Goal: Communication & Community: Answer question/provide support

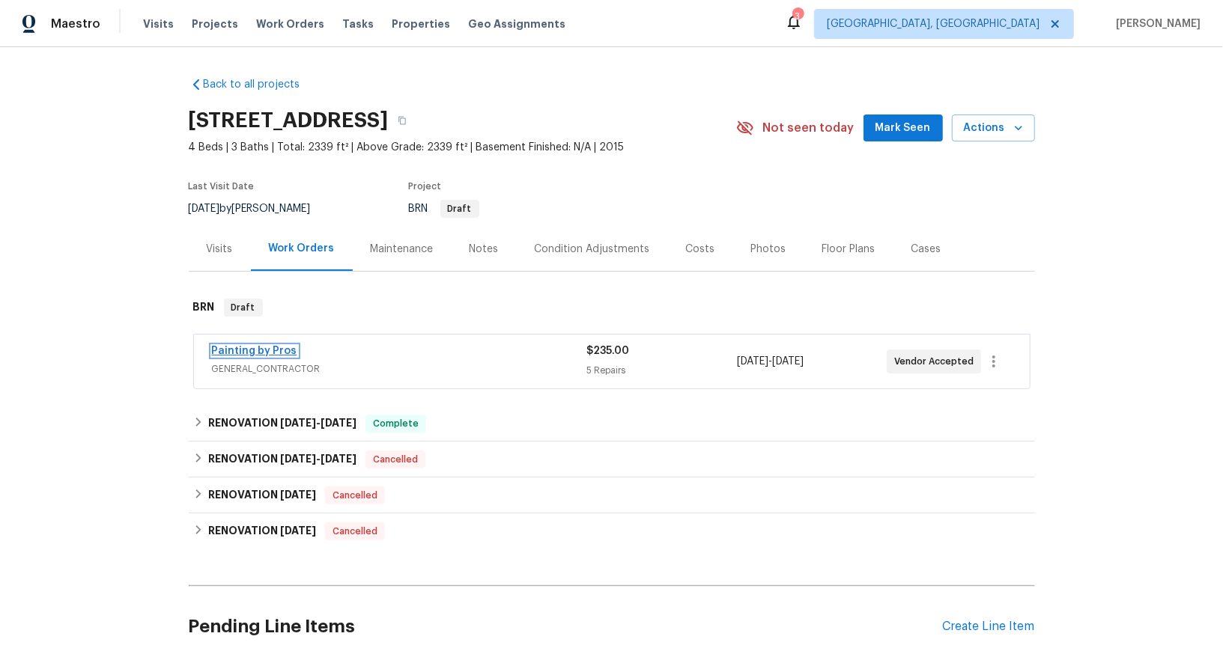
click at [255, 349] on link "Painting by Pros" at bounding box center [254, 351] width 85 height 10
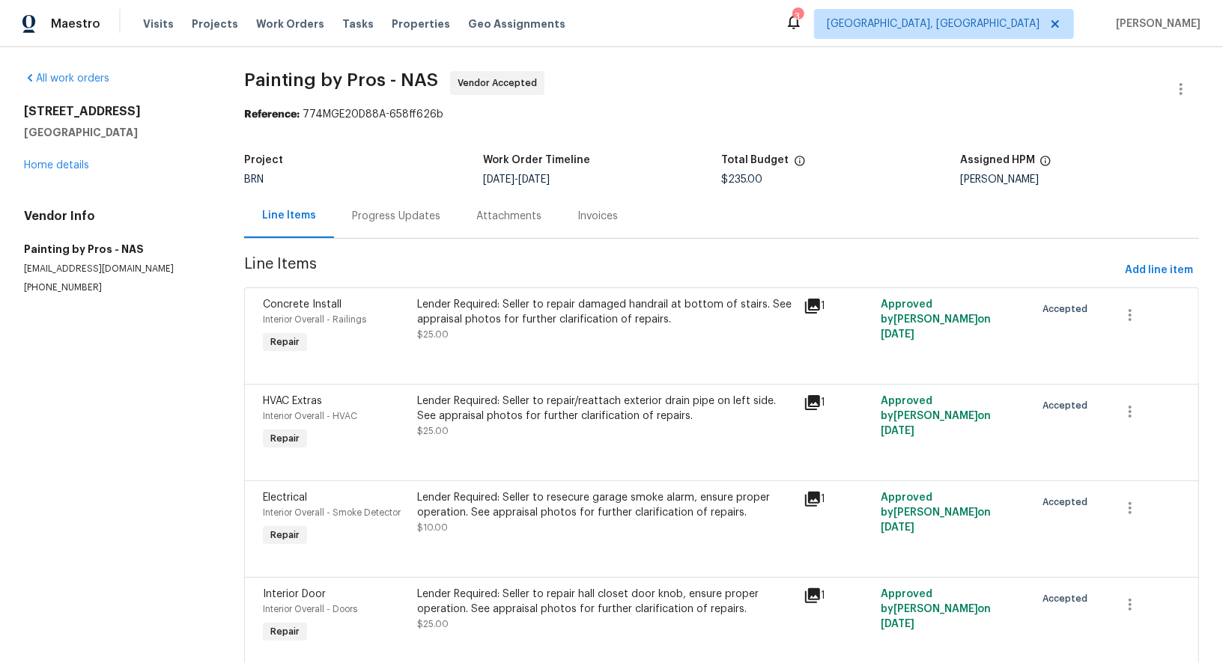
click at [401, 201] on div "Progress Updates" at bounding box center [396, 216] width 124 height 44
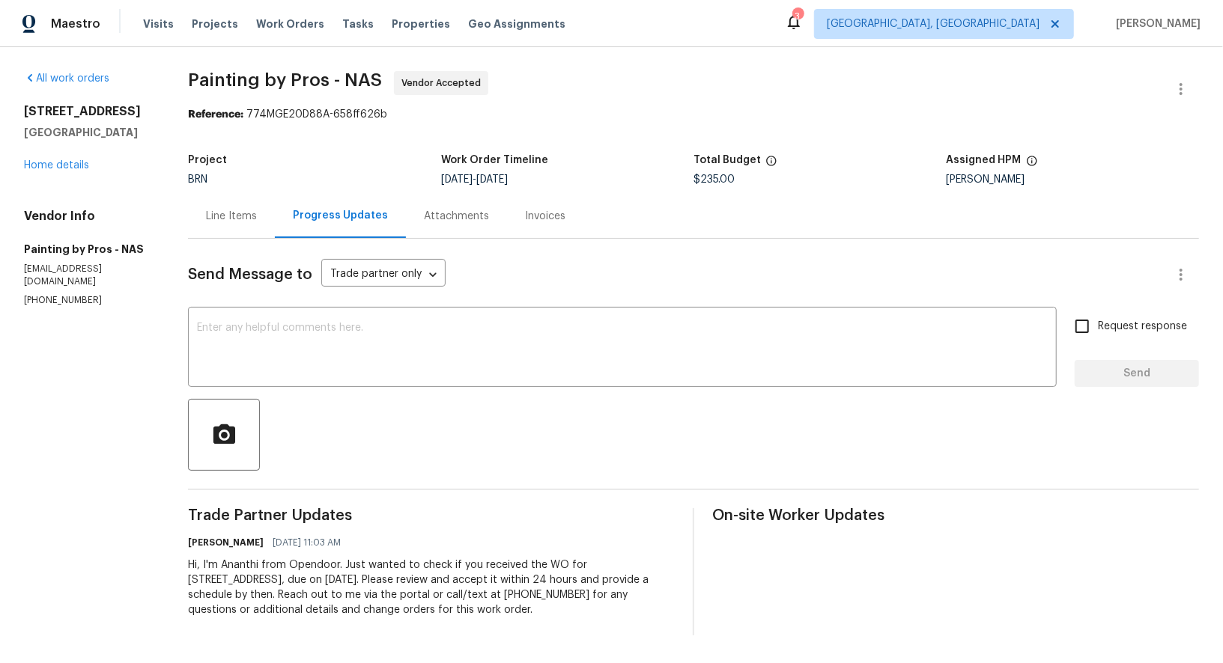
click at [286, 307] on div "Send Message to Trade partner only Trade partner only ​ x ​ Request response Se…" at bounding box center [693, 437] width 1011 height 397
click at [261, 342] on textarea at bounding box center [622, 349] width 850 height 52
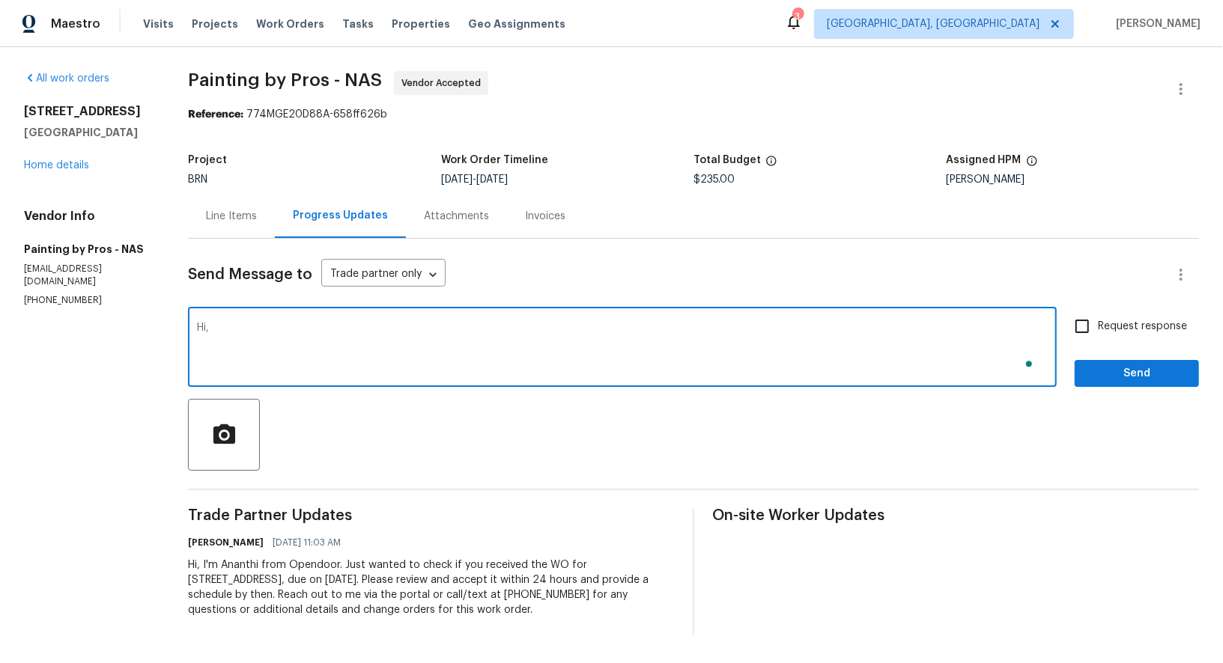
type textarea "Hi,"
click at [237, 210] on div "Line Items" at bounding box center [231, 216] width 51 height 15
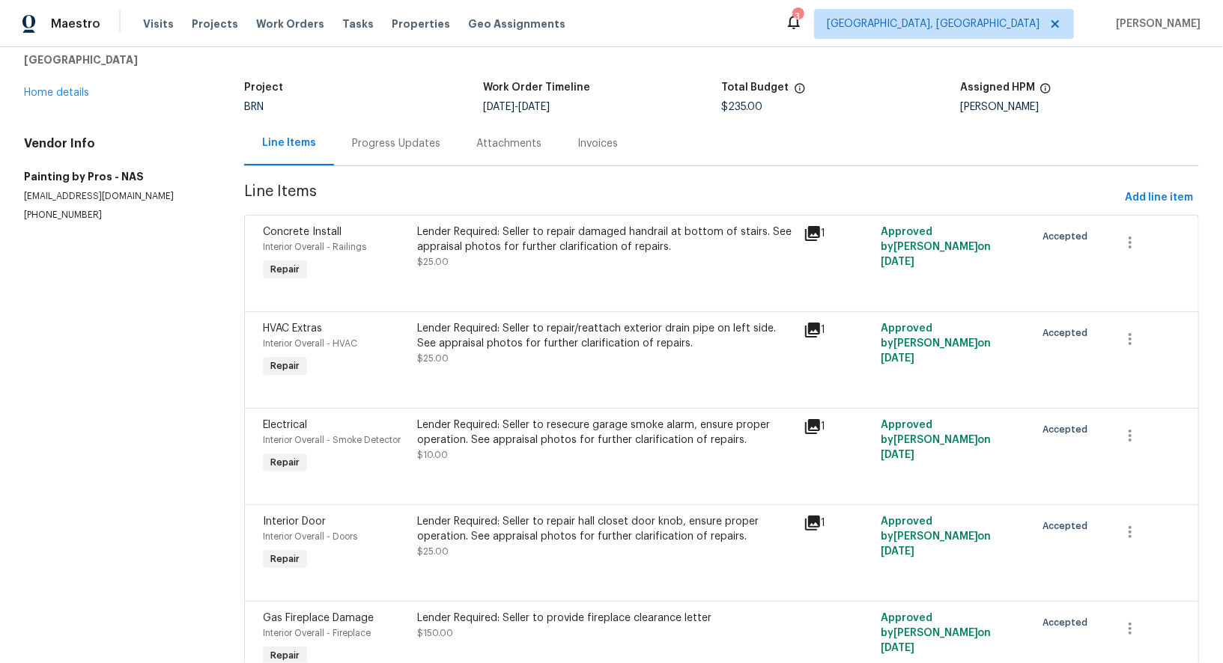
scroll to position [32, 0]
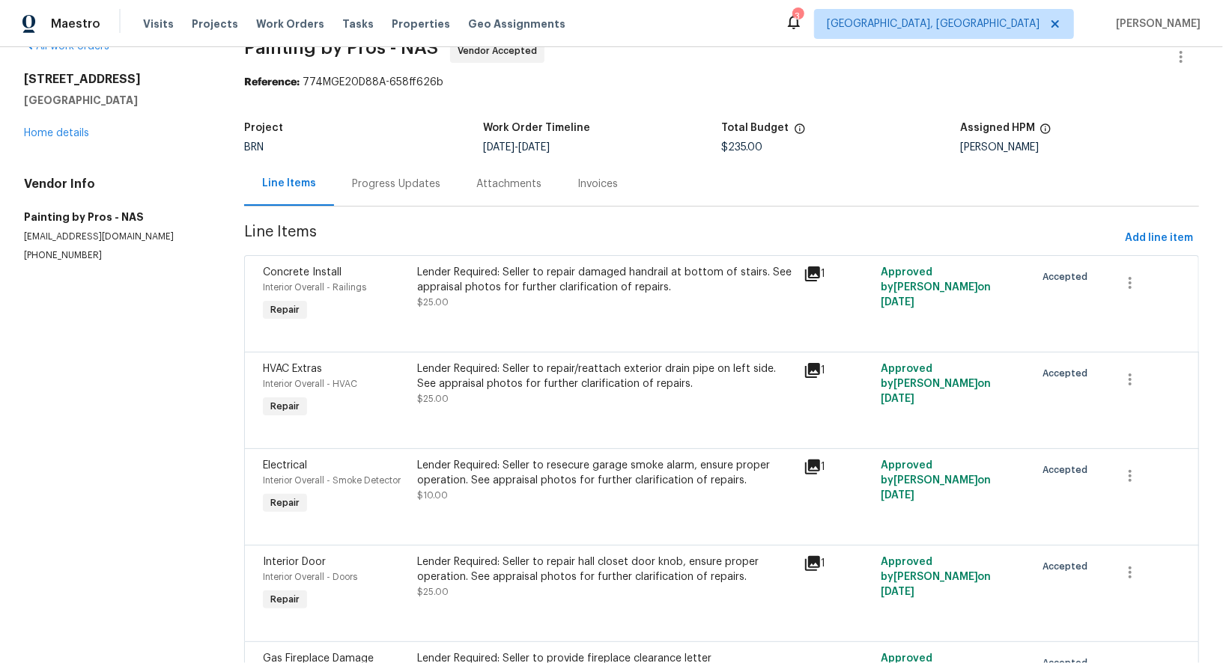
click at [355, 183] on div "Progress Updates" at bounding box center [396, 184] width 88 height 15
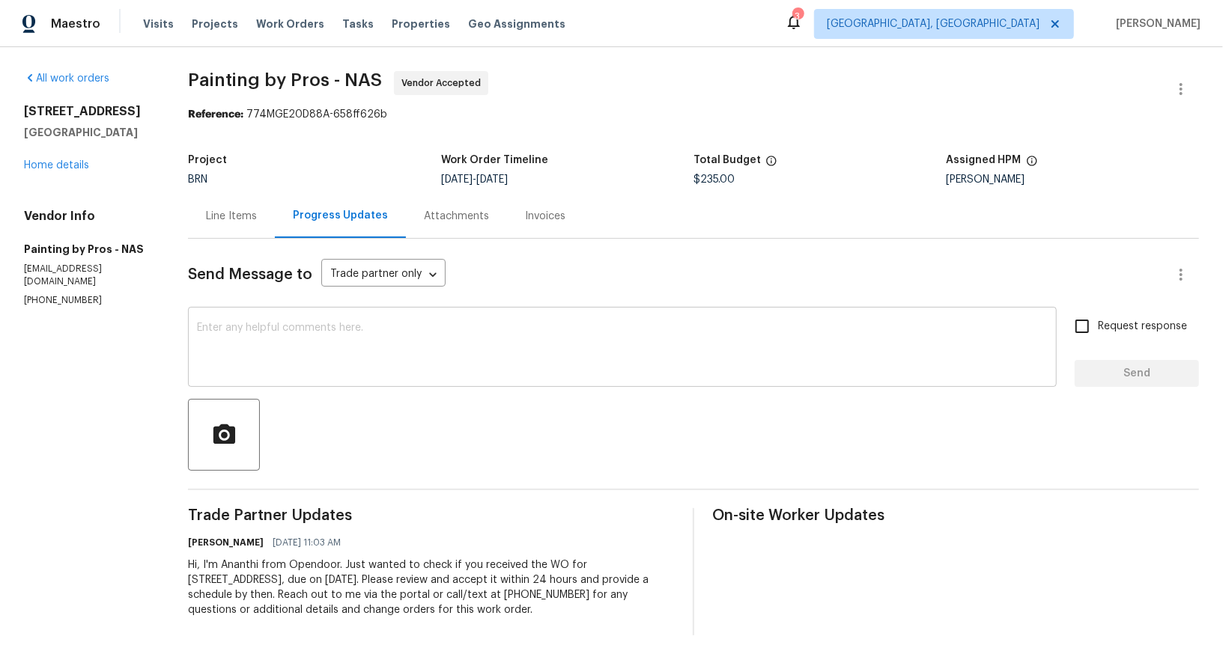
click at [322, 328] on textarea at bounding box center [622, 349] width 850 height 52
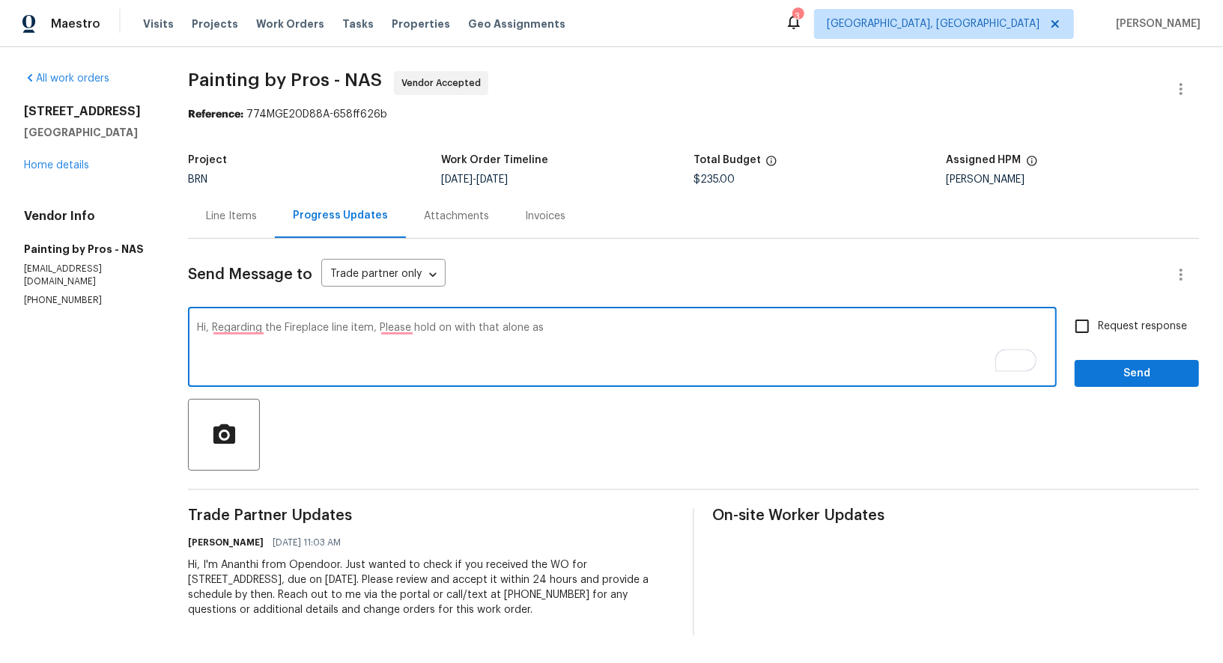
paste textarea "Buyer paid for a fireplace letter."
click at [555, 328] on textarea "Hi, Regarding the Fireplace line item, Please hold on with that alone as Buyer …" at bounding box center [622, 349] width 850 height 52
type textarea "Hi, Regarding the Fireplace line item, Please hold on with that alone as Buyer …"
paste textarea "Hi, regarding the fireplace line item, please hold off on that for now, as the …"
type textarea "Hi, regarding the fireplace line item, please hold off on that for now, as the …"
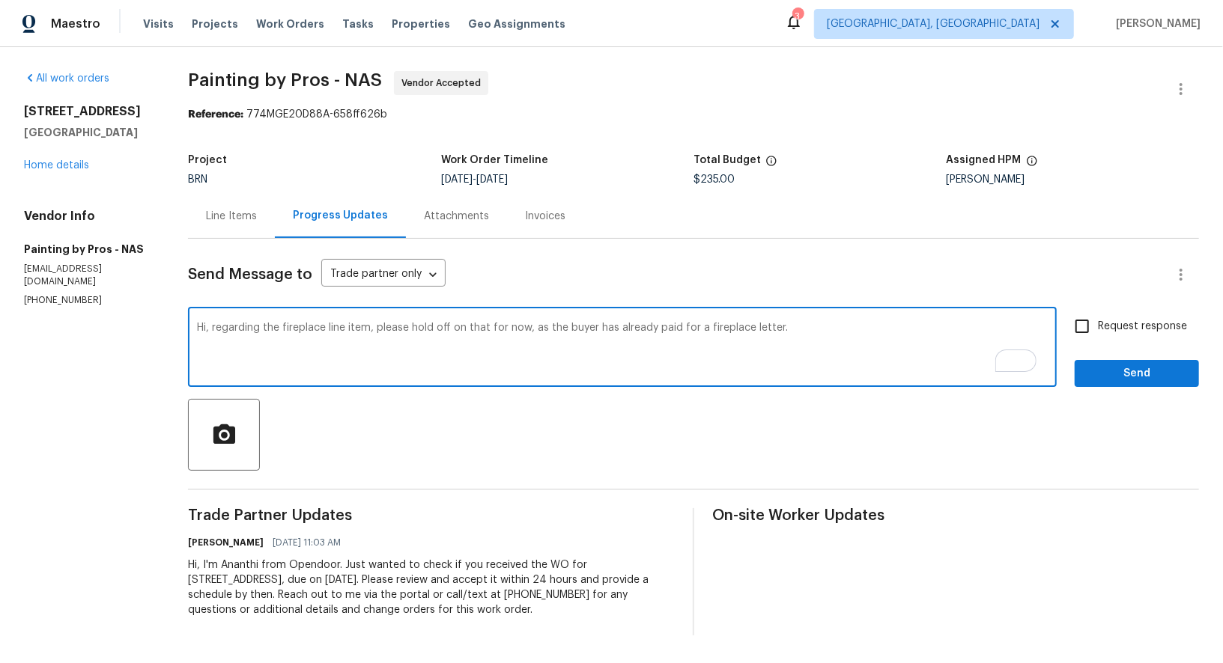
click at [1088, 335] on input "Request response" at bounding box center [1081, 326] width 31 height 31
checkbox input "true"
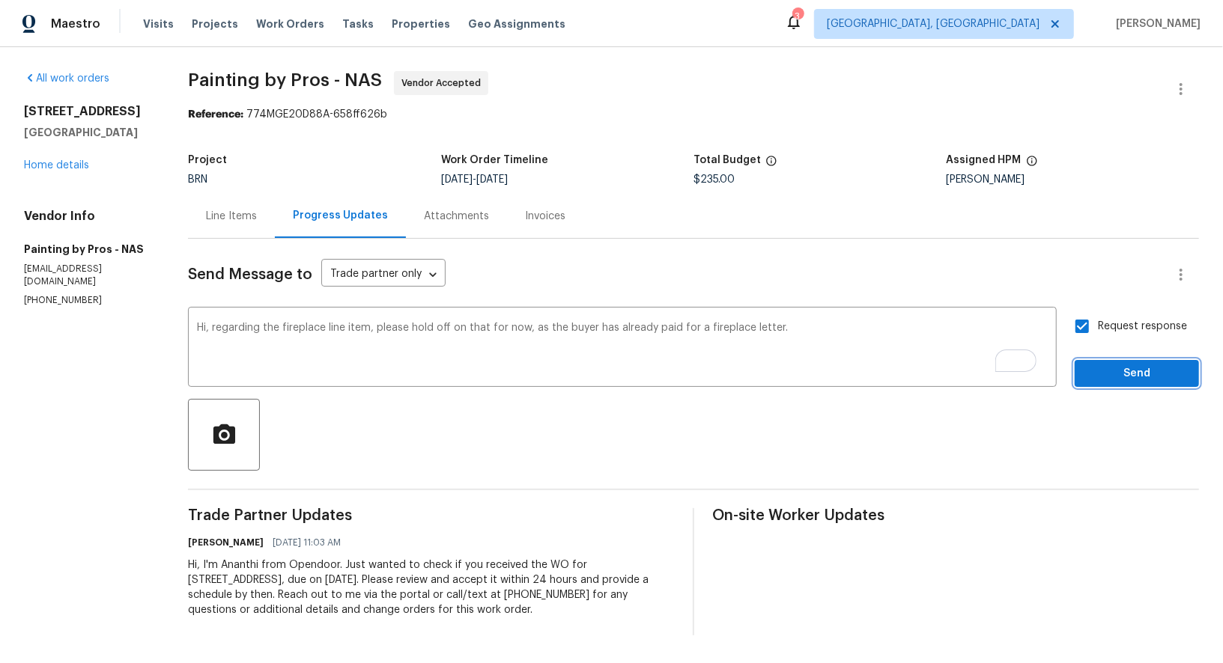
click at [1104, 377] on span "Send" at bounding box center [1136, 374] width 100 height 19
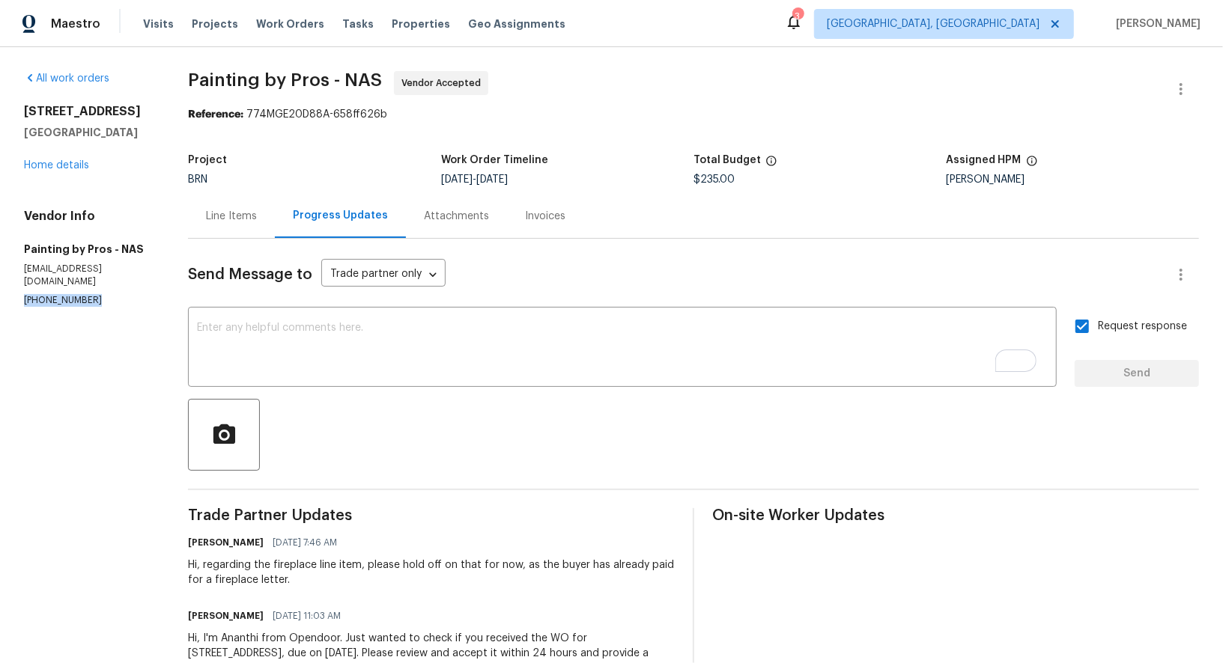
drag, startPoint x: 94, startPoint y: 290, endPoint x: 20, endPoint y: 288, distance: 74.1
click at [20, 288] on div "All work orders 2039 Bandera Dr Clarksville, TN 37042 Home details Vendor Info …" at bounding box center [611, 390] width 1223 height 686
copy p "(615) 482-2534"
click at [87, 323] on section "All work orders 2039 Bandera Dr Clarksville, TN 37042 Home details Vendor Info …" at bounding box center [88, 390] width 128 height 638
drag, startPoint x: 91, startPoint y: 289, endPoint x: 0, endPoint y: 286, distance: 90.6
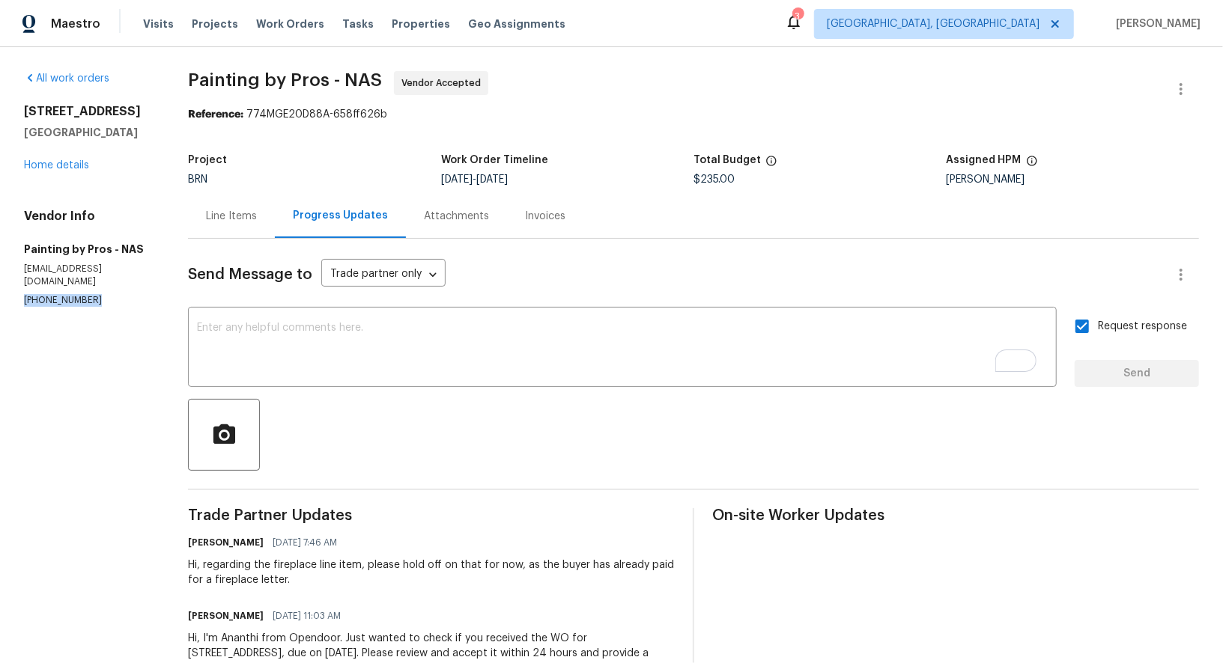
click at [0, 287] on div "All work orders 2039 Bandera Dr Clarksville, TN 37042 Home details Vendor Info …" at bounding box center [611, 390] width 1223 height 686
copy p "(615) 482-2534"
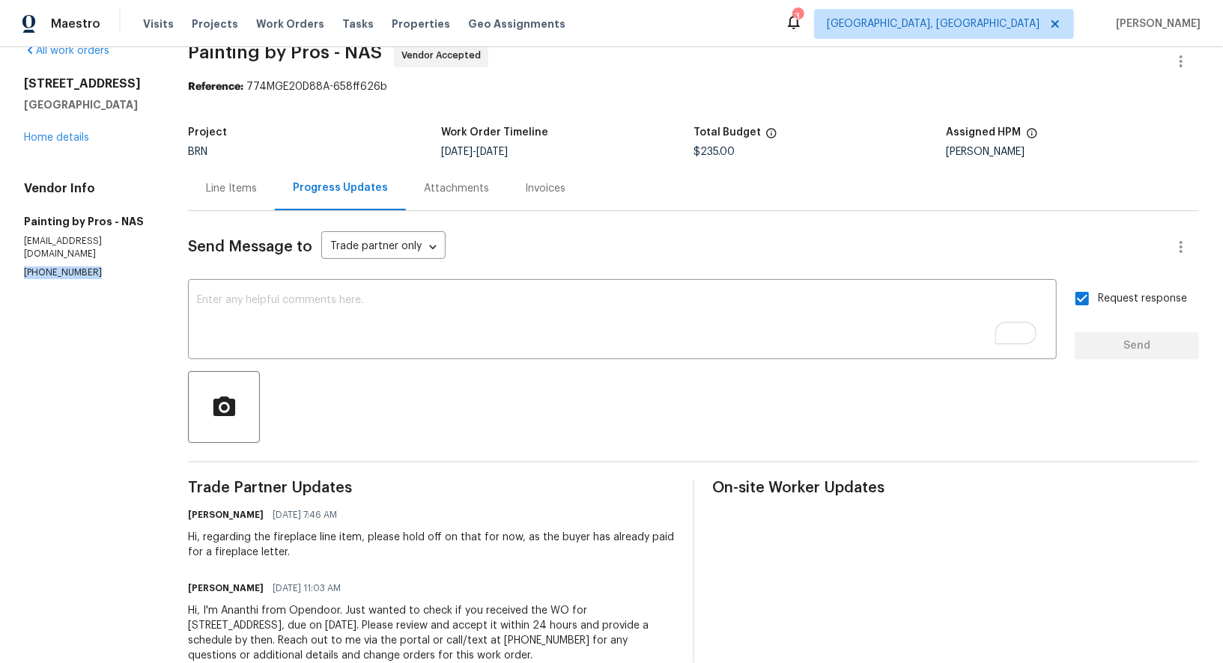
scroll to position [48, 0]
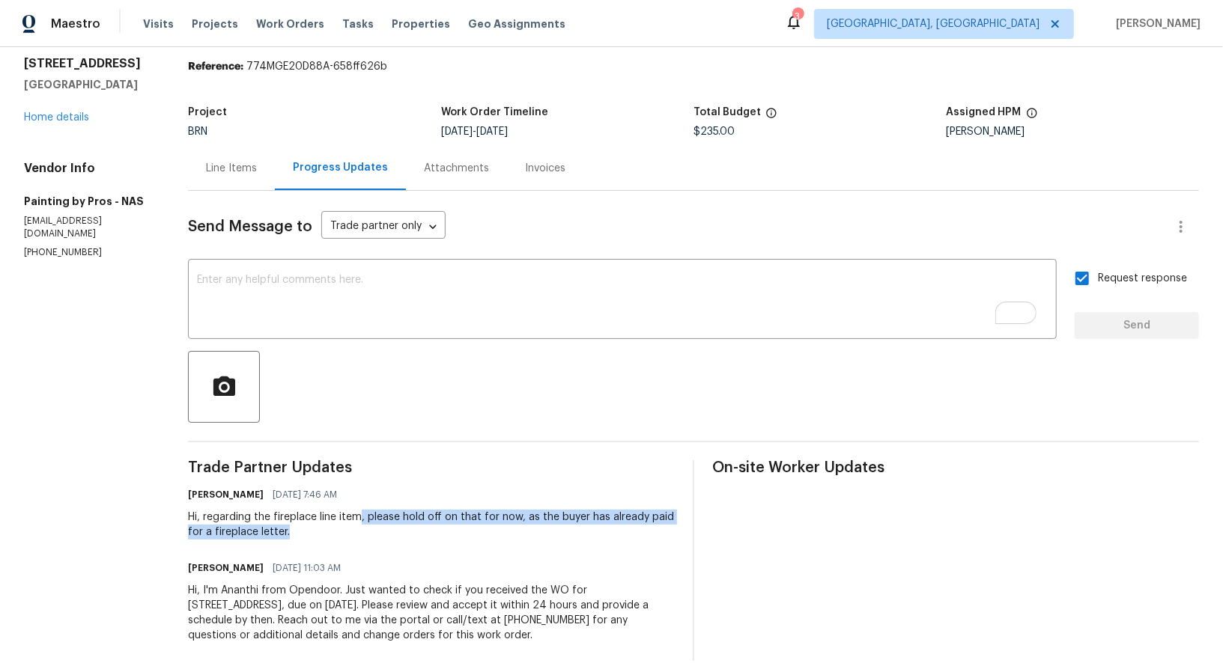
drag, startPoint x: 372, startPoint y: 514, endPoint x: 421, endPoint y: 541, distance: 56.3
click at [421, 541] on div "Trade Partner Updates Padmapriya R 08/25/2025 7:46 AM Hi, regarding the firepla…" at bounding box center [431, 560] width 487 height 201
copy div ", please hold off on that for now, as the buyer has already paid for a fireplac…"
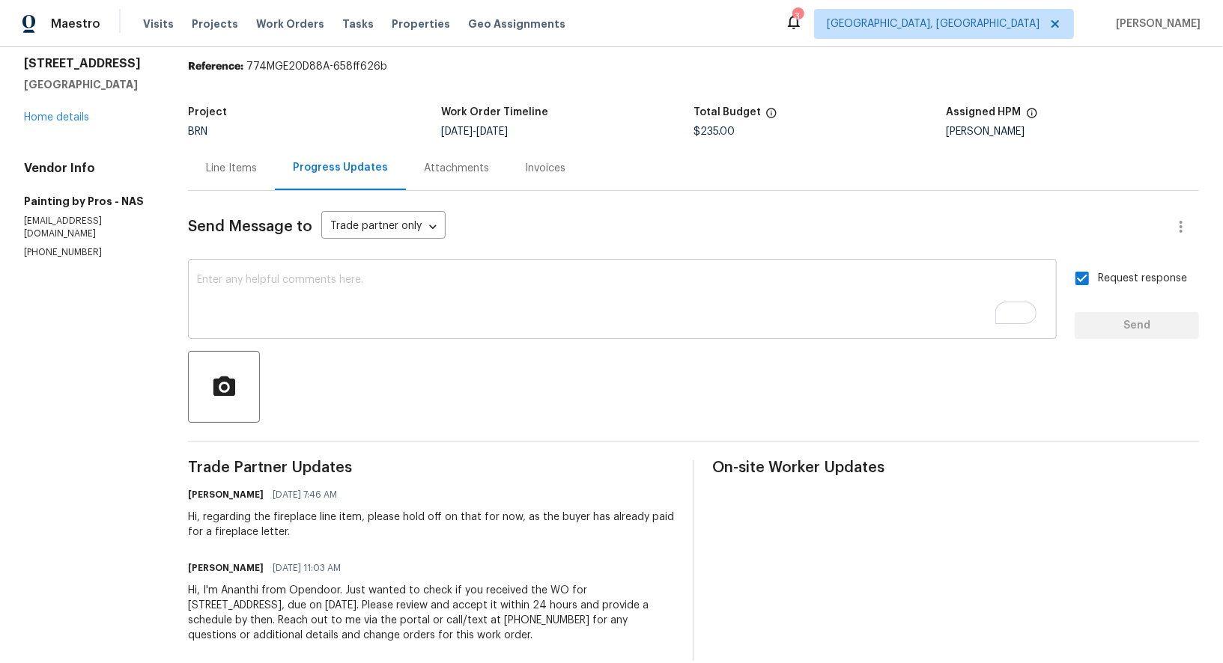
click at [352, 284] on textarea "To enrich screen reader interactions, please activate Accessibility in Grammarl…" at bounding box center [622, 301] width 850 height 52
click at [371, 311] on textarea "To enrich screen reader interactions, please activate Accessibility in Grammarl…" at bounding box center [622, 301] width 850 height 52
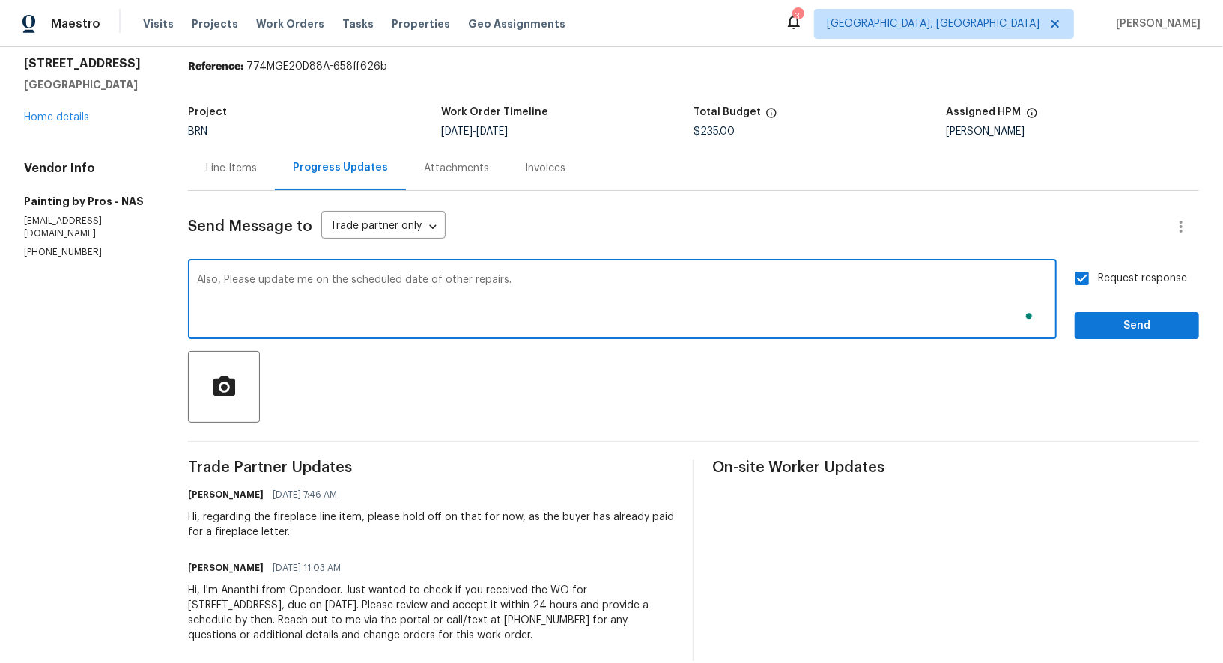
type textarea "Also, Please update me on the scheduled date of other repairs."
click at [1095, 278] on input "Request response" at bounding box center [1081, 278] width 31 height 31
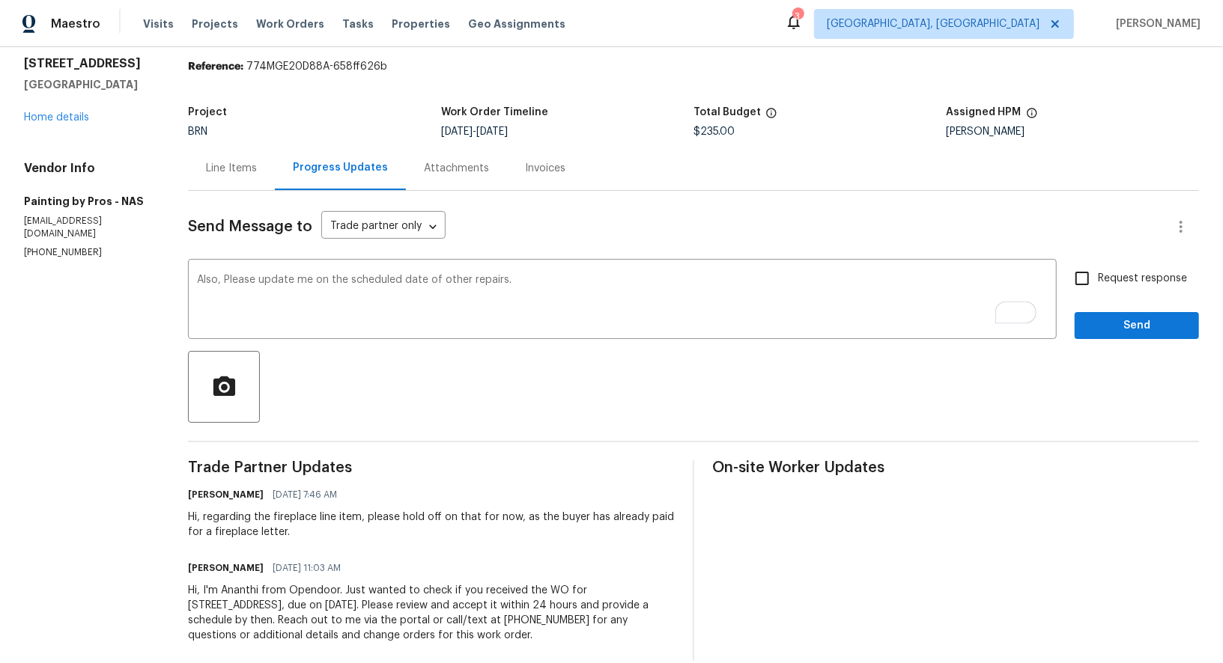
click at [1091, 278] on input "Request response" at bounding box center [1081, 278] width 31 height 31
checkbox input "true"
click at [1112, 319] on span "Send" at bounding box center [1136, 326] width 100 height 19
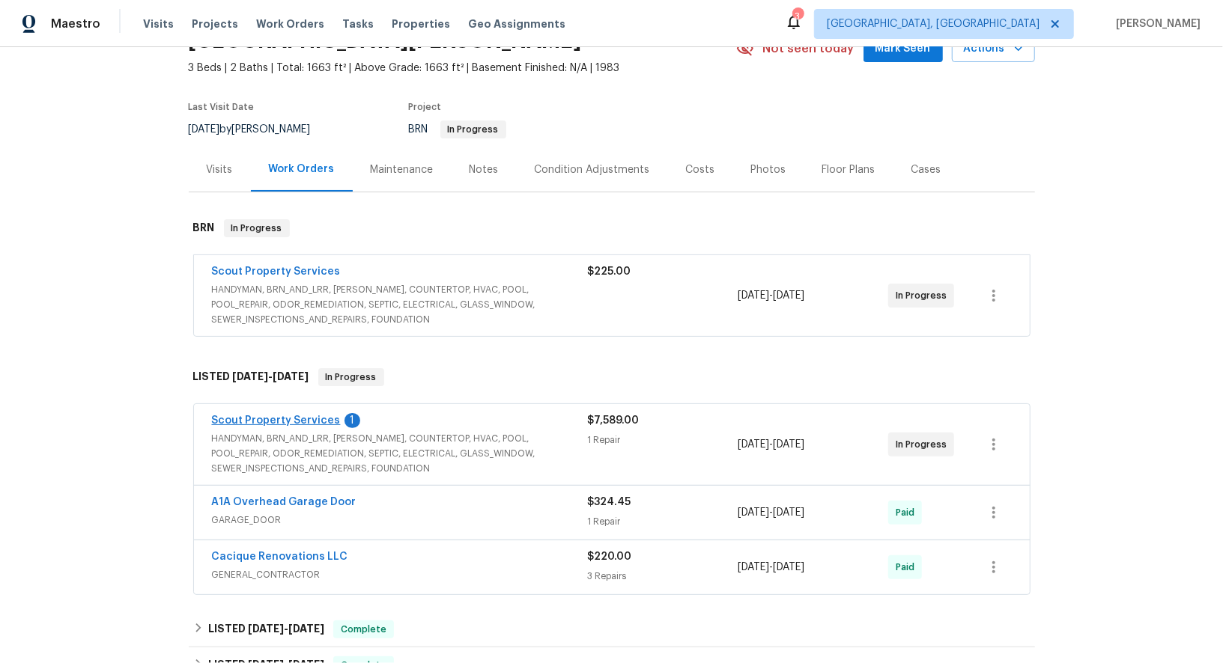
scroll to position [109, 0]
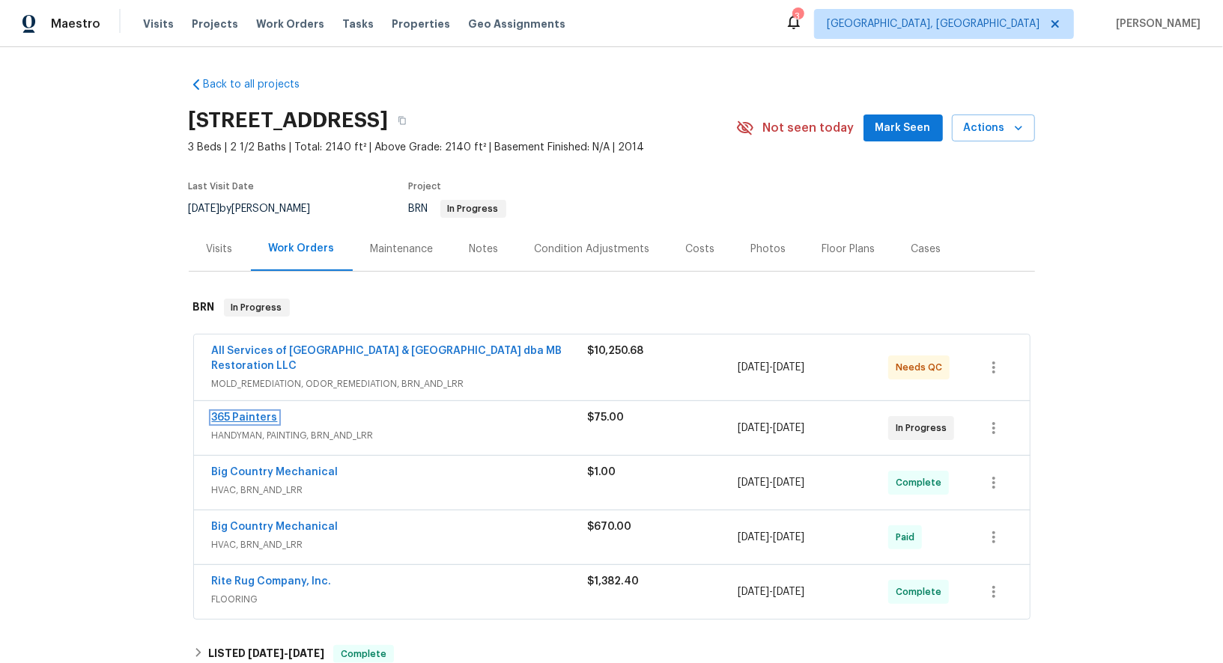
click at [232, 412] on link "365 Painters" at bounding box center [245, 417] width 66 height 10
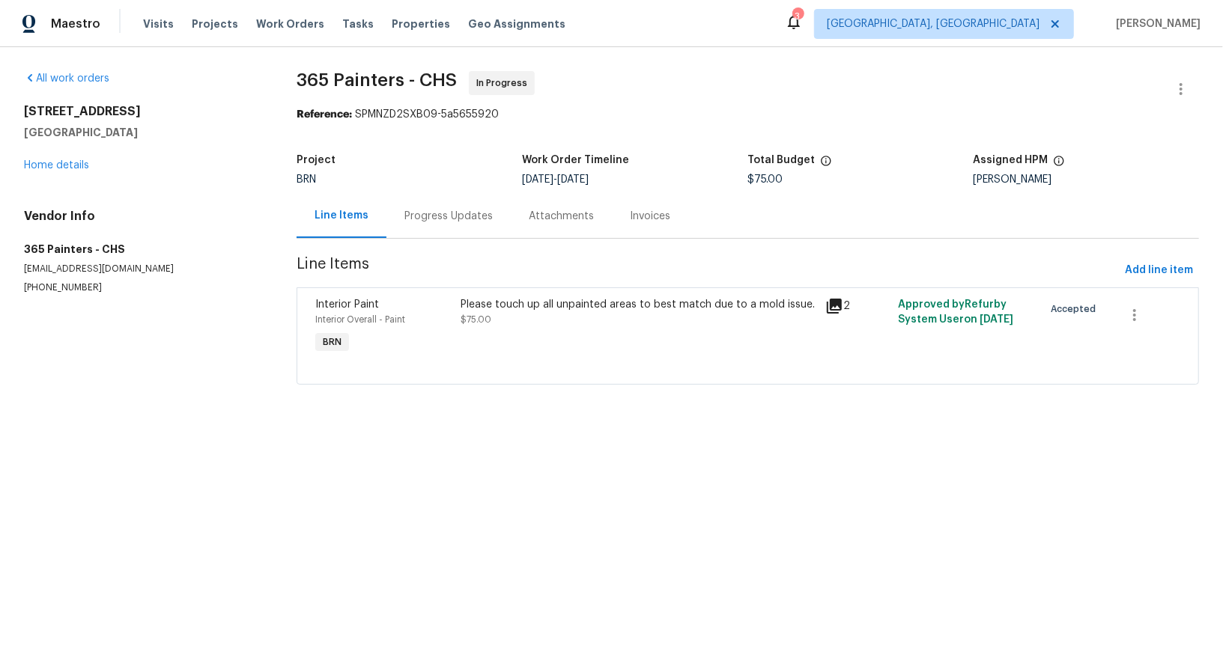
click at [435, 213] on div "Progress Updates" at bounding box center [448, 216] width 88 height 15
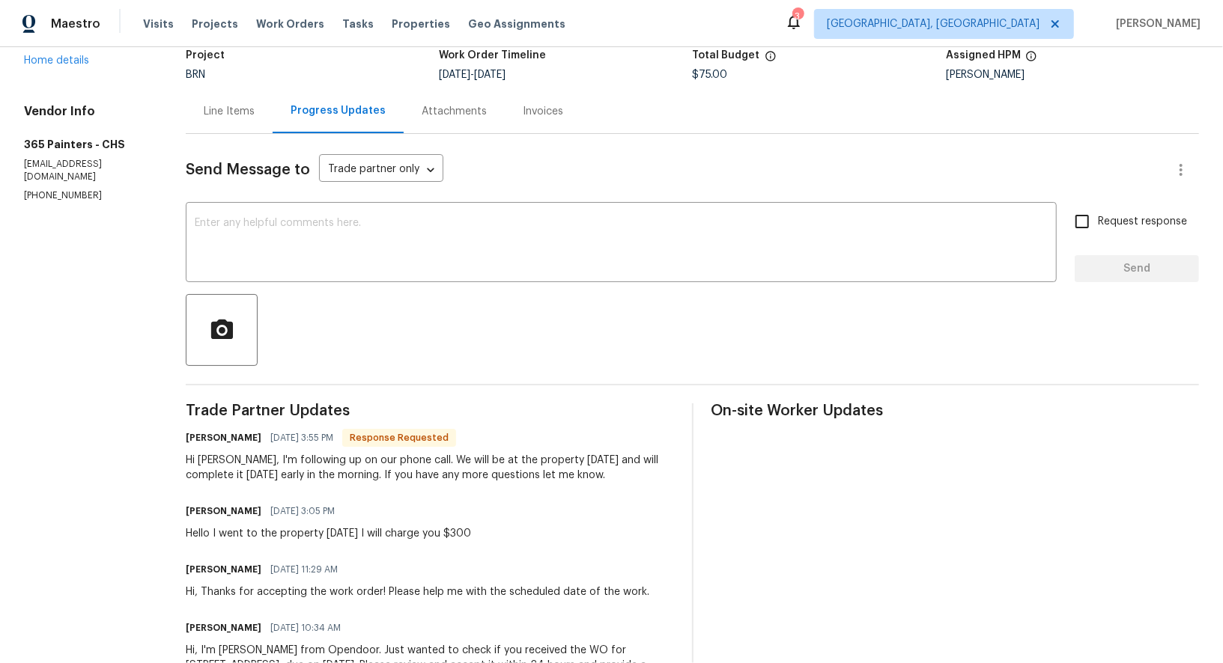
scroll to position [101, 0]
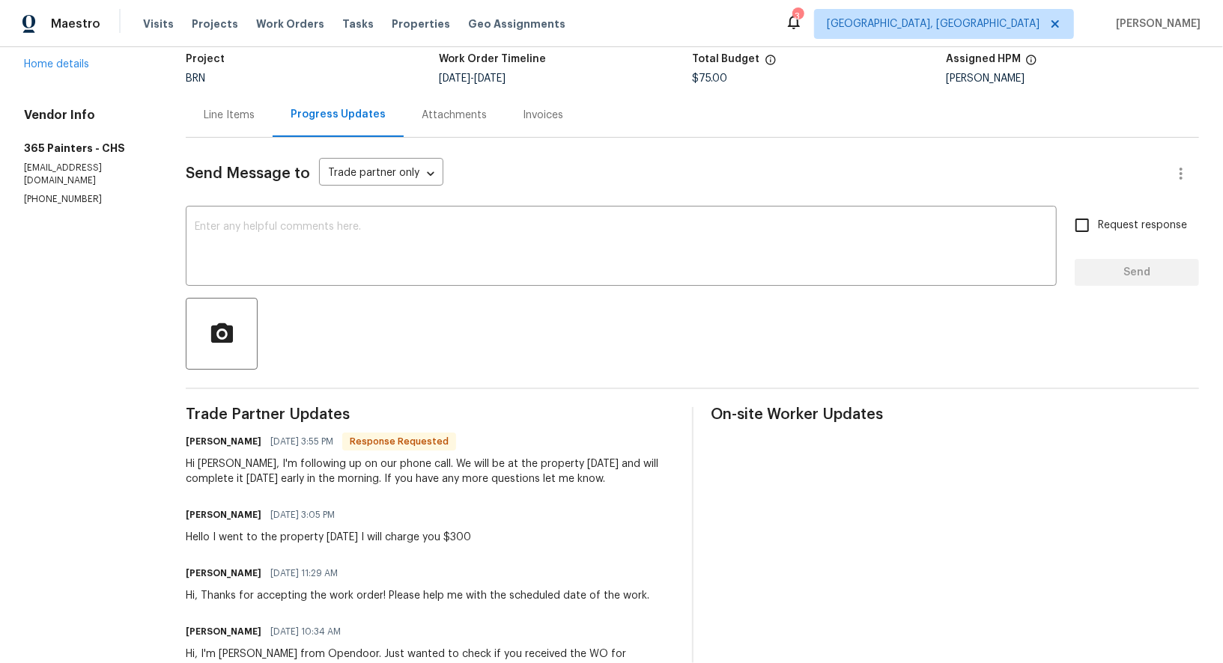
click at [246, 133] on div "Line Items" at bounding box center [229, 115] width 87 height 44
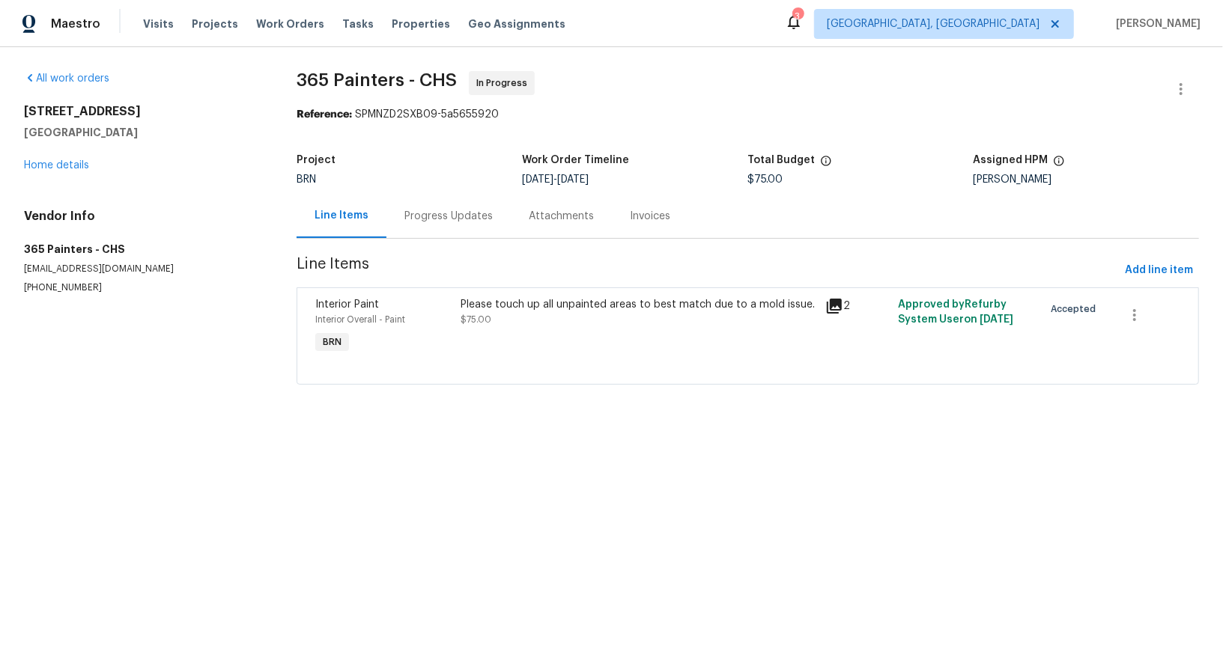
click at [517, 336] on div "Please touch up all unpainted areas to best match due to a mold issue. $75.00" at bounding box center [639, 327] width 364 height 69
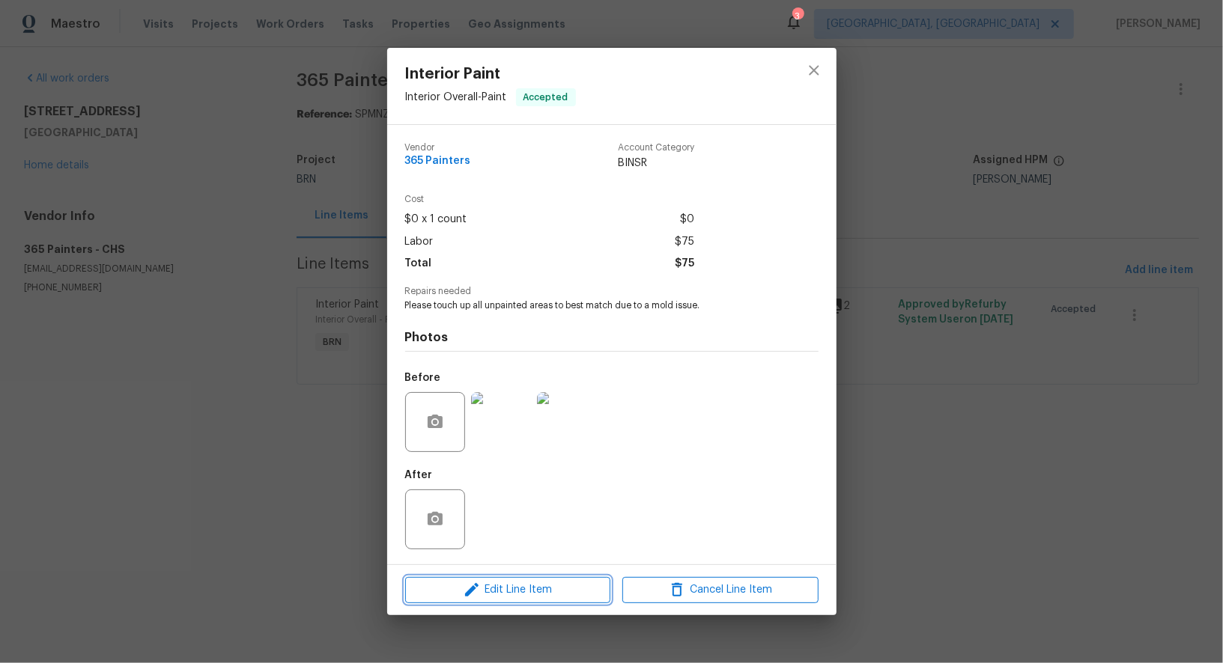
click at [500, 594] on span "Edit Line Item" at bounding box center [508, 590] width 196 height 19
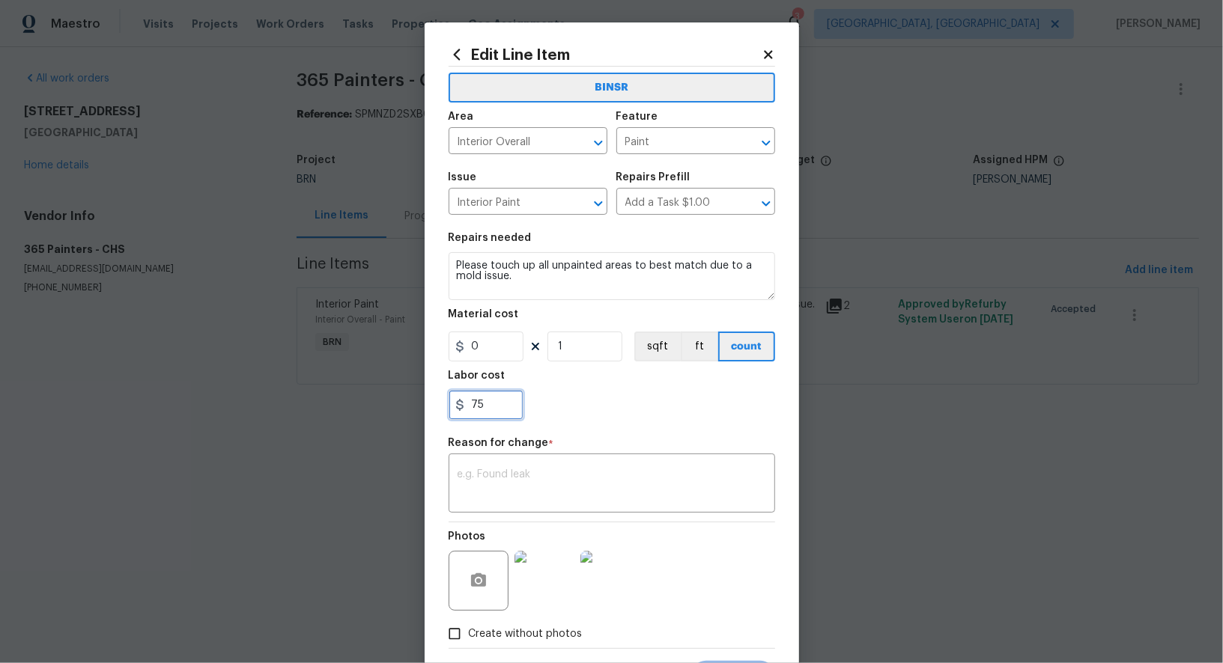
click at [492, 407] on input "75" at bounding box center [485, 405] width 75 height 30
type input "300"
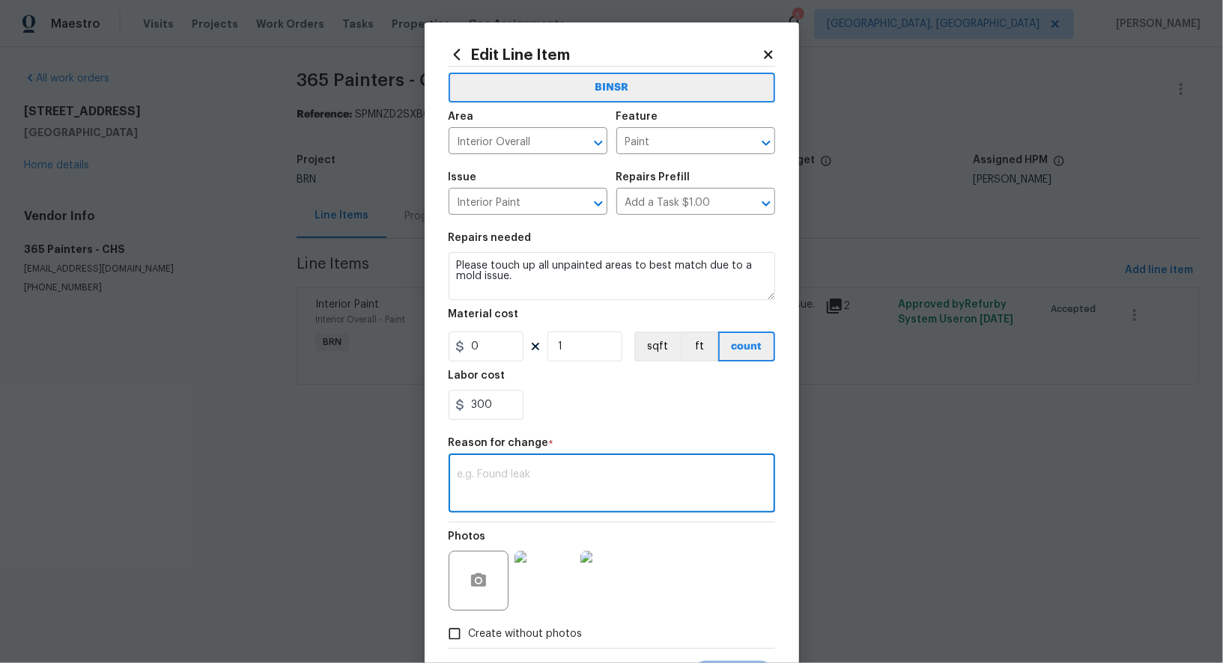
click at [524, 497] on textarea at bounding box center [611, 484] width 308 height 31
paste textarea "(PR) Updated per vendors final cost."
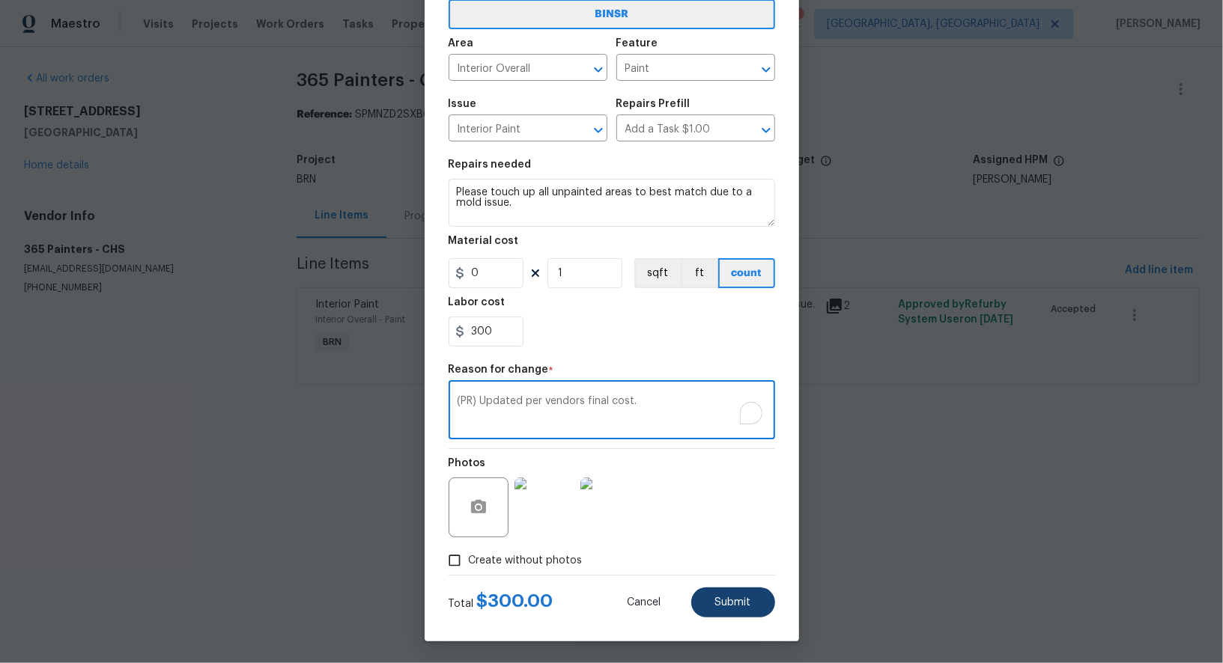
type textarea "(PR) Updated per vendors final cost."
click at [773, 603] on button "Submit" at bounding box center [733, 603] width 84 height 30
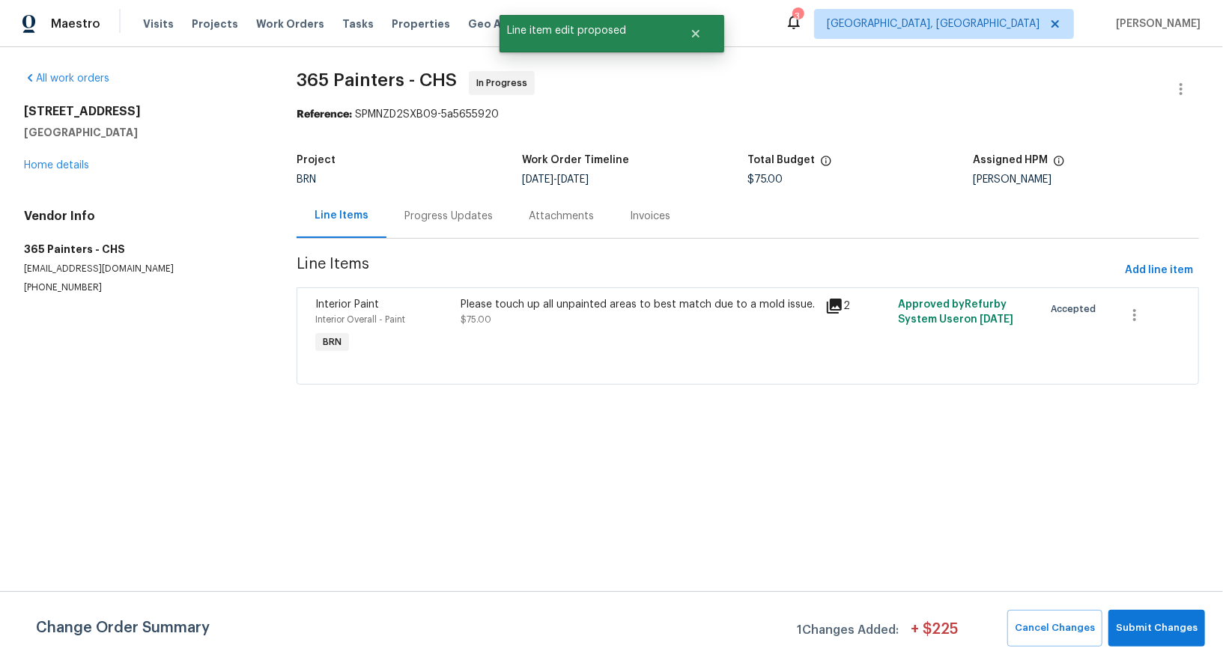
scroll to position [0, 0]
click at [1162, 629] on span "Submit Changes" at bounding box center [1156, 628] width 82 height 17
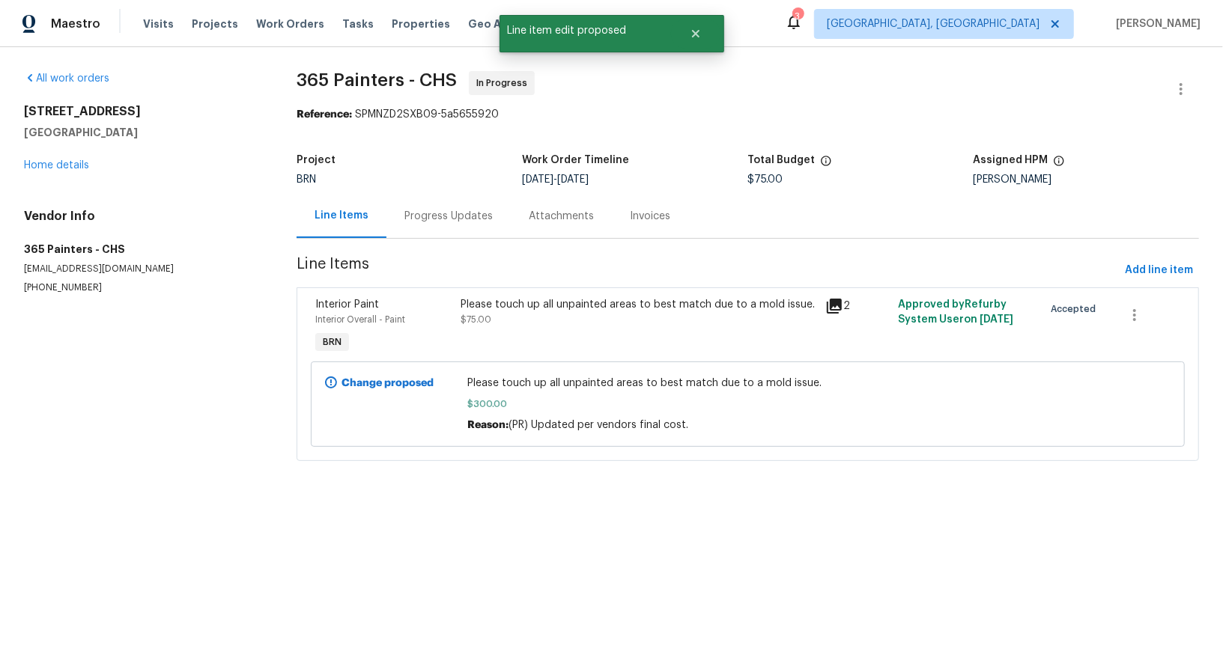
click at [464, 228] on div "Progress Updates" at bounding box center [448, 216] width 124 height 44
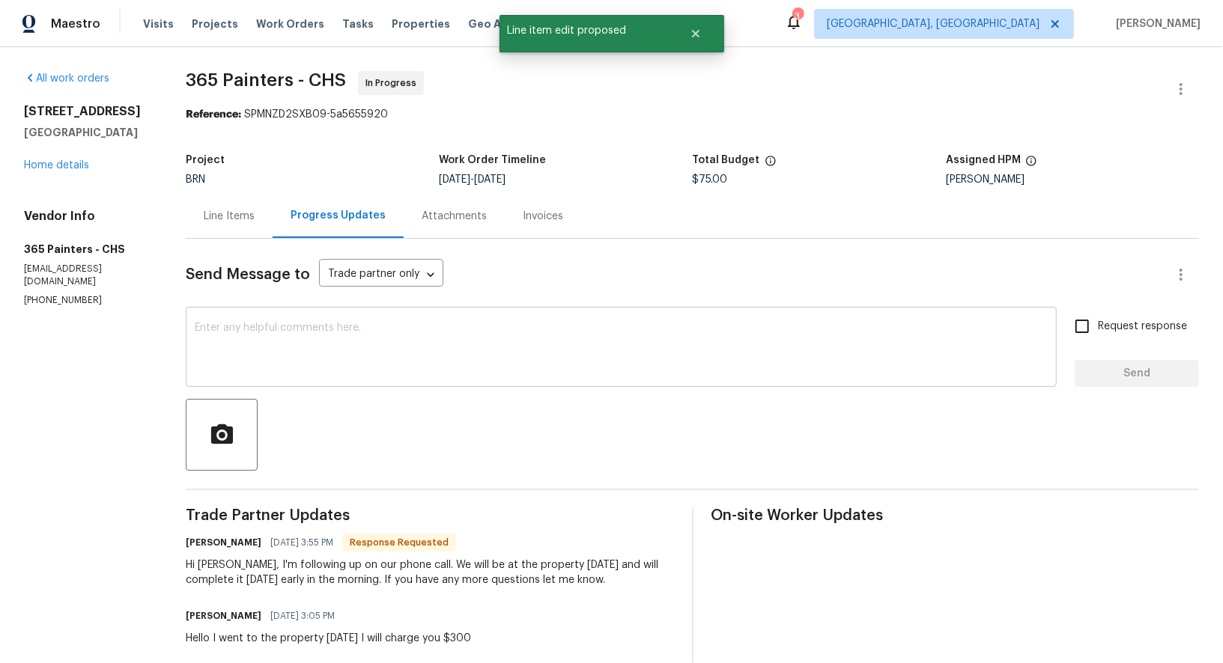
click at [400, 375] on div "x ​" at bounding box center [621, 349] width 871 height 76
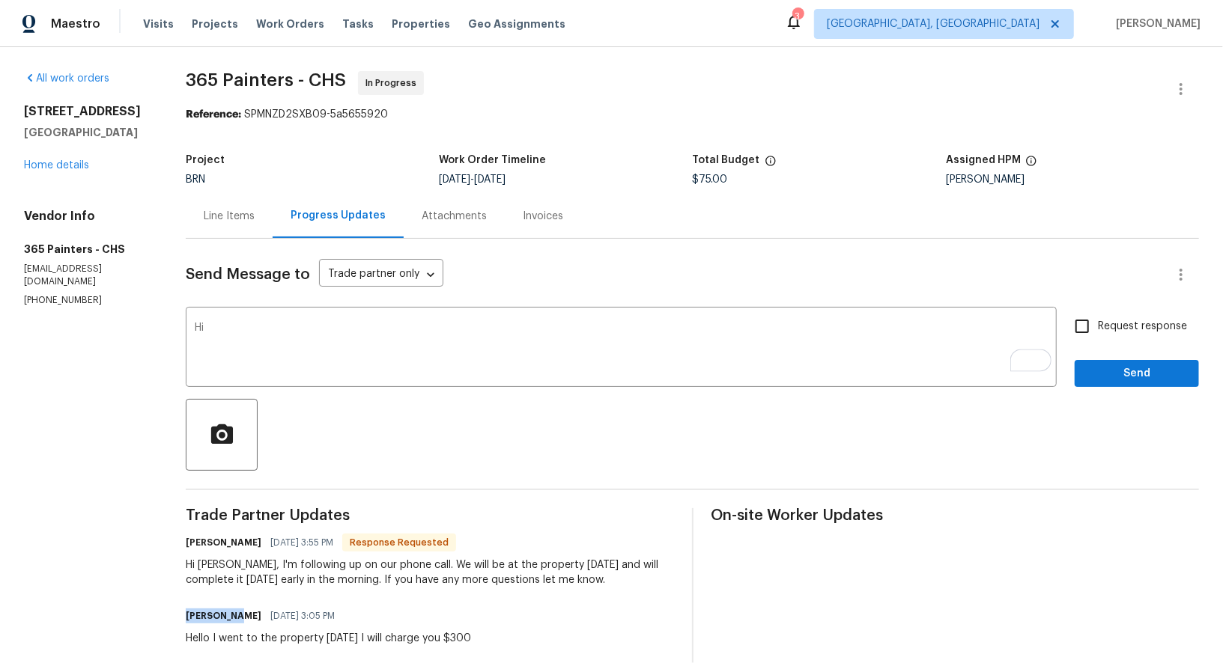
drag, startPoint x: 227, startPoint y: 613, endPoint x: 177, endPoint y: 612, distance: 49.4
click at [177, 612] on div "All work orders 3699 Shutesbury St Mount Pleasant, SC 29466 Home details Vendor…" at bounding box center [611, 448] width 1223 height 803
copy h6 "Jacqueline"
click at [225, 346] on textarea "Hi" at bounding box center [621, 349] width 853 height 52
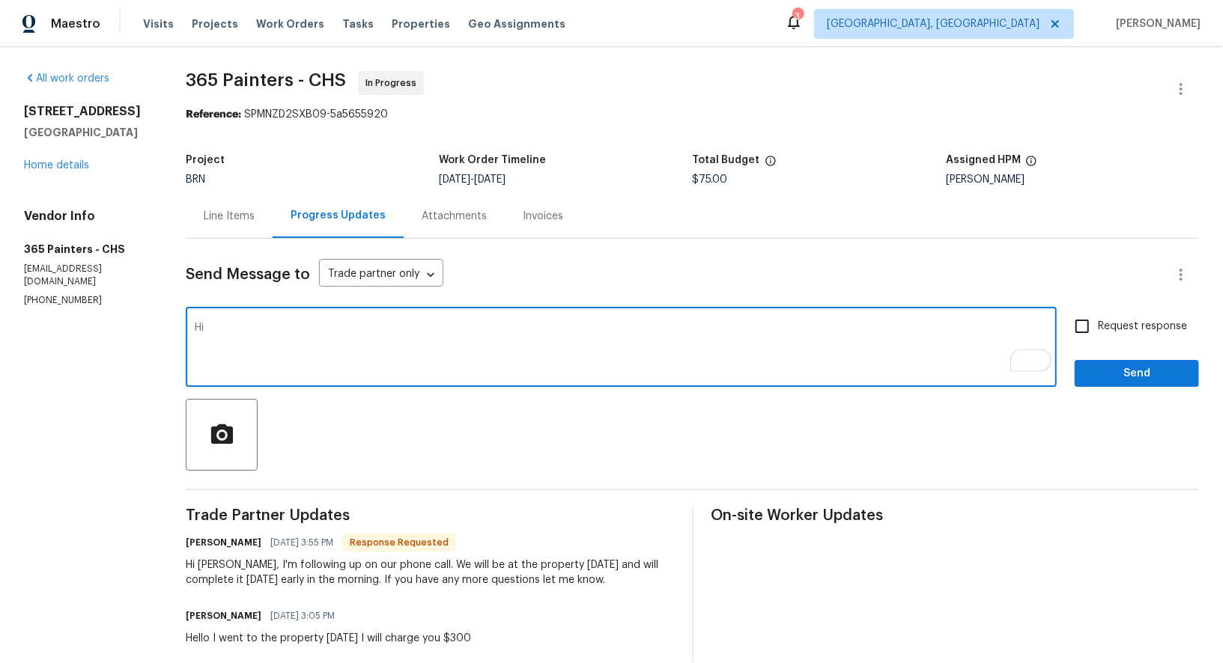
paste textarea "Jacqueline"
type textarea "Hi Jacqueline, I have updated the cost. Please let me know if the work is compl…"
click at [1088, 323] on input "Request response" at bounding box center [1081, 326] width 31 height 31
checkbox input "true"
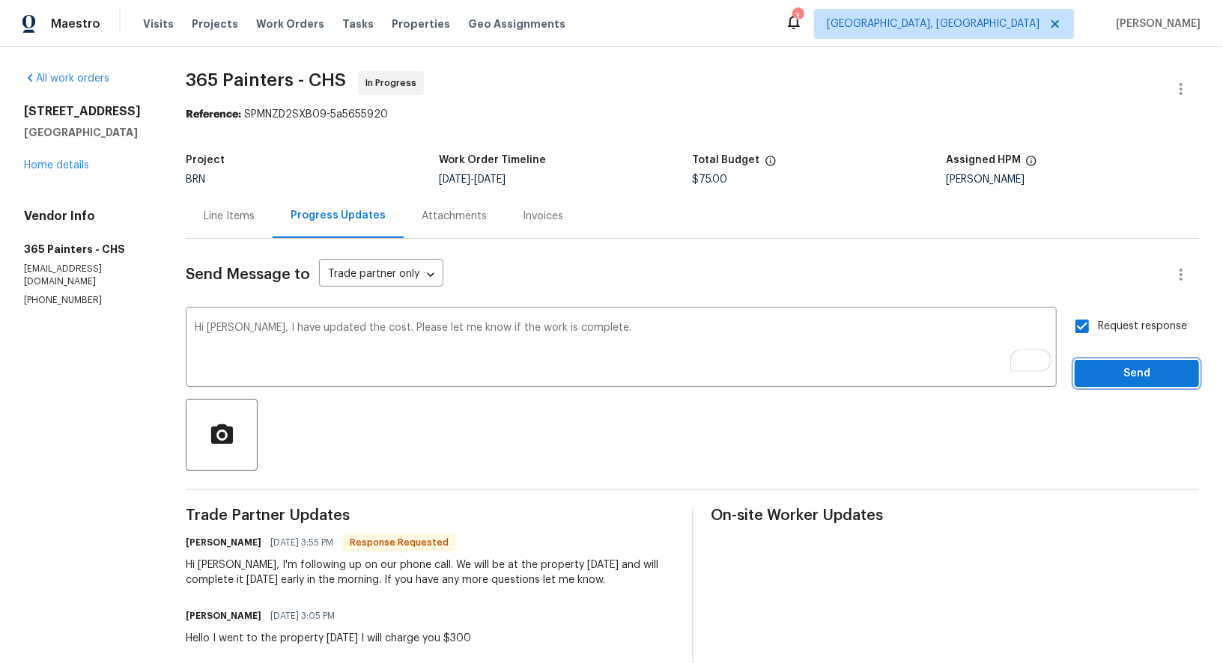
click at [1120, 365] on span "Send" at bounding box center [1136, 374] width 100 height 19
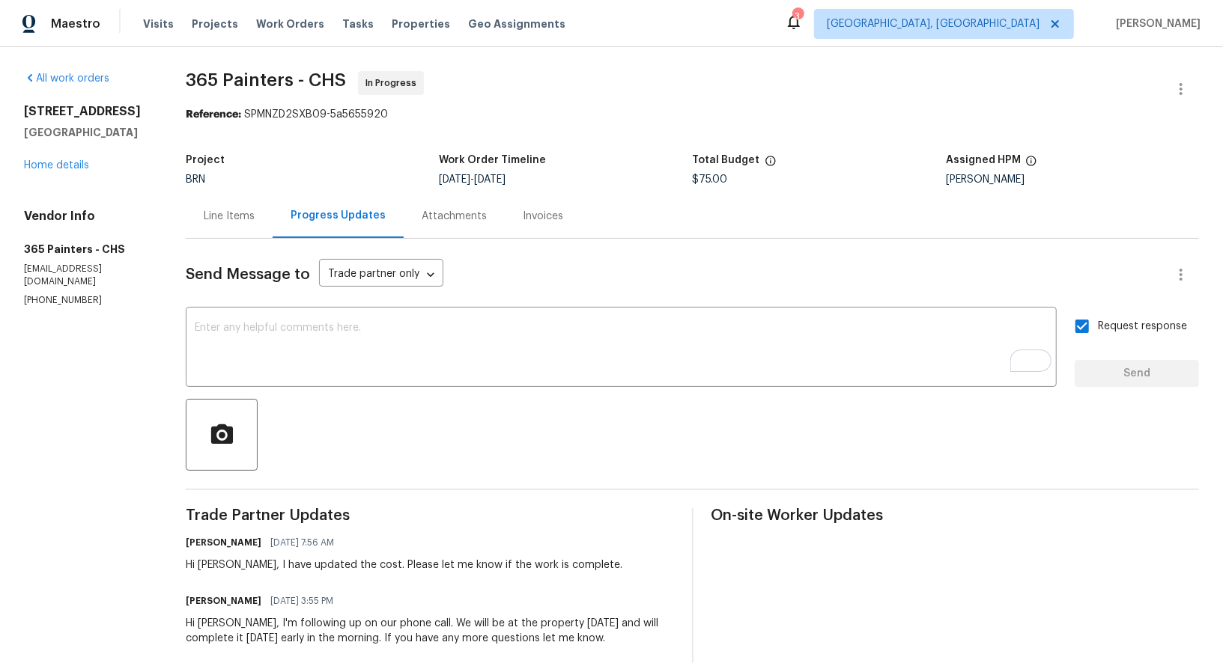
click at [217, 198] on div "Line Items" at bounding box center [229, 216] width 87 height 44
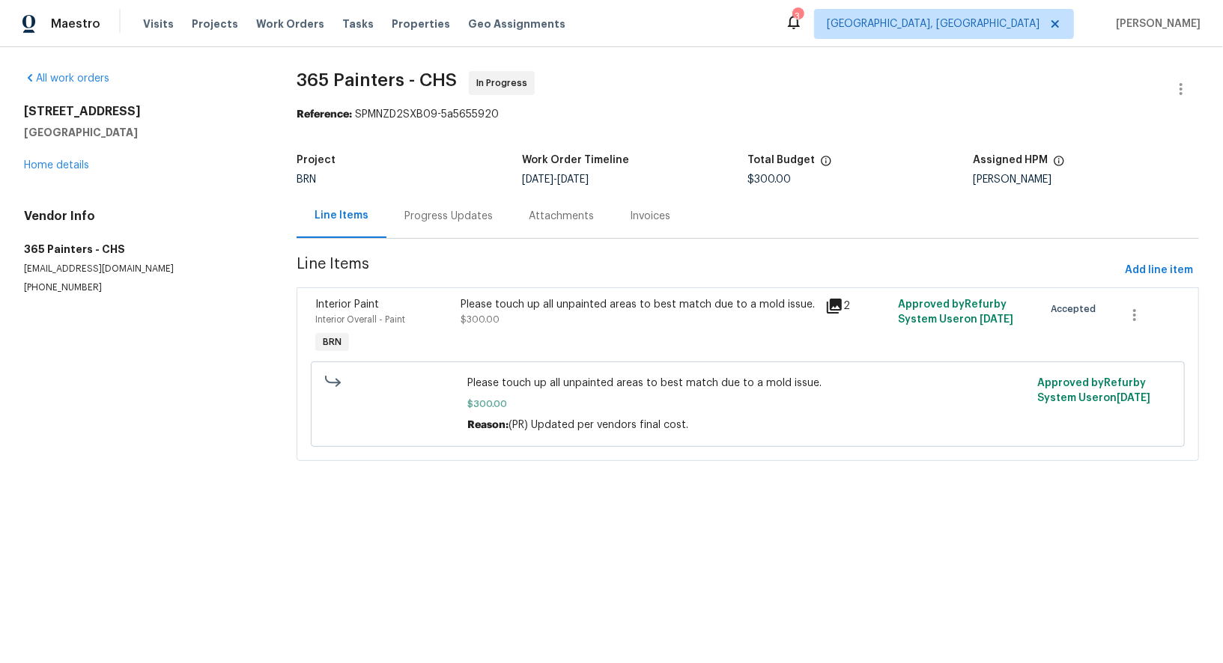
click at [445, 210] on div "Progress Updates" at bounding box center [448, 216] width 88 height 15
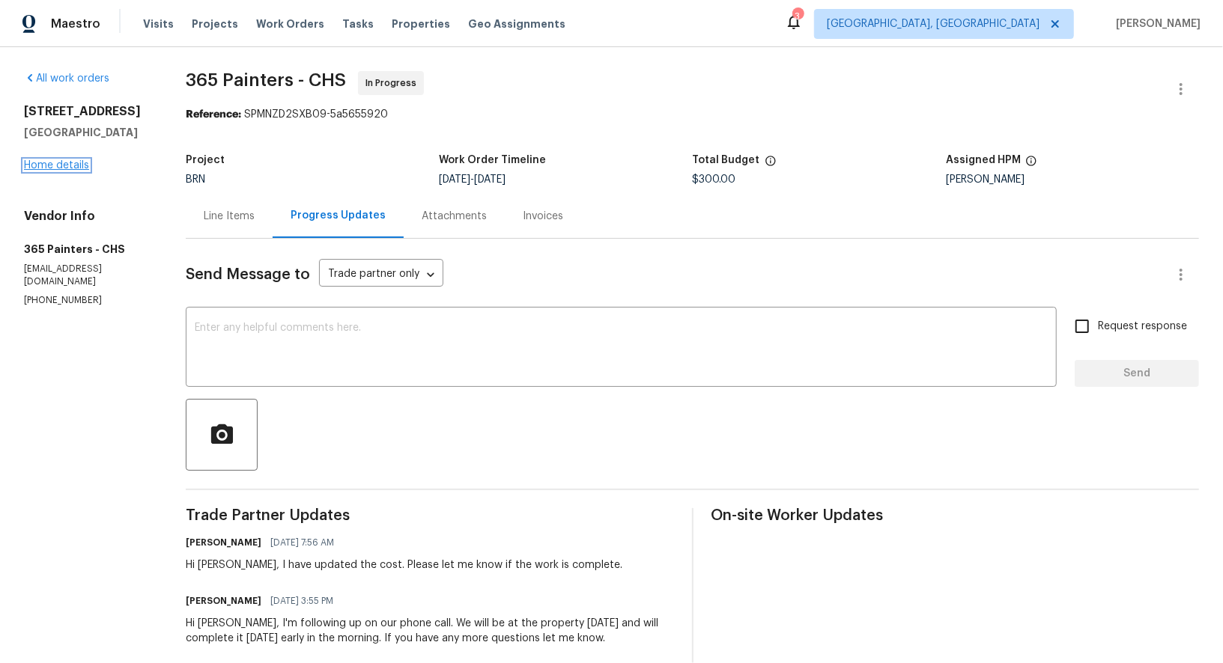
click at [30, 171] on link "Home details" at bounding box center [56, 165] width 65 height 10
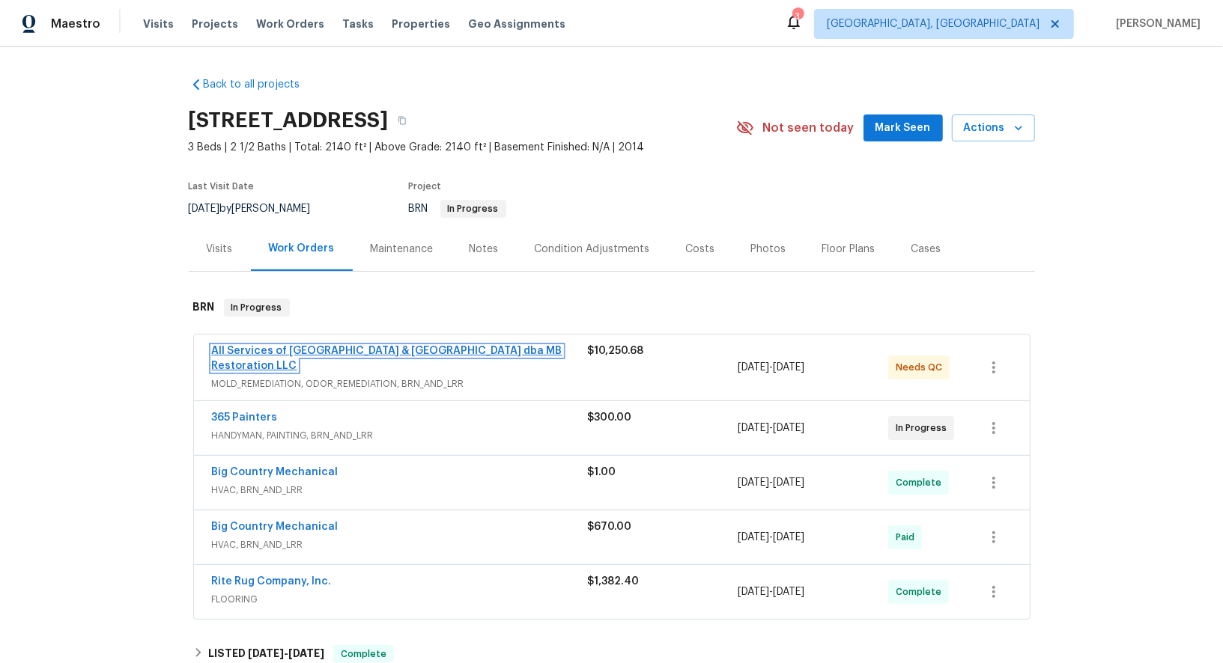
click at [274, 346] on link "All Services of Mount Pleasant & Greater Charleston dba MB Restoration LLC" at bounding box center [387, 358] width 350 height 25
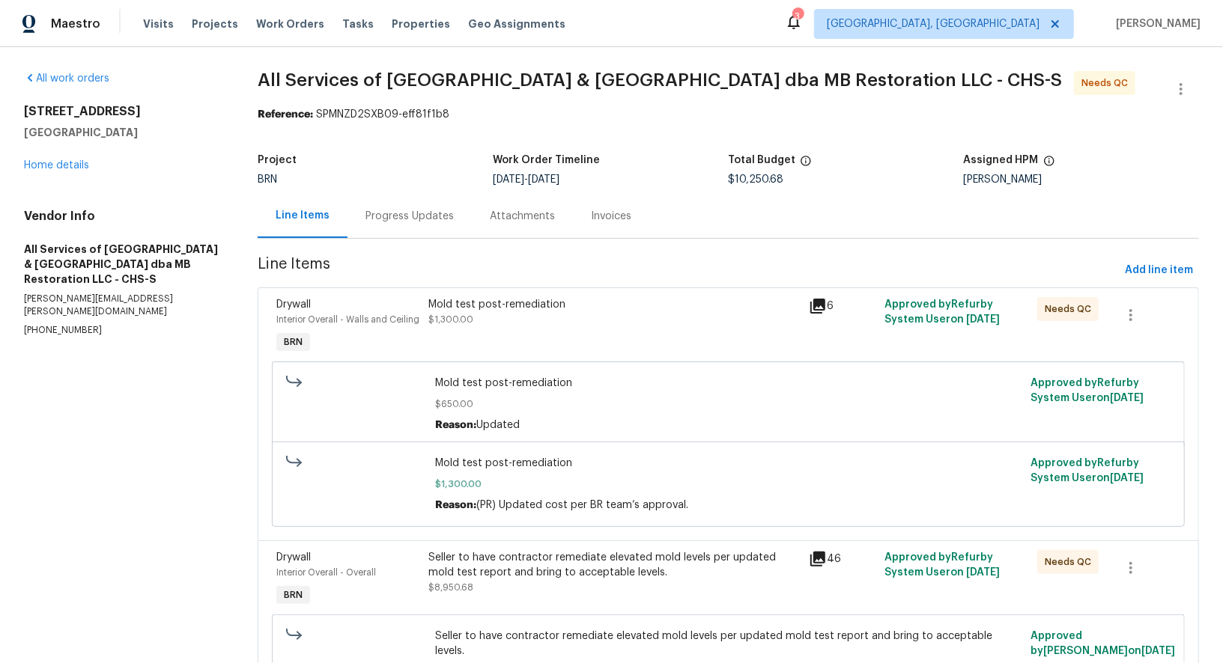
click at [389, 217] on div "Progress Updates" at bounding box center [409, 216] width 88 height 15
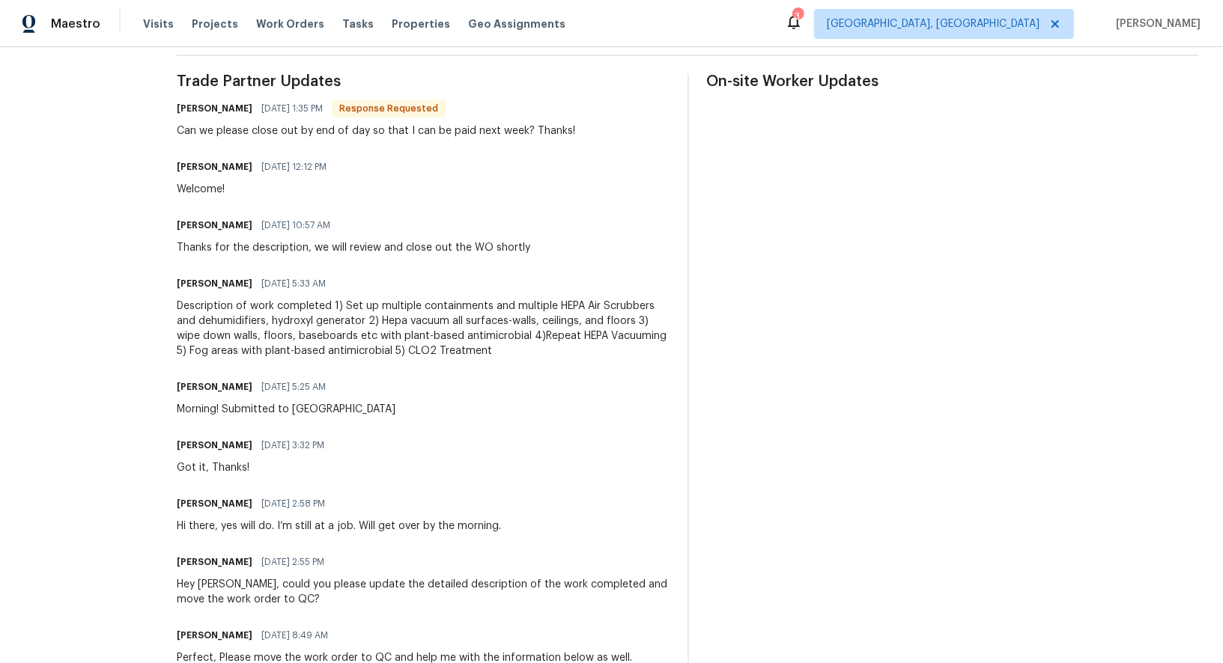
scroll to position [436, 0]
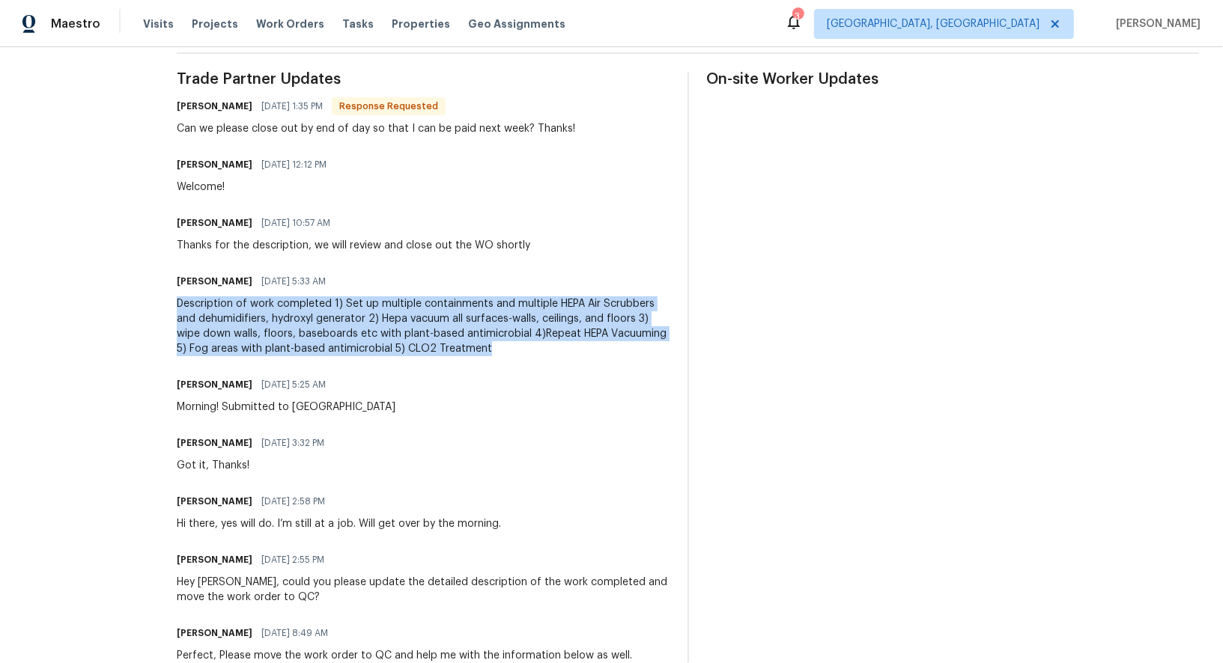
drag, startPoint x: 170, startPoint y: 300, endPoint x: 466, endPoint y: 359, distance: 301.6
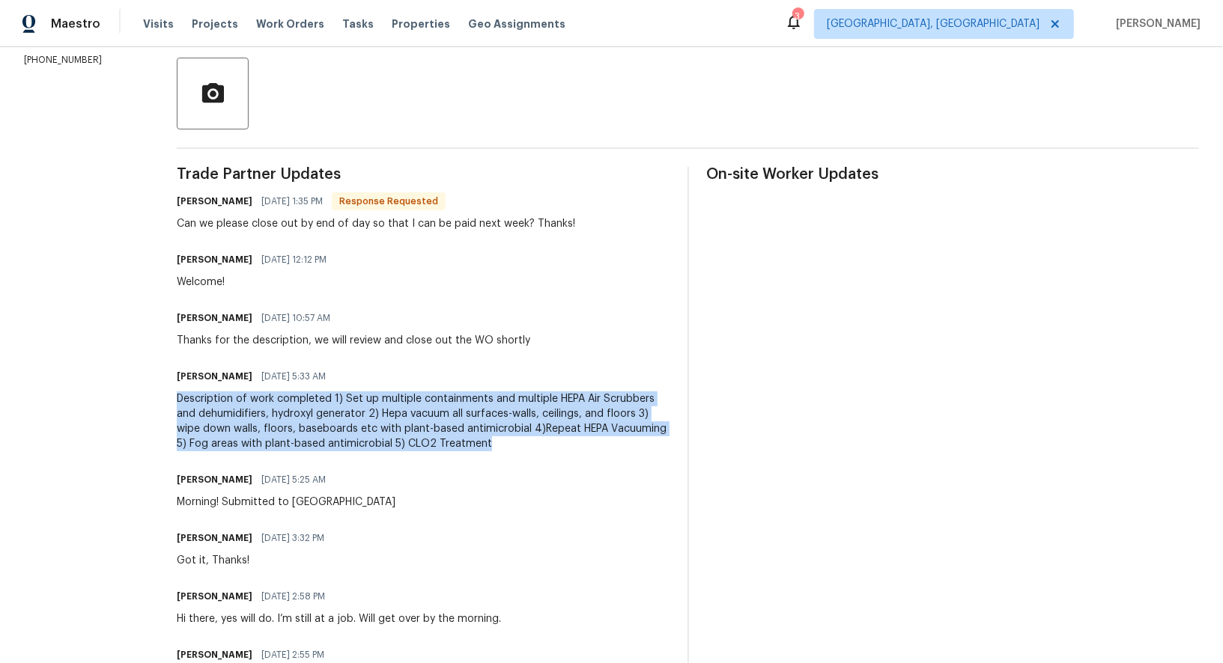
scroll to position [231, 0]
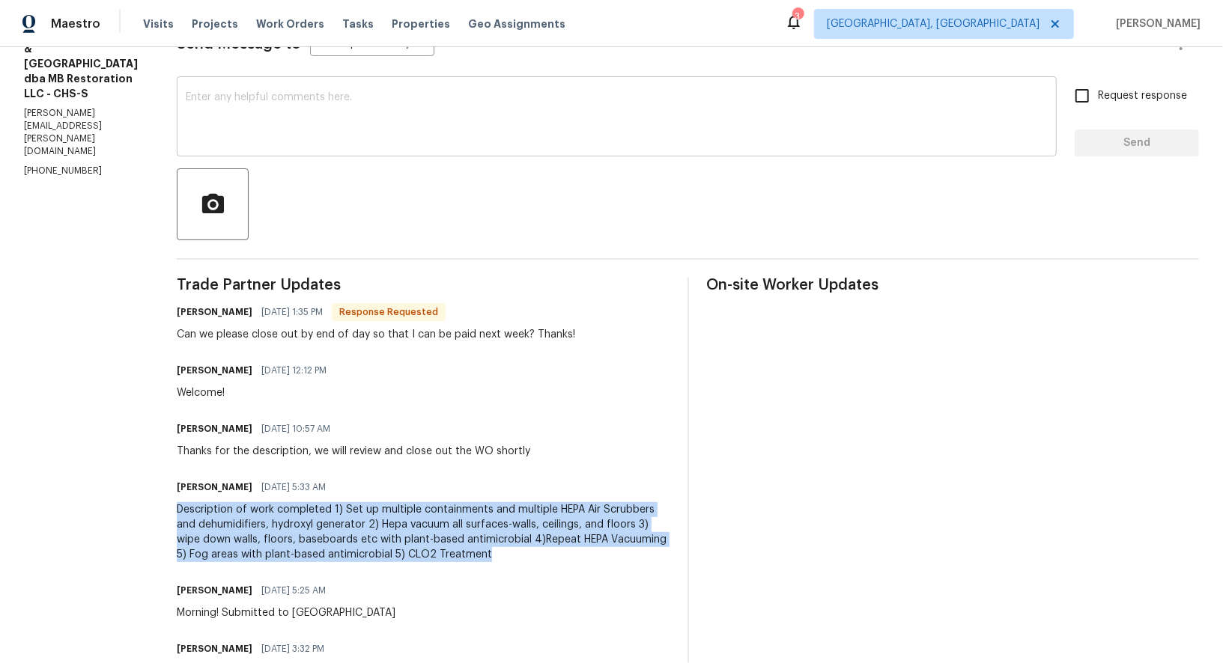
click at [237, 130] on textarea at bounding box center [617, 118] width 862 height 52
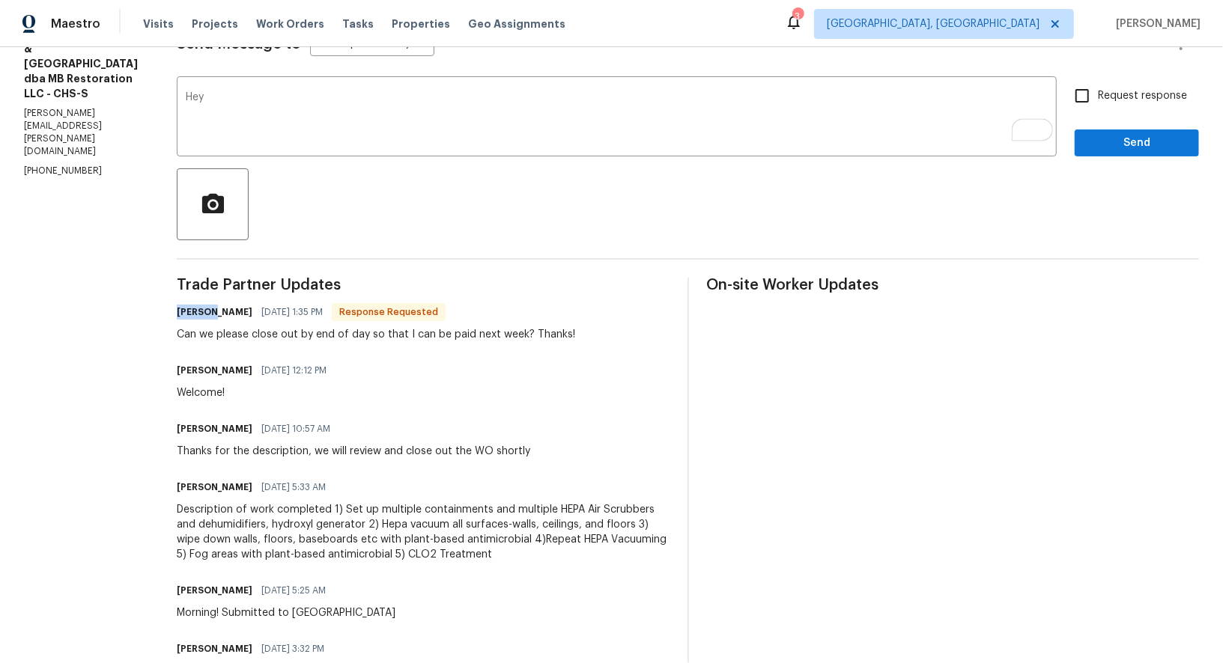
drag, startPoint x: 208, startPoint y: 309, endPoint x: 158, endPoint y: 309, distance: 50.2
copy h6 "Matthew"
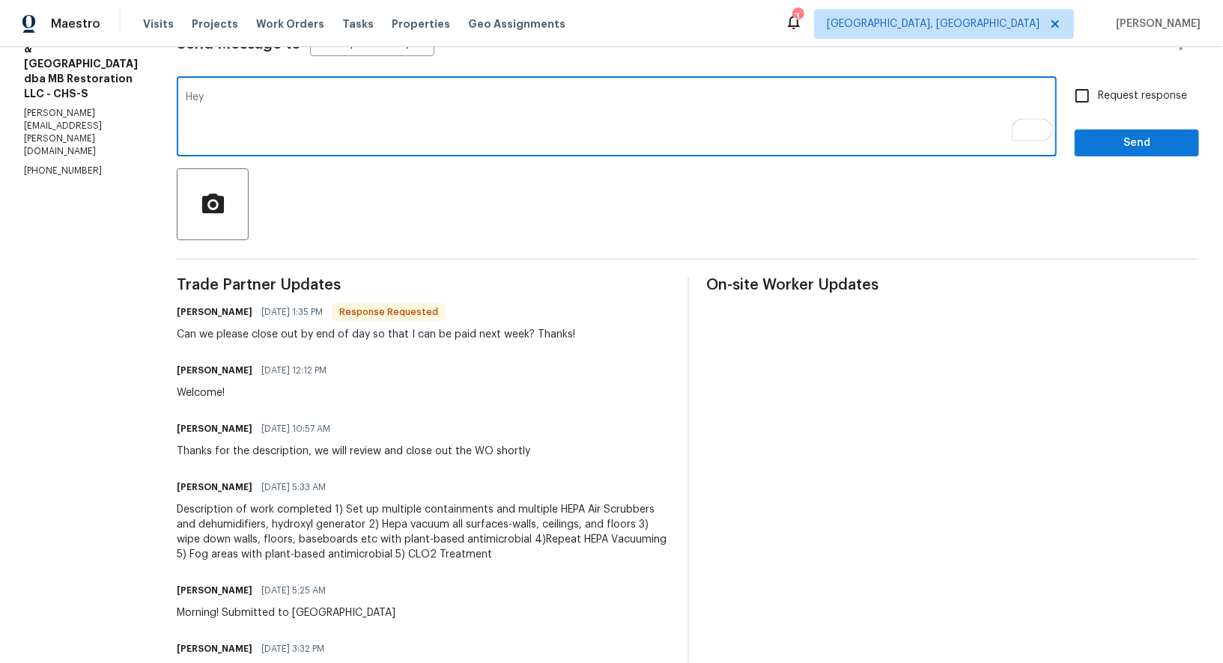
click at [243, 116] on textarea "Hey" at bounding box center [617, 118] width 862 height 52
paste textarea "Matthew"
type textarea "Hey Matthew, Sorry for the delay, I will close the work order today."
click at [1092, 91] on input "Request response" at bounding box center [1081, 95] width 31 height 31
checkbox input "true"
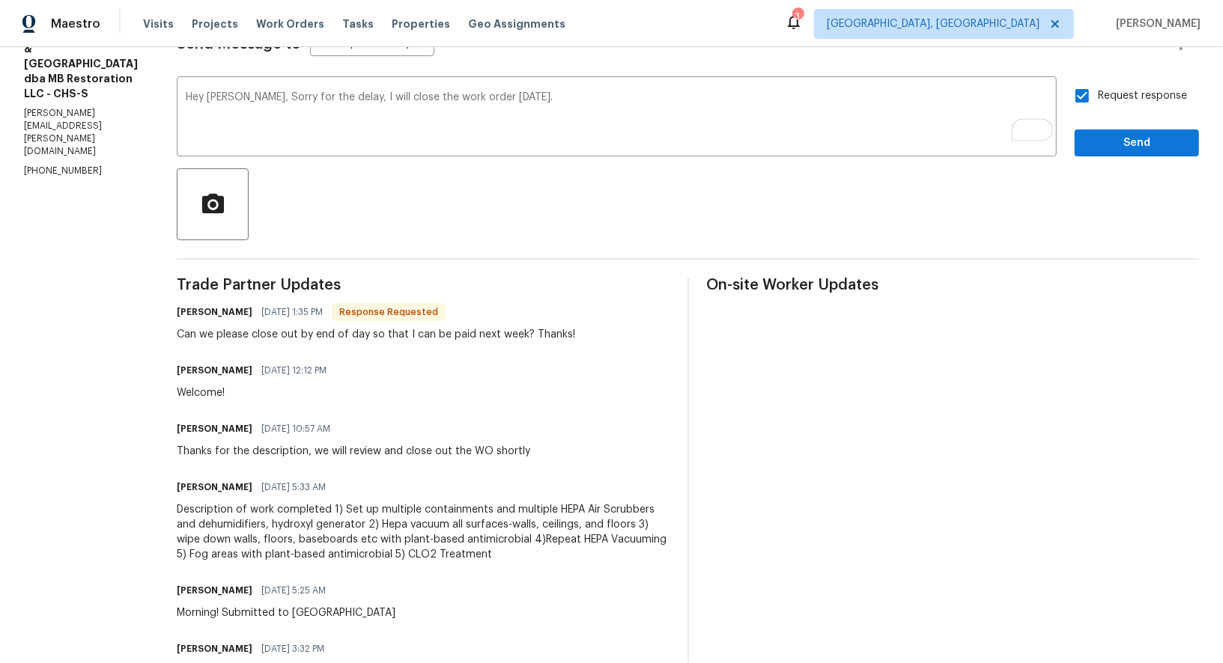
click at [1148, 132] on button "Send" at bounding box center [1136, 144] width 124 height 28
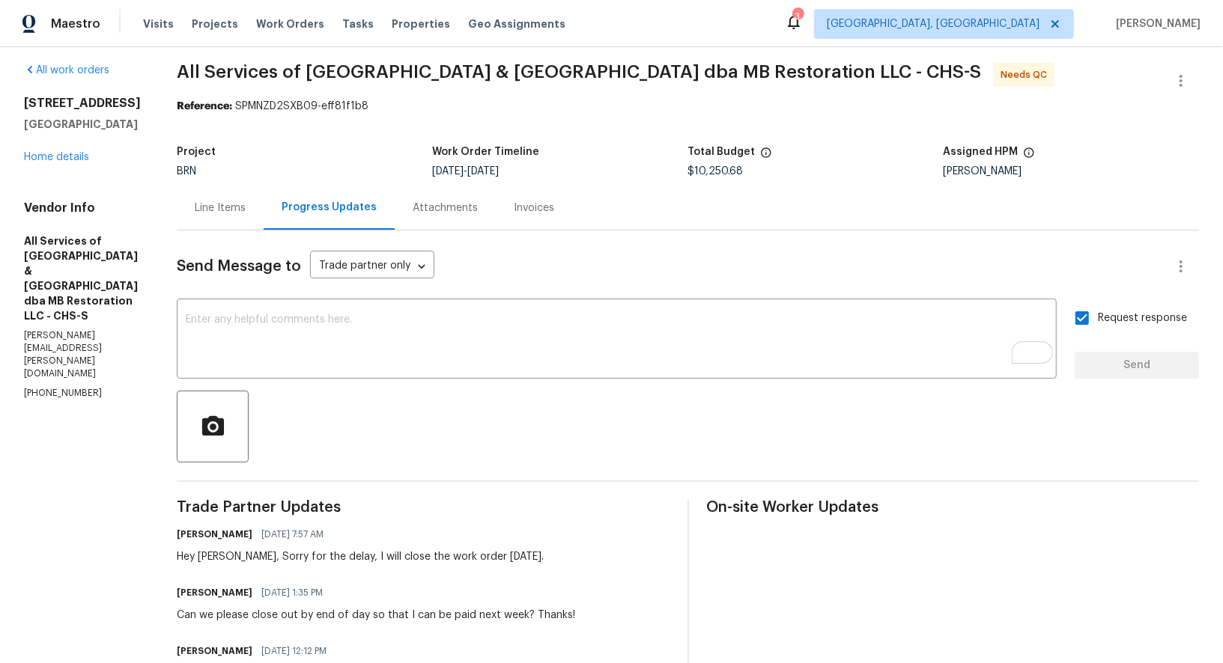
scroll to position [8, 0]
drag, startPoint x: 4, startPoint y: 270, endPoint x: 84, endPoint y: 271, distance: 80.1
copy h5 "All Services"
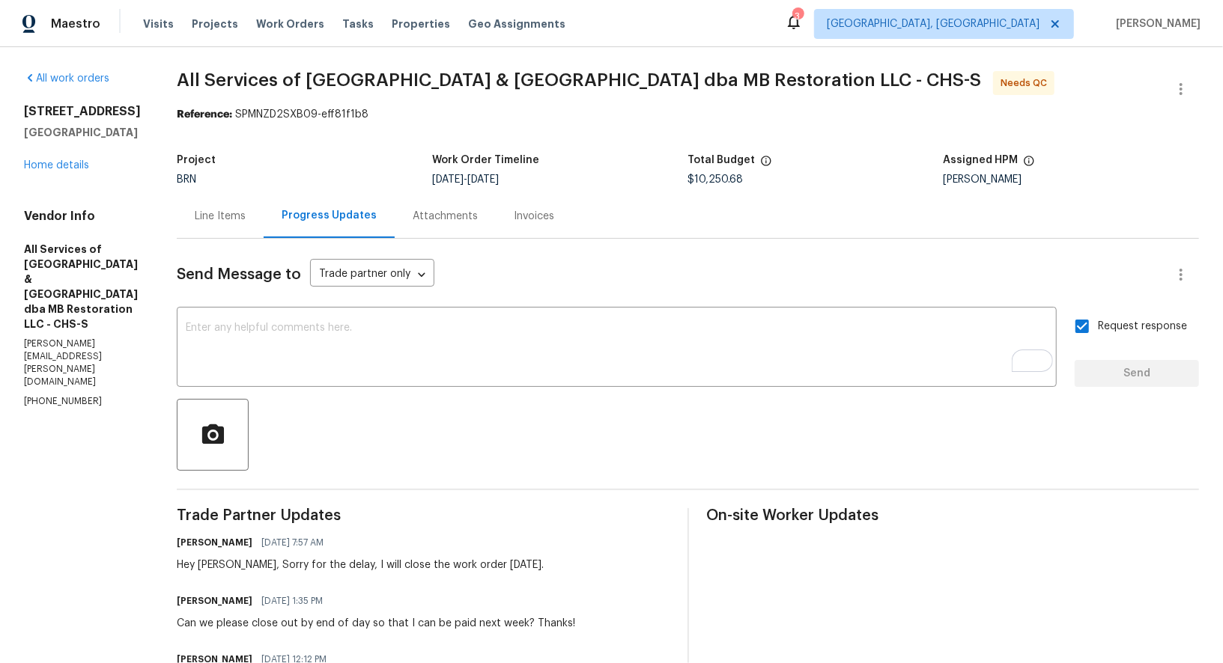
click at [219, 219] on div "Line Items" at bounding box center [220, 216] width 51 height 15
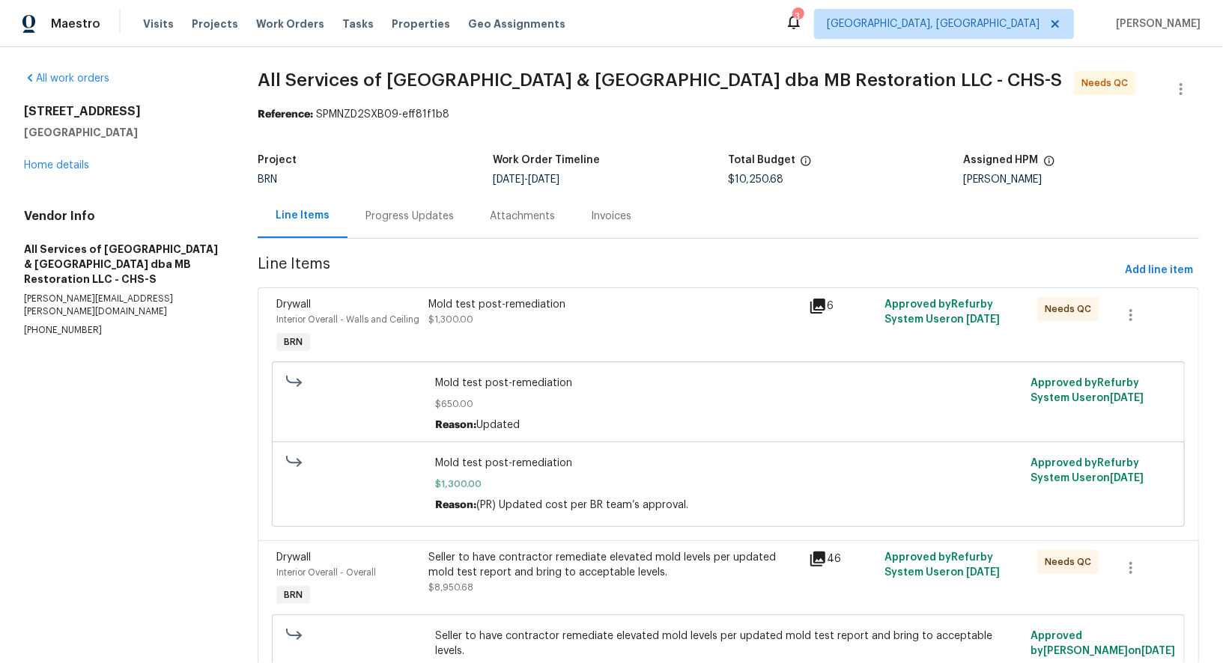
click at [508, 305] on div "Mold test post-remediation" at bounding box center [613, 304] width 371 height 15
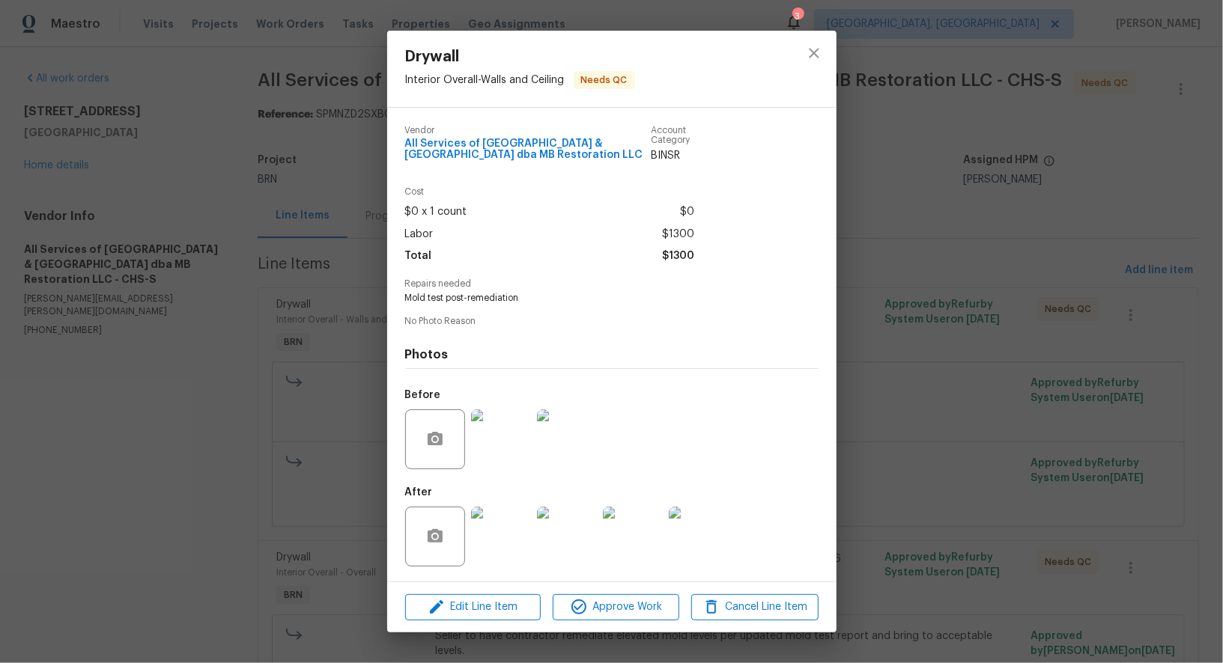
click at [260, 554] on div "Drywall Interior Overall - Walls and Ceiling Needs QC Vendor All Services of Mo…" at bounding box center [611, 331] width 1223 height 663
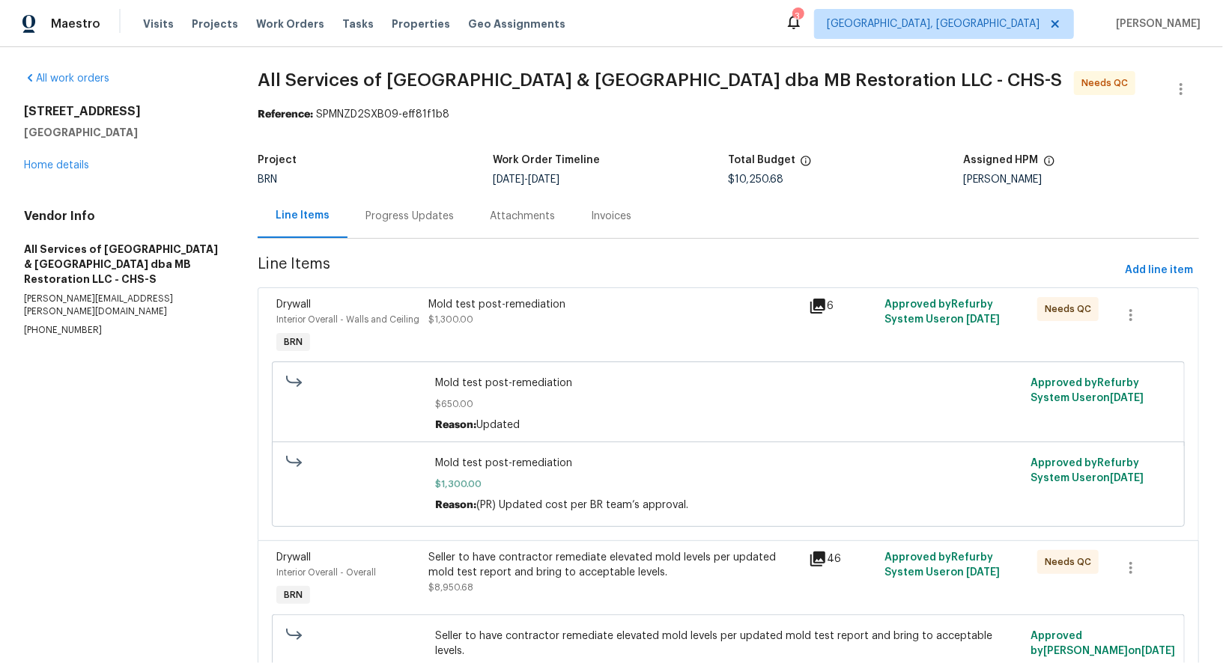
scroll to position [252, 0]
click at [512, 326] on div "Mold test post-remediation $1,300.00" at bounding box center [614, 327] width 380 height 69
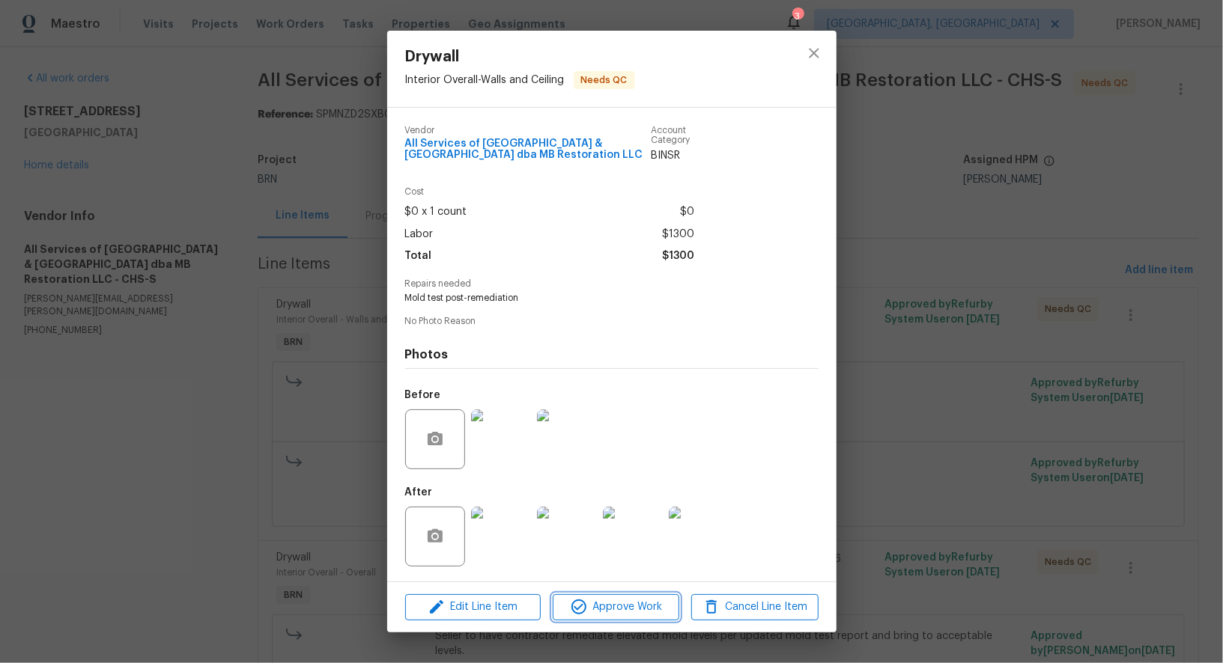
click at [588, 609] on span "Approve Work" at bounding box center [616, 607] width 118 height 19
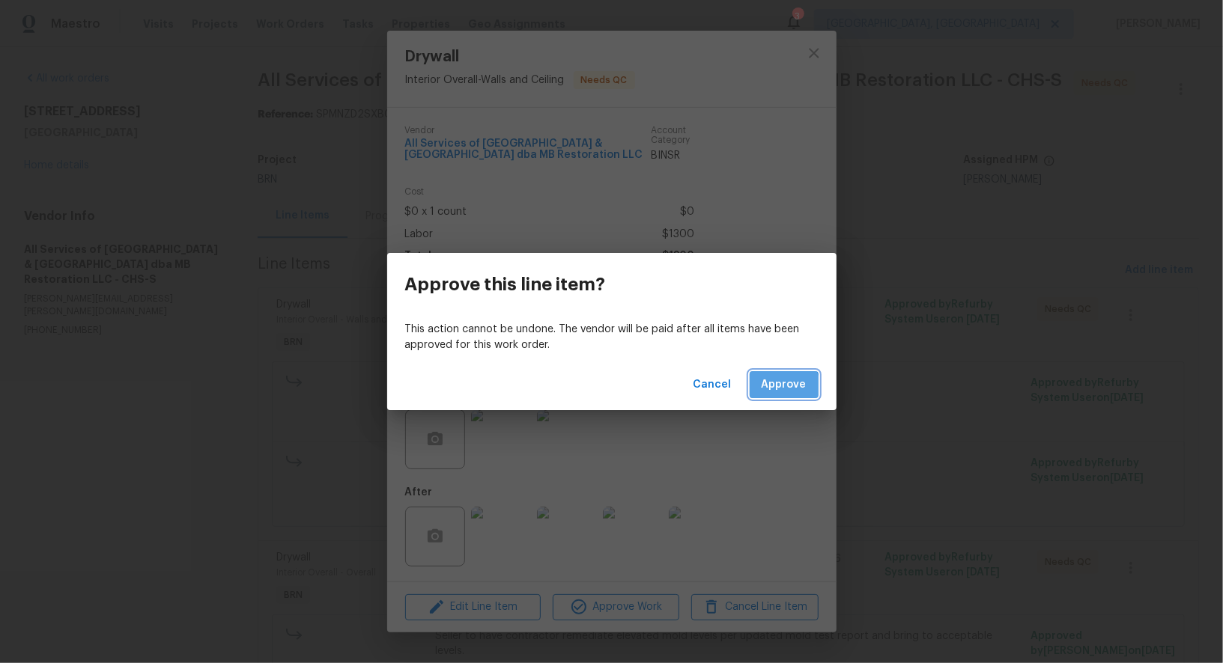
click at [765, 392] on span "Approve" at bounding box center [783, 385] width 45 height 19
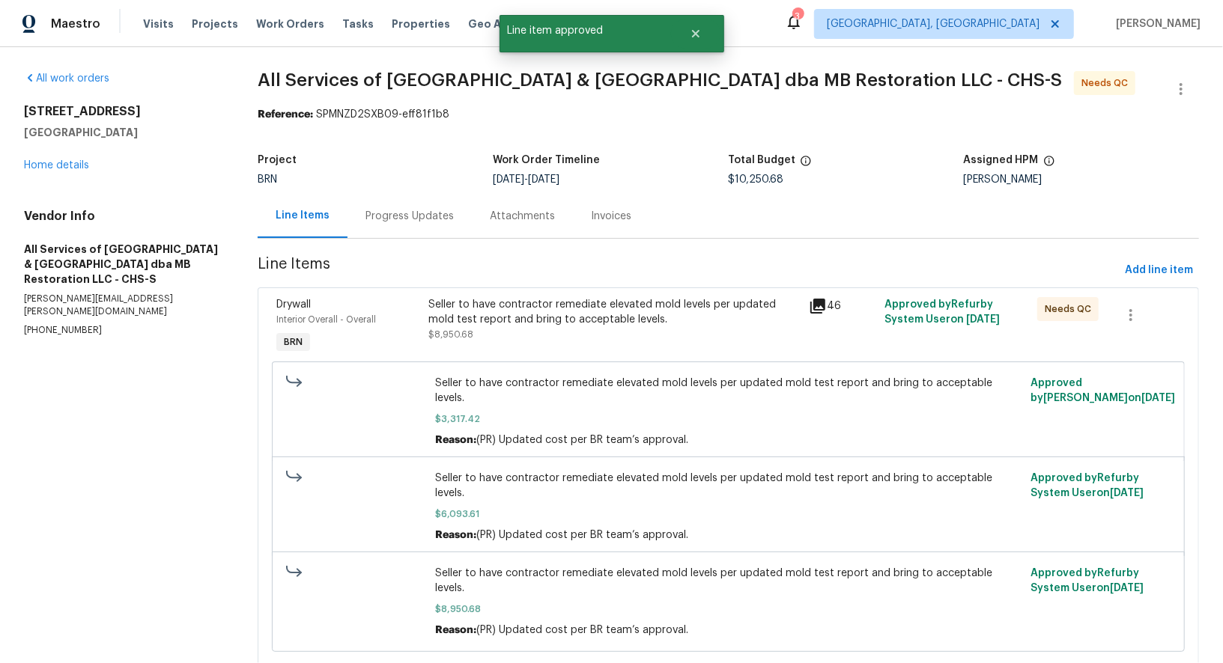
click at [560, 330] on div "Seller to have contractor remediate elevated mold levels per updated mold test …" at bounding box center [613, 319] width 371 height 45
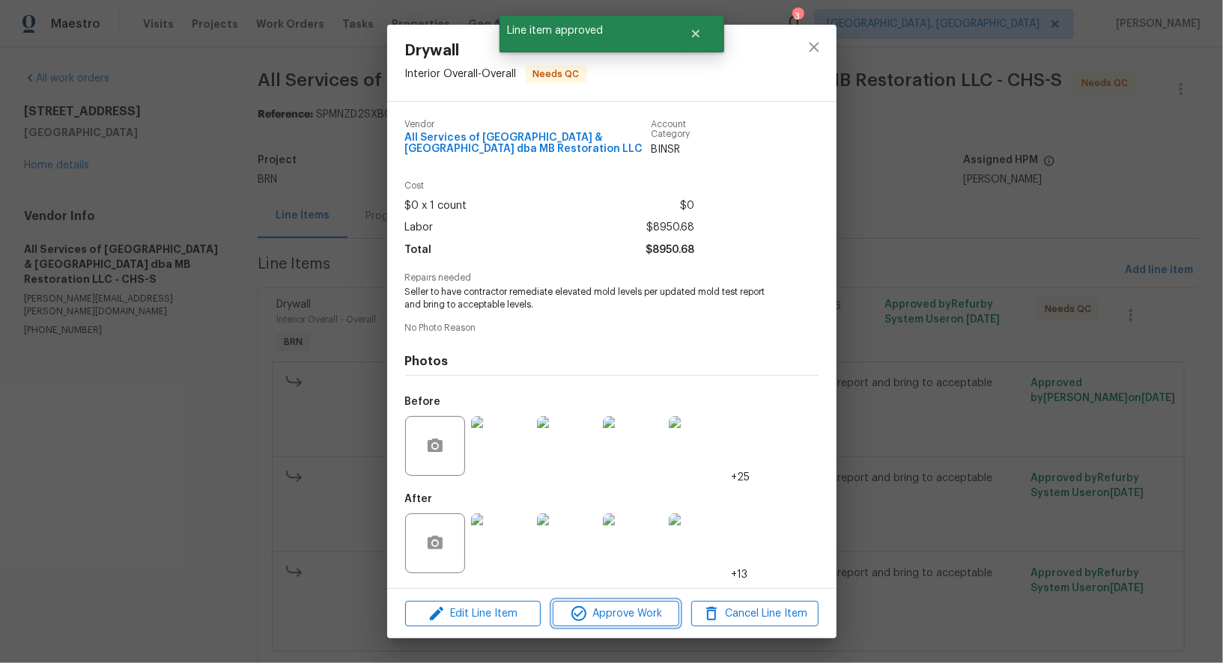
click at [589, 617] on span "Approve Work" at bounding box center [616, 614] width 118 height 19
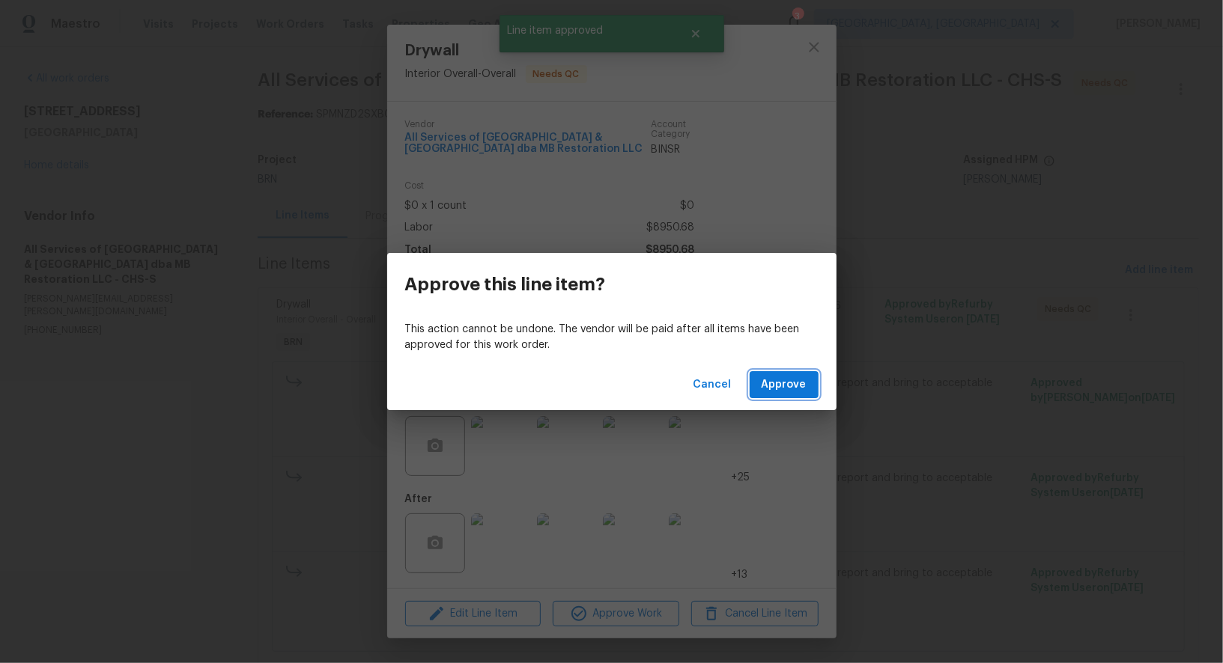
click at [794, 391] on span "Approve" at bounding box center [783, 385] width 45 height 19
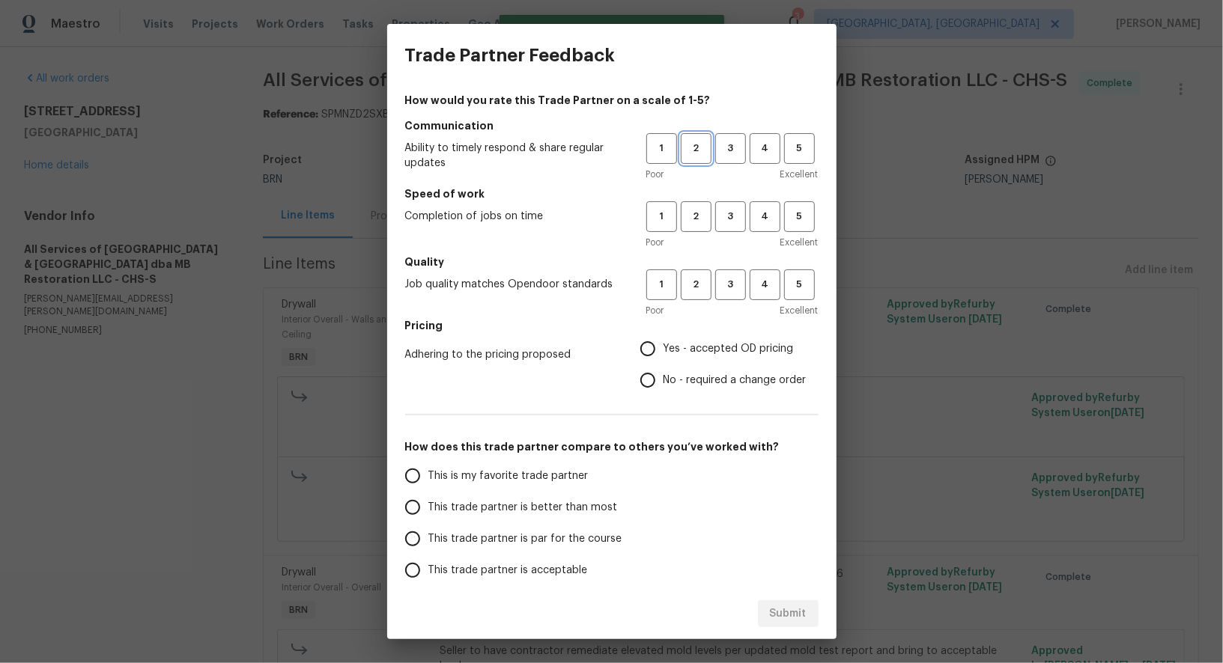
click at [692, 152] on span "2" at bounding box center [696, 148] width 28 height 17
click at [692, 208] on span "2" at bounding box center [696, 216] width 28 height 17
click at [693, 304] on div "Poor Excellent" at bounding box center [732, 310] width 172 height 15
click at [693, 296] on button "2" at bounding box center [696, 285] width 31 height 31
click at [741, 147] on span "3" at bounding box center [730, 148] width 28 height 17
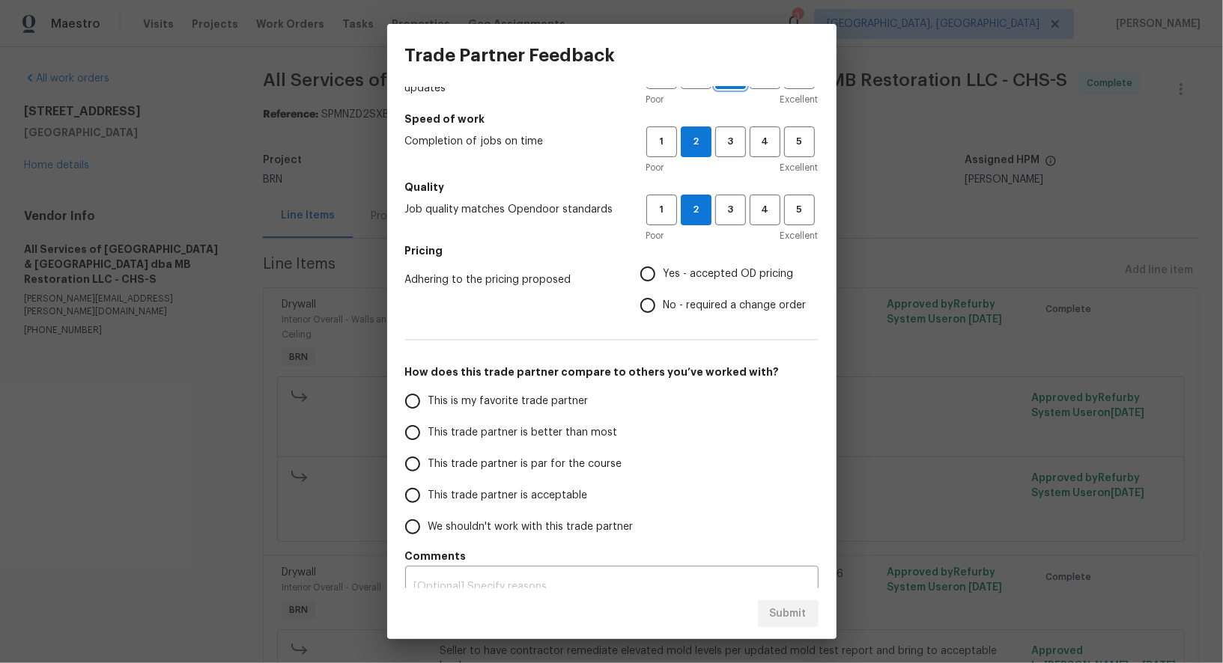
scroll to position [95, 0]
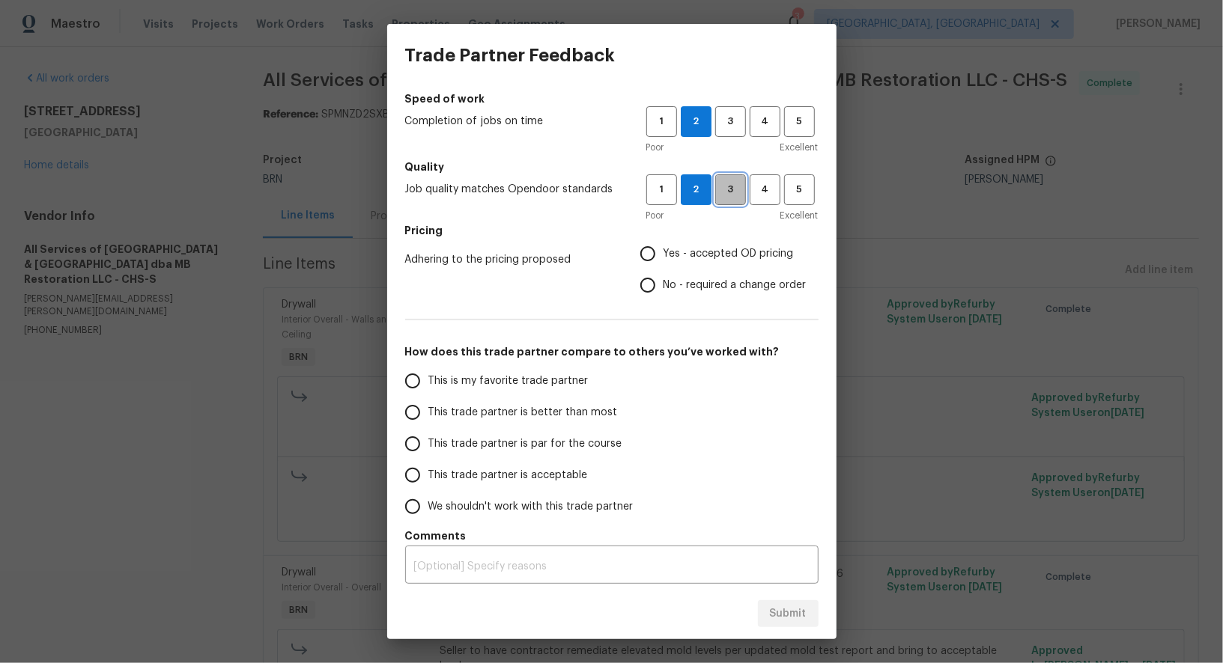
click at [733, 186] on span "3" at bounding box center [730, 189] width 28 height 17
click at [642, 293] on input "No - required a change order" at bounding box center [647, 285] width 31 height 31
radio input "true"
click at [435, 467] on span "This trade partner is acceptable" at bounding box center [507, 475] width 159 height 16
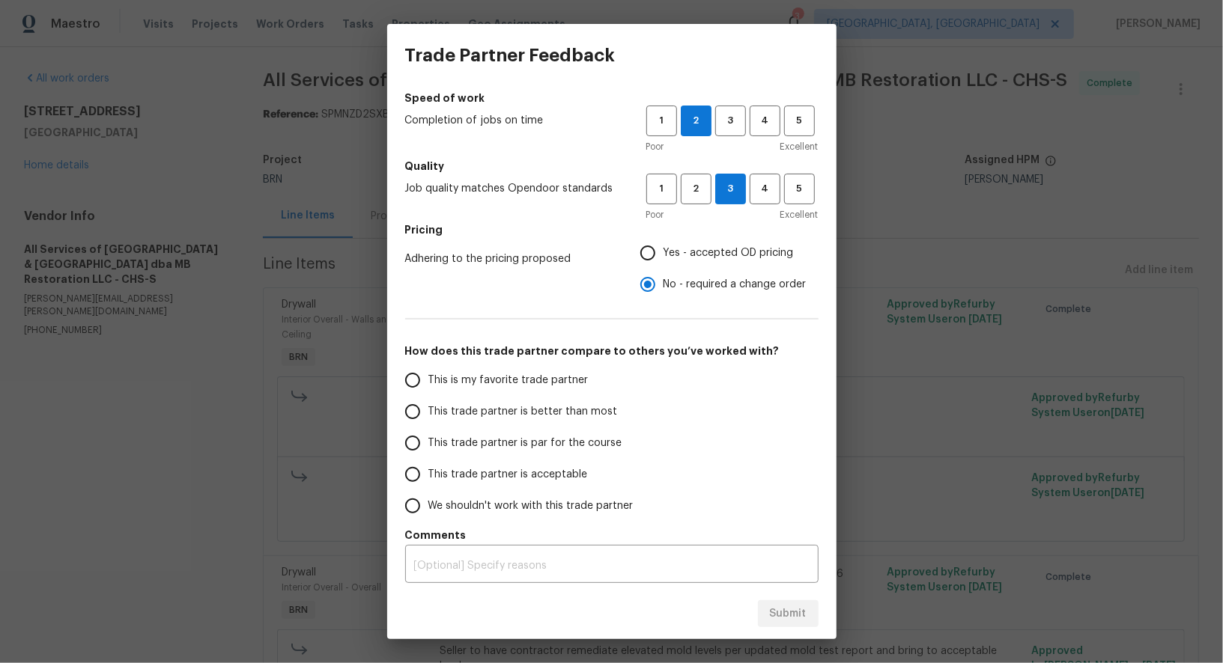
click at [428, 467] on input "This trade partner is acceptable" at bounding box center [412, 474] width 31 height 31
click at [788, 631] on div "Submit" at bounding box center [611, 614] width 449 height 52
click at [787, 613] on span "Submit" at bounding box center [788, 614] width 37 height 19
radio input "true"
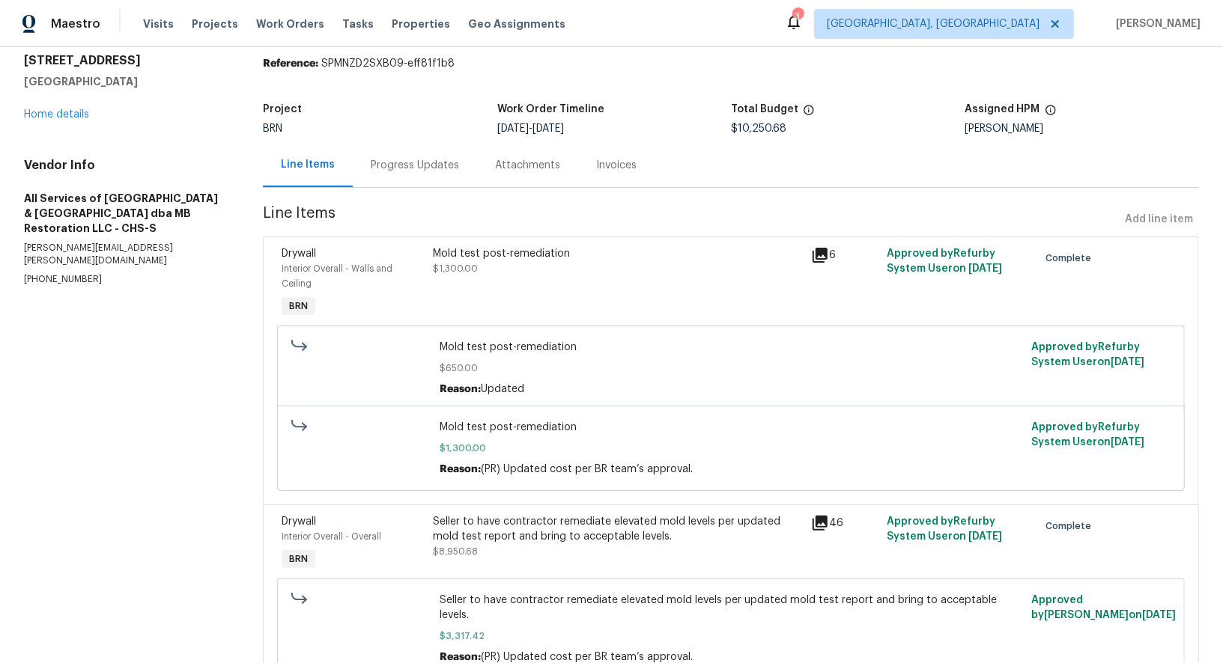
scroll to position [0, 0]
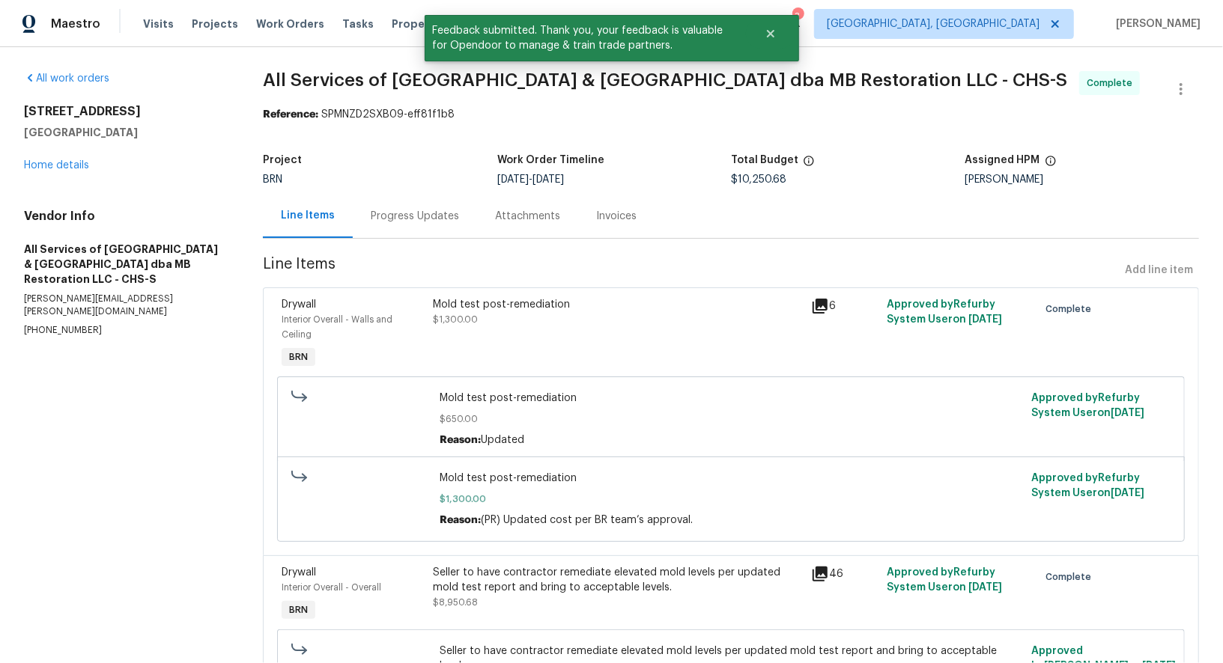
click at [415, 217] on div "Progress Updates" at bounding box center [415, 216] width 88 height 15
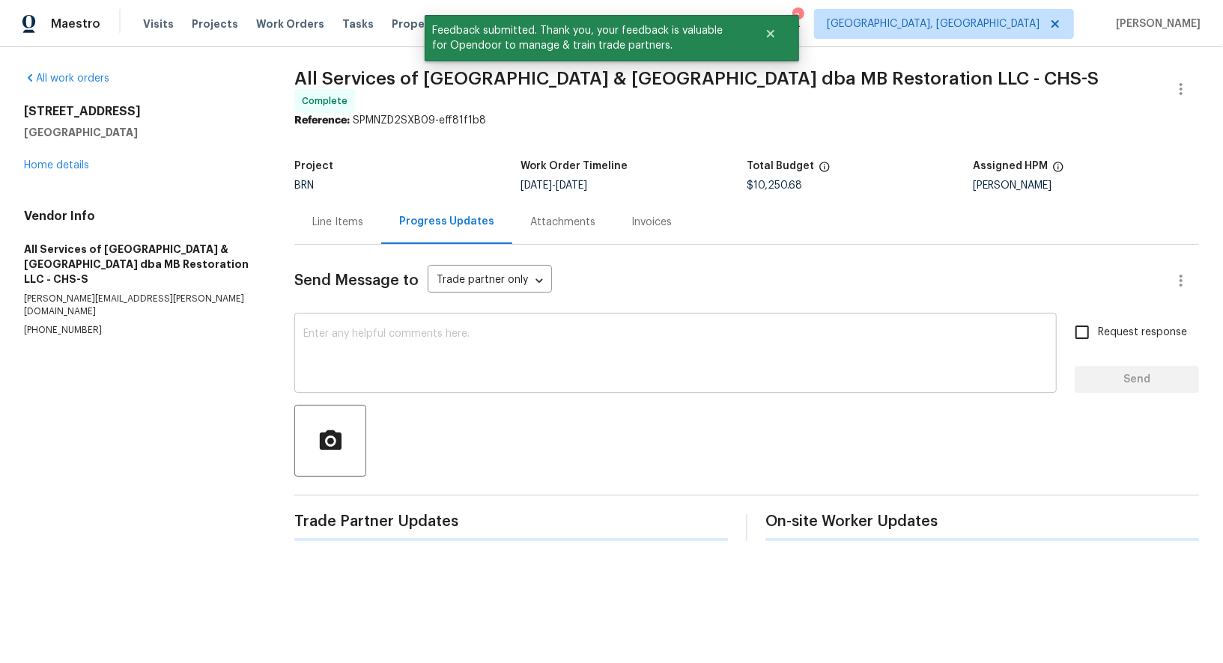
click at [454, 338] on textarea at bounding box center [675, 355] width 744 height 52
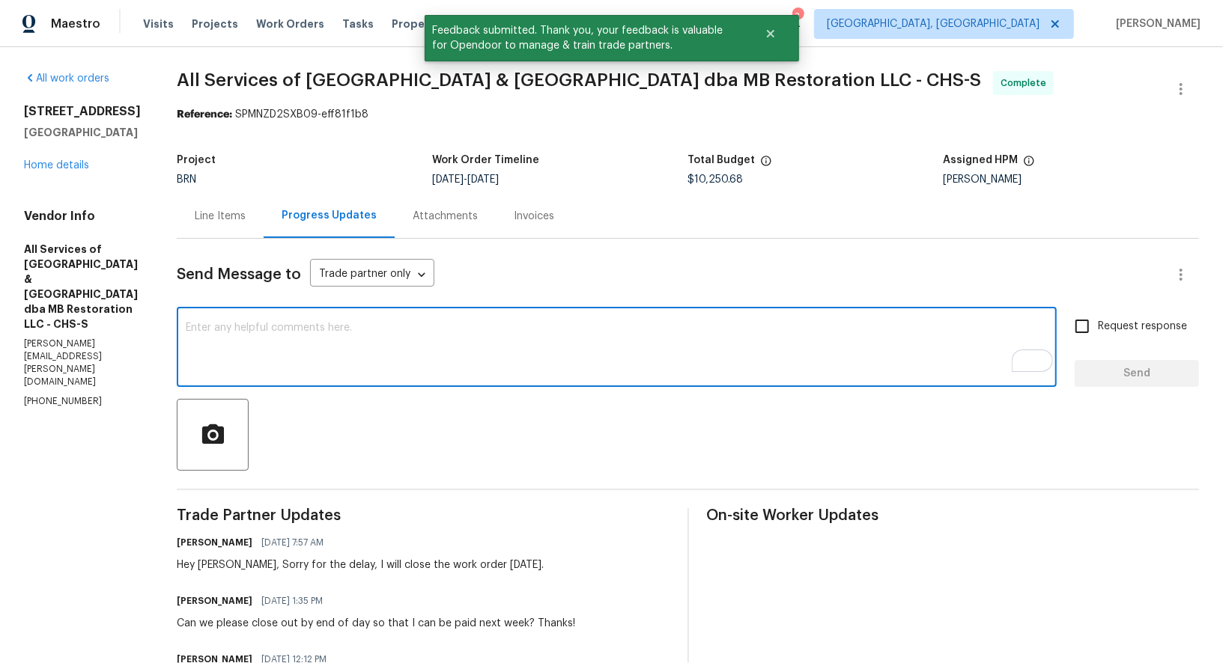
click at [415, 353] on textarea "To enrich screen reader interactions, please activate Accessibility in Grammarl…" at bounding box center [617, 349] width 862 height 52
paste textarea "WO is approved, Please upload the invoice under invoice section. Thanks!"
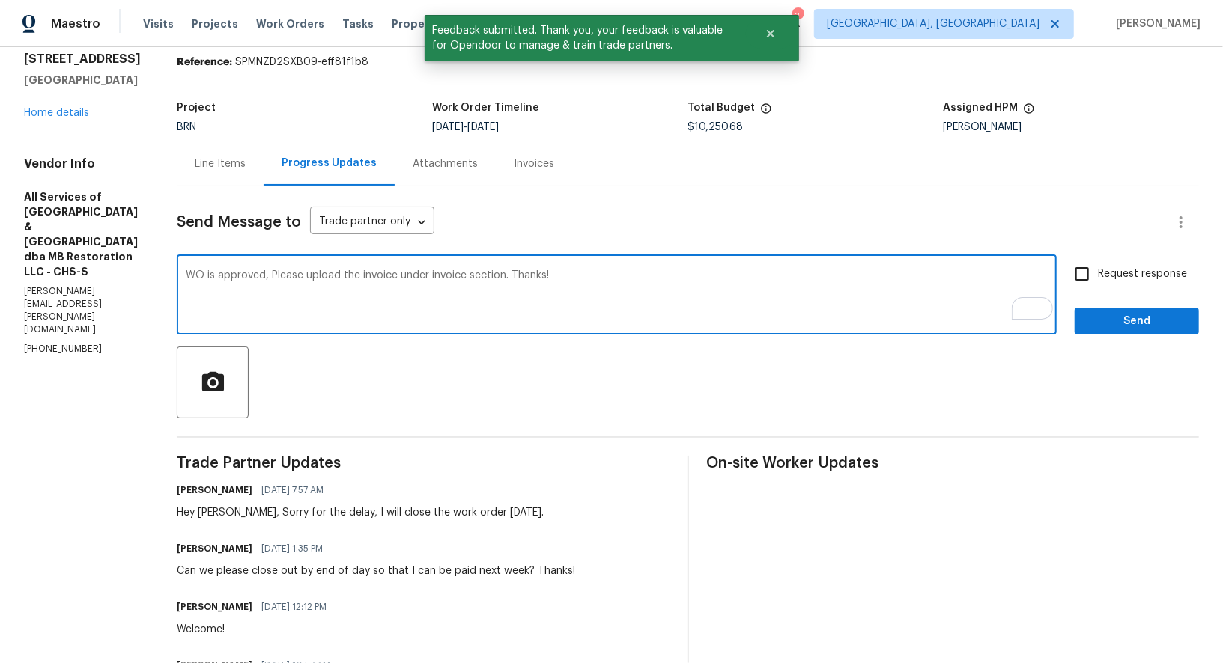
scroll to position [101, 0]
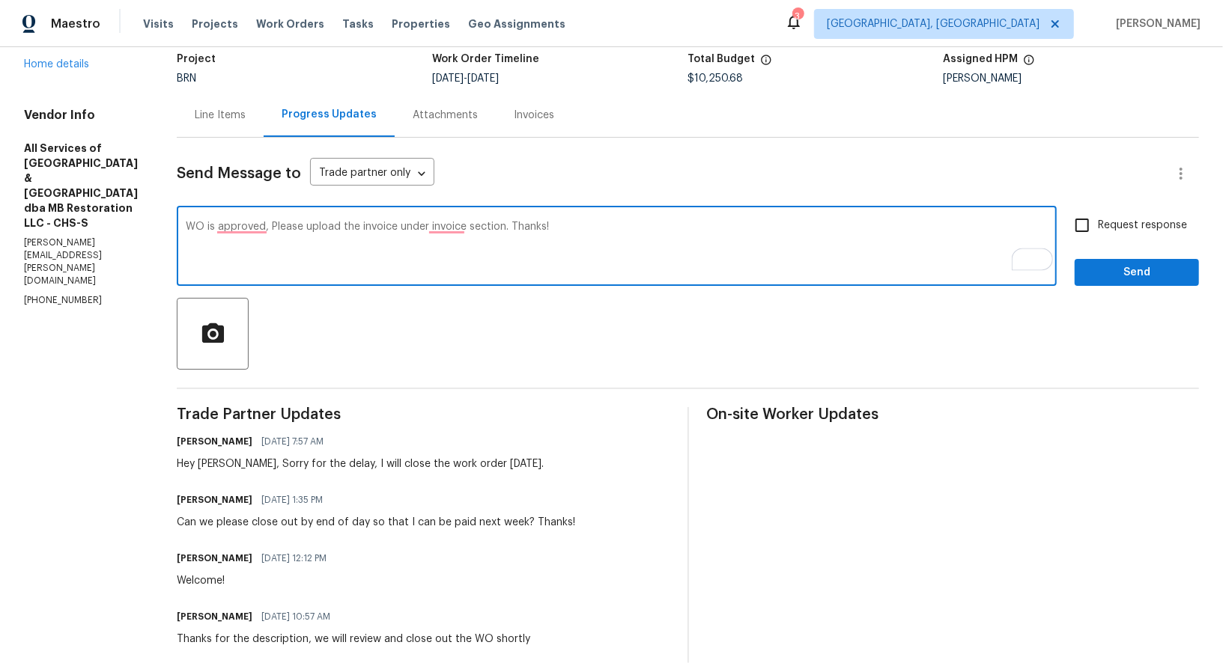
type textarea "WO is approved, Please upload the invoice under invoice section. Thanks!"
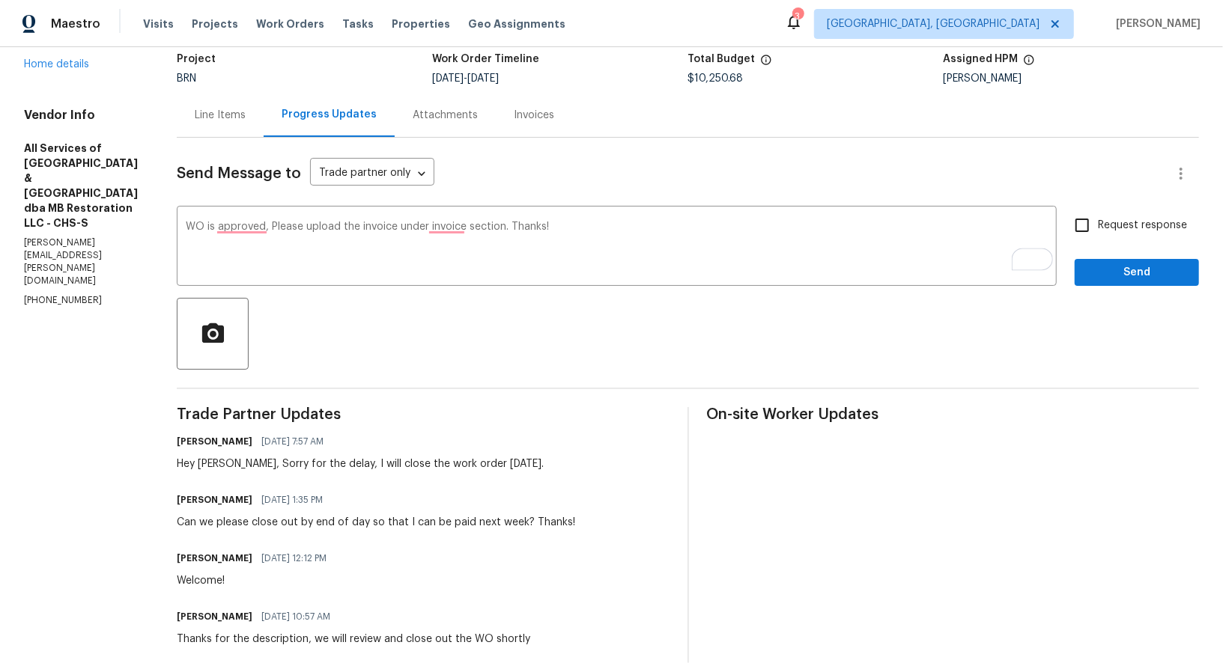
click at [1065, 225] on div "WO is approved, Please upload the invoice under invoice section. Thanks! x ​ Re…" at bounding box center [688, 248] width 1022 height 76
click at [1096, 231] on input "Request response" at bounding box center [1081, 225] width 31 height 31
checkbox input "true"
click at [1120, 270] on span "Send" at bounding box center [1136, 273] width 100 height 19
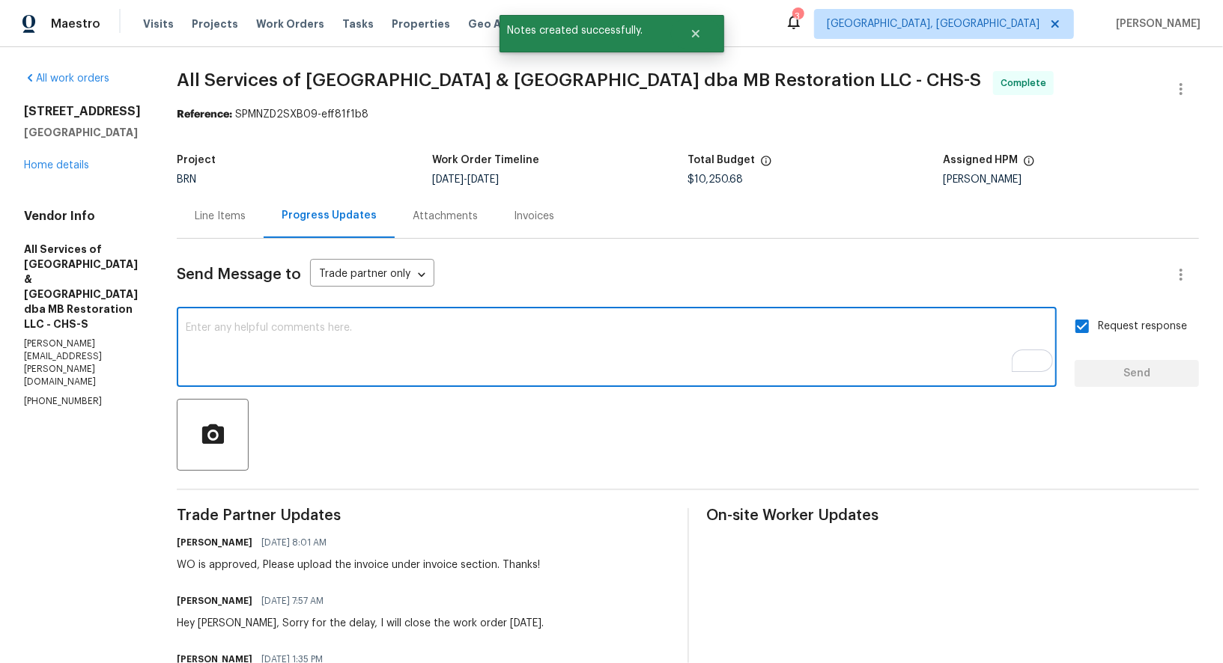
click at [300, 333] on textarea "To enrich screen reader interactions, please activate Accessibility in Grammarl…" at bounding box center [617, 349] width 862 height 52
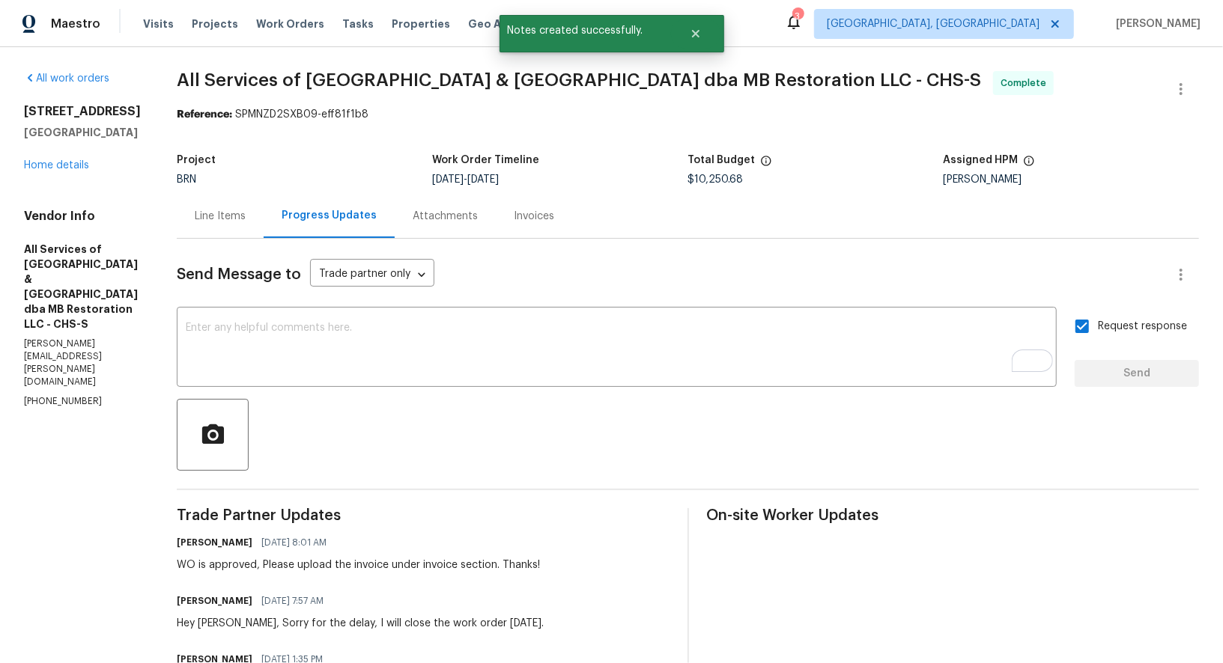
click at [214, 216] on div "Line Items" at bounding box center [220, 216] width 51 height 15
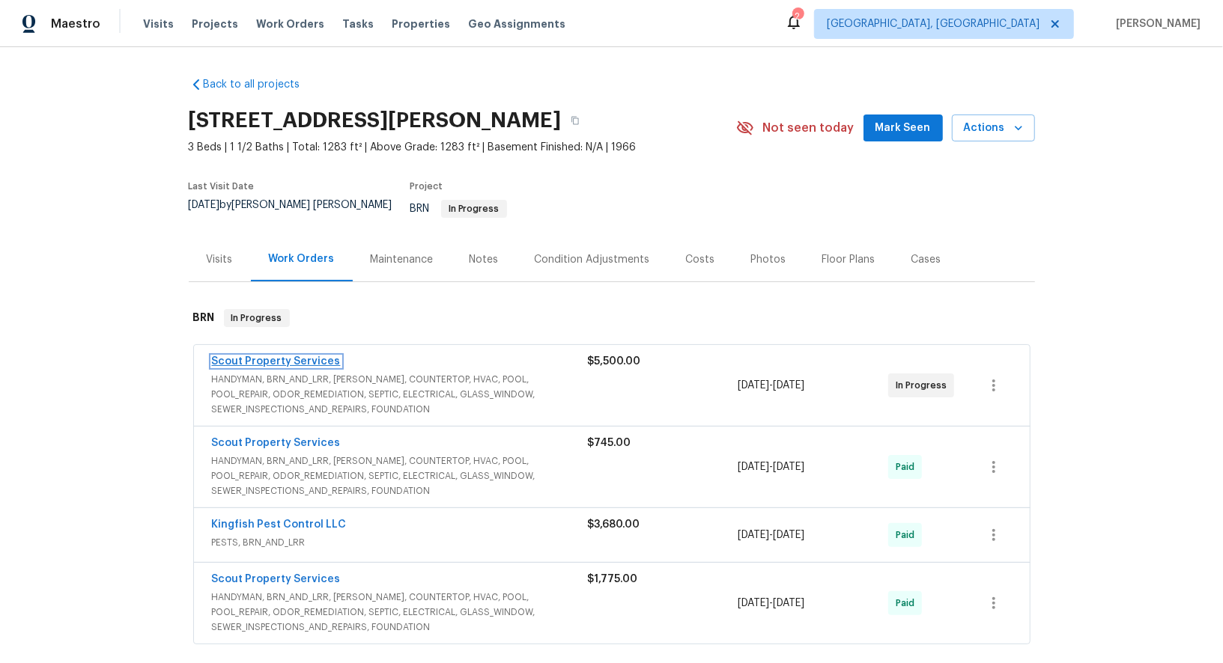
click at [285, 356] on link "Scout Property Services" at bounding box center [276, 361] width 129 height 10
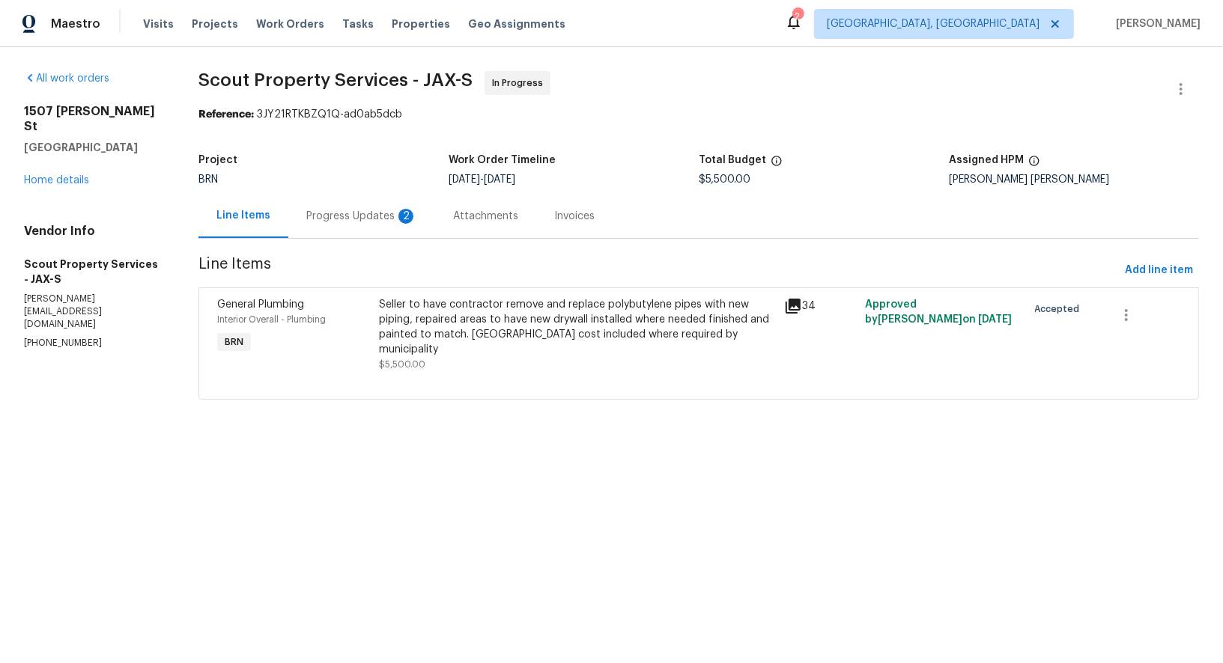
click at [394, 204] on div "Progress Updates 2" at bounding box center [361, 216] width 147 height 44
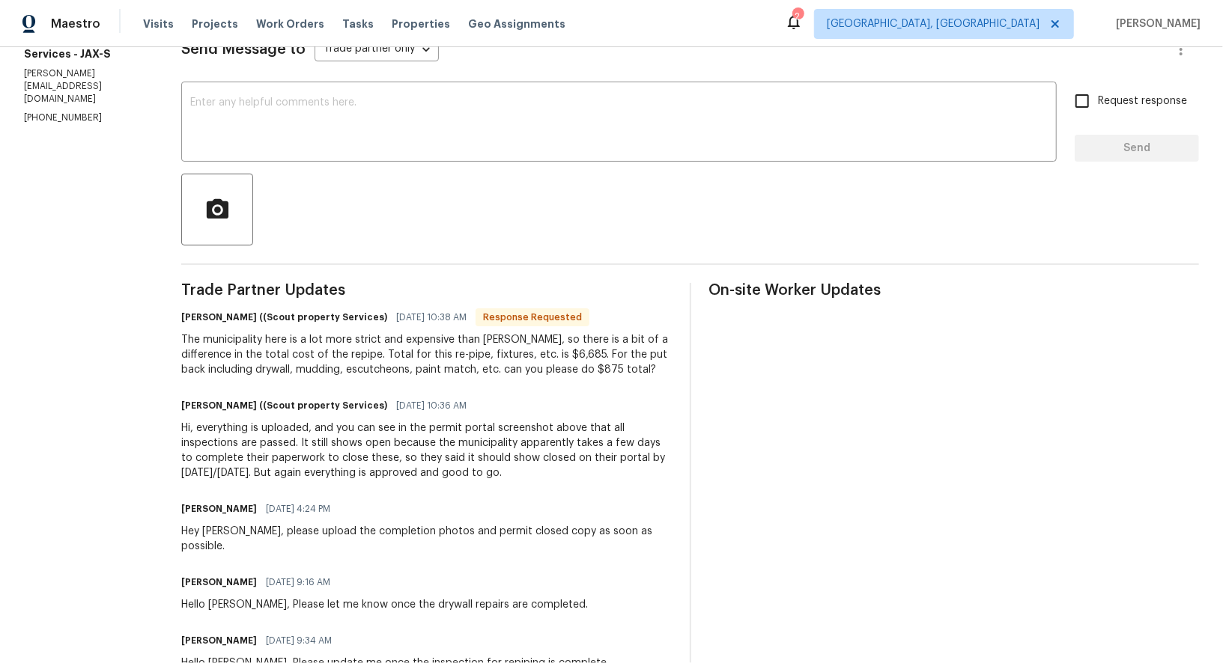
scroll to position [207, 0]
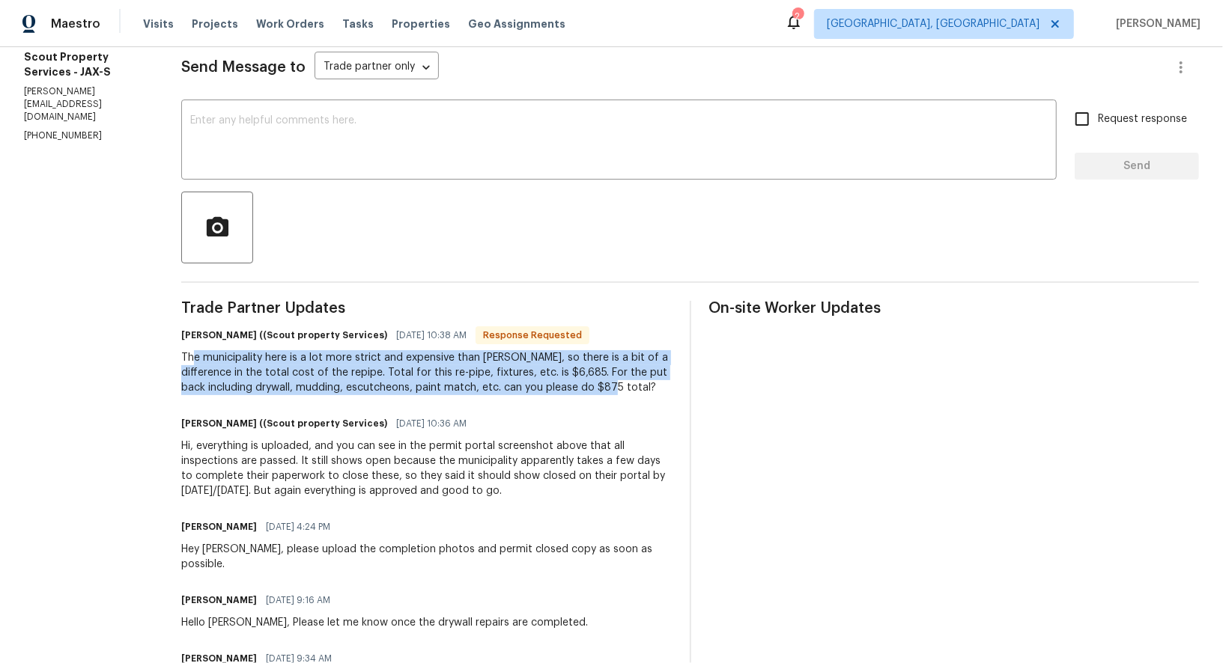
drag, startPoint x: 194, startPoint y: 360, endPoint x: 621, endPoint y: 389, distance: 427.7
click at [621, 389] on div "The municipality here is a lot more strict and expensive than [PERSON_NAME], so…" at bounding box center [426, 372] width 490 height 45
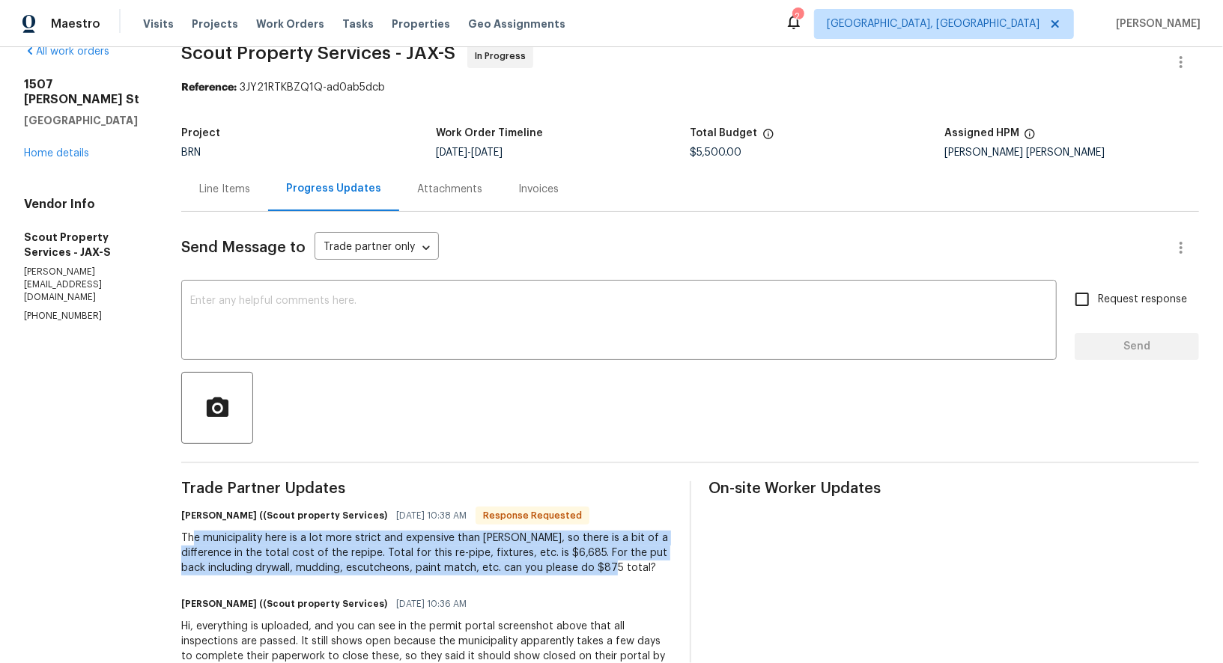
scroll to position [5, 0]
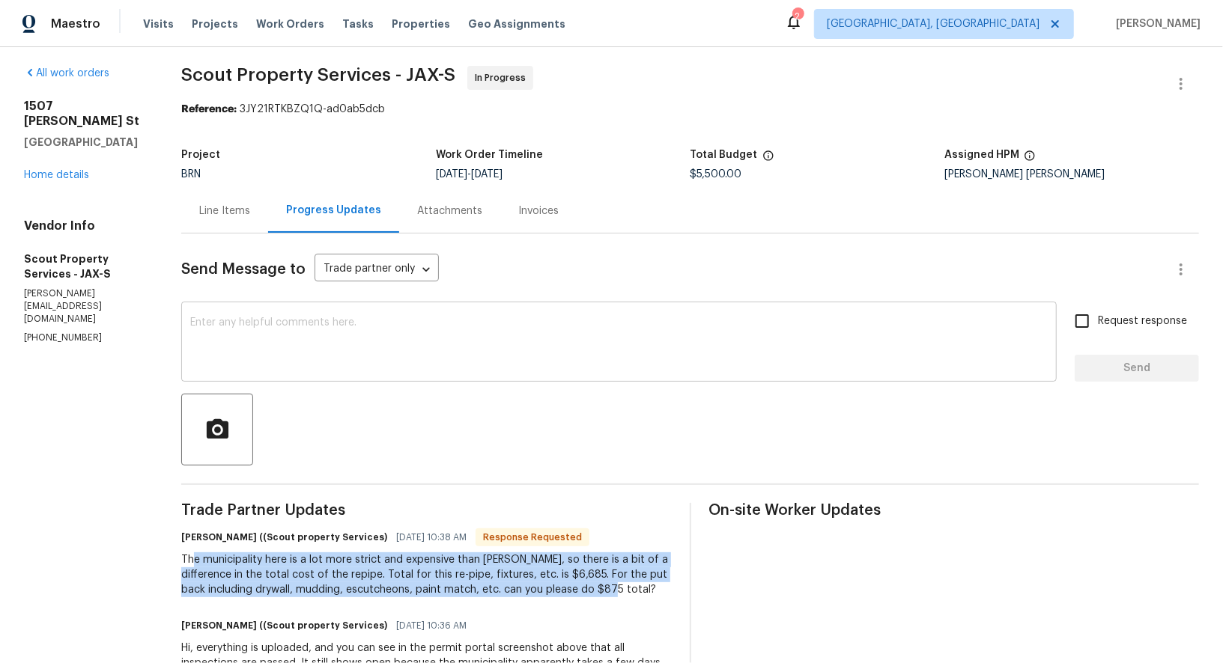
click at [335, 372] on div "x ​" at bounding box center [618, 343] width 875 height 76
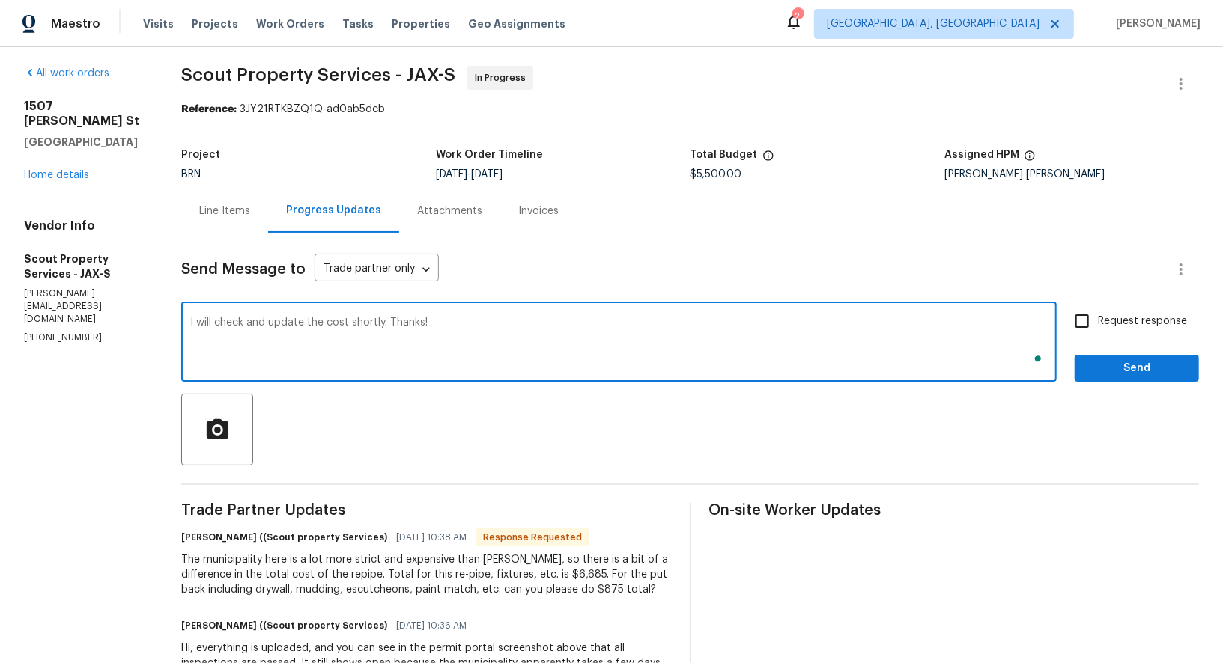
type textarea "I will check and update the cost shortly. Thanks!"
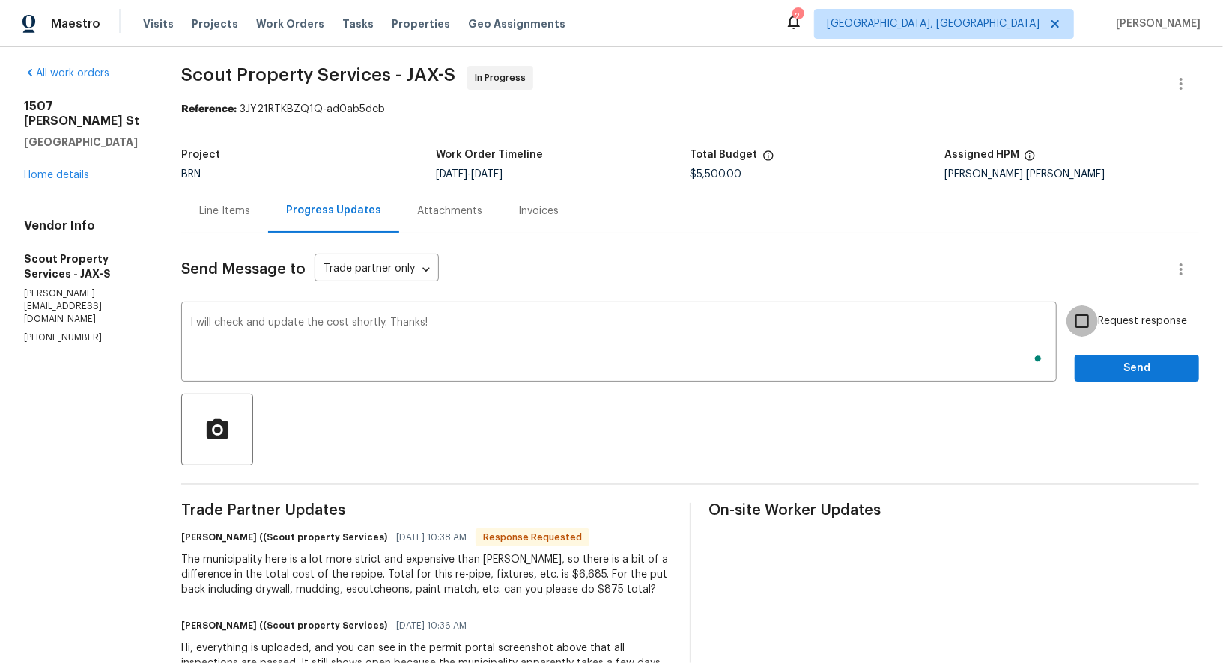
click at [1094, 309] on input "Request response" at bounding box center [1081, 320] width 31 height 31
checkbox input "true"
click at [1094, 371] on span "Send" at bounding box center [1136, 368] width 100 height 19
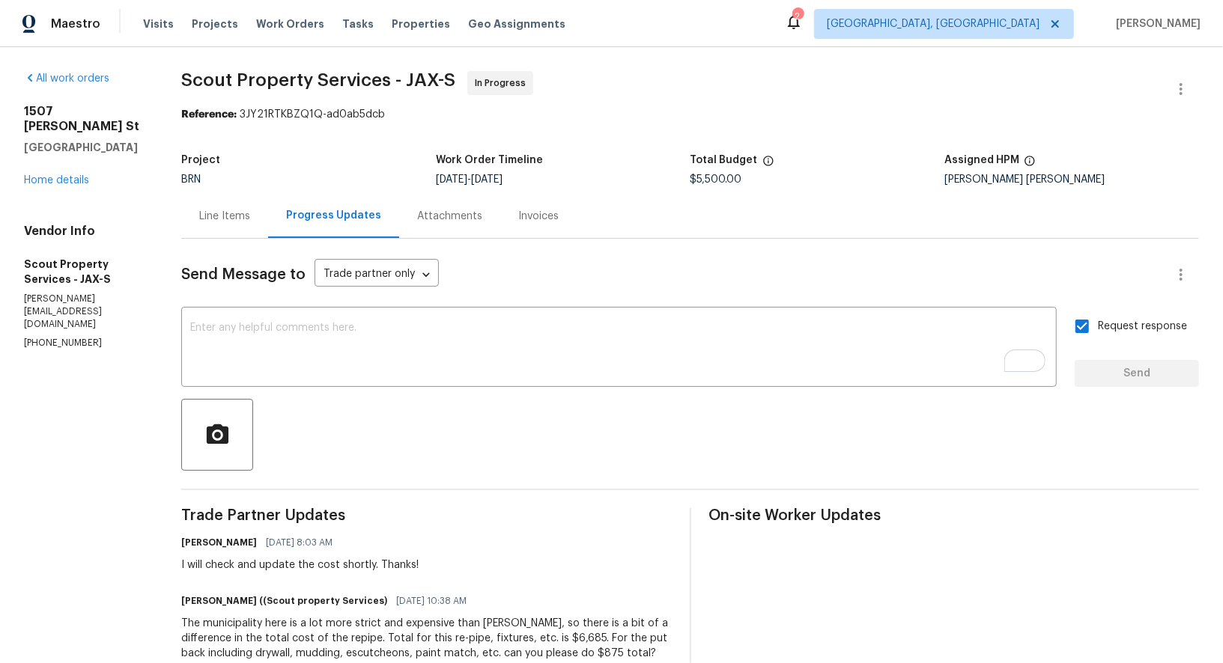
click at [207, 217] on div "Line Items" at bounding box center [224, 216] width 51 height 15
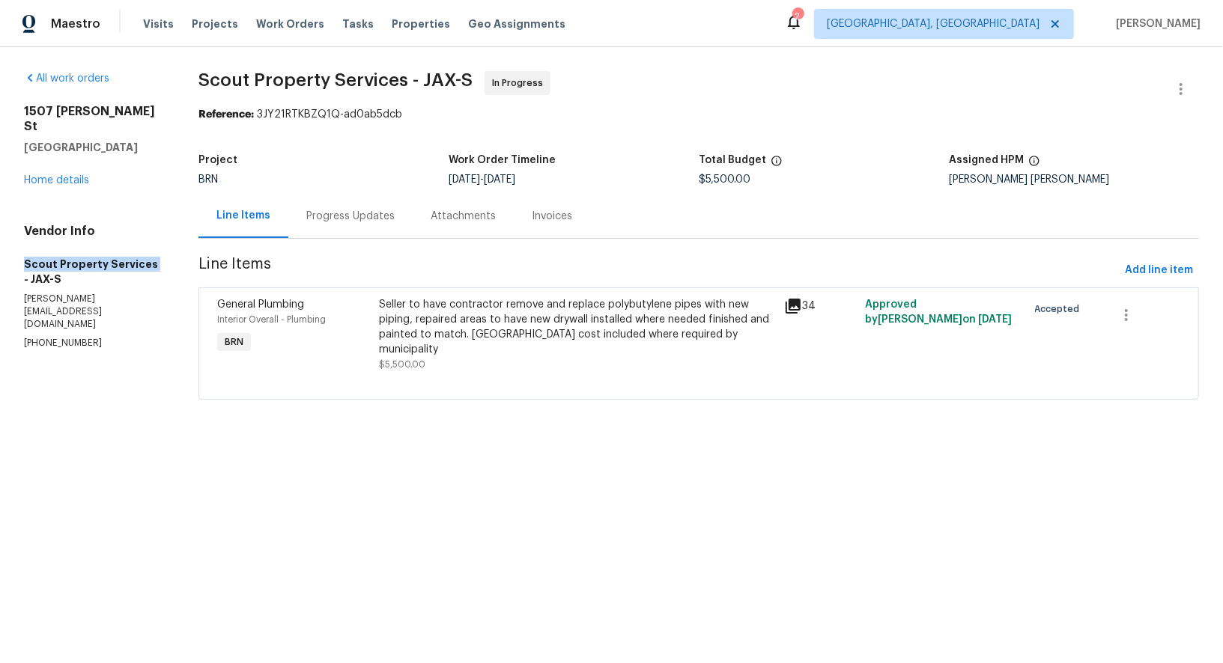
drag, startPoint x: 6, startPoint y: 255, endPoint x: 148, endPoint y: 267, distance: 142.7
click at [148, 267] on div "All work orders [STREET_ADDRESS][PERSON_NAME] Home details Vendor Info Scout Pr…" at bounding box center [611, 244] width 1223 height 395
copy h5 "Scout Property Services"
click at [415, 326] on div "Seller to have contractor remove and replace polybutylene pipes with new piping…" at bounding box center [578, 327] width 396 height 60
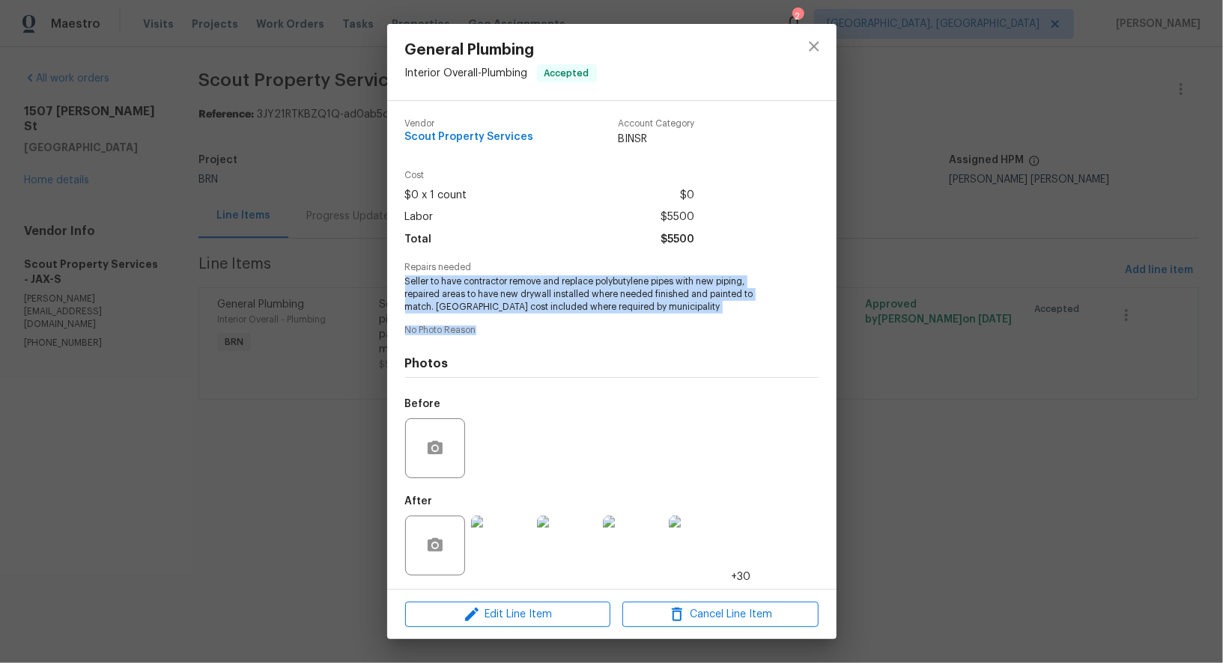
drag, startPoint x: 403, startPoint y: 281, endPoint x: 713, endPoint y: 329, distance: 313.5
click at [713, 329] on div "Vendor Scout Property Services Account Category BINSR Cost $0 x 1 count $0 Labo…" at bounding box center [611, 345] width 449 height 488
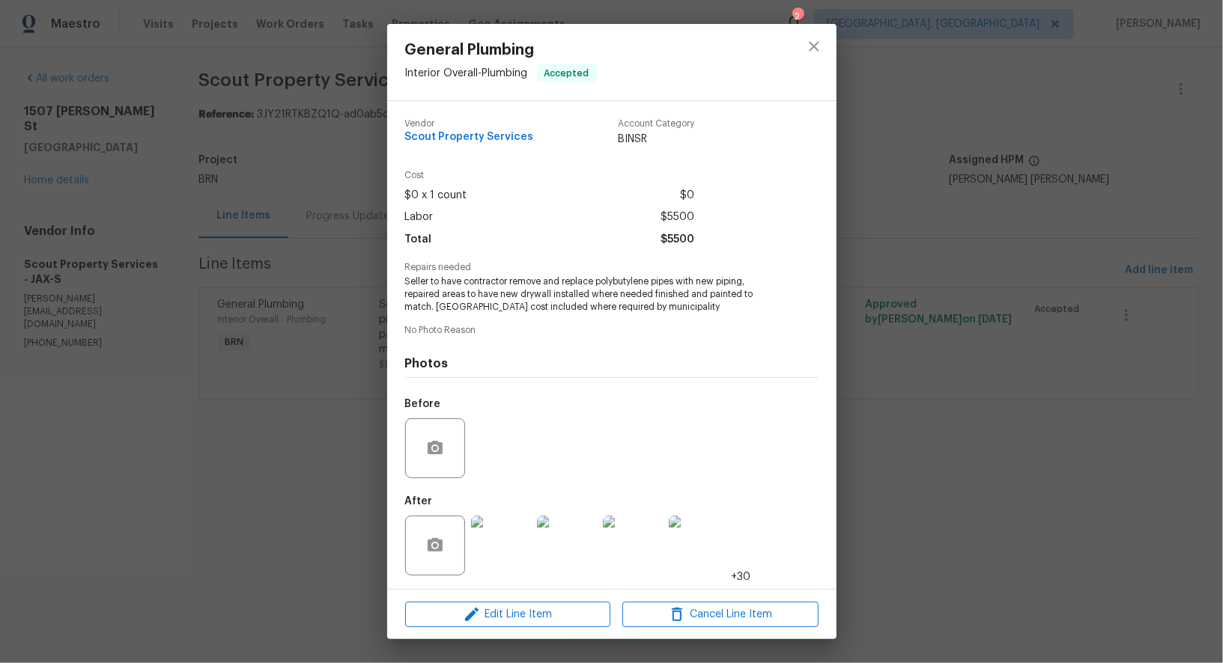
click at [649, 314] on div "Vendor Scout Property Services Account Category BINSR Cost $0 x 1 count $0 Labo…" at bounding box center [611, 346] width 413 height 478
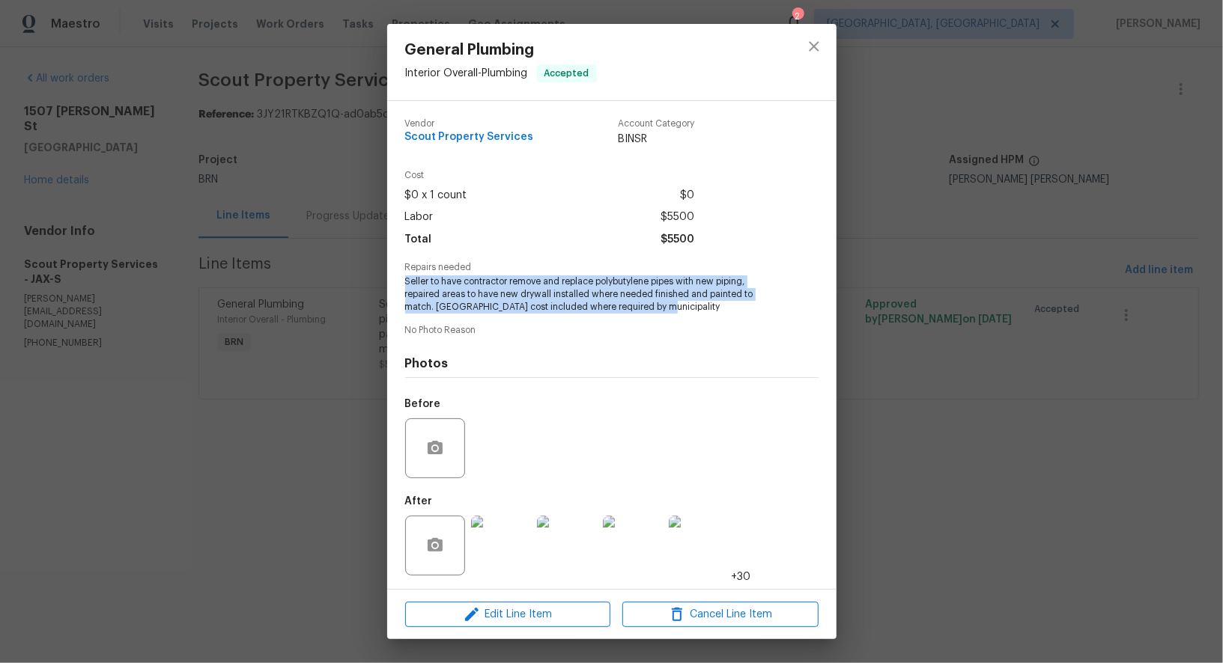
drag, startPoint x: 401, startPoint y: 278, endPoint x: 703, endPoint y: 305, distance: 303.0
click at [703, 305] on div "Vendor Scout Property Services Account Category BINSR Cost $0 x 1 count $0 Labo…" at bounding box center [611, 345] width 449 height 488
copy span "Seller to have contractor remove and replace polybutylene pipes with new piping…"
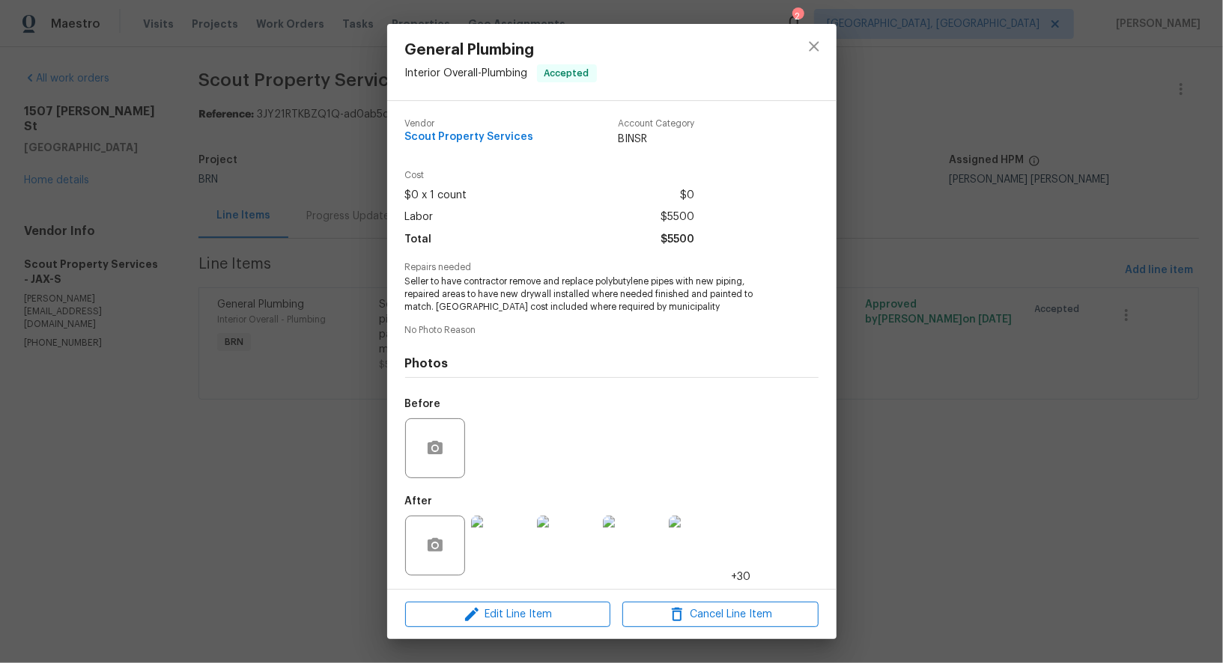
click at [306, 165] on div "General Plumbing Interior Overall - Plumbing Accepted Vendor Scout Property Ser…" at bounding box center [611, 331] width 1223 height 663
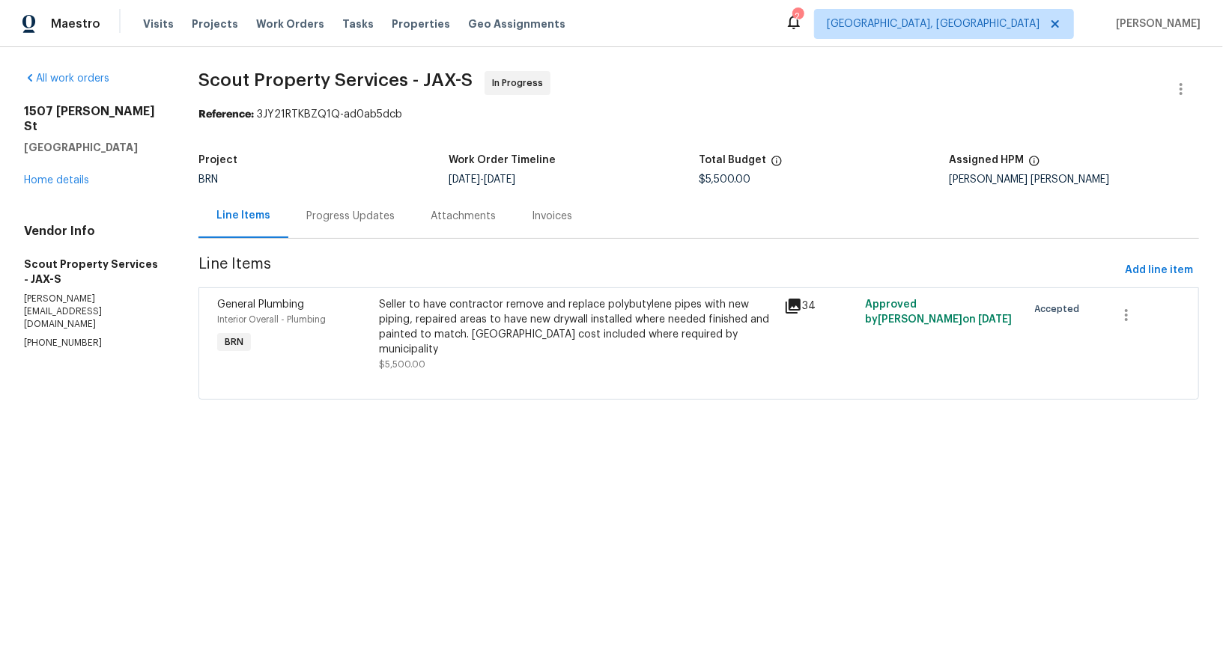
click at [402, 228] on div "Progress Updates" at bounding box center [350, 216] width 124 height 44
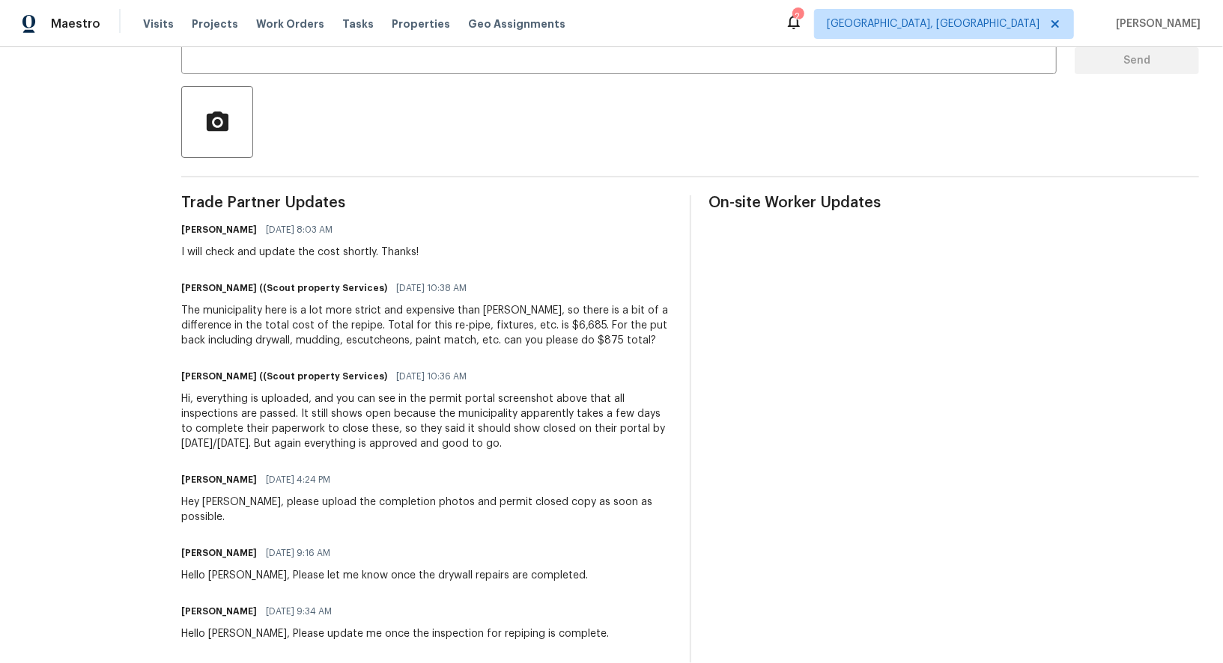
scroll to position [398, 0]
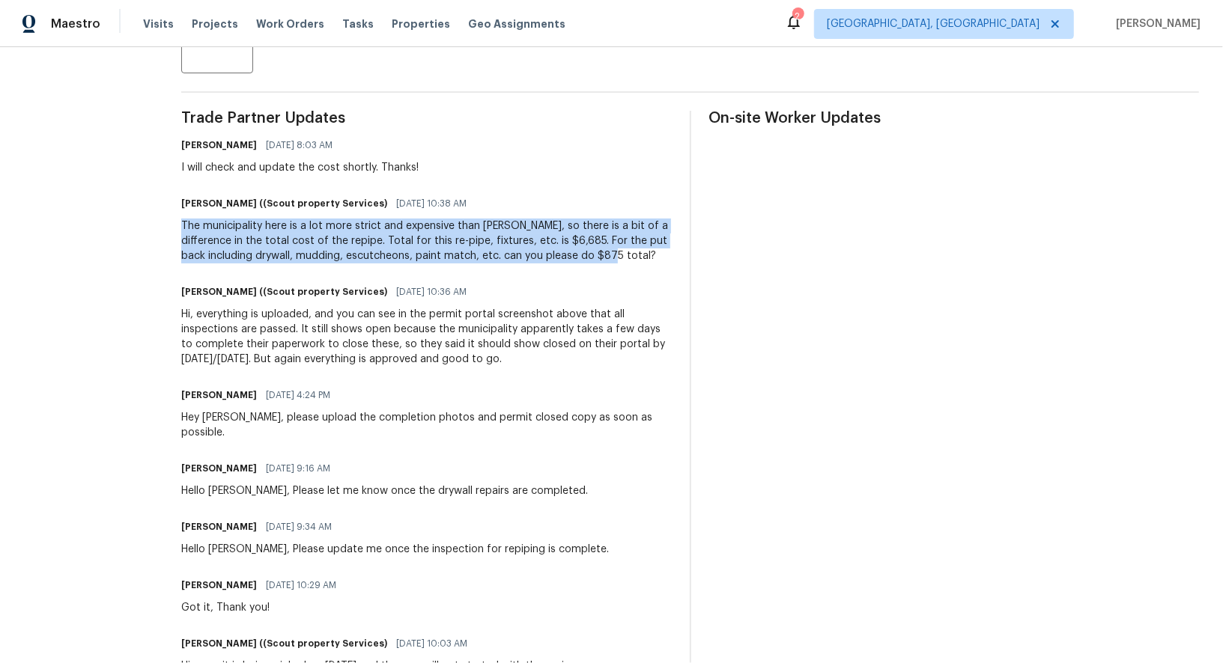
drag, startPoint x: 179, startPoint y: 223, endPoint x: 670, endPoint y: 272, distance: 493.5
click at [670, 272] on div "All work orders [STREET_ADDRESS][PERSON_NAME] Home details Vendor Info Scout Pr…" at bounding box center [611, 271] width 1223 height 1243
copy div "The municipality here is a lot more strict and expensive than [PERSON_NAME], so…"
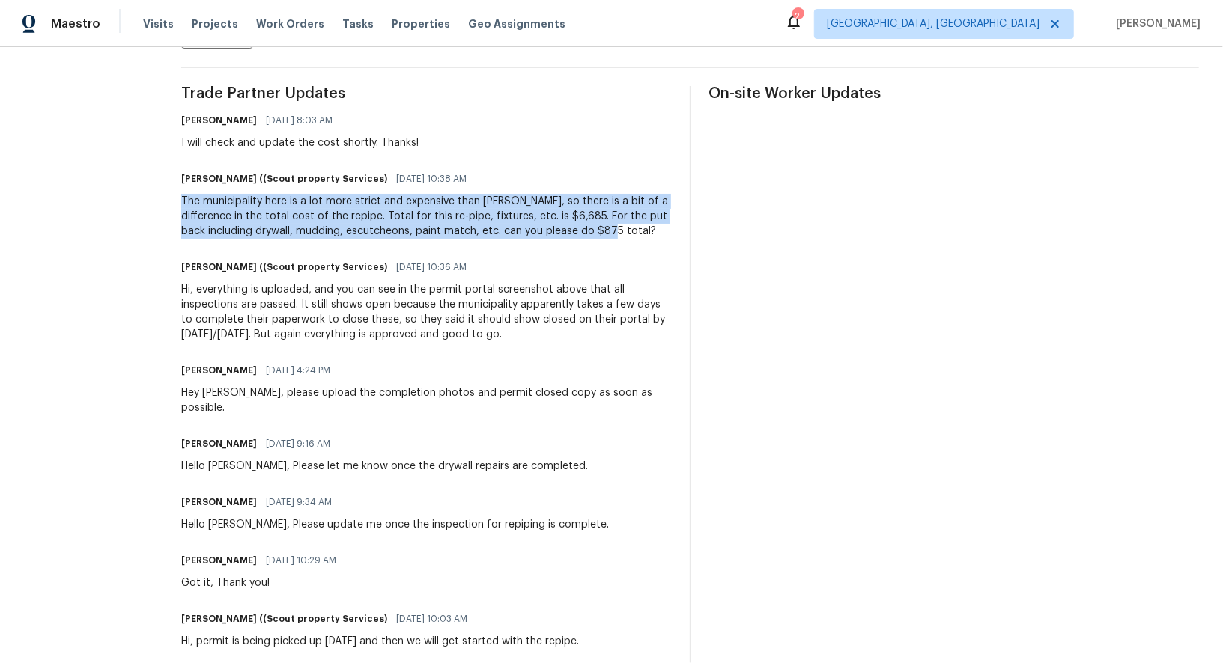
scroll to position [0, 0]
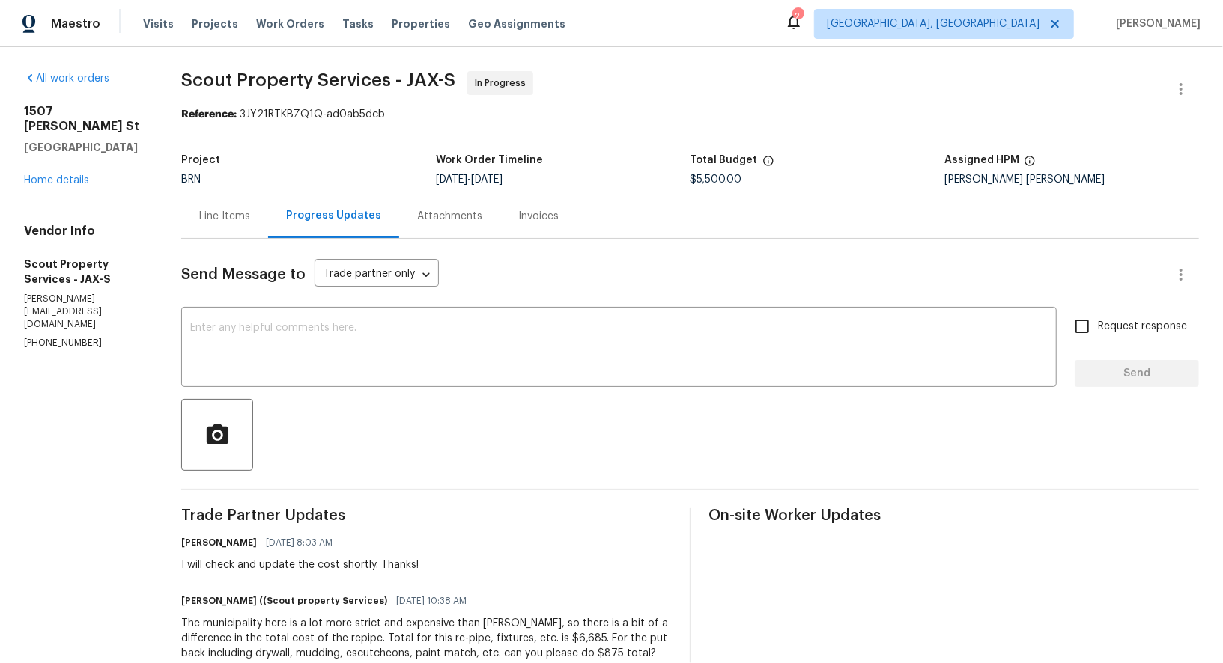
drag, startPoint x: 231, startPoint y: 206, endPoint x: 264, endPoint y: 127, distance: 85.9
click at [231, 206] on div "Line Items" at bounding box center [224, 216] width 87 height 44
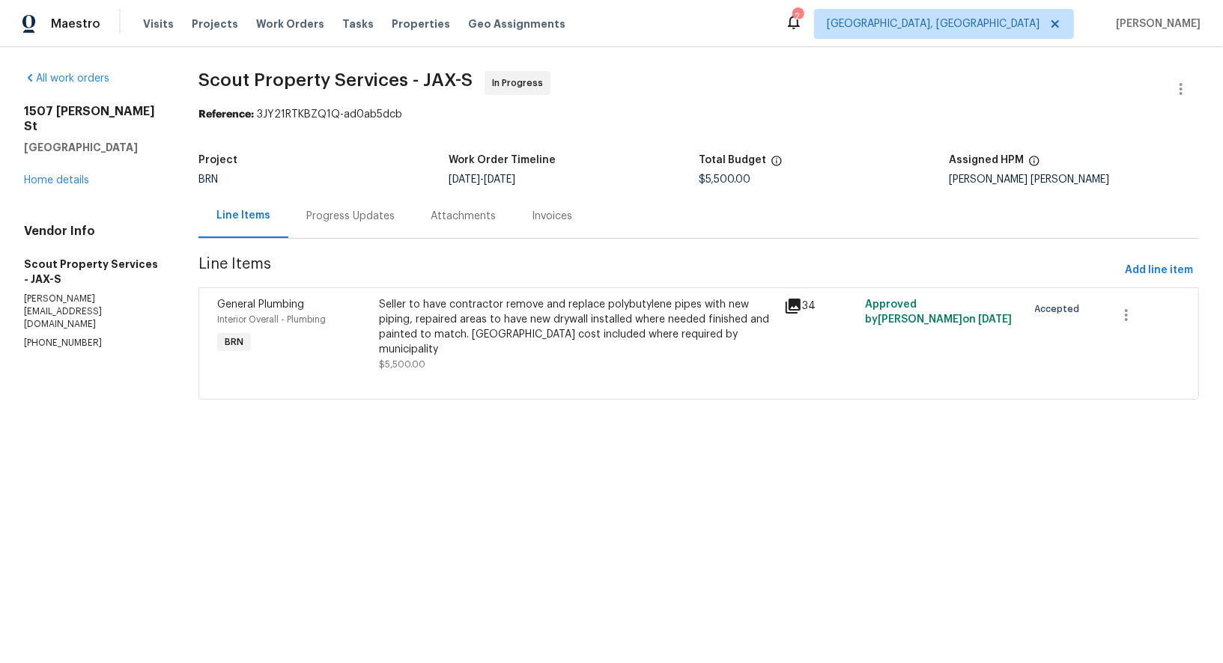
click at [355, 144] on section "Scout Property Services - JAX-S In Progress Reference: 3JY21RTKBZQ1Q-ad0ab5dcb …" at bounding box center [698, 244] width 1000 height 347
click at [355, 213] on div "Progress Updates" at bounding box center [350, 216] width 88 height 15
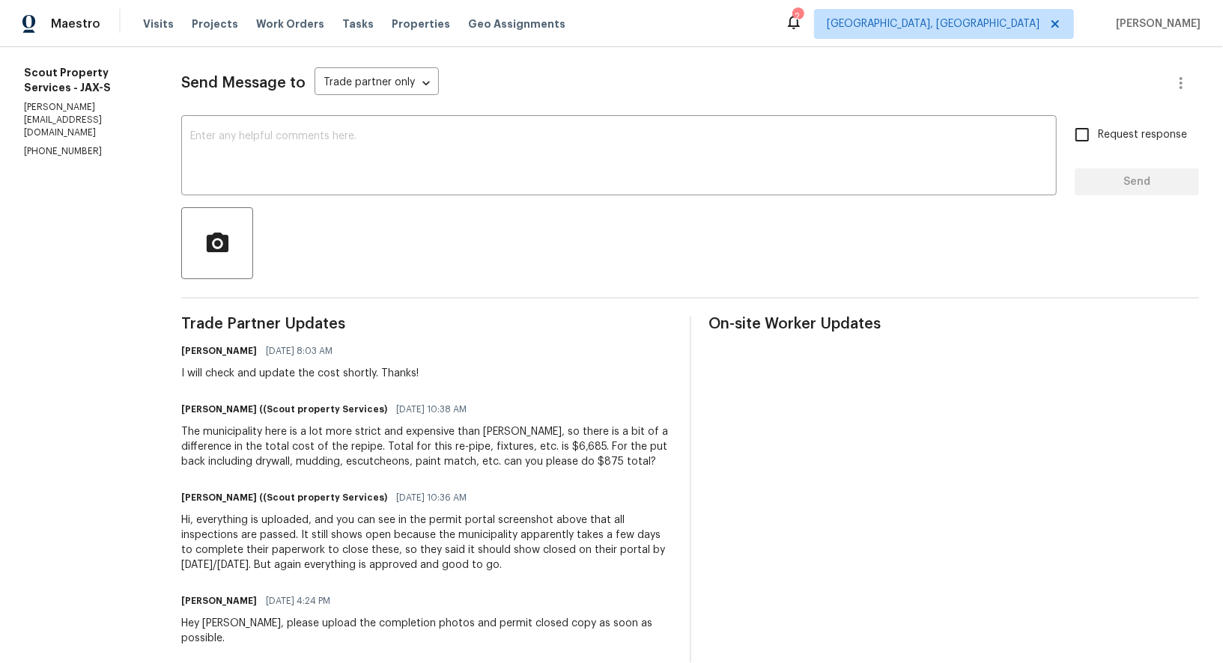
scroll to position [129, 0]
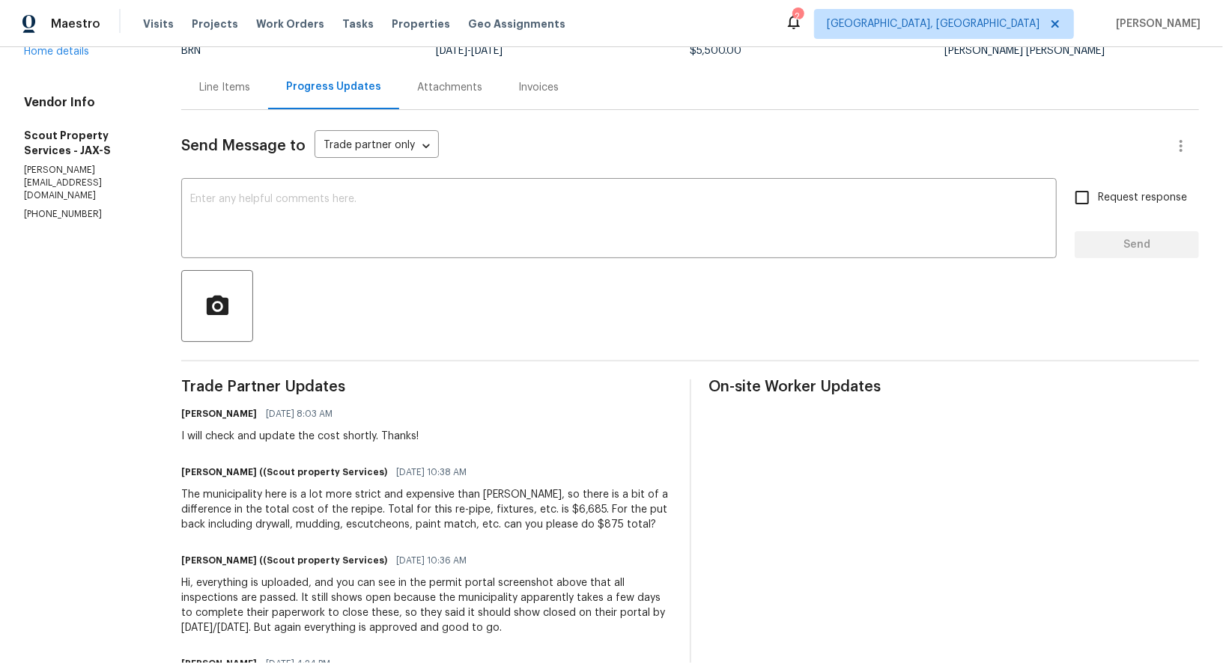
click at [230, 81] on div "Line Items" at bounding box center [224, 87] width 51 height 15
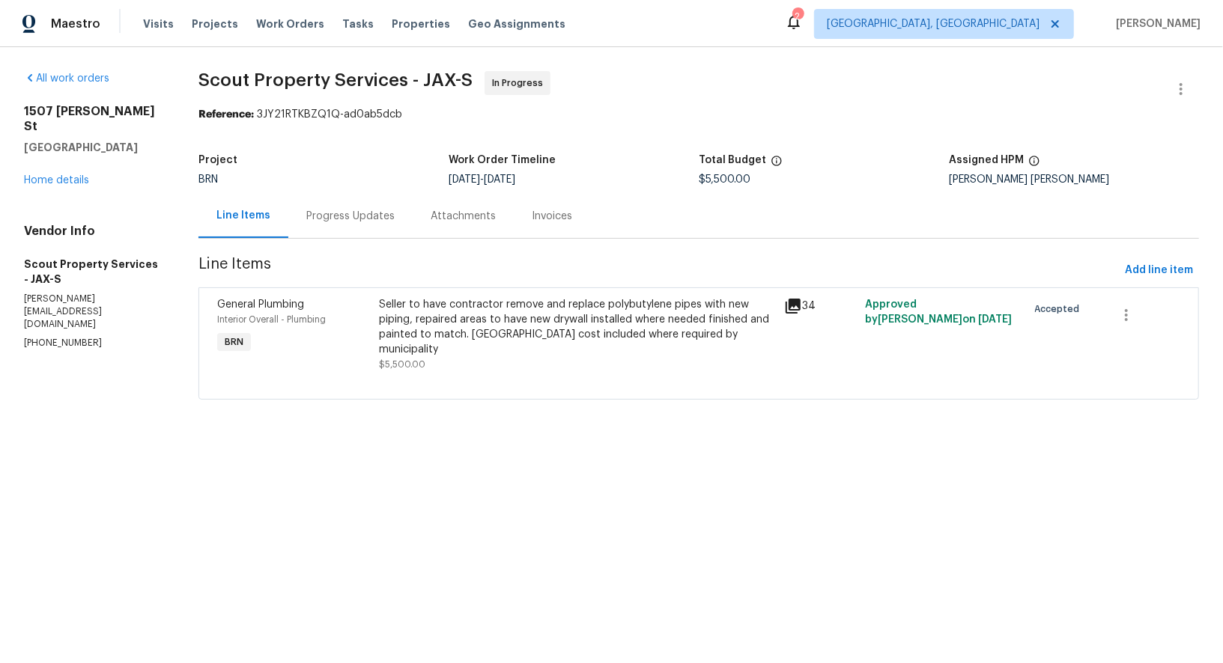
click at [511, 330] on div "Seller to have contractor remove and replace polybutylene pipes with new piping…" at bounding box center [578, 327] width 396 height 60
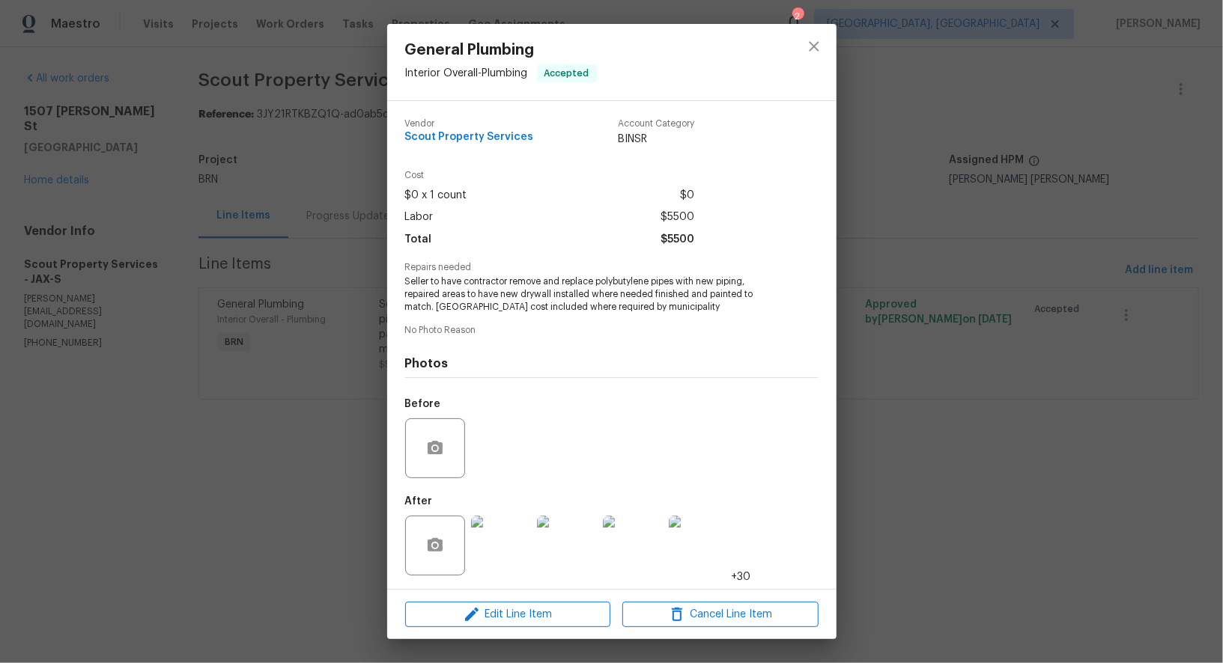
scroll to position [1, 0]
click at [487, 527] on img at bounding box center [501, 545] width 60 height 60
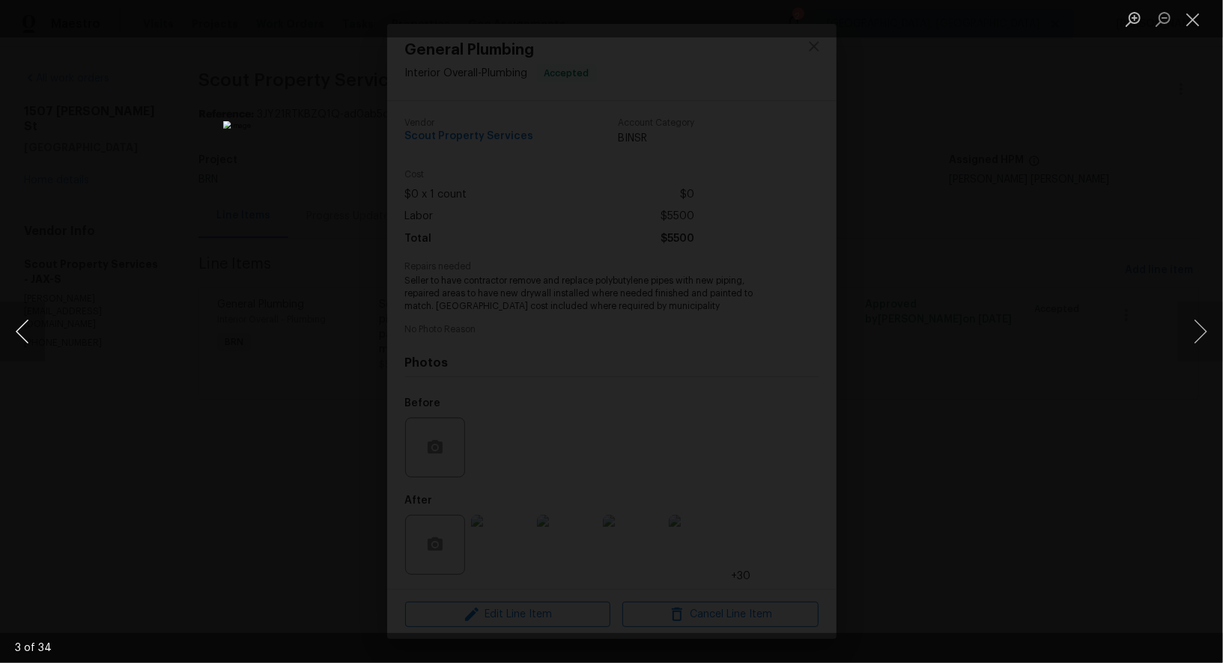
click at [28, 327] on button "Previous image" at bounding box center [22, 332] width 45 height 60
click at [15, 342] on button "Previous image" at bounding box center [22, 332] width 45 height 60
click at [187, 340] on div "Lightbox" at bounding box center [611, 331] width 1223 height 663
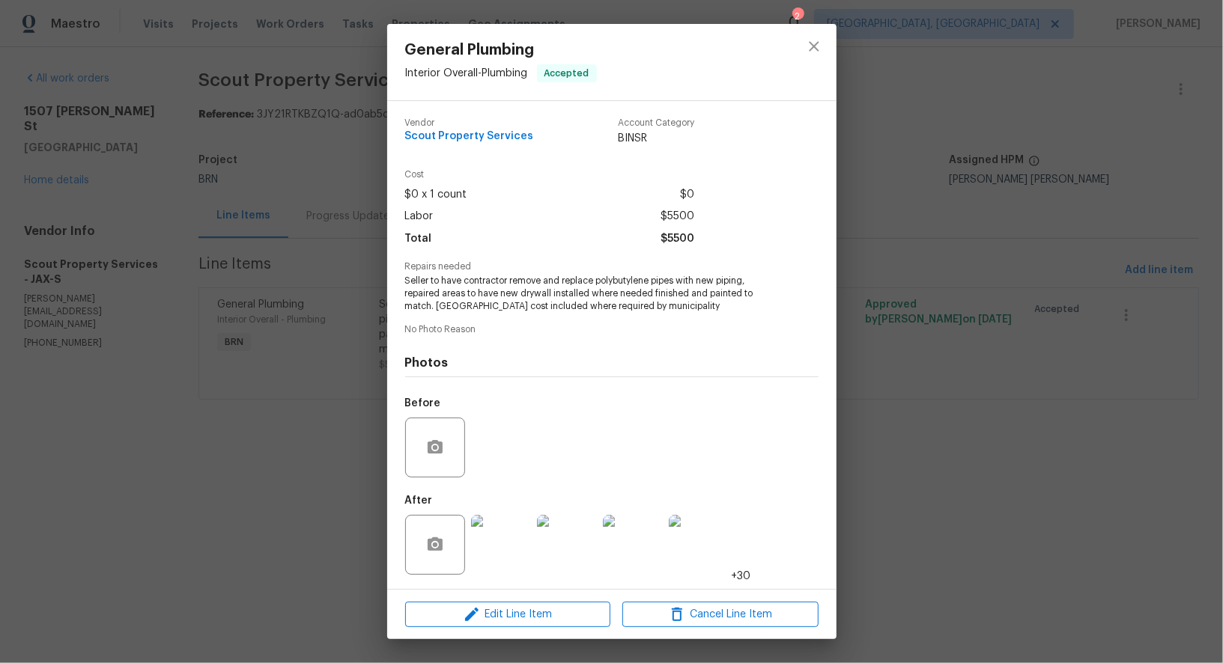
click at [358, 274] on div "General Plumbing Interior Overall - Plumbing Accepted Vendor Scout Property Ser…" at bounding box center [611, 331] width 1223 height 663
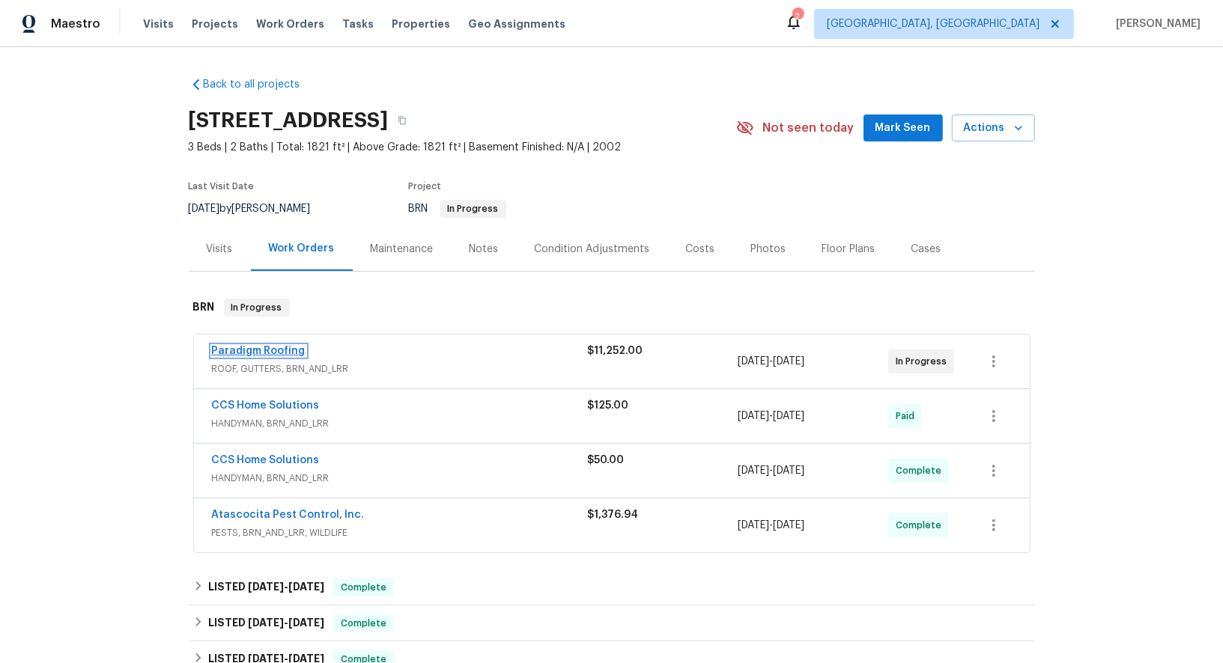
click at [274, 350] on link "Paradigm Roofing" at bounding box center [259, 351] width 94 height 10
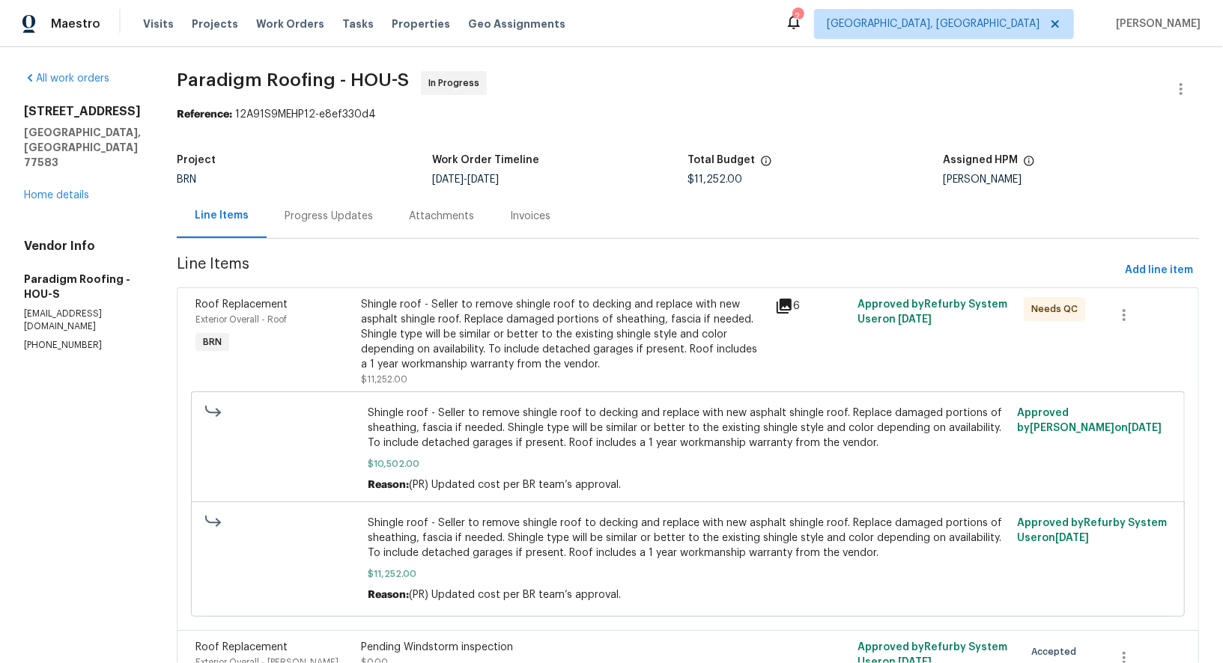
click at [344, 222] on div "Progress Updates" at bounding box center [328, 216] width 88 height 15
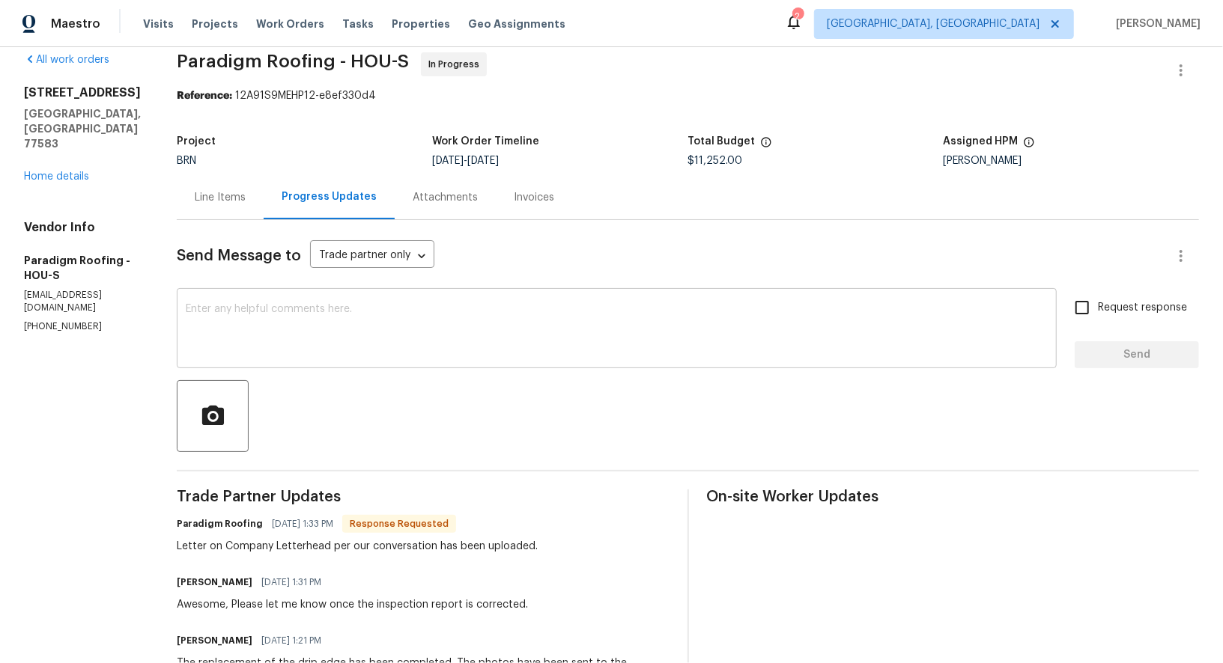
click at [326, 337] on textarea at bounding box center [617, 330] width 862 height 52
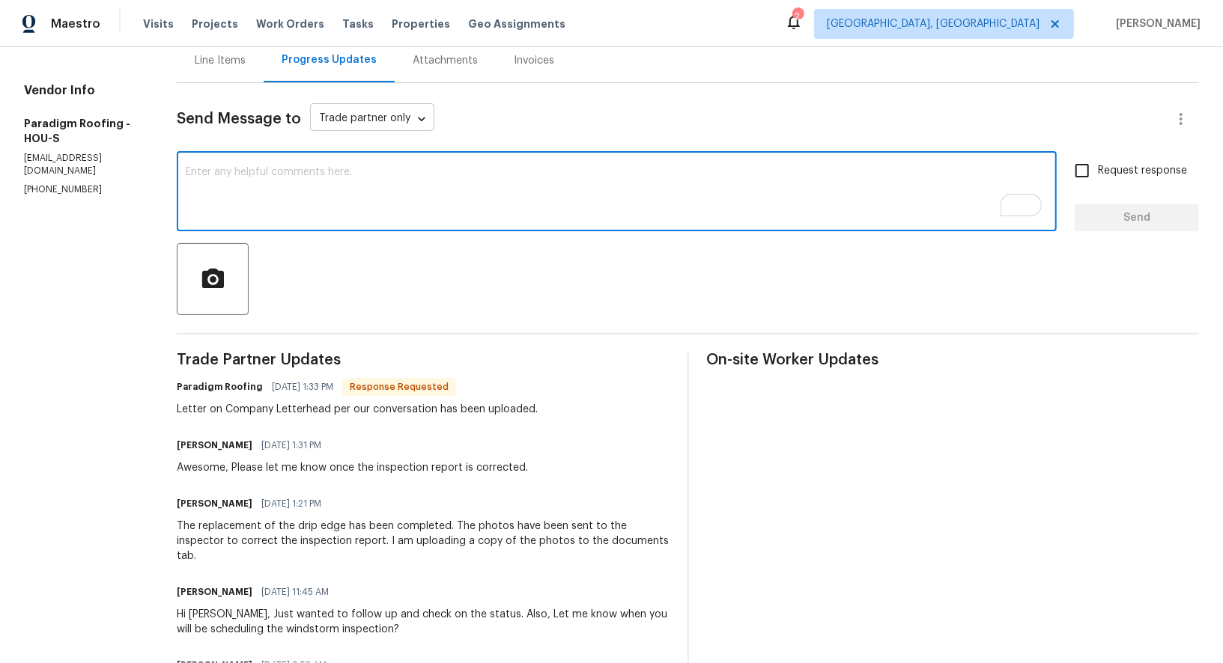
scroll to position [71, 0]
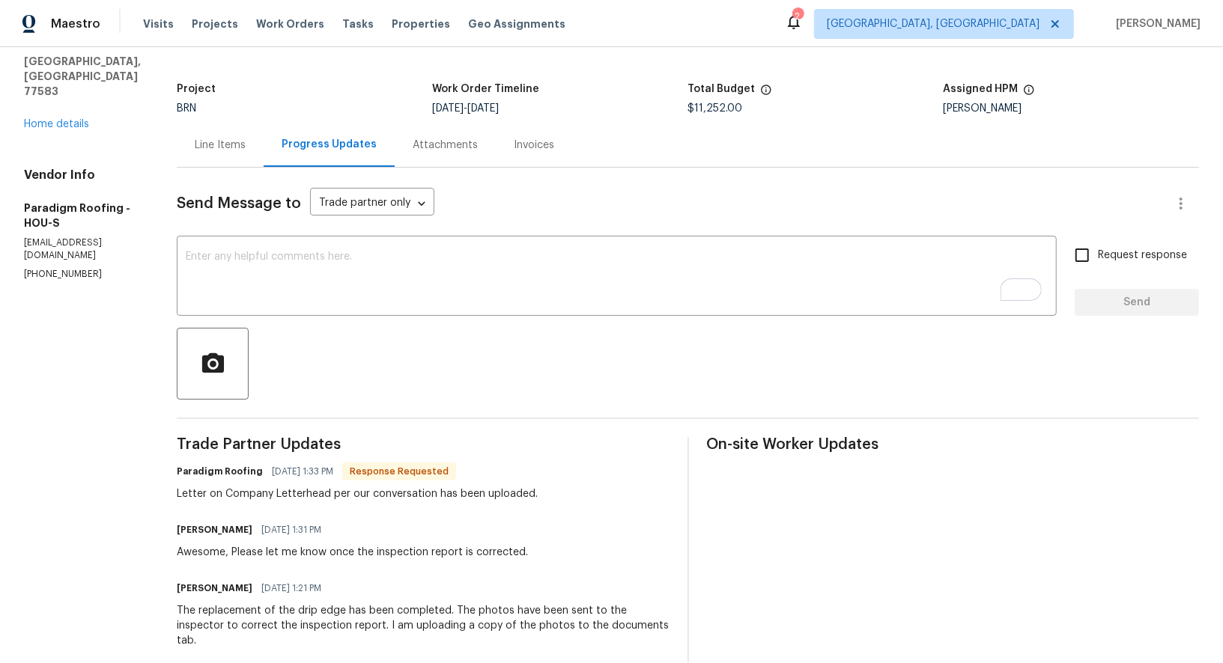
click at [212, 133] on div "Line Items" at bounding box center [220, 145] width 87 height 44
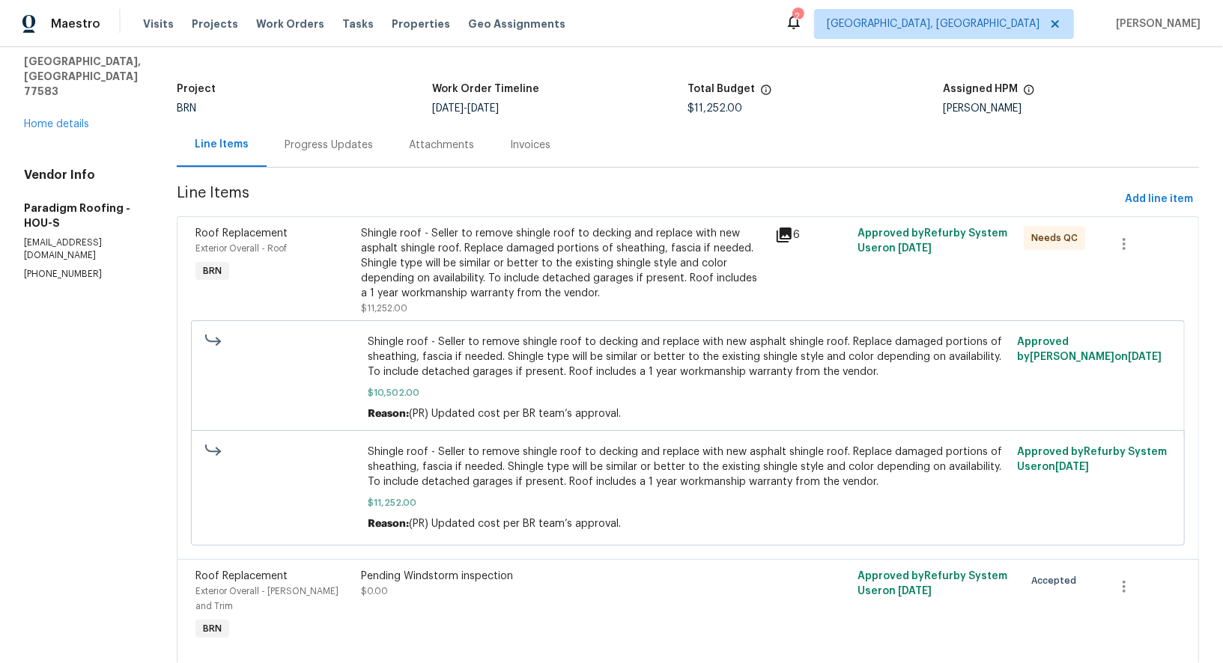
click at [332, 154] on div "Progress Updates" at bounding box center [329, 145] width 124 height 44
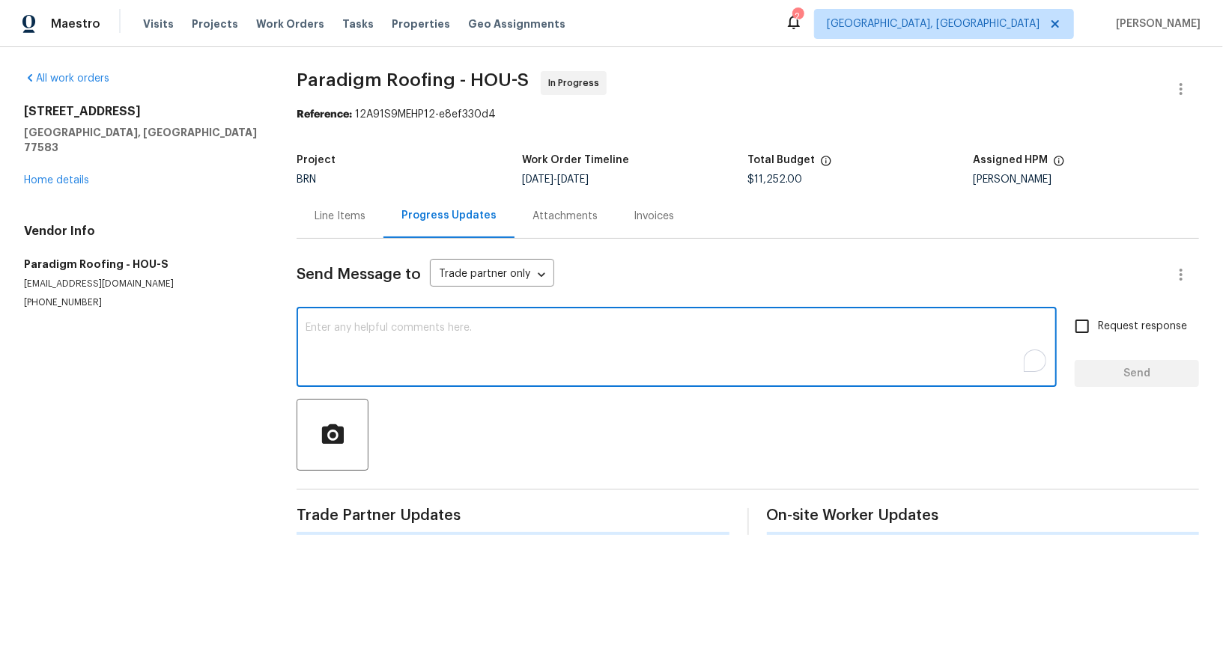
click at [413, 344] on textarea "To enrich screen reader interactions, please activate Accessibility in Grammarl…" at bounding box center [676, 349] width 742 height 52
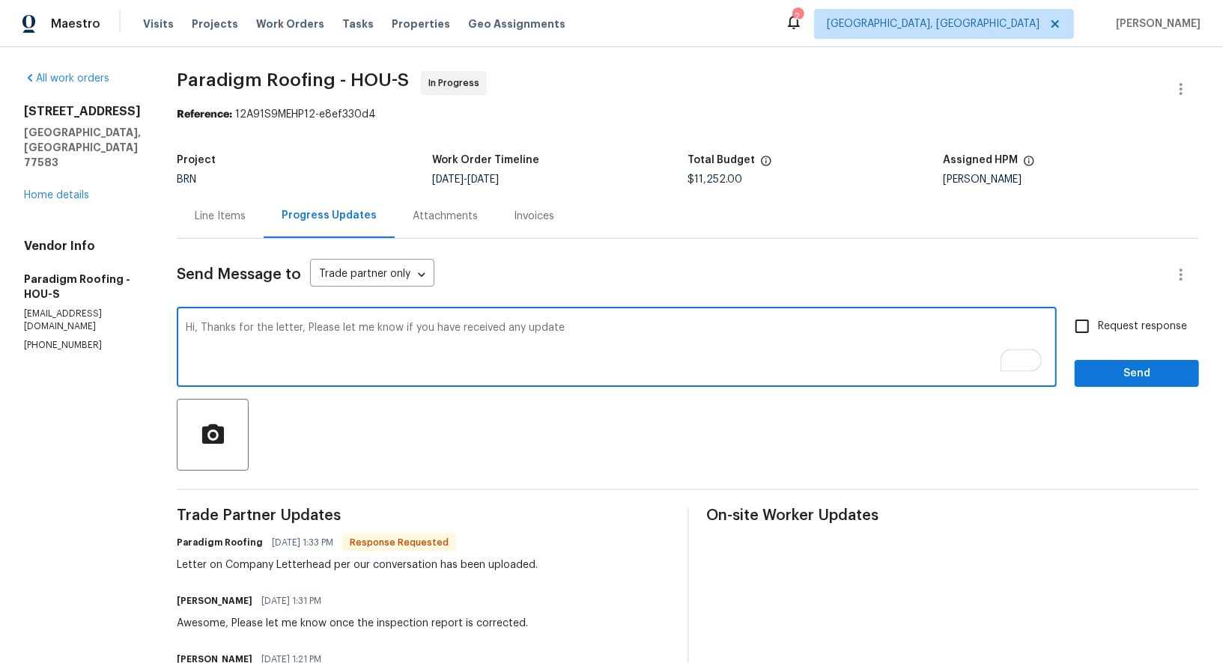
scroll to position [18, 0]
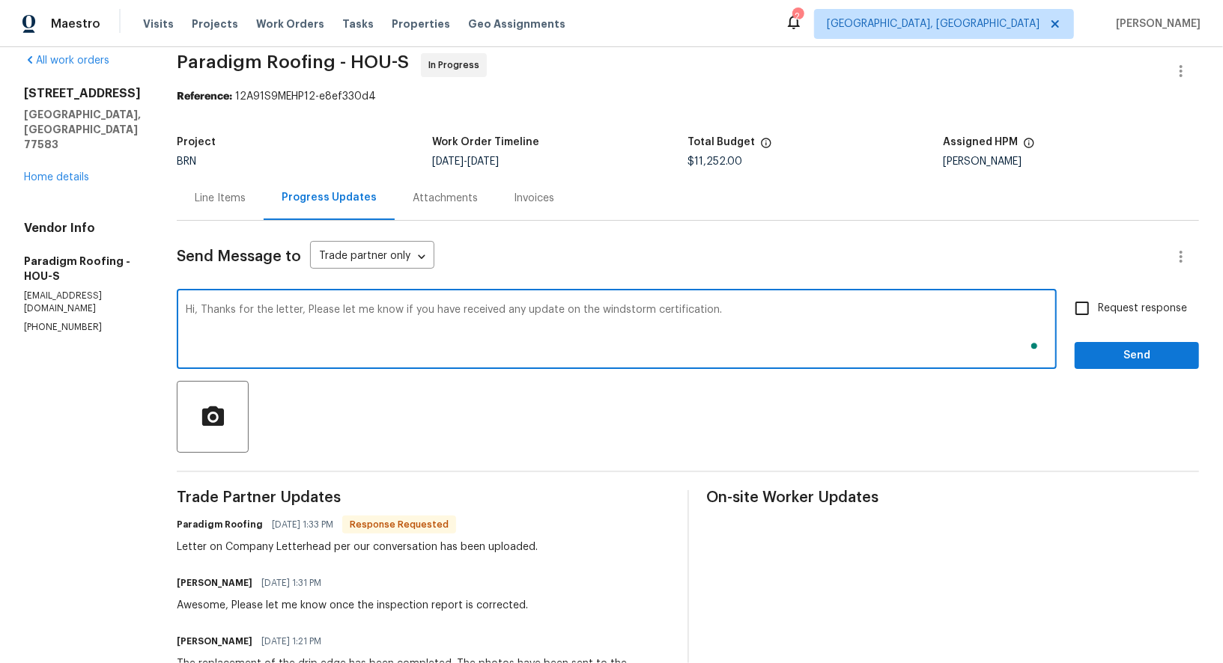
click at [836, 350] on textarea "Hi, Thanks for the letter, Please let me know if you have received any update o…" at bounding box center [617, 331] width 862 height 52
type textarea "Hi, Thanks for the letter, Please let me know if you have received any update o…"
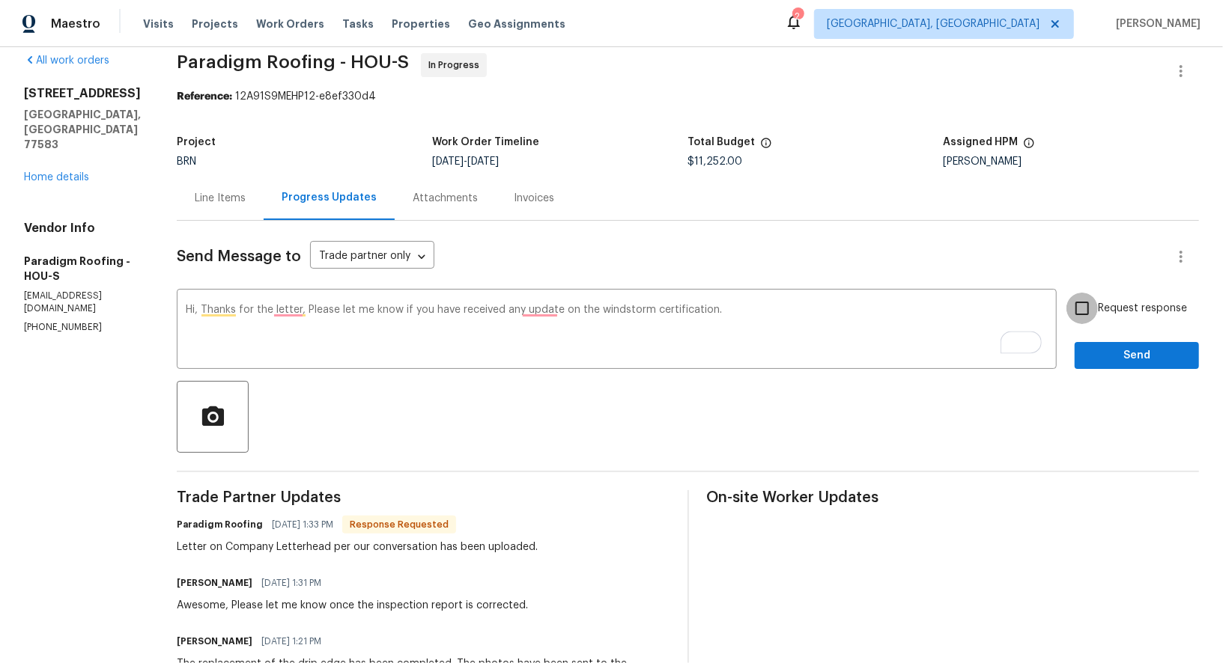
click at [1086, 306] on input "Request response" at bounding box center [1081, 308] width 31 height 31
checkbox input "true"
click at [540, 316] on textarea "Hi, Thanks for the letter, Please let me know if you have received any update o…" at bounding box center [617, 331] width 862 height 52
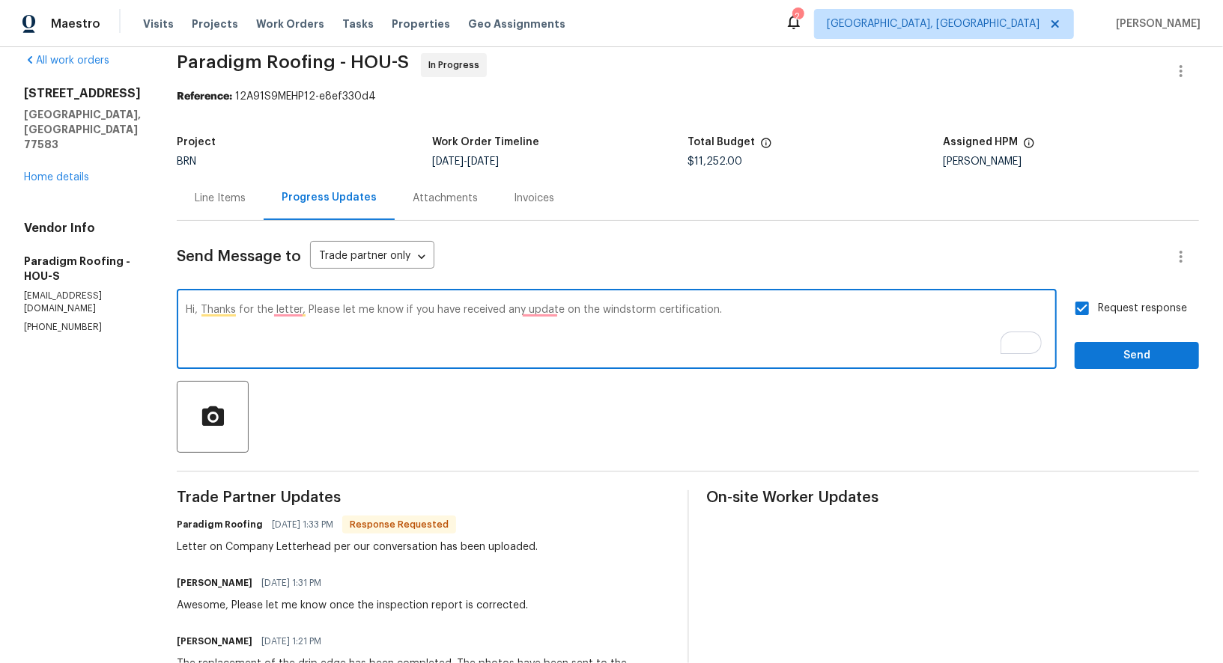
click at [538, 307] on textarea "Hi, Thanks for the letter, Please let me know if you have received any update o…" at bounding box center [617, 331] width 862 height 52
click at [284, 314] on textarea "Hi, Thanks for the letter, Please let me know if you have received any updates …" at bounding box center [617, 331] width 862 height 52
type textarea "Hi, Thanks for the letter. Please let me know if you have received any updates …"
click at [1127, 347] on span "Send" at bounding box center [1136, 356] width 100 height 19
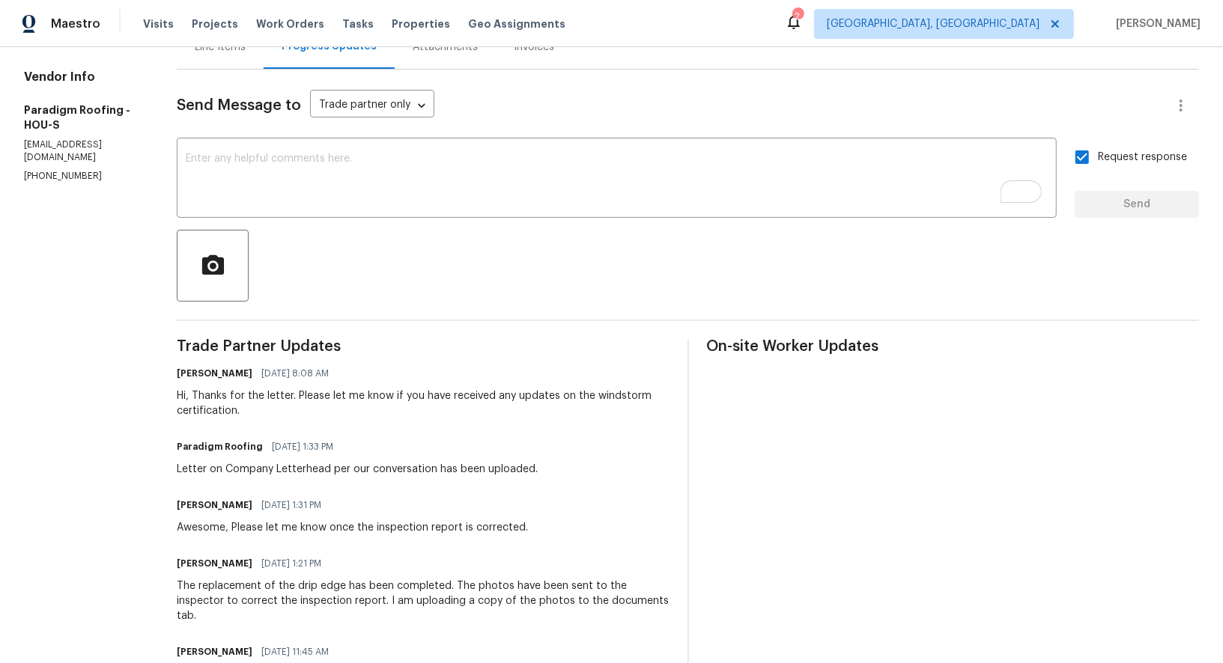
scroll to position [189, 0]
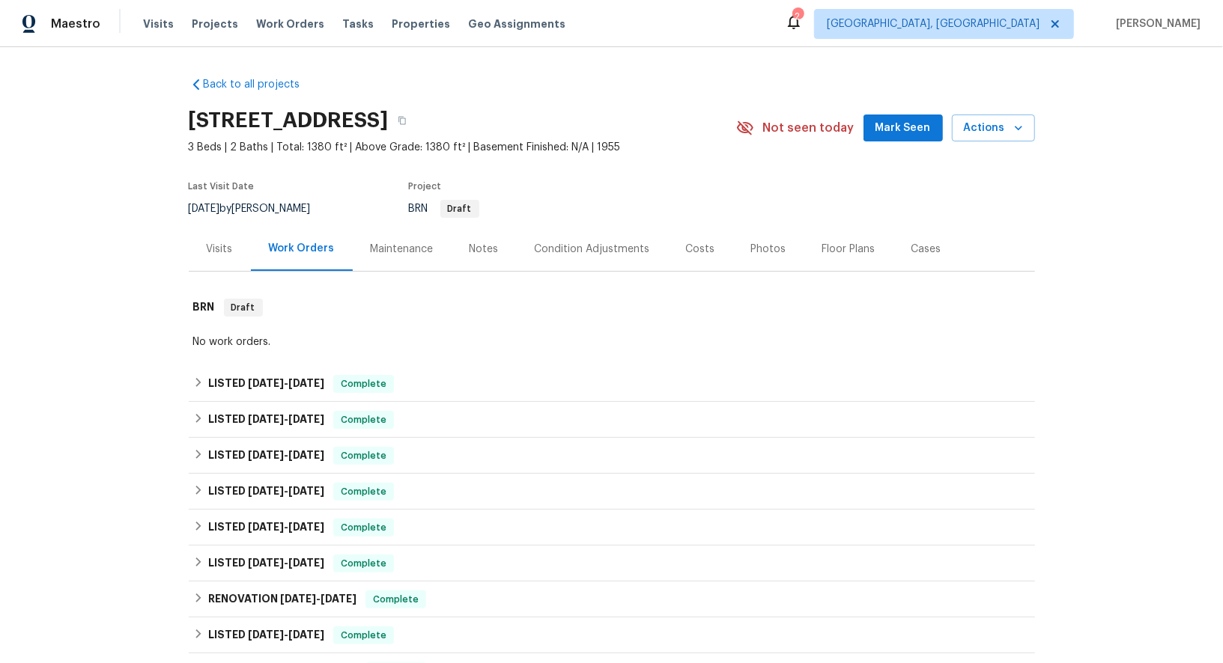
scroll to position [140, 0]
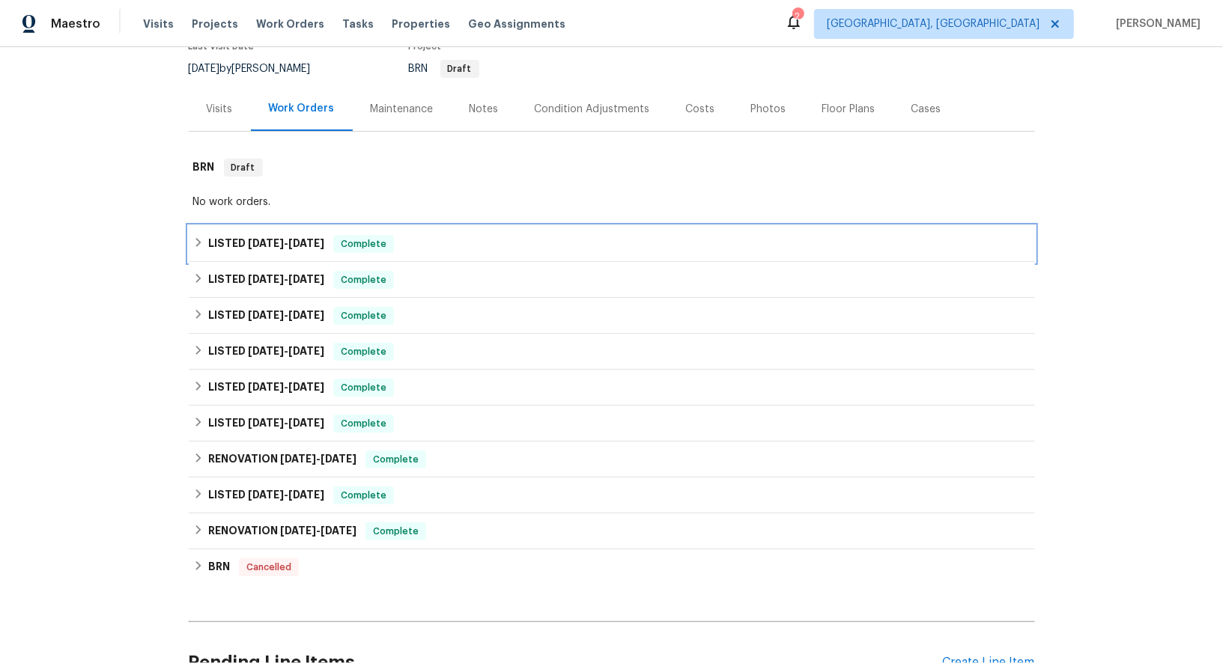
click at [203, 235] on div "LISTED [DATE] - [DATE] Complete" at bounding box center [611, 244] width 837 height 18
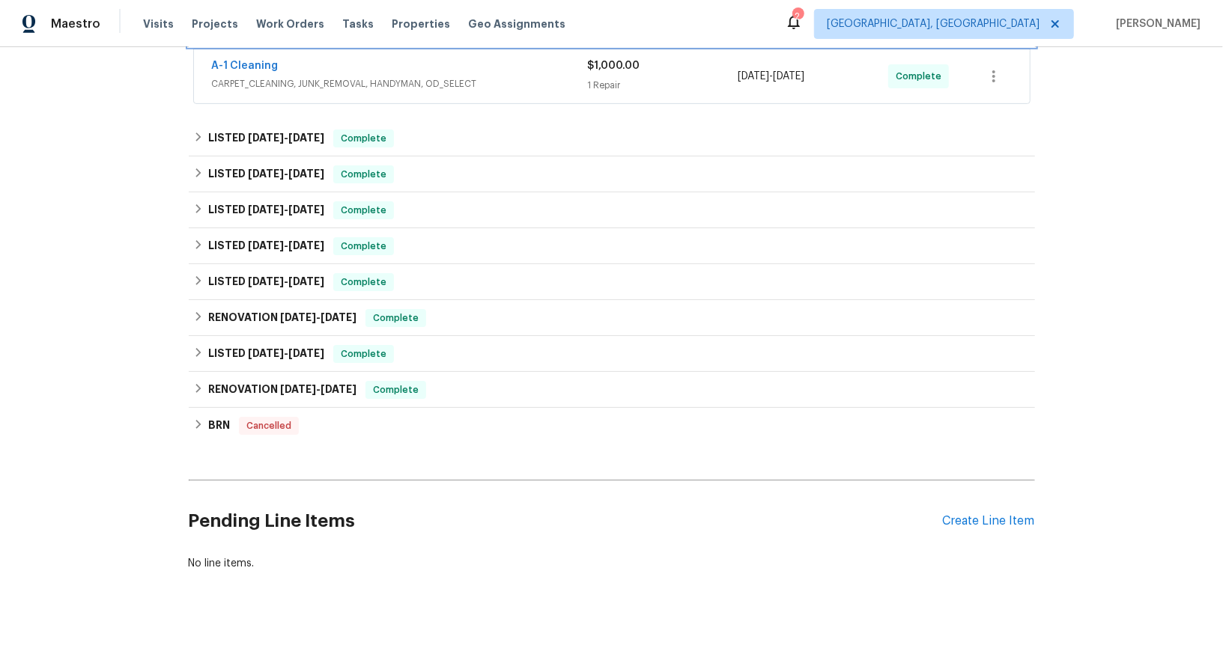
scroll to position [374, 0]
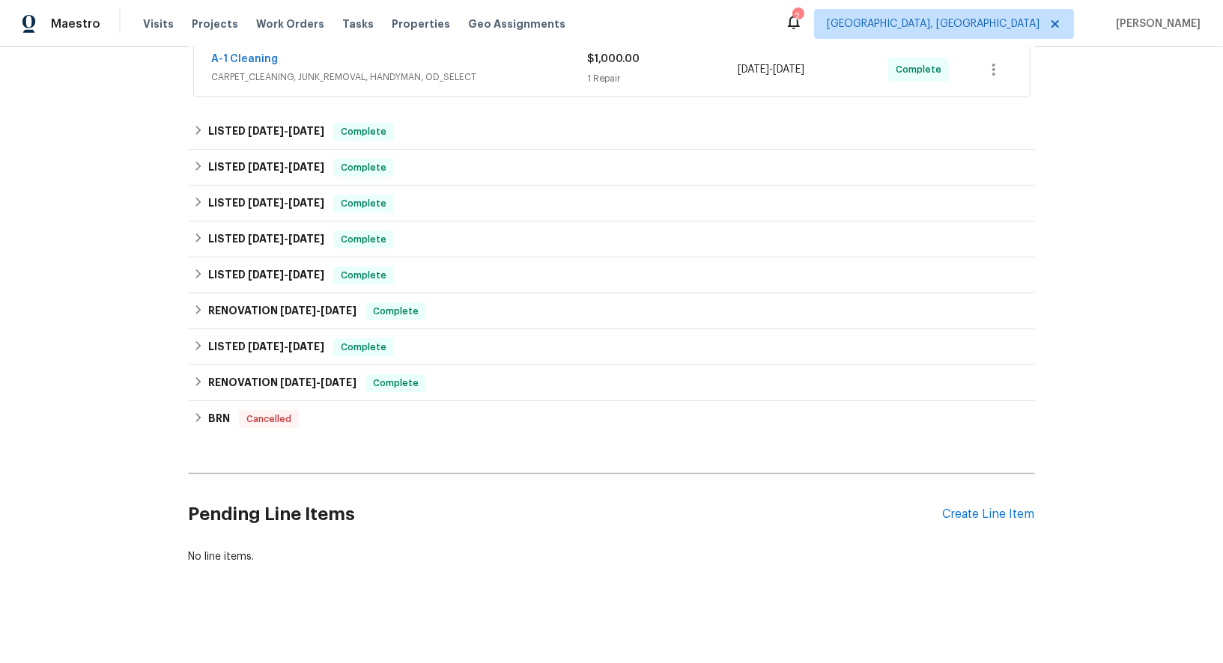
click at [999, 520] on div "Pending Line Items Create Line Item" at bounding box center [612, 515] width 846 height 70
click at [989, 512] on div "Create Line Item" at bounding box center [989, 515] width 92 height 14
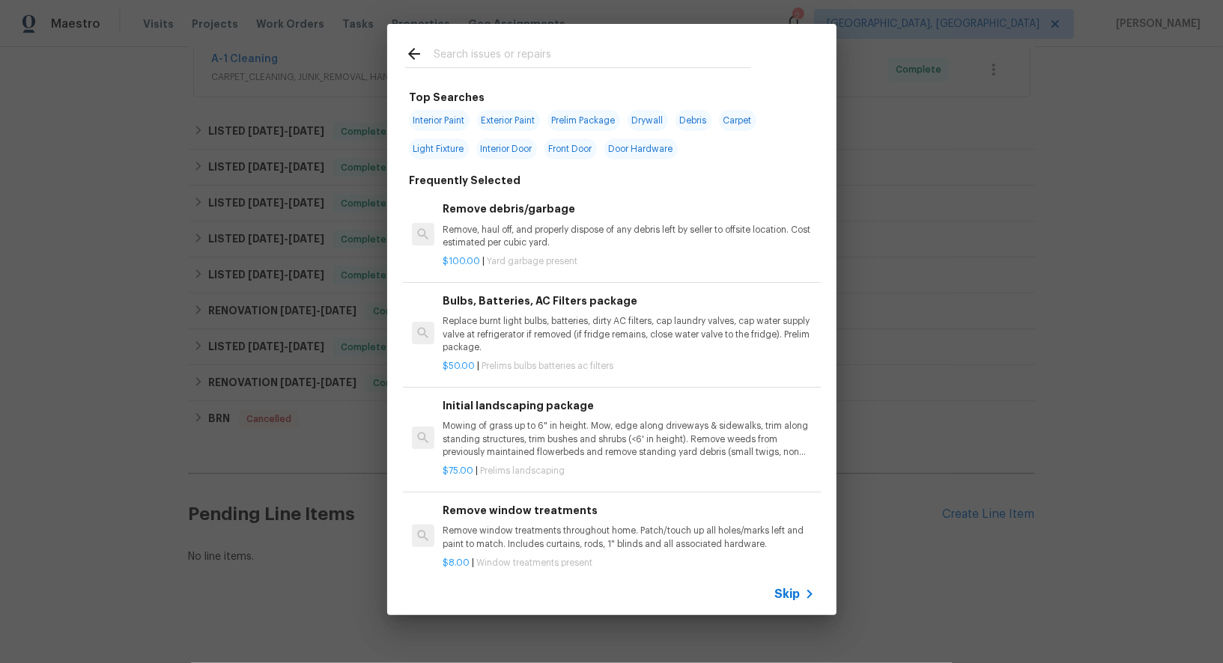
click at [792, 595] on span "Skip" at bounding box center [787, 594] width 25 height 15
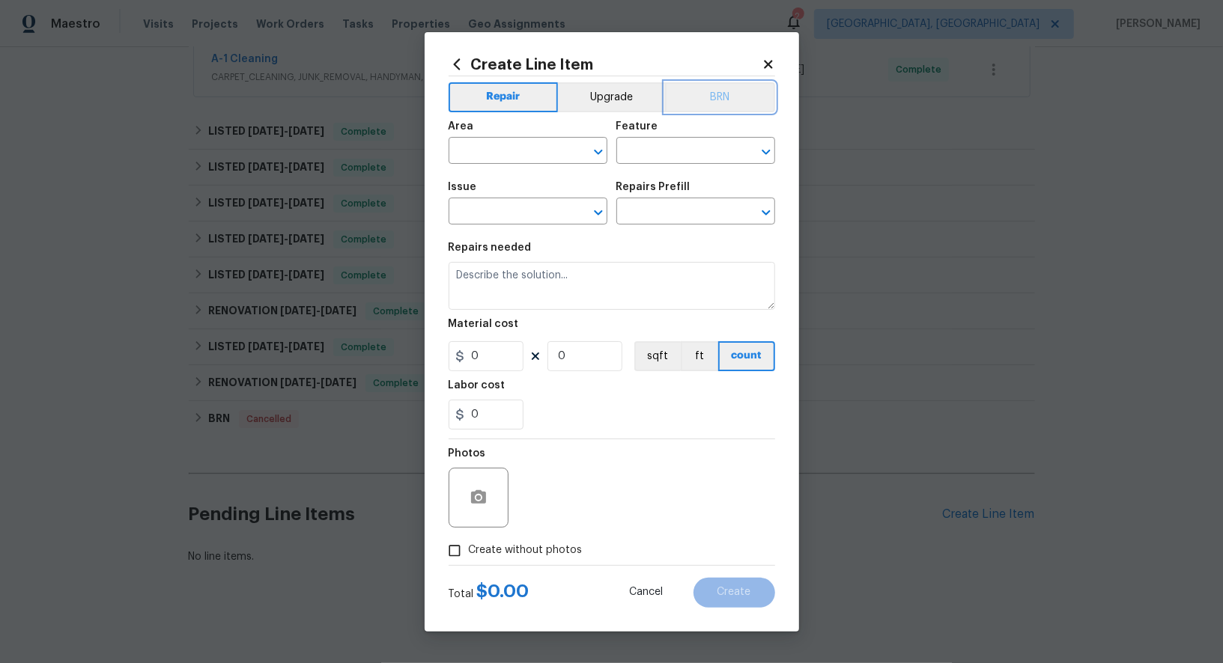
click at [711, 94] on button "BRN" at bounding box center [720, 97] width 110 height 30
click at [535, 157] on input "text" at bounding box center [506, 152] width 117 height 23
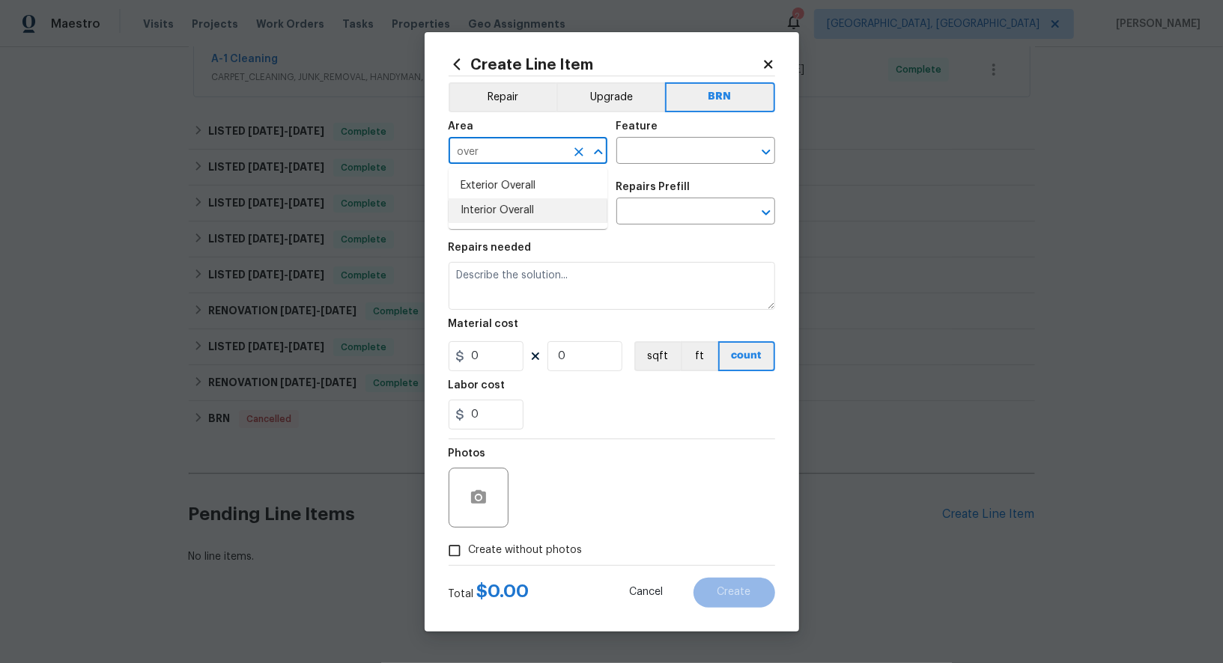
click at [525, 205] on li "Interior Overall" at bounding box center [527, 210] width 159 height 25
type input "Interior Overall"
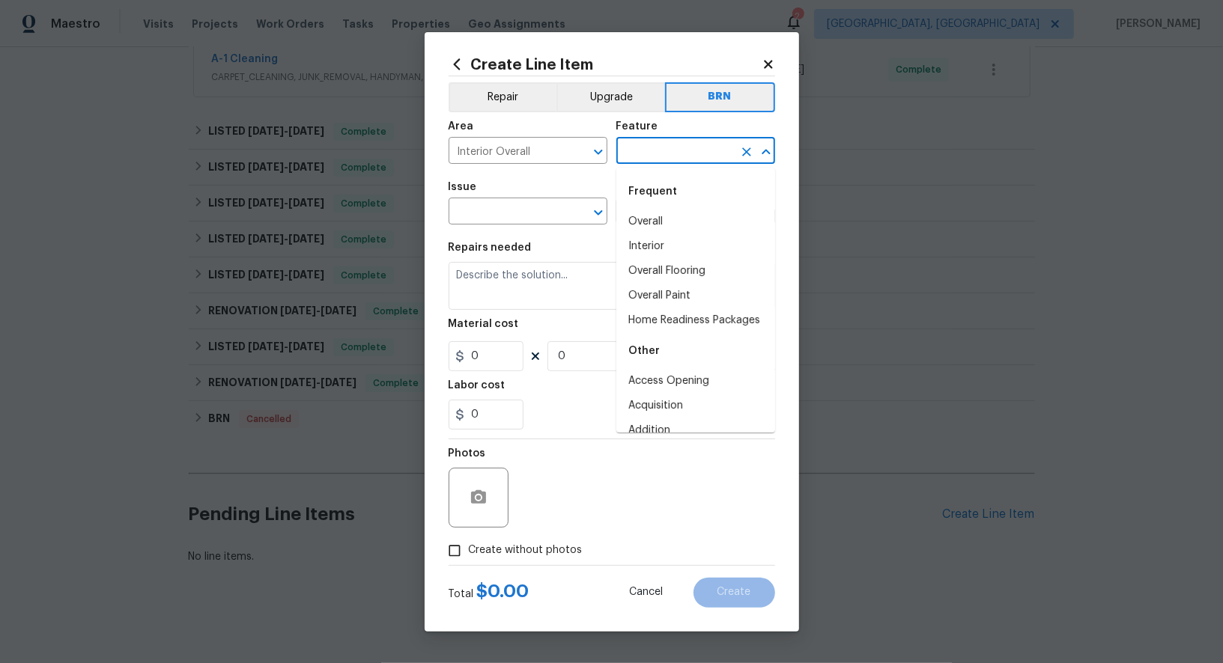
click at [667, 156] on input "text" at bounding box center [674, 152] width 117 height 23
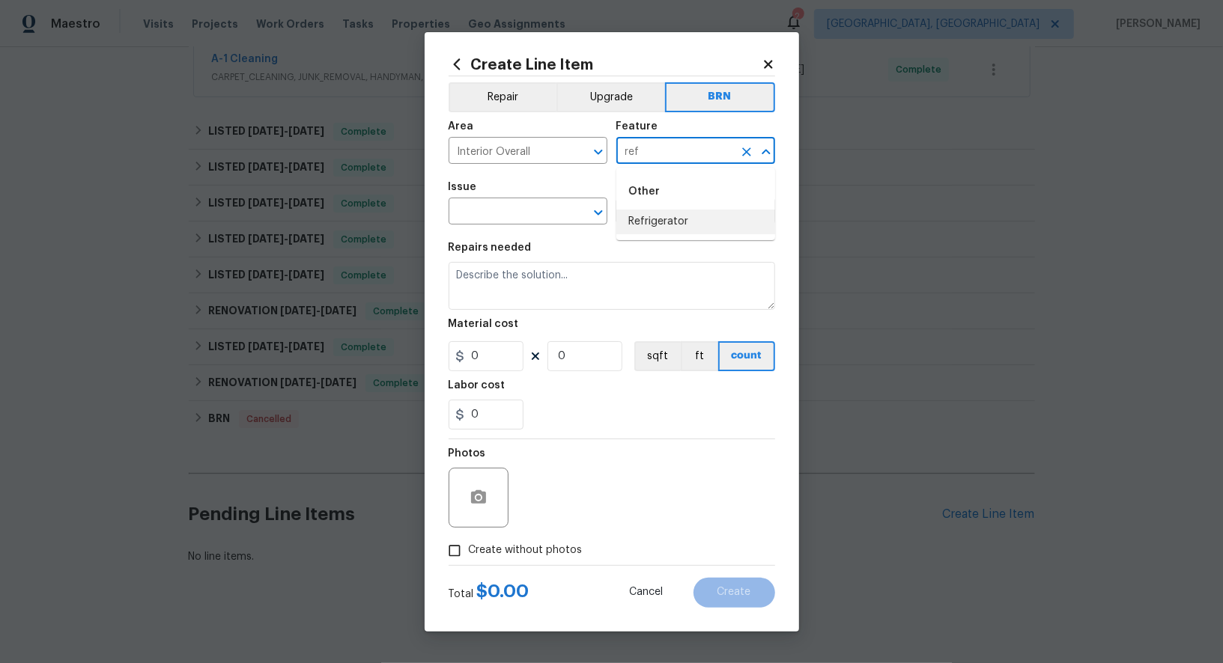
click at [682, 225] on li "Refrigerator" at bounding box center [695, 222] width 159 height 25
type input "Refrigerator"
click at [487, 215] on input "text" at bounding box center [506, 212] width 117 height 23
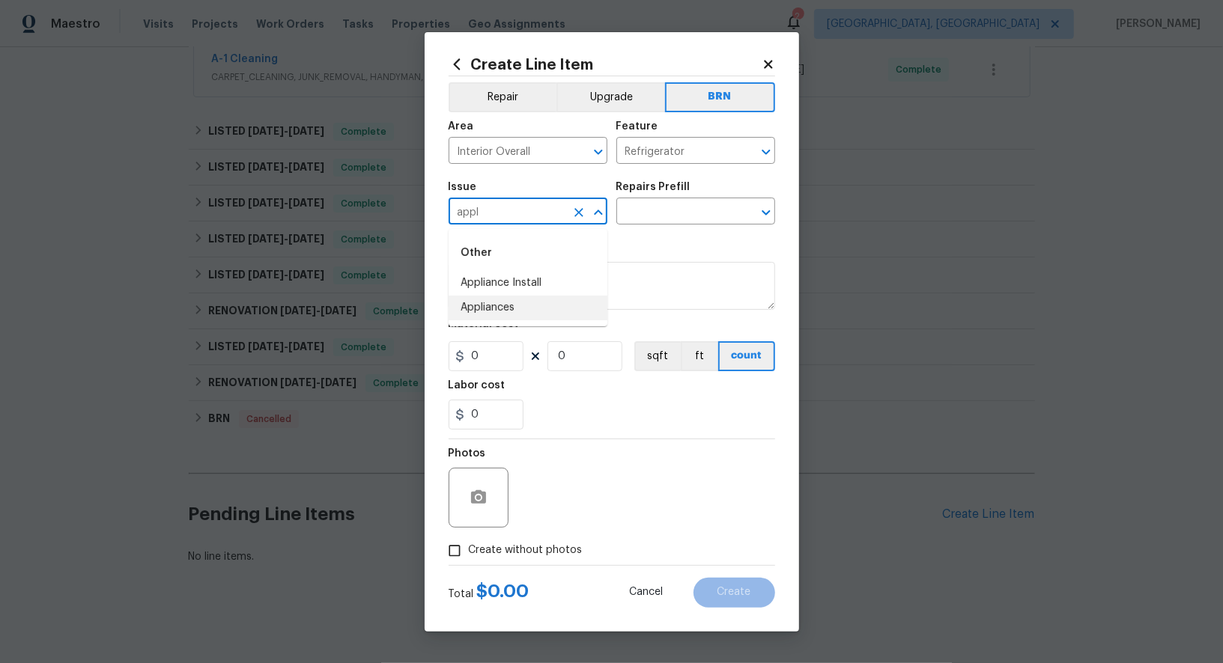
click at [463, 309] on li "Appliances" at bounding box center [527, 308] width 159 height 25
type input "Appliances"
click at [633, 203] on input "text" at bounding box center [674, 212] width 117 height 23
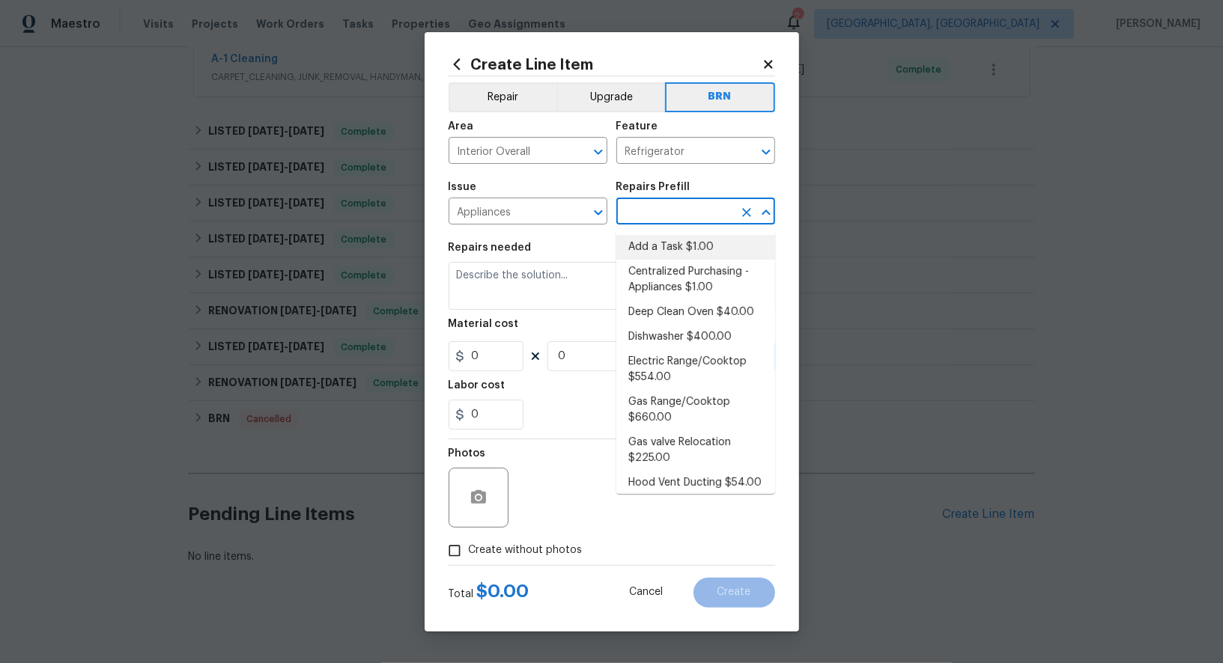
click at [665, 255] on li "Add a Task $1.00" at bounding box center [695, 247] width 159 height 25
type input "Appliances"
type input "Add a Task $1.00"
type textarea "HPM to detail"
type input "1"
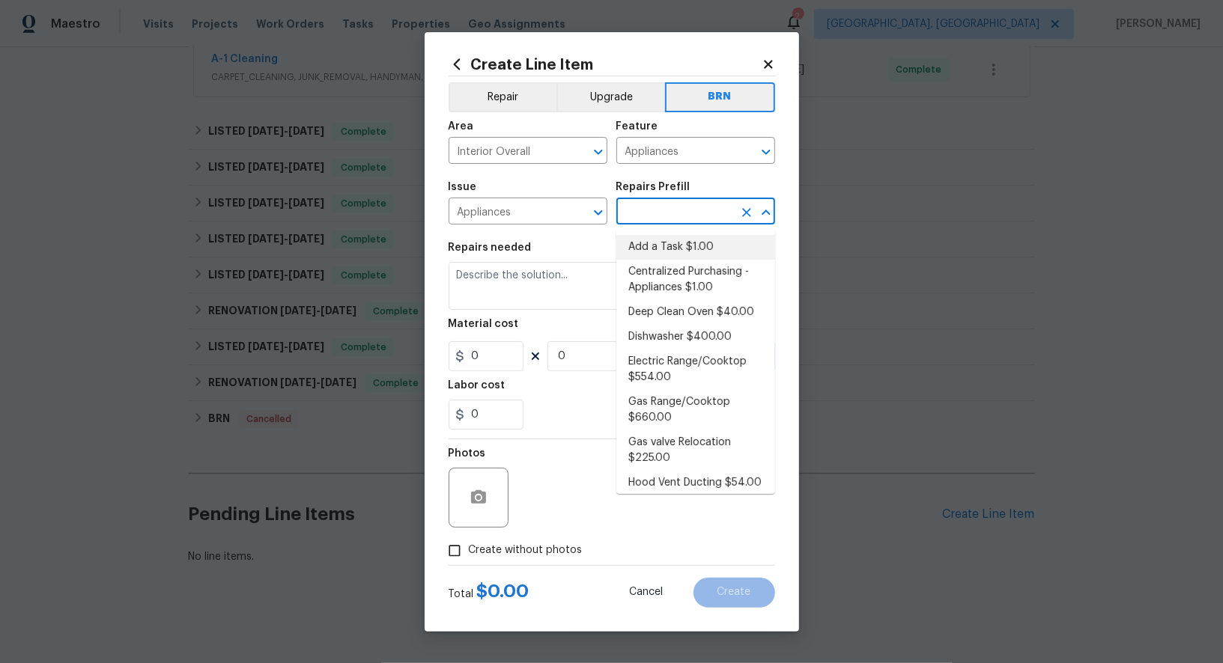
type input "1"
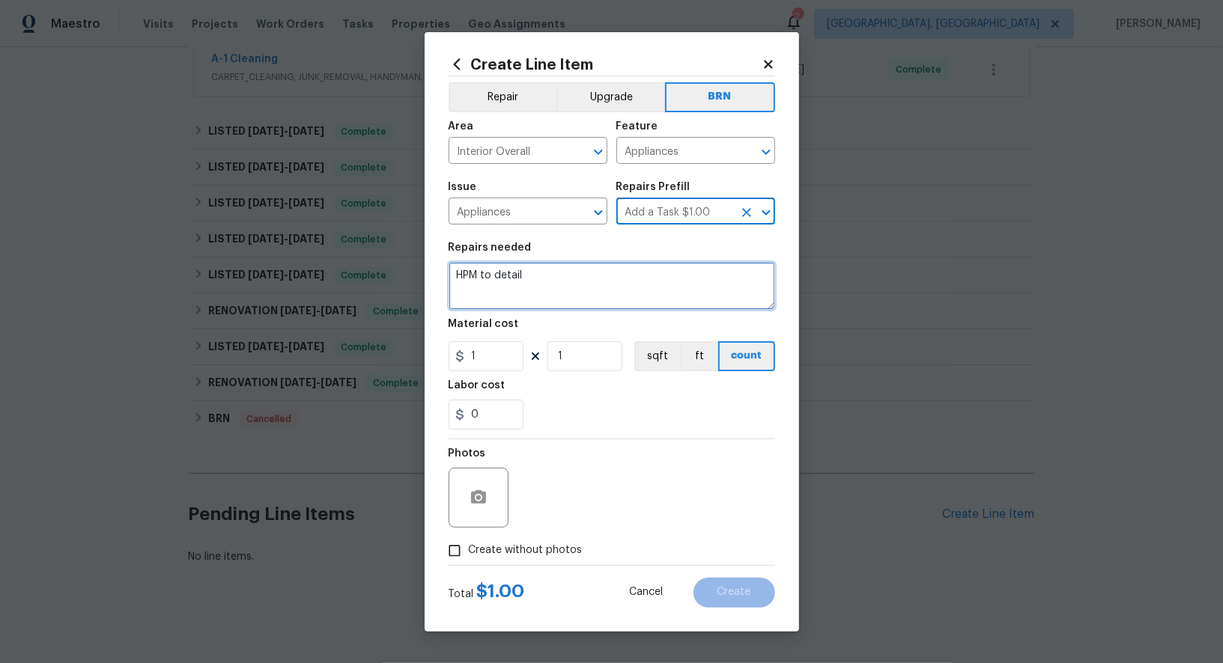
click at [618, 290] on textarea "HPM to detail" at bounding box center [611, 286] width 326 height 48
type textarea "v"
paste textarea "Contractor to repair issue of refrigerator freezer that will not open for inspe…"
click at [746, 150] on icon "Clear" at bounding box center [746, 151] width 15 height 15
type textarea "Contractor to repair issue of refrigerator freezer that will not open for inspe…"
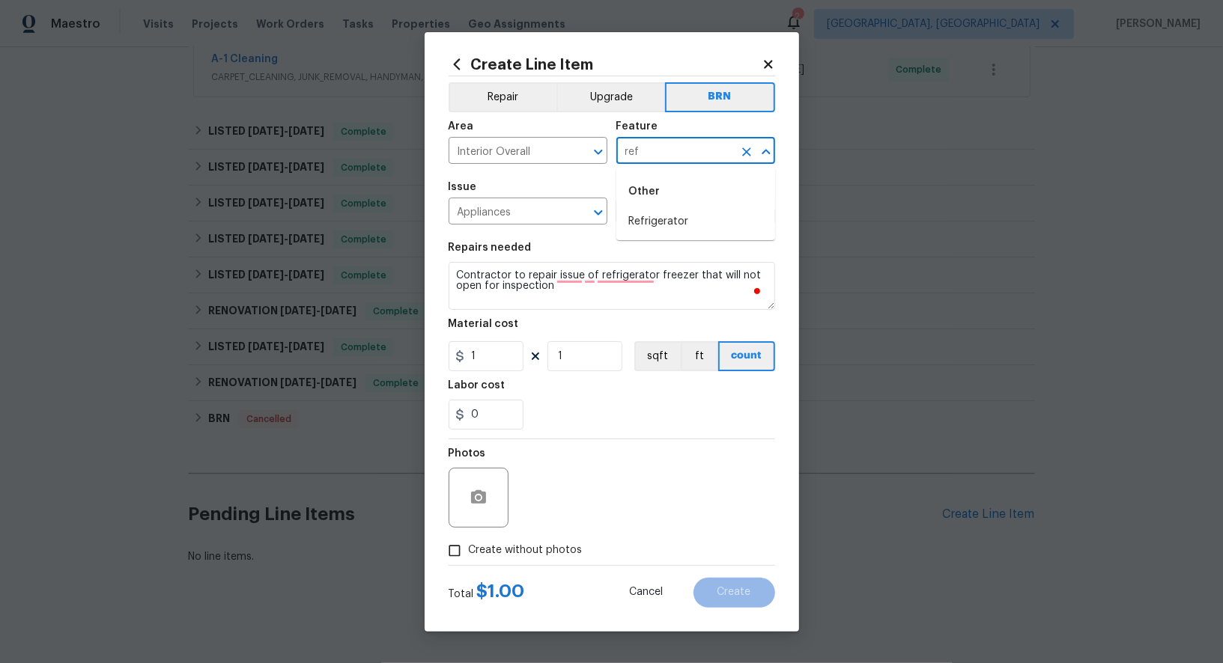
click at [678, 231] on li "Refrigerator" at bounding box center [695, 222] width 159 height 25
type input "Refrigerator"
click at [491, 353] on input "1" at bounding box center [485, 356] width 75 height 30
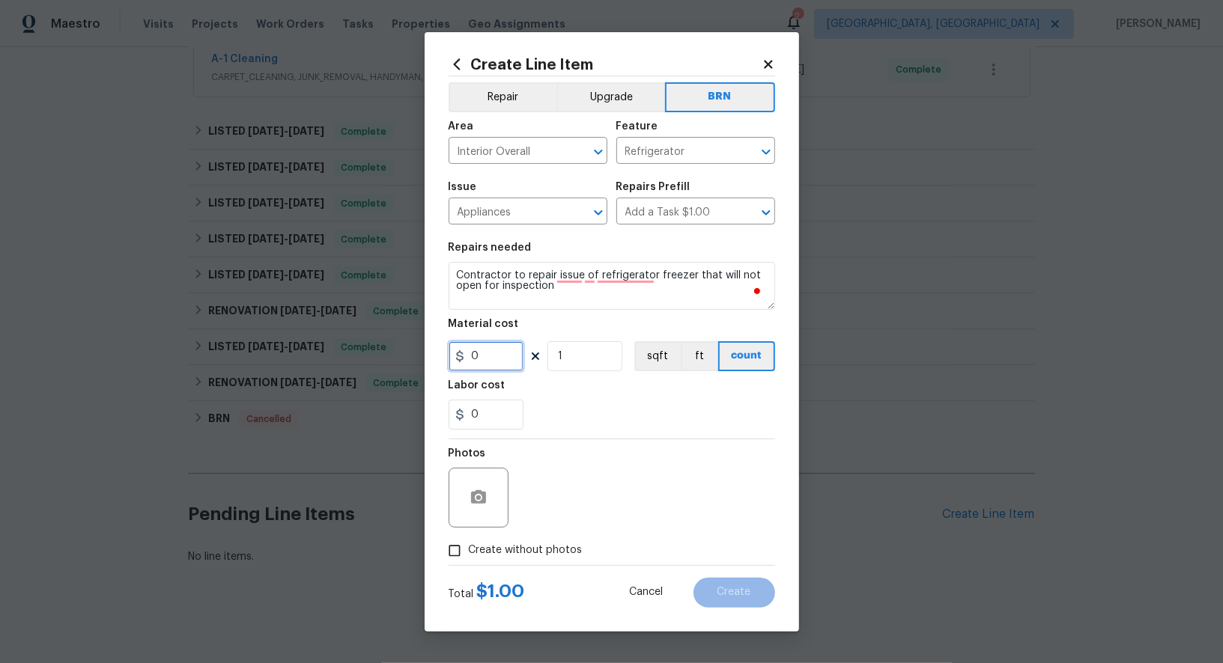
type input "0"
click at [481, 407] on input "0" at bounding box center [485, 415] width 75 height 30
type input "75"
click at [448, 561] on input "Create without photos" at bounding box center [454, 551] width 28 height 28
checkbox input "true"
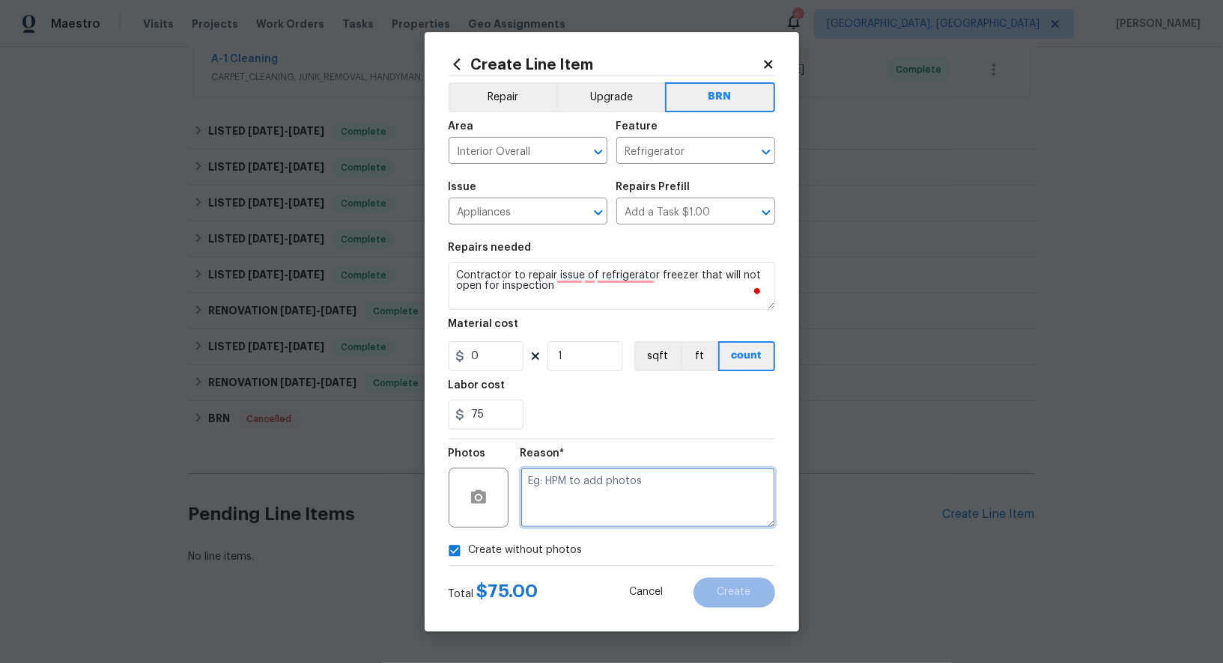
click at [576, 510] on textarea at bounding box center [647, 498] width 255 height 60
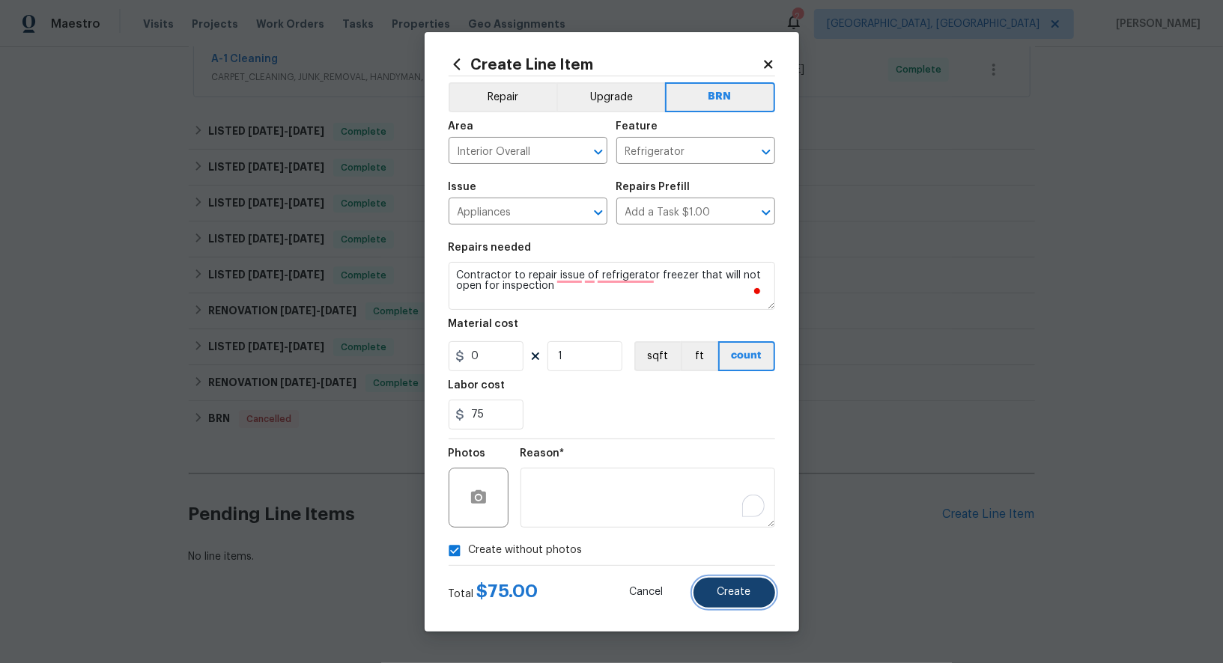
click at [711, 590] on button "Create" at bounding box center [734, 593] width 82 height 30
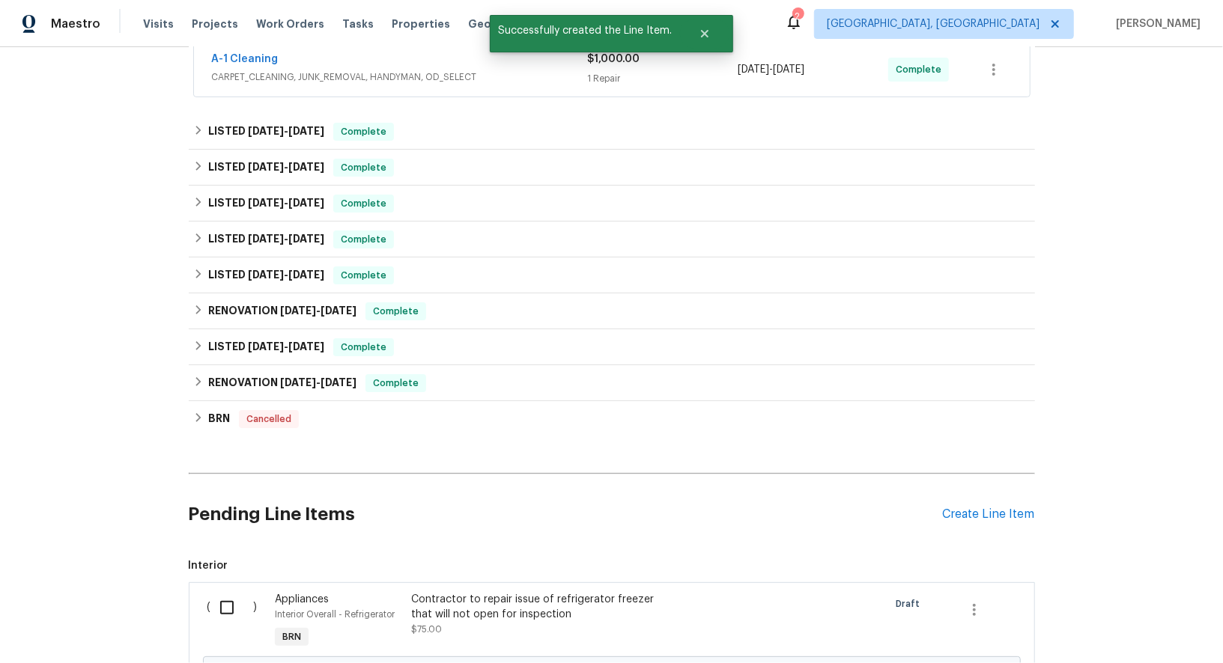
scroll to position [544, 0]
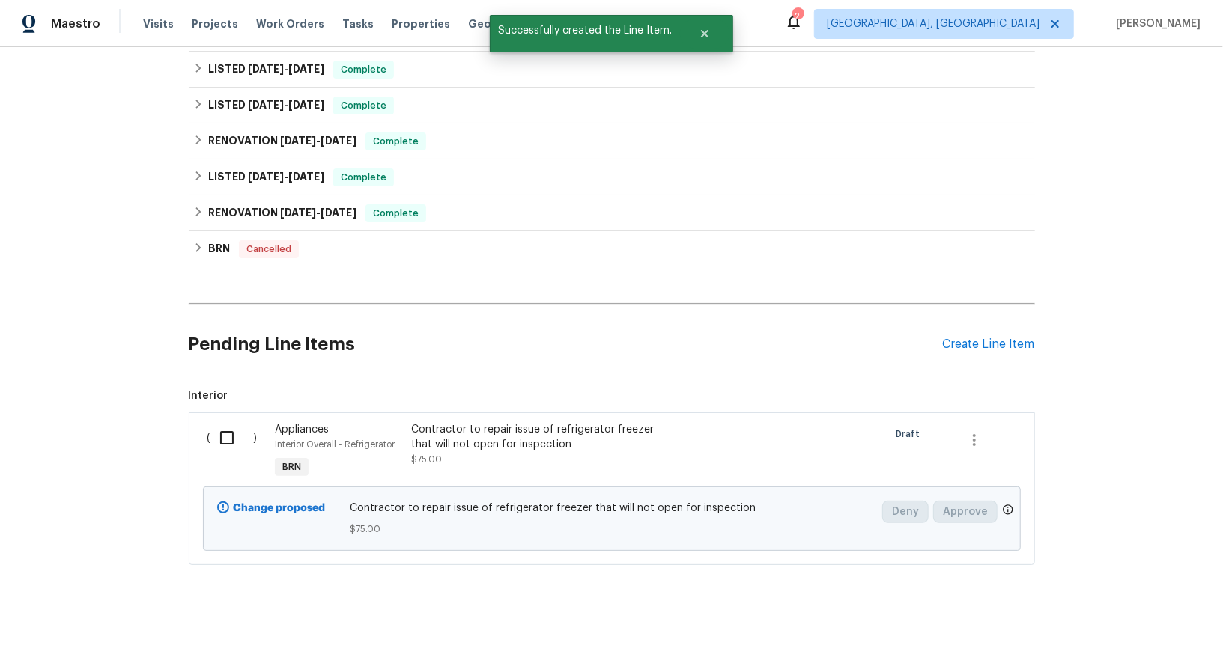
click at [240, 433] on input "checkbox" at bounding box center [232, 437] width 43 height 31
checkbox input "true"
click at [1106, 642] on div "Cancel (1) Item Create Work Order" at bounding box center [611, 626] width 1223 height 76
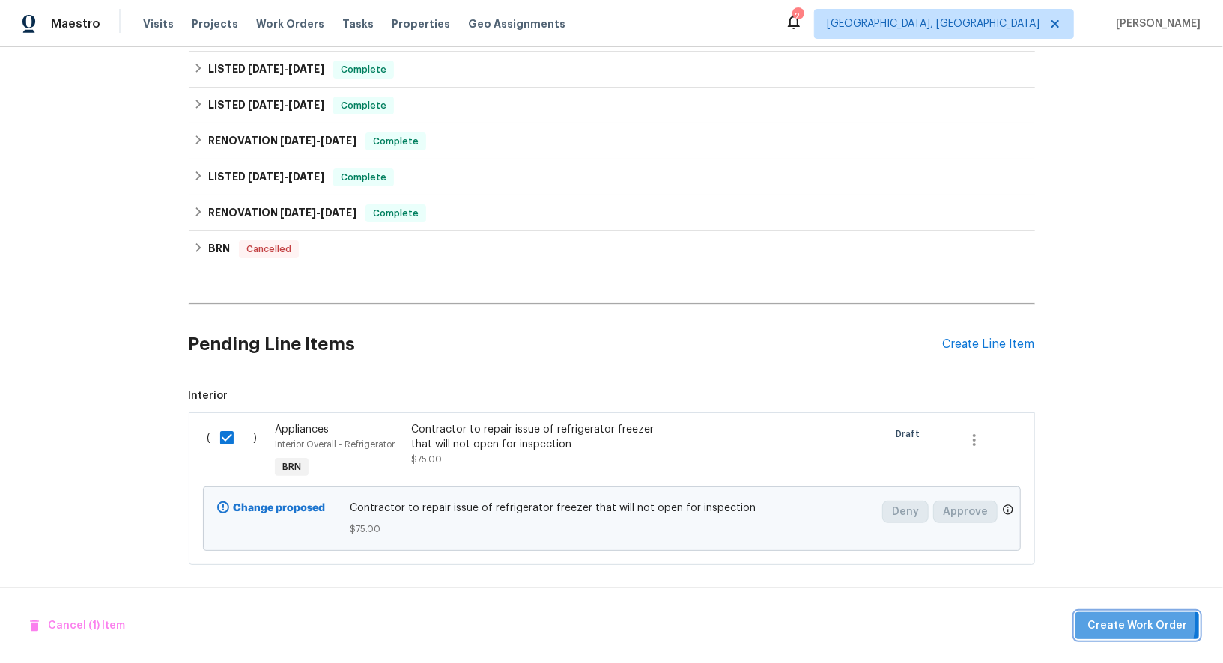
click at [1106, 622] on span "Create Work Order" at bounding box center [1137, 626] width 100 height 19
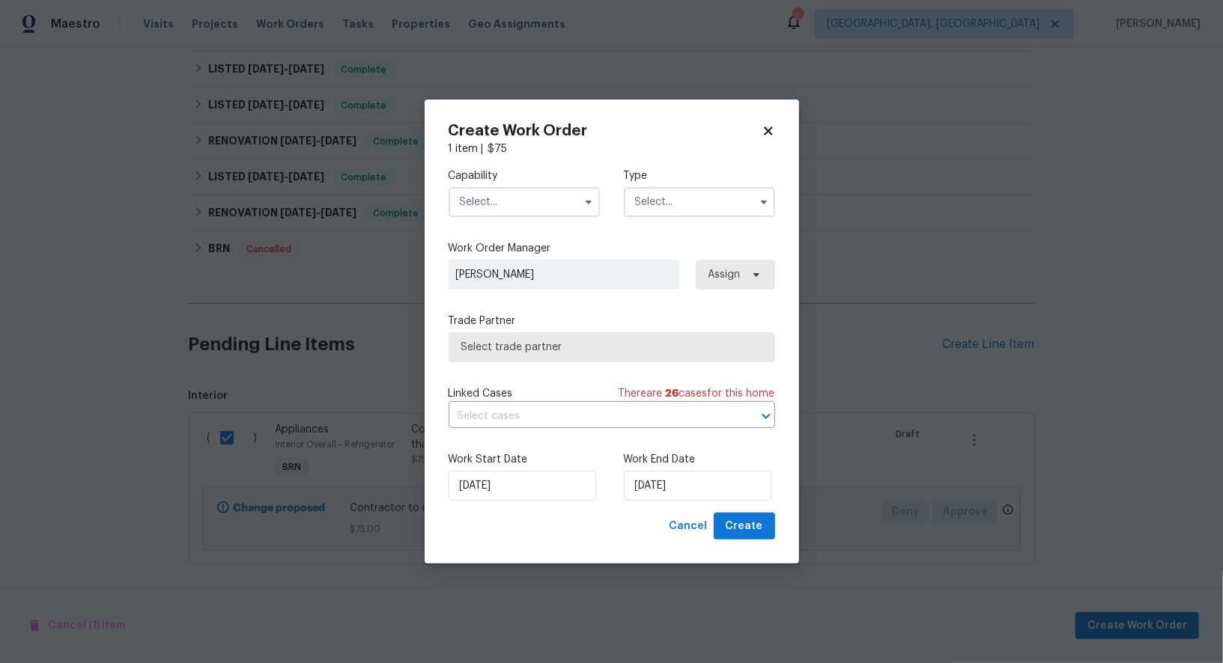
click at [506, 201] on input "text" at bounding box center [523, 202] width 151 height 30
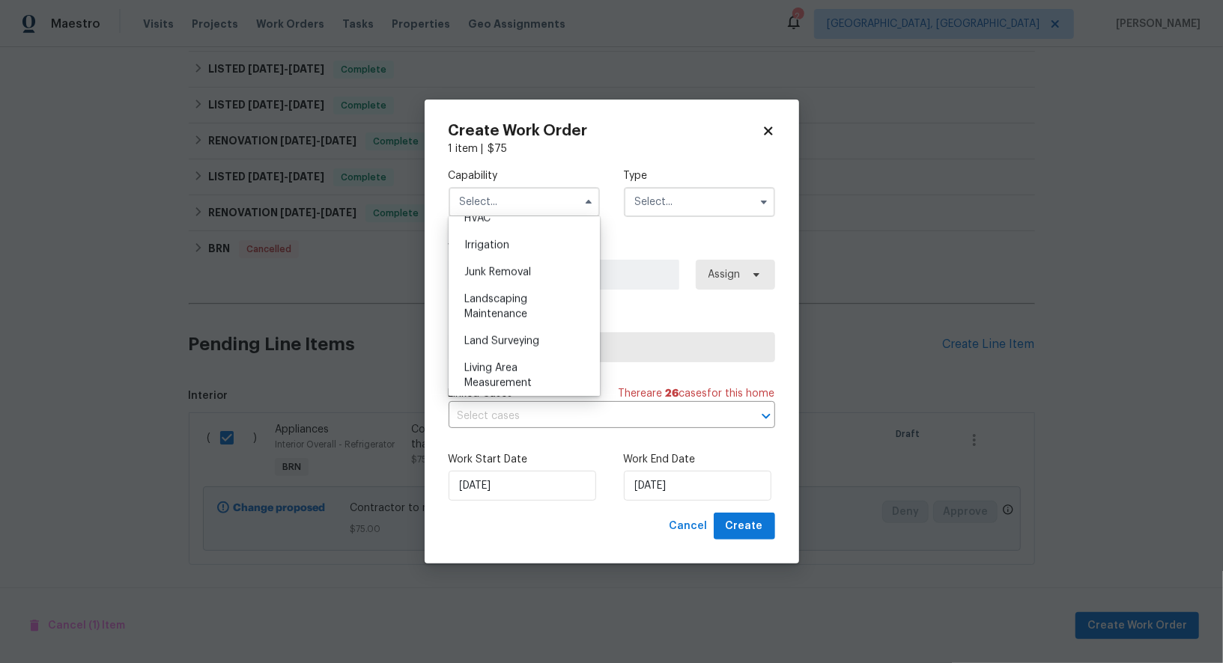
scroll to position [821, 0]
click at [491, 240] on span "Handyman" at bounding box center [490, 236] width 52 height 10
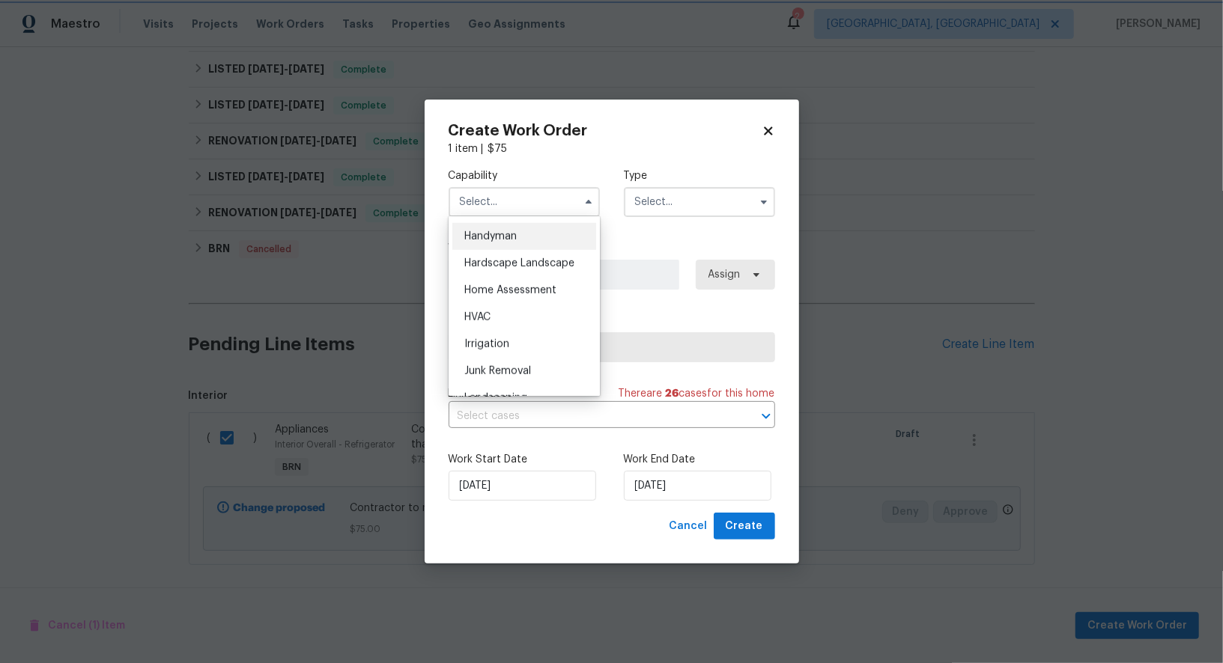
type input "Handyman"
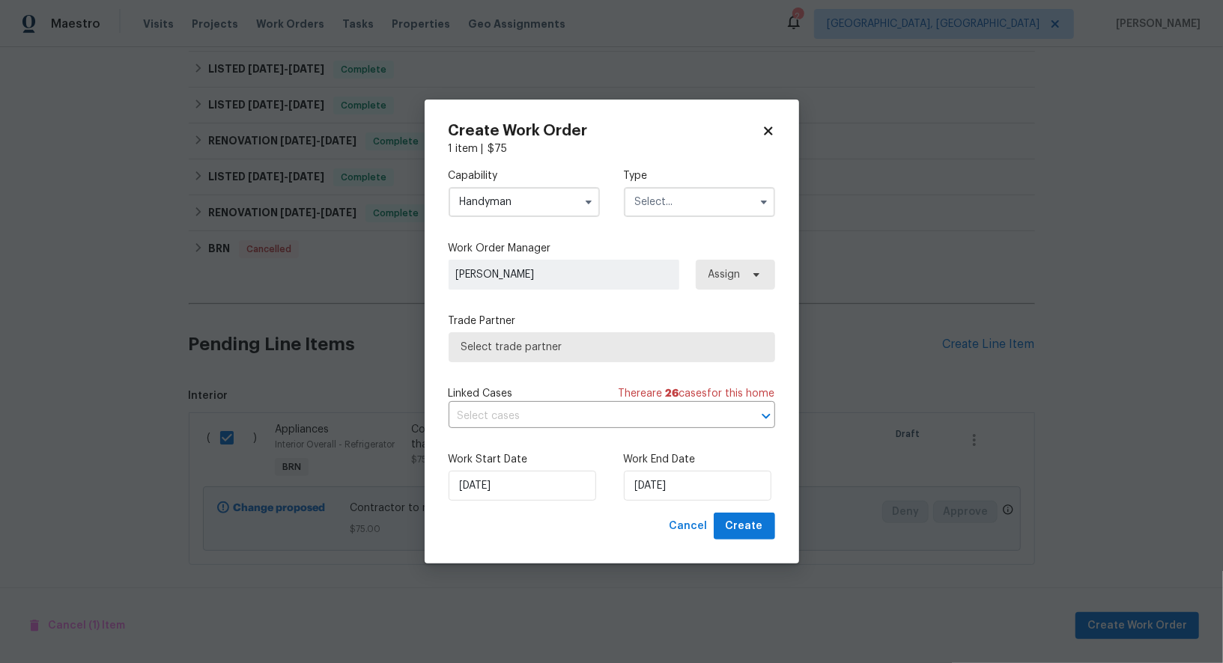
click at [668, 189] on input "text" at bounding box center [699, 202] width 151 height 30
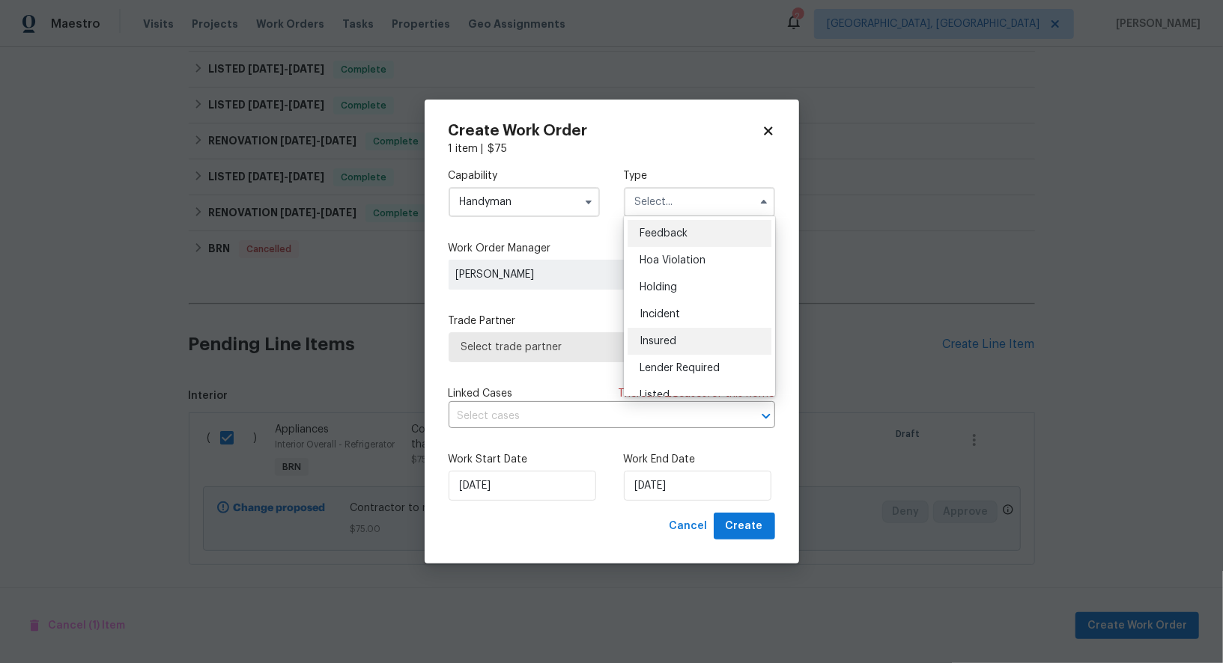
scroll to position [339, 0]
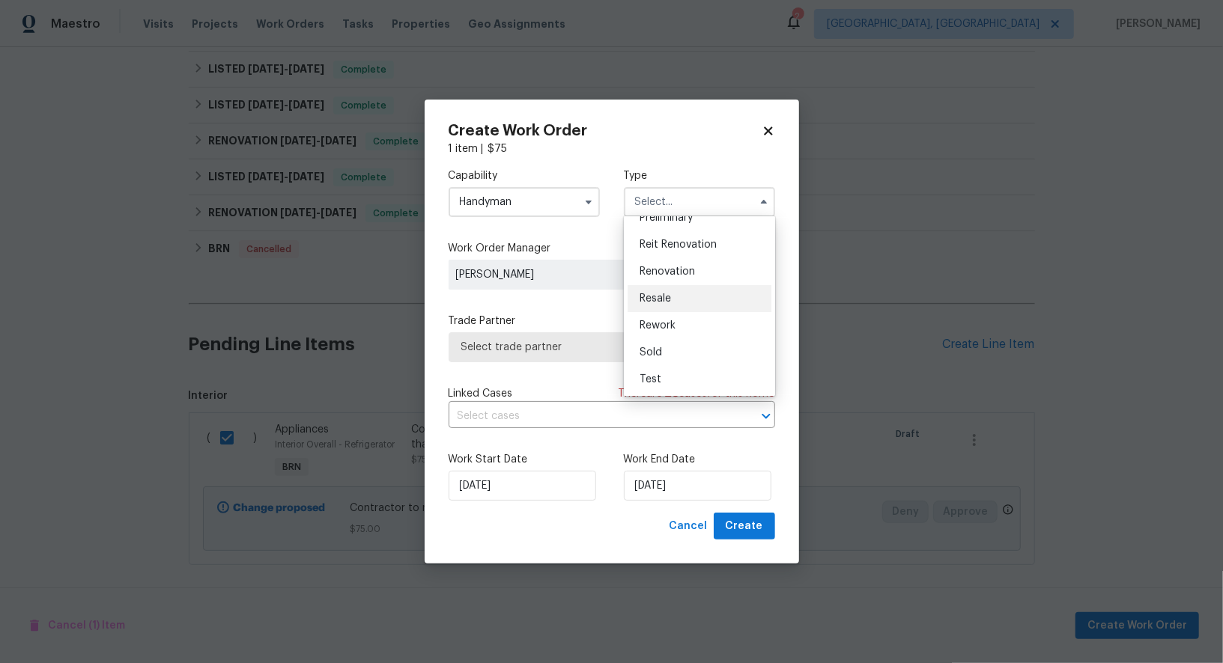
click at [661, 305] on div "Resale" at bounding box center [699, 298] width 144 height 27
type input "Resale"
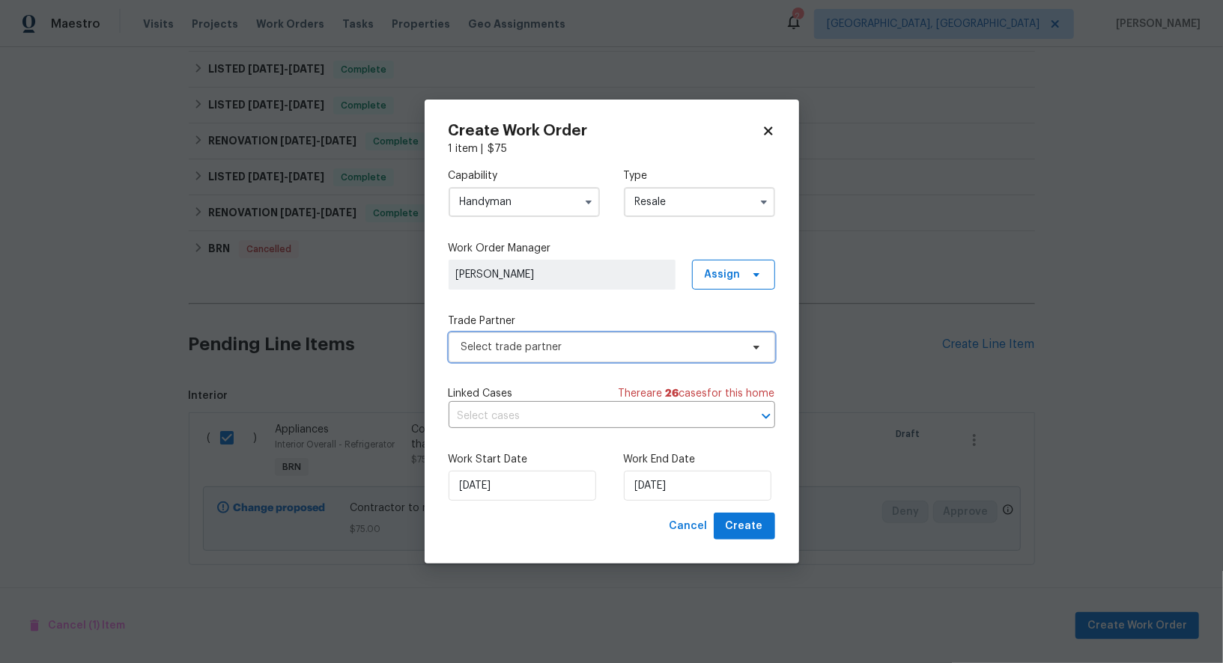
click at [598, 360] on span "Select trade partner" at bounding box center [611, 347] width 326 height 30
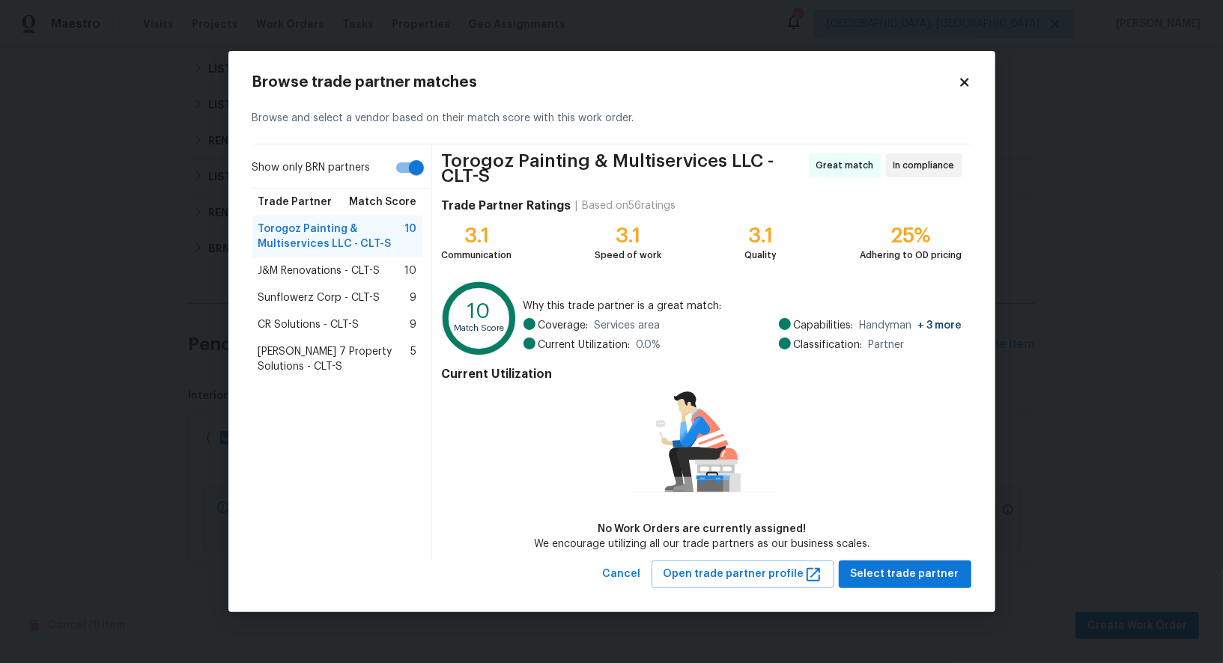
click at [348, 278] on div "J&M Renovations - CLT-S 10" at bounding box center [337, 271] width 171 height 27
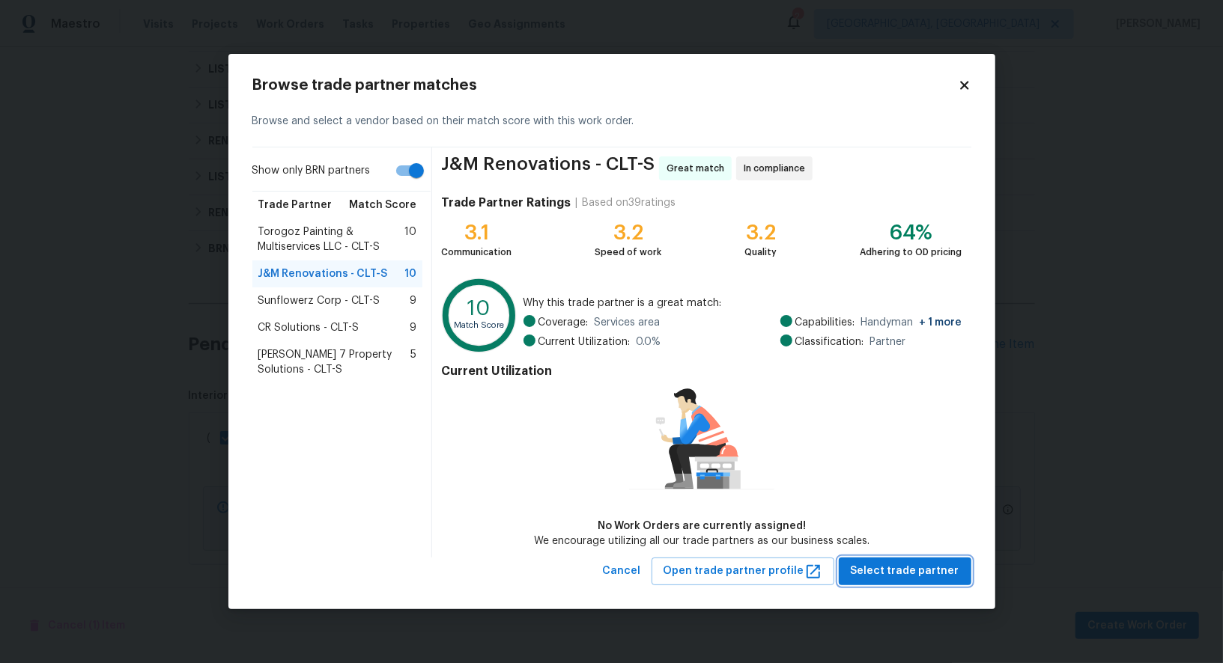
click at [916, 572] on span "Select trade partner" at bounding box center [904, 571] width 109 height 19
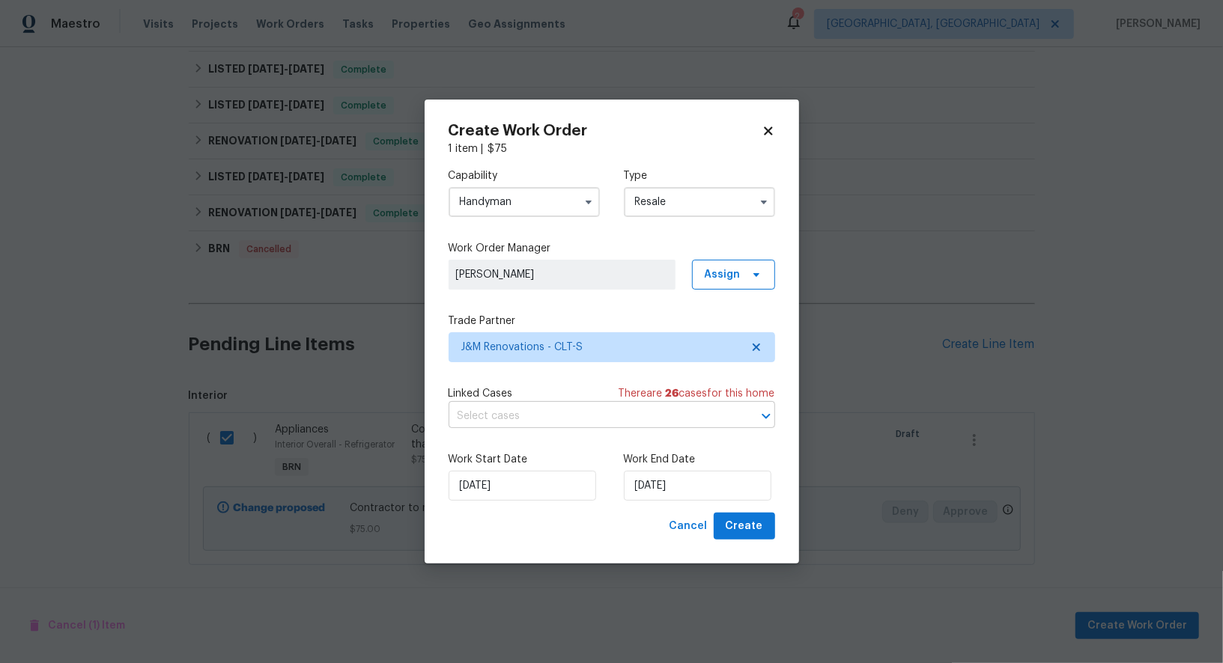
click at [529, 413] on input "text" at bounding box center [590, 416] width 284 height 23
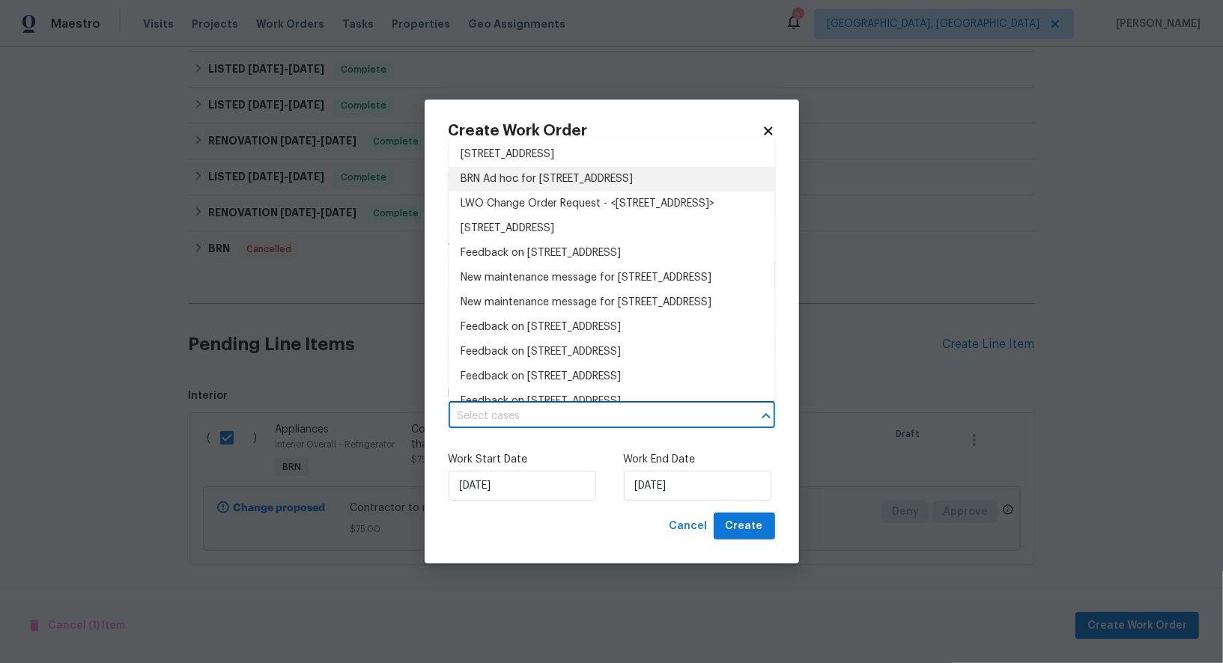
click at [520, 176] on li "BRN Ad hoc for 924 Springdale Ln, Gastonia, NC 28052" at bounding box center [611, 179] width 326 height 25
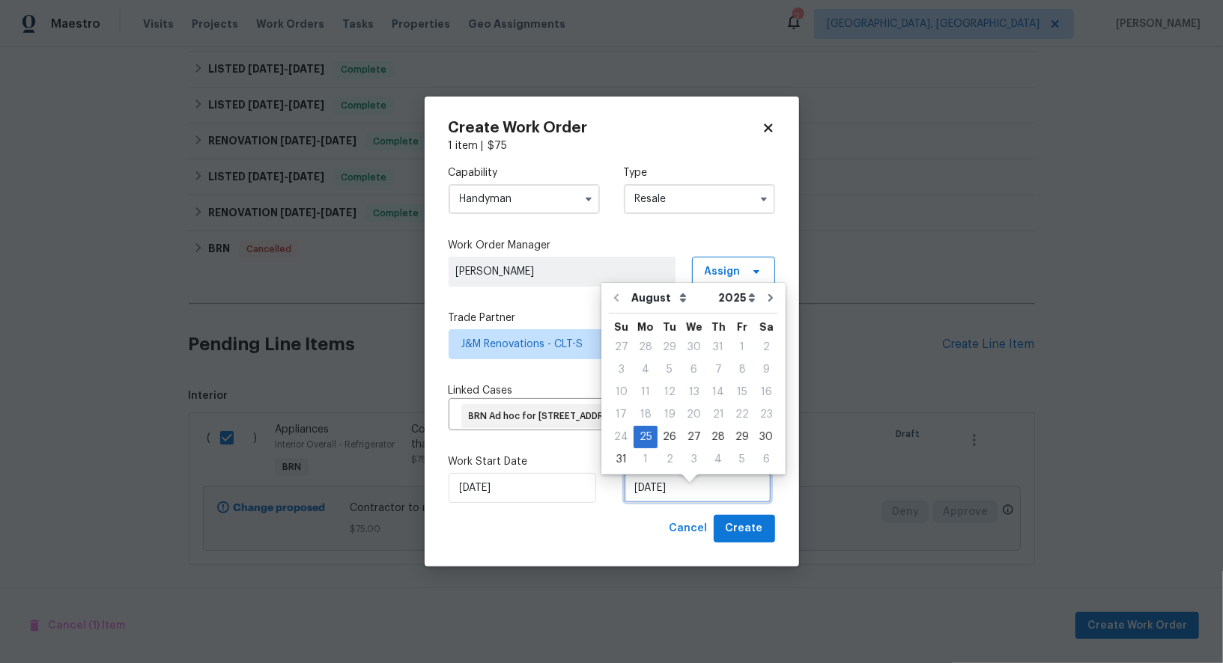
click at [666, 489] on input "25/08/2025" at bounding box center [697, 488] width 147 height 30
click at [684, 432] on div "27" at bounding box center [693, 437] width 25 height 21
type input "27/08/2025"
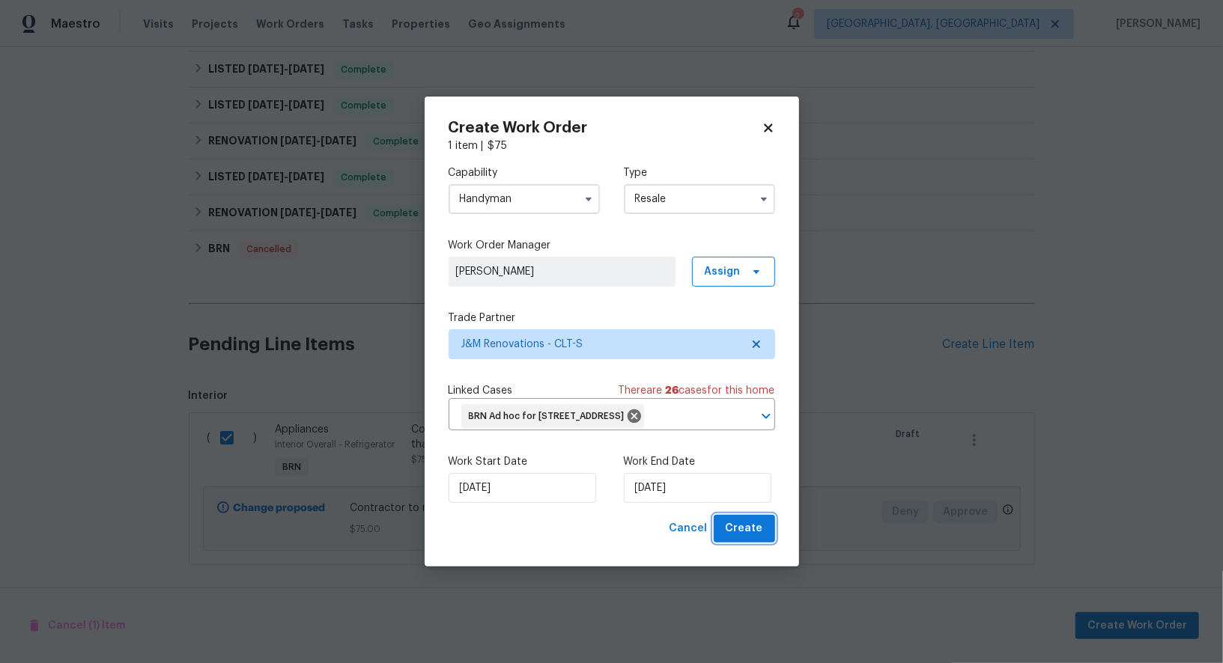
click at [740, 543] on button "Create" at bounding box center [743, 529] width 61 height 28
checkbox input "false"
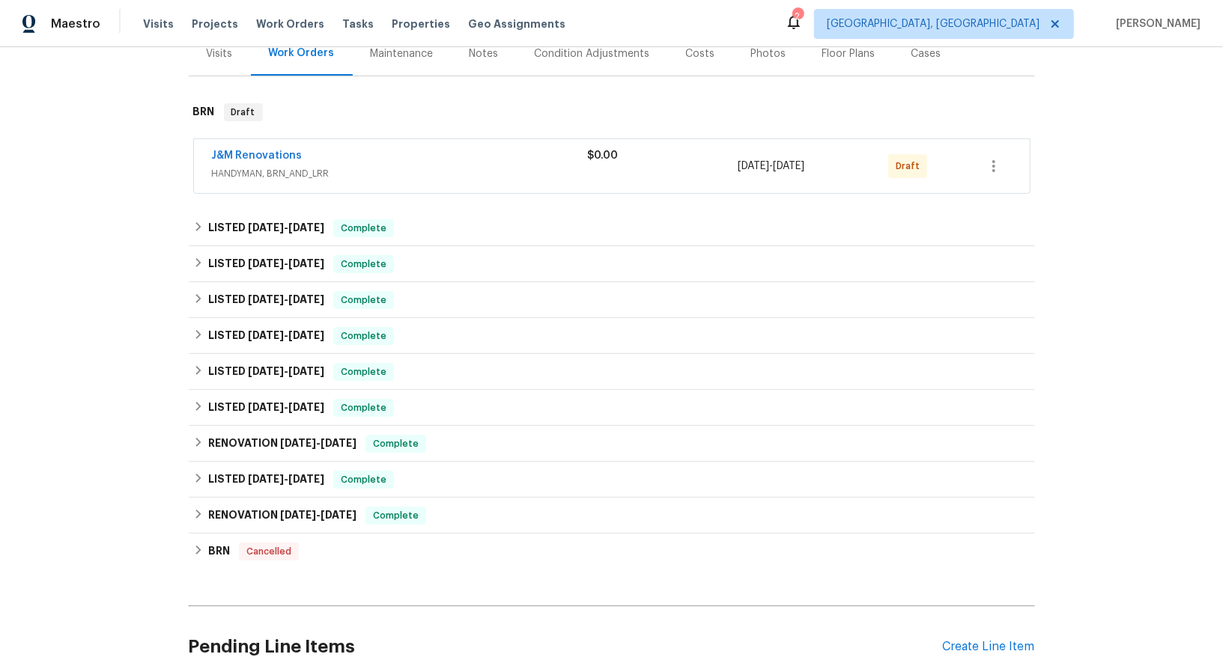
scroll to position [148, 0]
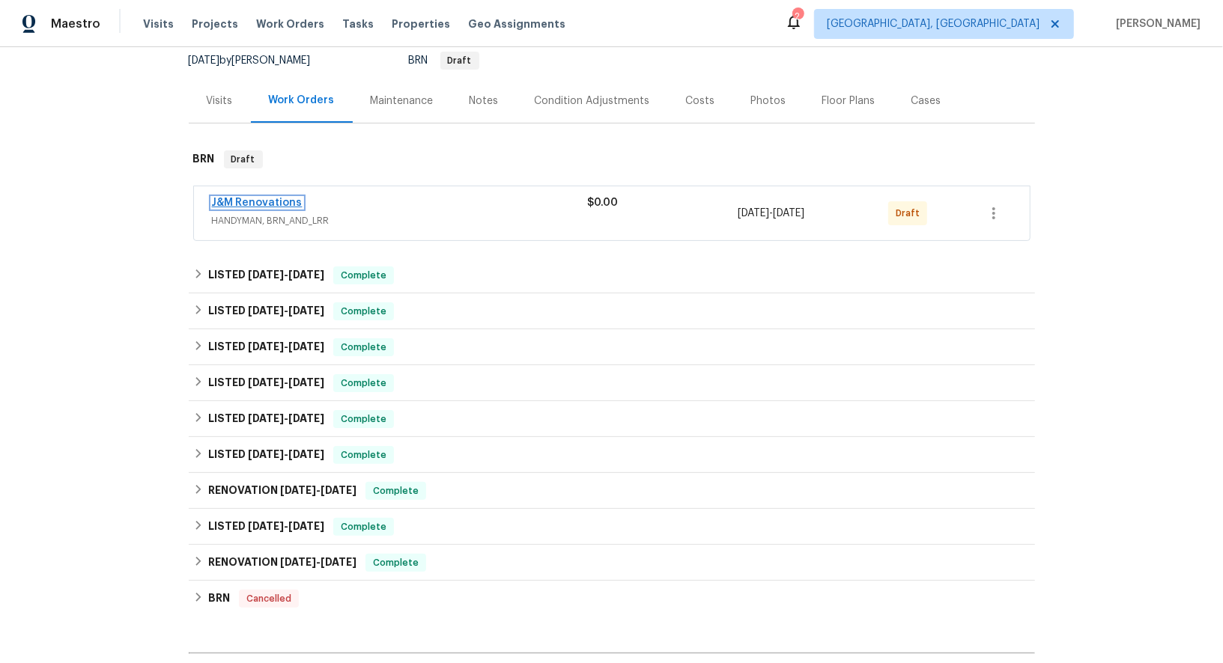
click at [240, 201] on link "J&M Renovations" at bounding box center [257, 203] width 91 height 10
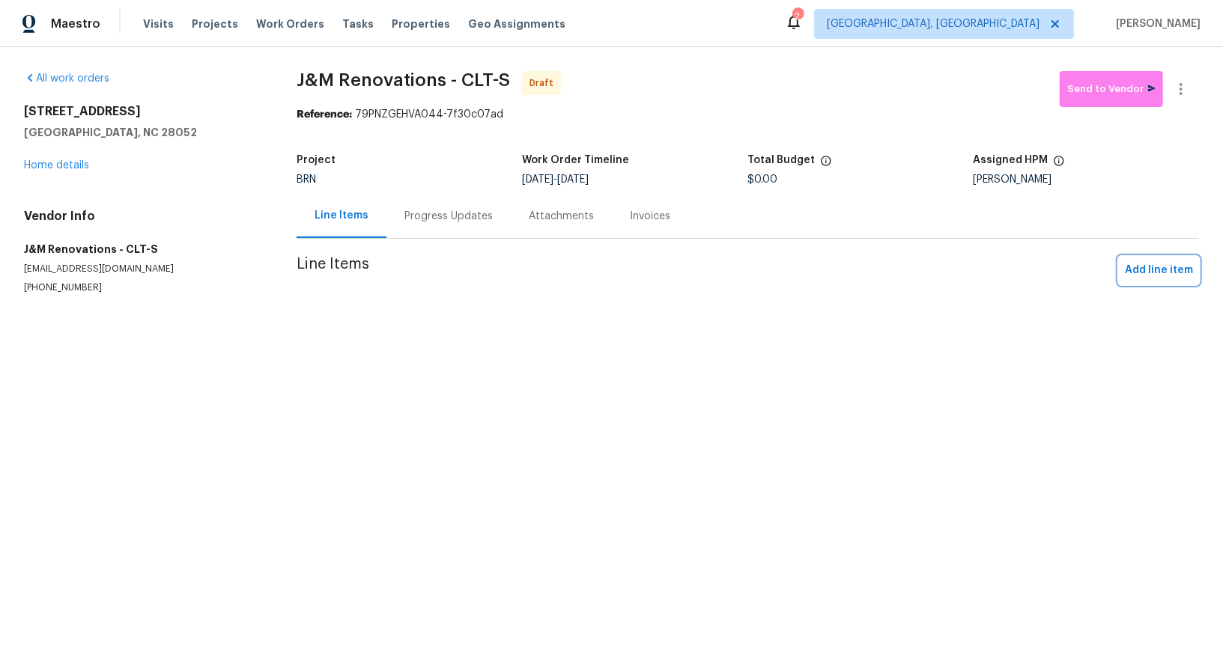
click at [1152, 279] on span "Add line item" at bounding box center [1158, 270] width 68 height 19
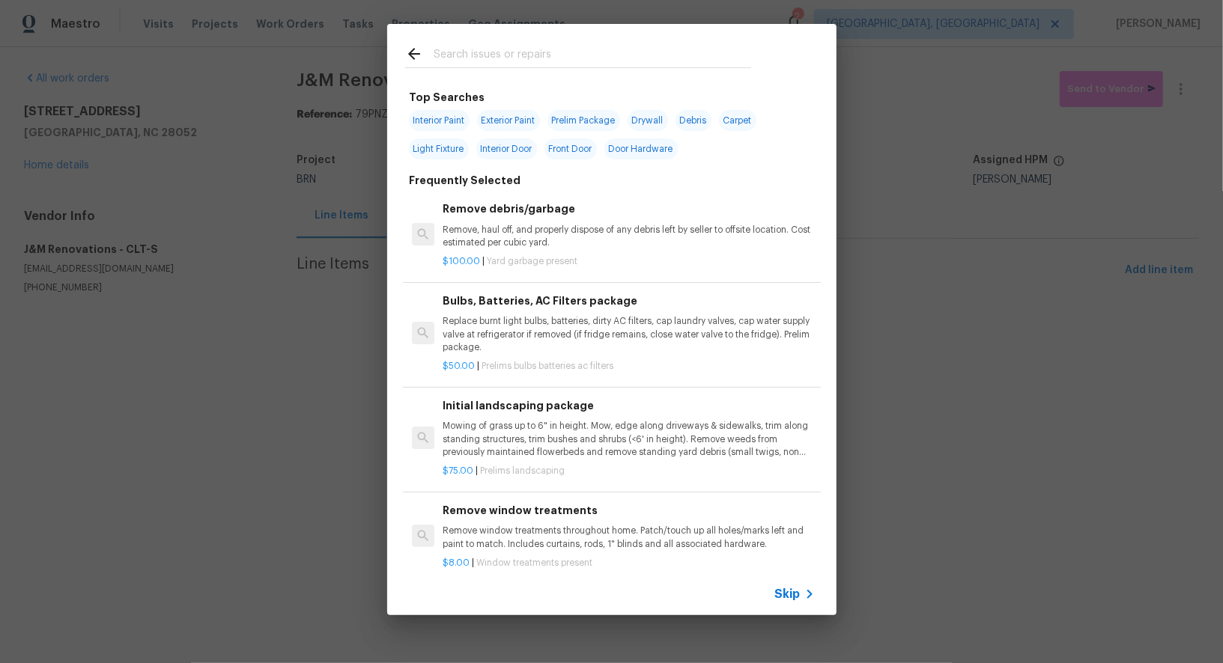
click at [780, 591] on span "Skip" at bounding box center [787, 594] width 25 height 15
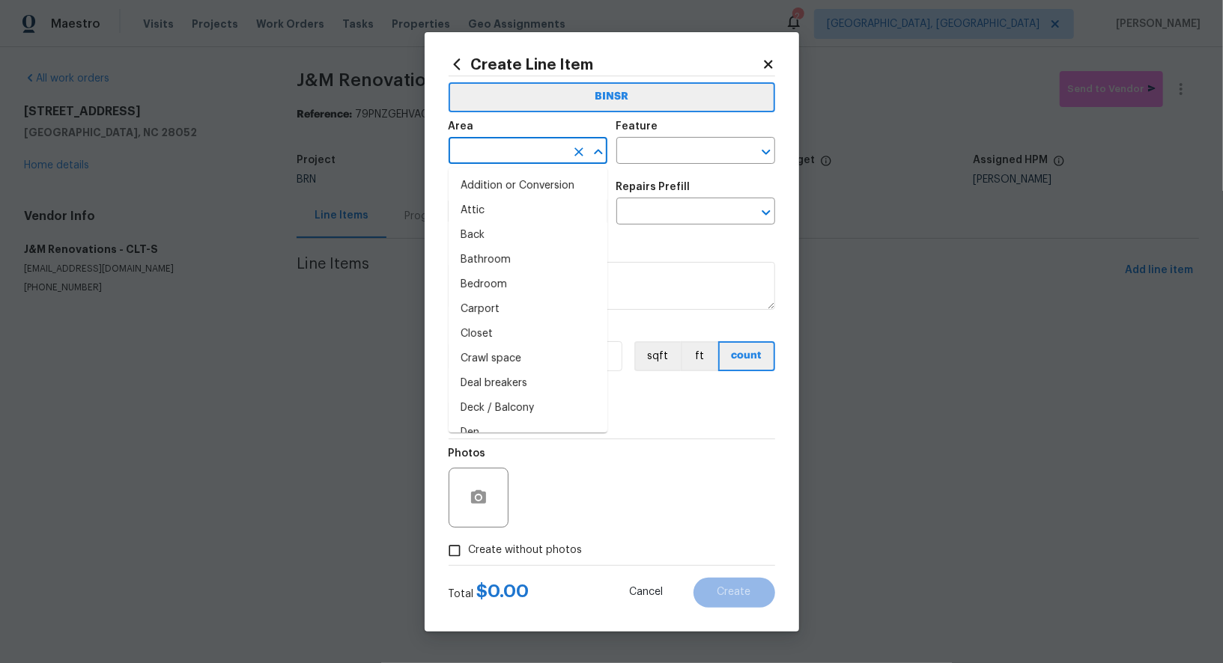
click at [516, 155] on input "text" at bounding box center [506, 152] width 117 height 23
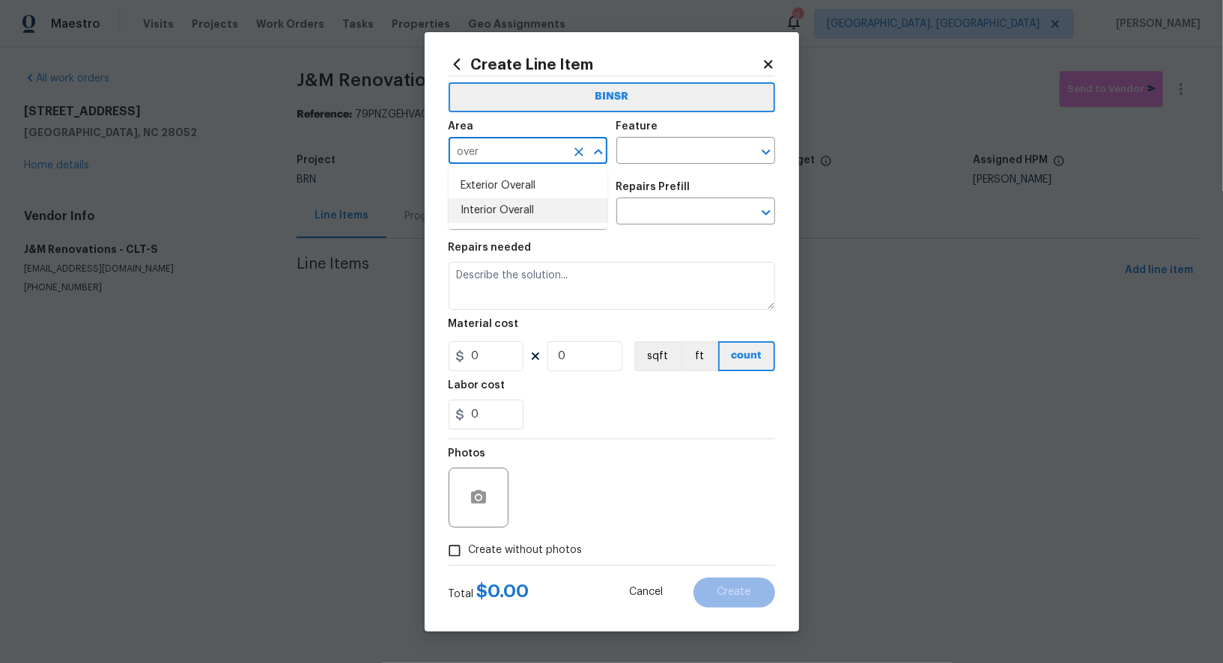
click at [530, 201] on li "Interior Overall" at bounding box center [527, 210] width 159 height 25
type input "Interior Overall"
click at [653, 147] on input "text" at bounding box center [674, 152] width 117 height 23
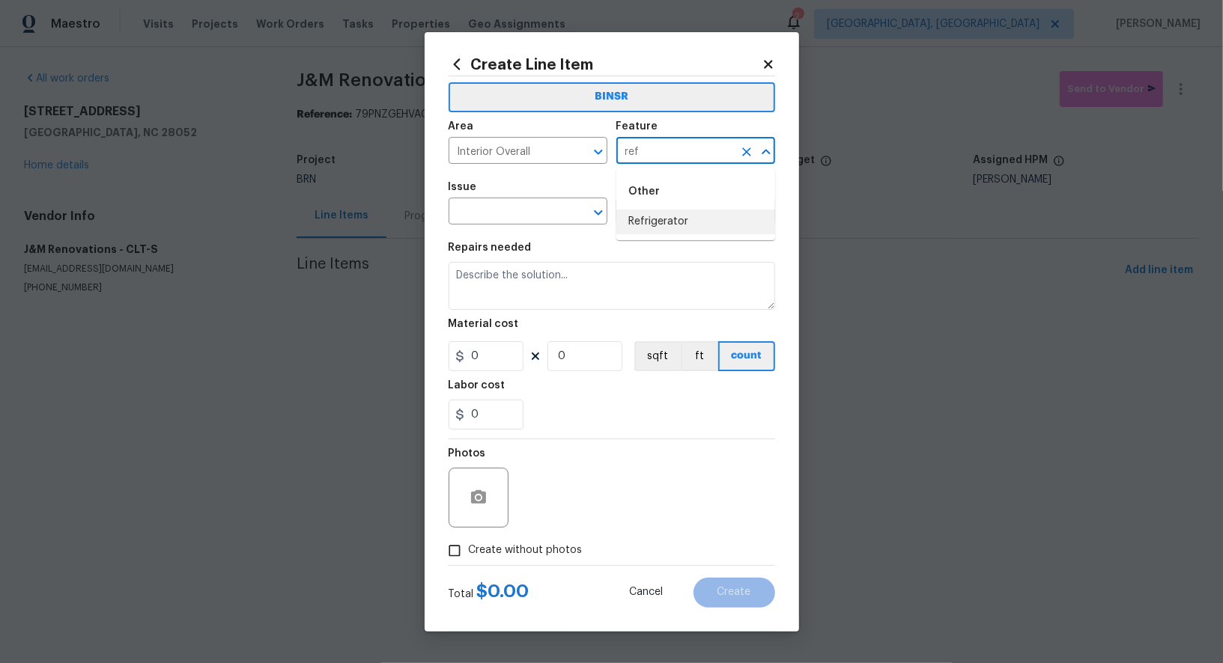
click at [662, 217] on li "Refrigerator" at bounding box center [695, 222] width 159 height 25
type input "Refrigerator"
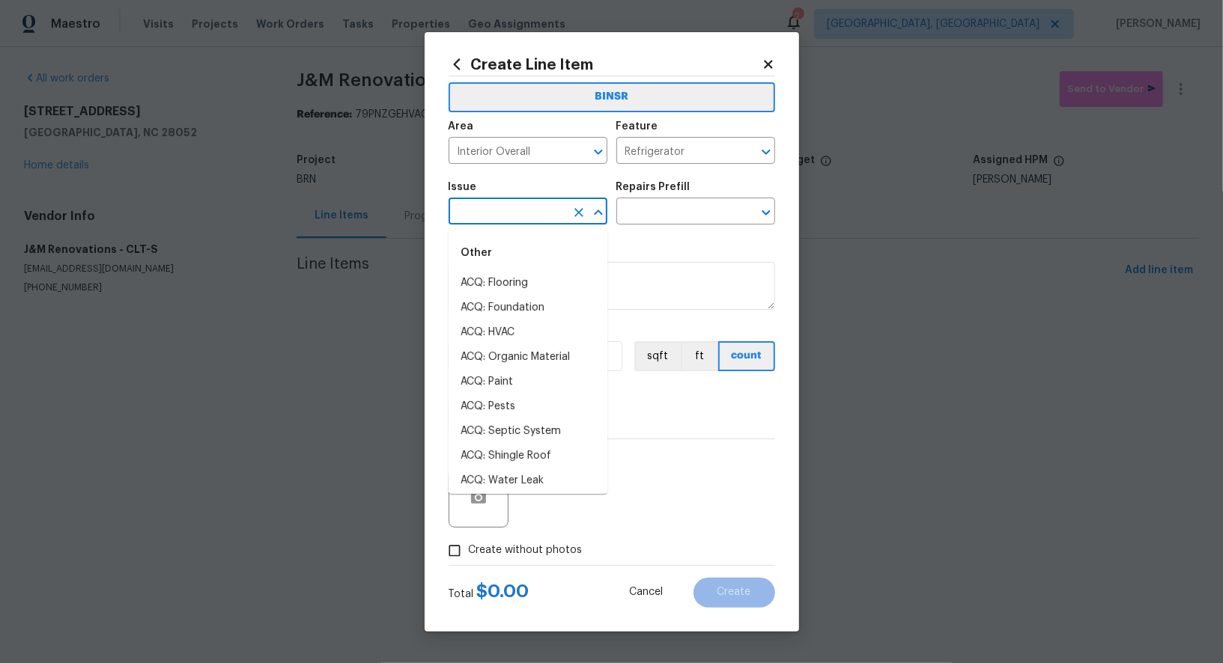
click at [536, 213] on input "text" at bounding box center [506, 212] width 117 height 23
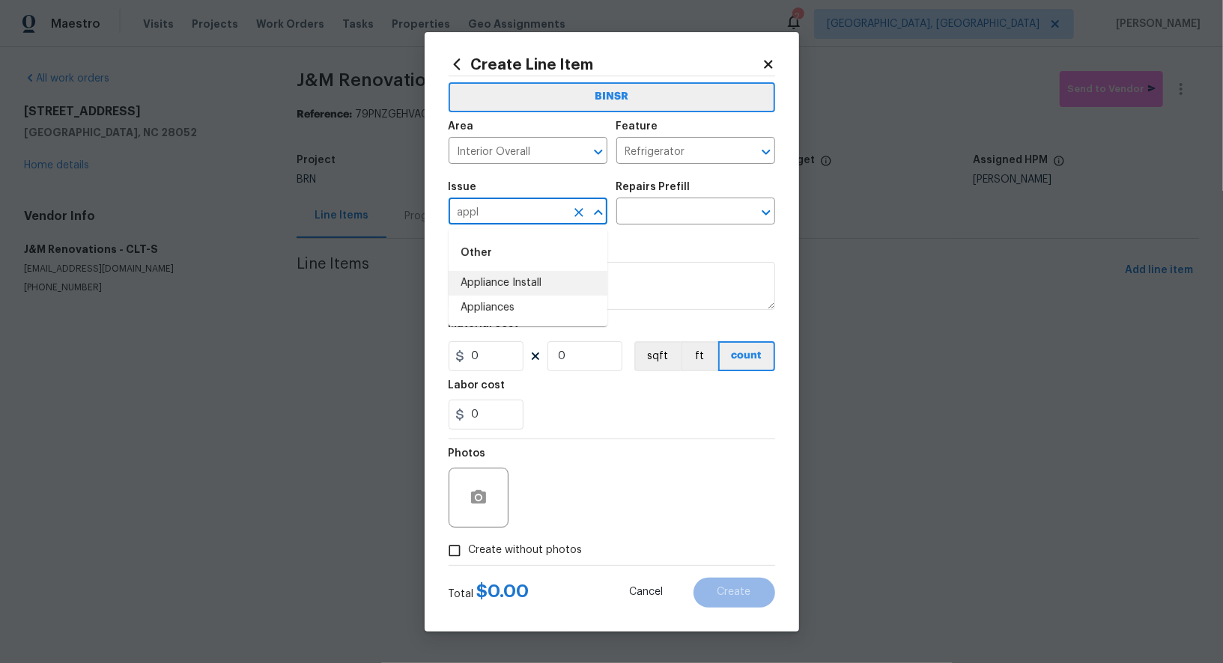
click at [495, 296] on li "Appliances" at bounding box center [527, 308] width 159 height 25
type input "Appliances"
click at [700, 204] on input "text" at bounding box center [674, 212] width 117 height 23
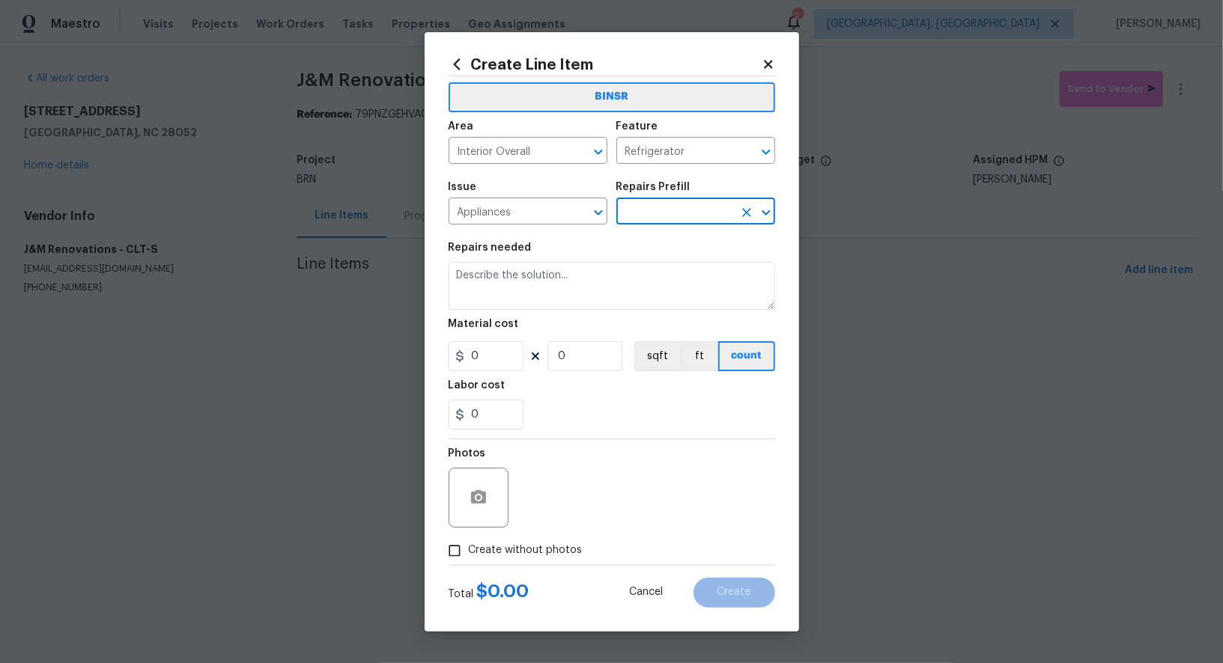
click at [672, 225] on input "text" at bounding box center [674, 212] width 117 height 23
click at [684, 212] on input "text" at bounding box center [674, 212] width 117 height 23
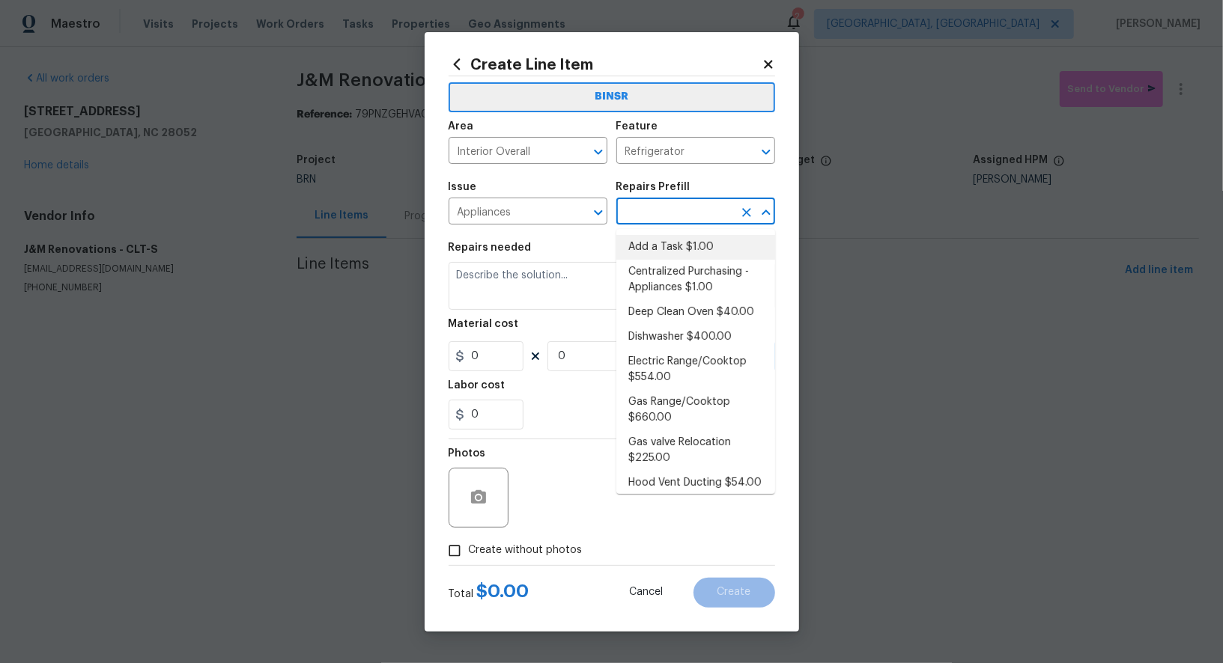
click at [680, 253] on li "Add a Task $1.00" at bounding box center [695, 247] width 159 height 25
type input "Appliances"
type input "Add a Task $1.00"
type textarea "HPM to detail"
type input "1"
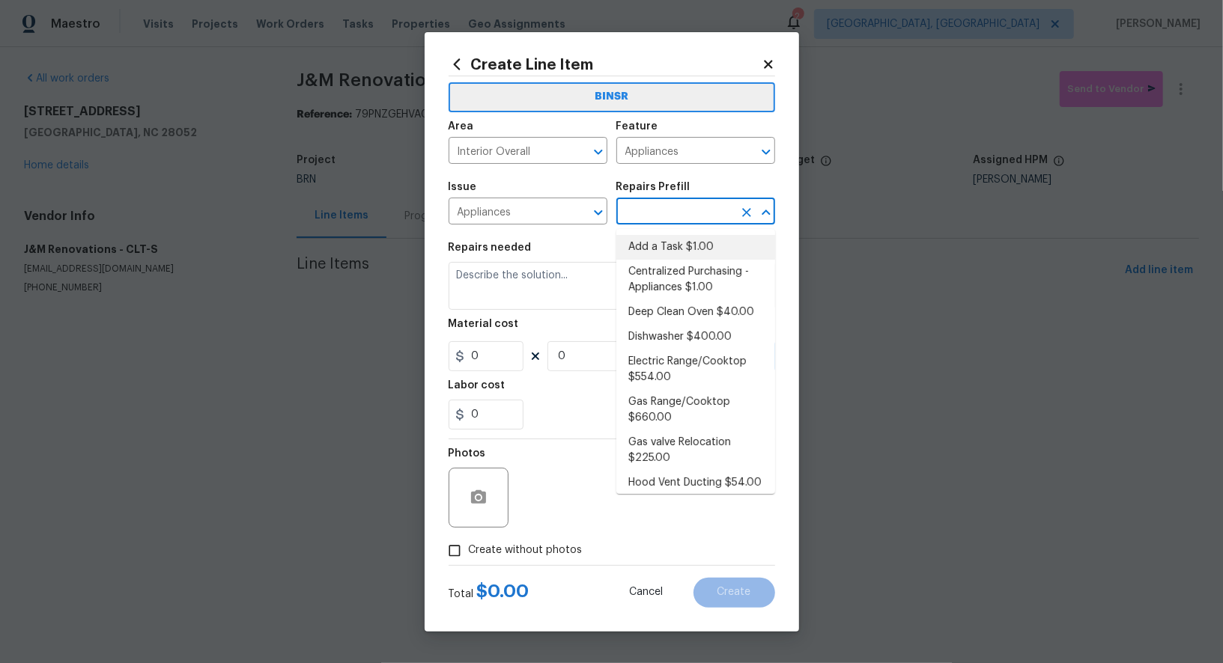
type input "1"
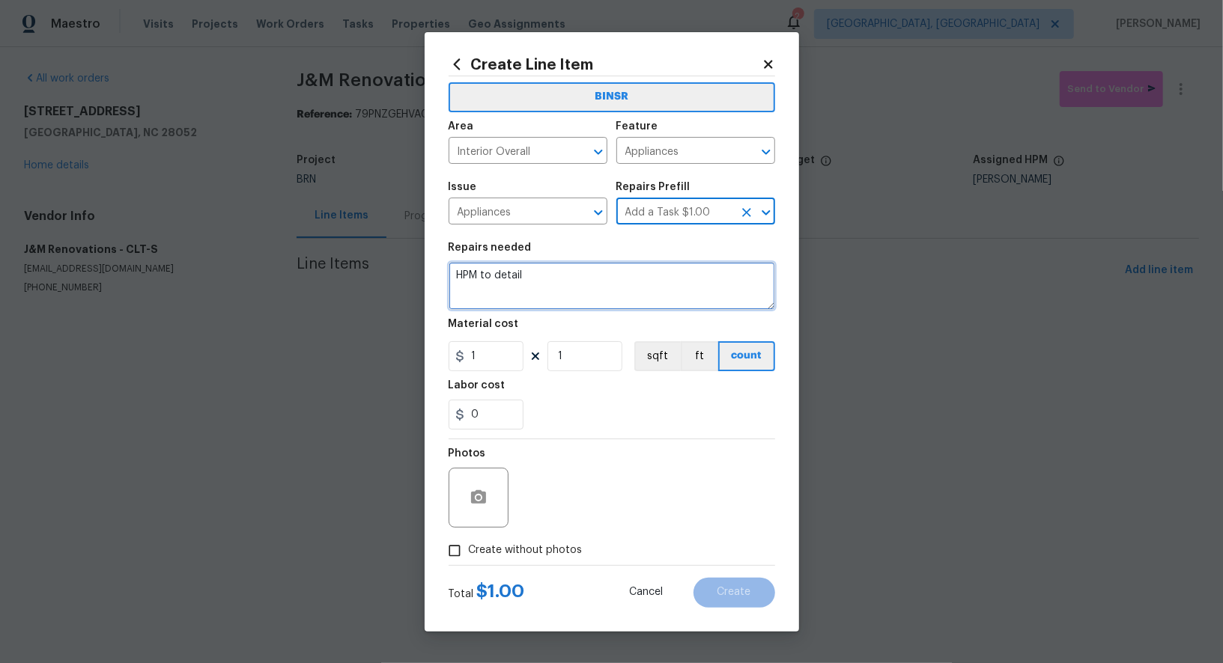
click at [638, 285] on textarea "HPM to detail" at bounding box center [611, 286] width 326 height 48
click at [751, 147] on icon "Clear" at bounding box center [746, 151] width 15 height 15
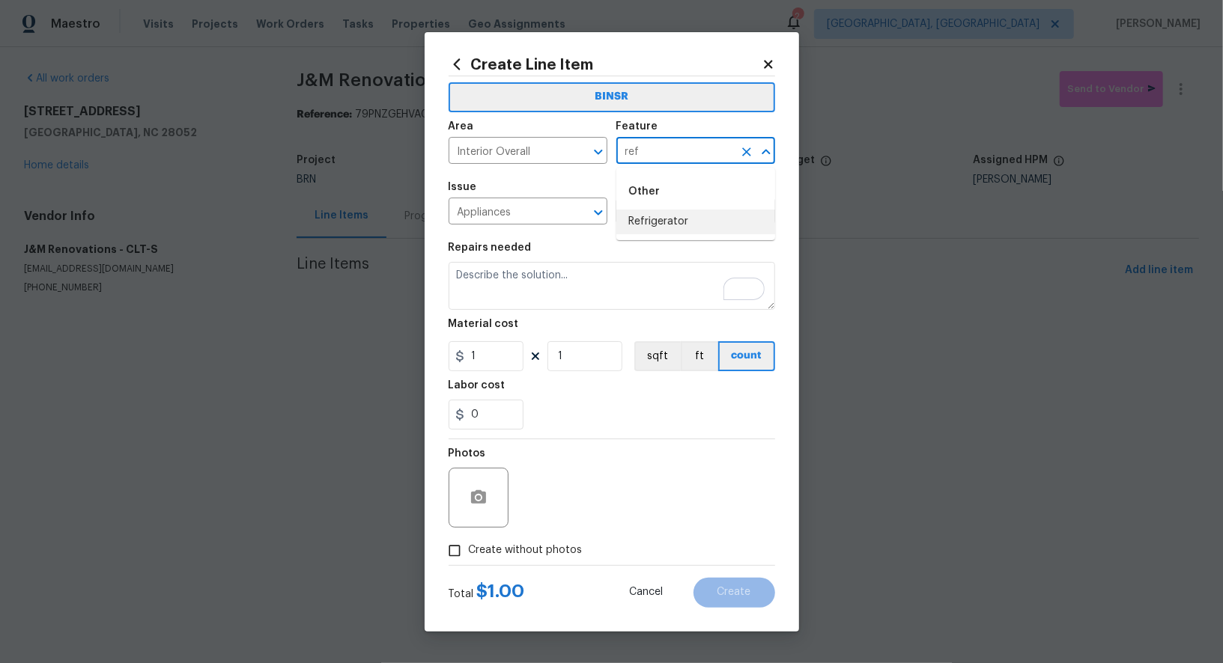
click at [704, 211] on li "Refrigerator" at bounding box center [695, 222] width 159 height 25
type input "Refrigerator"
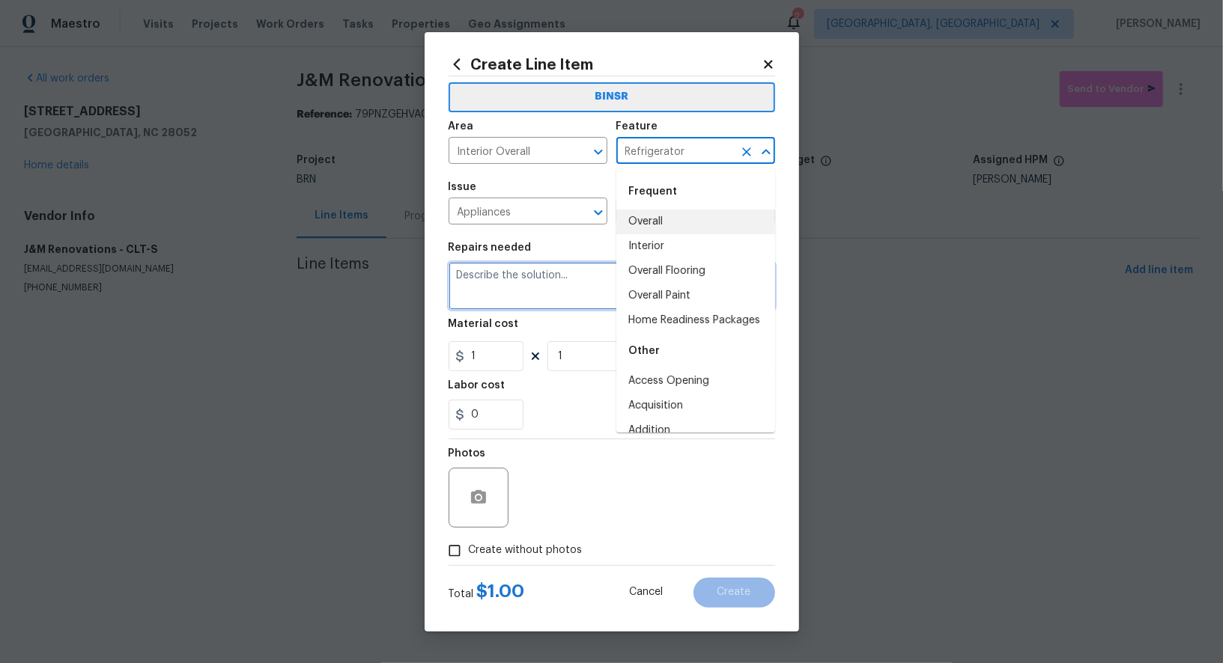
click at [545, 279] on textarea "To enrich screen reader interactions, please activate Accessibility in Grammarl…" at bounding box center [611, 286] width 326 height 48
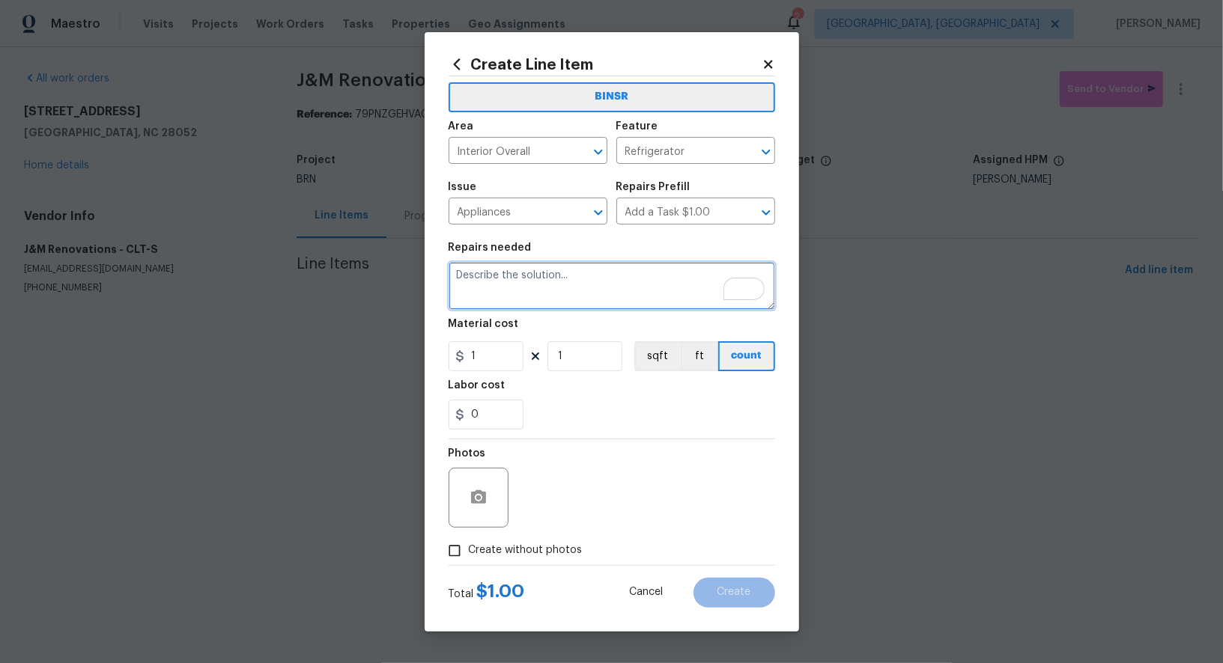
paste textarea "Contractor to repair issue of refrigerator freezer that will not open for inspe…"
type textarea "Contractor to repair issue of refrigerator freezer that will not open for inspe…"
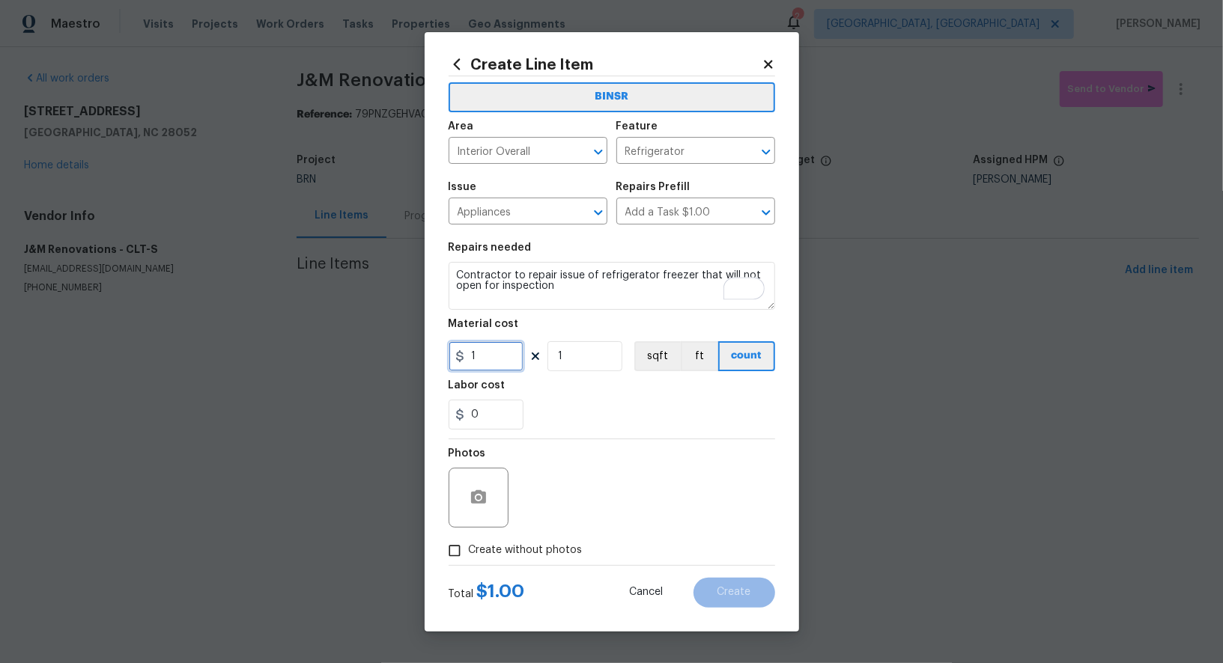
click at [493, 356] on input "1" at bounding box center [485, 356] width 75 height 30
type input "0"
click at [495, 418] on input "0" at bounding box center [485, 415] width 75 height 30
type input "75"
click at [452, 558] on input "Create without photos" at bounding box center [454, 551] width 28 height 28
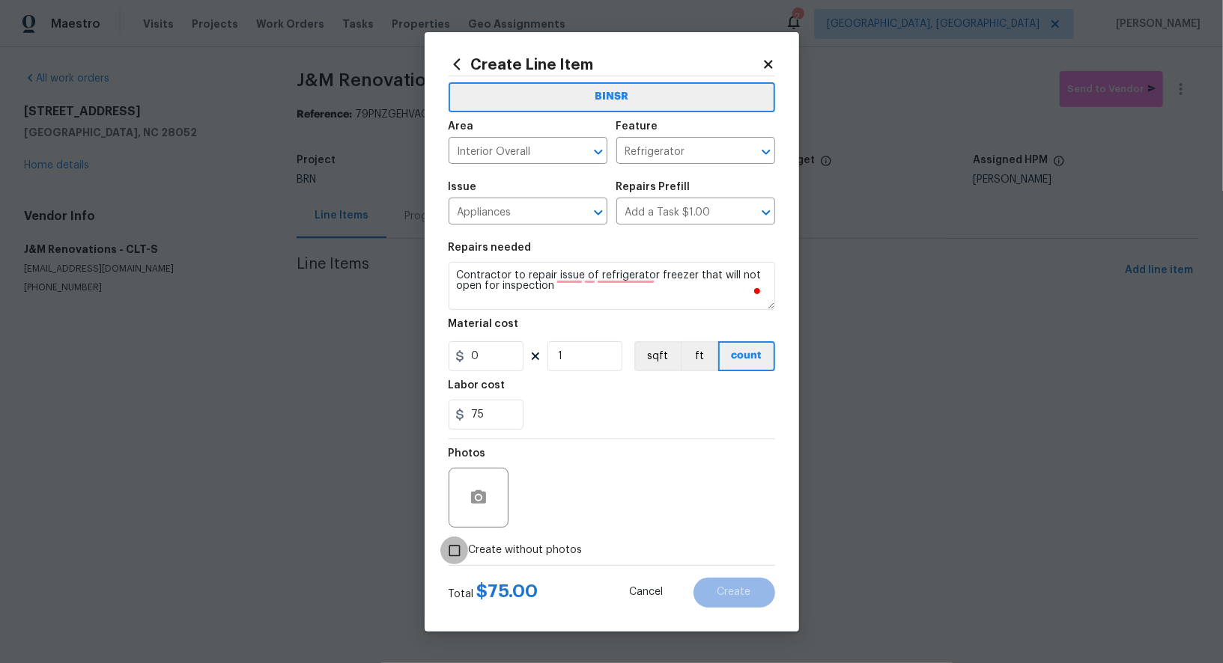
checkbox input "true"
click at [584, 517] on textarea at bounding box center [647, 498] width 255 height 60
click at [715, 591] on button "Create" at bounding box center [734, 593] width 82 height 30
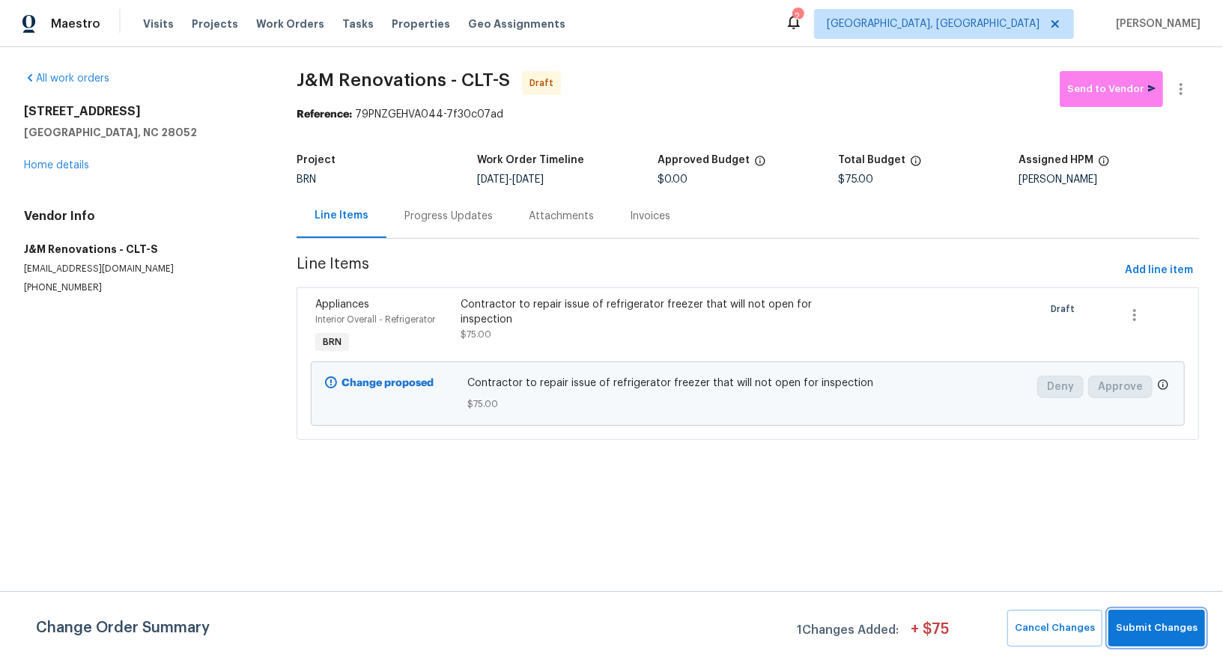
click at [1162, 622] on span "Submit Changes" at bounding box center [1156, 628] width 82 height 17
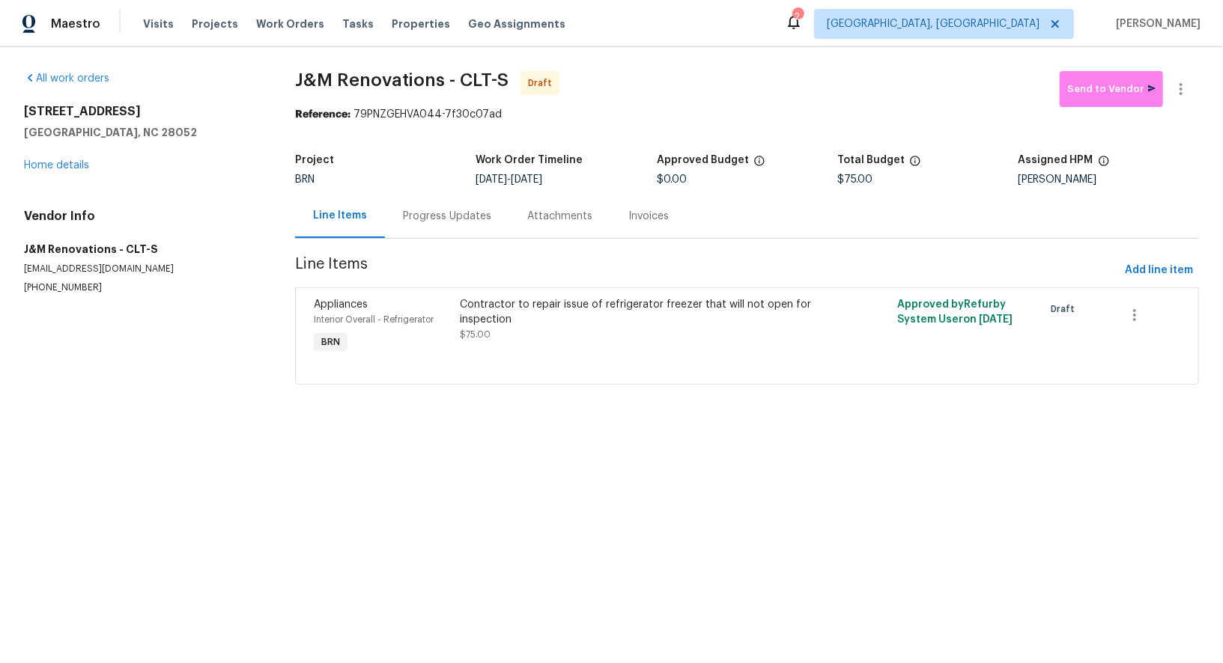
click at [386, 220] on div "Progress Updates" at bounding box center [447, 216] width 124 height 44
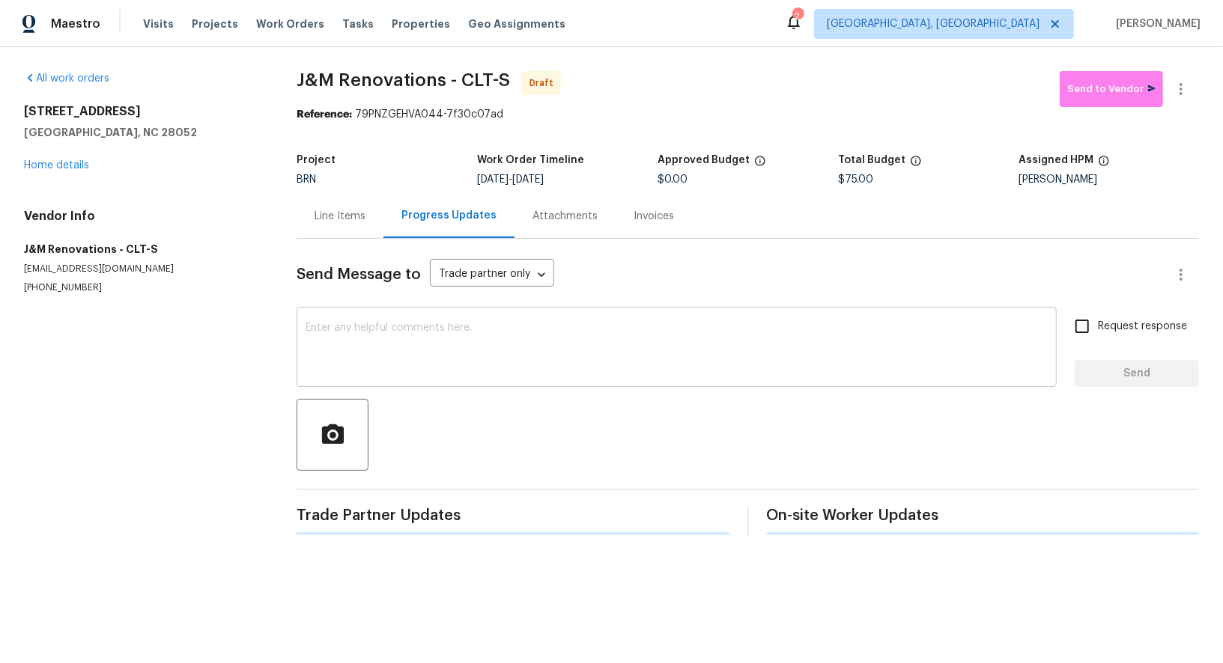
click at [446, 327] on textarea at bounding box center [676, 349] width 742 height 52
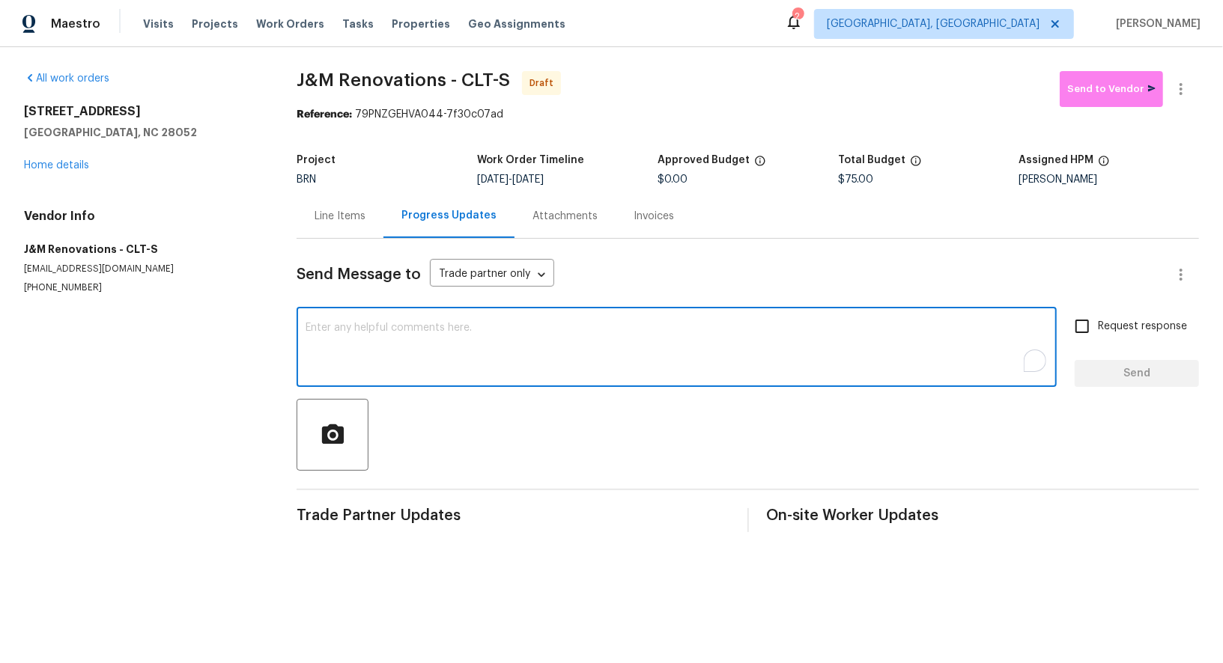
paste textarea "Hi, I'm Padmapriya from Opendoor. Just wanted to check if you received the WO f…"
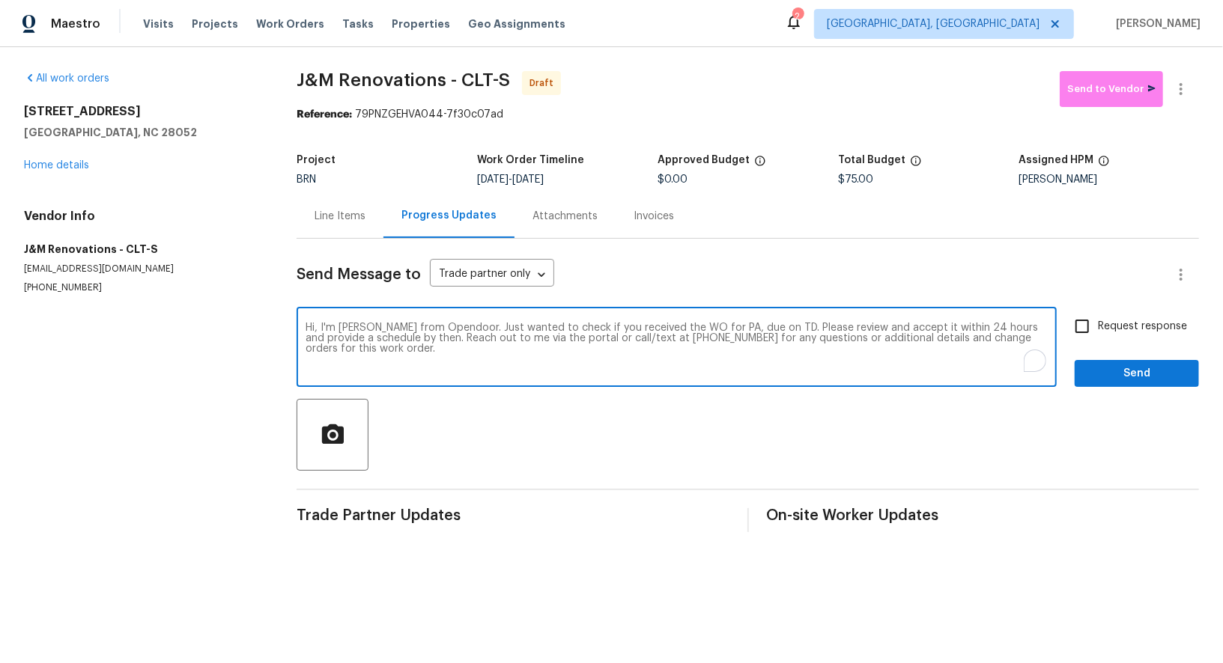
click textarea "Hi, I'm Padmapriya from Opendoor. Just wanted to check if you received the WO f…"
paste textarea "924 Springdale Ln, Gastonia, NC 28052"
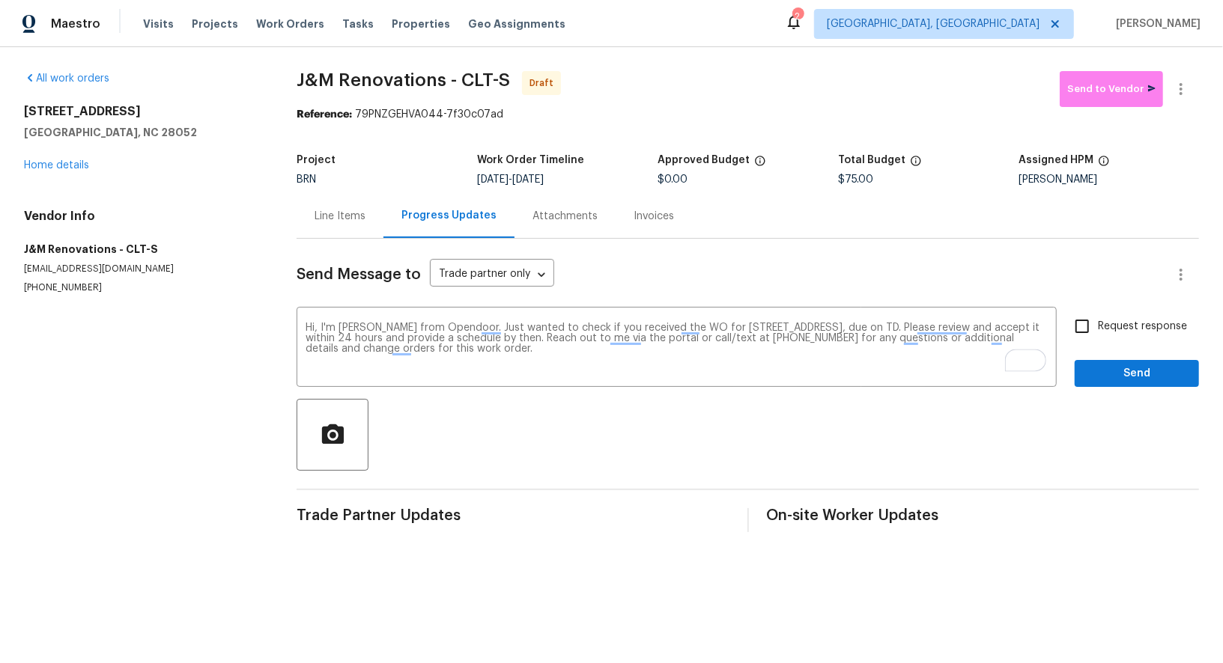
drag, startPoint x: 536, startPoint y: 177, endPoint x: 634, endPoint y: 177, distance: 98.1
click div "8/25/2025 - 8/27/2025"
copy span "8/27/2025"
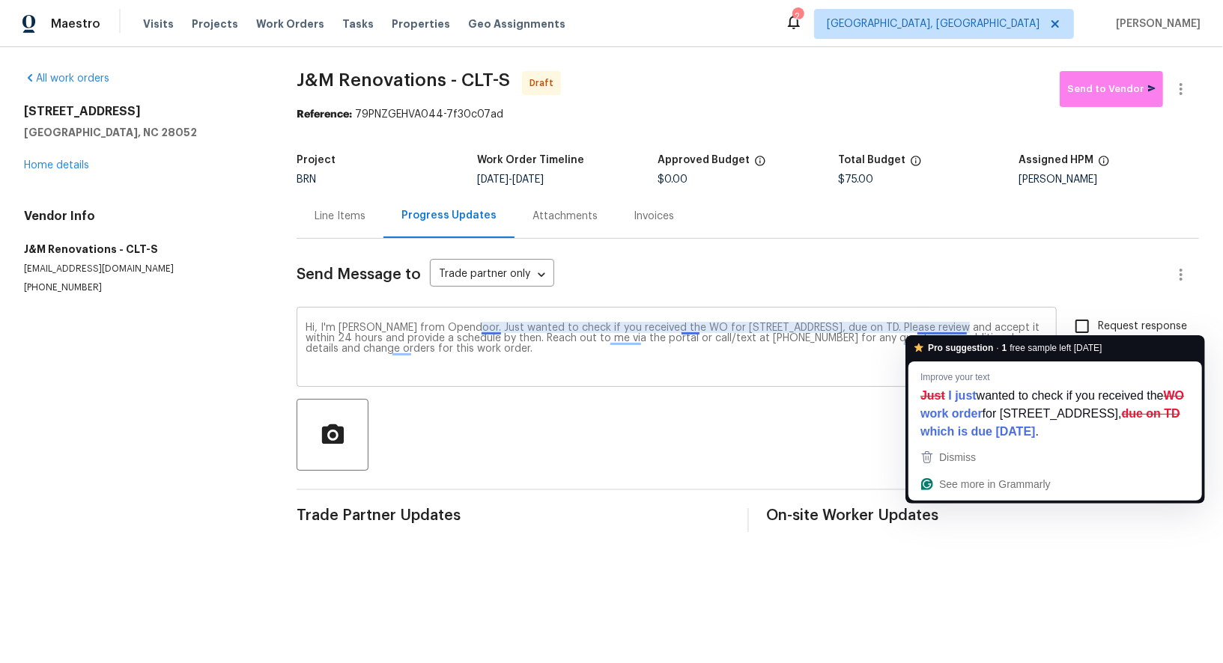
click textarea "Hi, I'm Padmapriya from Opendoor. Just wanted to check if you received the WO f…"
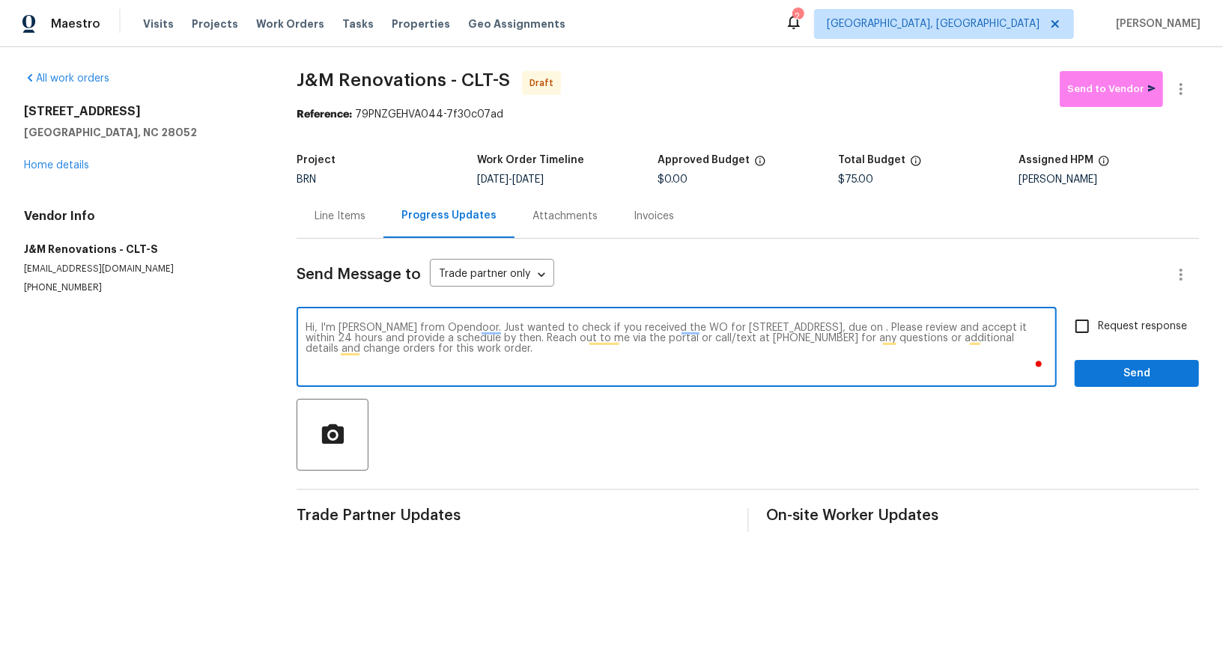
paste textarea "8/27/2025"
type textarea "Hi, I'm Padmapriya from Opendoor. Just wanted to check if you received the WO f…"
click input "Request response"
checkbox input "true"
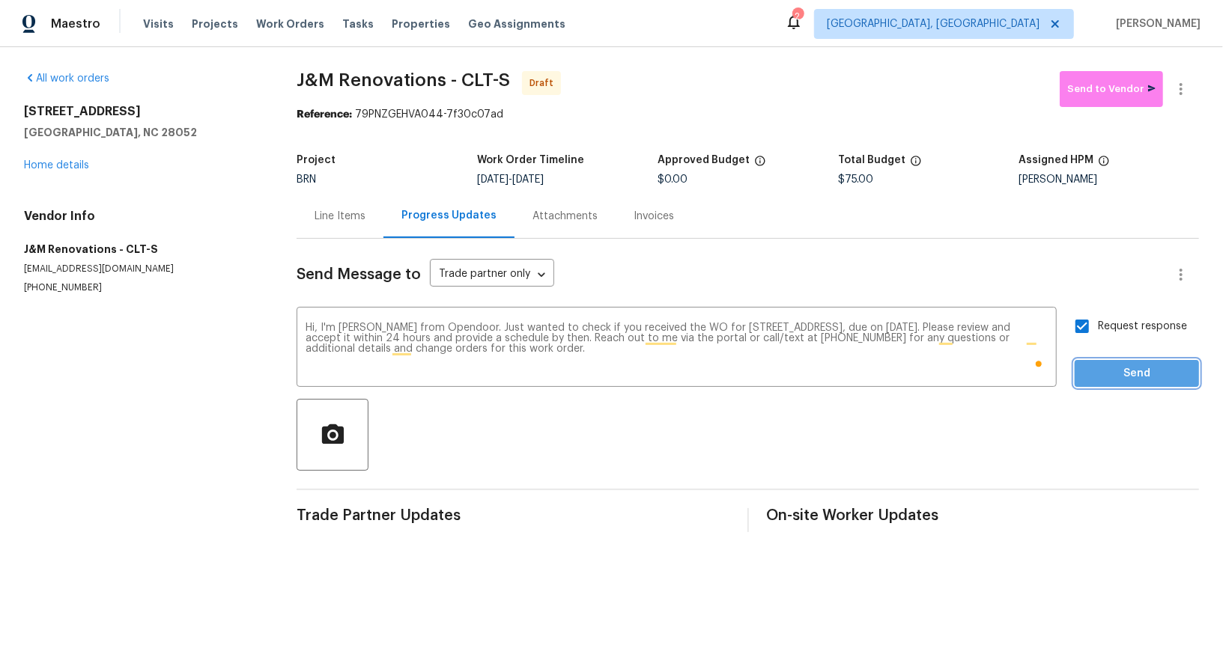
click button "Send"
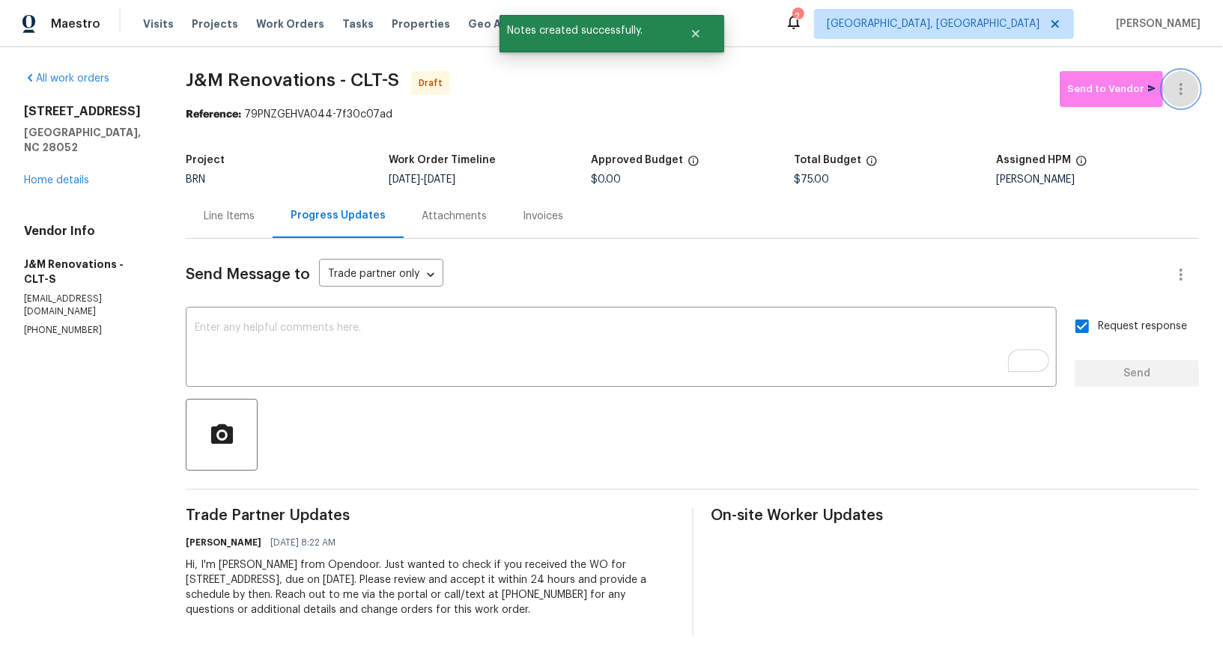
click icon "button"
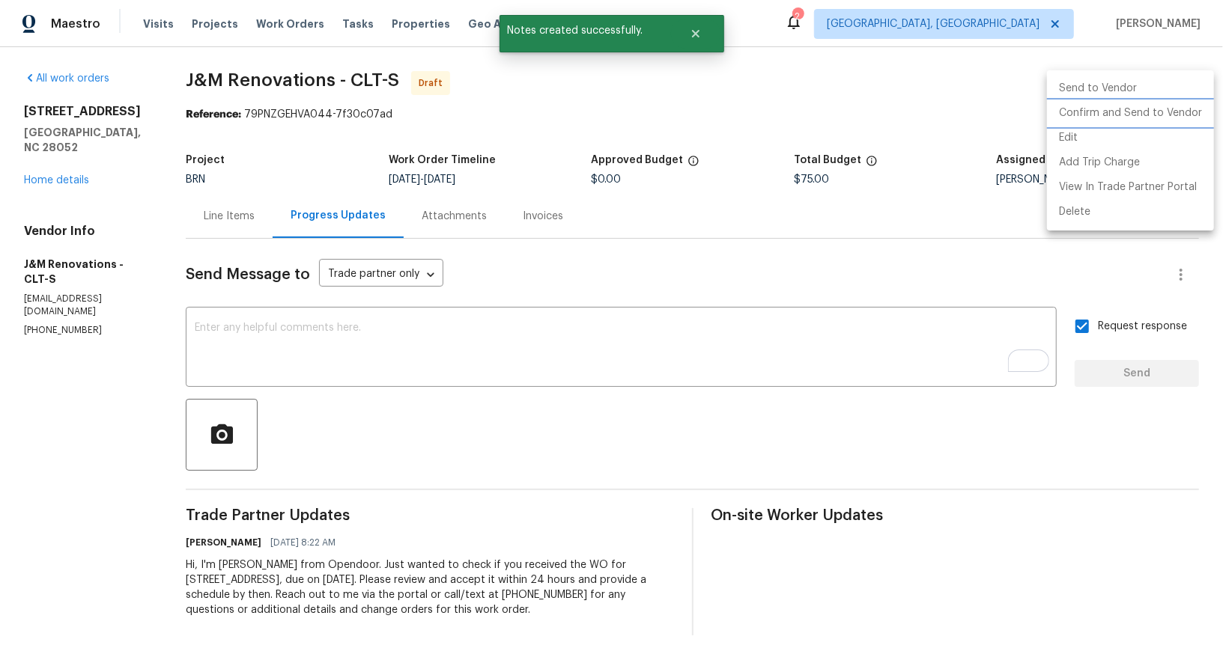
click li "Confirm and Send to Vendor"
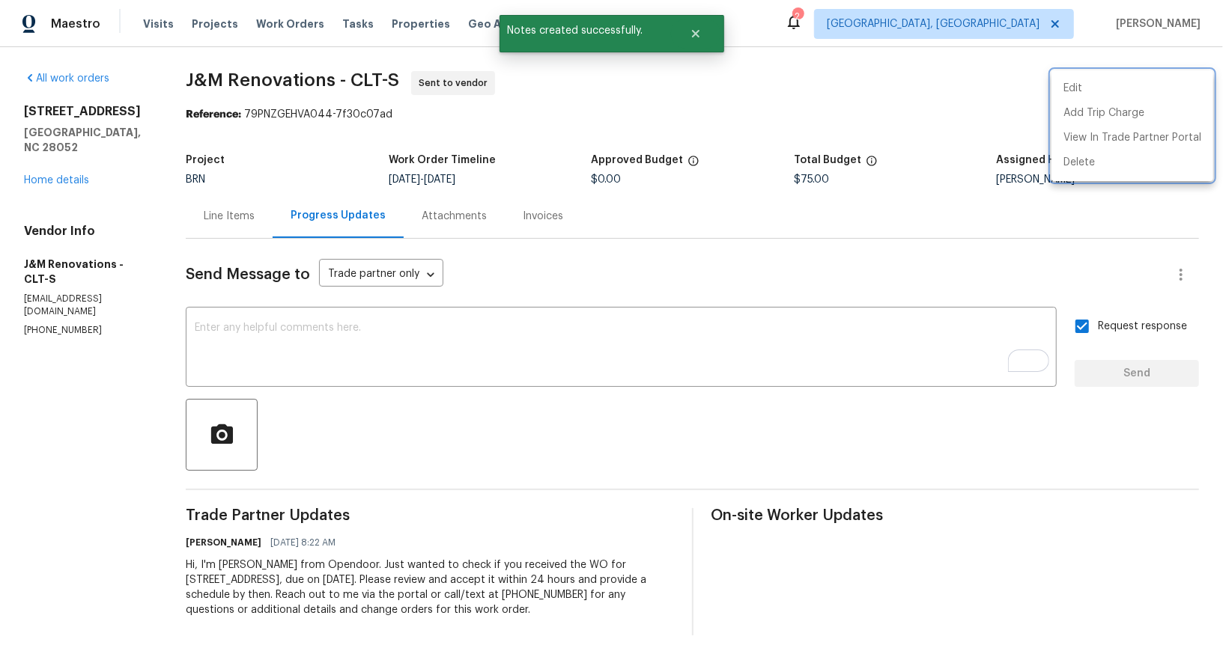
click div
click div "Line Items"
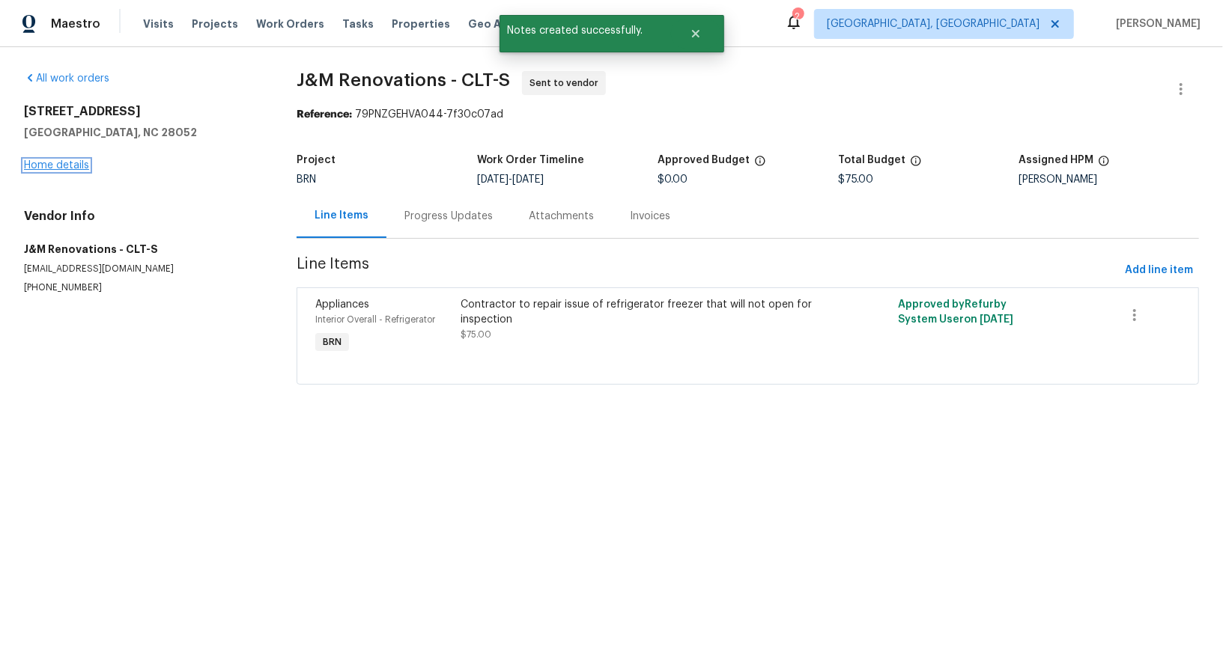
click link "Home details"
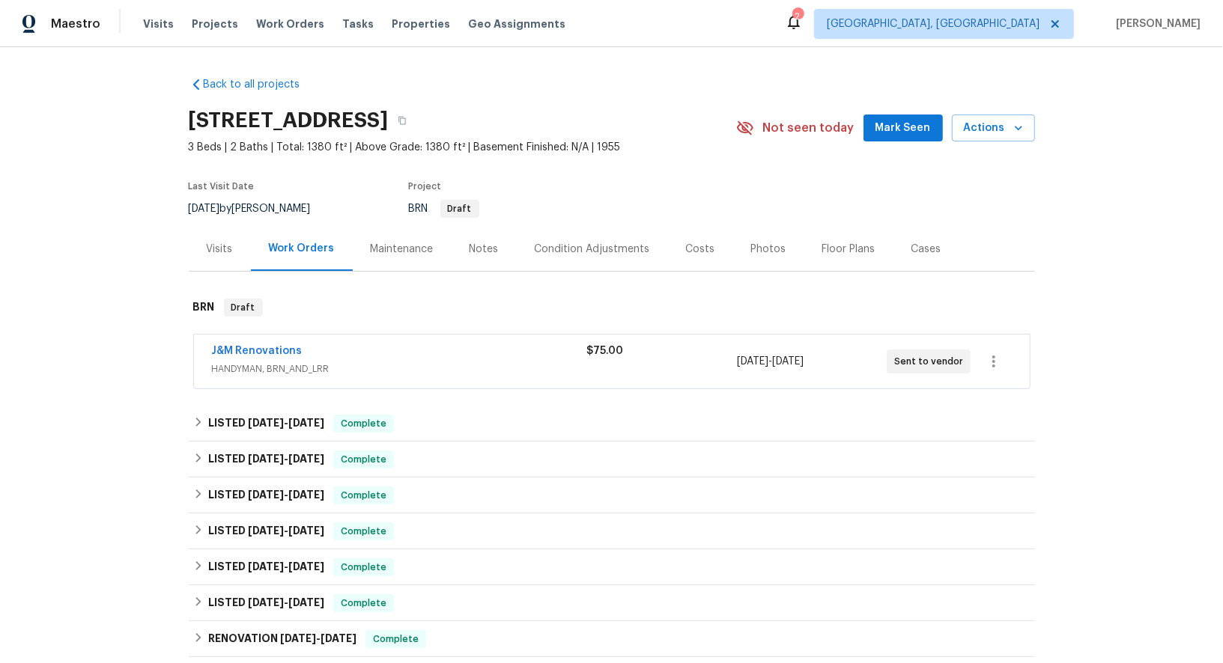
click div "J&M Renovations HANDYMAN, BRN_AND_LRR $75.00 8/25/2025 - 8/27/2025 Sent to vend…"
click span "J&M Renovations"
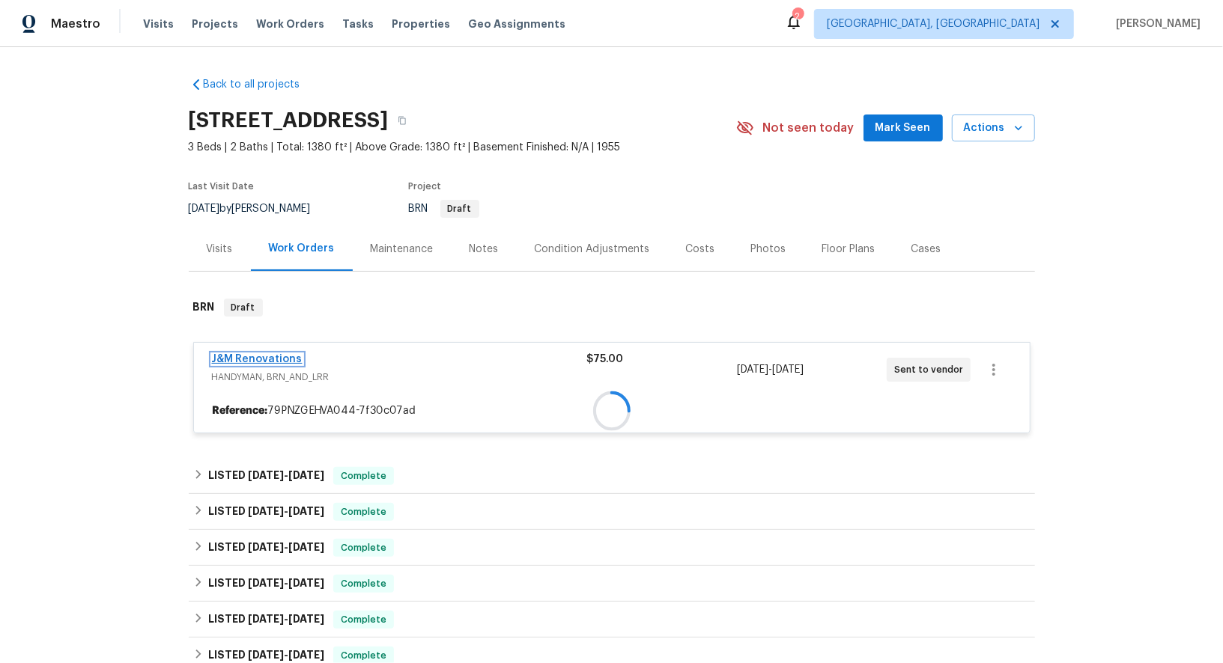
click link "J&M Renovations"
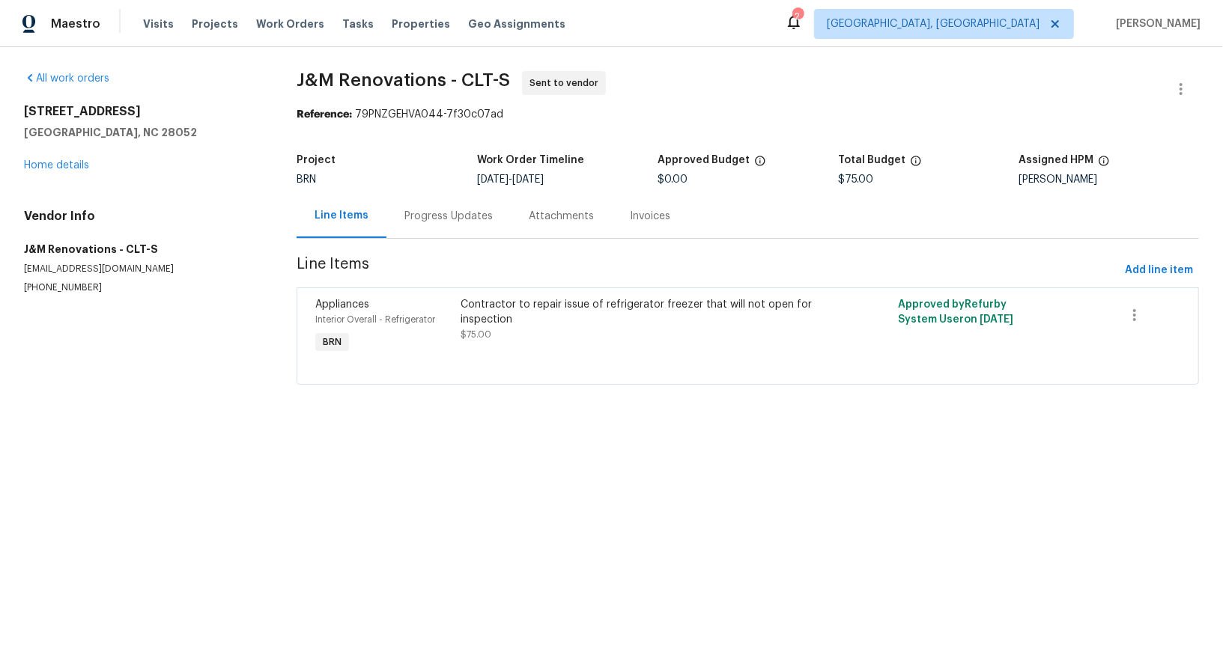
drag, startPoint x: 534, startPoint y: 177, endPoint x: 669, endPoint y: 177, distance: 135.5
click div "Project BRN Work Order Timeline 8/25/2025 - 8/27/2025 Approved Budget $0.00 Tot…"
copy div "8/27/2025 Approved Budget $0"
click h5 "Work Order Timeline"
drag, startPoint x: 536, startPoint y: 180, endPoint x: 617, endPoint y: 180, distance: 80.9
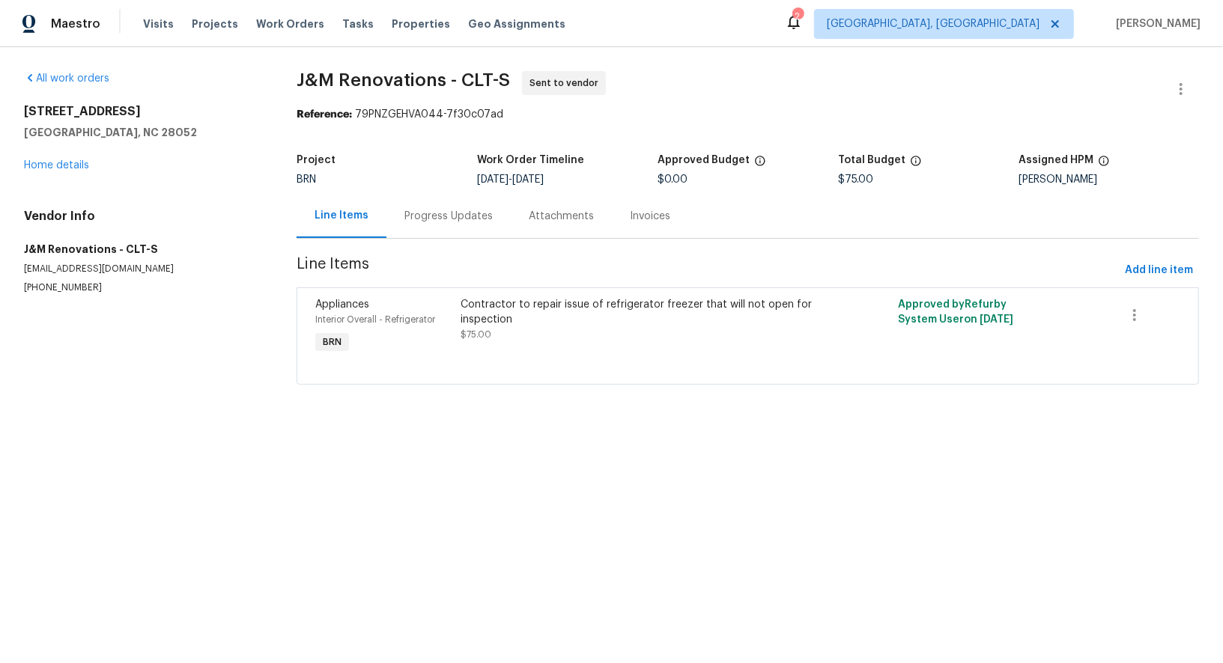
click div "8/25/2025 - 8/27/2025"
copy span "8/27/2025"
drag, startPoint x: 17, startPoint y: 254, endPoint x: 112, endPoint y: 251, distance: 95.1
click div "All work orders 924 Springdale Ln Gastonia, NC 28052 Home details Vendor Info J…"
copy h5 "J&M Renovations"
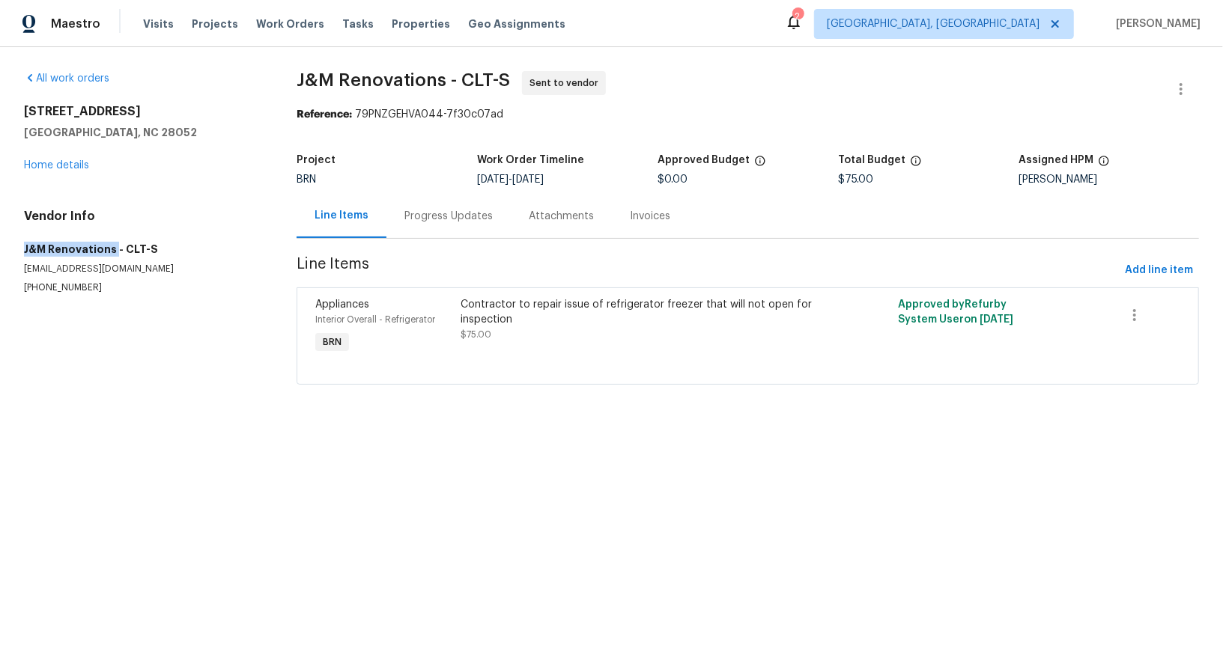
click div "Vendor Info J&M Renovations - CLT-S j_mrenovations@yahoo.com (704) 754-1411"
drag, startPoint x: 23, startPoint y: 244, endPoint x: 108, endPoint y: 244, distance: 84.6
click div "All work orders 924 Springdale Ln Gastonia, NC 28052 Home details Vendor Info J…"
copy h5 "J&M Renovations"
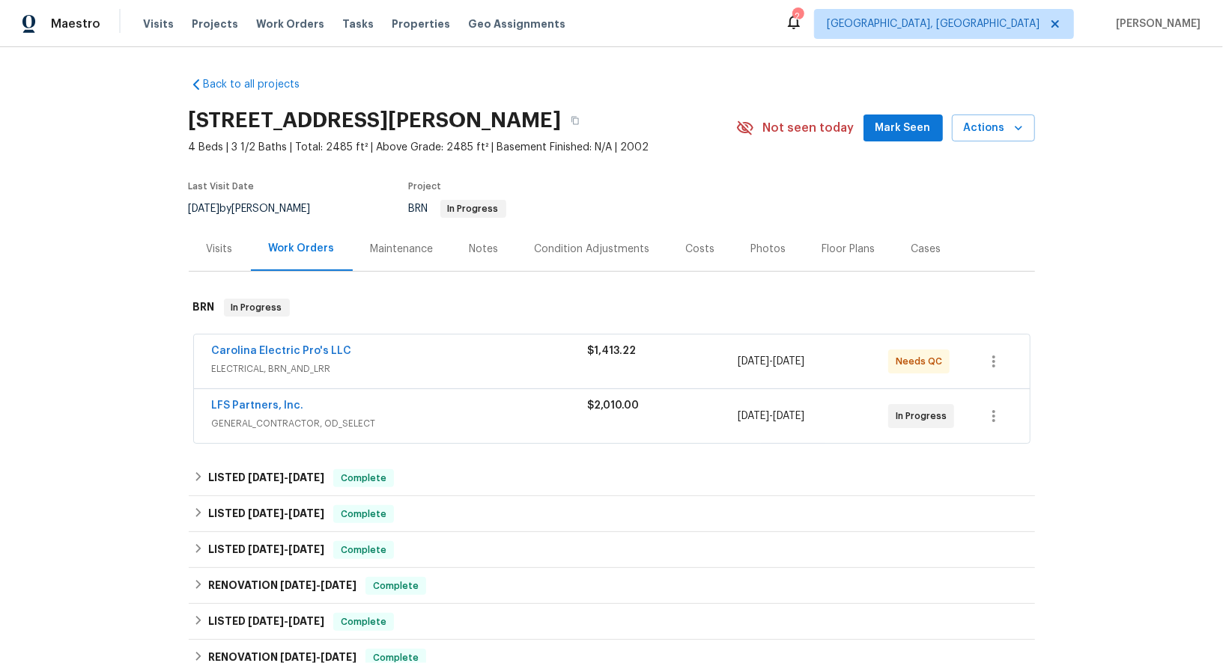
click at [267, 358] on div "Carolina Electric Pro's LLC" at bounding box center [400, 353] width 376 height 18
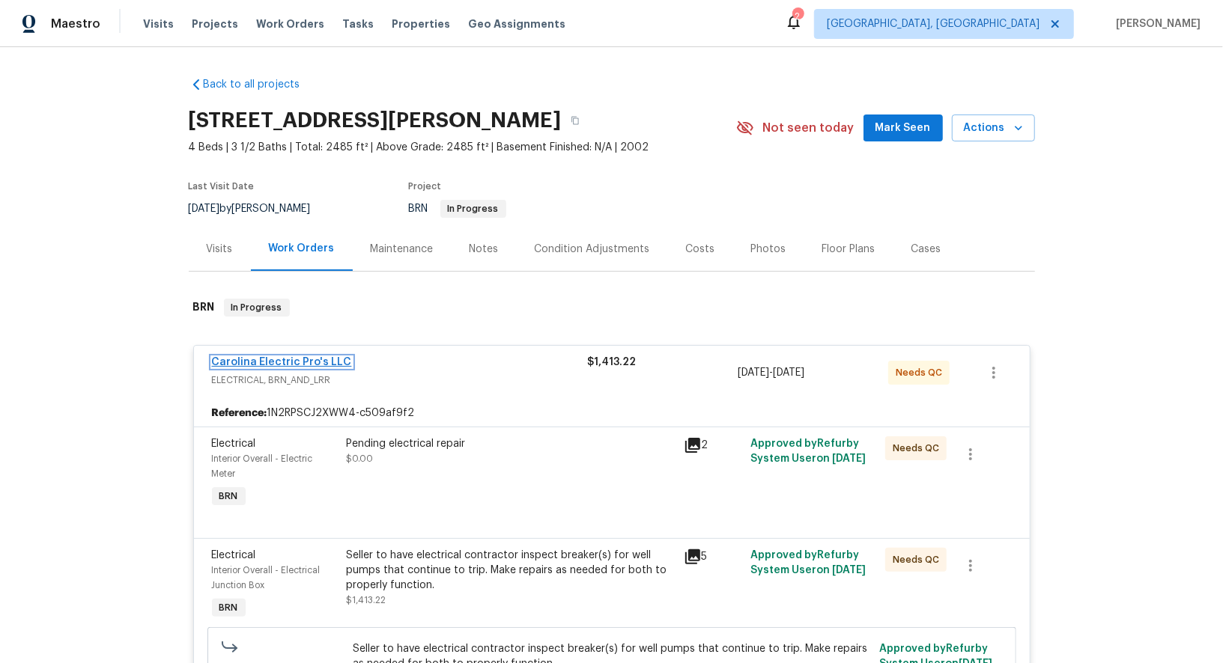
click at [254, 357] on link "Carolina Electric Pro's LLC" at bounding box center [282, 362] width 140 height 10
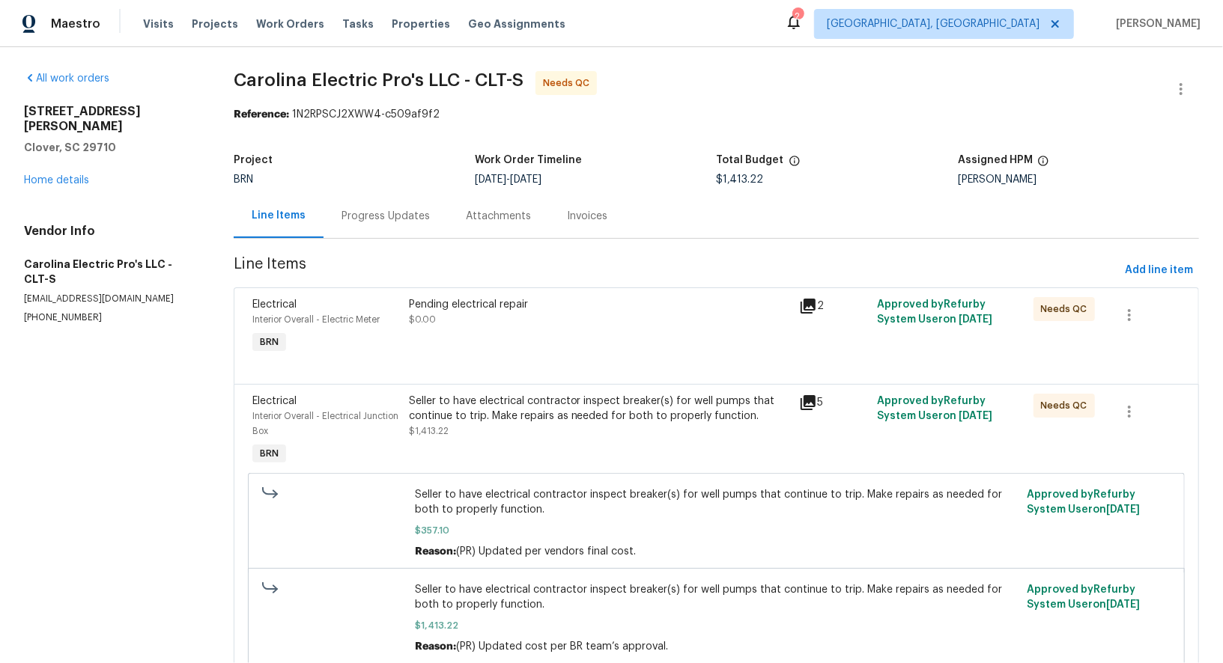
scroll to position [61, 0]
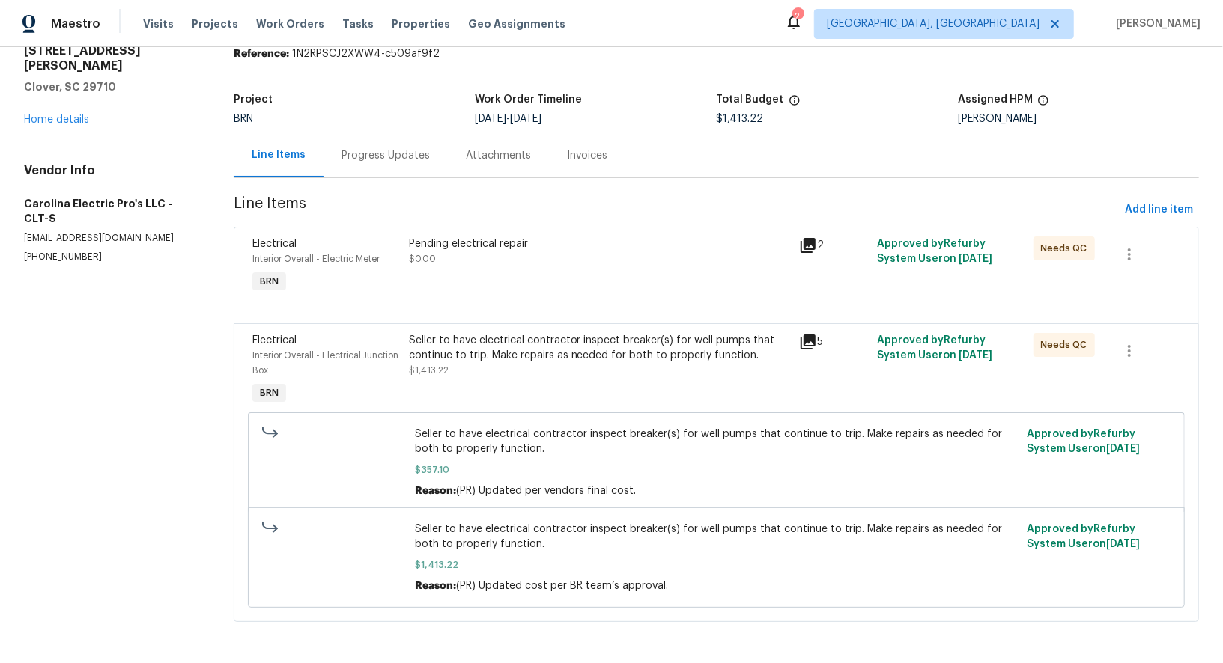
click at [463, 263] on div "Pending electrical repair $0.00" at bounding box center [599, 252] width 381 height 30
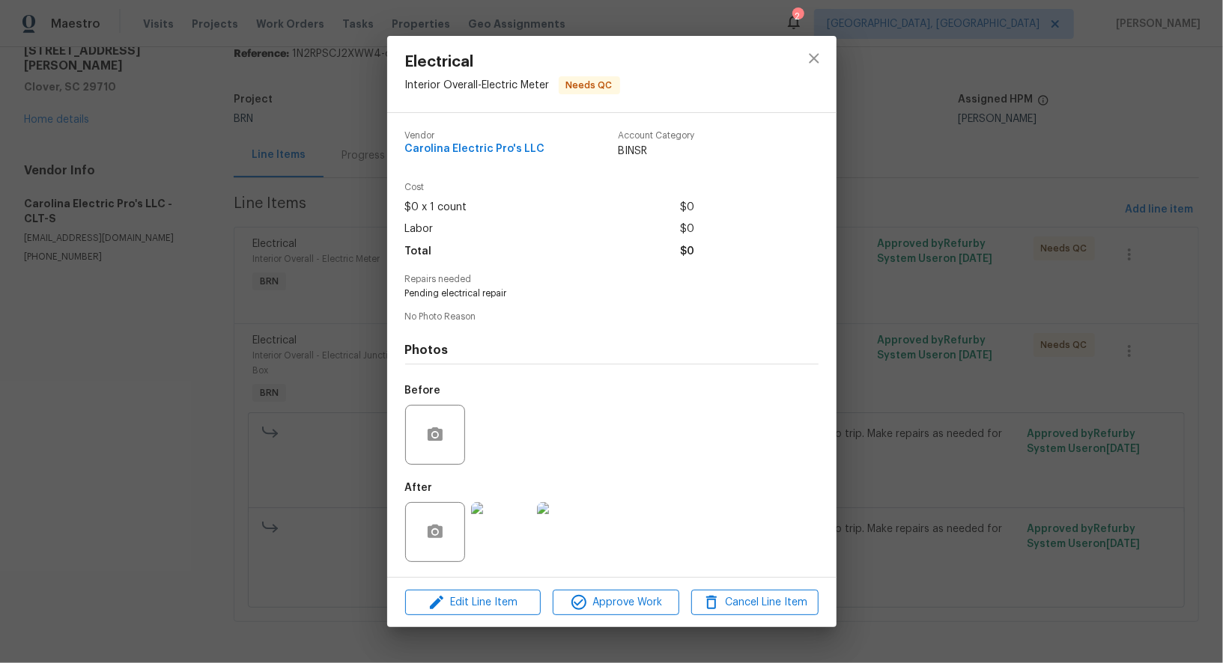
click at [512, 531] on img at bounding box center [501, 532] width 60 height 60
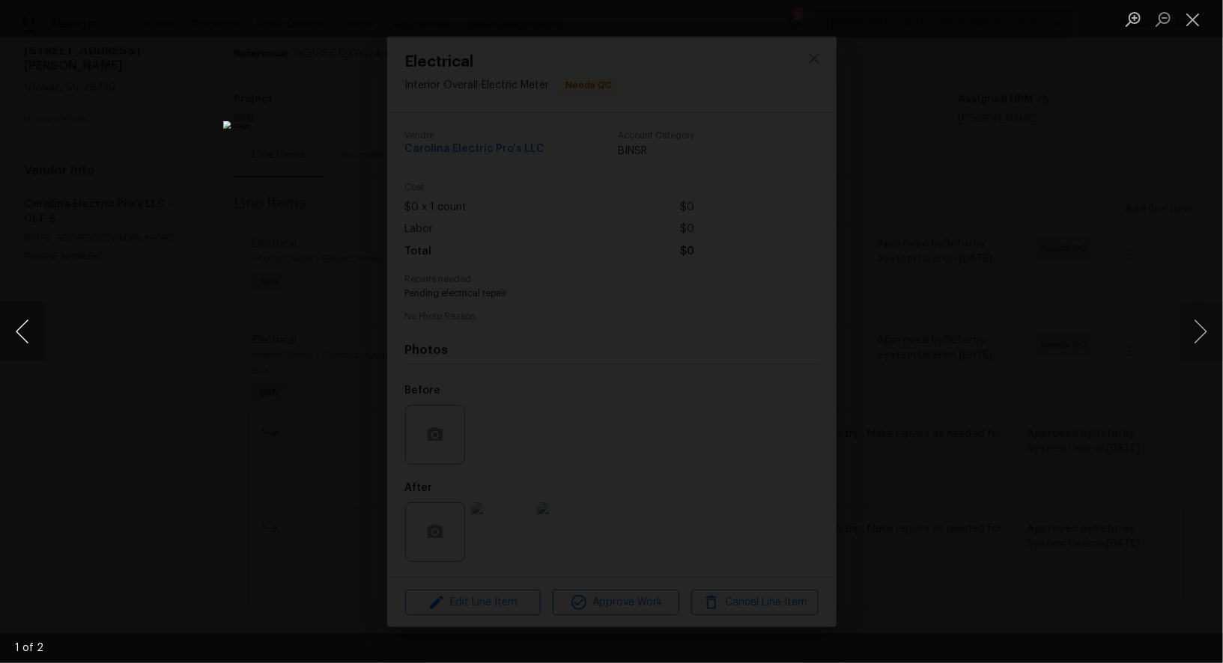
click at [23, 342] on button "Previous image" at bounding box center [22, 332] width 45 height 60
click at [982, 477] on div "Lightbox" at bounding box center [611, 331] width 1223 height 663
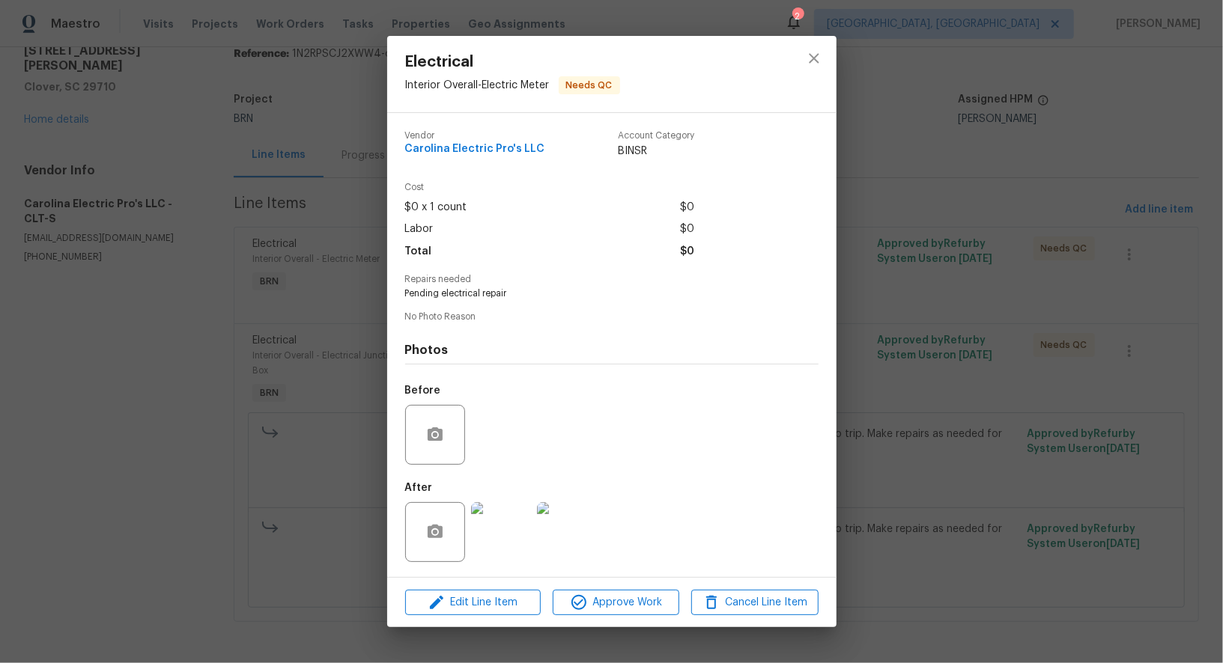
click at [982, 477] on div "Electrical Interior Overall - Electric Meter Needs QC Vendor Carolina Electric …" at bounding box center [611, 331] width 1223 height 663
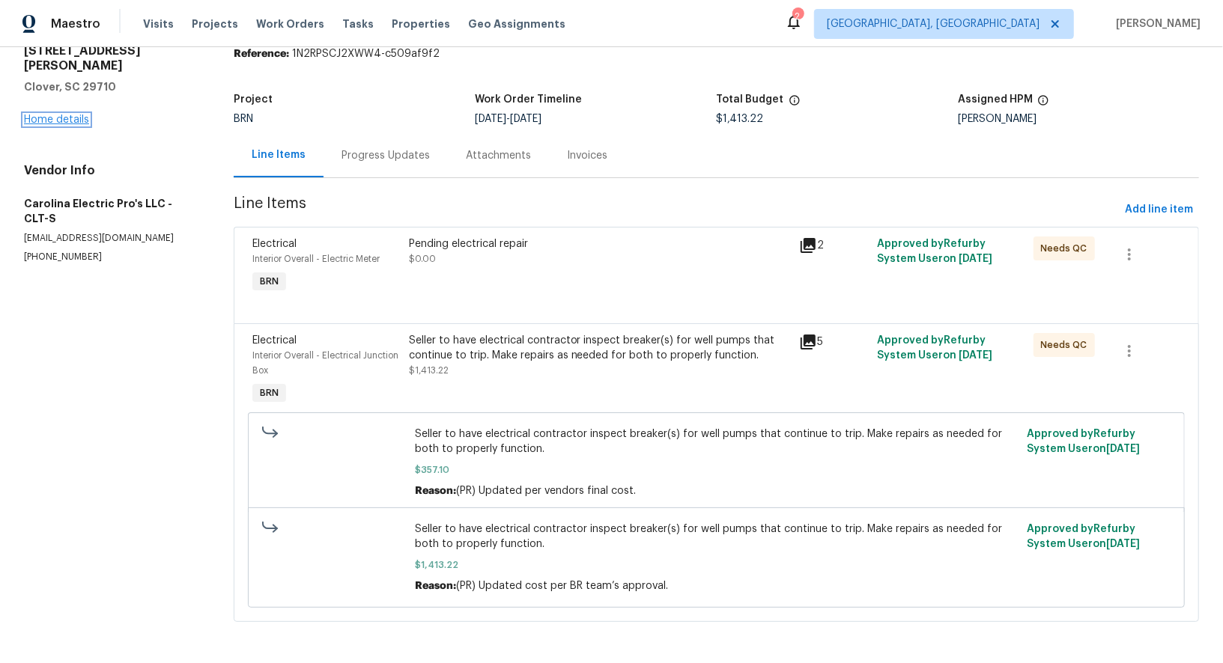
click at [68, 115] on link "Home details" at bounding box center [56, 120] width 65 height 10
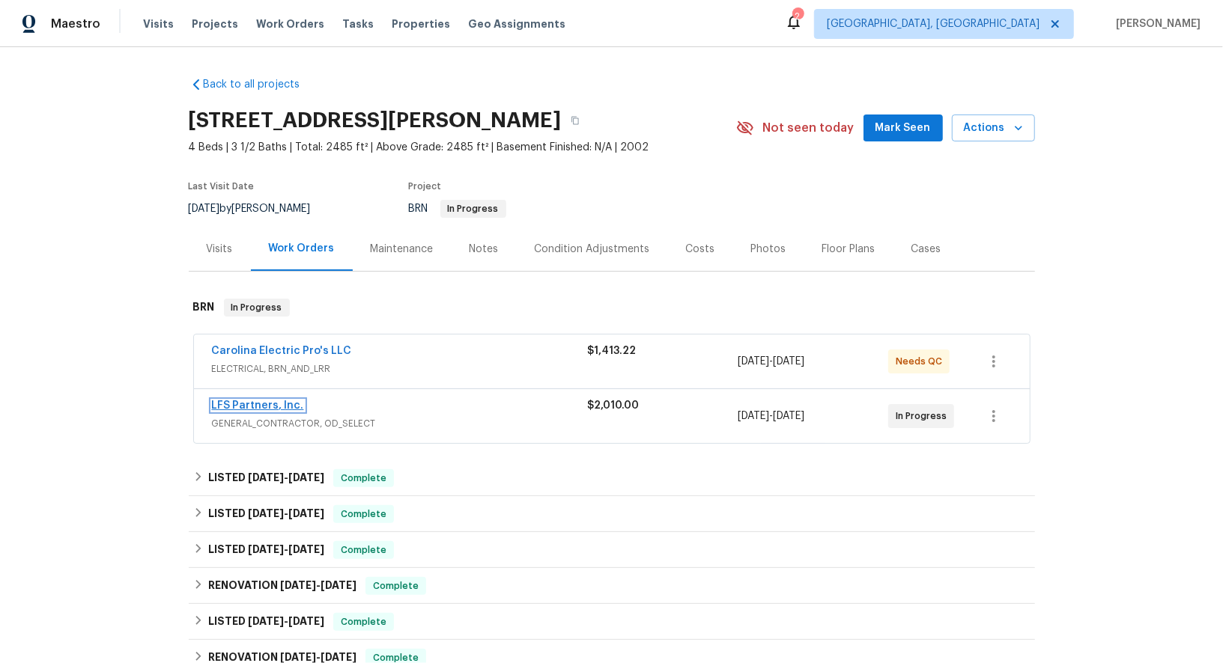
click at [266, 407] on link "LFS Partners, Inc." at bounding box center [258, 406] width 92 height 10
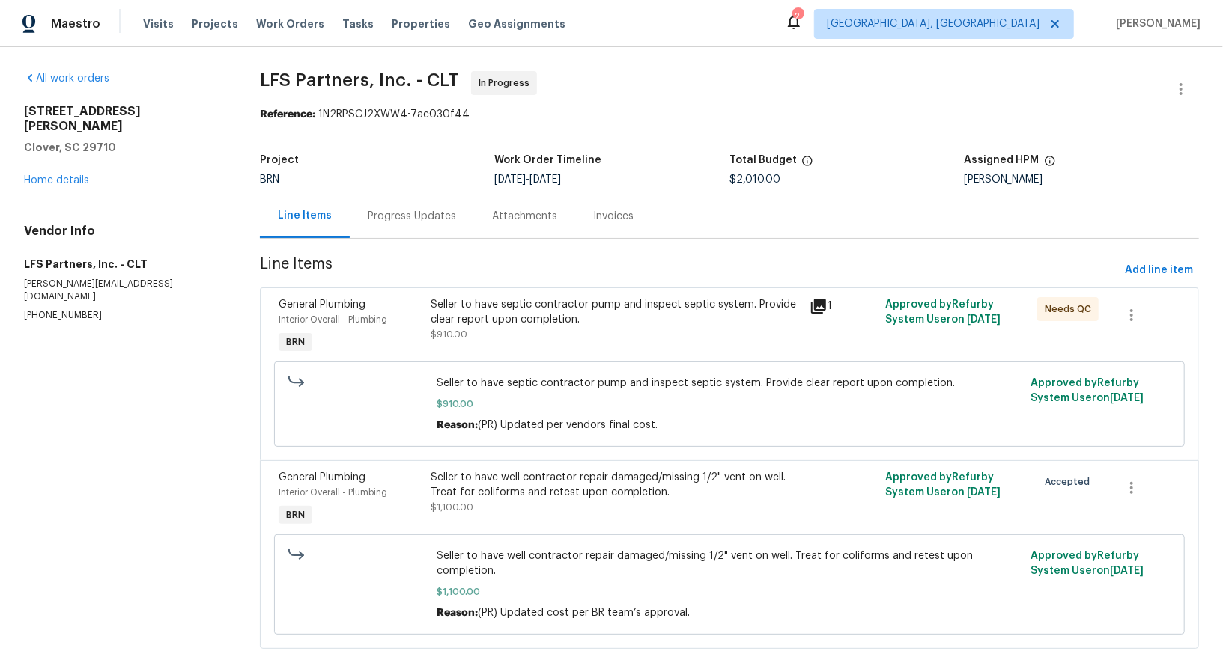
click at [404, 218] on div "Progress Updates" at bounding box center [412, 216] width 88 height 15
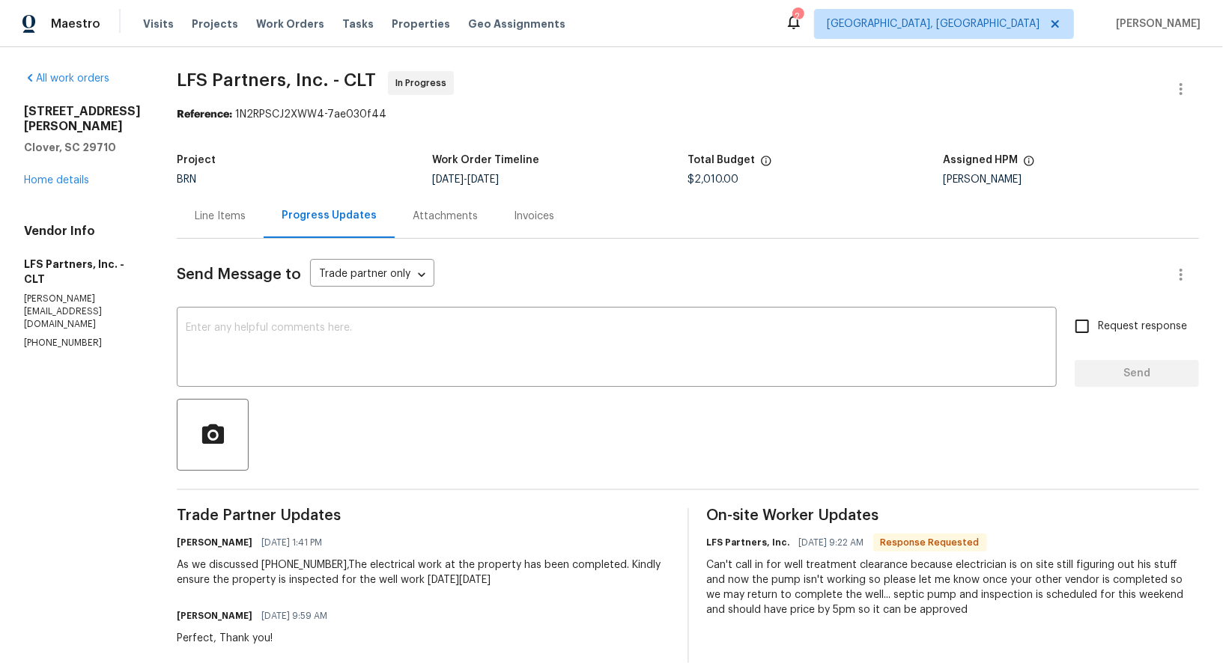
click at [198, 213] on div "Line Items" at bounding box center [220, 216] width 51 height 15
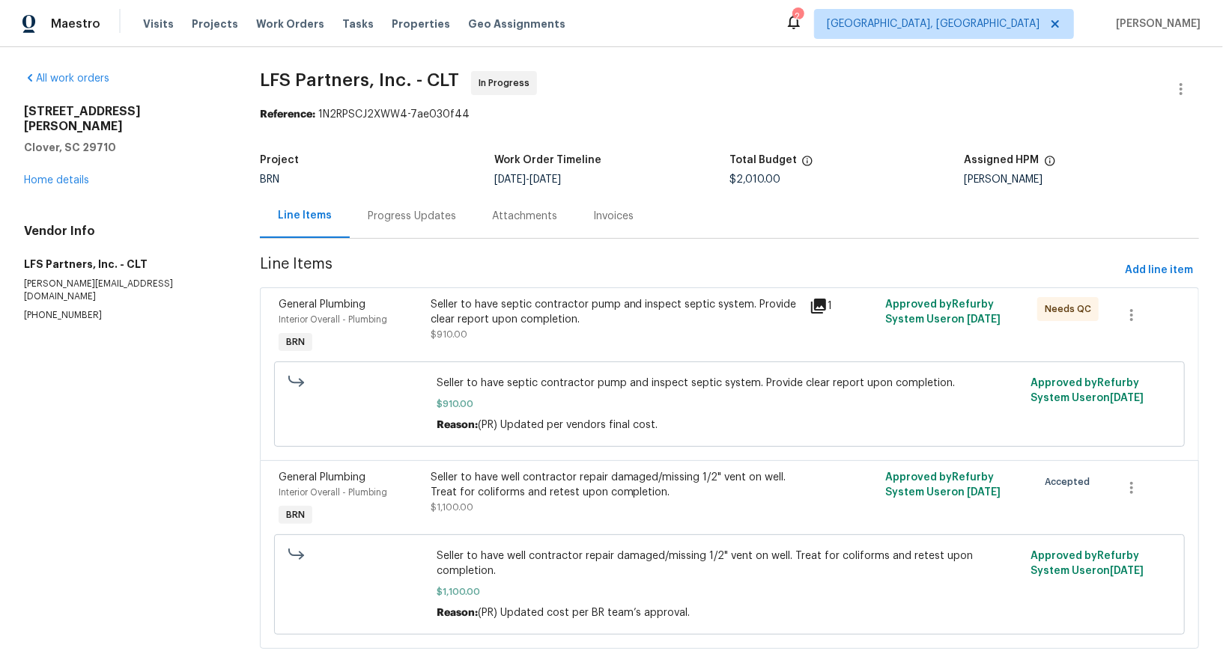
click at [561, 318] on div "Seller to have septic contractor pump and inspect septic system. Provide clear …" at bounding box center [615, 312] width 371 height 30
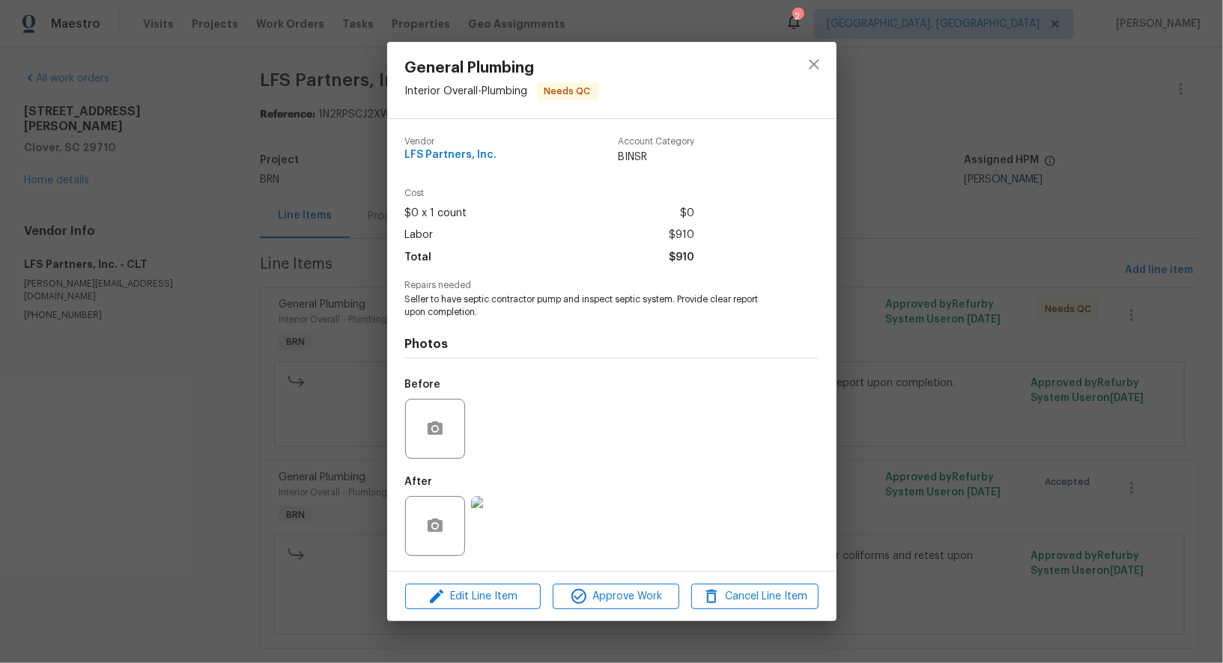
click at [218, 448] on div "General Plumbing Interior Overall - Plumbing Needs QC Vendor LFS Partners, Inc.…" at bounding box center [611, 331] width 1223 height 663
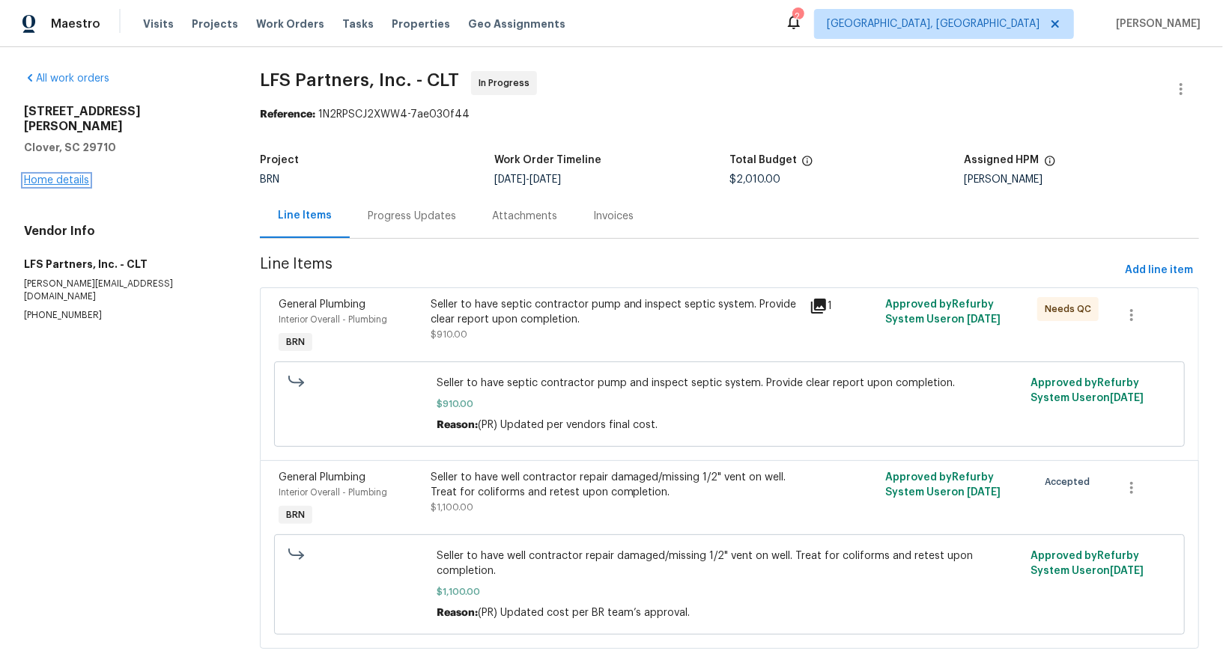
click at [46, 175] on link "Home details" at bounding box center [56, 180] width 65 height 10
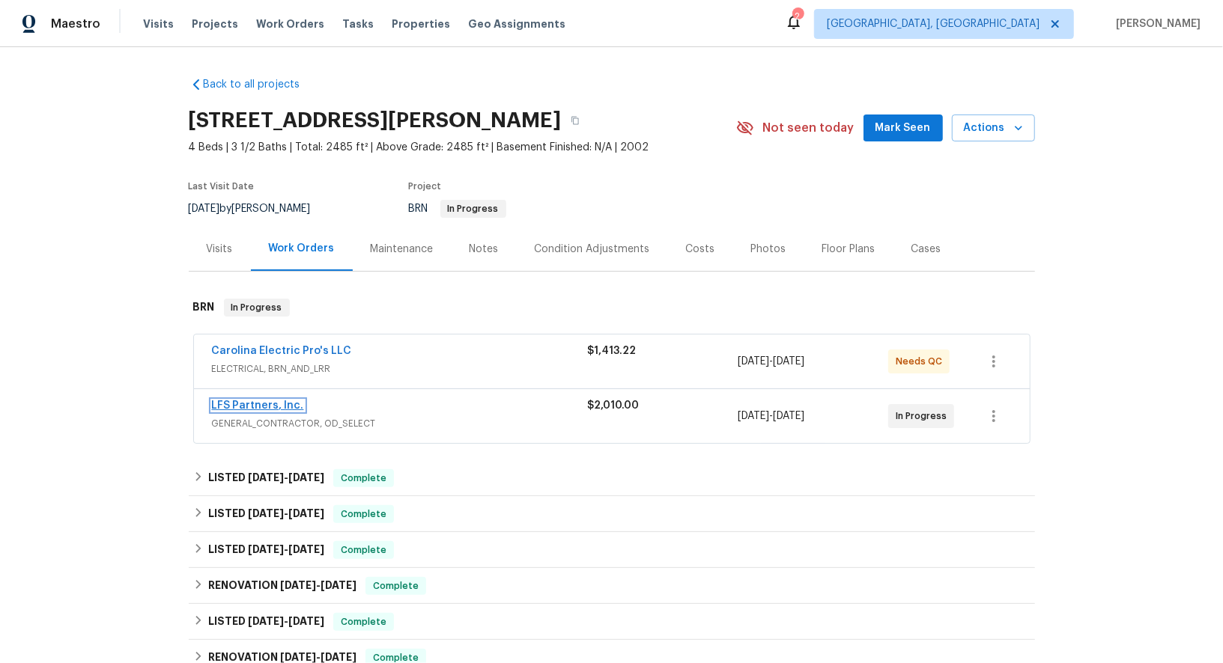
click at [276, 407] on link "LFS Partners, Inc." at bounding box center [258, 406] width 92 height 10
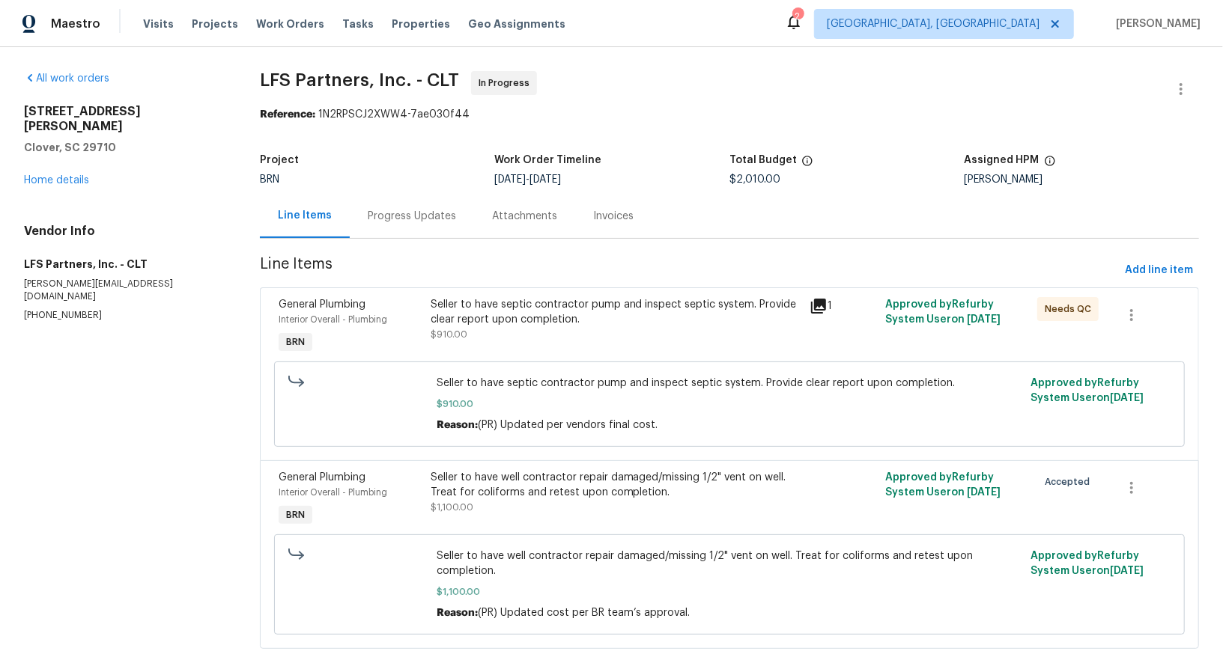
scroll to position [11, 0]
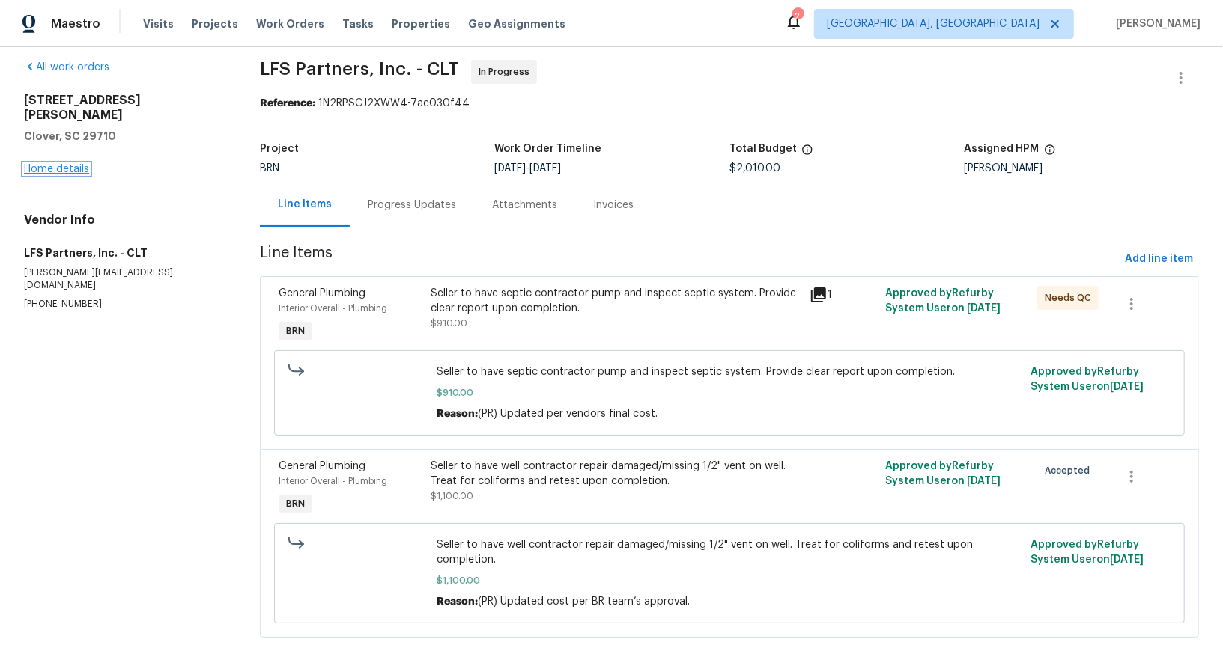
click at [66, 164] on link "Home details" at bounding box center [56, 169] width 65 height 10
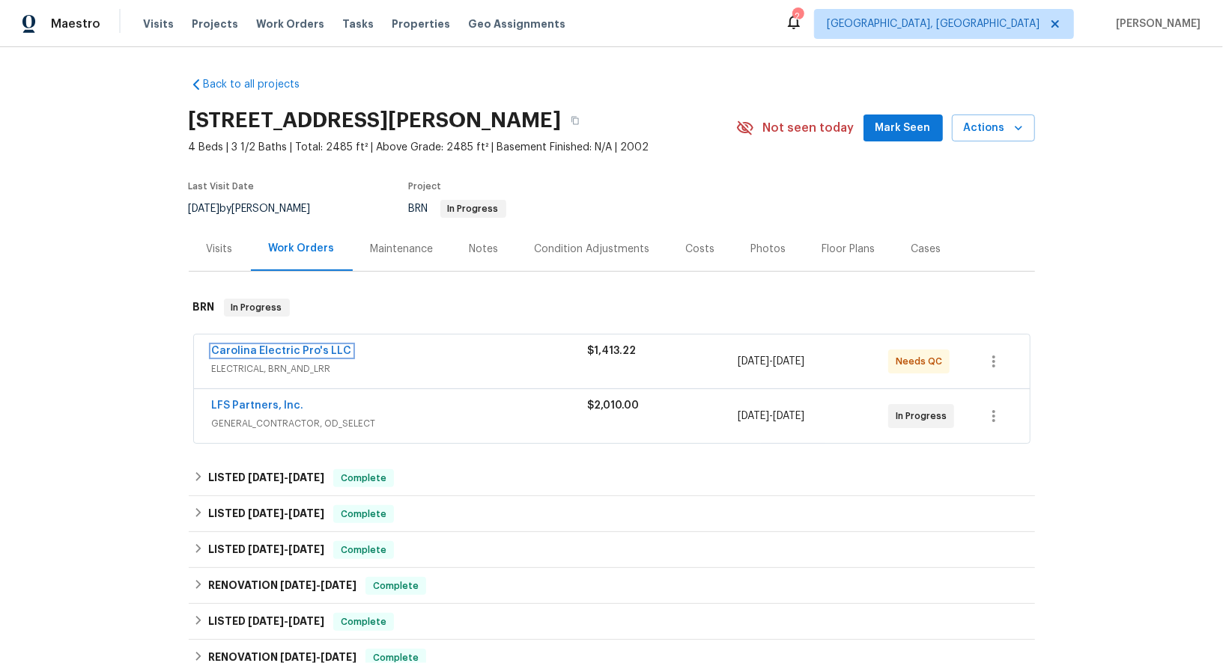
click at [294, 344] on span "Carolina Electric Pro's LLC" at bounding box center [282, 351] width 140 height 15
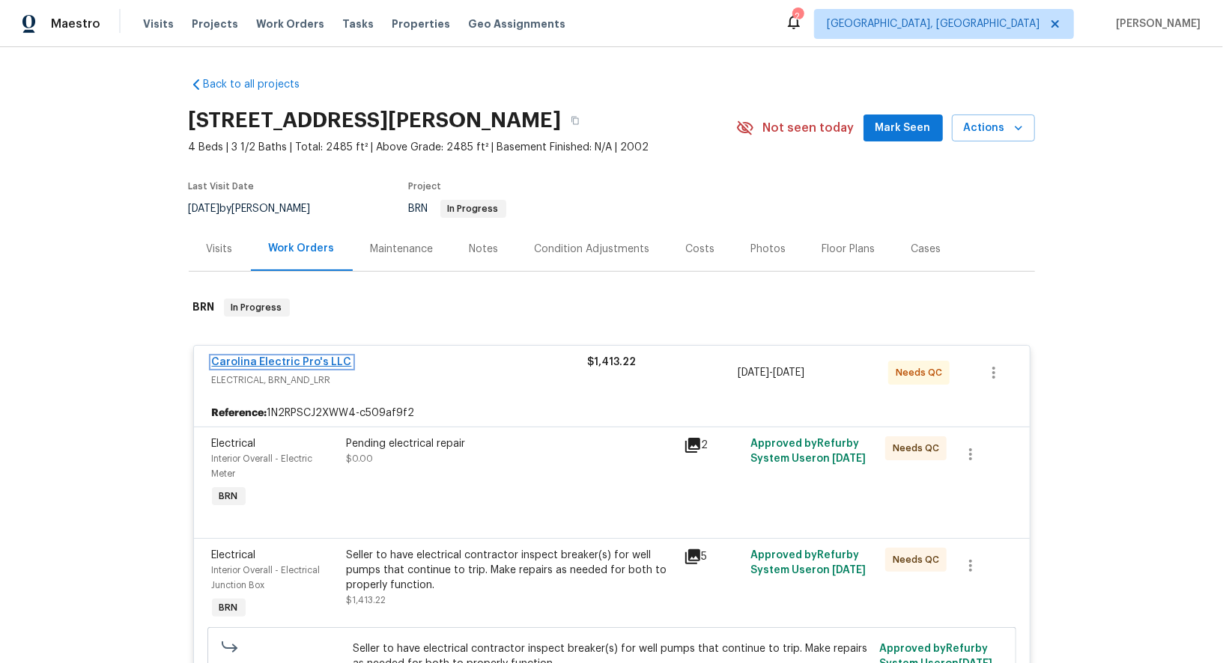
click at [310, 358] on link "Carolina Electric Pro's LLC" at bounding box center [282, 362] width 140 height 10
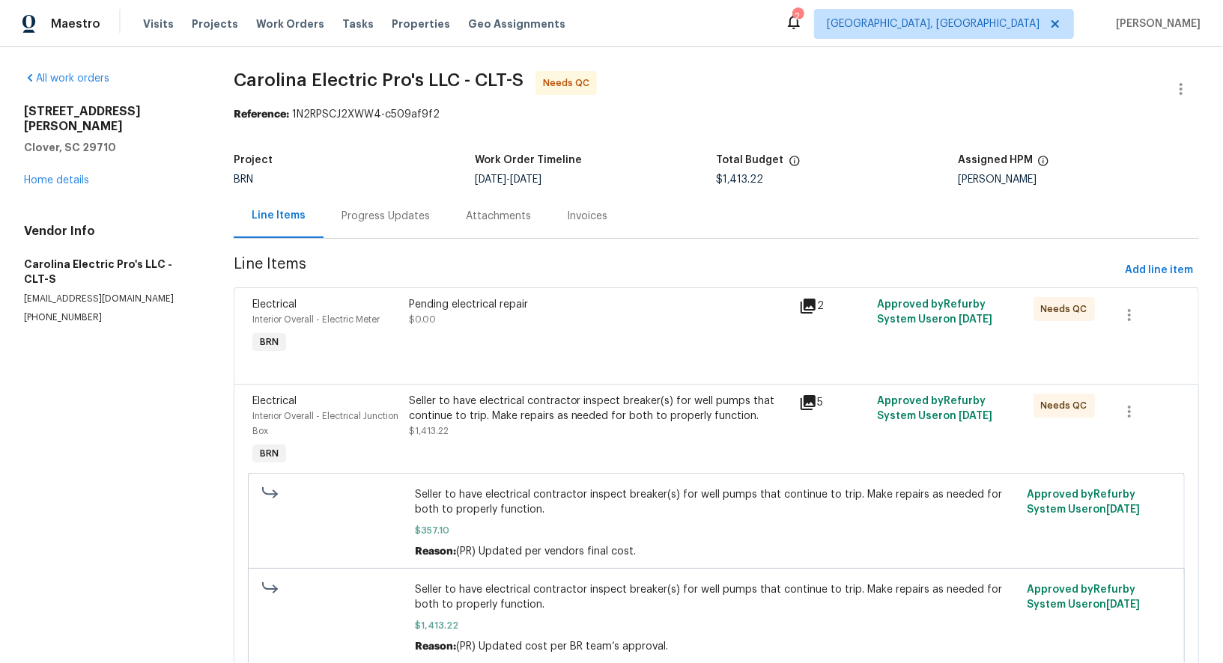
click at [487, 352] on div "Pending electrical repair $0.00" at bounding box center [599, 327] width 390 height 69
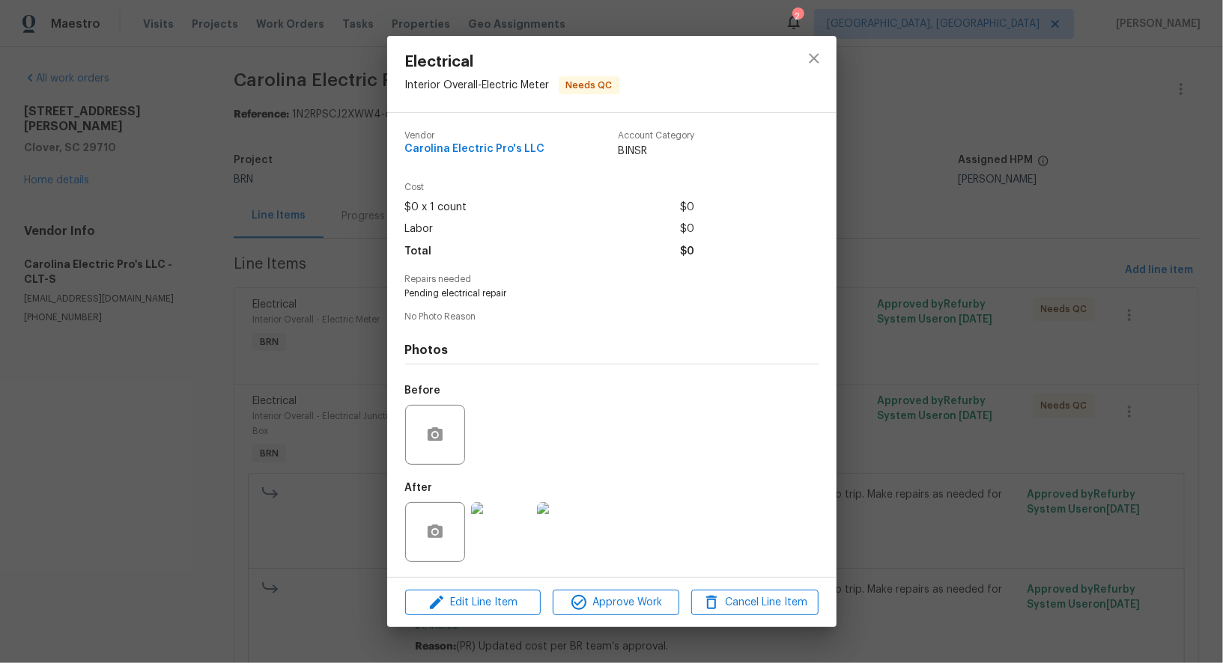
click at [500, 541] on img at bounding box center [501, 532] width 60 height 60
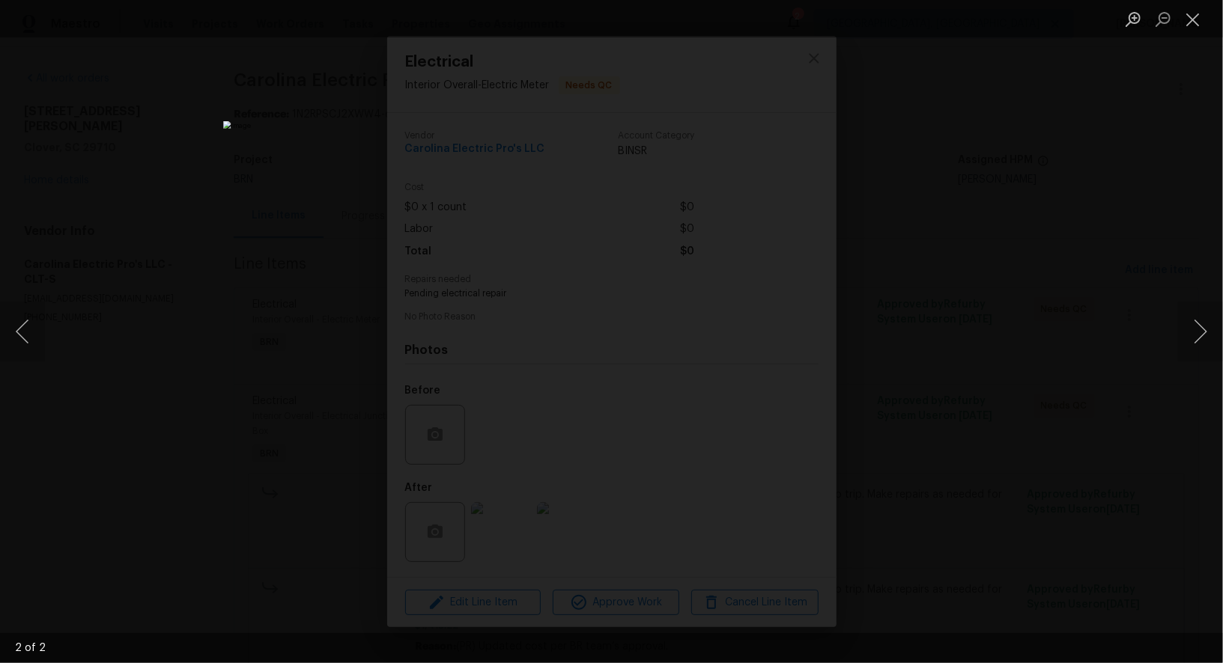
click at [943, 401] on div "Lightbox" at bounding box center [611, 331] width 1223 height 663
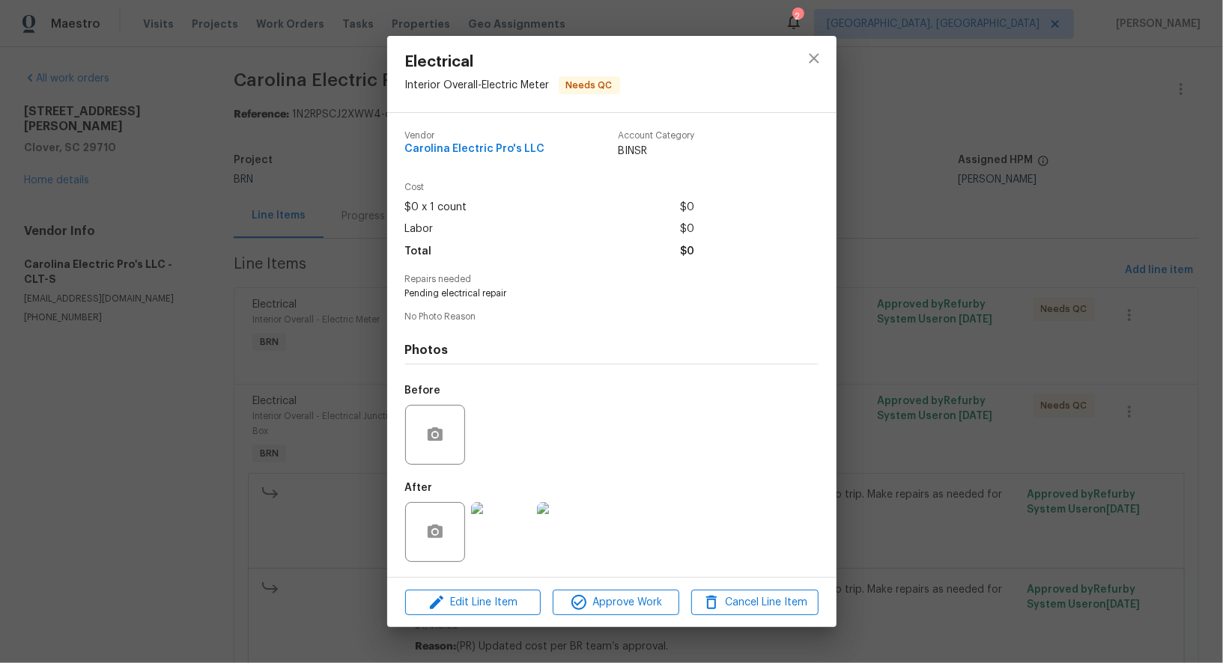
click at [943, 401] on div "Electrical Interior Overall - Electric Meter Needs QC Vendor Carolina Electric …" at bounding box center [611, 331] width 1223 height 663
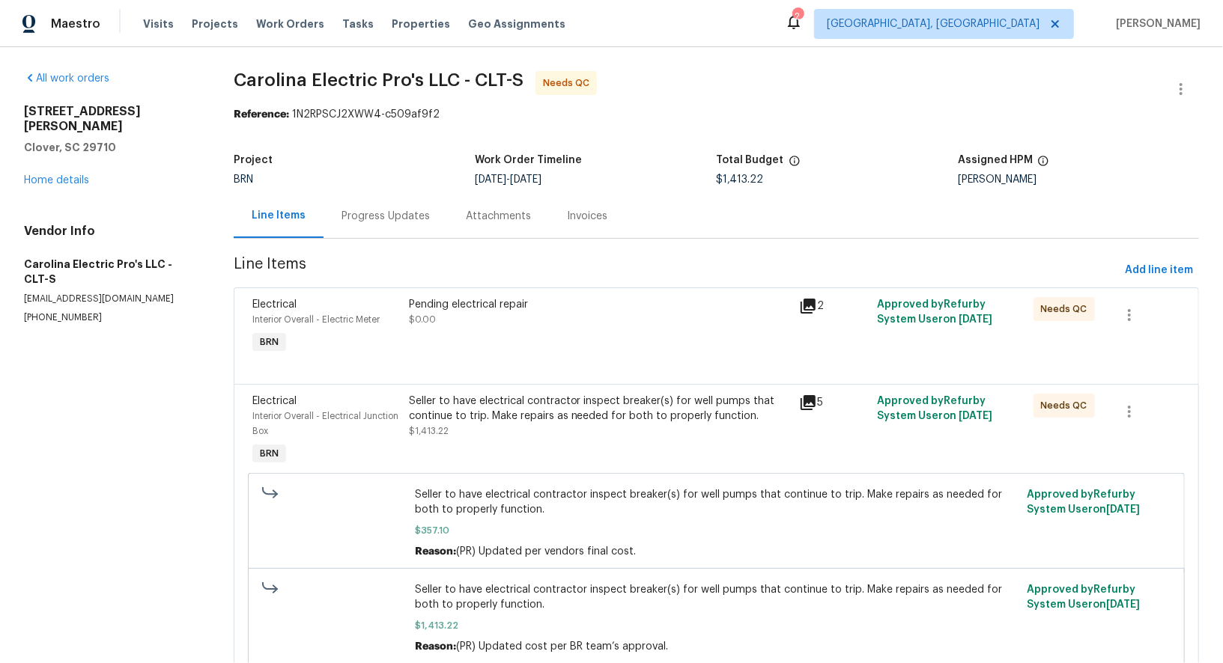
click at [536, 441] on div "Seller to have electrical contractor inspect breaker(s) for well pumps that con…" at bounding box center [599, 431] width 390 height 84
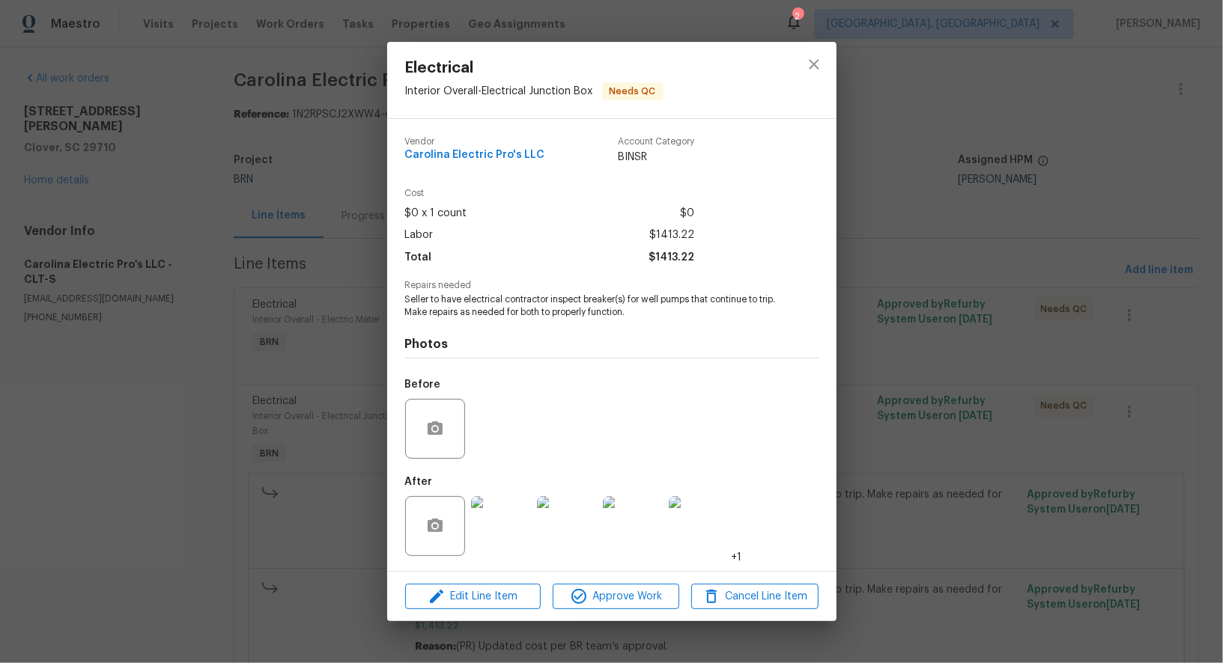
click at [501, 517] on img at bounding box center [501, 526] width 60 height 60
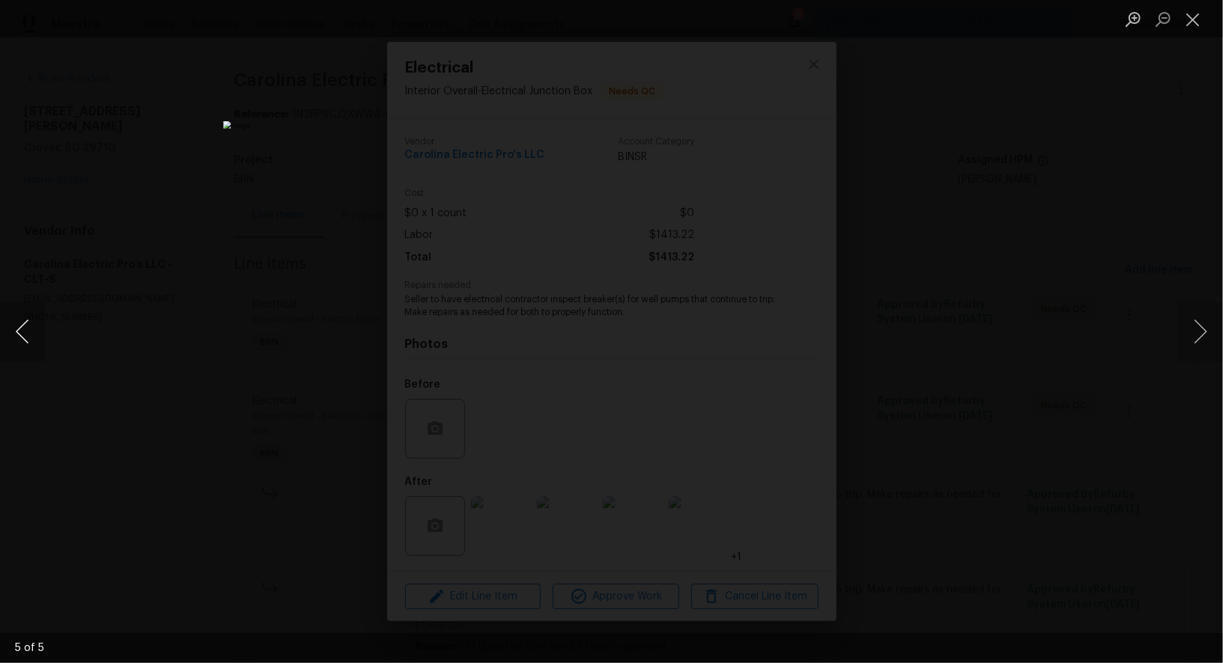
click at [4, 330] on button "Previous image" at bounding box center [22, 332] width 45 height 60
click at [153, 277] on div "Lightbox" at bounding box center [611, 331] width 1223 height 663
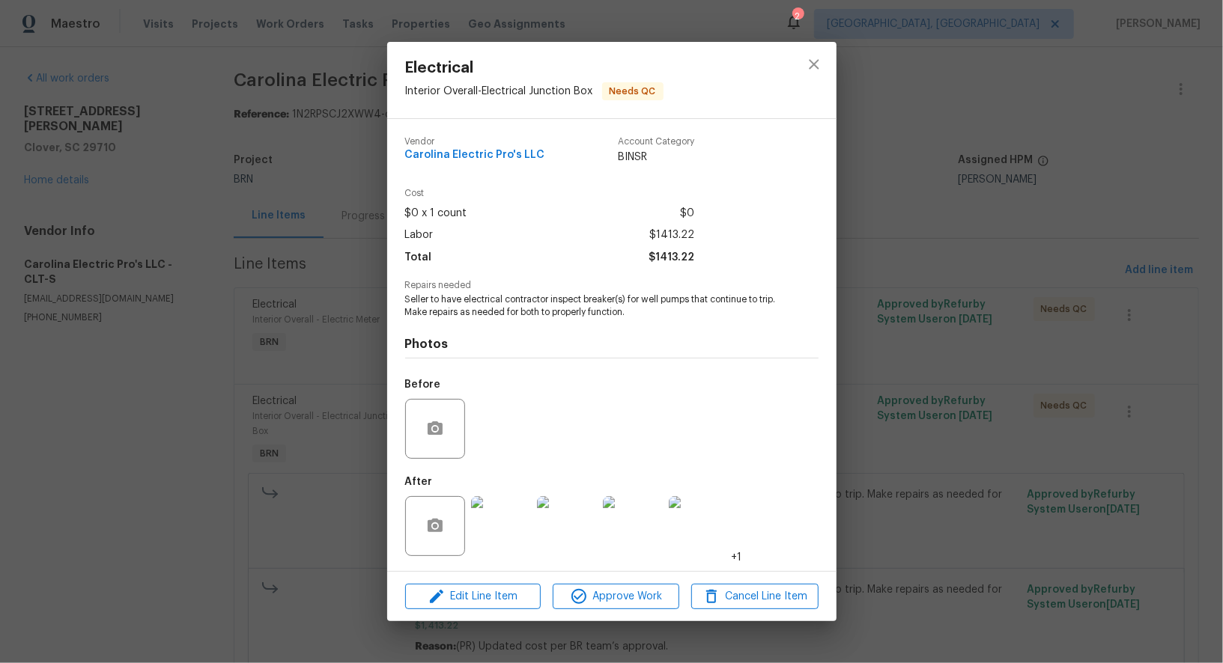
click at [102, 240] on div "Electrical Interior Overall - Electrical Junction Box Needs QC Vendor Carolina …" at bounding box center [611, 331] width 1223 height 663
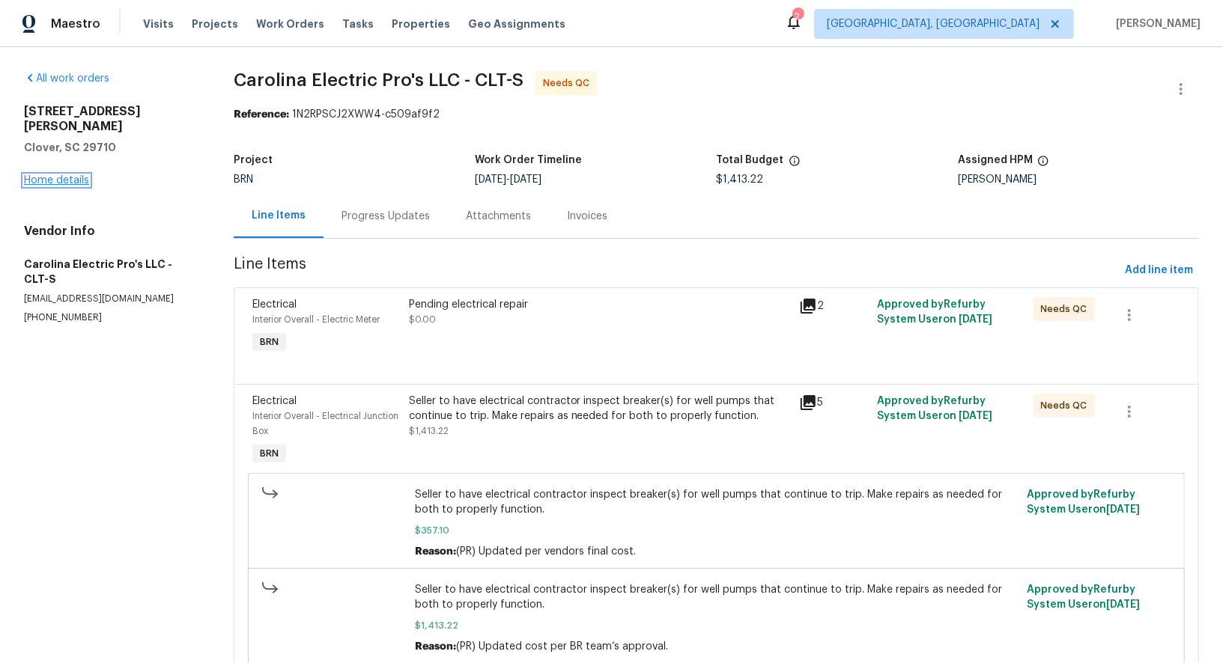
click at [61, 175] on link "Home details" at bounding box center [56, 180] width 65 height 10
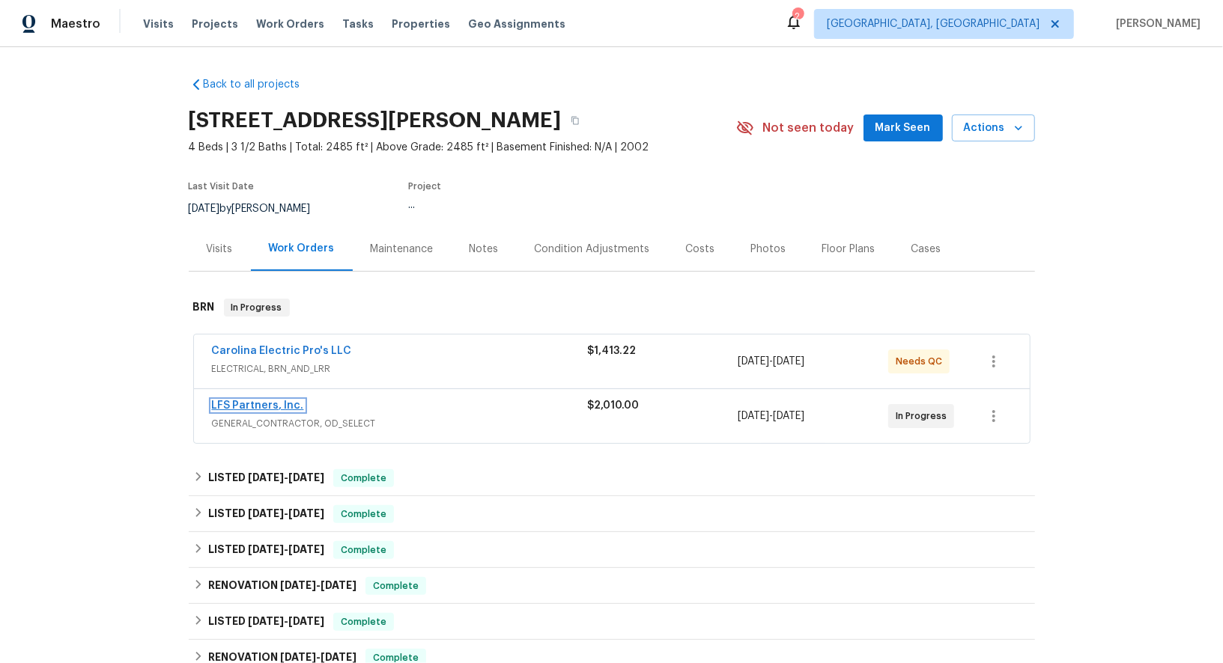
click at [268, 404] on link "LFS Partners, Inc." at bounding box center [258, 406] width 92 height 10
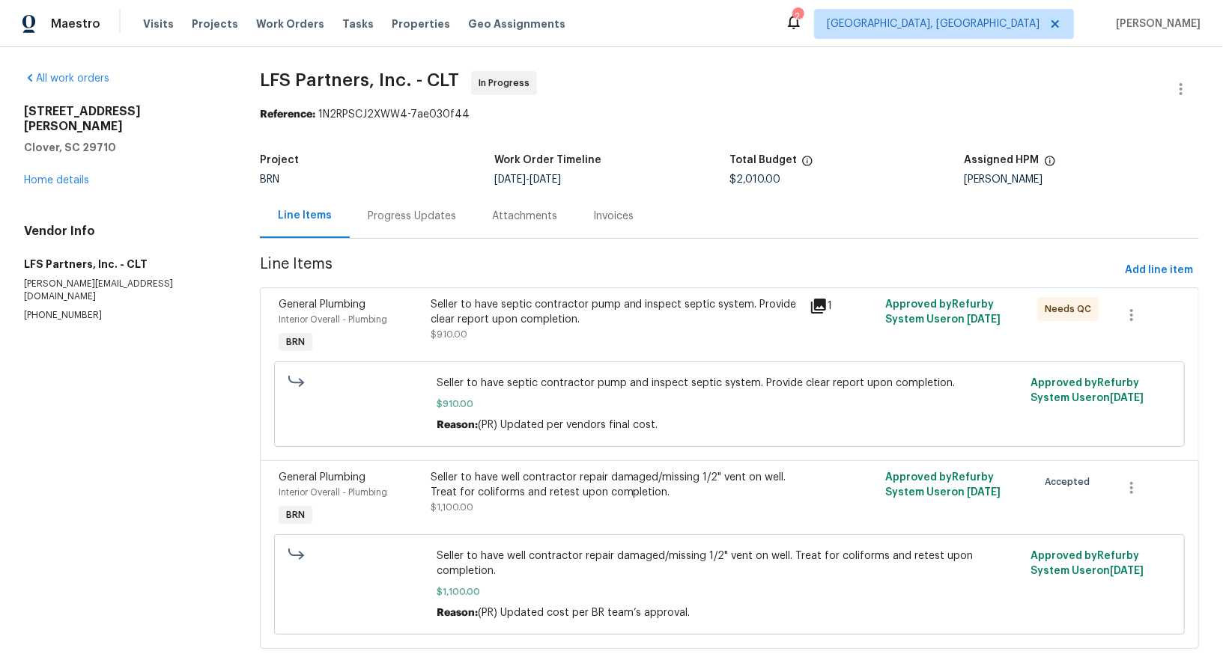
click at [392, 230] on div "Progress Updates" at bounding box center [412, 216] width 124 height 44
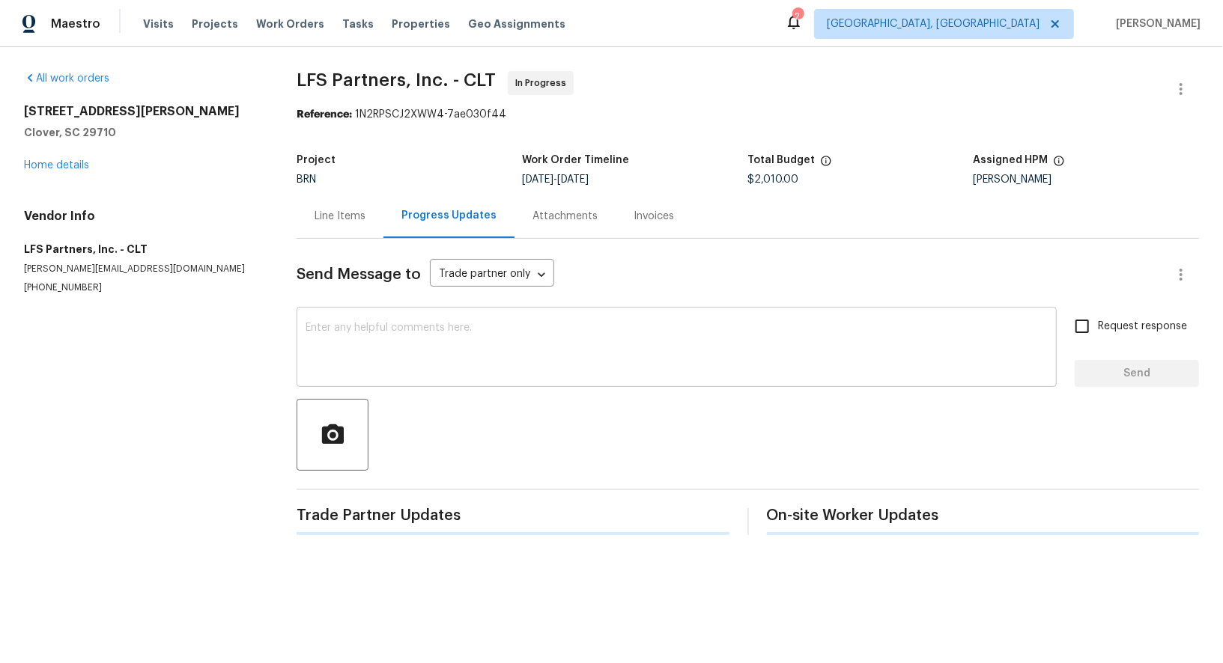
click at [389, 326] on textarea at bounding box center [676, 349] width 742 height 52
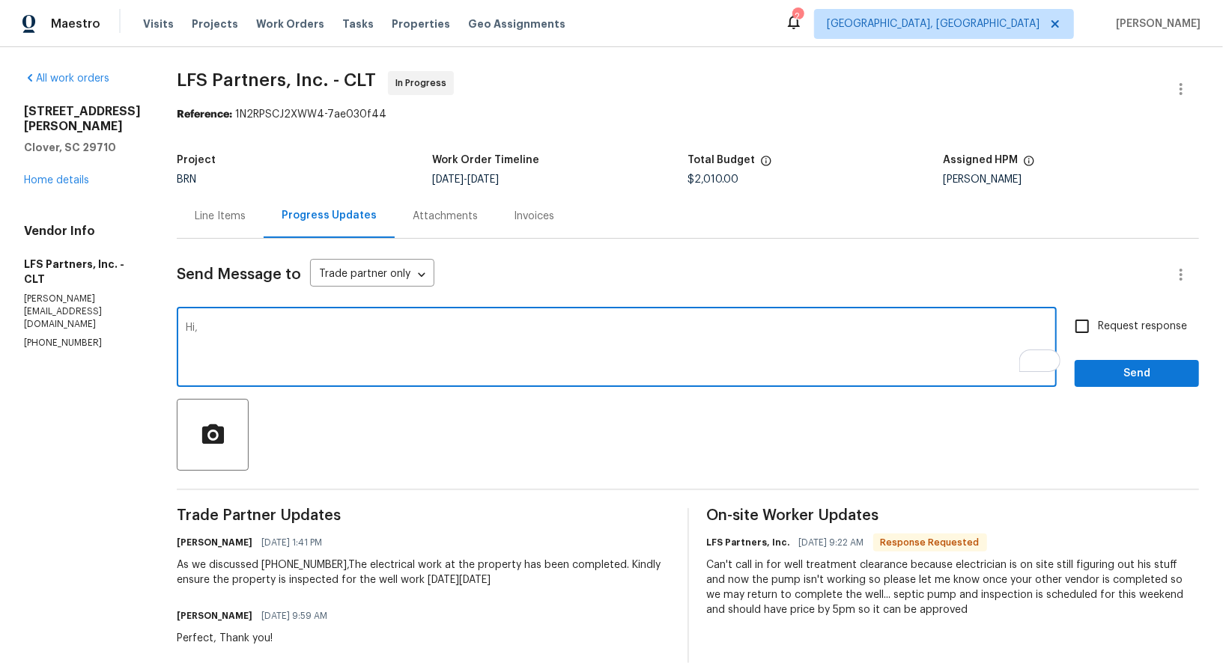
paste textarea "Is there any update on the well pumping work?"
type textarea "Hi, Is there any update on the well pumping work?"
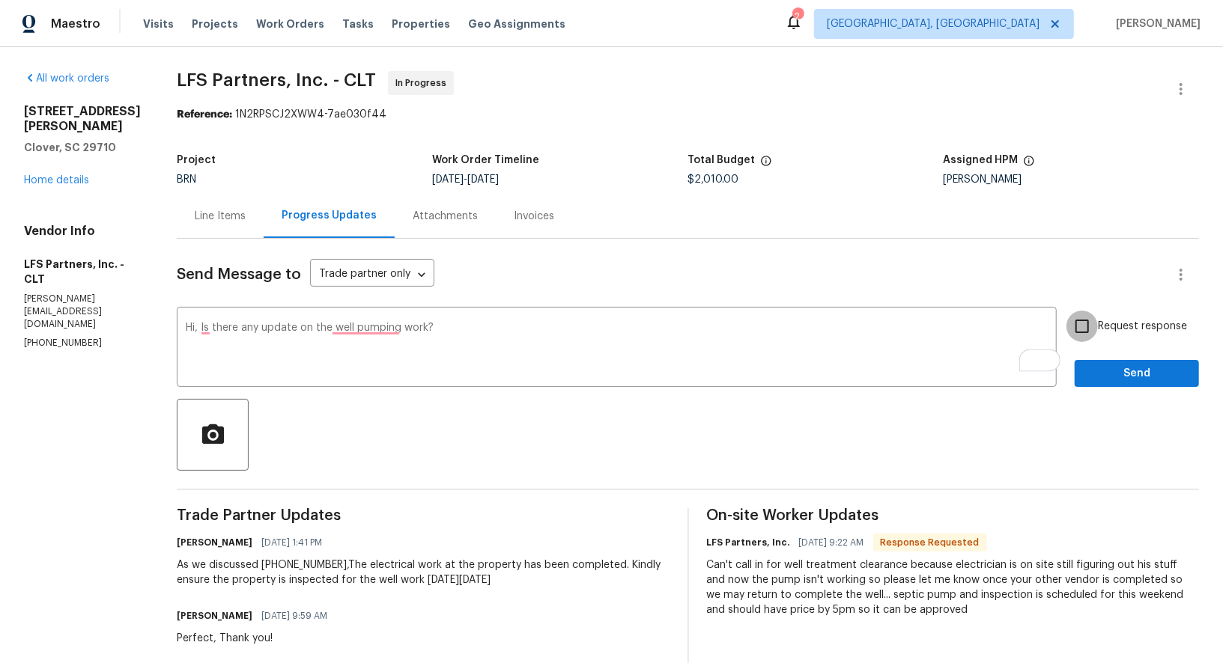
click at [1098, 334] on input "Request response" at bounding box center [1081, 326] width 31 height 31
checkbox input "true"
click at [1120, 375] on span "Send" at bounding box center [1136, 374] width 100 height 19
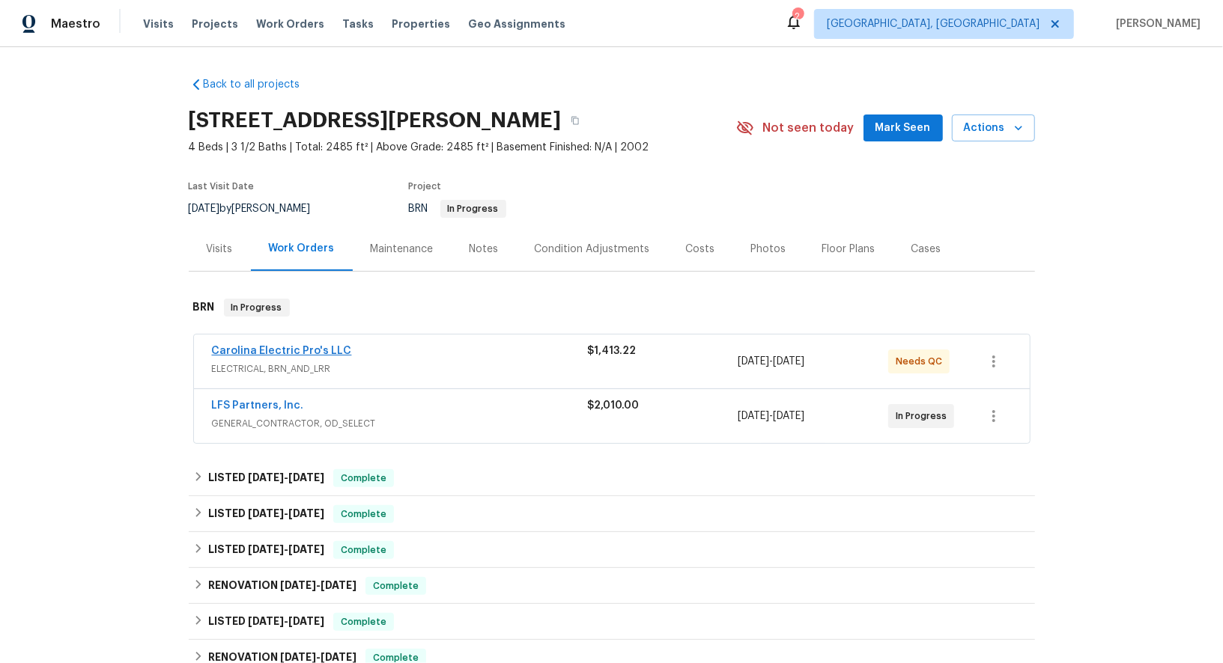
click at [278, 344] on span "Carolina Electric Pro's LLC" at bounding box center [282, 351] width 140 height 15
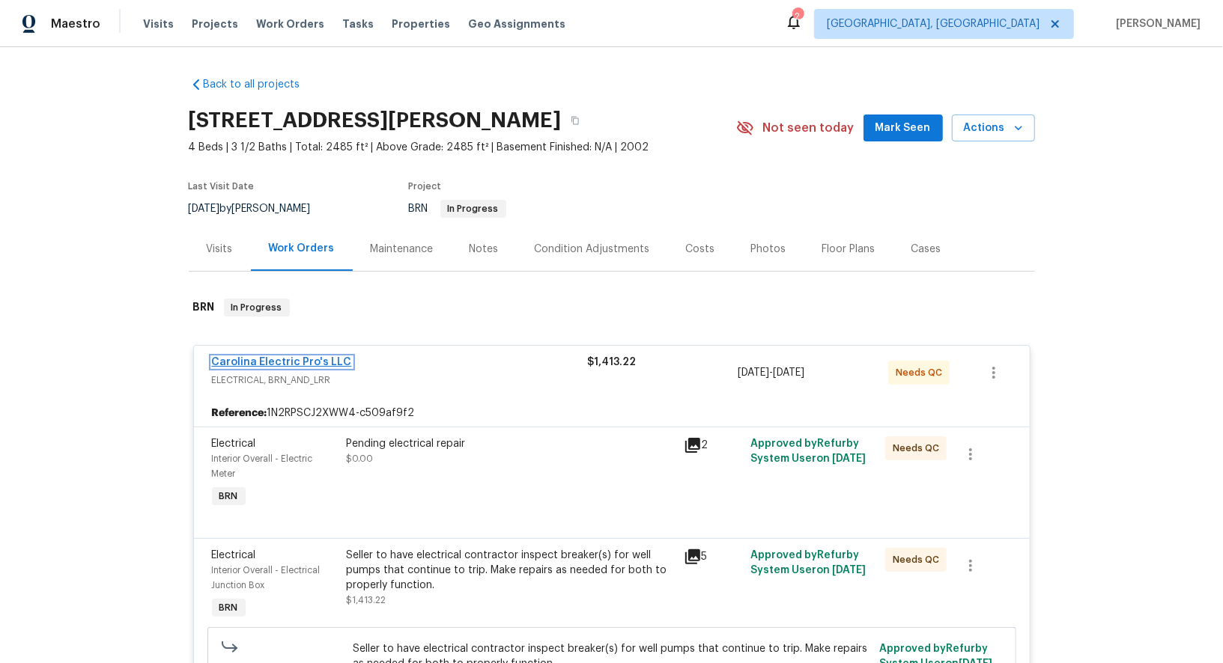
click at [308, 359] on link "Carolina Electric Pro's LLC" at bounding box center [282, 362] width 140 height 10
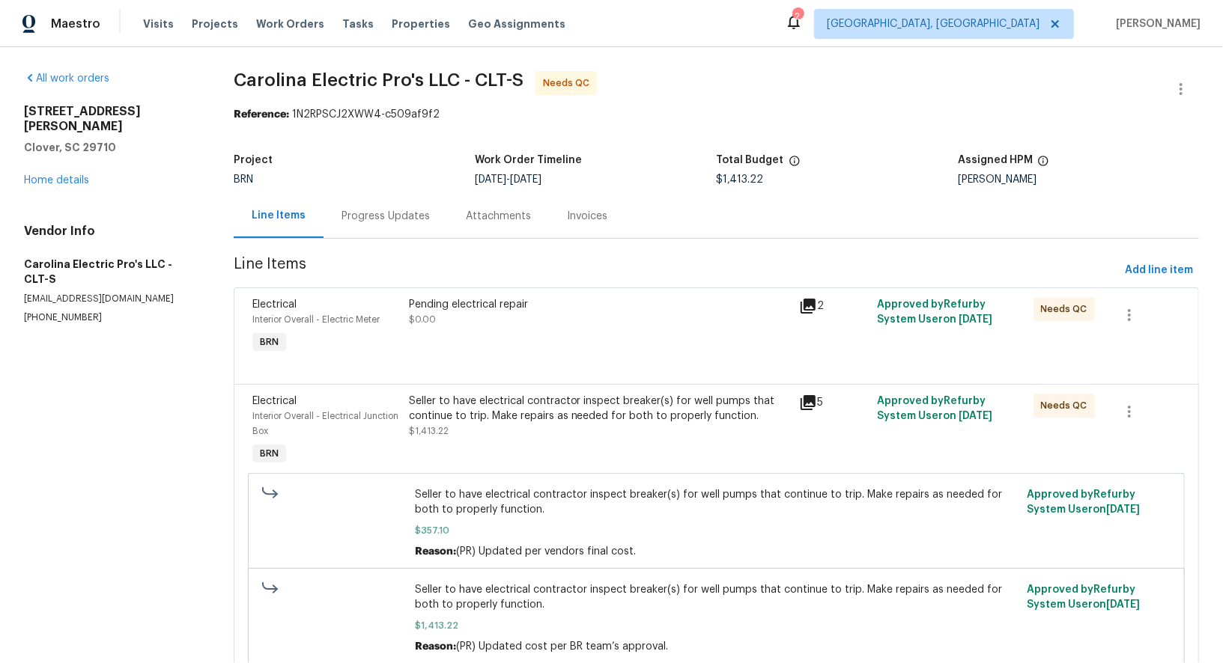
click at [468, 333] on div "Pending electrical repair $0.00" at bounding box center [599, 327] width 390 height 69
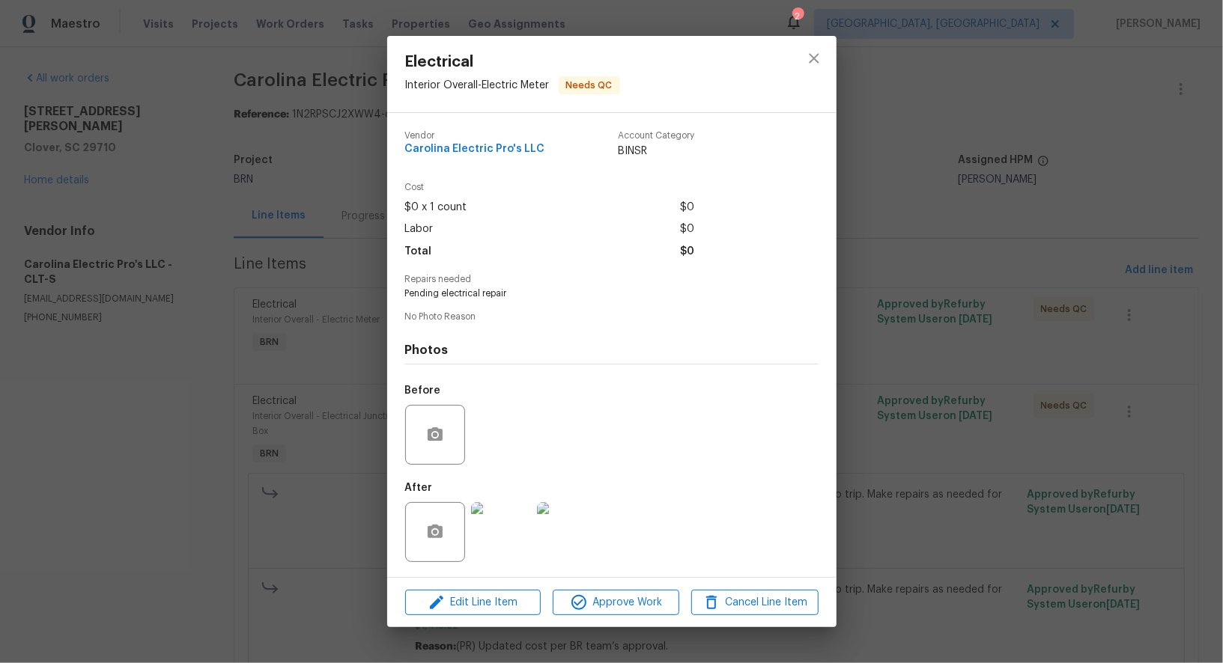
click at [493, 511] on img at bounding box center [501, 532] width 60 height 60
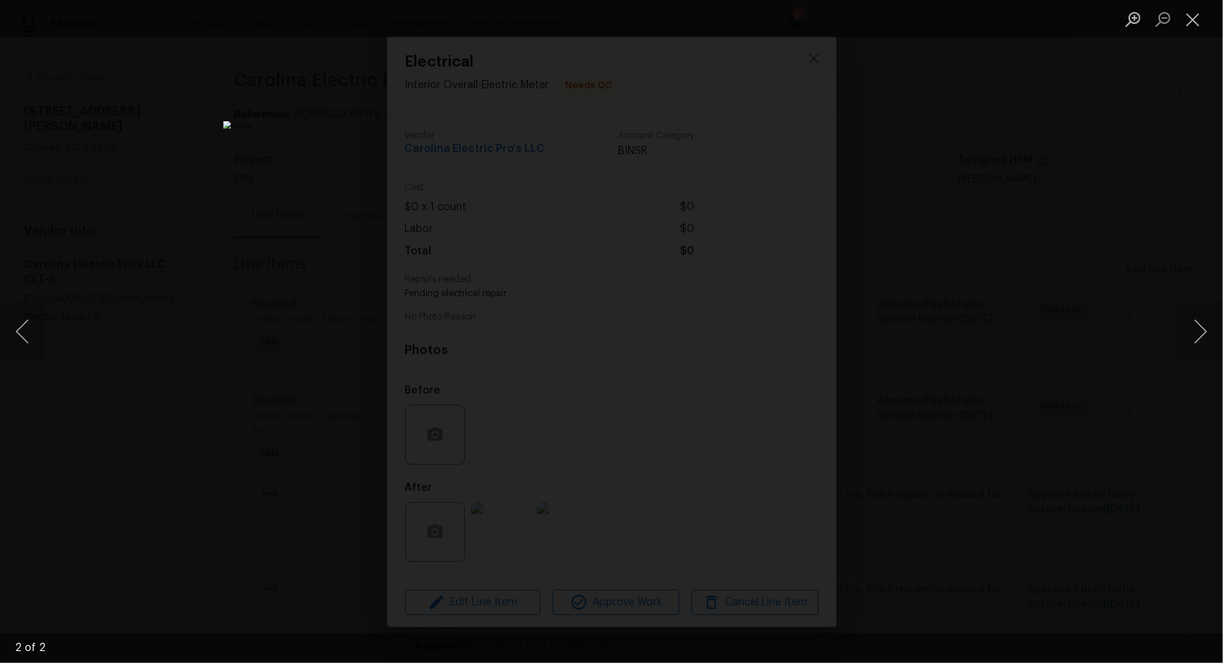
click at [925, 338] on div "Lightbox" at bounding box center [611, 331] width 1223 height 663
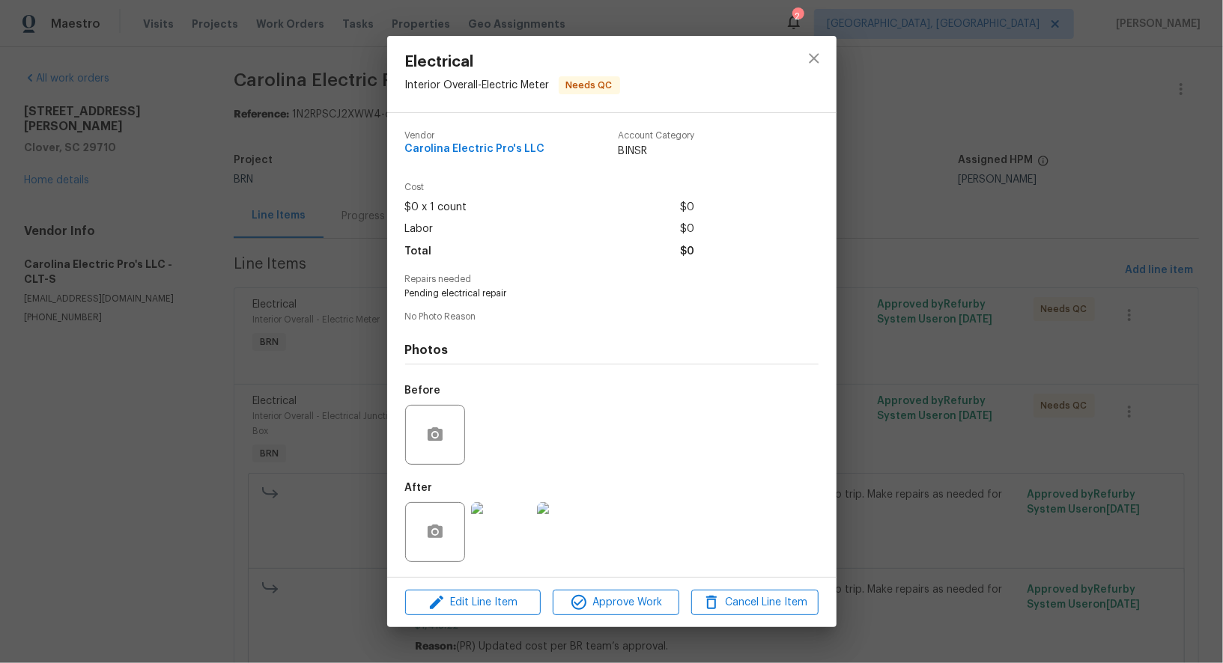
click at [925, 338] on div "Electrical Interior Overall - Electric Meter Needs QC Vendor Carolina Electric …" at bounding box center [611, 331] width 1223 height 663
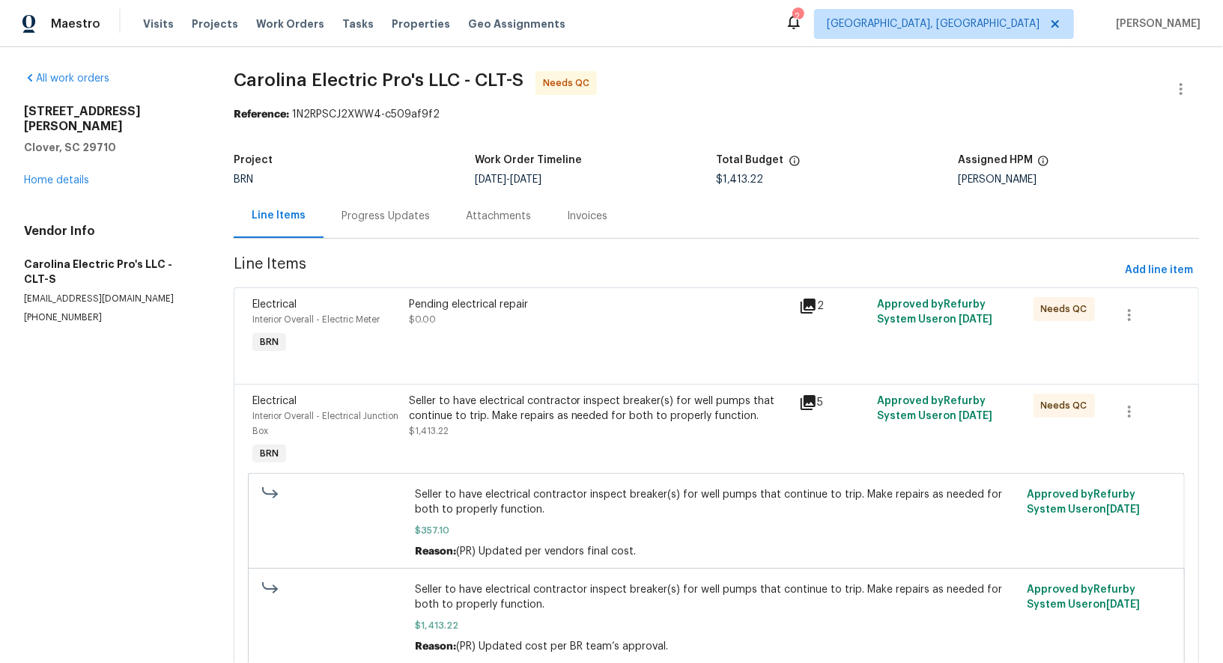
click at [519, 338] on div "Pending electrical repair $0.00" at bounding box center [599, 327] width 390 height 69
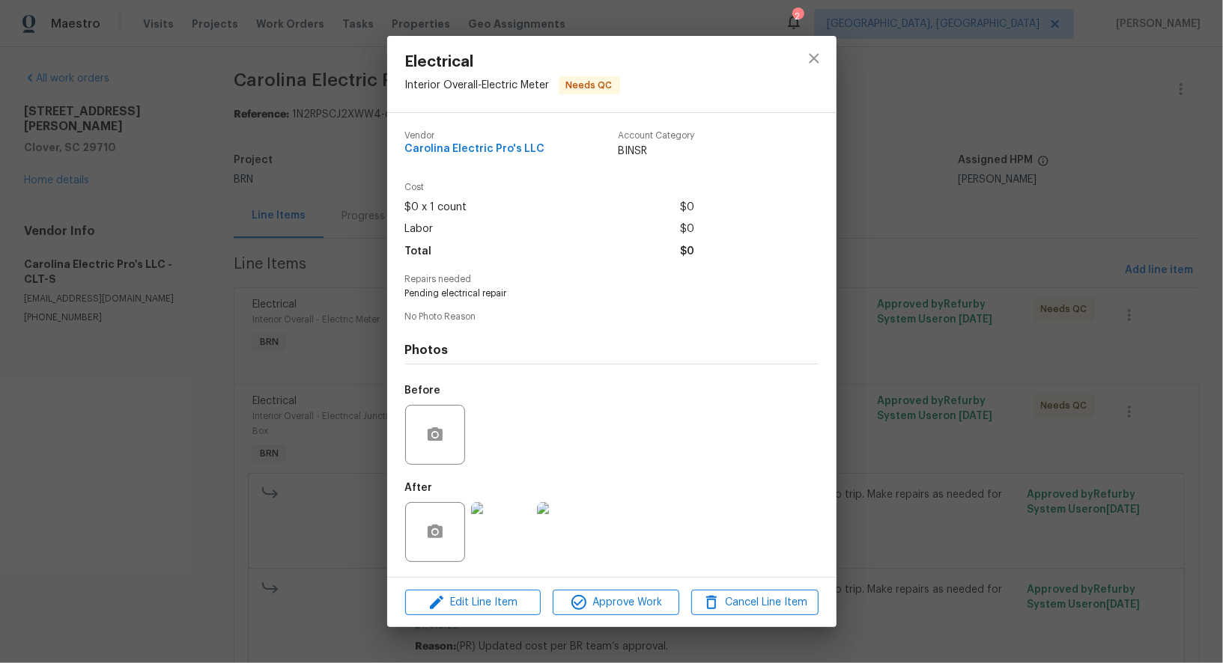
click at [245, 447] on div "Electrical Interior Overall - Electric Meter Needs QC Vendor Carolina Electric …" at bounding box center [611, 331] width 1223 height 663
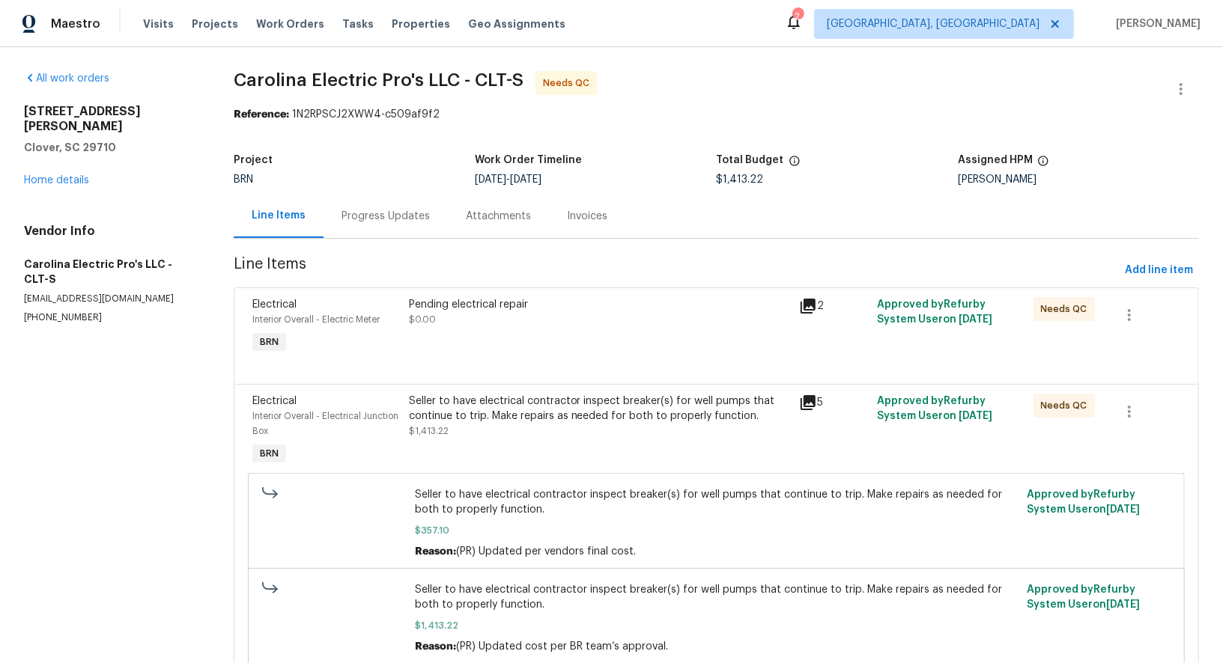
scroll to position [61, 0]
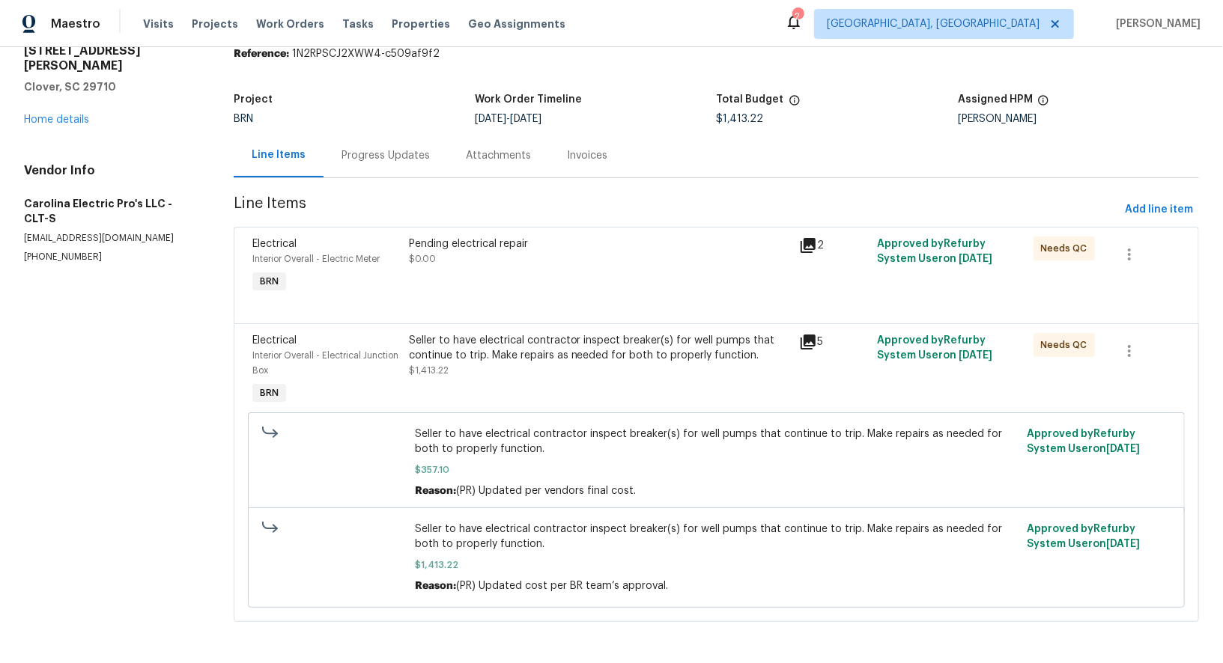
click at [488, 372] on div "Seller to have electrical contractor inspect breaker(s) for well pumps that con…" at bounding box center [599, 355] width 381 height 45
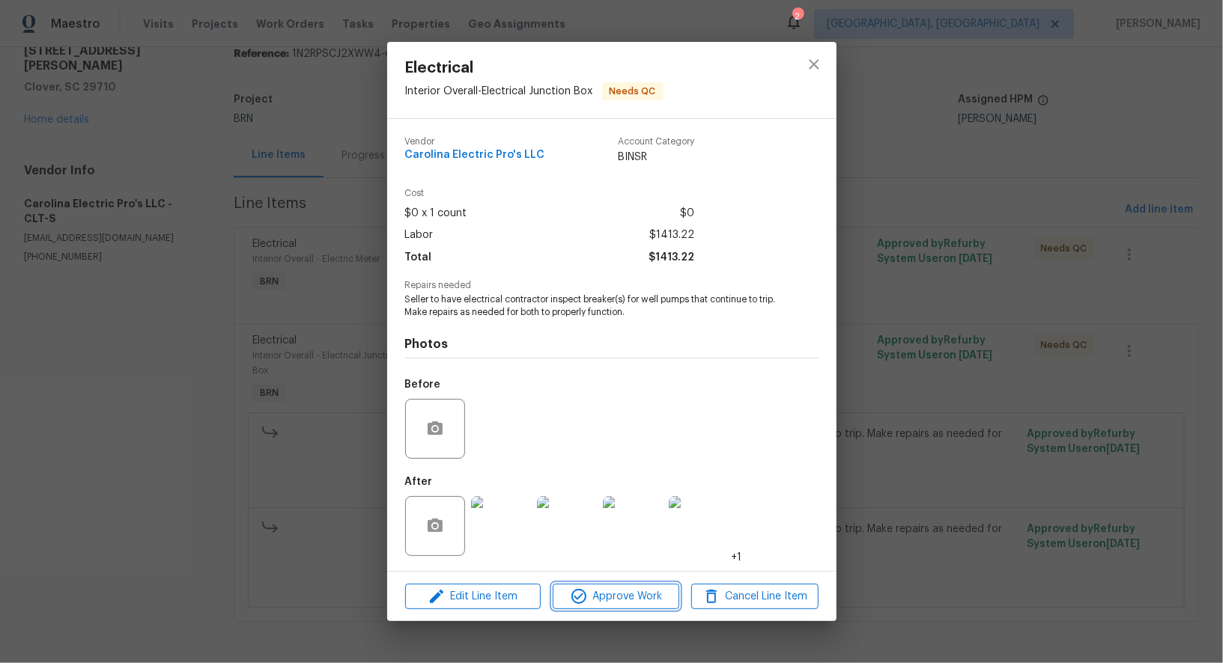
click at [631, 590] on span "Approve Work" at bounding box center [616, 597] width 118 height 19
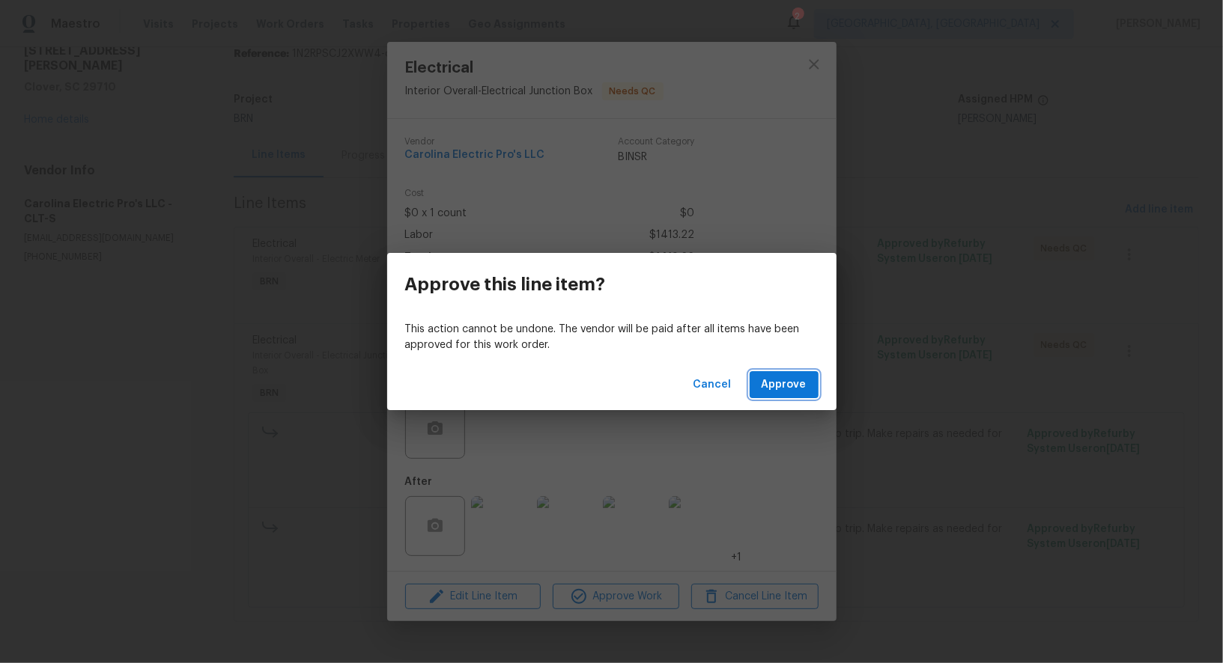
click at [774, 390] on span "Approve" at bounding box center [783, 385] width 45 height 19
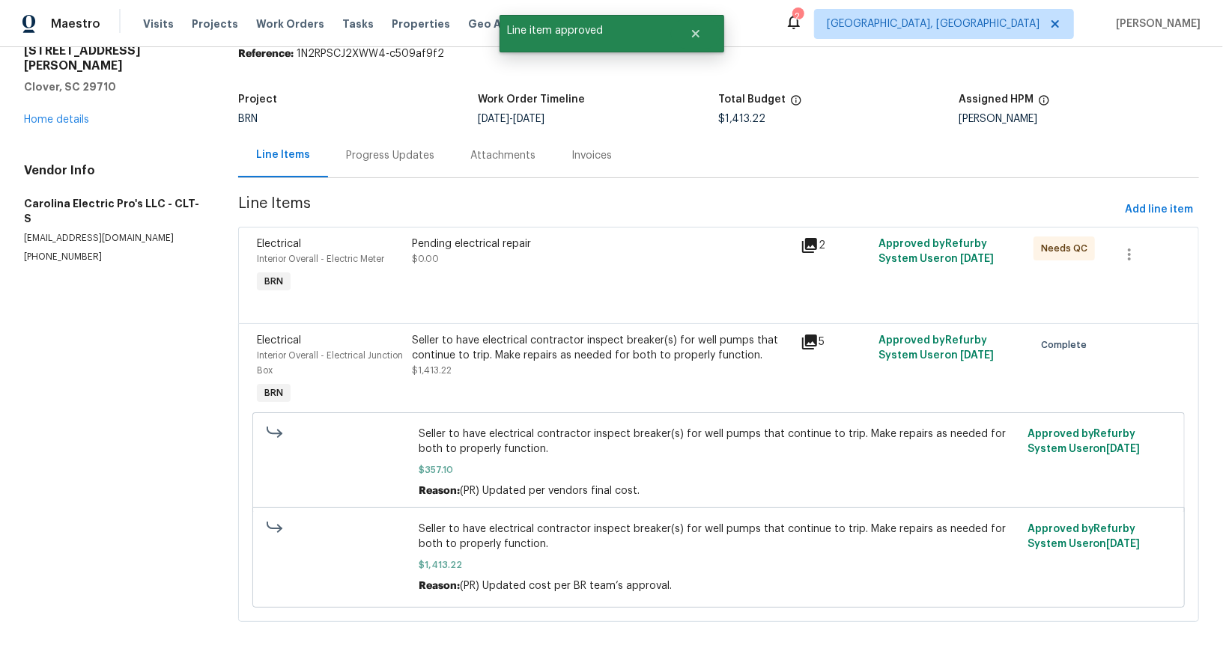
click at [520, 264] on div "Pending electrical repair $0.00" at bounding box center [602, 252] width 380 height 30
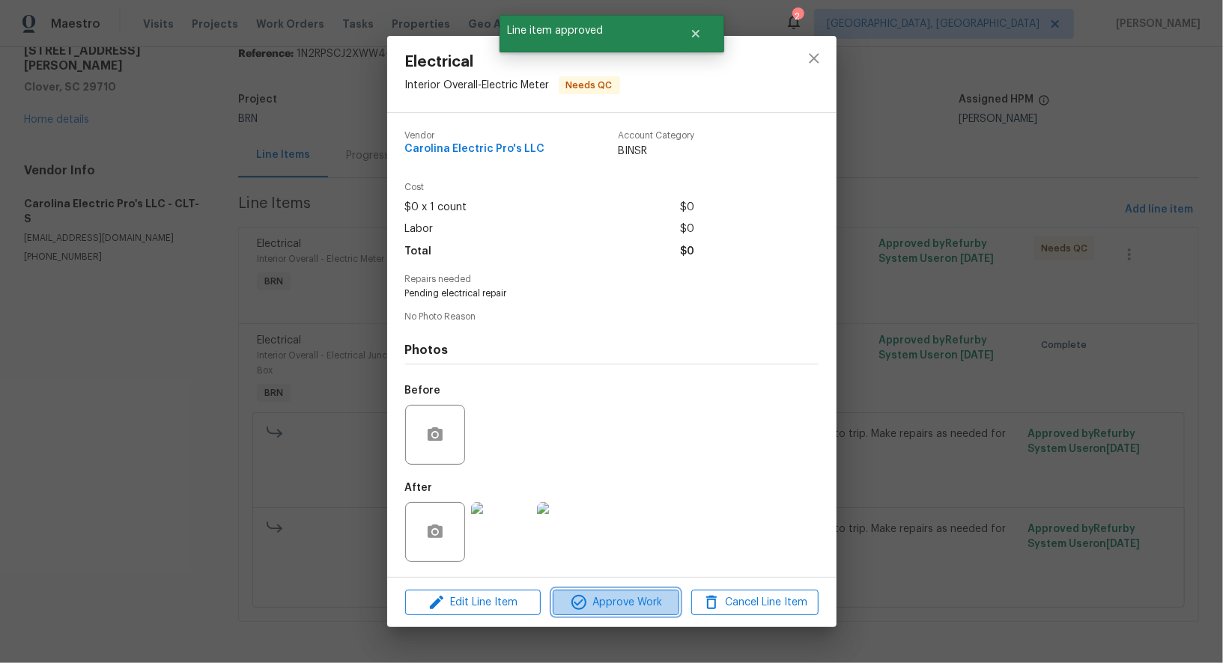
click at [611, 612] on span "Approve Work" at bounding box center [616, 603] width 118 height 19
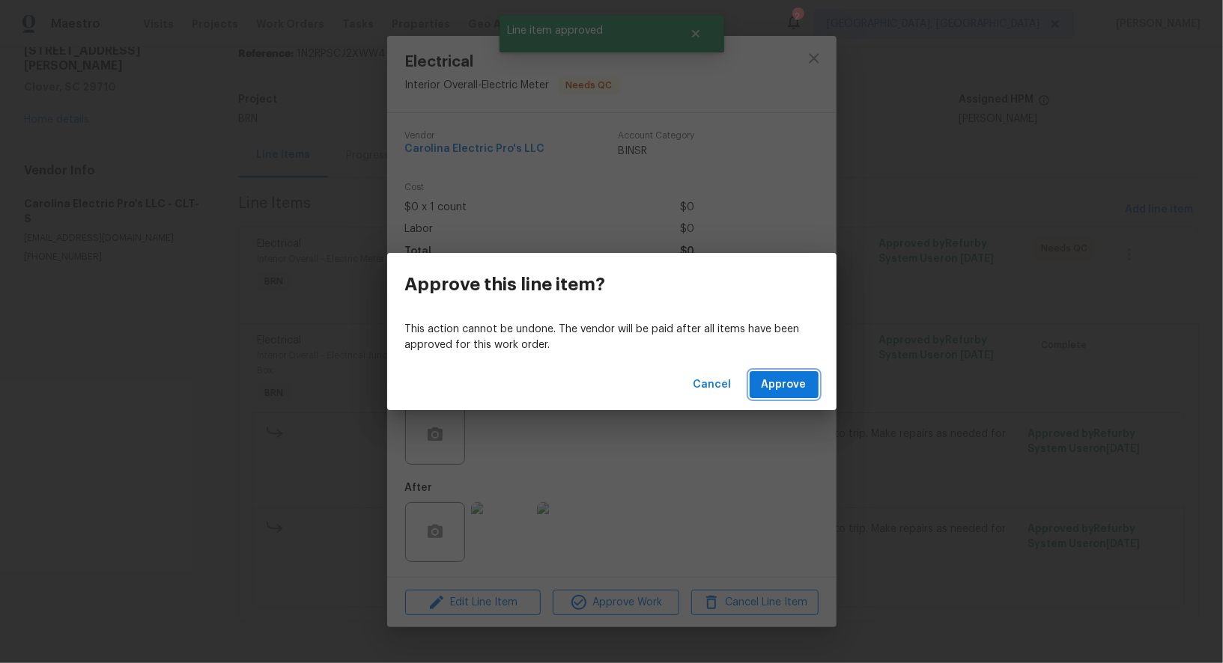
click at [775, 372] on button "Approve" at bounding box center [783, 385] width 69 height 28
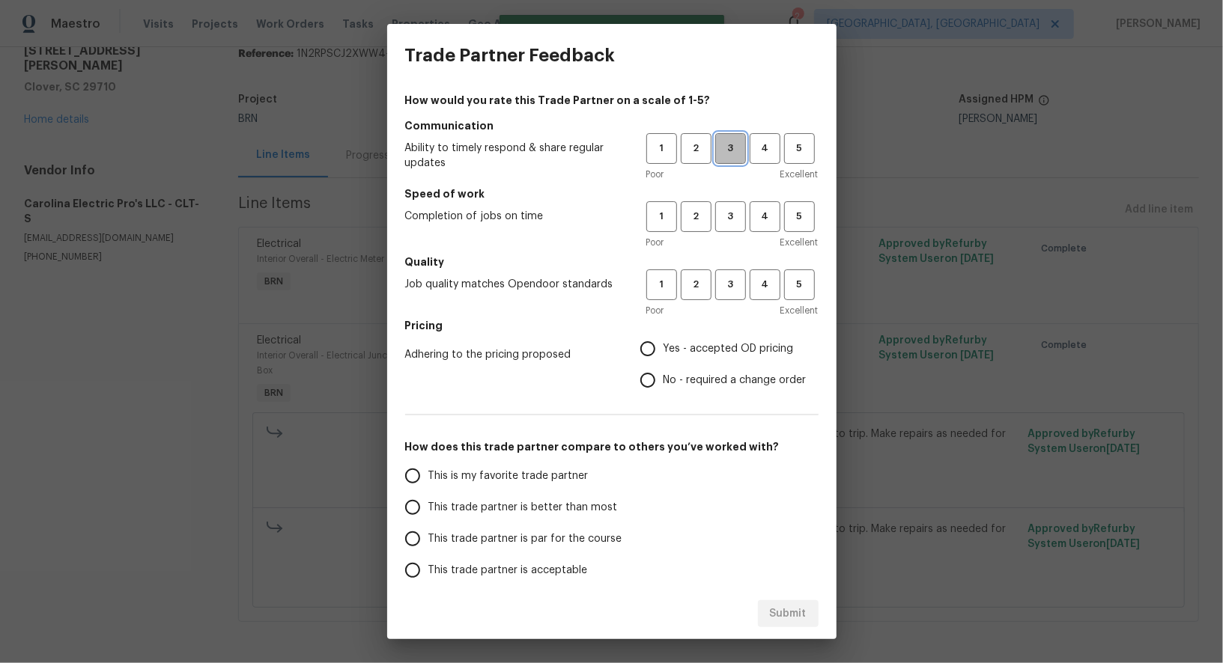
click at [728, 154] on span "3" at bounding box center [730, 148] width 28 height 17
click at [672, 222] on span "1" at bounding box center [662, 216] width 28 height 17
click at [689, 286] on span "2" at bounding box center [696, 284] width 28 height 17
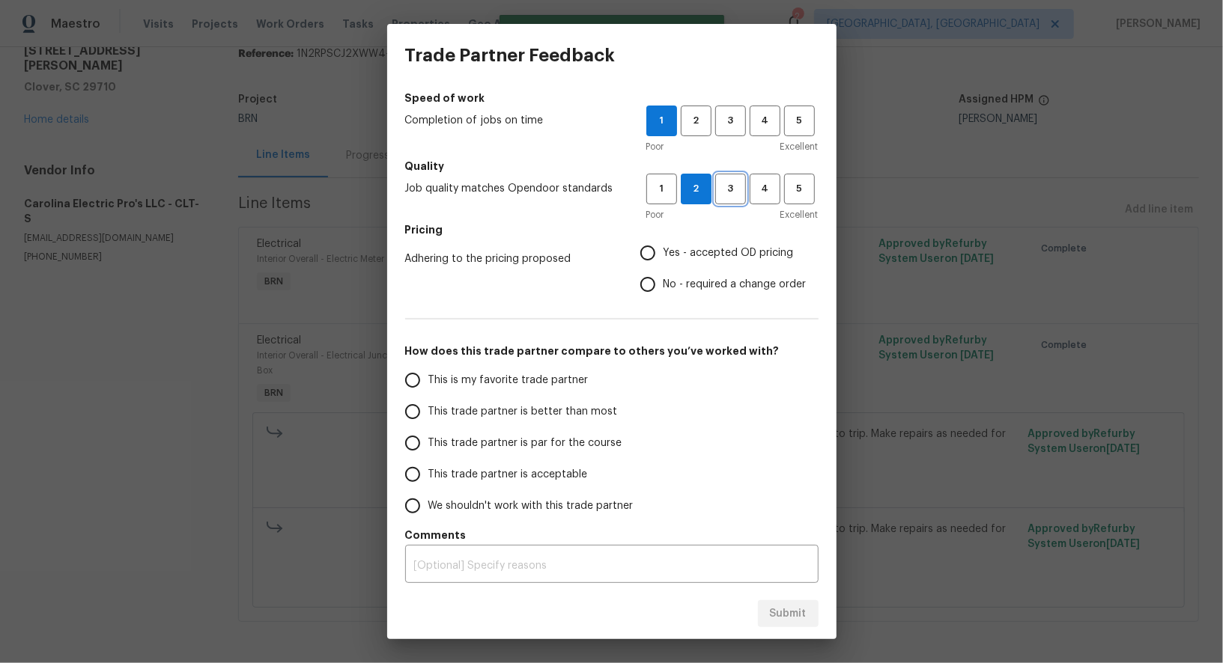
click at [728, 202] on button "3" at bounding box center [730, 189] width 31 height 31
click at [648, 283] on input "No - required a change order" at bounding box center [647, 284] width 31 height 31
radio input "true"
click at [406, 445] on input "This trade partner is par for the course" at bounding box center [412, 442] width 31 height 31
click at [789, 624] on button "Submit" at bounding box center [788, 614] width 61 height 28
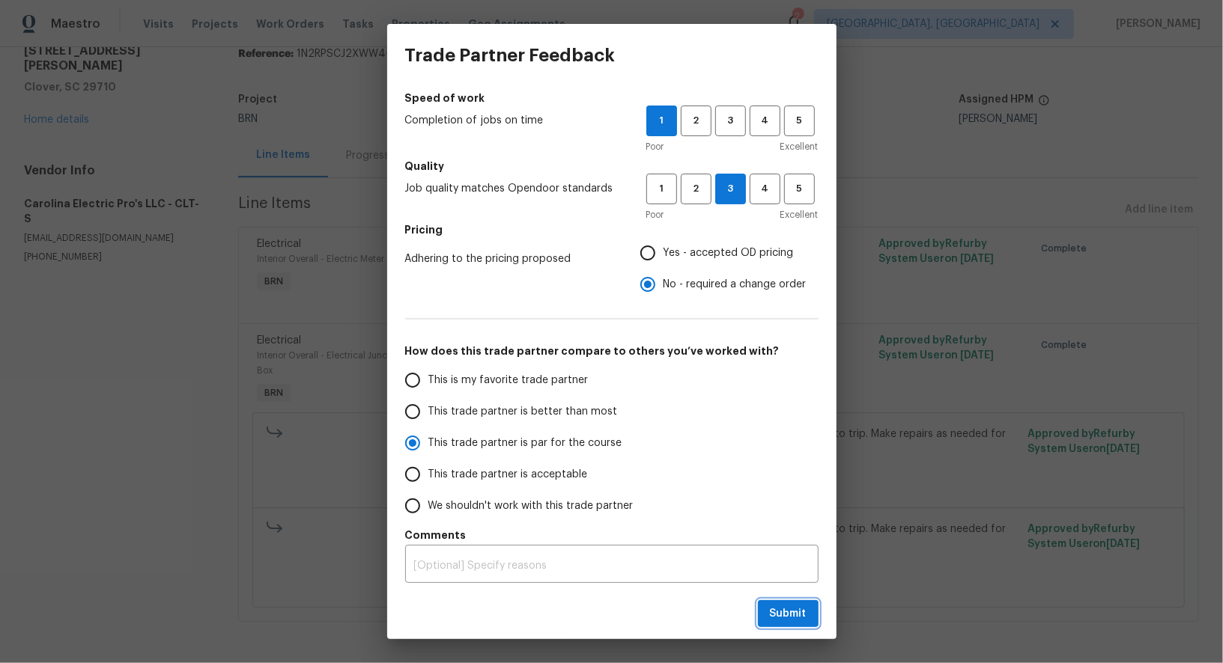
radio input "true"
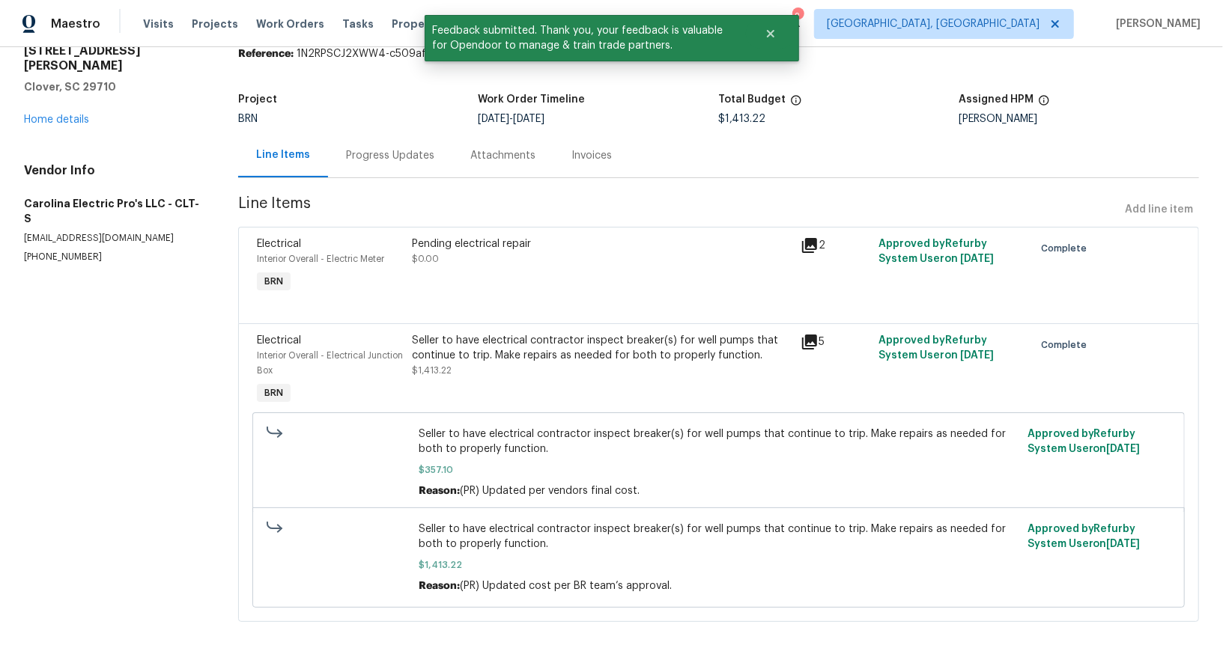
click at [386, 152] on div "Progress Updates" at bounding box center [390, 155] width 88 height 15
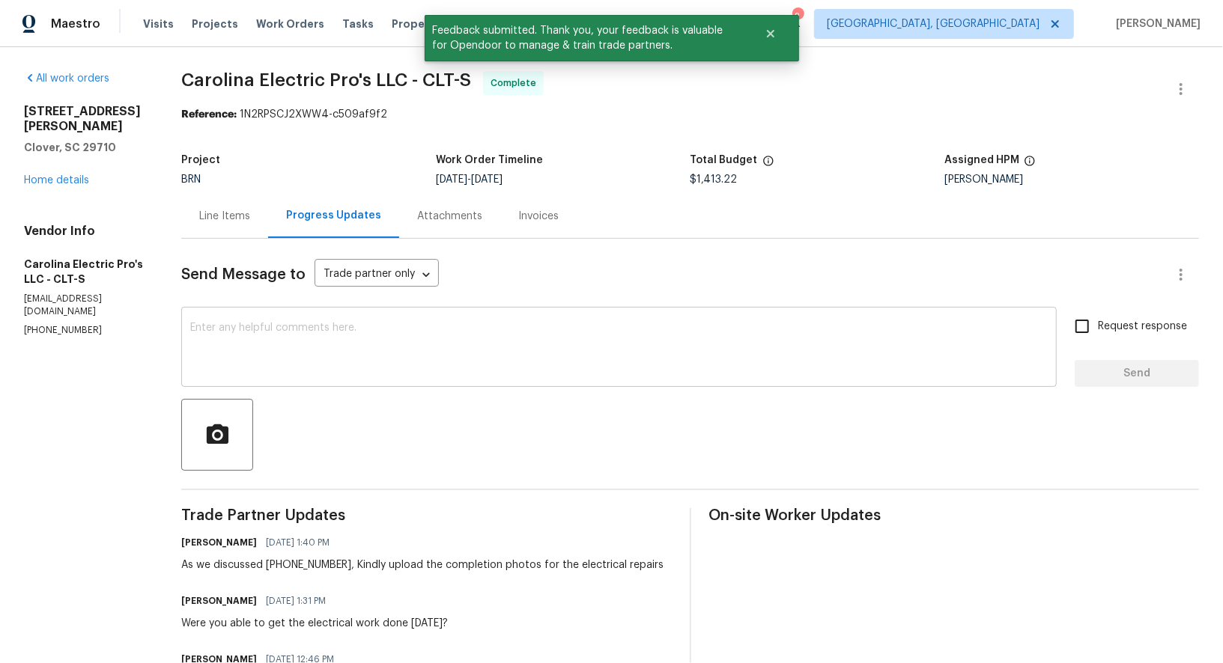
click at [426, 358] on textarea at bounding box center [618, 349] width 857 height 52
paste textarea "WO is approved, Please upload the invoice under invoice section. Thanks!"
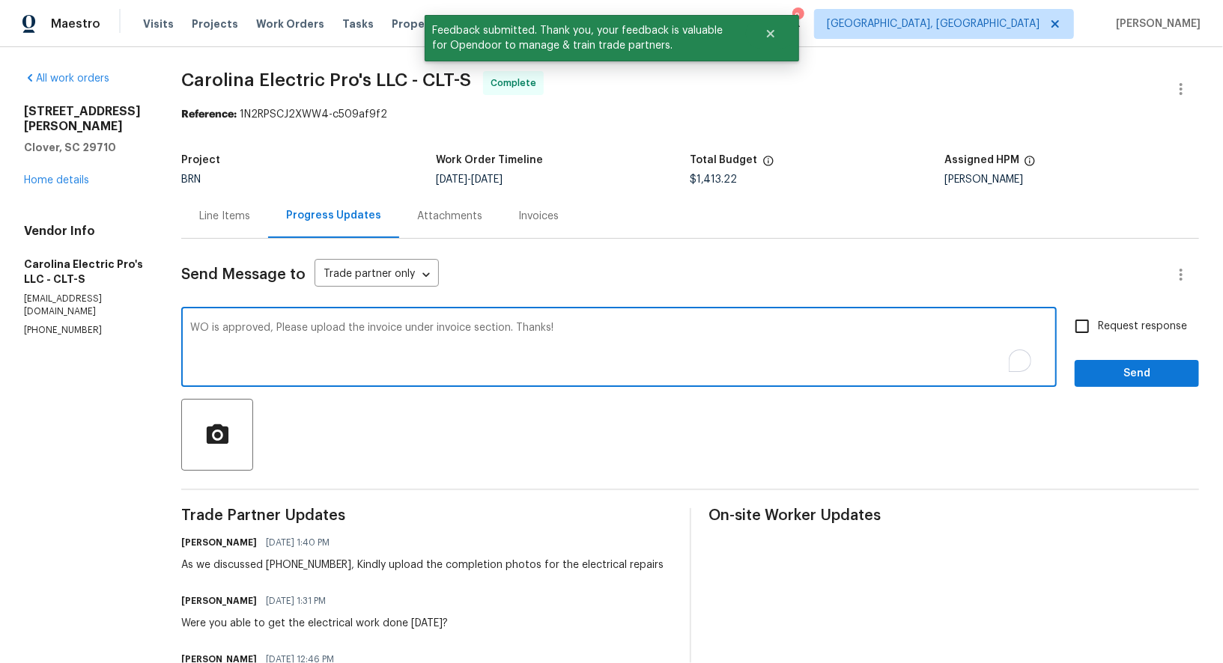
type textarea "WO is approved, Please upload the invoice under invoice section. Thanks!"
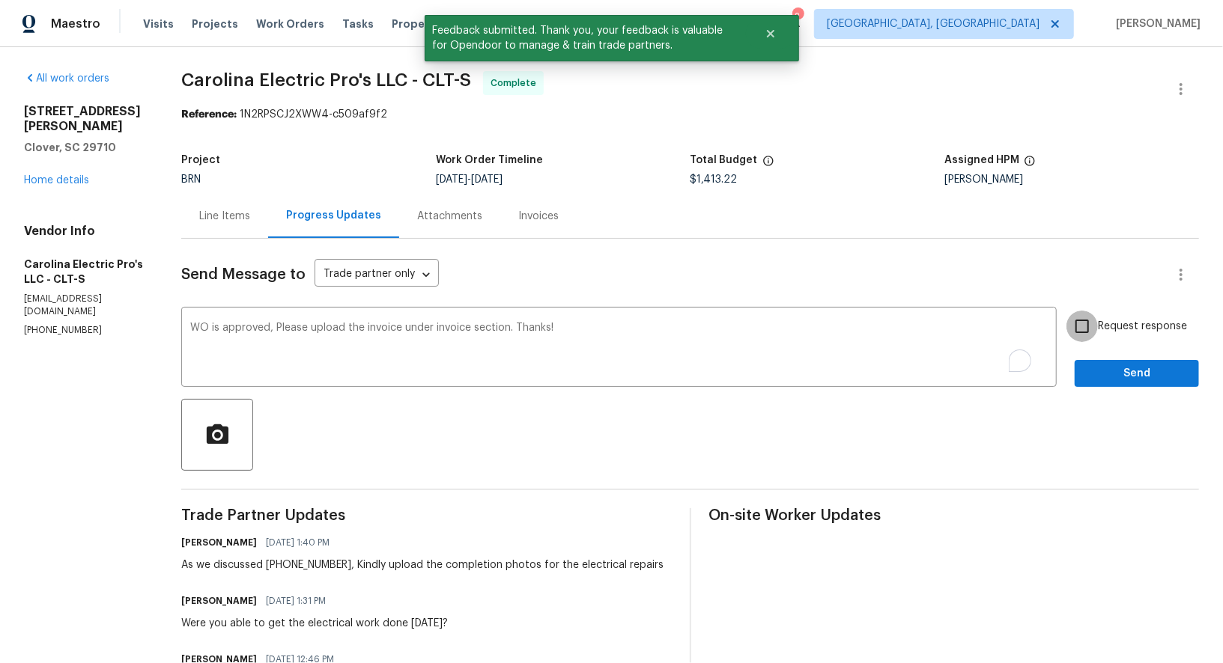
click at [1086, 332] on input "Request response" at bounding box center [1081, 326] width 31 height 31
checkbox input "true"
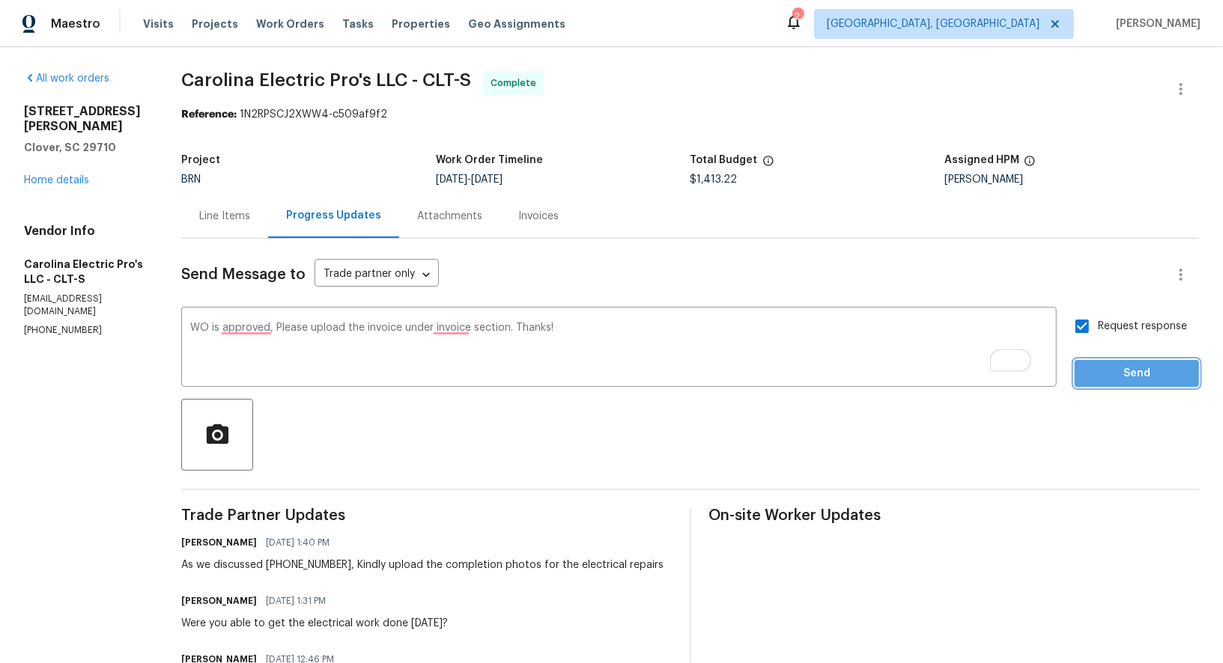
click at [1107, 377] on span "Send" at bounding box center [1136, 374] width 100 height 19
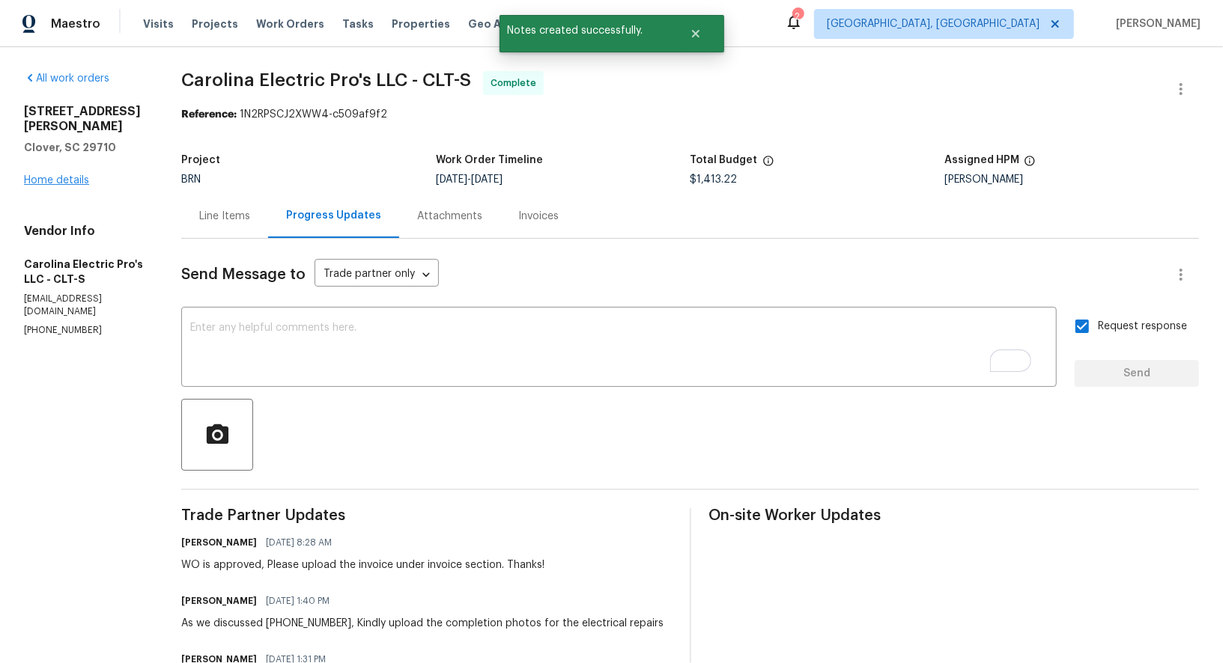
click at [43, 159] on div "331 Don McCarter Dr Clover, SC 29710 Home details" at bounding box center [84, 146] width 121 height 84
click at [44, 175] on link "Home details" at bounding box center [56, 180] width 65 height 10
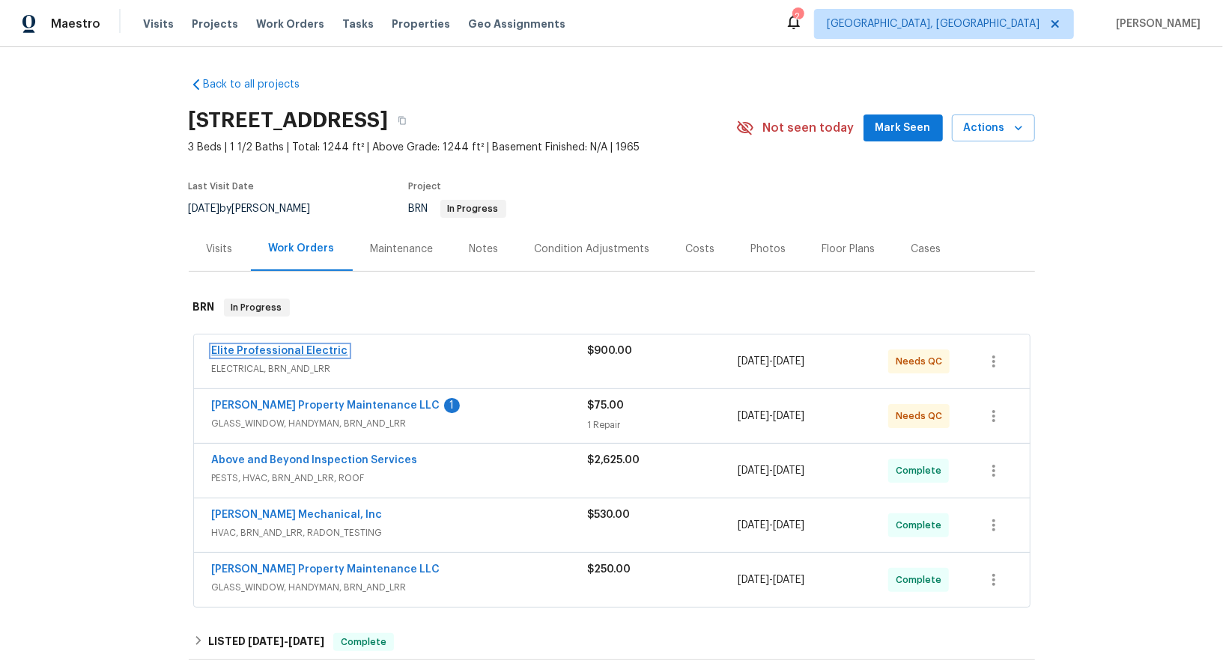
click at [261, 349] on link "Elite Professional Electric" at bounding box center [280, 351] width 136 height 10
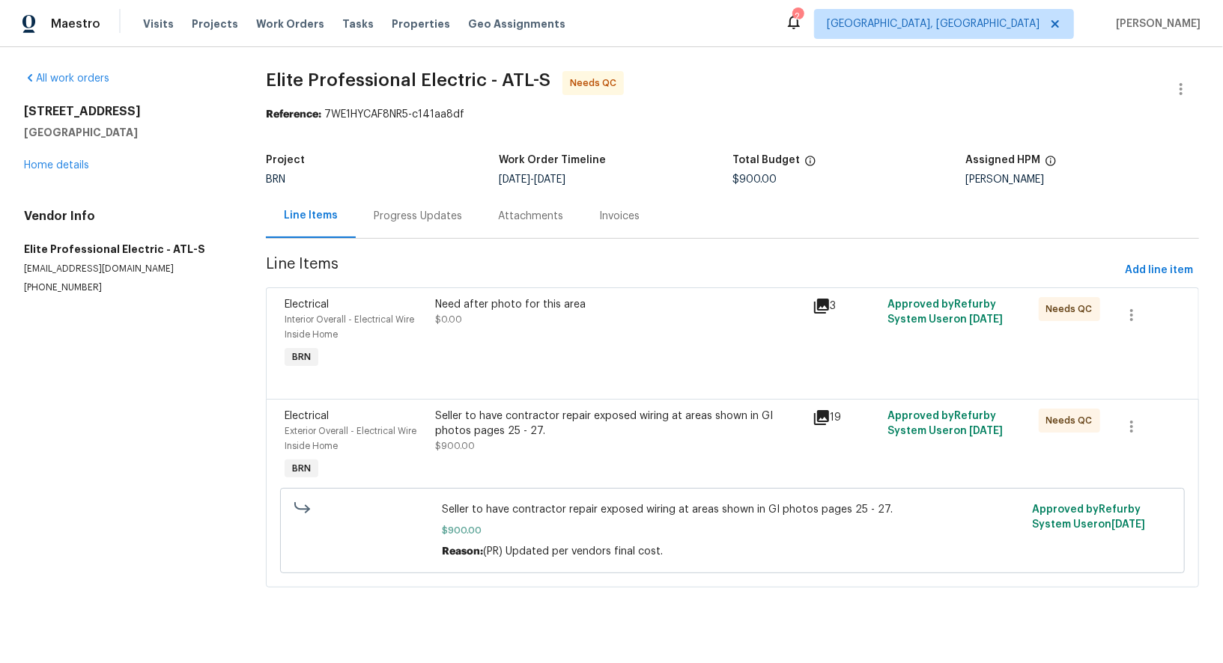
click at [503, 329] on div "Need after photo for this area $0.00" at bounding box center [618, 335] width 377 height 84
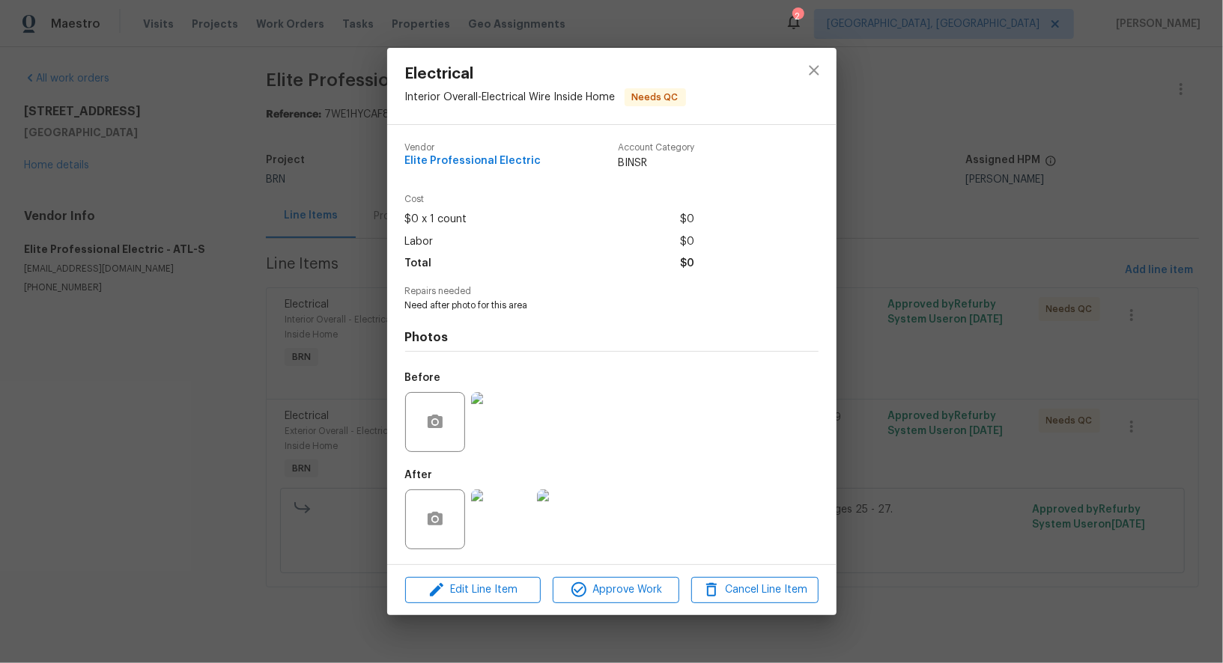
click at [490, 508] on img at bounding box center [501, 520] width 60 height 60
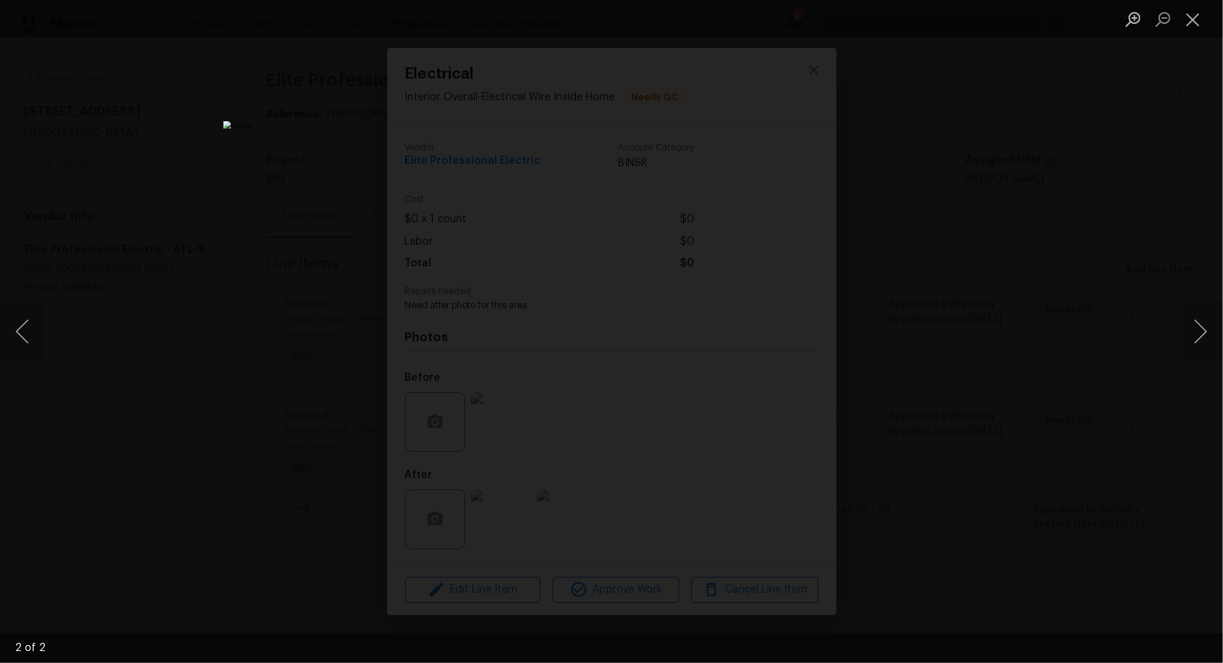
click at [907, 402] on div "Lightbox" at bounding box center [611, 331] width 1223 height 663
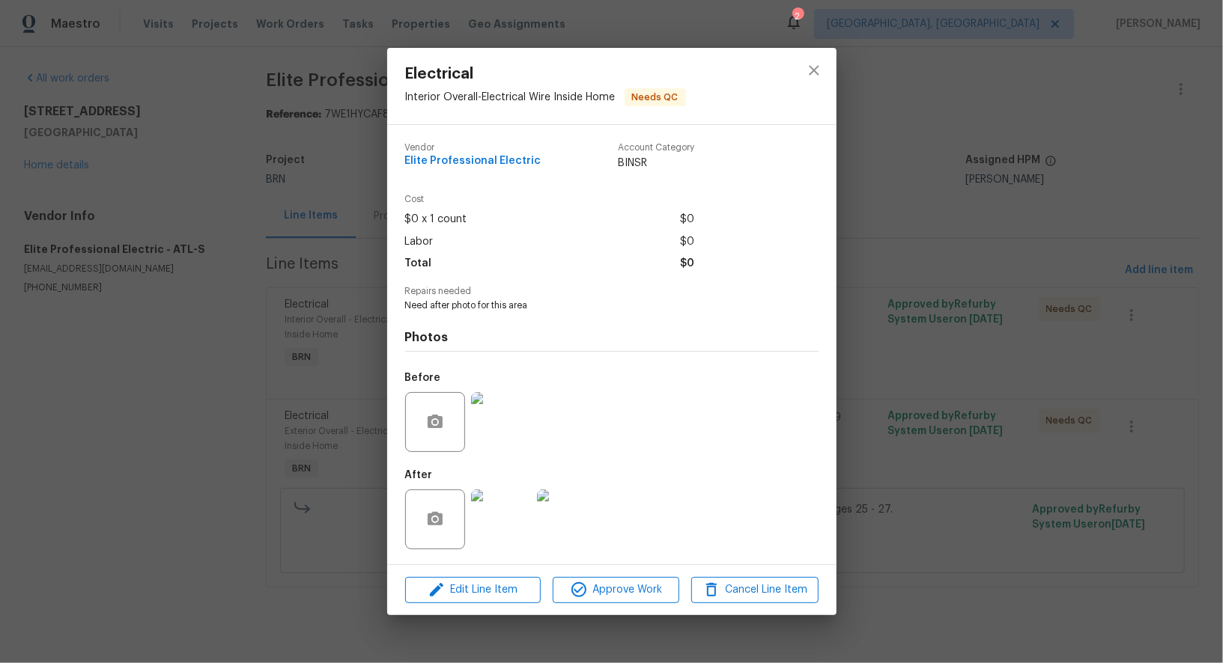
click at [495, 438] on img at bounding box center [501, 422] width 60 height 60
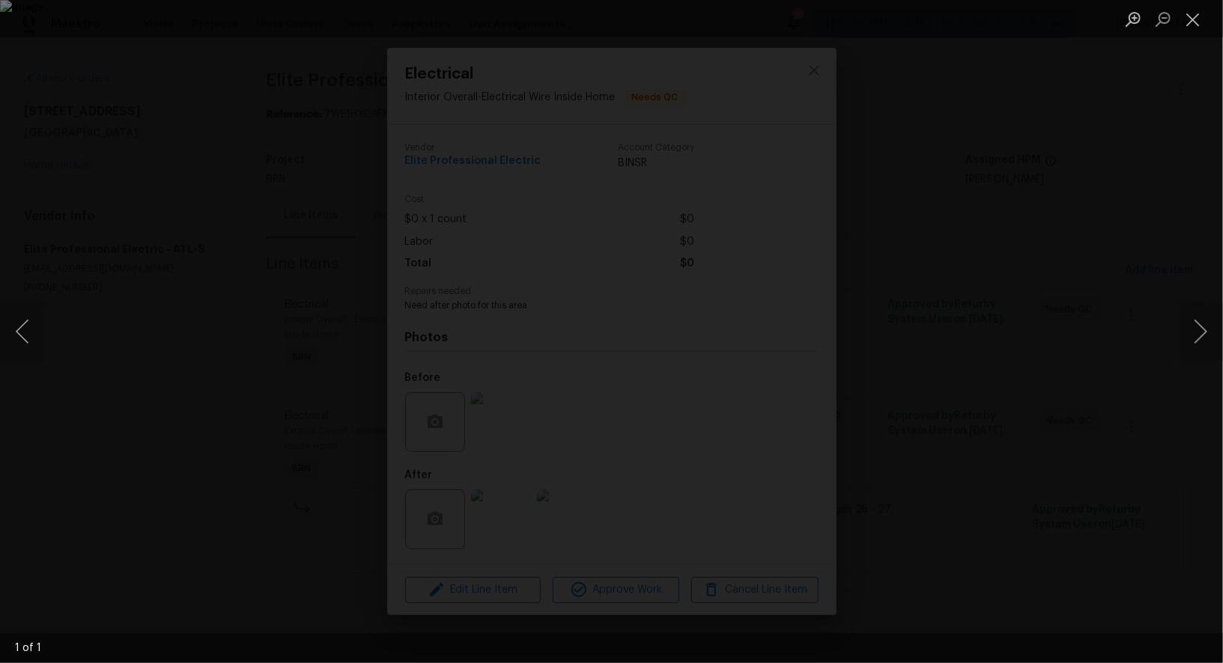
click at [950, 392] on div "Lightbox" at bounding box center [611, 331] width 1223 height 663
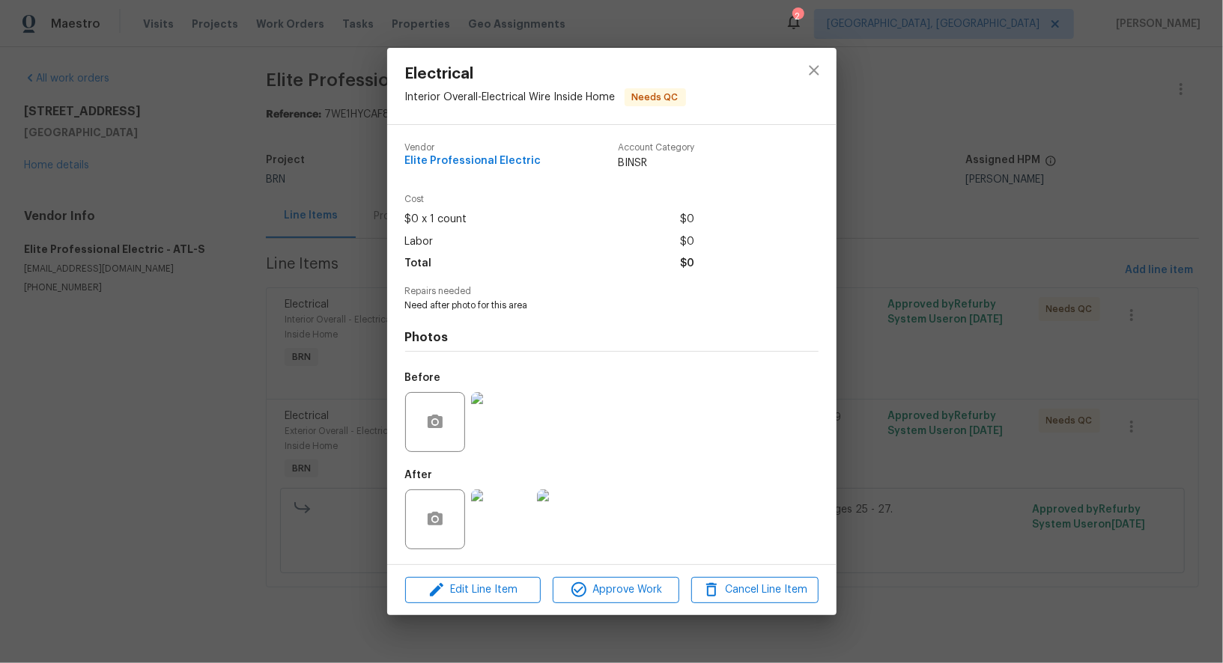
click at [499, 526] on img at bounding box center [501, 520] width 60 height 60
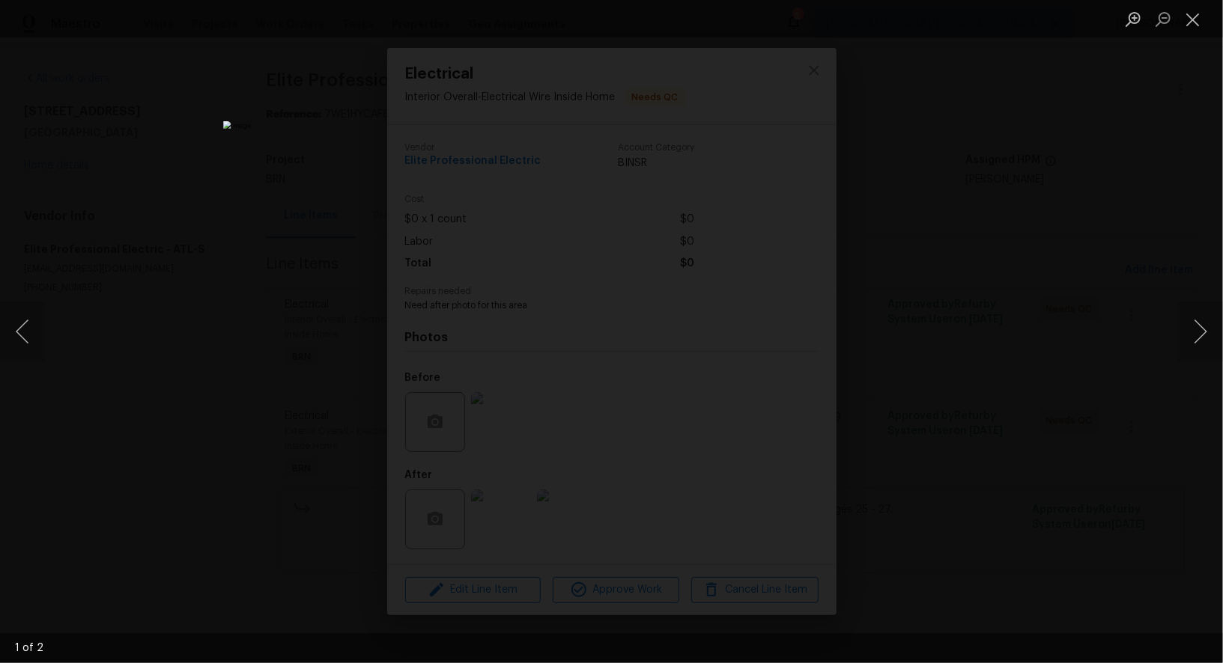
drag, startPoint x: 1019, startPoint y: 523, endPoint x: 1012, endPoint y: 512, distance: 13.1
click at [1019, 524] on div "Lightbox" at bounding box center [611, 331] width 1223 height 663
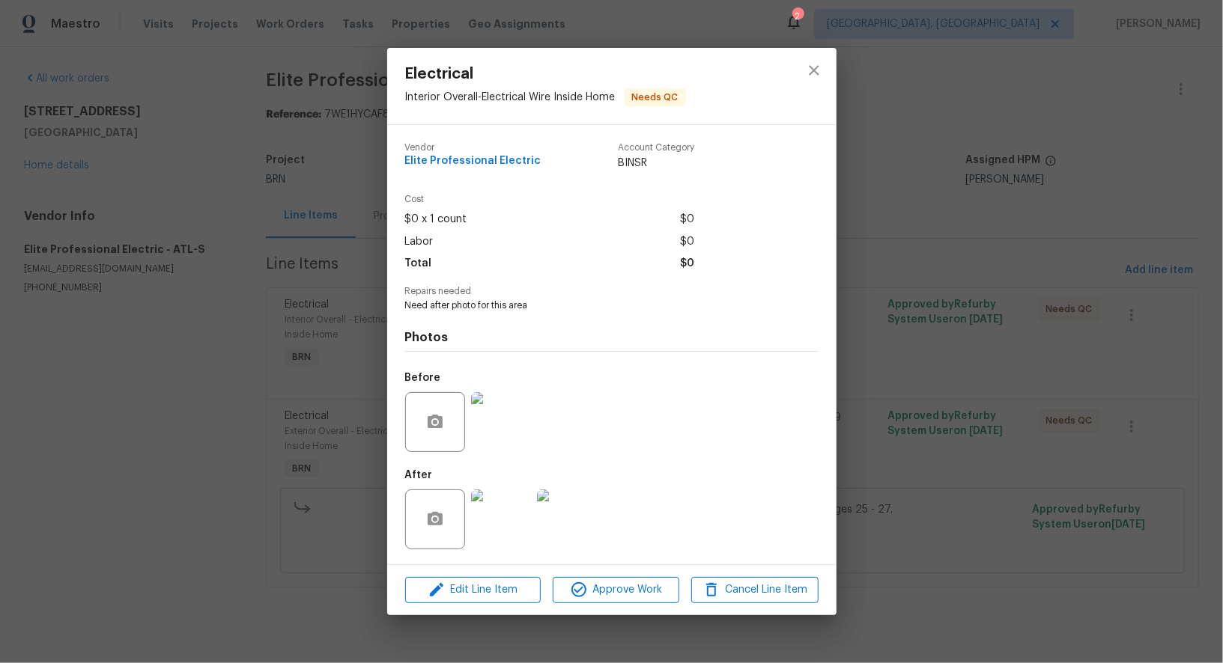
click at [508, 529] on img at bounding box center [501, 520] width 60 height 60
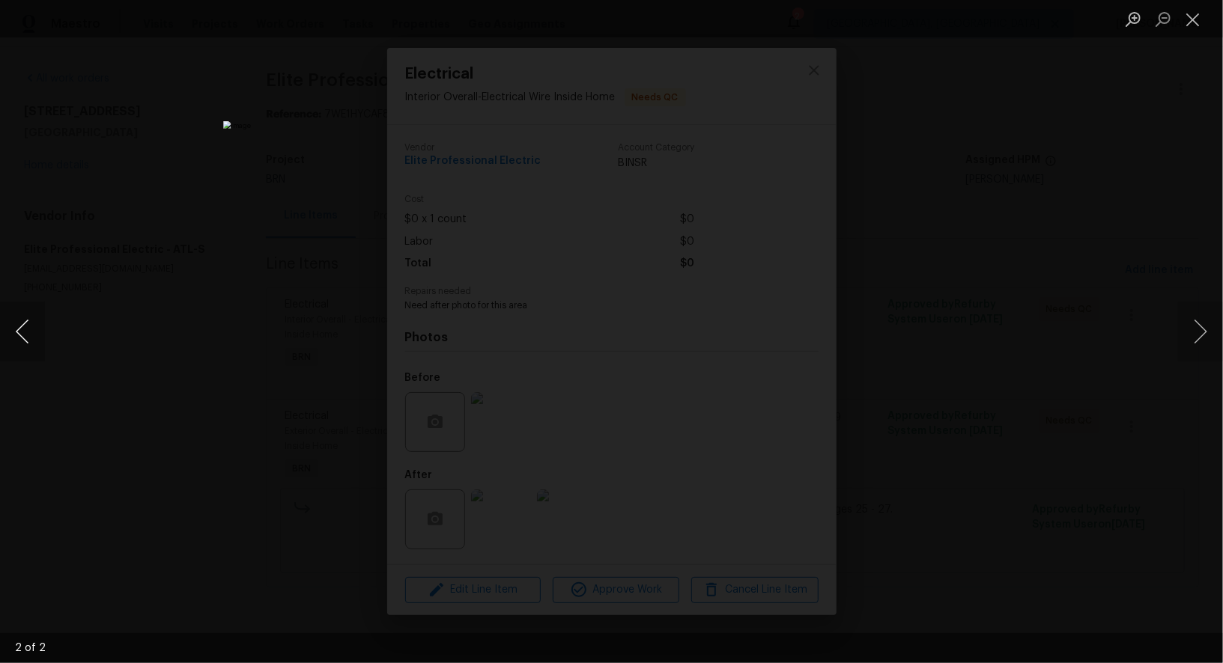
click at [9, 346] on button "Previous image" at bounding box center [22, 332] width 45 height 60
click at [942, 463] on div "Lightbox" at bounding box center [611, 331] width 1223 height 663
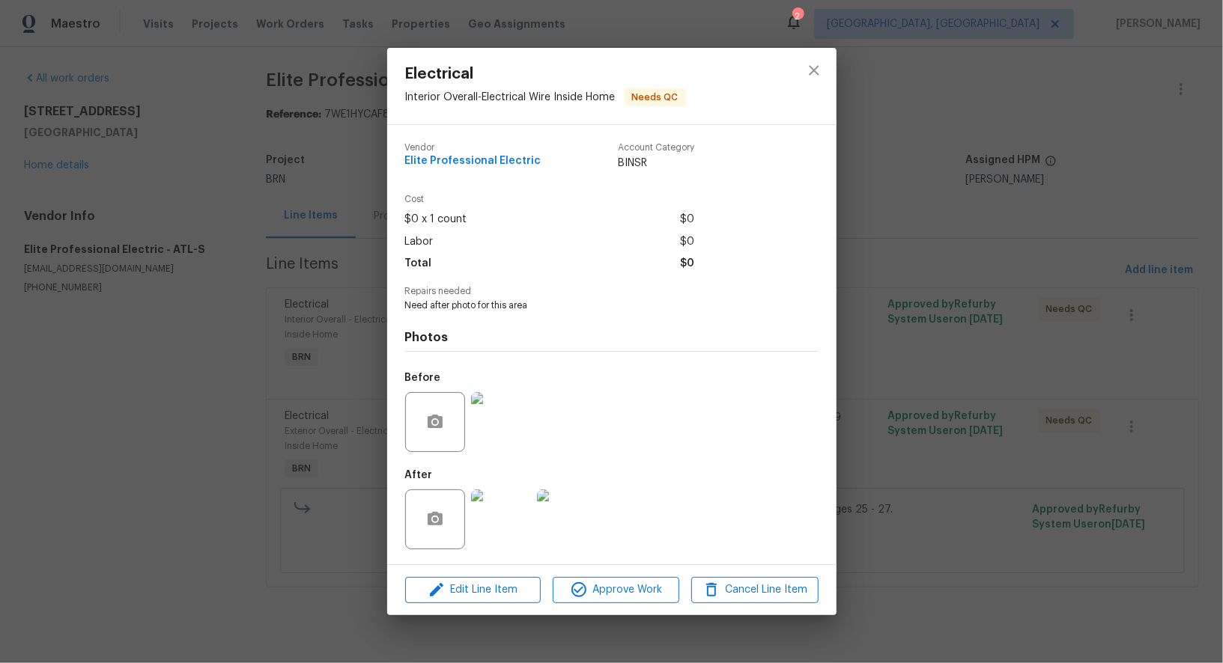
click at [942, 463] on div "Electrical Interior Overall - Electrical Wire Inside Home Needs QC Vendor Elite…" at bounding box center [611, 331] width 1223 height 663
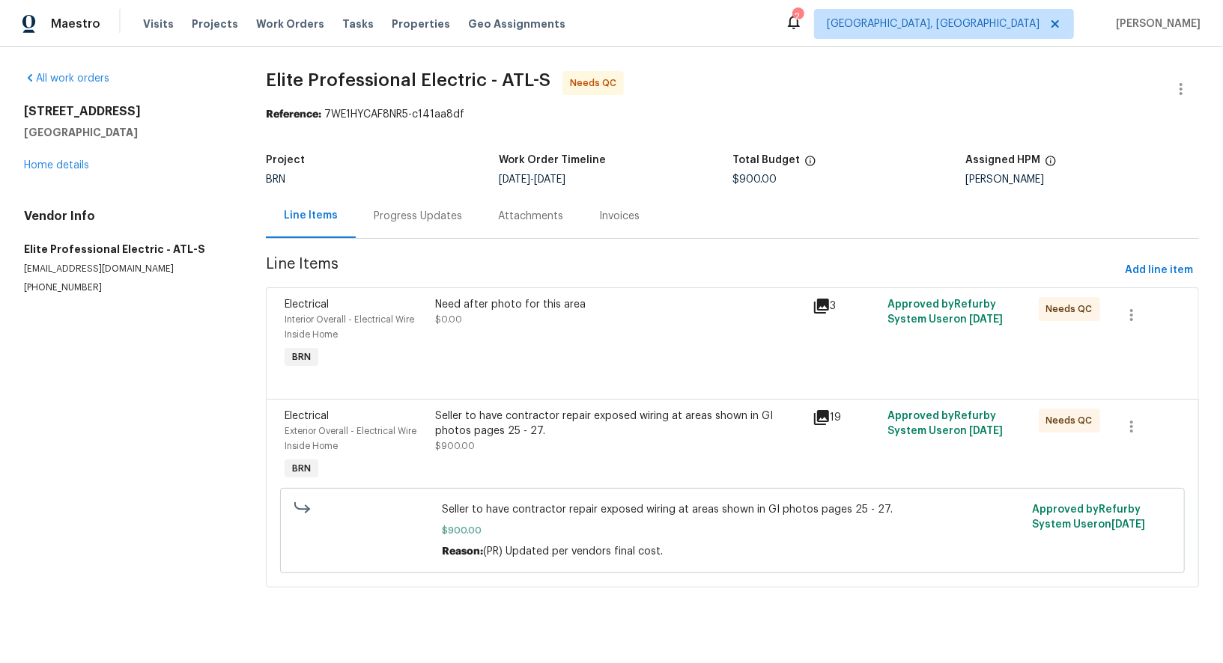
click at [392, 213] on div "Progress Updates" at bounding box center [418, 216] width 88 height 15
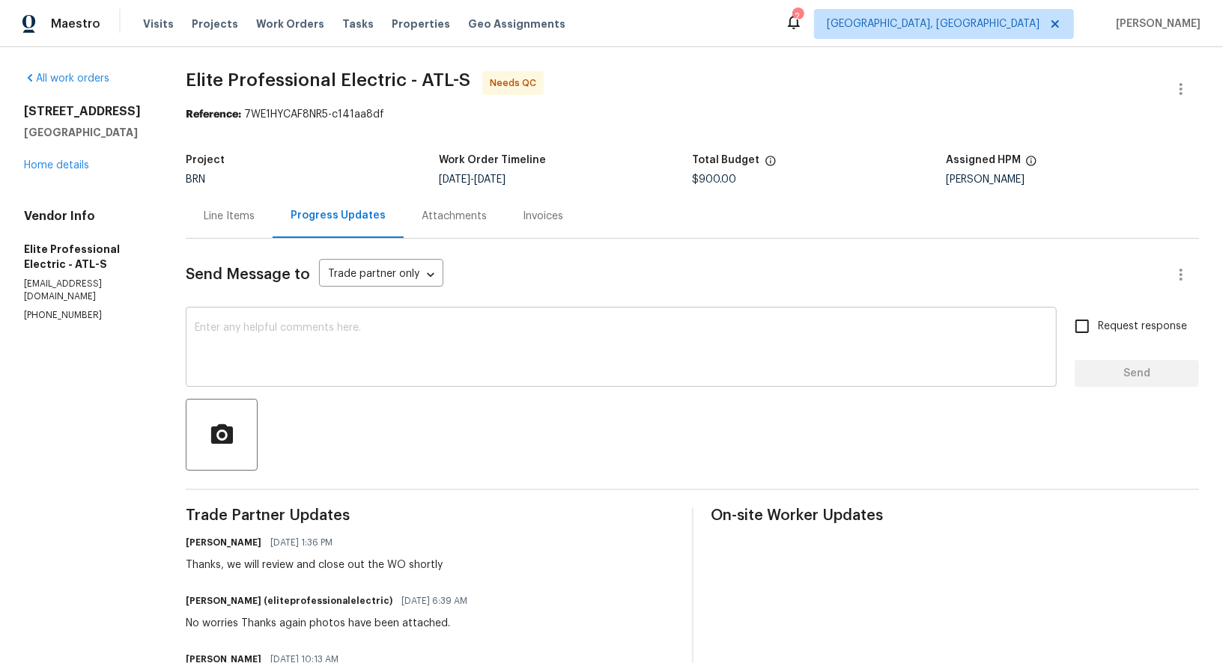
click at [377, 373] on textarea at bounding box center [621, 349] width 853 height 52
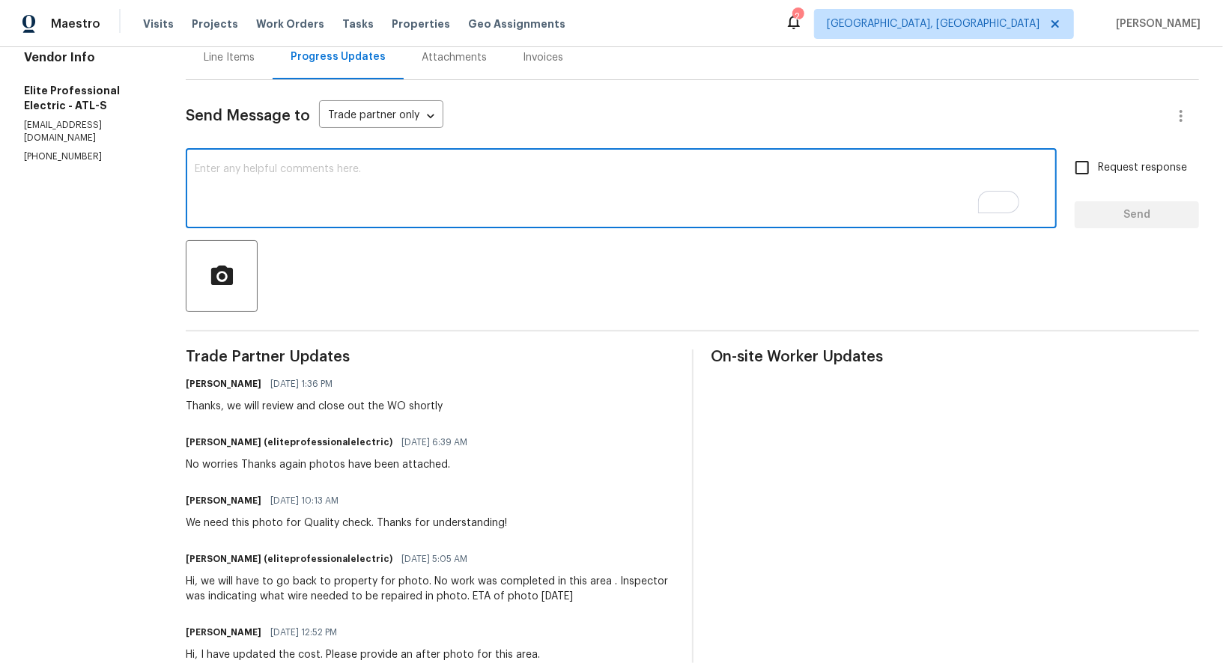
scroll to position [159, 0]
click at [252, 70] on div "Line Items" at bounding box center [229, 57] width 87 height 44
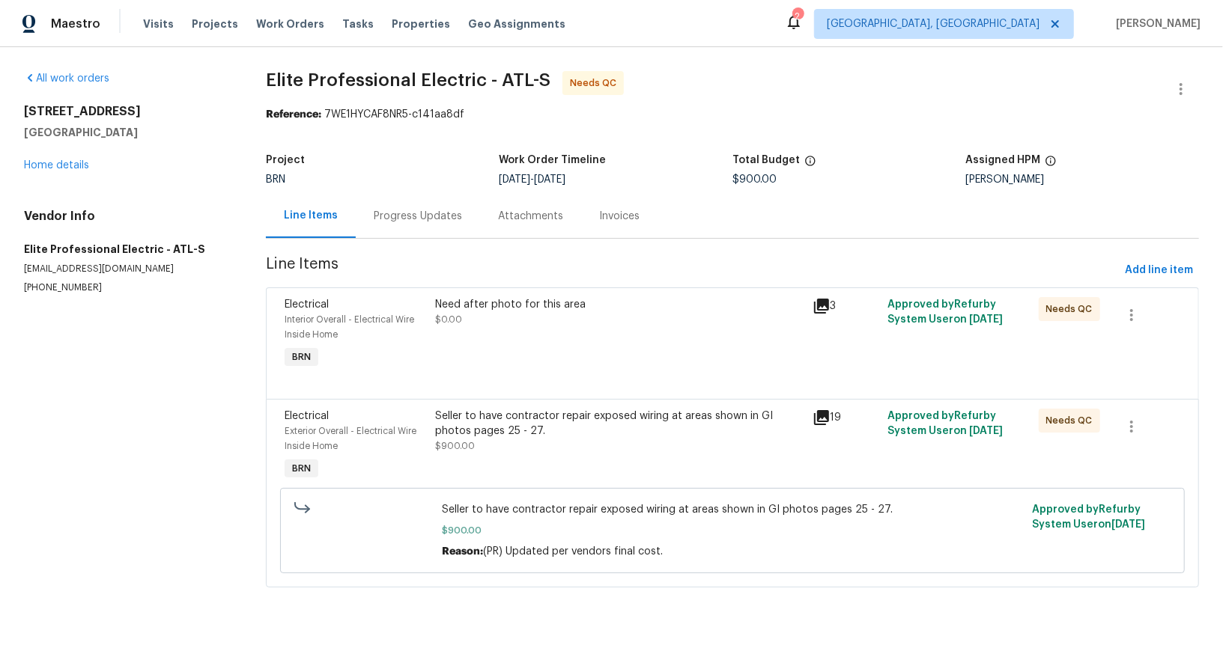
click at [509, 416] on div "Seller to have contractor repair exposed wiring at areas shown in GI photos pag…" at bounding box center [619, 424] width 368 height 30
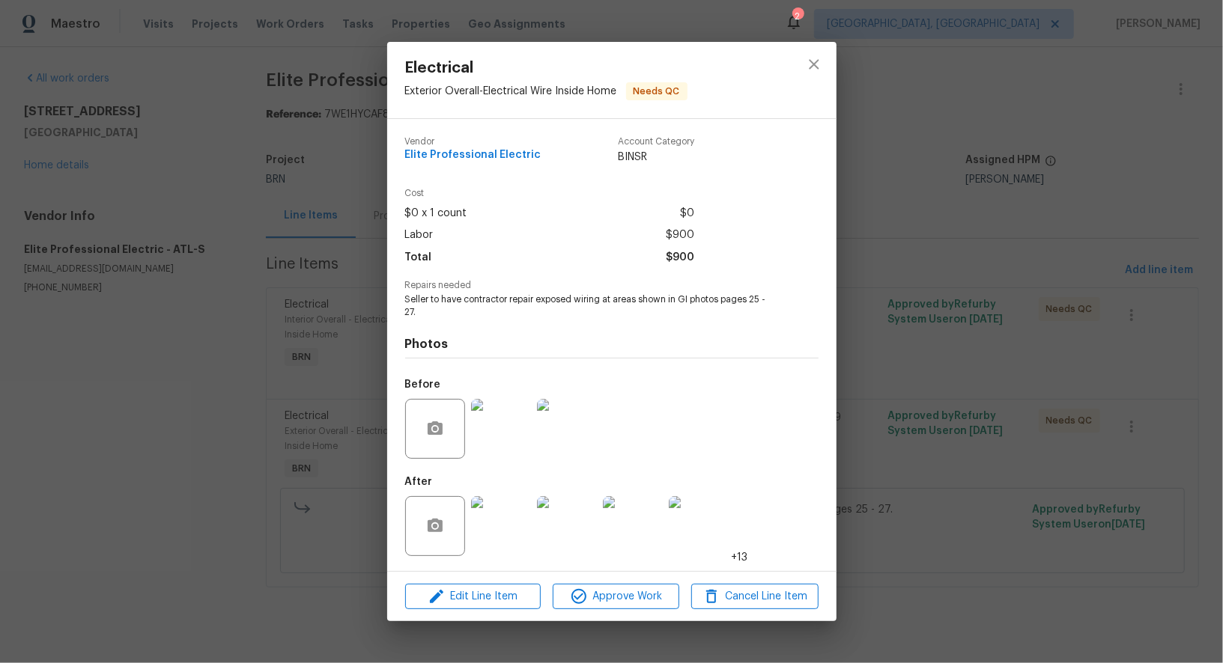
click at [324, 520] on div "Electrical Exterior Overall - Electrical Wire Inside Home Needs QC Vendor Elite…" at bounding box center [611, 331] width 1223 height 663
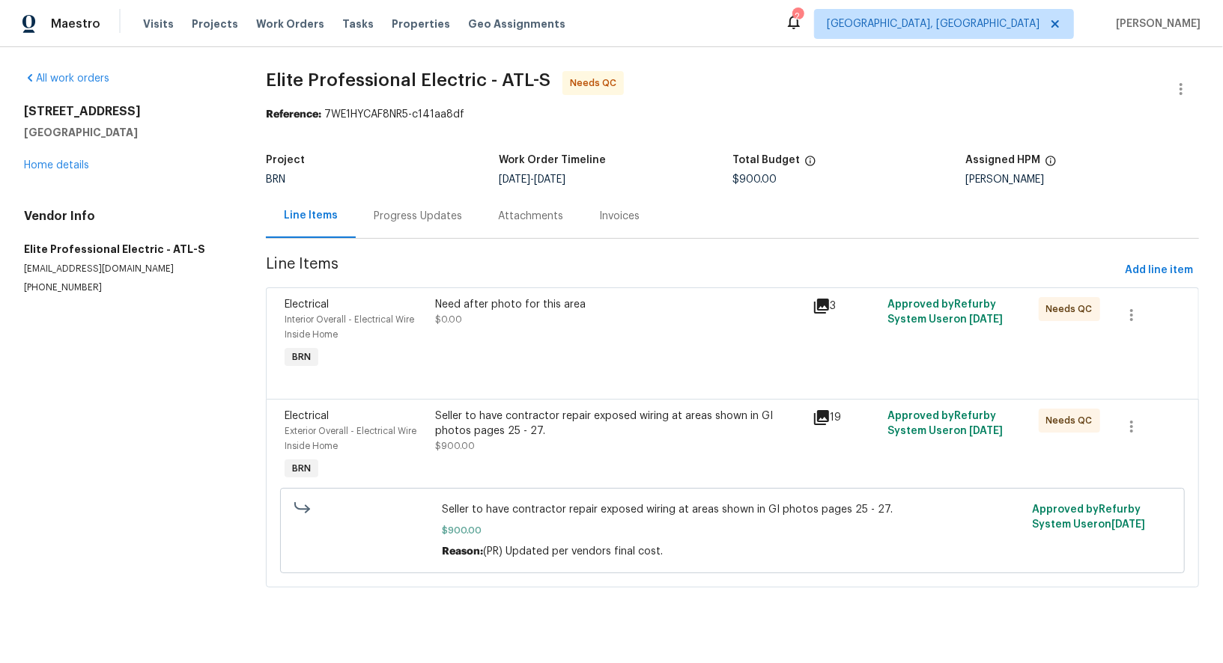
click at [478, 410] on div "Seller to have contractor repair exposed wiring at areas shown in GI photos pag…" at bounding box center [619, 424] width 368 height 30
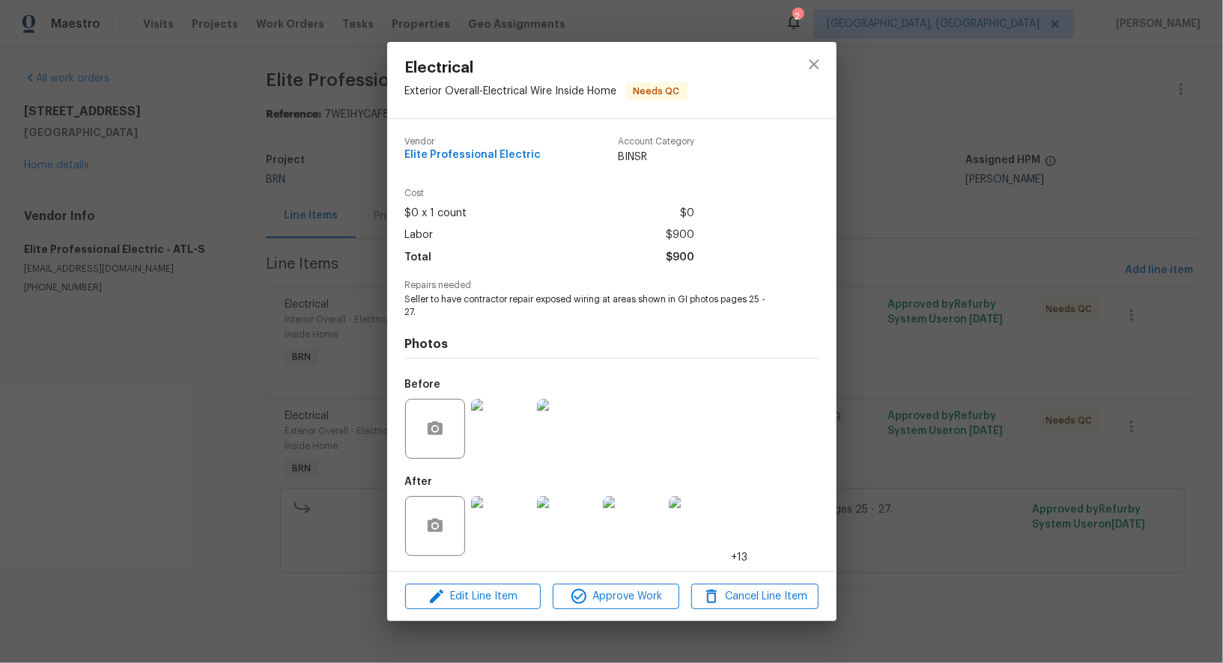
click at [326, 323] on div "Electrical Exterior Overall - Electrical Wire Inside Home Needs QC Vendor Elite…" at bounding box center [611, 331] width 1223 height 663
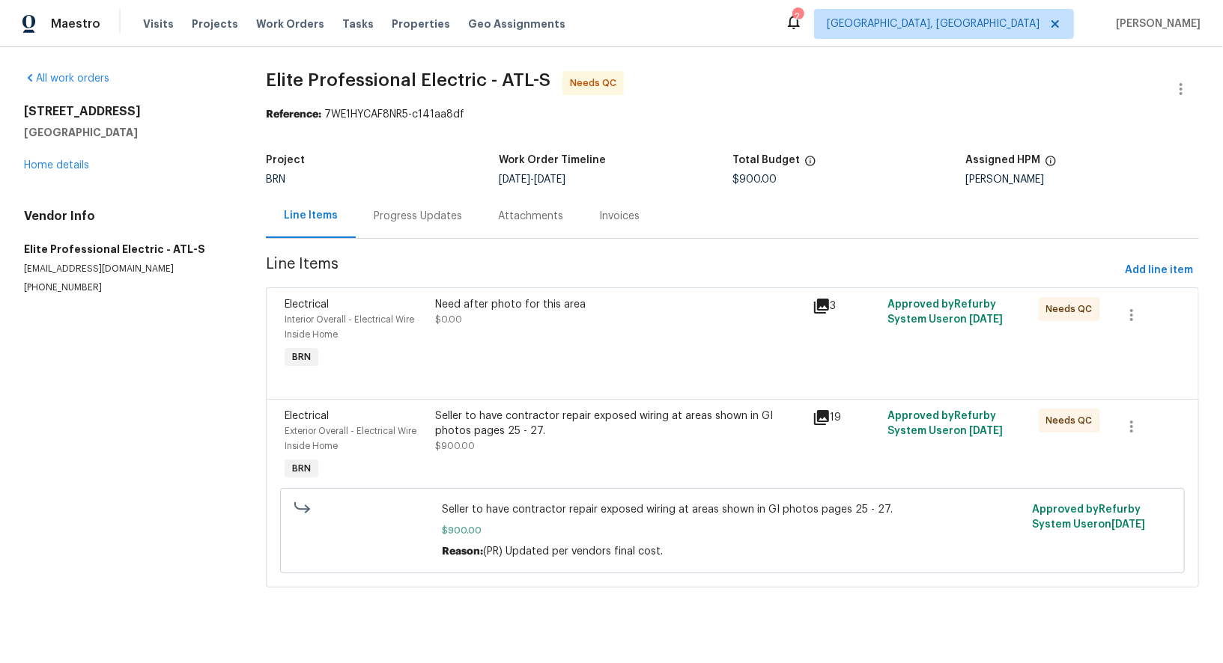
click at [398, 225] on div "Progress Updates" at bounding box center [418, 216] width 124 height 44
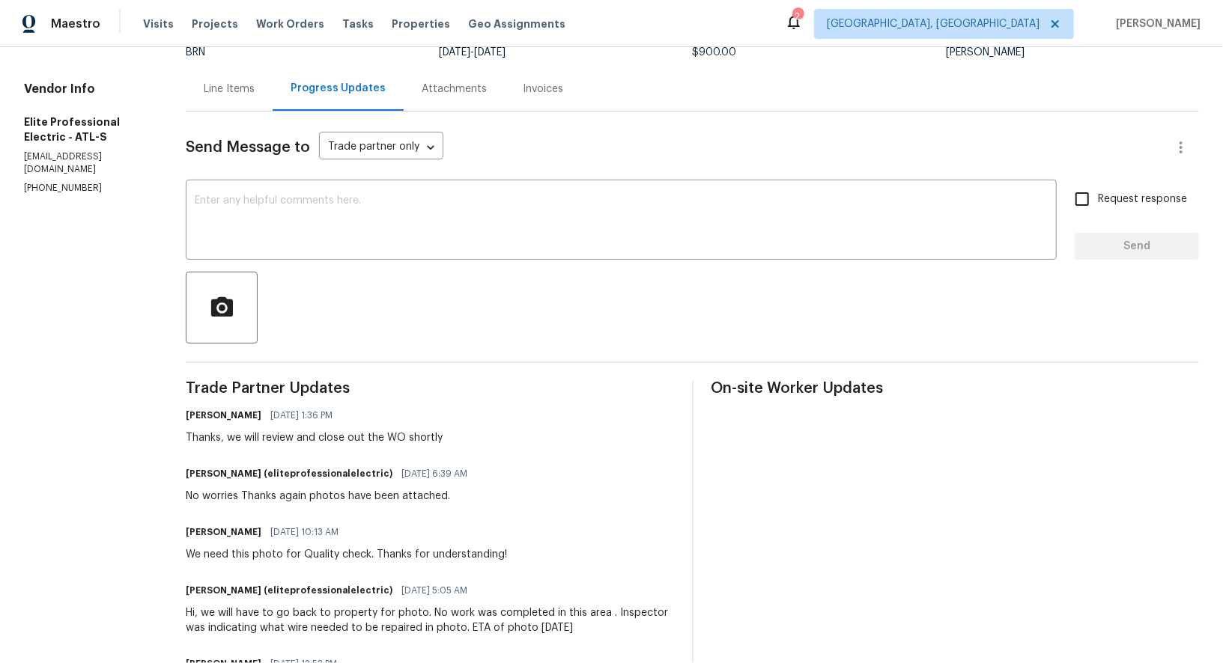
scroll to position [112, 0]
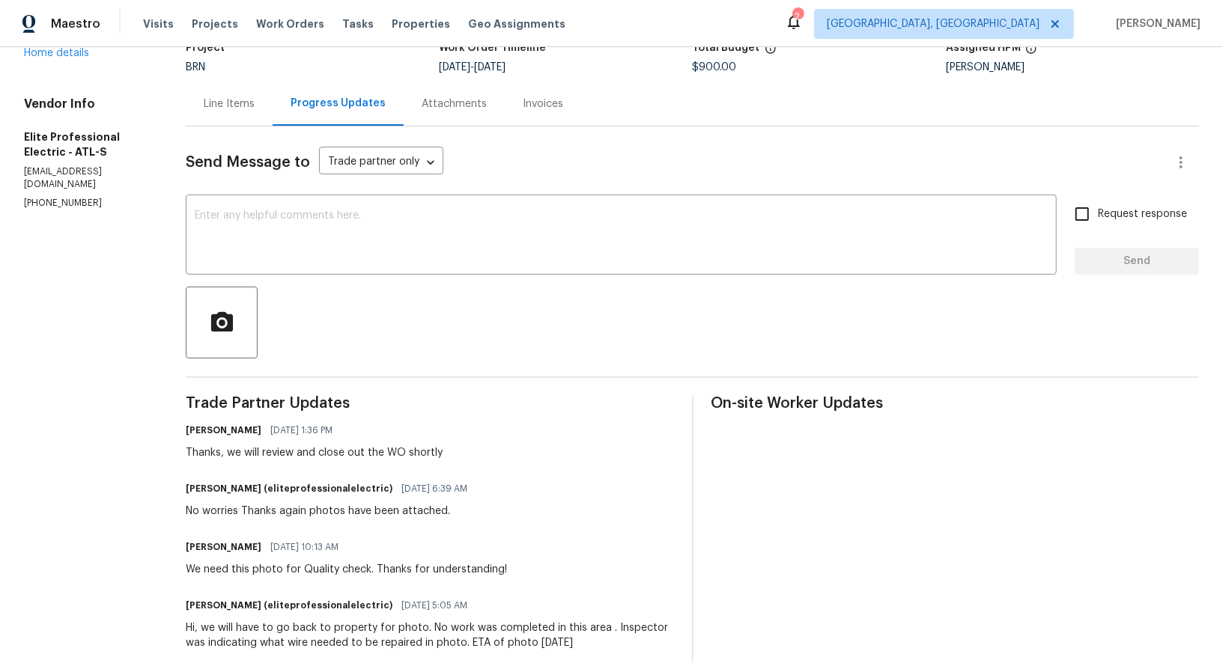
click at [237, 112] on div "Line Items" at bounding box center [229, 104] width 87 height 44
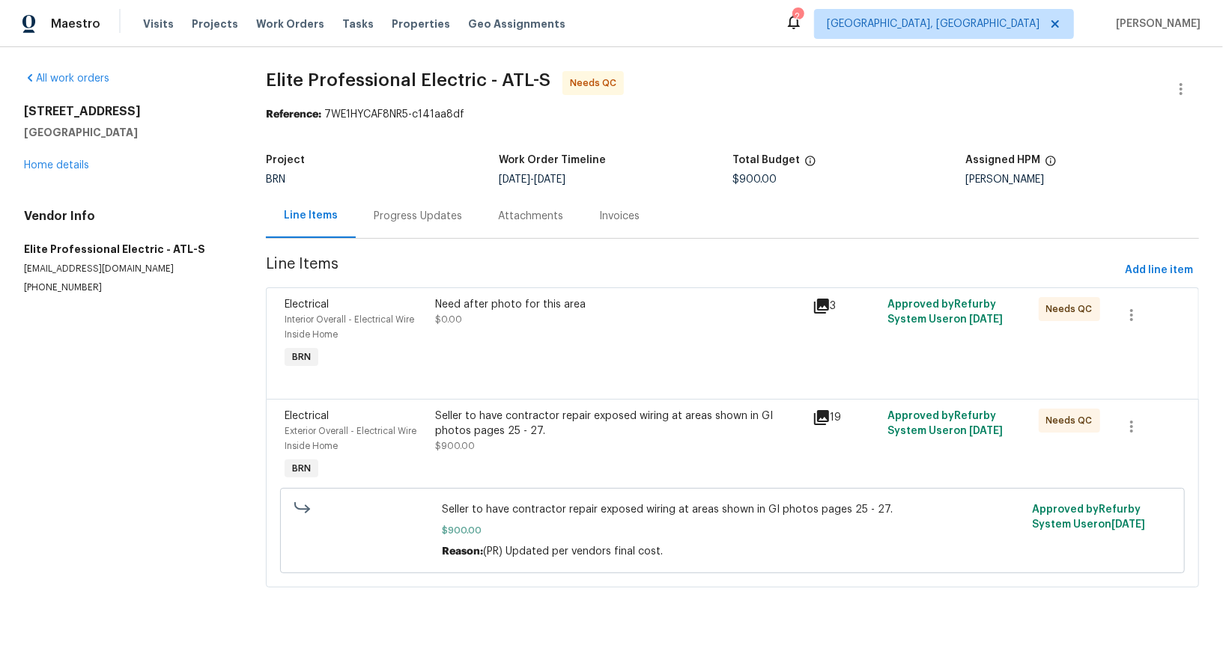
click at [468, 402] on div "Electrical Exterior Overall - Electrical Wire Inside Home BRN Seller to have co…" at bounding box center [732, 493] width 933 height 189
click at [503, 442] on div "Seller to have contractor repair exposed wiring at areas shown in GI photos pag…" at bounding box center [619, 431] width 368 height 45
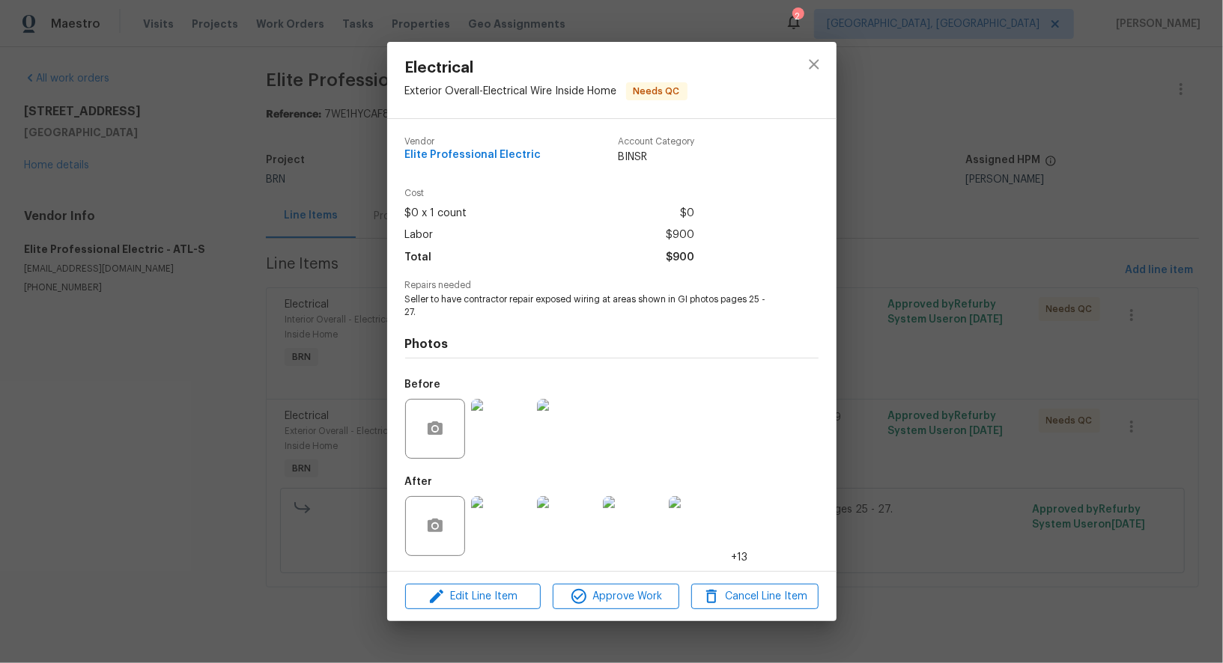
click at [478, 433] on img at bounding box center [501, 429] width 60 height 60
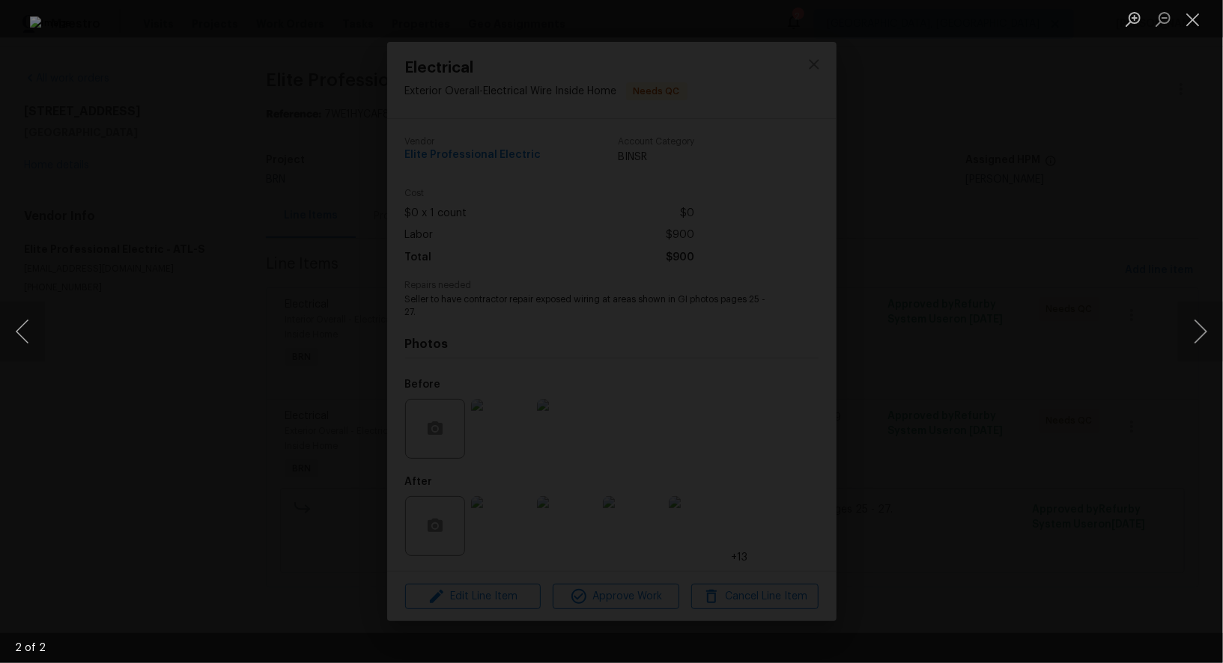
click at [1081, 453] on div "Lightbox" at bounding box center [611, 331] width 1223 height 663
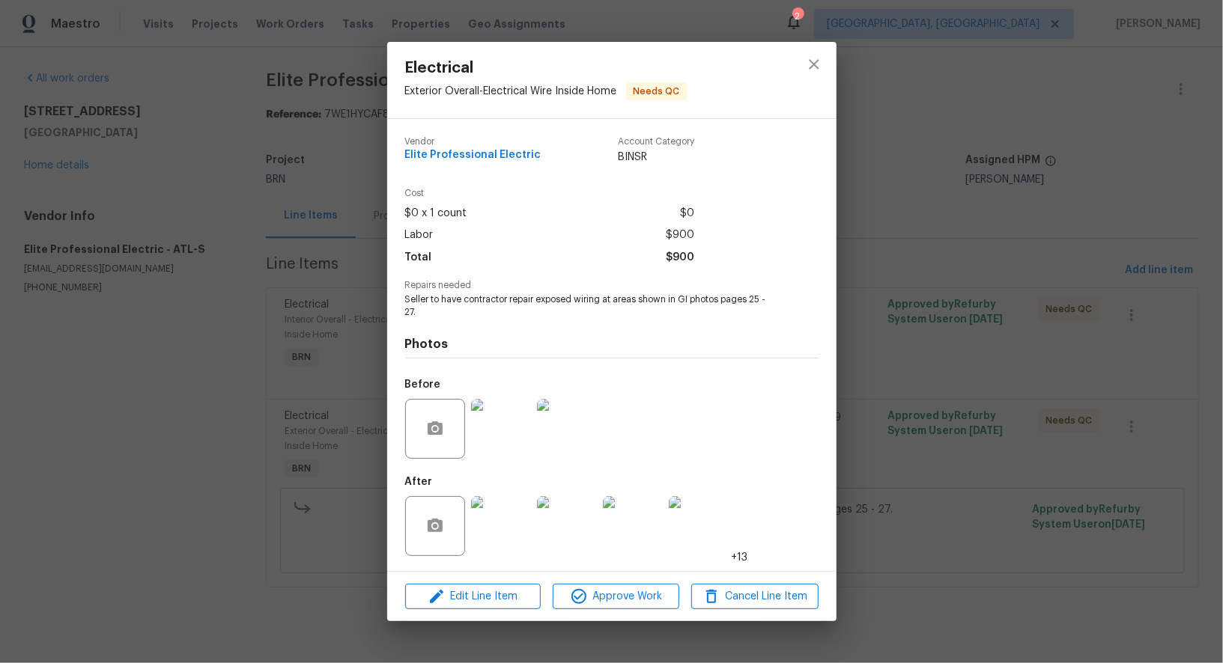
click at [1127, 409] on div "Electrical Exterior Overall - Electrical Wire Inside Home Needs QC Vendor Elite…" at bounding box center [611, 331] width 1223 height 663
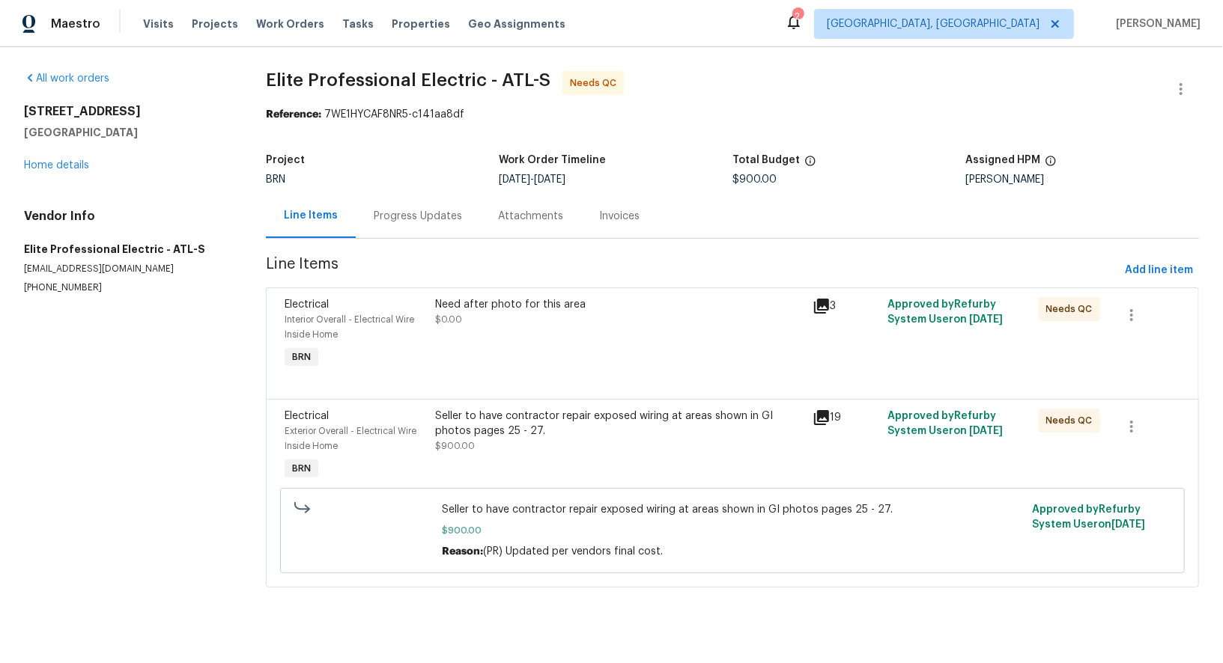
click at [517, 352] on div "Need after photo for this area $0.00" at bounding box center [618, 335] width 377 height 84
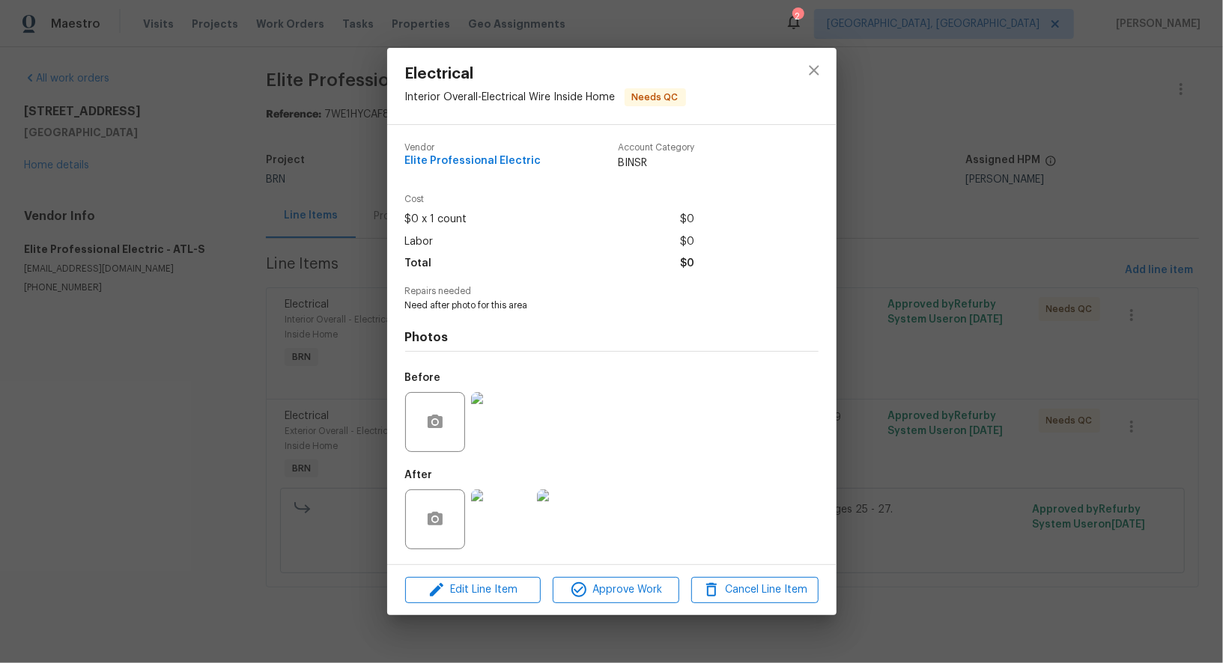
click at [516, 519] on img at bounding box center [501, 520] width 60 height 60
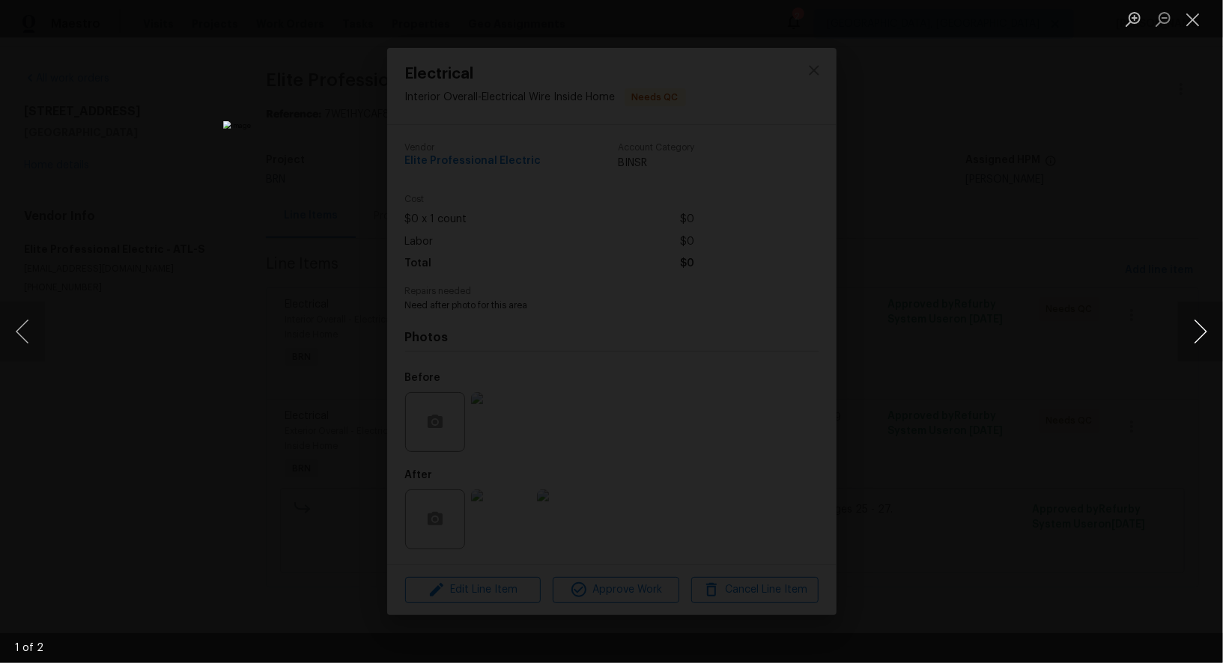
click at [1205, 344] on button "Next image" at bounding box center [1200, 332] width 45 height 60
click at [981, 459] on div "Lightbox" at bounding box center [611, 331] width 1223 height 663
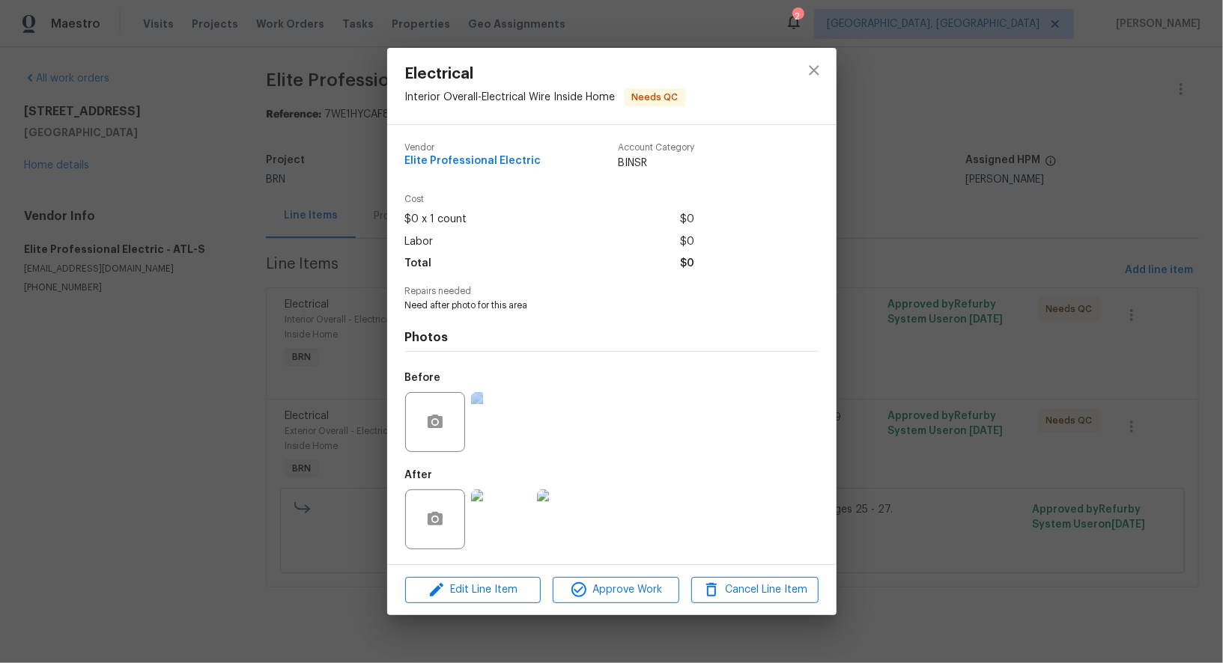
click at [981, 459] on div "Electrical Interior Overall - Electrical Wire Inside Home Needs QC Vendor Elite…" at bounding box center [611, 331] width 1223 height 663
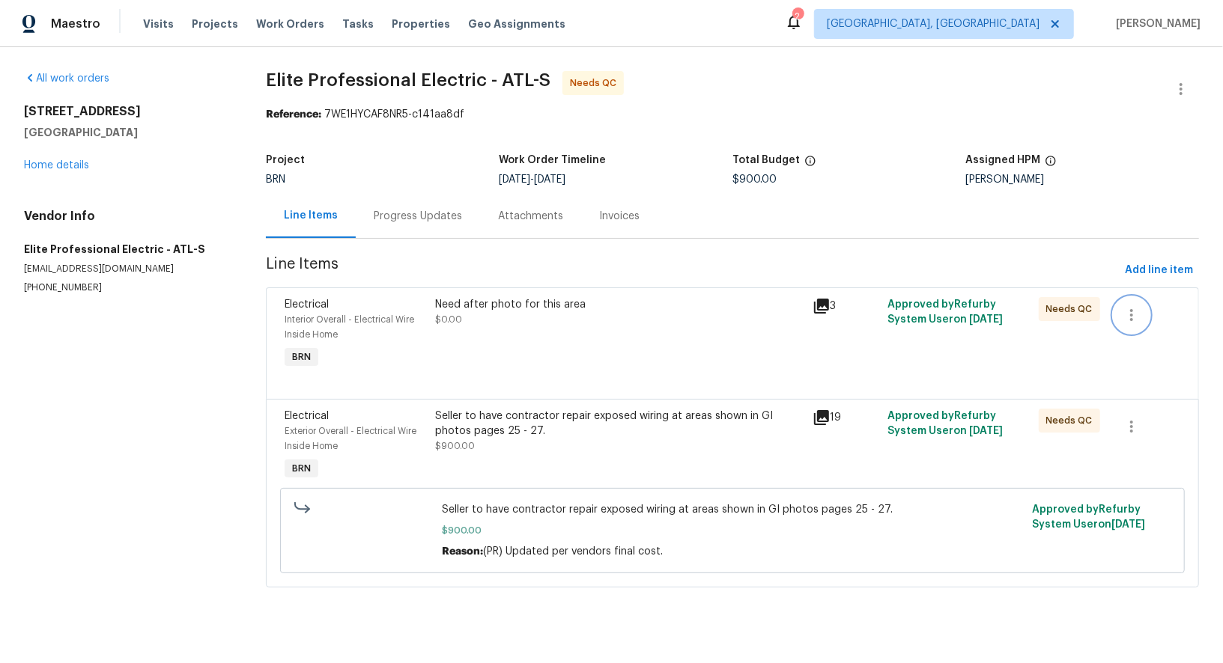
click at [1130, 318] on icon "button" at bounding box center [1131, 315] width 18 height 18
click at [1142, 304] on li "Cancel" at bounding box center [1143, 314] width 58 height 25
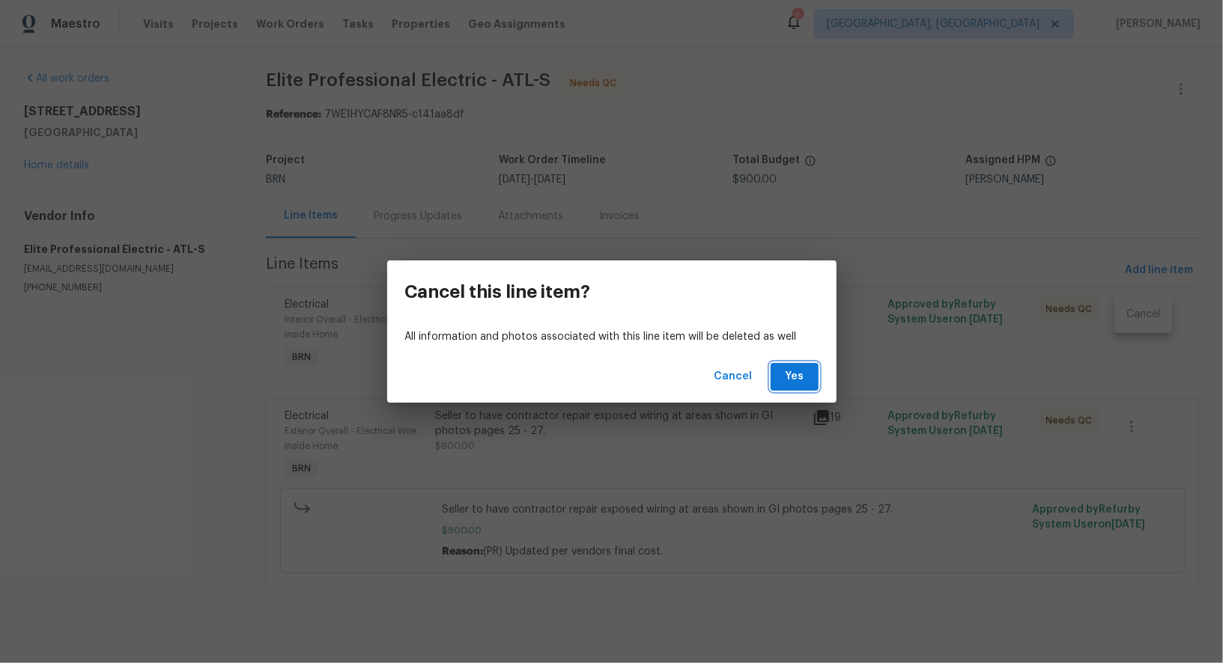
click at [798, 380] on span "Yes" at bounding box center [794, 377] width 24 height 19
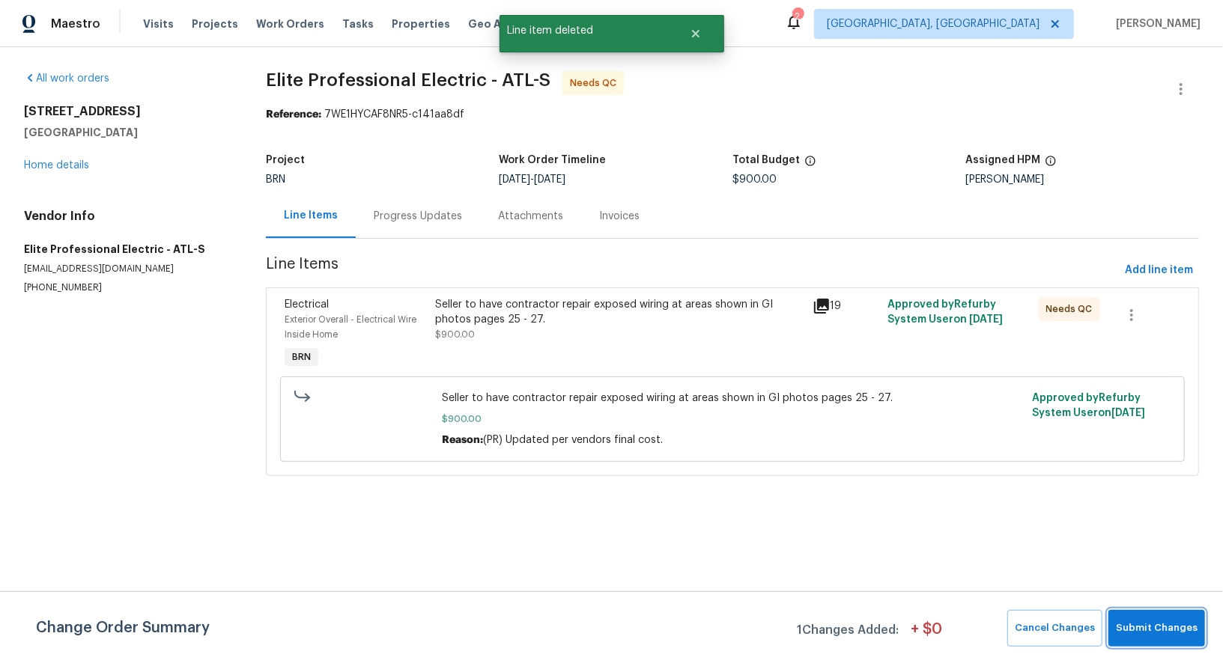
click at [1118, 627] on button "Submit Changes" at bounding box center [1156, 628] width 97 height 37
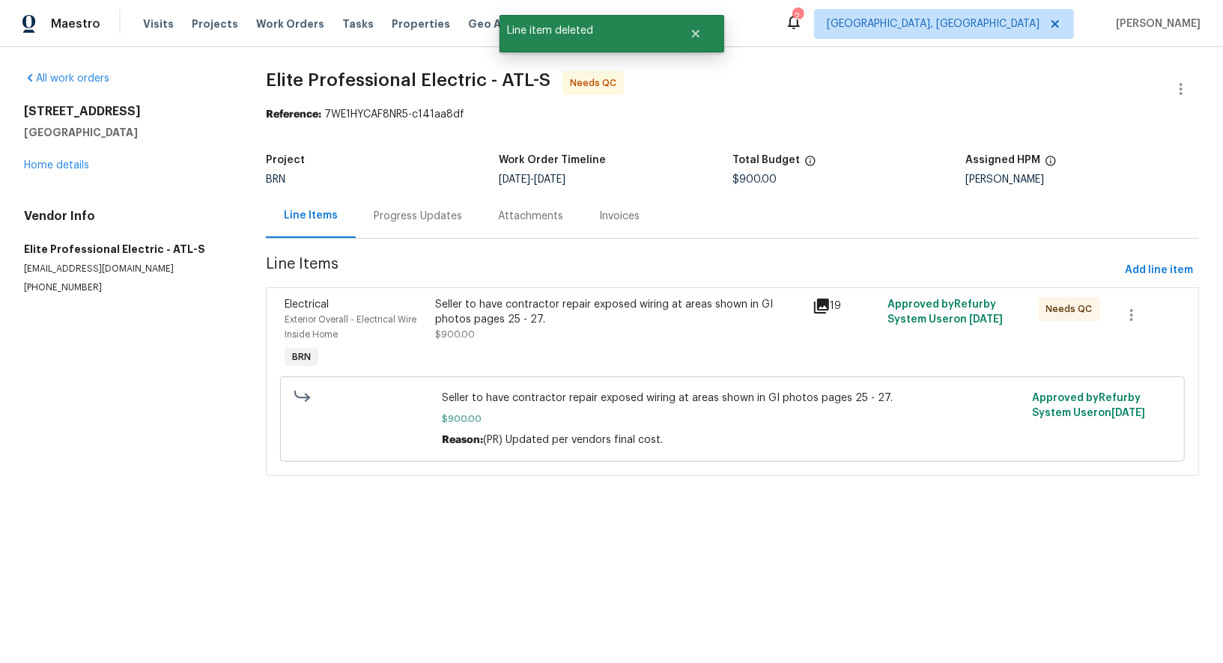
click at [576, 330] on div "Seller to have contractor repair exposed wiring at areas shown in GI photos pag…" at bounding box center [619, 319] width 368 height 45
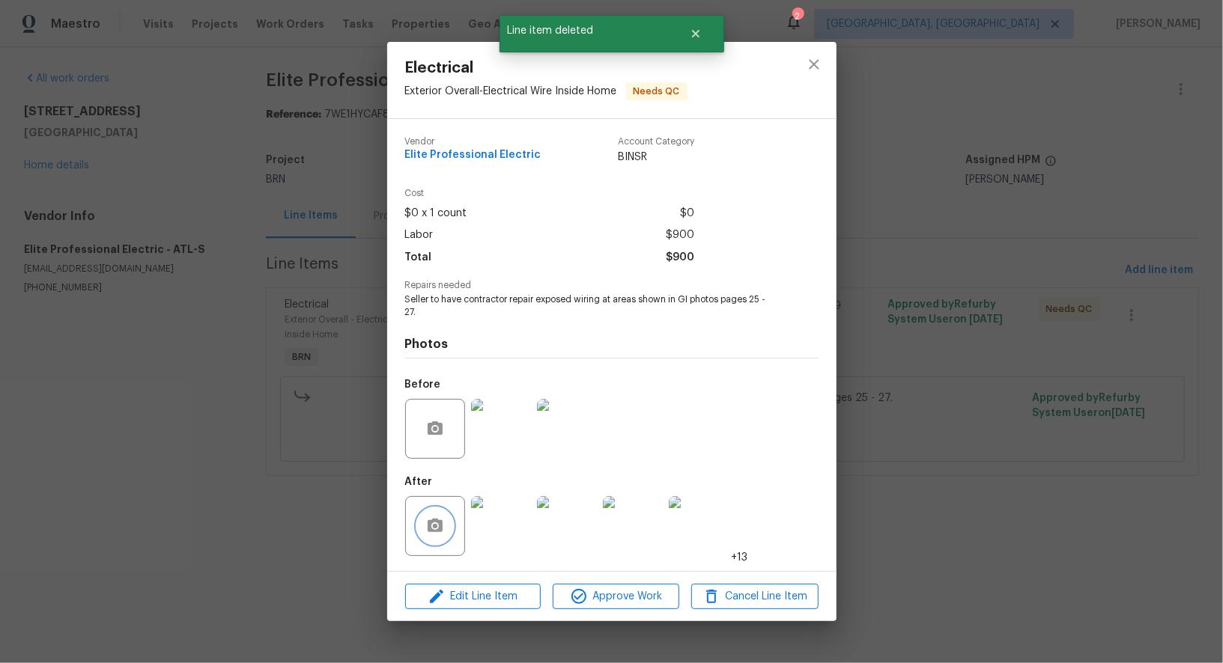
click at [424, 523] on button "button" at bounding box center [435, 526] width 36 height 36
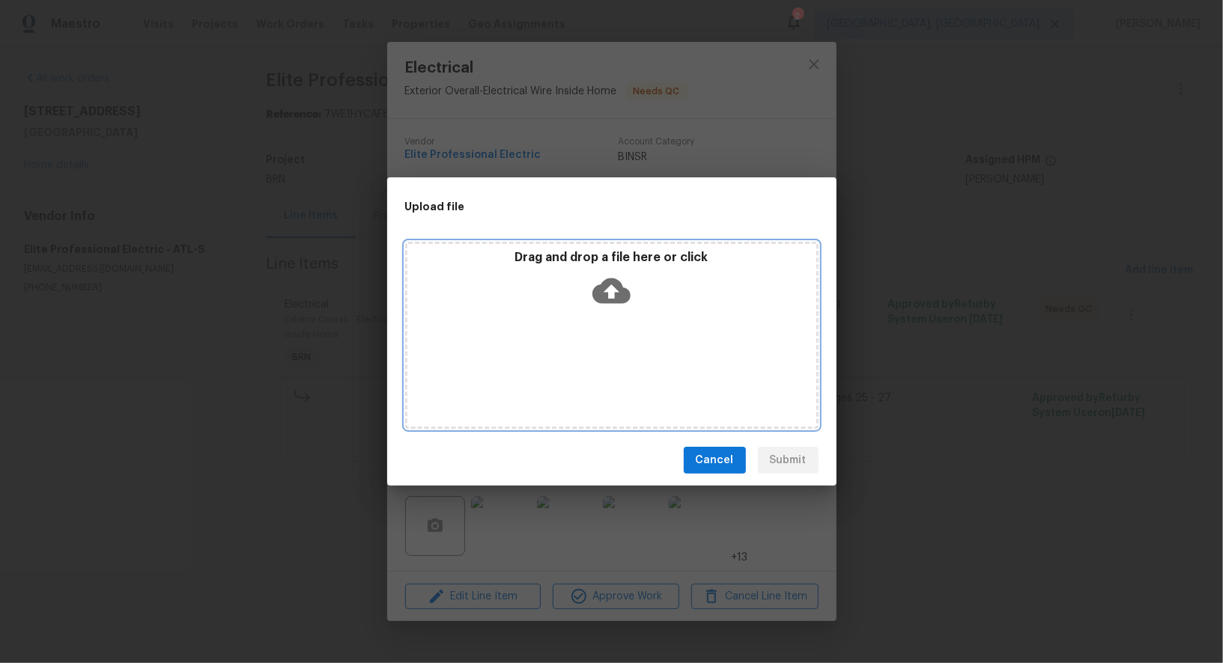
click at [603, 300] on icon at bounding box center [611, 290] width 38 height 25
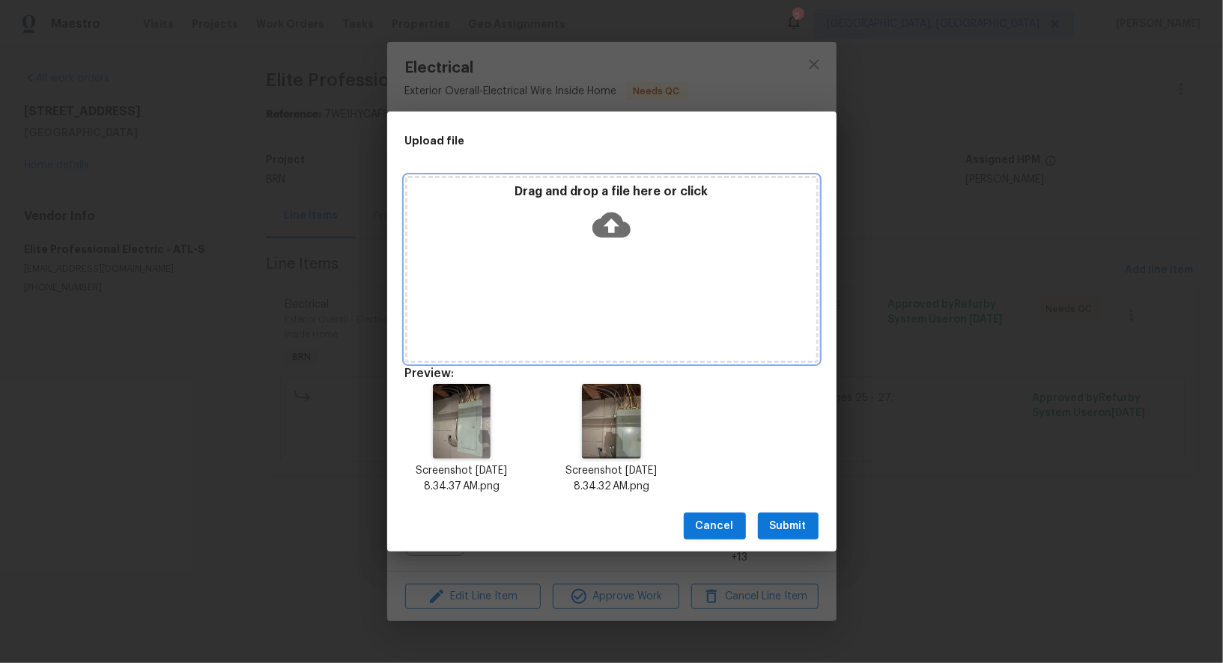
scroll to position [12, 0]
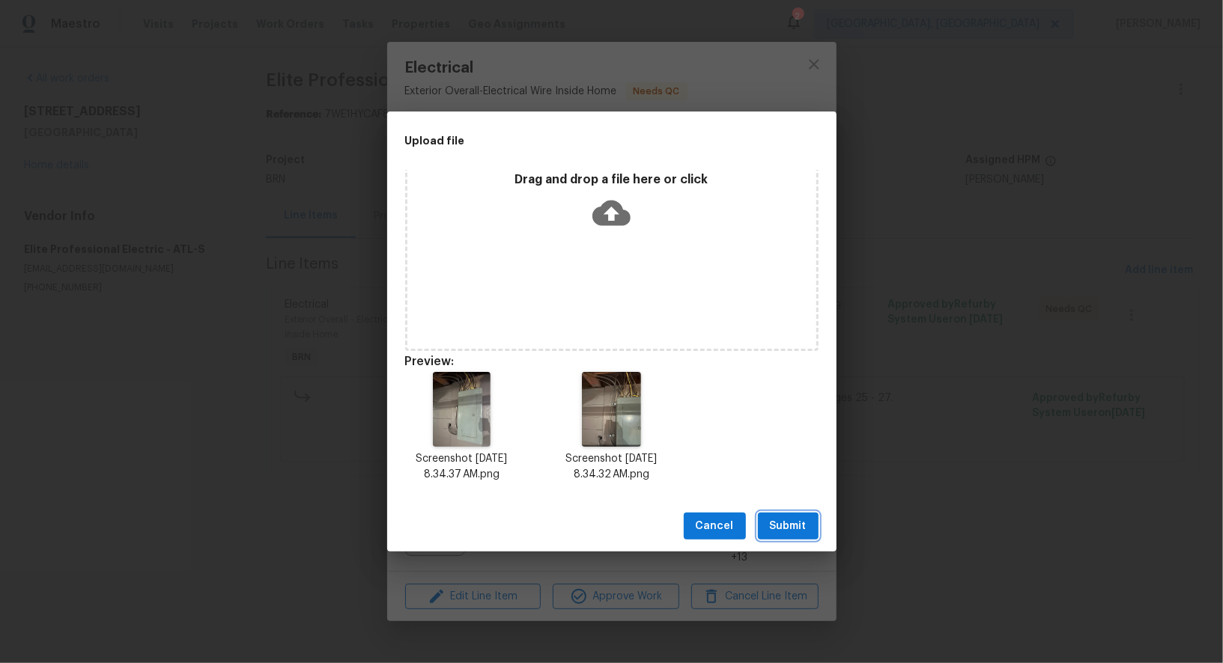
click at [776, 528] on span "Submit" at bounding box center [788, 526] width 37 height 19
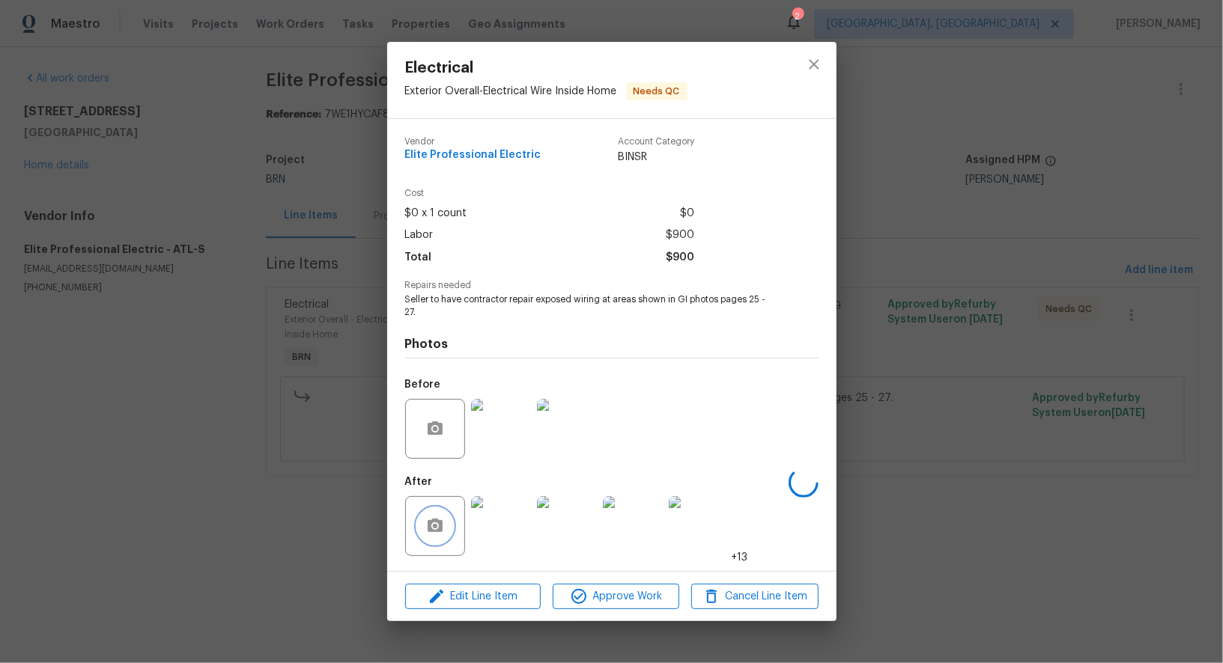
scroll to position [0, 0]
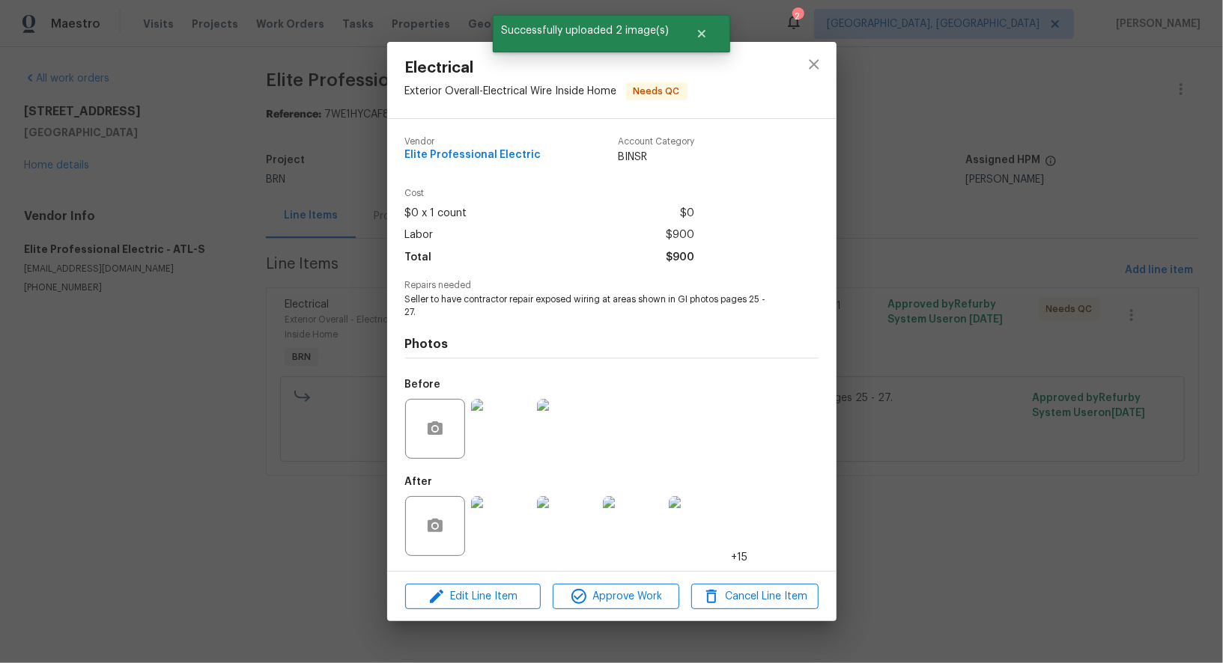
click at [314, 511] on div "Electrical Exterior Overall - Electrical Wire Inside Home Needs QC Vendor Elite…" at bounding box center [611, 331] width 1223 height 663
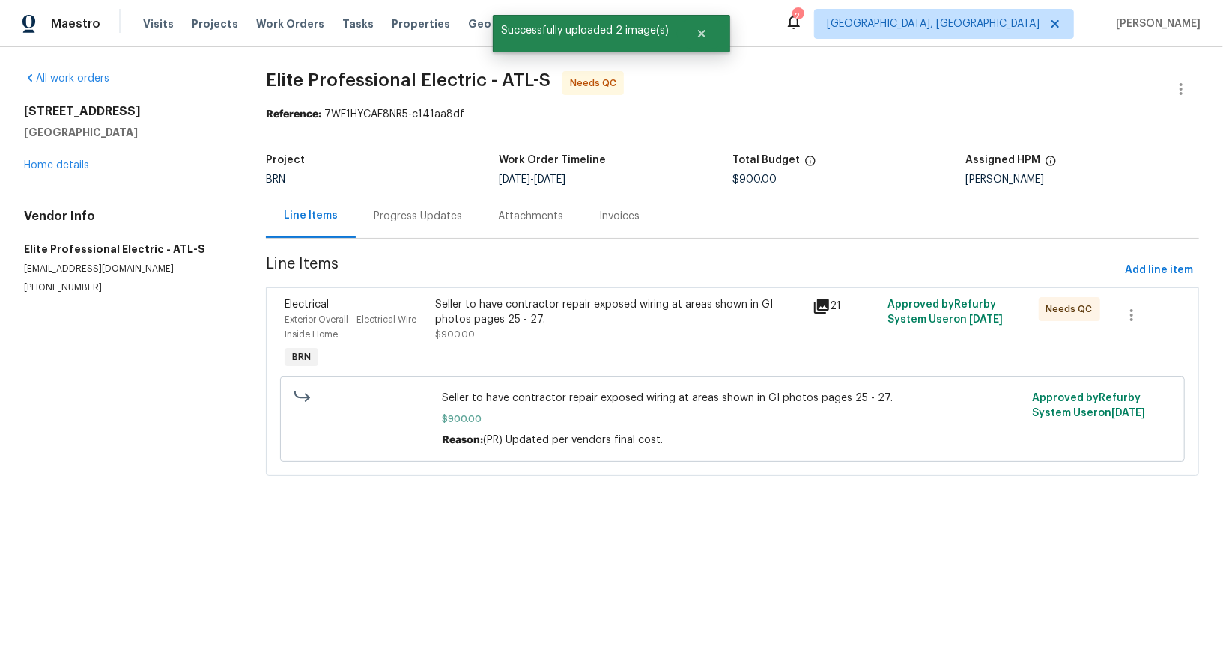
click at [486, 357] on div "Seller to have contractor repair exposed wiring at areas shown in GI photos pag…" at bounding box center [618, 335] width 377 height 84
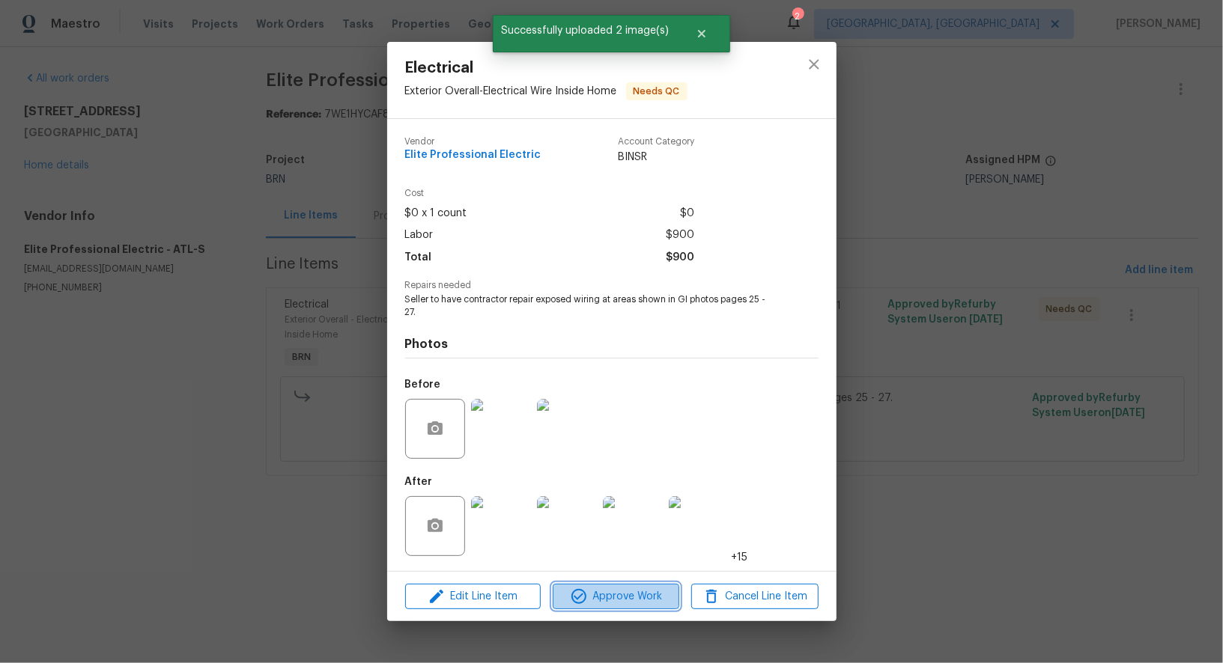
click at [612, 598] on span "Approve Work" at bounding box center [616, 597] width 118 height 19
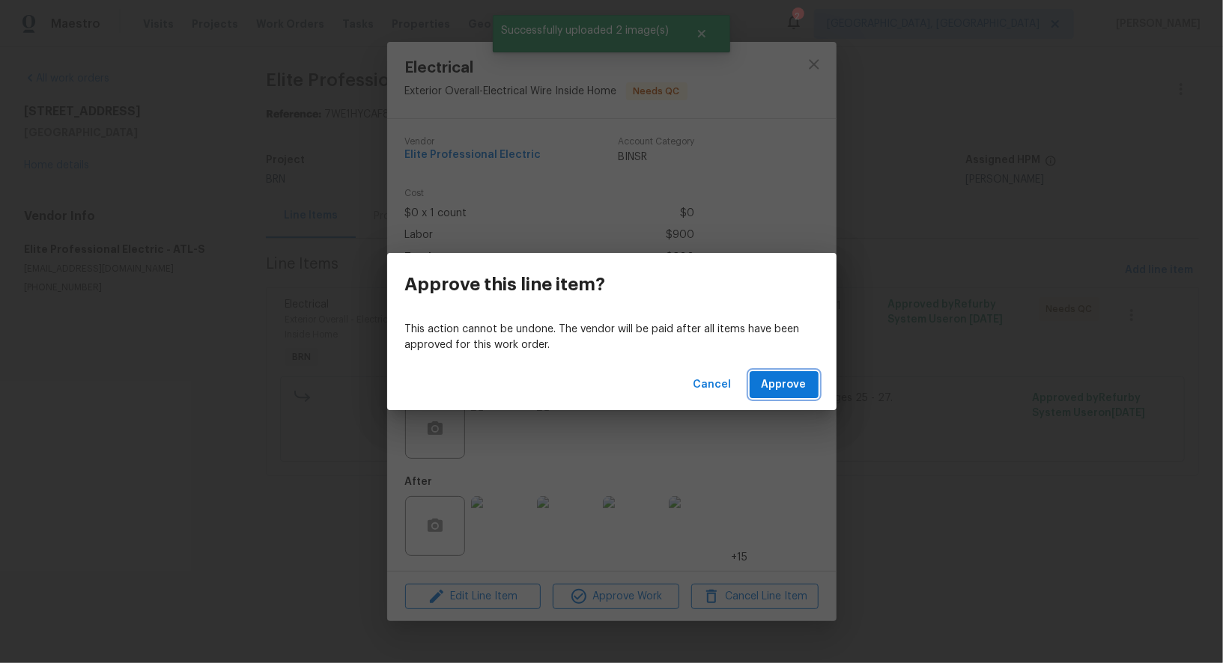
click at [803, 374] on button "Approve" at bounding box center [783, 385] width 69 height 28
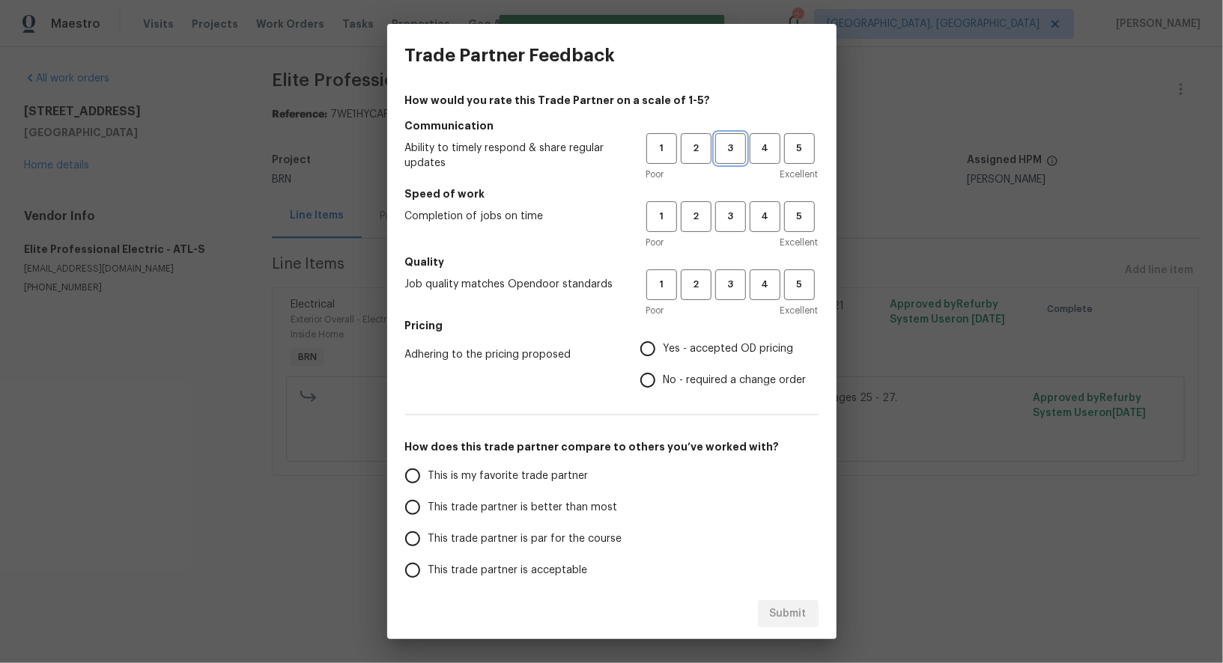
click at [735, 150] on span "3" at bounding box center [730, 148] width 28 height 17
click at [734, 225] on span "3" at bounding box center [730, 216] width 28 height 17
click at [733, 289] on span "3" at bounding box center [730, 284] width 28 height 17
click at [640, 387] on input "No - required a change order" at bounding box center [647, 380] width 31 height 31
radio input "true"
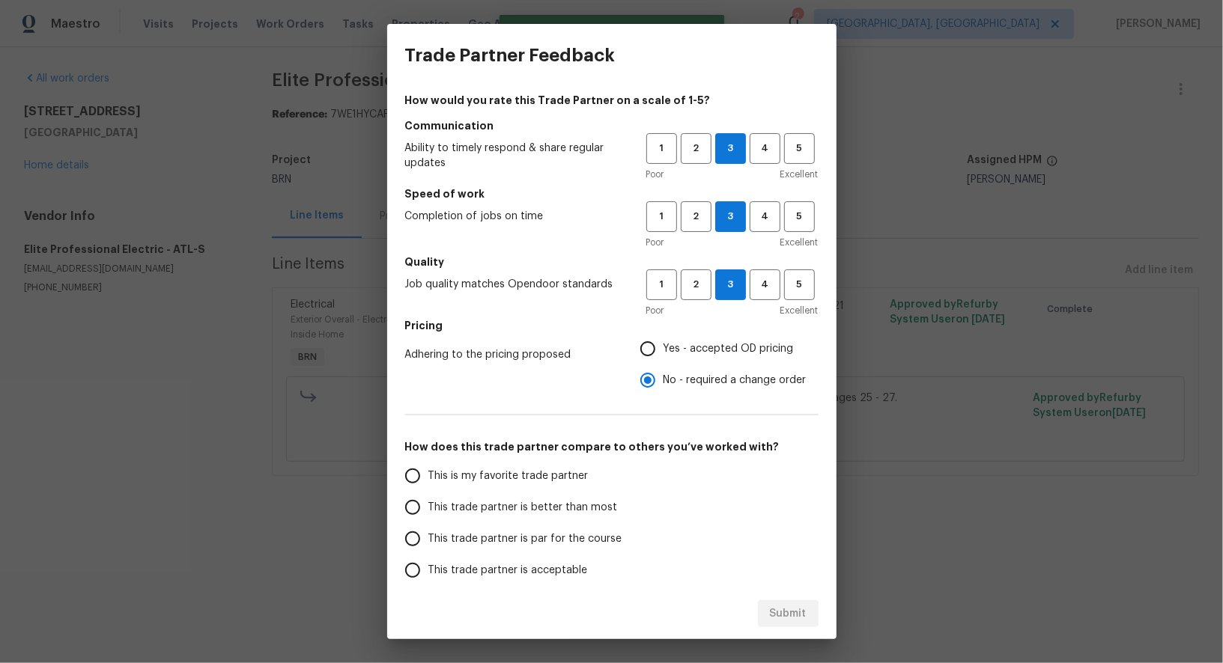
scroll to position [96, 0]
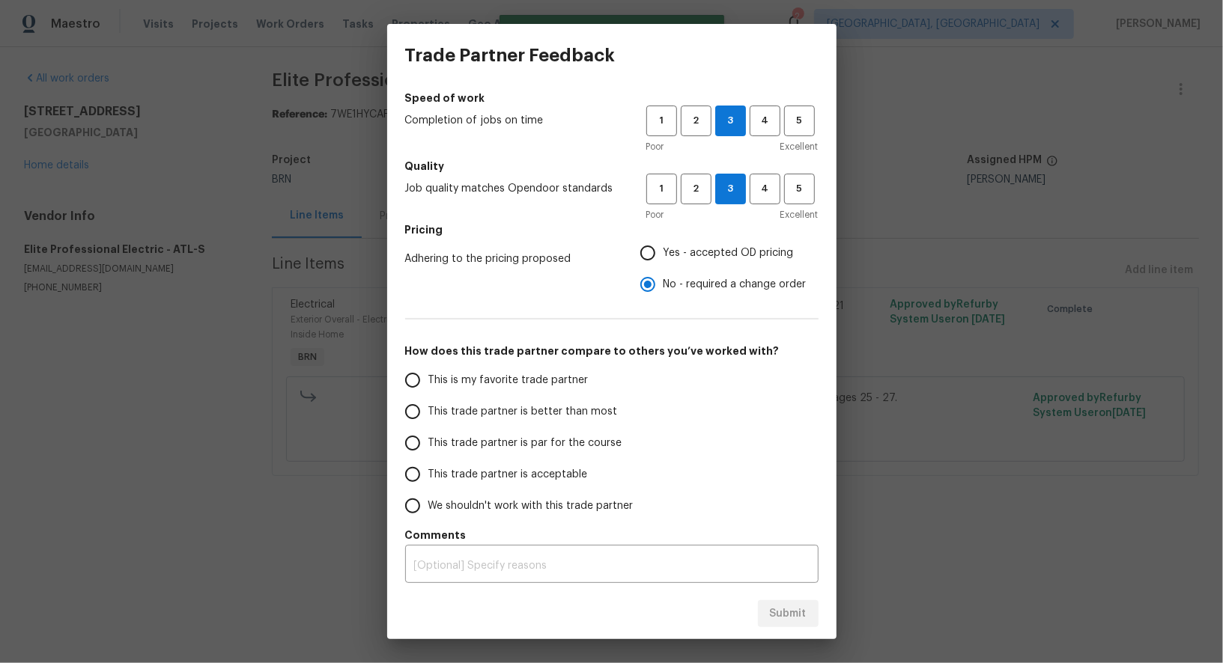
click at [433, 445] on span "This trade partner is par for the course" at bounding box center [525, 444] width 194 height 16
click at [428, 445] on input "This trade partner is par for the course" at bounding box center [412, 442] width 31 height 31
click at [782, 607] on span "Submit" at bounding box center [788, 614] width 37 height 19
radio input "true"
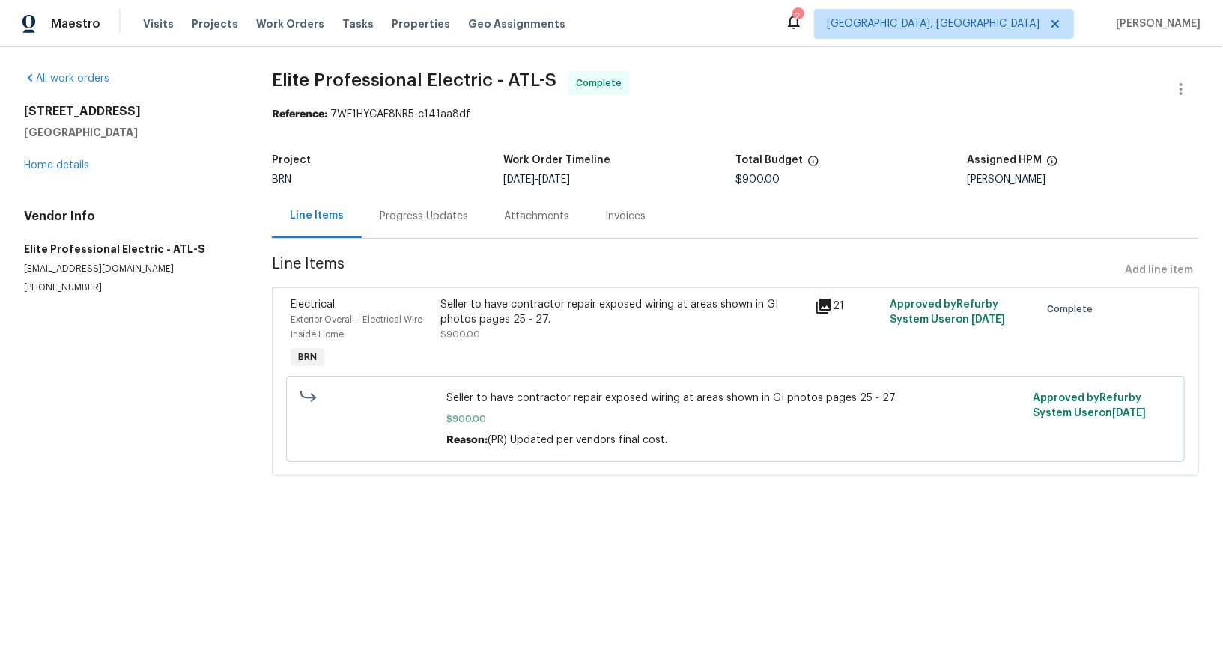
click at [401, 231] on div "Progress Updates" at bounding box center [424, 216] width 124 height 44
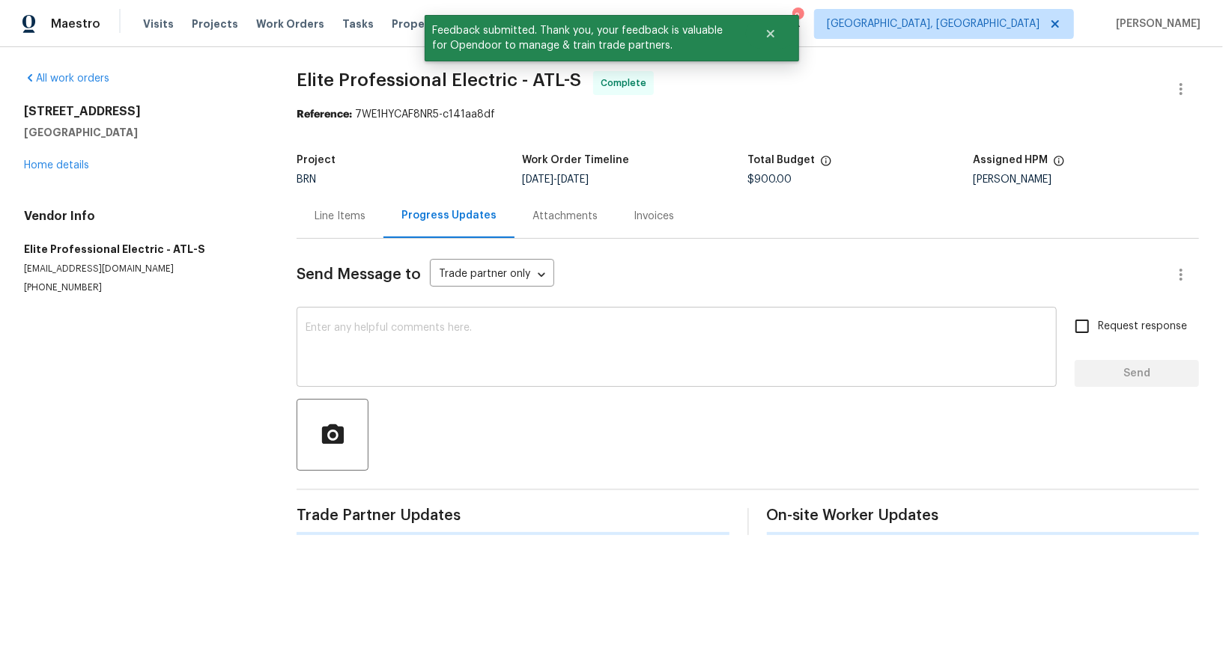
click at [479, 368] on textarea at bounding box center [676, 349] width 742 height 52
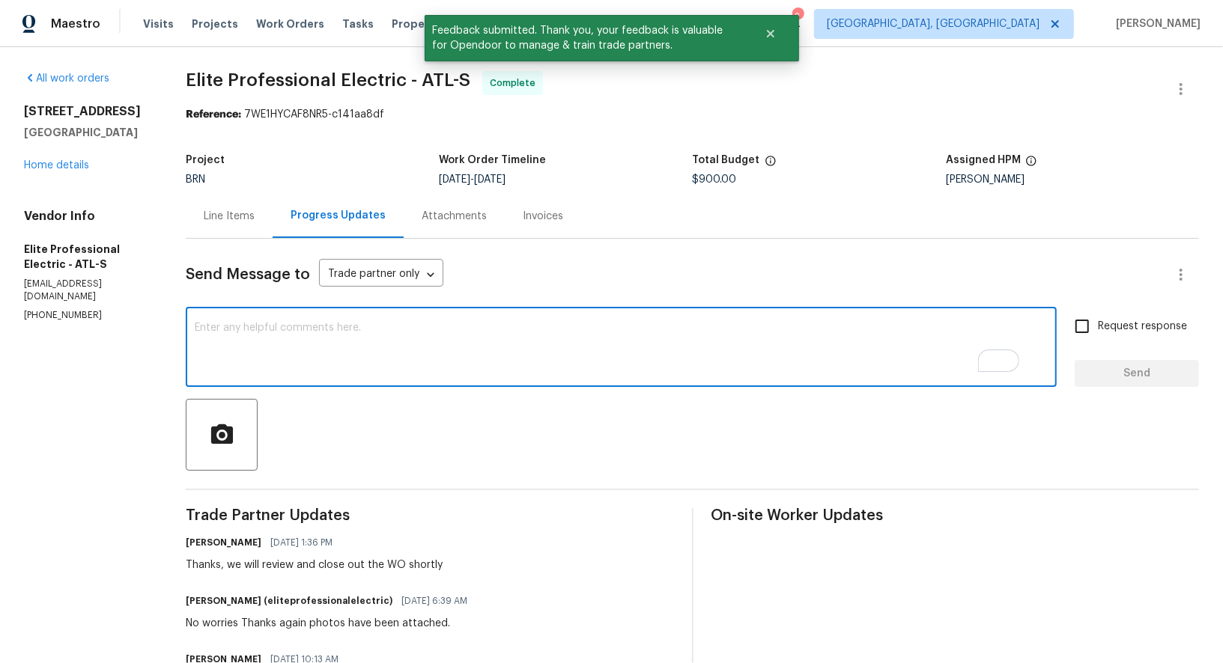
click at [659, 323] on textarea "To enrich screen reader interactions, please activate Accessibility in Grammarl…" at bounding box center [621, 349] width 853 height 52
paste textarea "WO is approved, Please upload the invoice under invoice section. Thanks!"
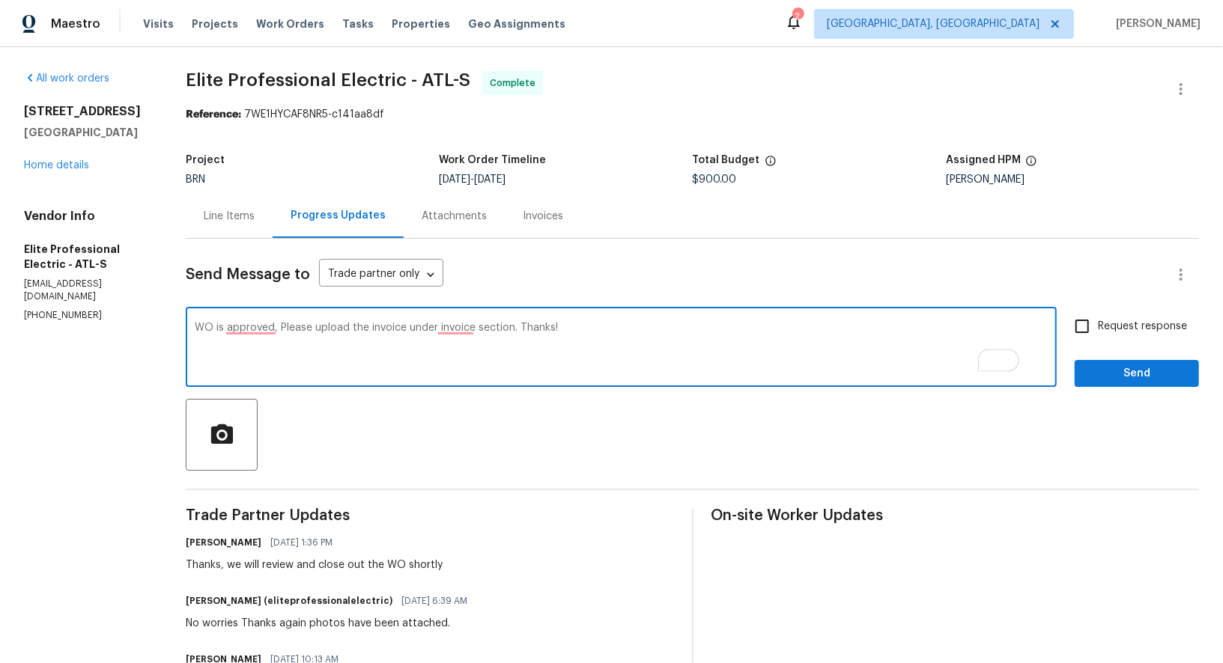
type textarea "WO is approved, Please upload the invoice under invoice section. Thanks!"
click at [1078, 332] on input "Request response" at bounding box center [1081, 326] width 31 height 31
checkbox input "true"
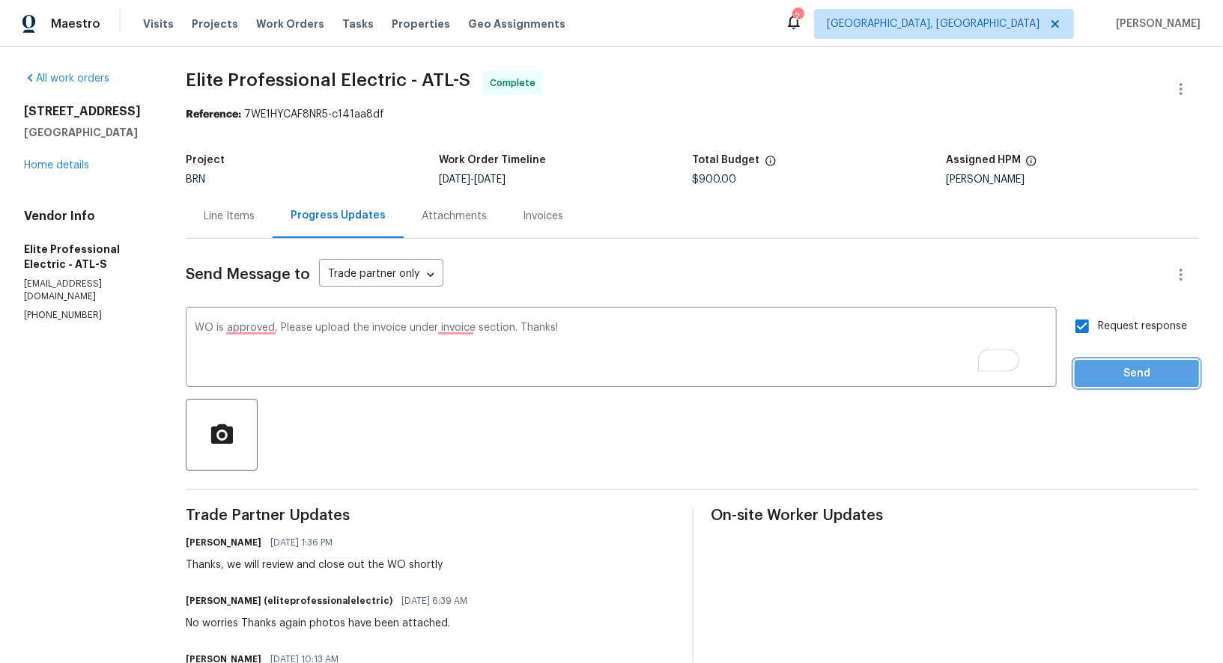
click at [1118, 376] on span "Send" at bounding box center [1136, 374] width 100 height 19
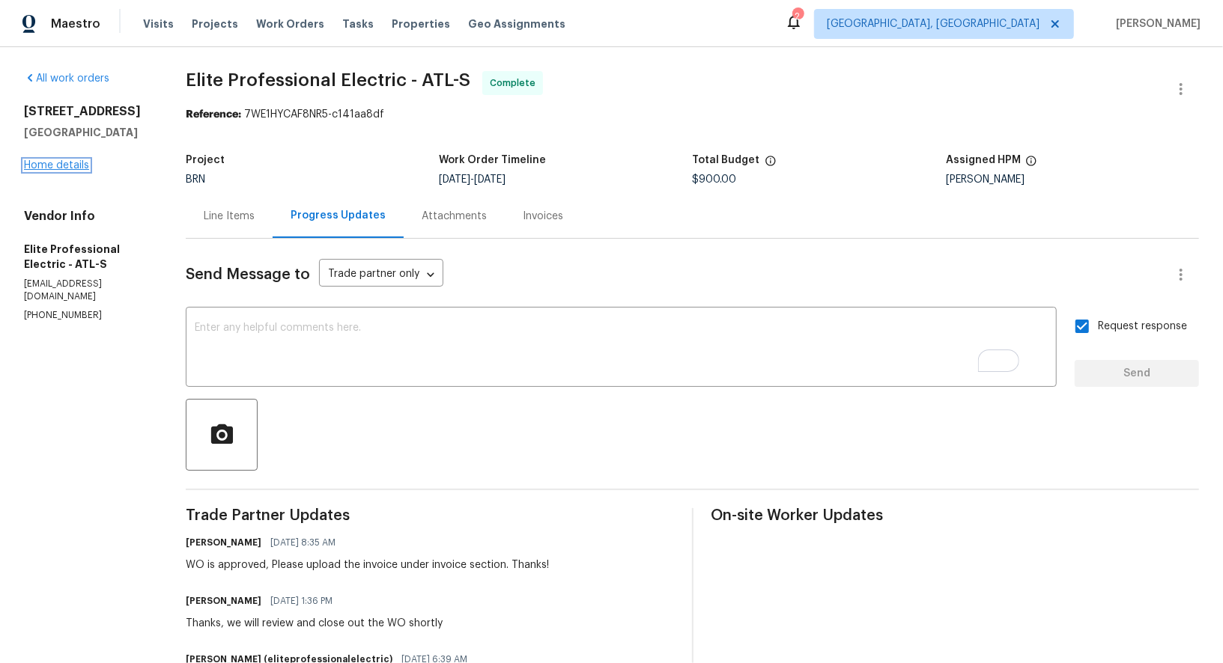
click at [76, 170] on link "Home details" at bounding box center [56, 165] width 65 height 10
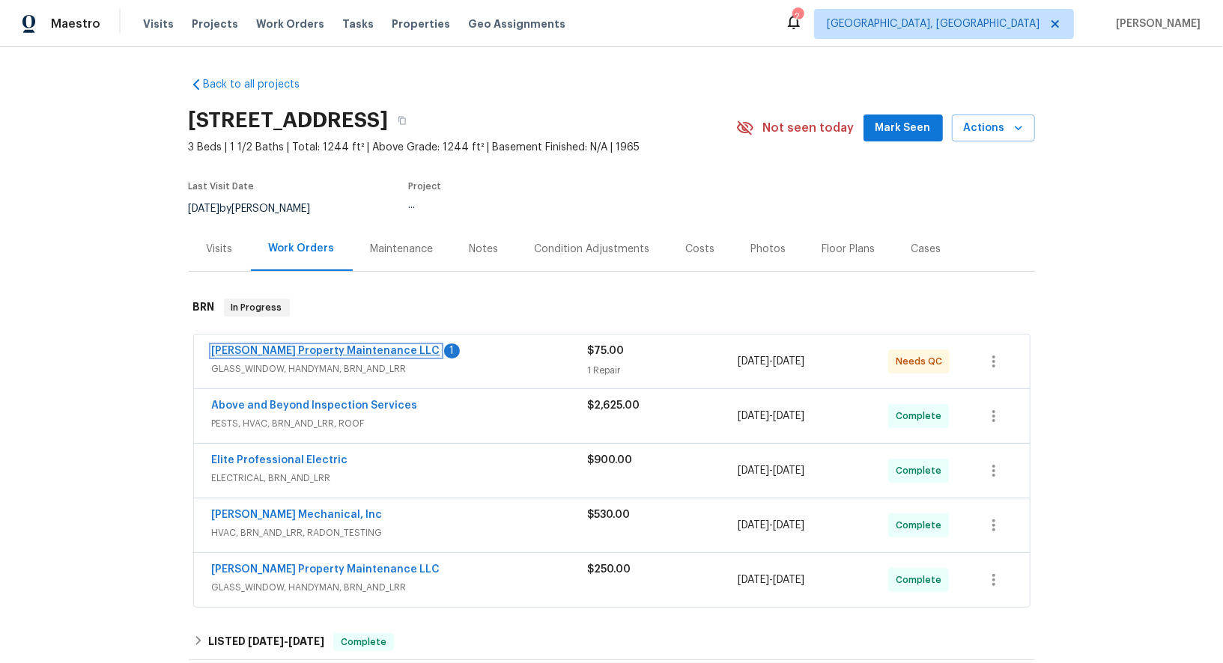
click at [298, 348] on link "Glen Property Maintenance LLC" at bounding box center [326, 351] width 228 height 10
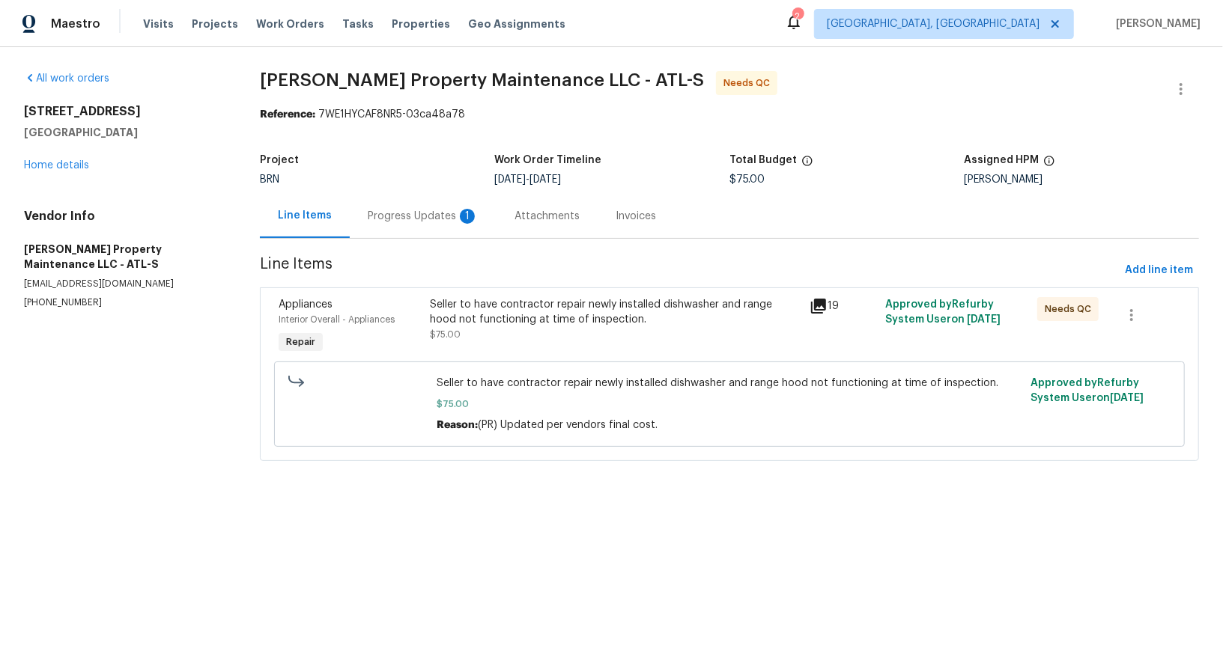
click at [411, 211] on div "Progress Updates 1" at bounding box center [423, 216] width 111 height 15
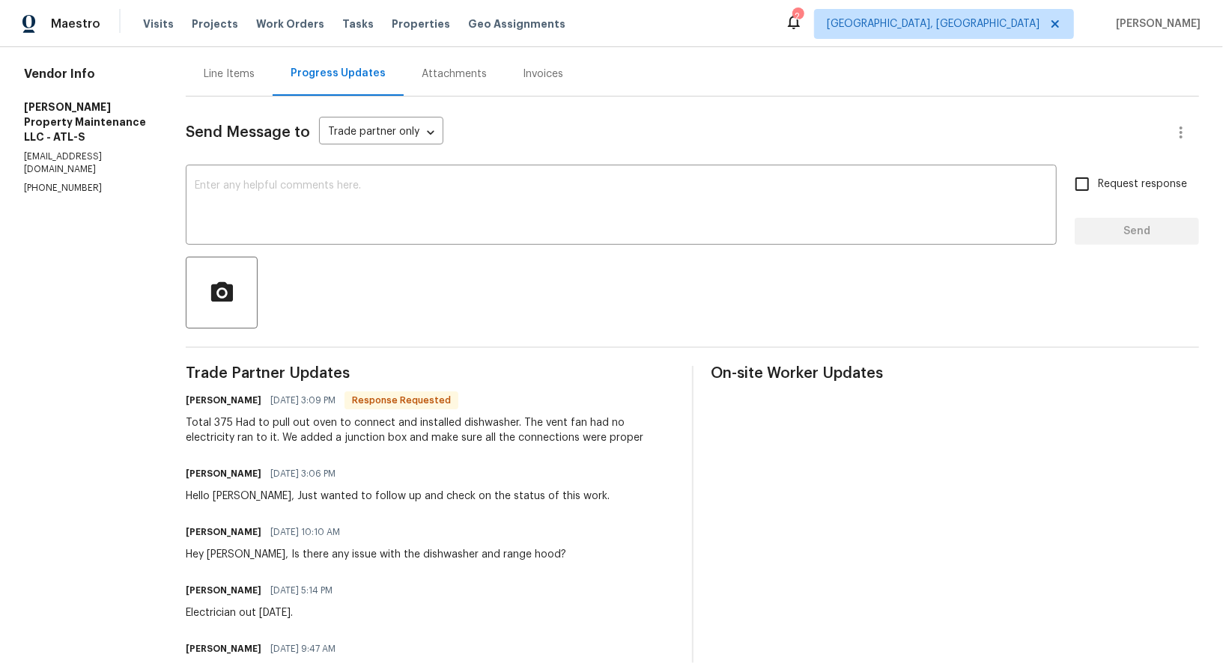
scroll to position [162, 0]
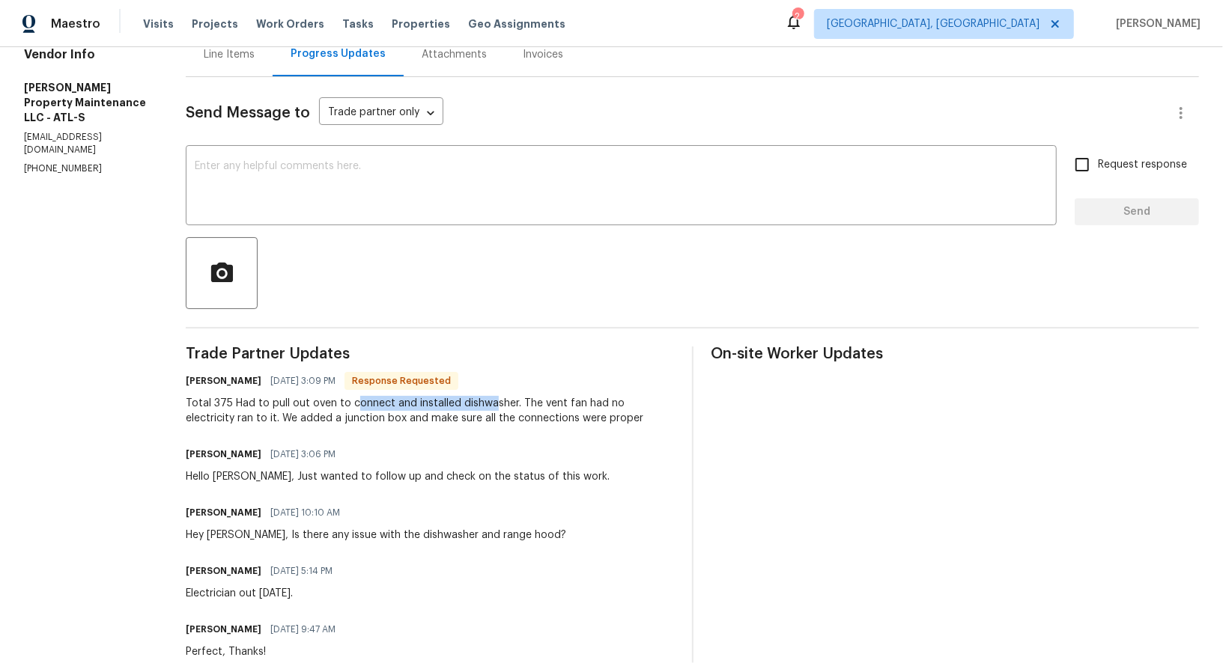
drag, startPoint x: 350, startPoint y: 402, endPoint x: 484, endPoint y: 403, distance: 134.8
click at [484, 403] on div "Total 375 Had to pull out oven to connect and installed dishwasher. The vent fa…" at bounding box center [429, 411] width 487 height 30
click at [535, 404] on div "Total 375 Had to pull out oven to connect and installed dishwasher. The vent fa…" at bounding box center [429, 412] width 487 height 30
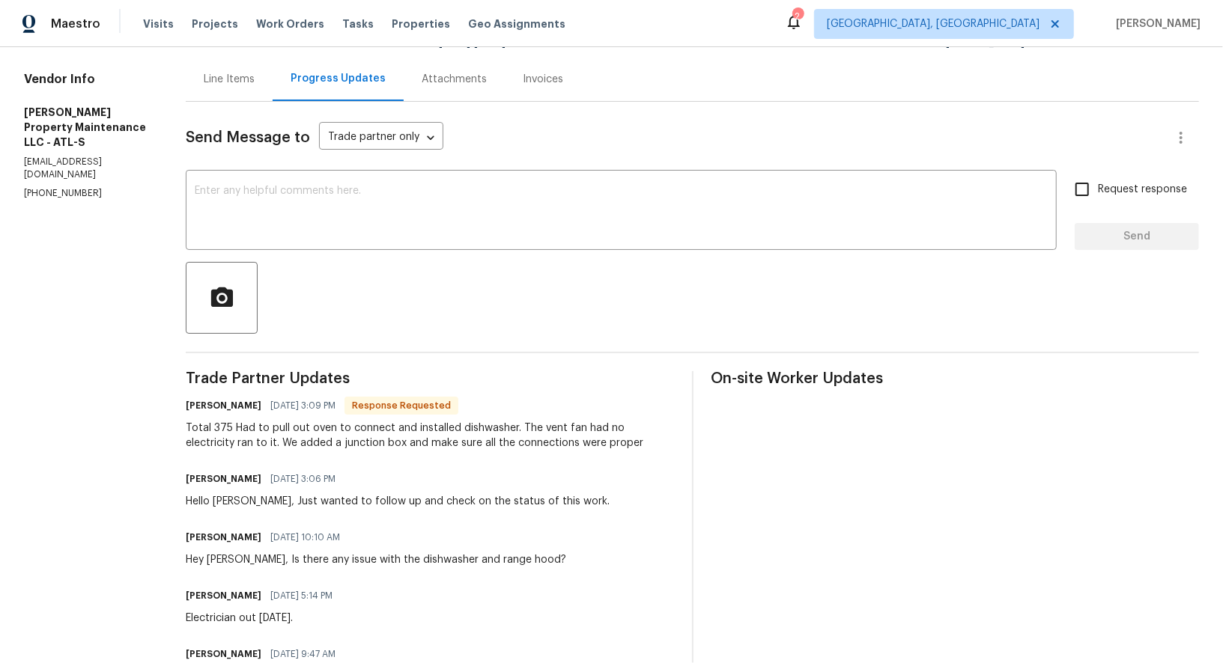
scroll to position [133, 0]
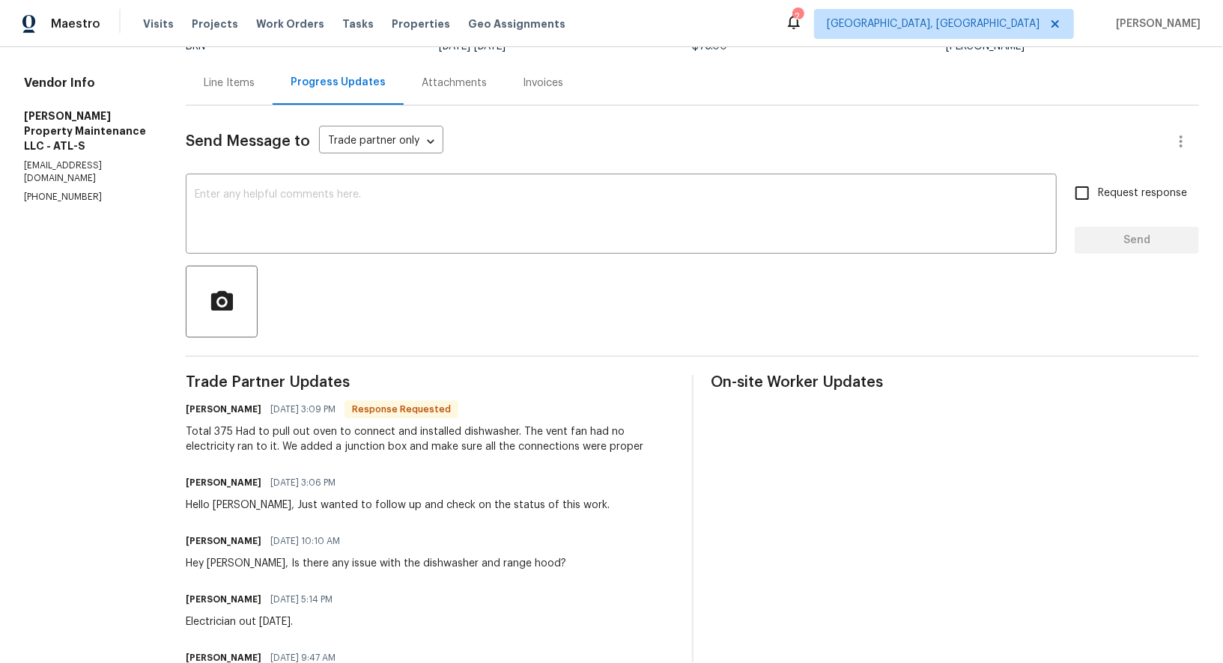
click at [206, 76] on div "Line Items" at bounding box center [229, 83] width 51 height 15
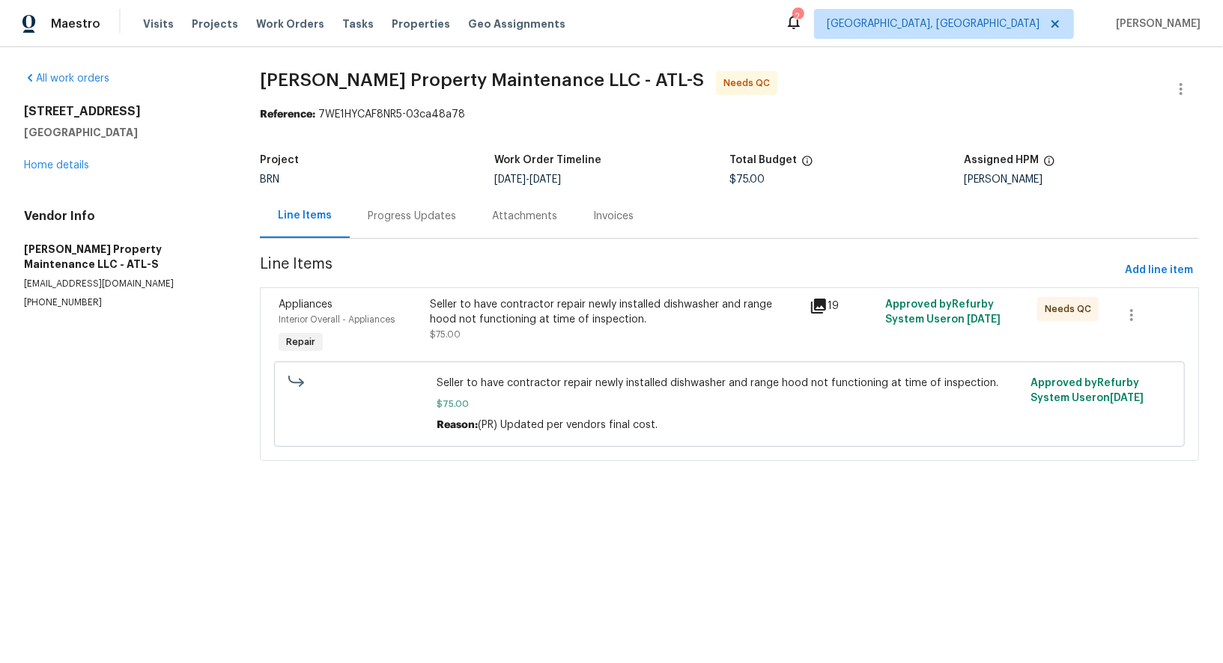
click at [487, 308] on div "Seller to have contractor repair newly installed dishwasher and range hood not …" at bounding box center [615, 312] width 371 height 30
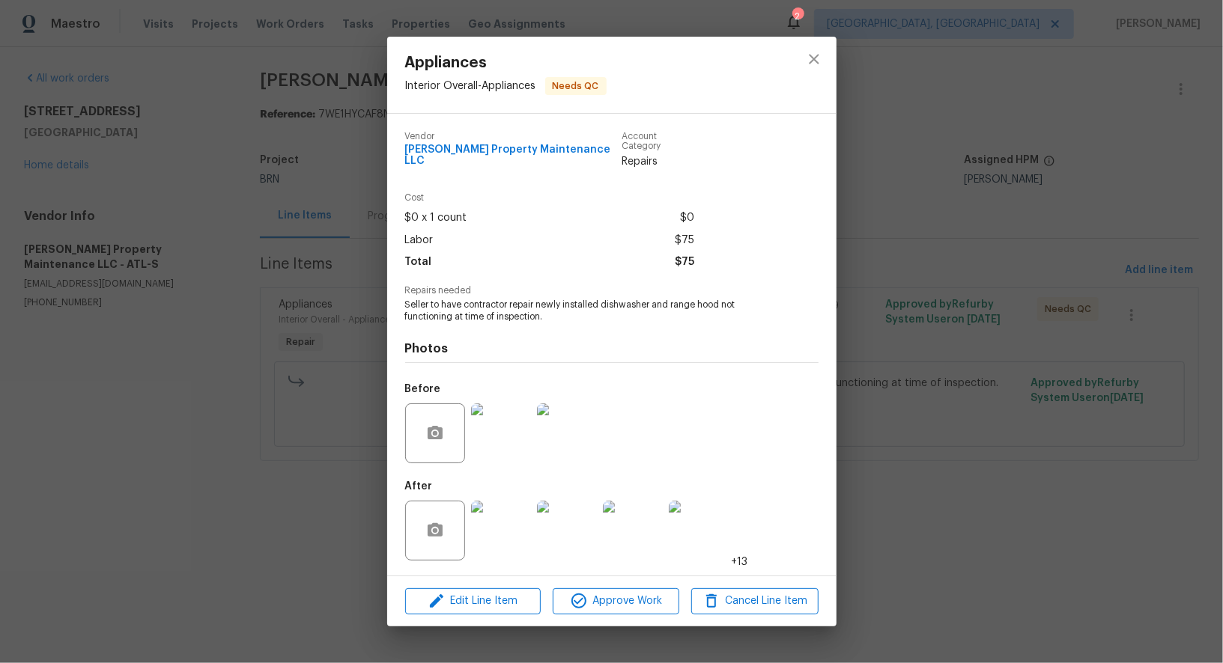
click at [493, 537] on img at bounding box center [501, 531] width 60 height 60
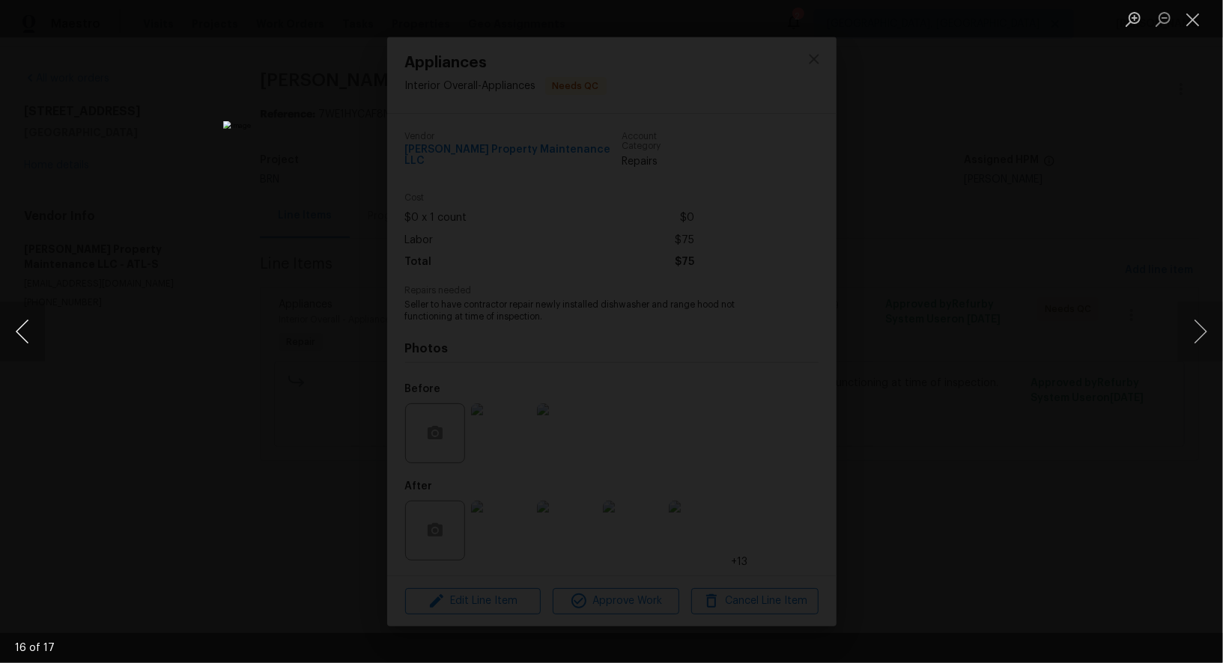
click at [20, 341] on button "Previous image" at bounding box center [22, 332] width 45 height 60
click at [1049, 466] on div "Lightbox" at bounding box center [611, 331] width 1223 height 663
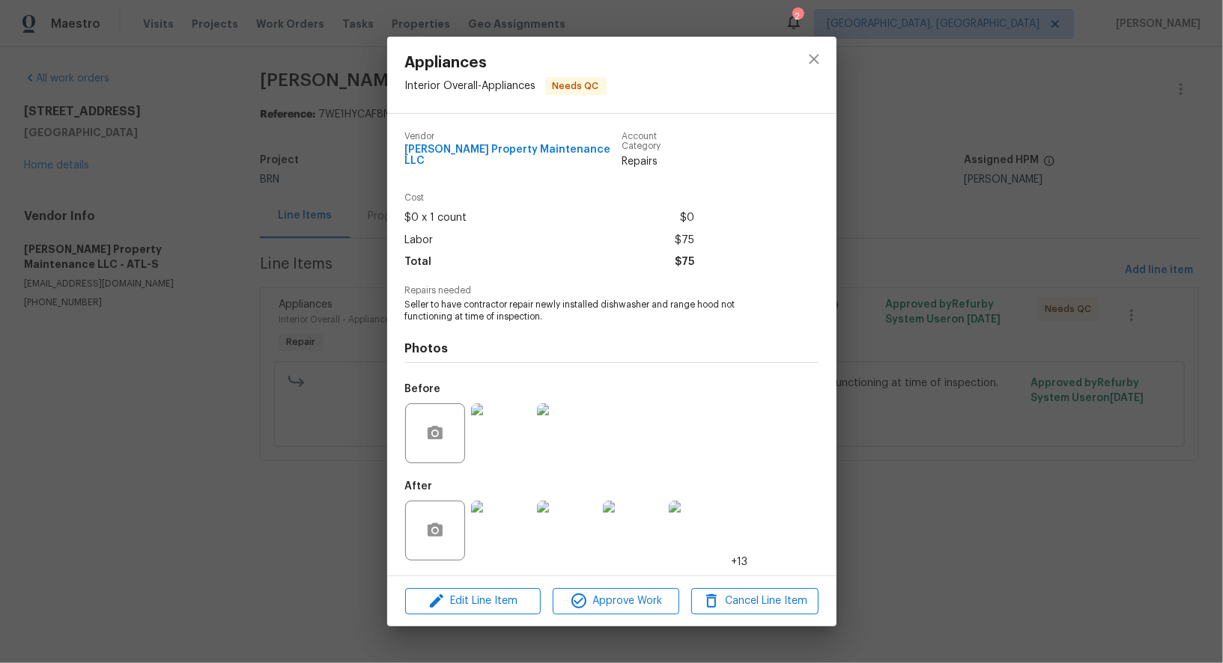
click at [479, 541] on img at bounding box center [501, 531] width 60 height 60
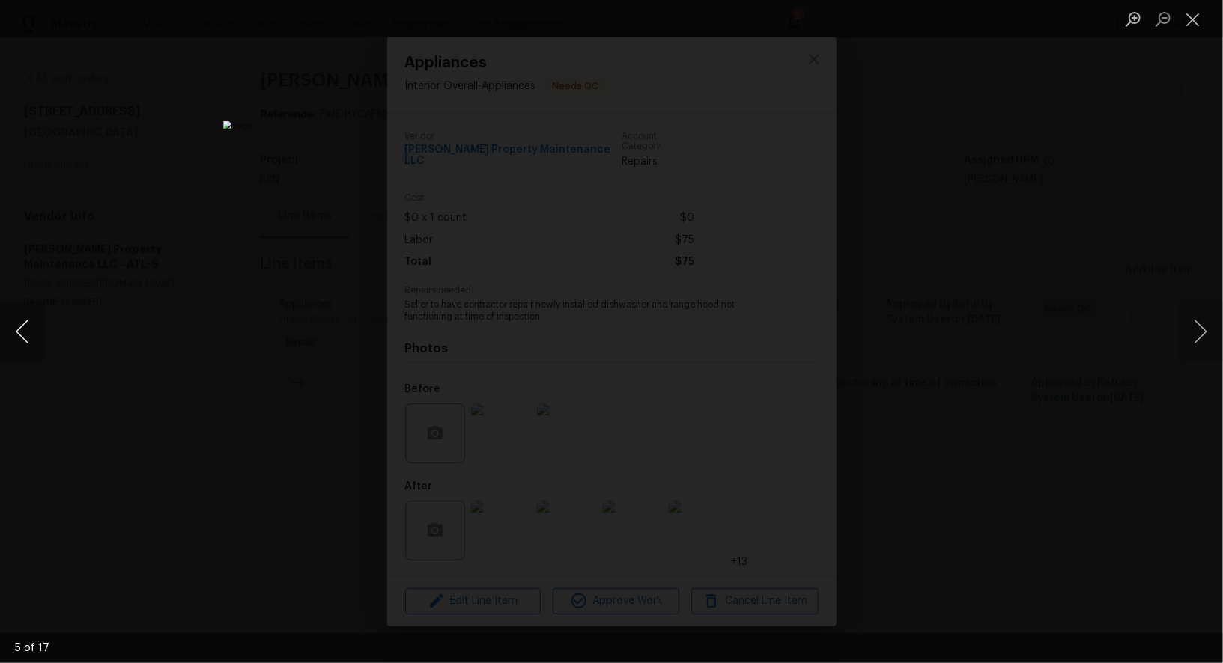
click at [22, 338] on button "Previous image" at bounding box center [22, 332] width 45 height 60
click at [967, 381] on div "Lightbox" at bounding box center [611, 331] width 1223 height 663
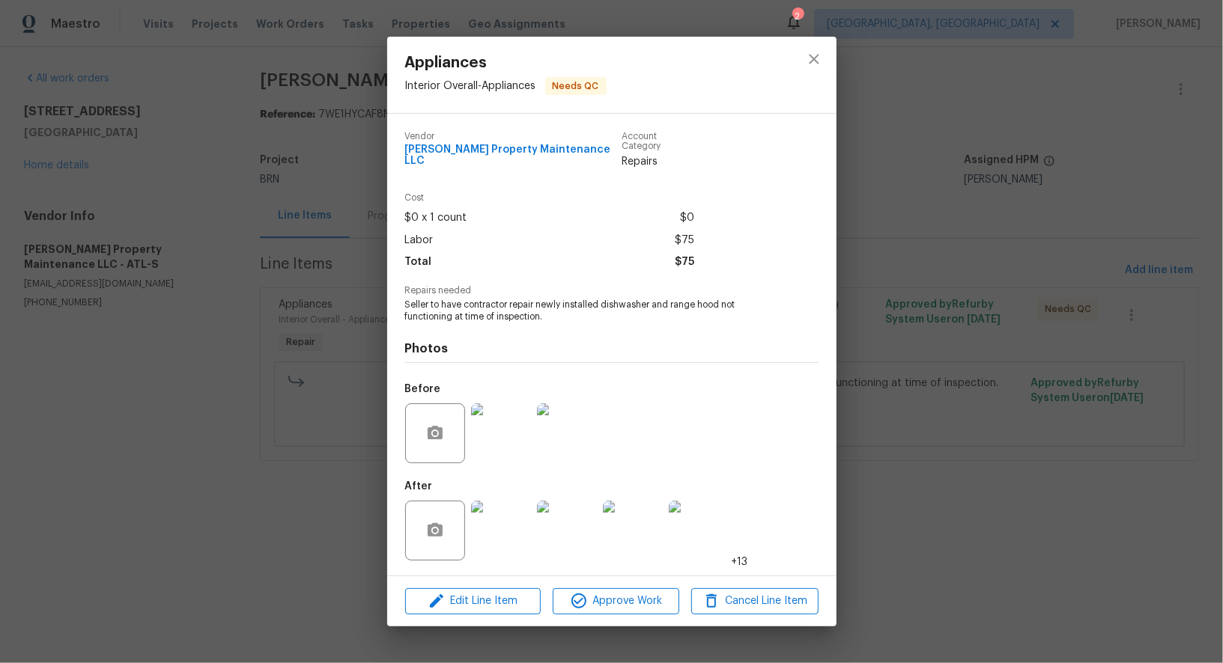
click at [967, 381] on div "Appliances Interior Overall - Appliances Needs QC Vendor Glen Property Maintena…" at bounding box center [611, 331] width 1223 height 663
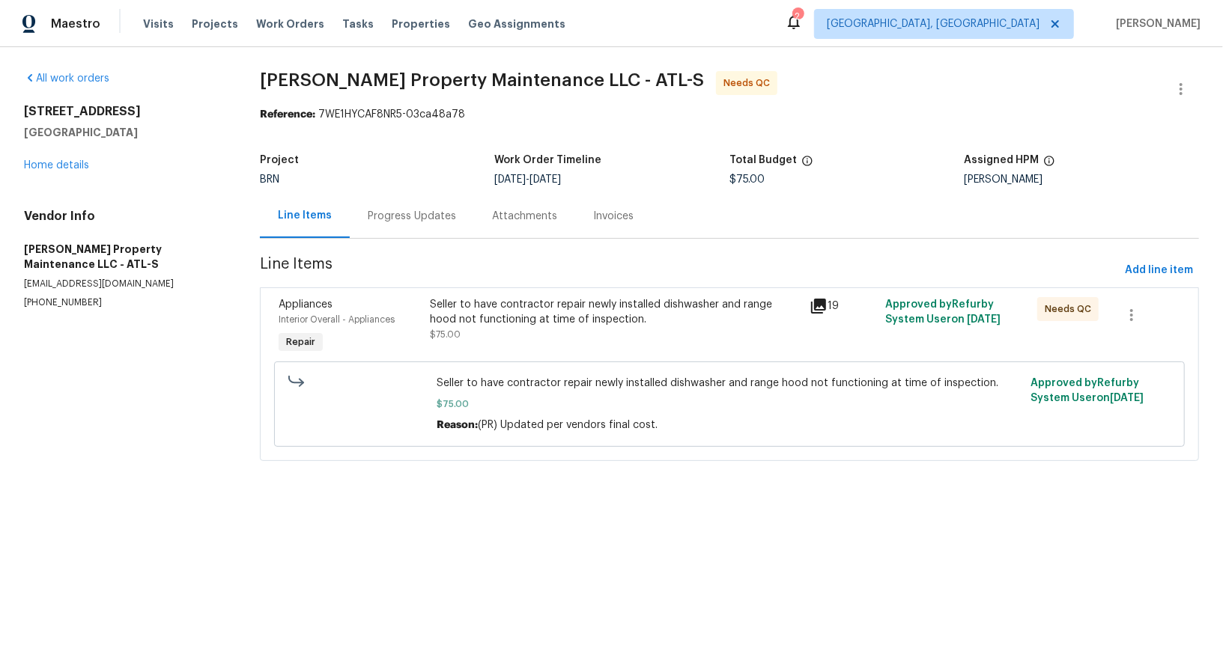
click at [375, 205] on div "Progress Updates" at bounding box center [412, 216] width 124 height 44
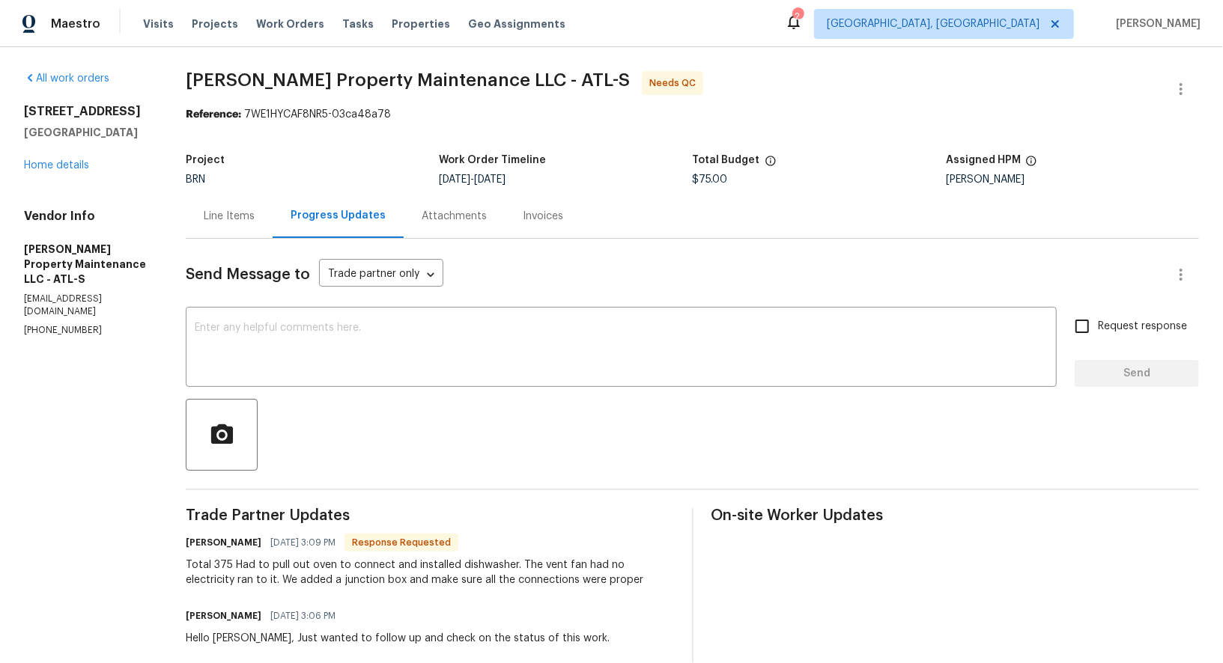
scroll to position [63, 0]
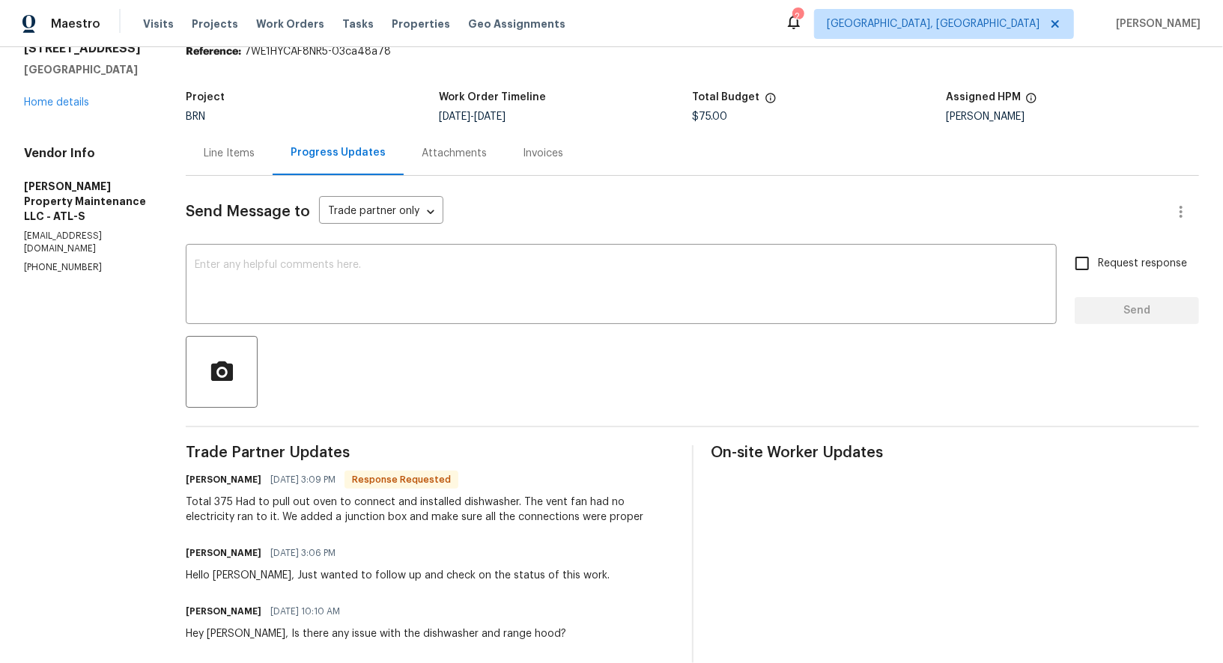
click at [225, 149] on div "Line Items" at bounding box center [229, 153] width 51 height 15
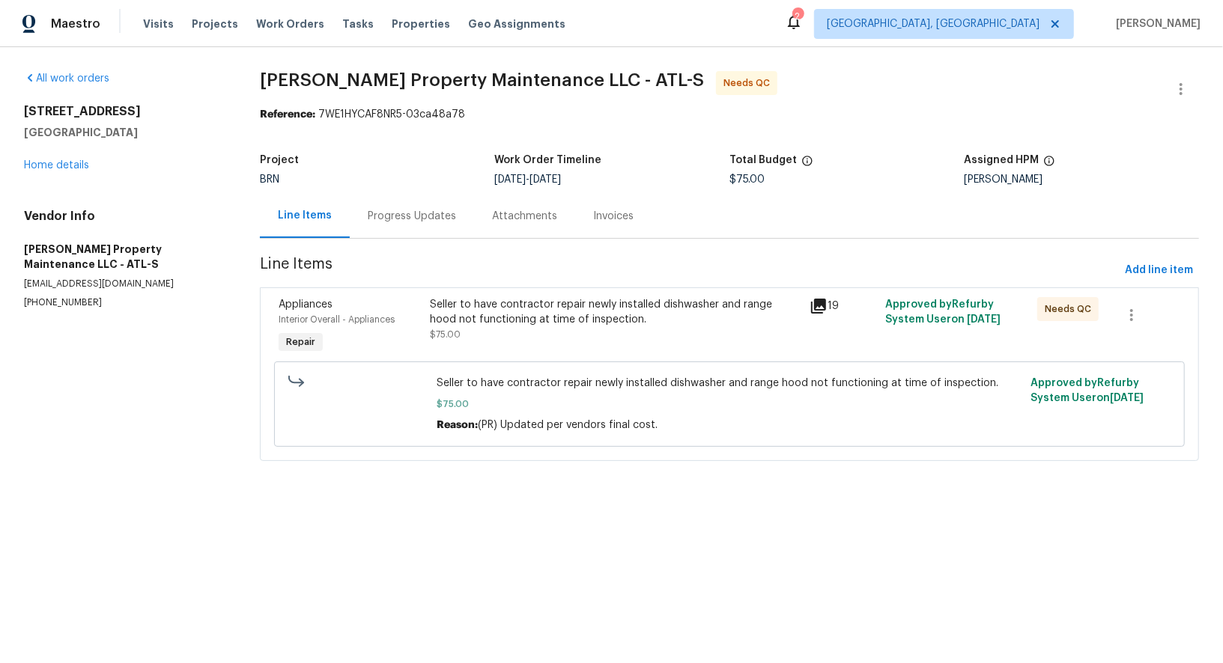
click at [501, 342] on div "Seller to have contractor repair newly installed dishwasher and range hood not …" at bounding box center [615, 327] width 380 height 69
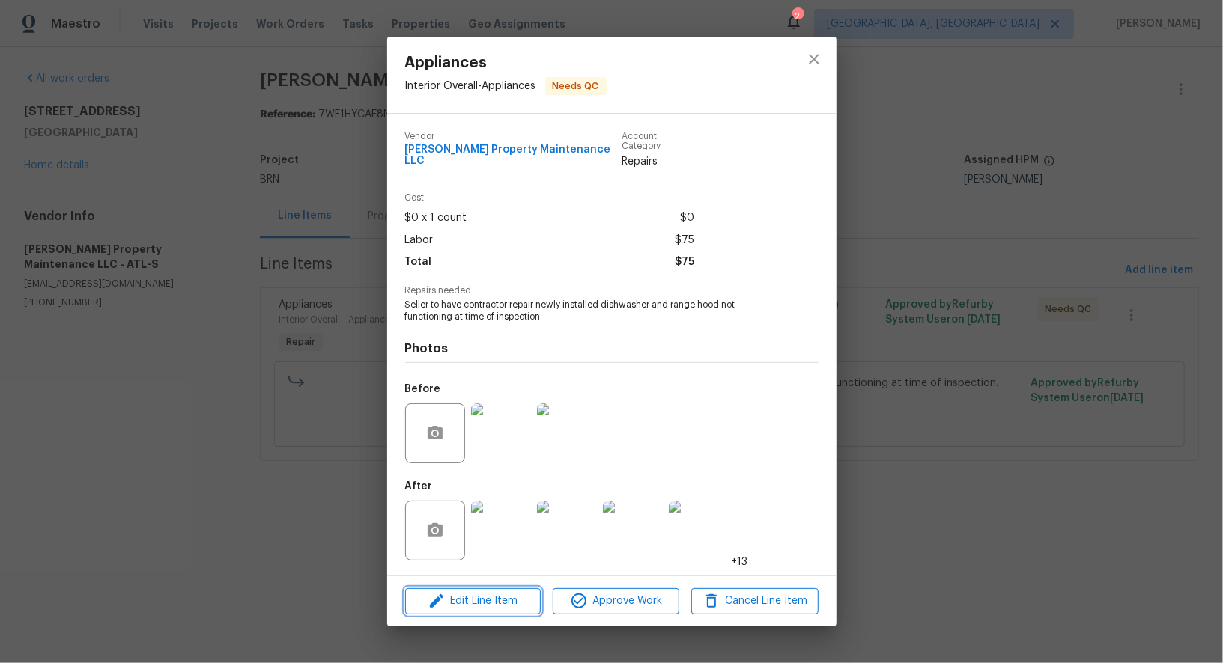
click at [508, 593] on span "Edit Line Item" at bounding box center [473, 601] width 127 height 19
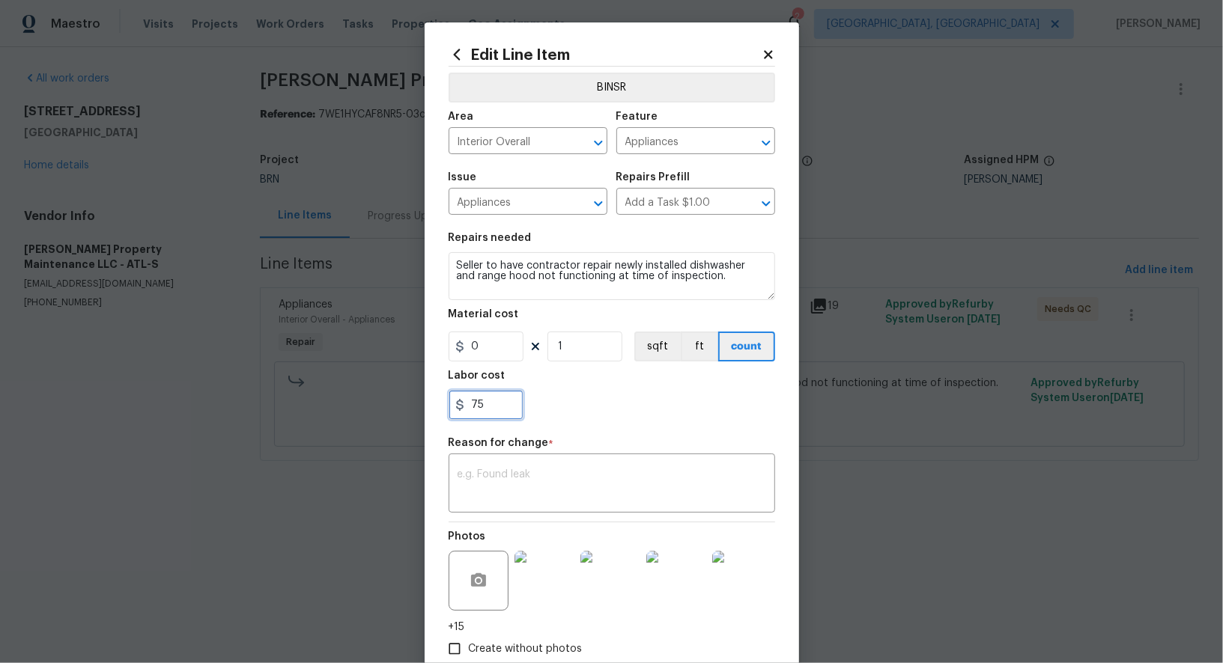
click at [499, 408] on input "75" at bounding box center [485, 405] width 75 height 30
type input "4"
type input "375"
click at [550, 480] on textarea at bounding box center [611, 484] width 308 height 31
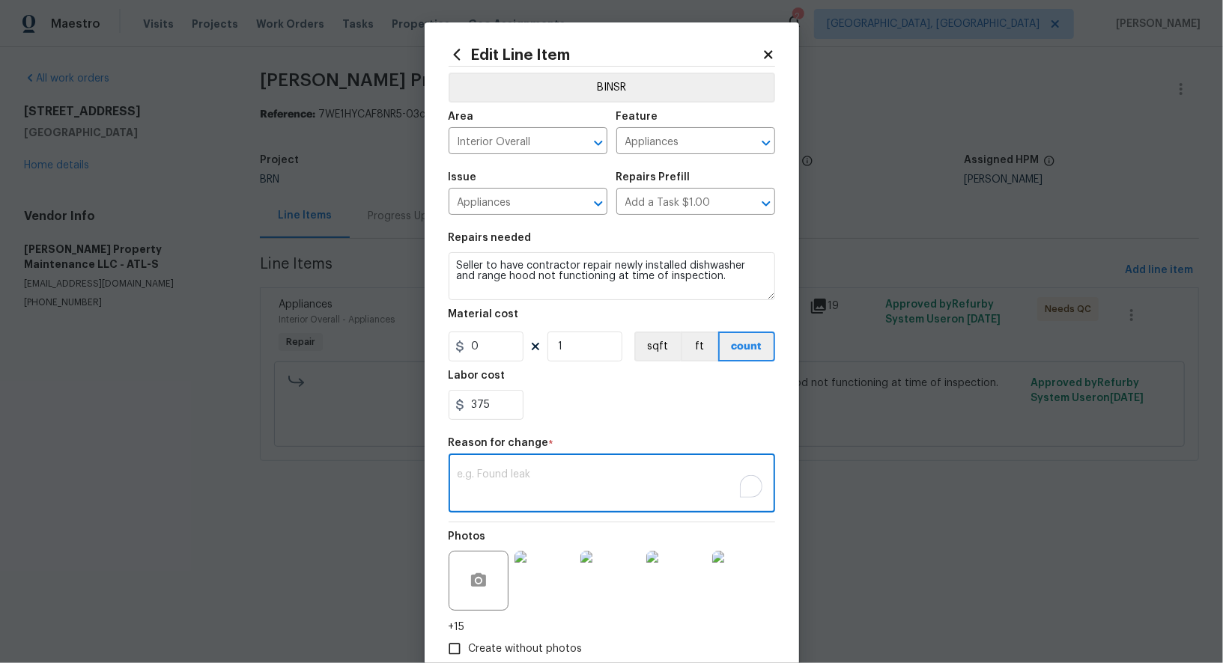
paste textarea "(PR) Updated per vendors final cost."
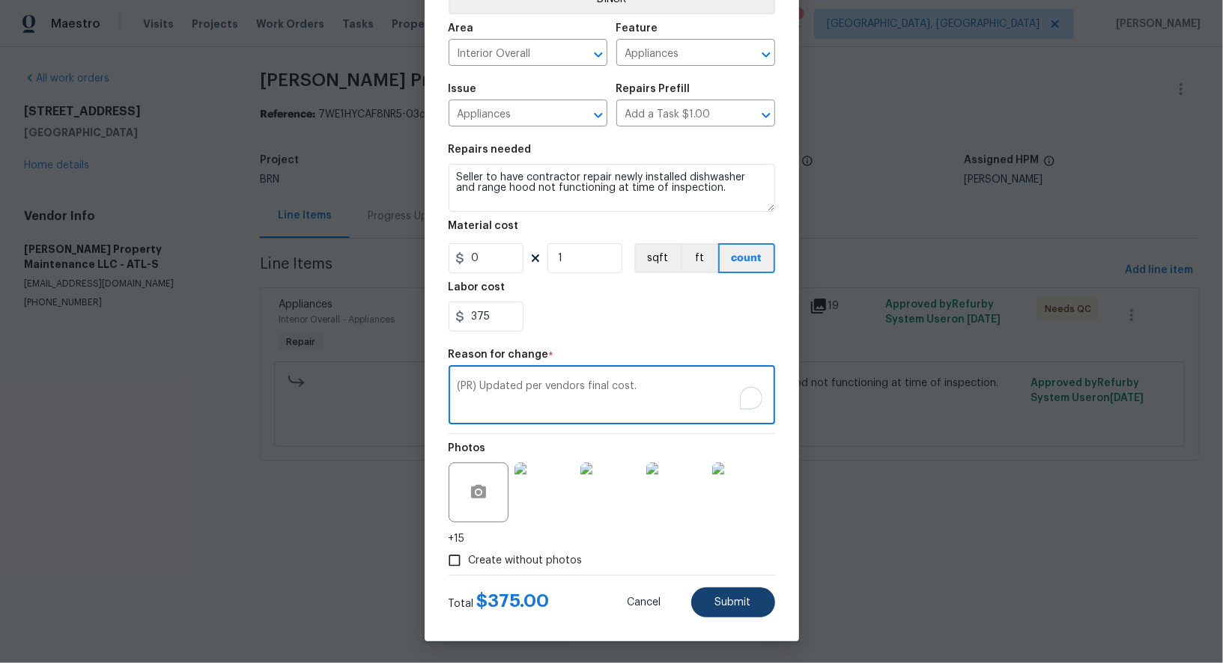
type textarea "(PR) Updated per vendors final cost."
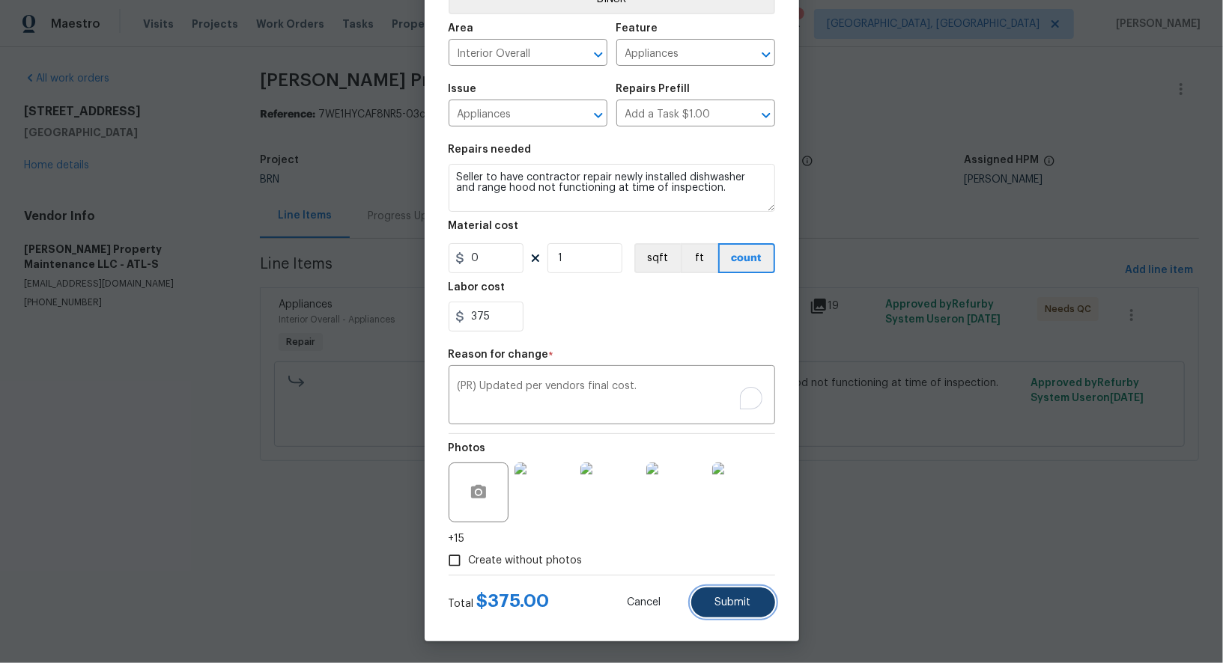
click at [748, 612] on button "Submit" at bounding box center [733, 603] width 84 height 30
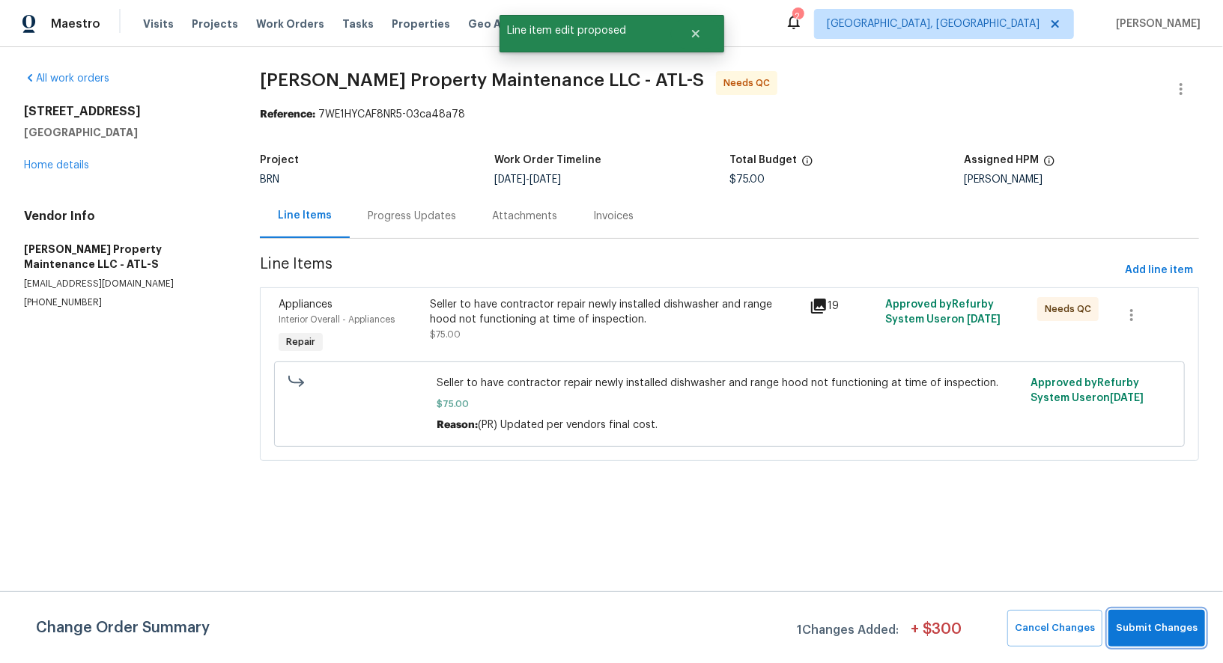
click at [1176, 633] on span "Submit Changes" at bounding box center [1156, 628] width 82 height 17
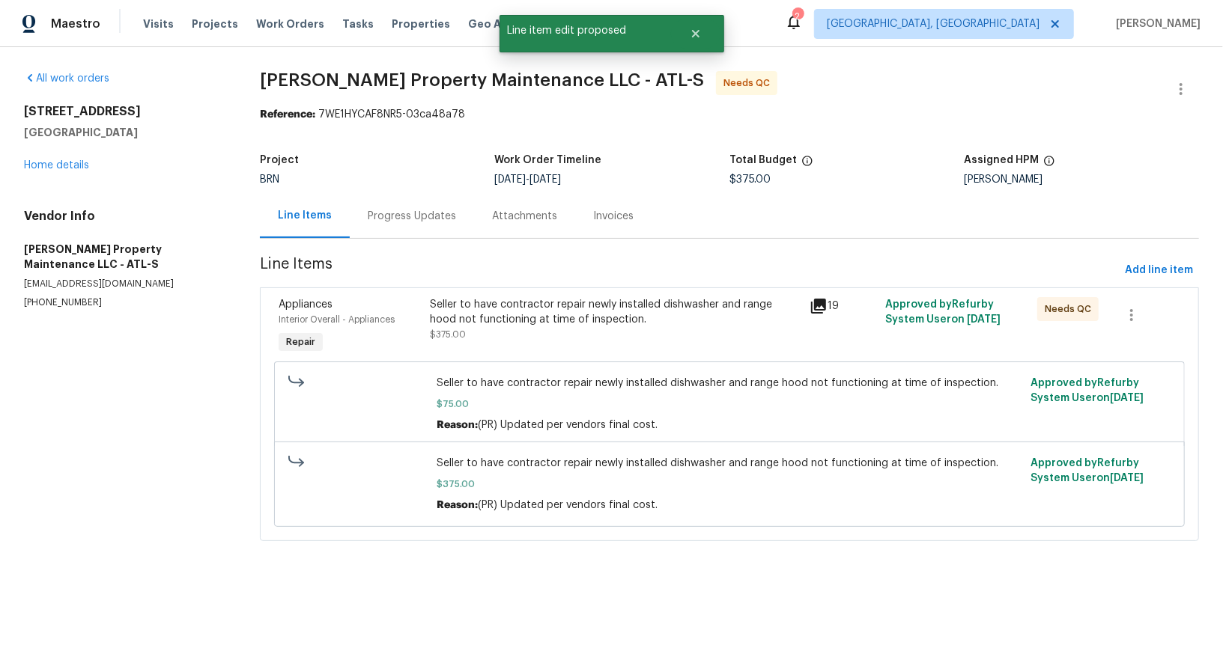
click at [510, 337] on div "Seller to have contractor repair newly installed dishwasher and range hood not …" at bounding box center [615, 319] width 371 height 45
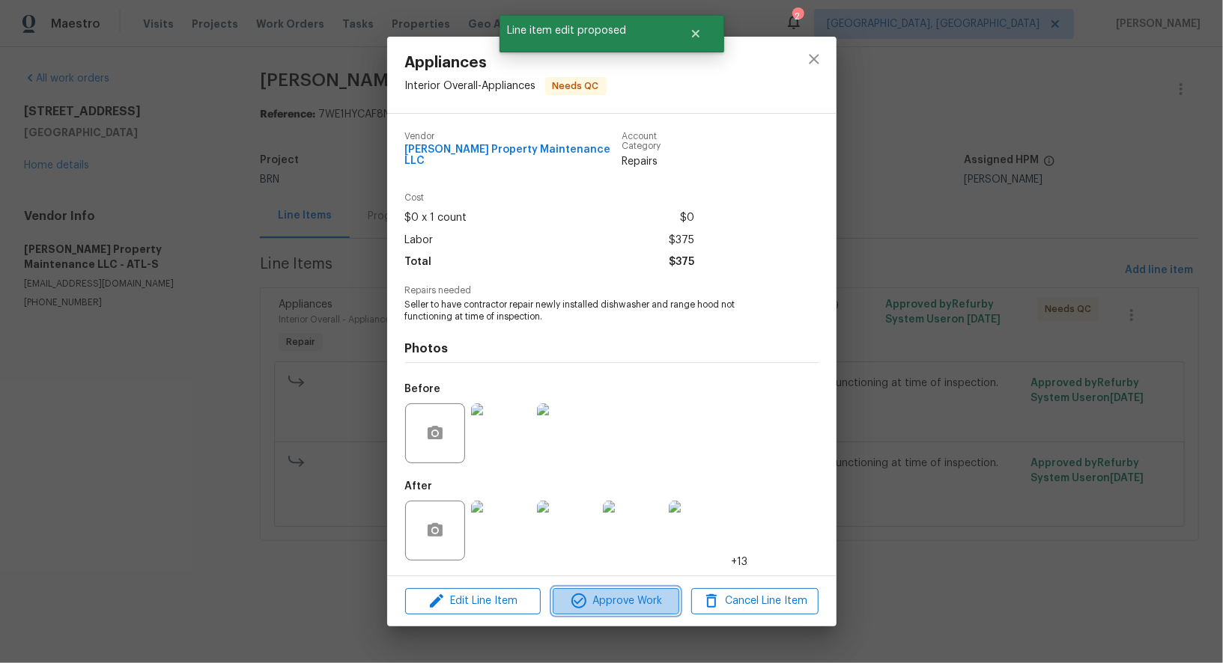
click at [602, 600] on span "Approve Work" at bounding box center [616, 601] width 118 height 19
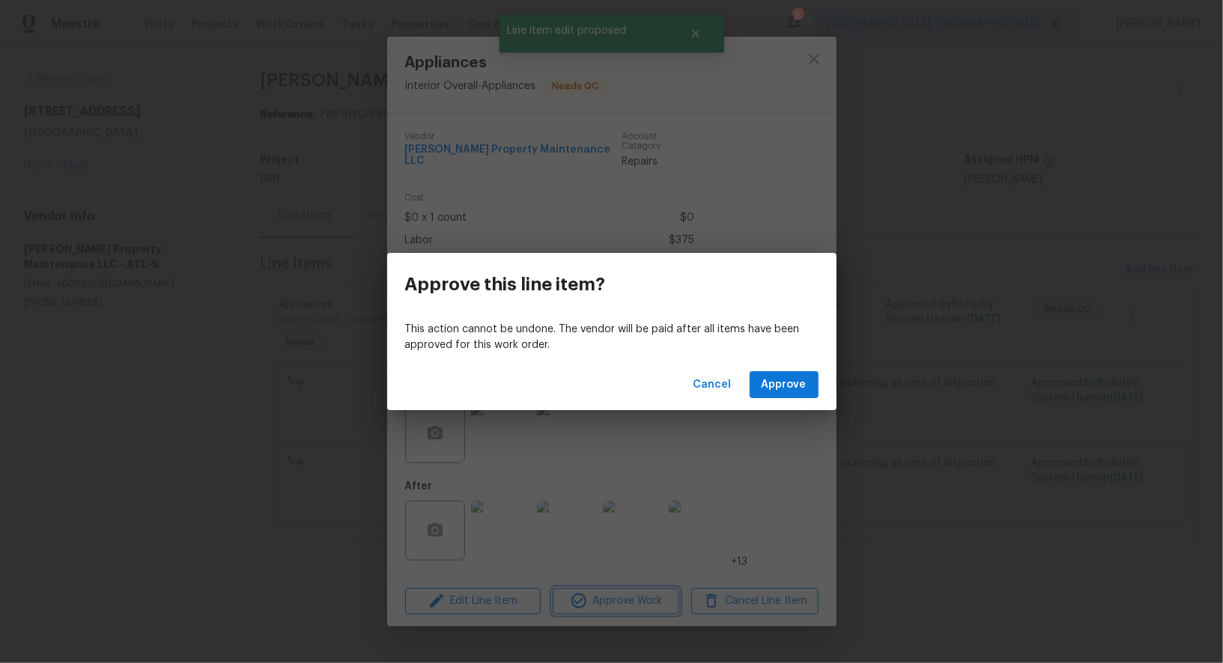
click at [777, 415] on div "Approve this line item? This action cannot be undone. The vendor will be paid a…" at bounding box center [611, 331] width 1223 height 663
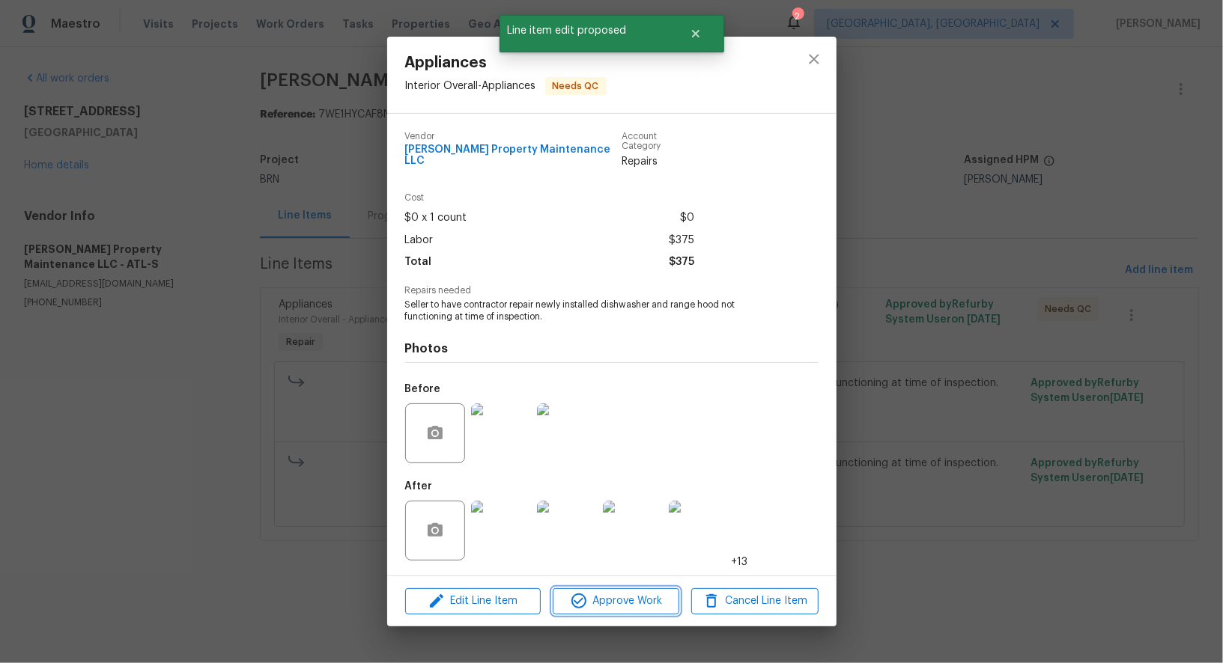
click at [603, 600] on span "Approve Work" at bounding box center [616, 601] width 118 height 19
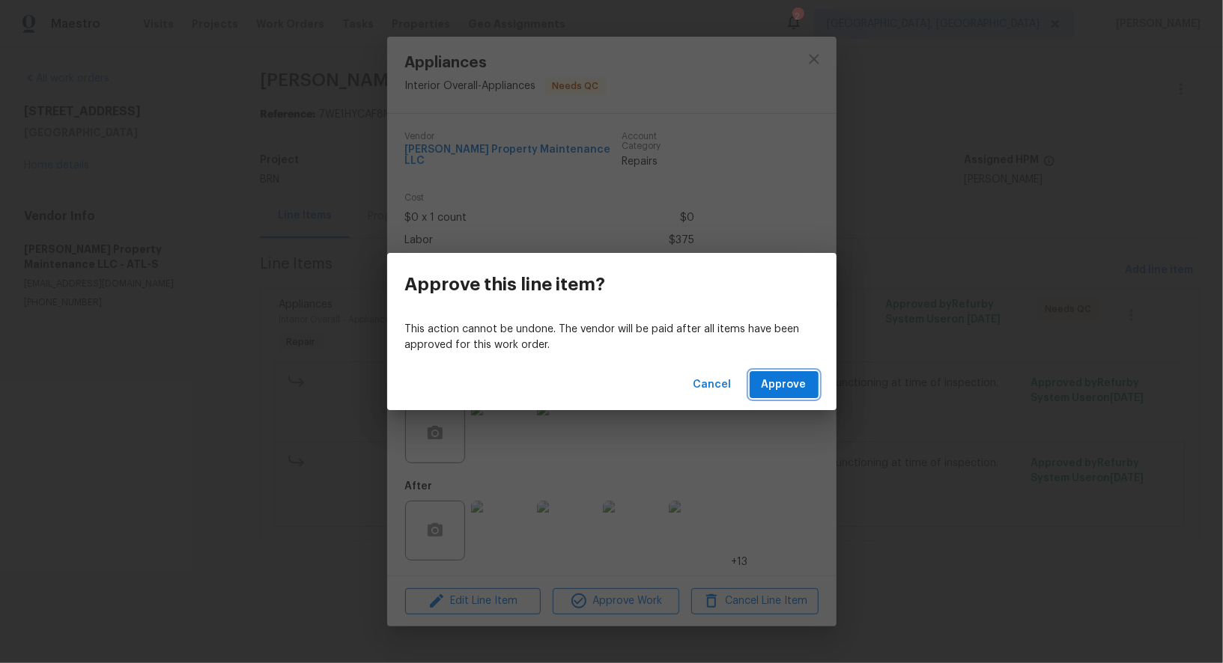
click at [804, 378] on span "Approve" at bounding box center [783, 385] width 45 height 19
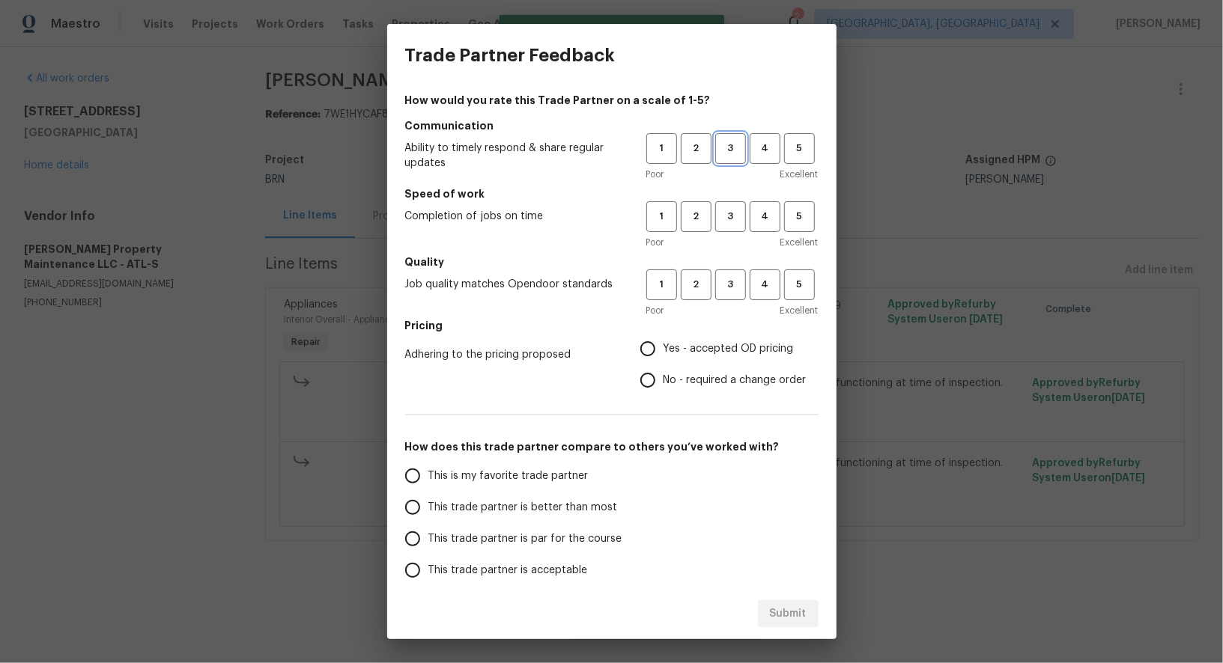
click at [727, 153] on span "3" at bounding box center [730, 148] width 28 height 17
click at [725, 227] on button "3" at bounding box center [730, 216] width 31 height 31
click at [725, 271] on button "3" at bounding box center [730, 285] width 31 height 31
click at [656, 371] on input "No - required a change order" at bounding box center [647, 380] width 31 height 31
radio input "true"
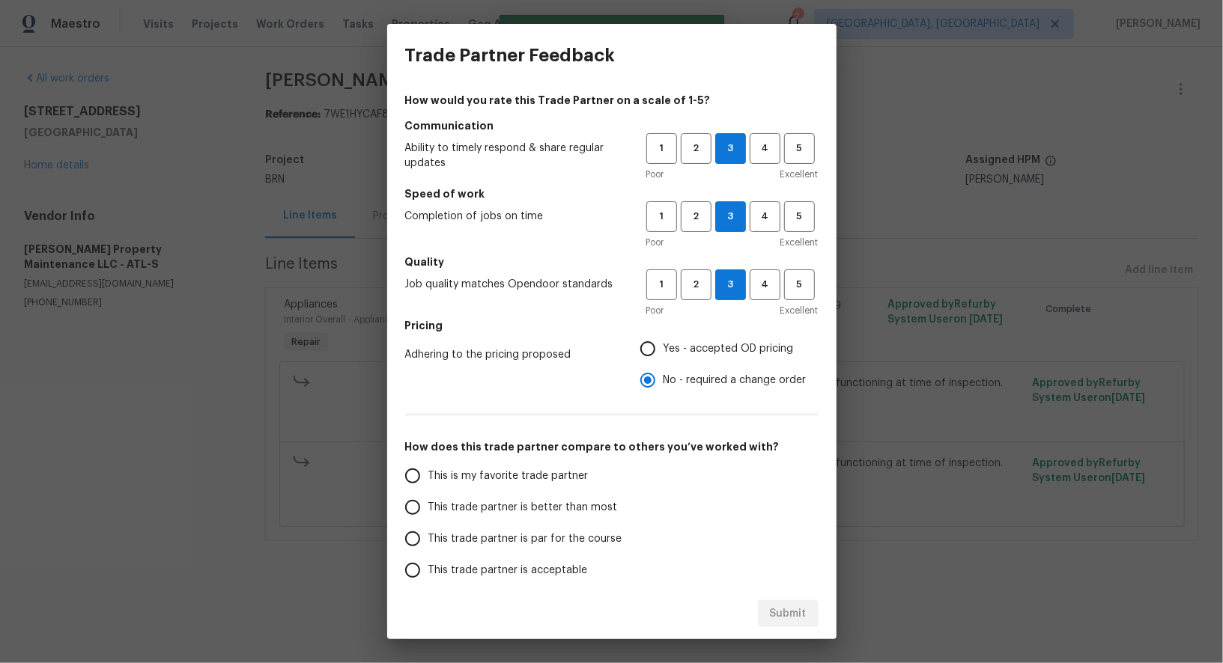
scroll to position [96, 0]
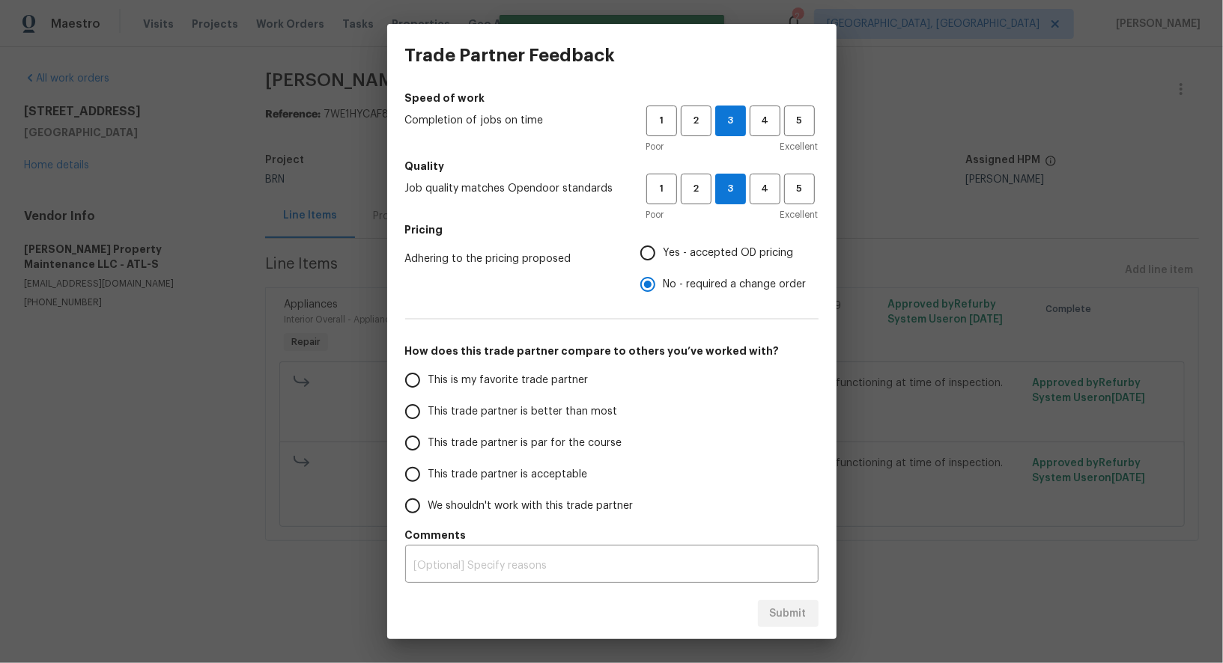
click at [447, 436] on span "This trade partner is par for the course" at bounding box center [525, 444] width 194 height 16
click at [428, 436] on input "This trade partner is par for the course" at bounding box center [412, 442] width 31 height 31
click at [801, 609] on span "Submit" at bounding box center [788, 614] width 37 height 19
radio input "true"
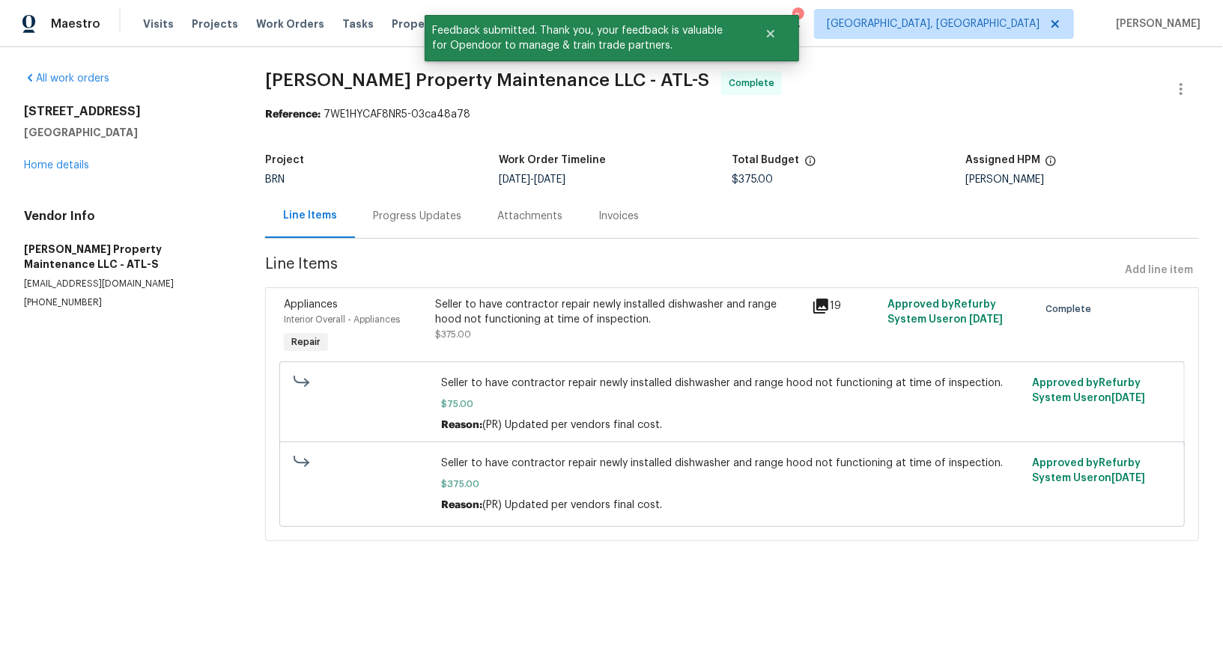
click at [400, 223] on div "Progress Updates" at bounding box center [417, 216] width 124 height 44
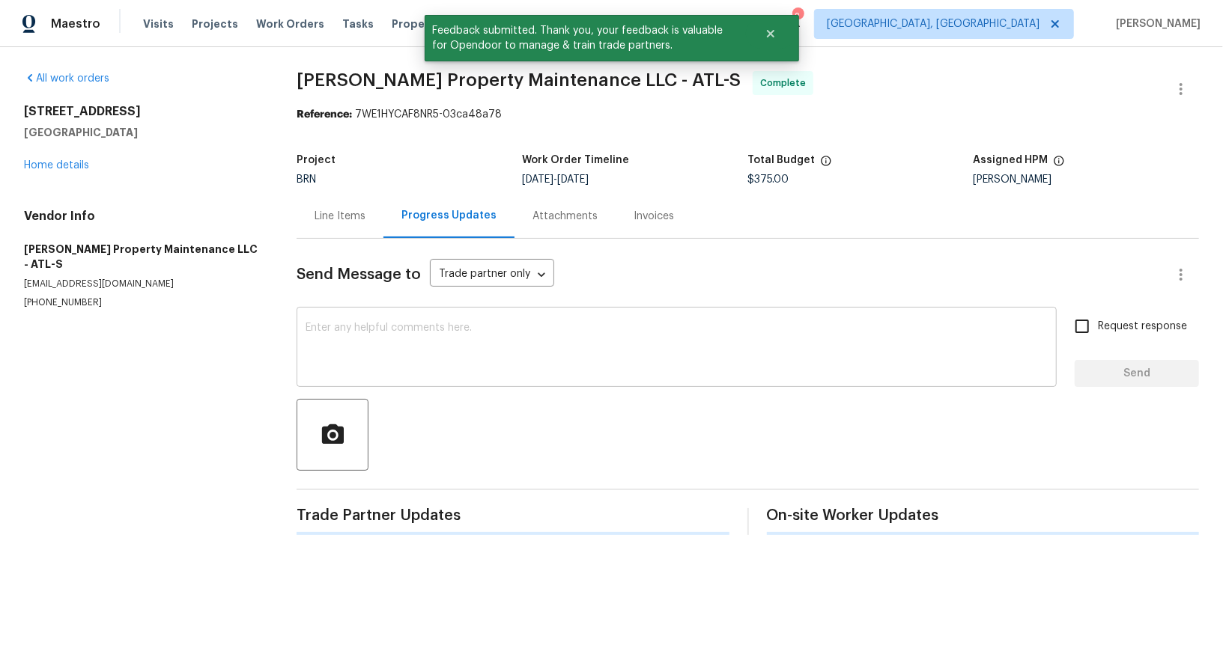
click at [415, 362] on textarea at bounding box center [676, 349] width 742 height 52
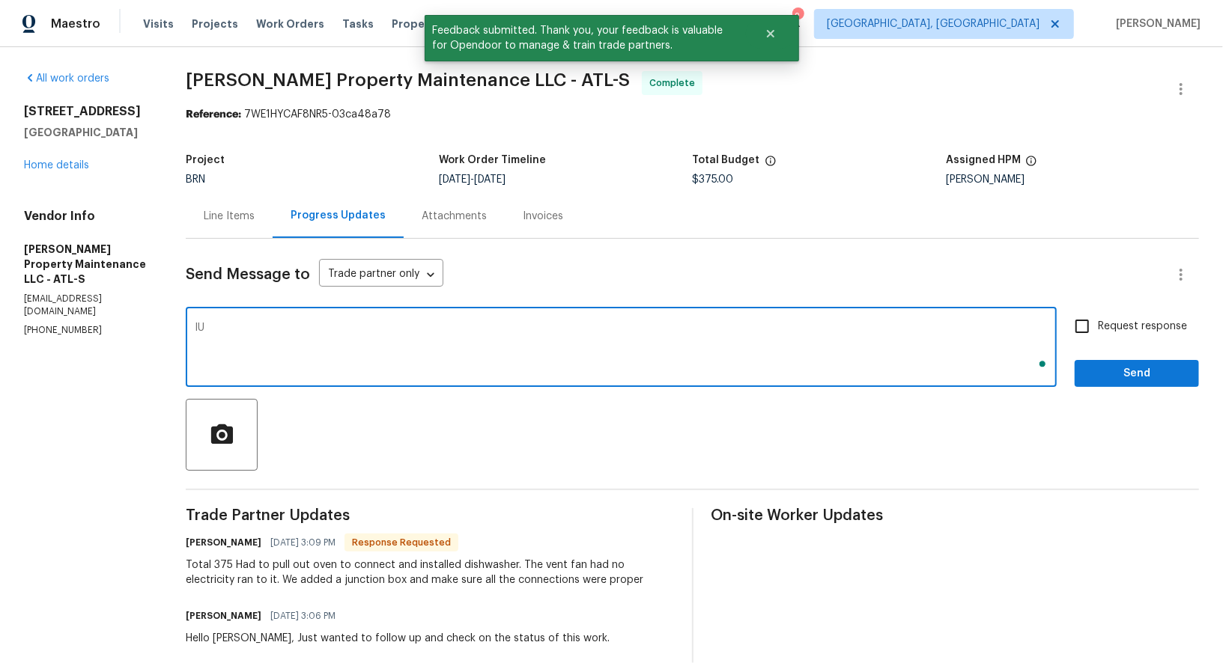
type textarea "I"
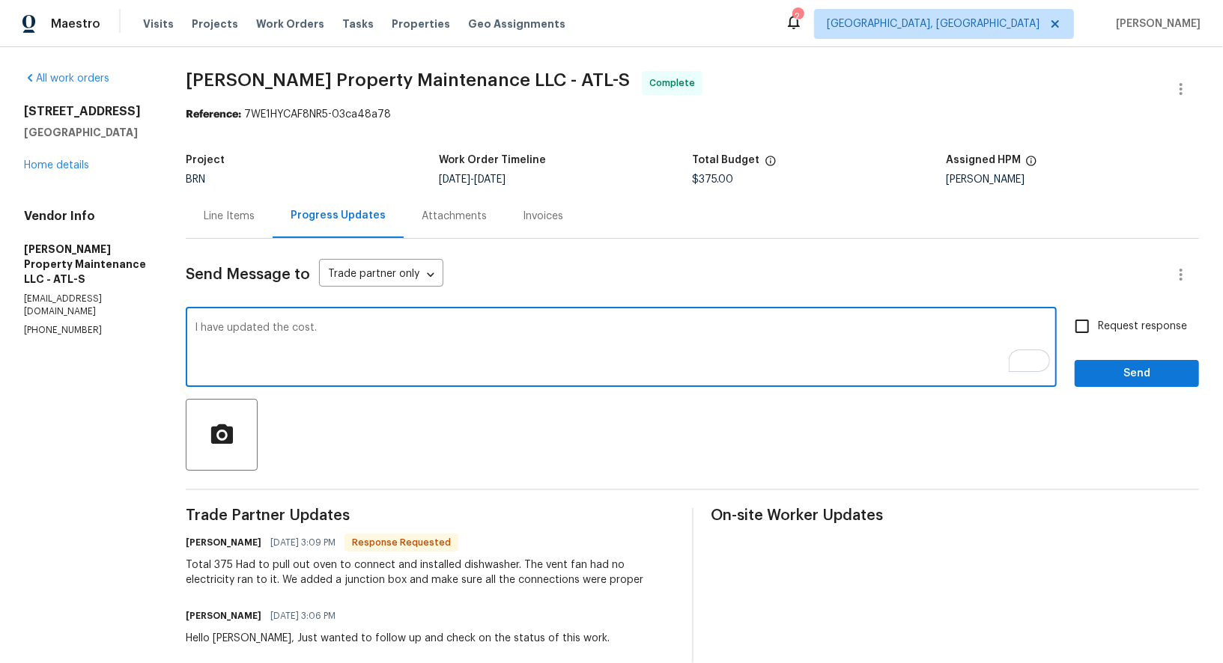
click at [401, 356] on textarea "I have updated the cost." at bounding box center [621, 349] width 853 height 52
paste textarea "WO is approved, Please upload the invoice under invoice section. Thanks!"
type textarea "I have updated the cost. WO is approved, Please upload the invoice under invoic…"
click at [1075, 317] on input "Request response" at bounding box center [1081, 326] width 31 height 31
checkbox input "true"
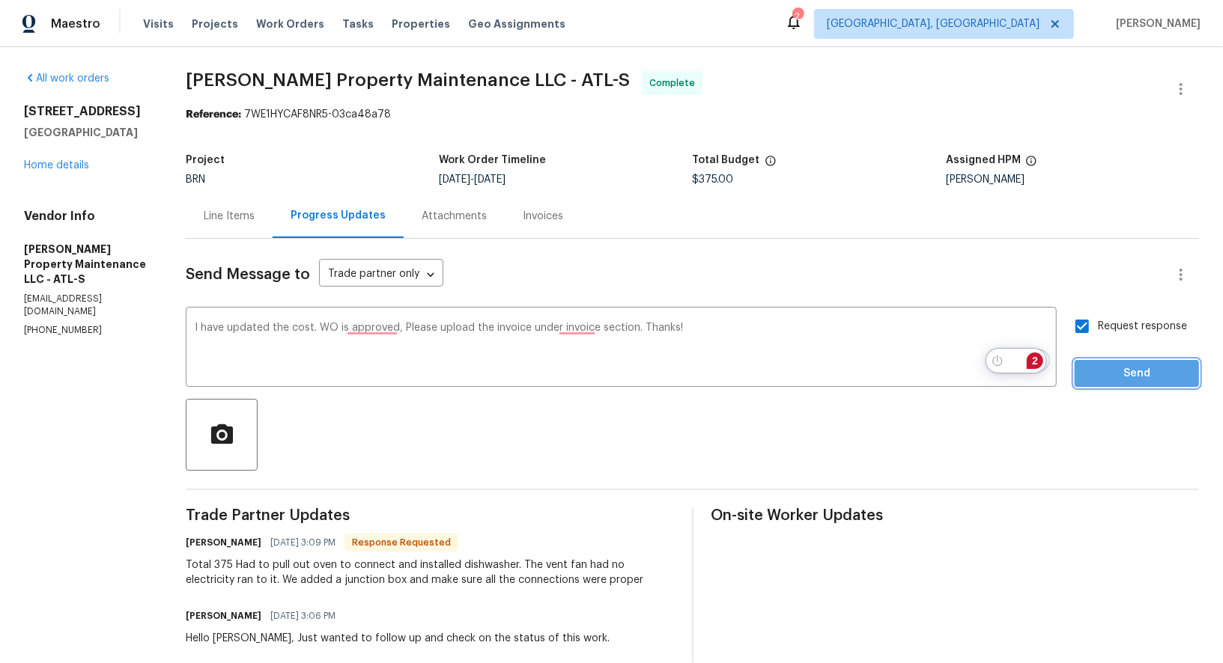
click at [1105, 367] on span "Send" at bounding box center [1136, 374] width 100 height 19
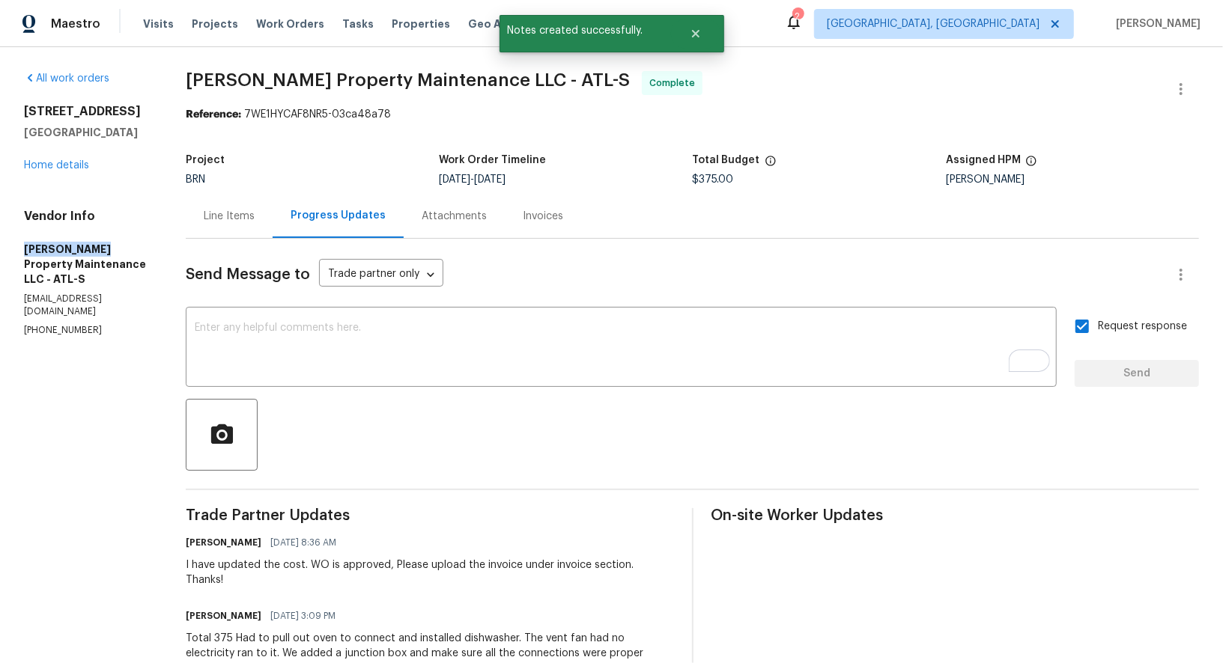
drag, startPoint x: 7, startPoint y: 256, endPoint x: 103, endPoint y: 258, distance: 95.8
click at [103, 258] on div "All work orders 4246 Chestnut Grove Ln Austell, GA 30106 Home details Vendor In…" at bounding box center [611, 572] width 1223 height 1051
copy h5 "Glen Property"
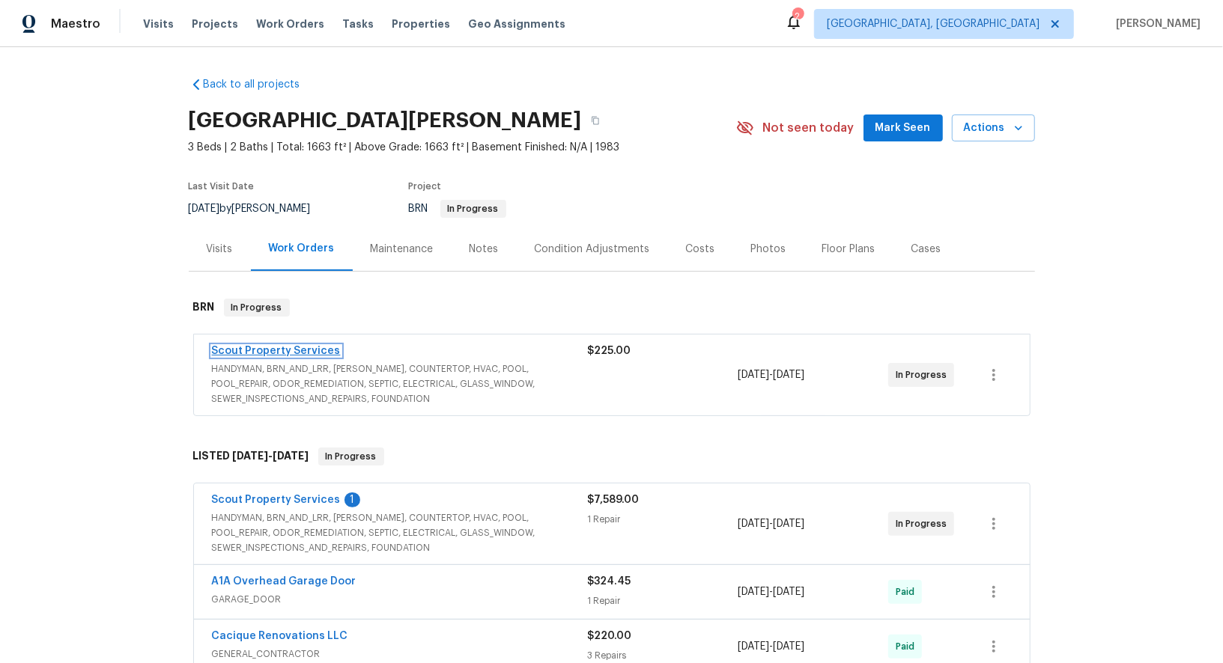
click at [283, 347] on link "Scout Property Services" at bounding box center [276, 351] width 129 height 10
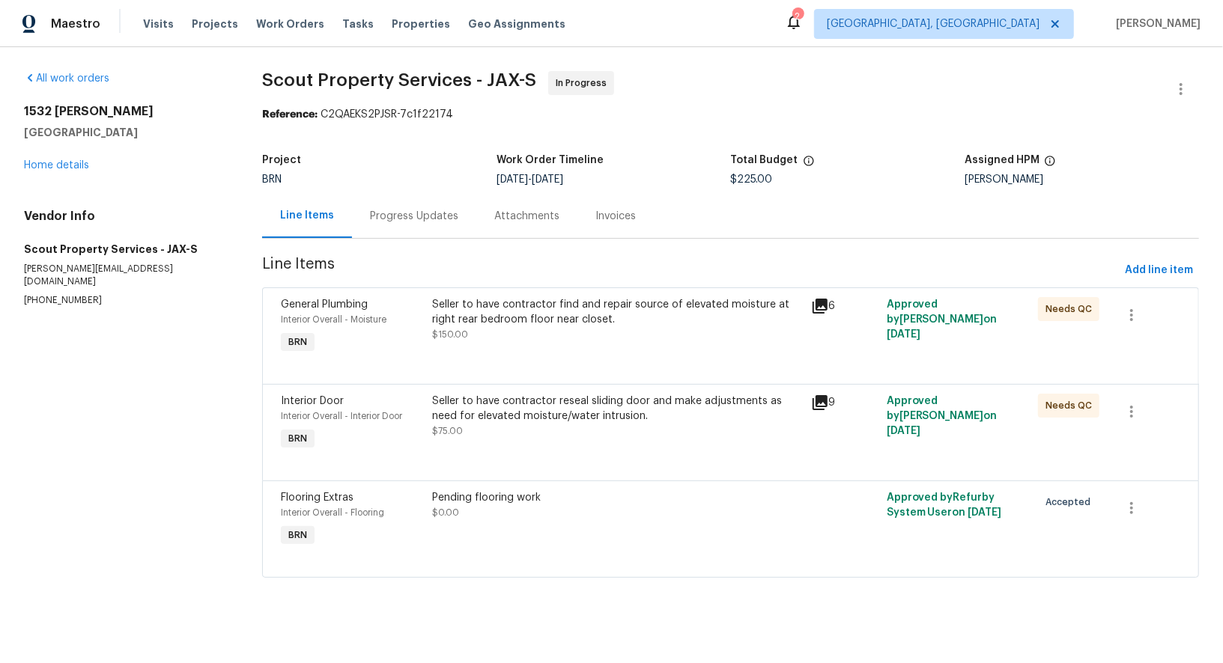
click at [395, 239] on section "Scout Property Services - JAX-S In Progress Reference: C2QAEKS2PJSR-7c1f22174 P…" at bounding box center [730, 333] width 937 height 525
click at [417, 235] on div "Progress Updates" at bounding box center [414, 216] width 124 height 44
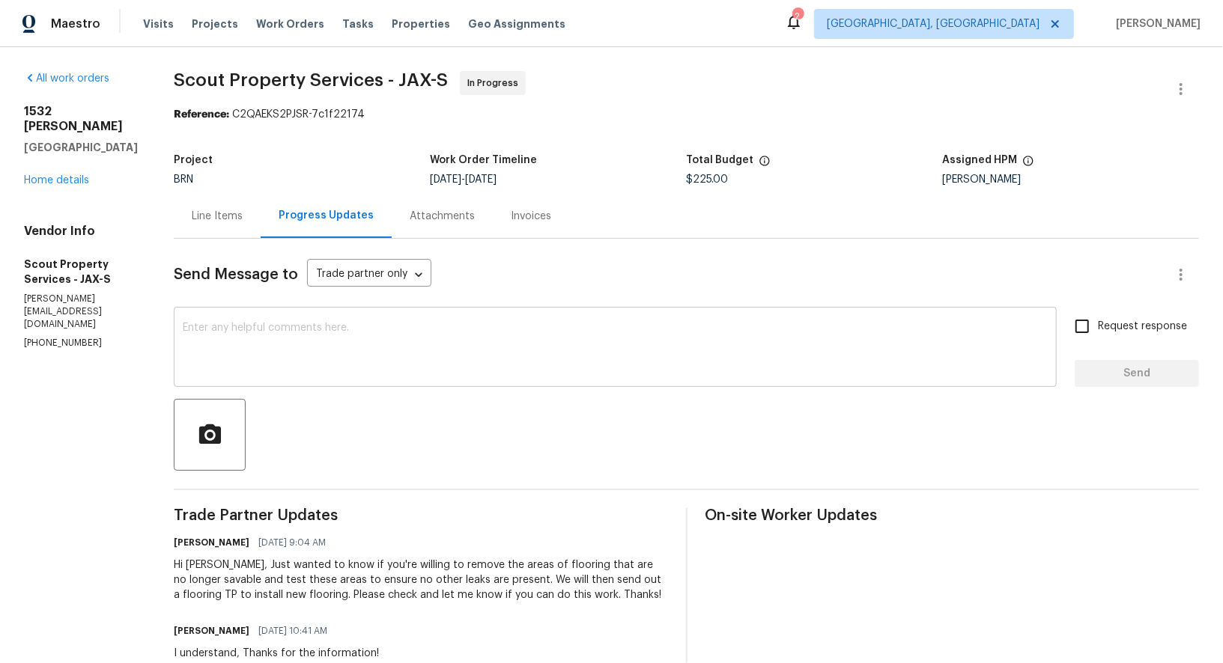
click at [382, 341] on textarea at bounding box center [615, 349] width 865 height 52
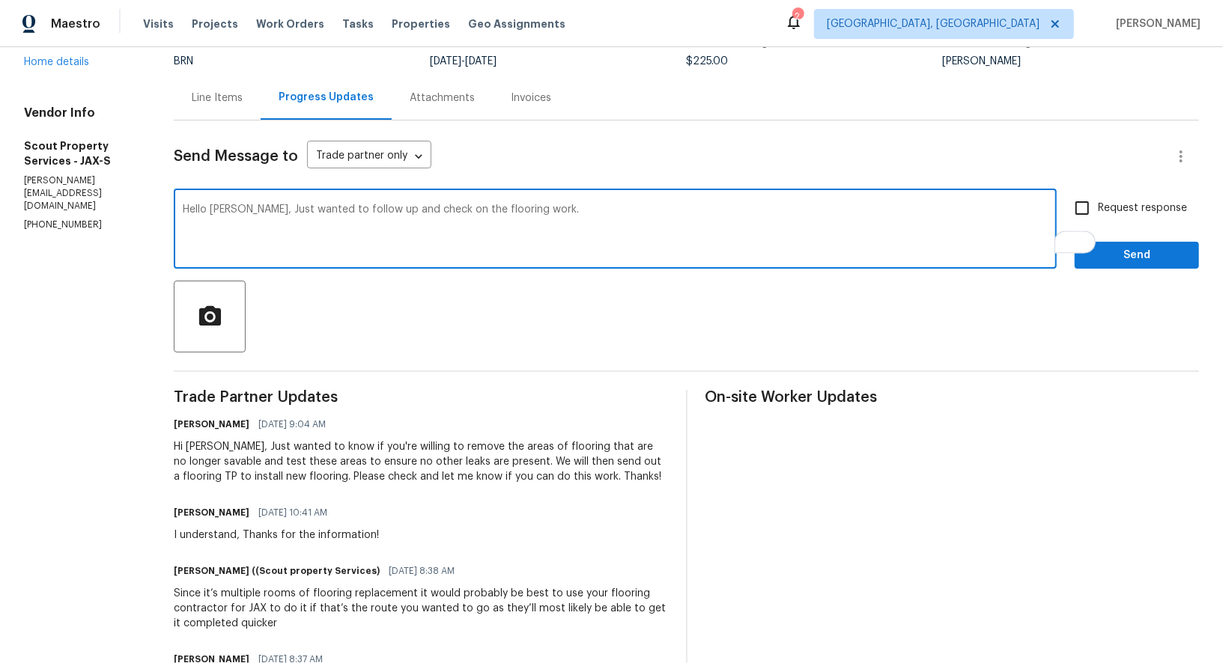
scroll to position [133, 0]
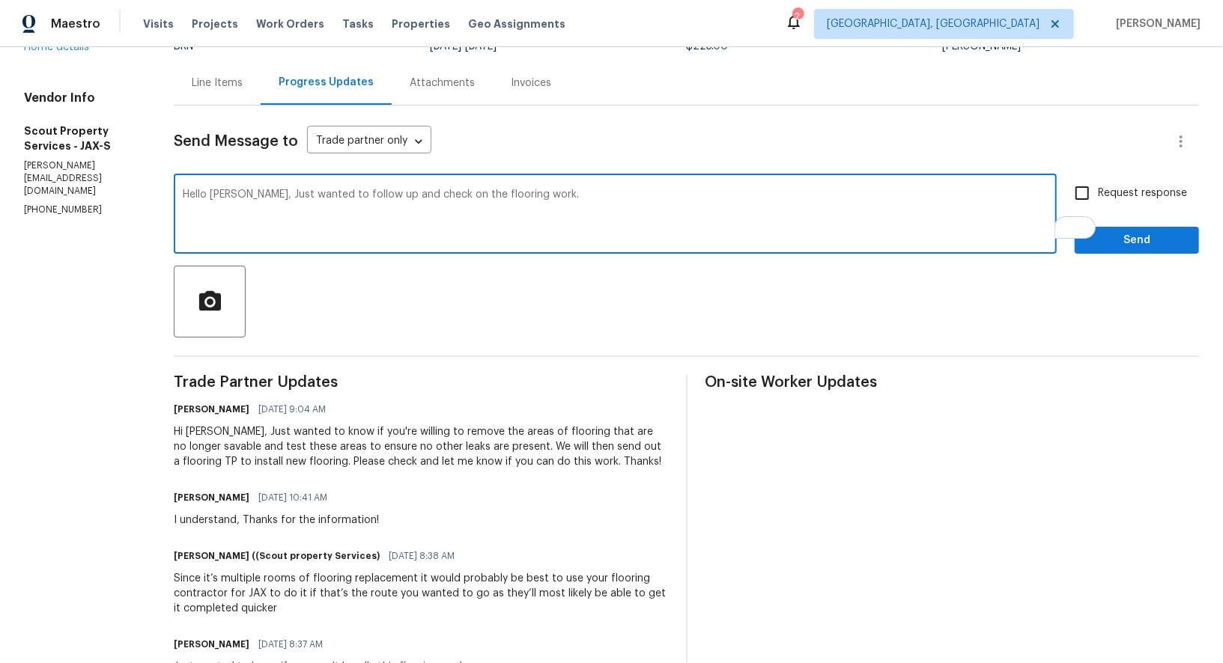
type textarea "Hello Trevor, Just wanted to follow up and check on the flooring work."
click at [1089, 244] on span "Send" at bounding box center [1136, 240] width 100 height 19
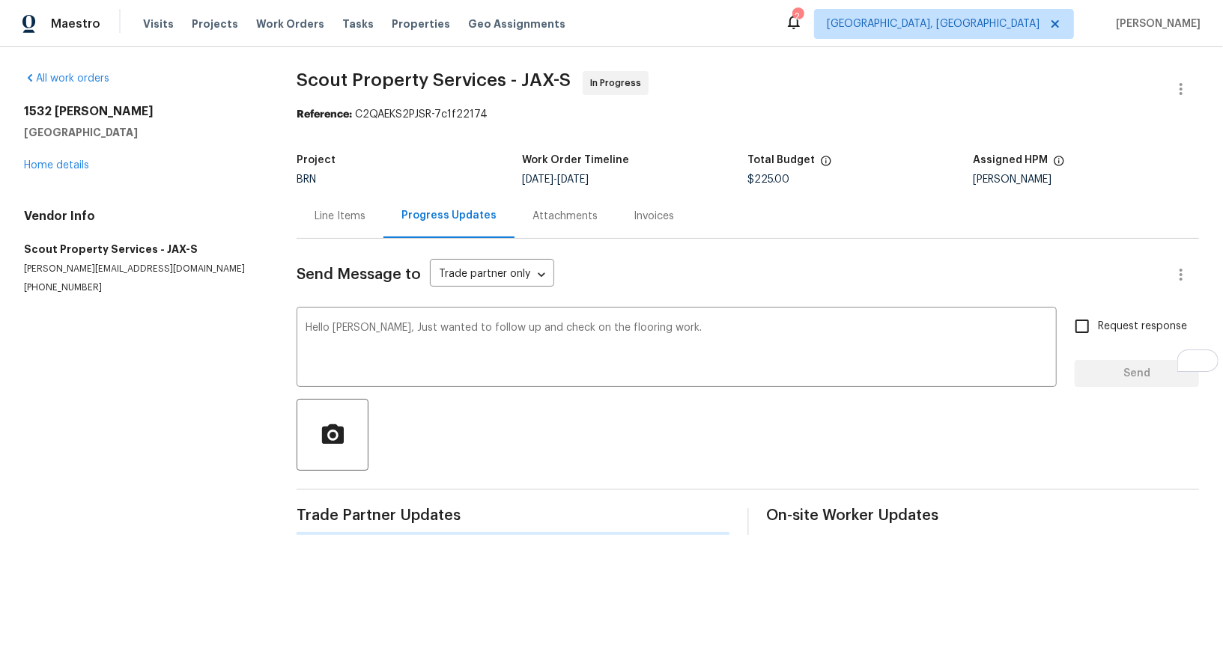
scroll to position [0, 0]
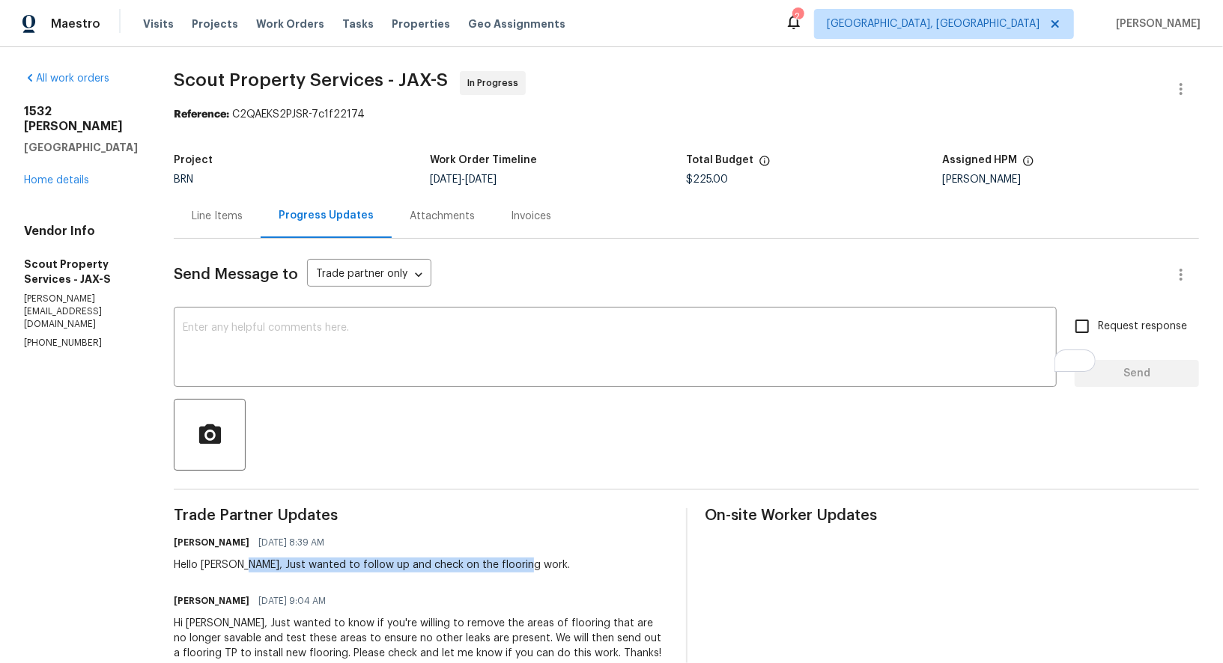
drag, startPoint x: 189, startPoint y: 564, endPoint x: 541, endPoint y: 573, distance: 352.7
copy div "Just wanted to follow up and check on the flooring work."
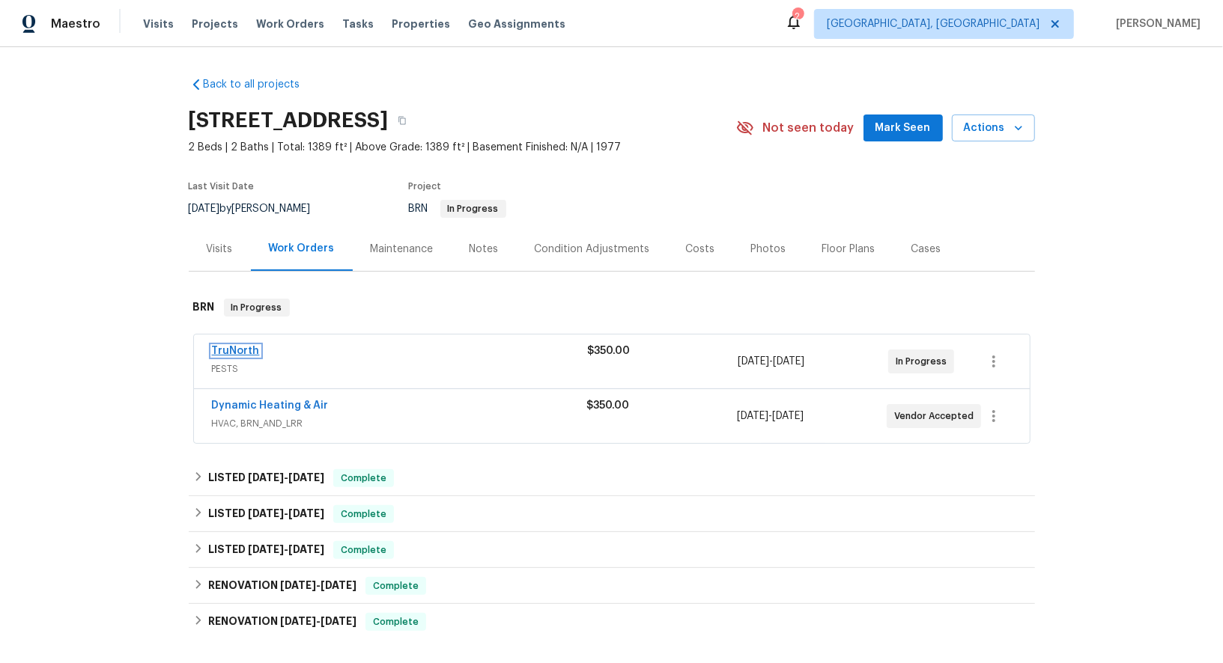
click at [243, 353] on link "TruNorth" at bounding box center [236, 351] width 48 height 10
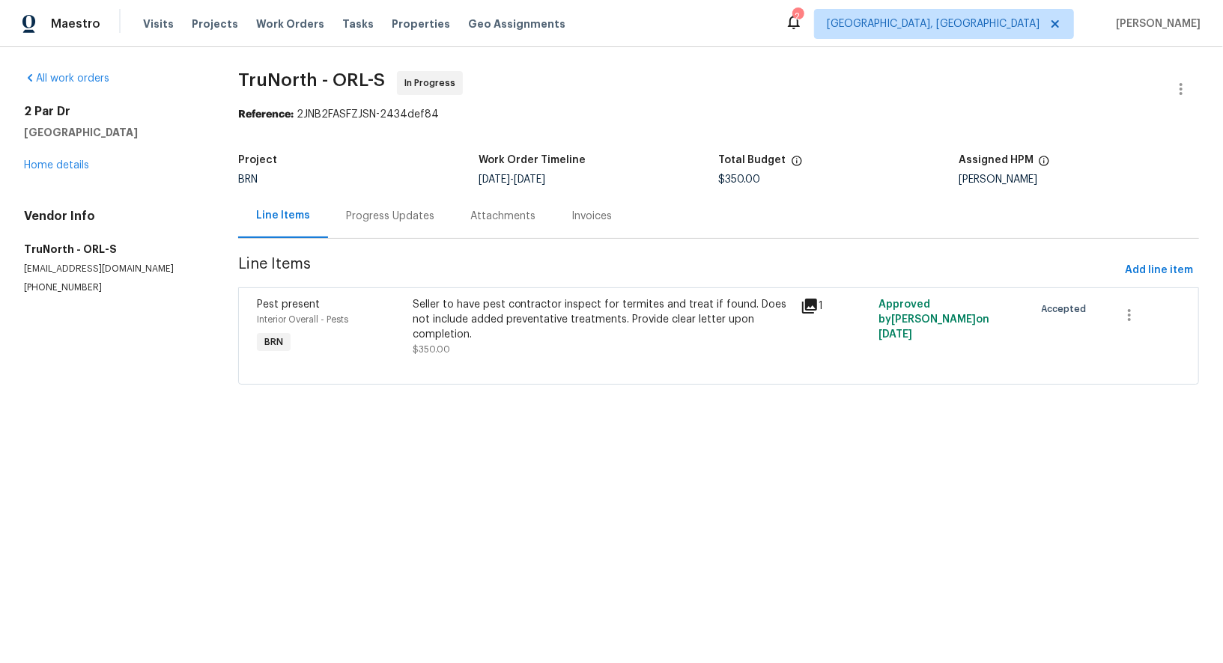
click at [387, 231] on div "Progress Updates" at bounding box center [390, 216] width 124 height 44
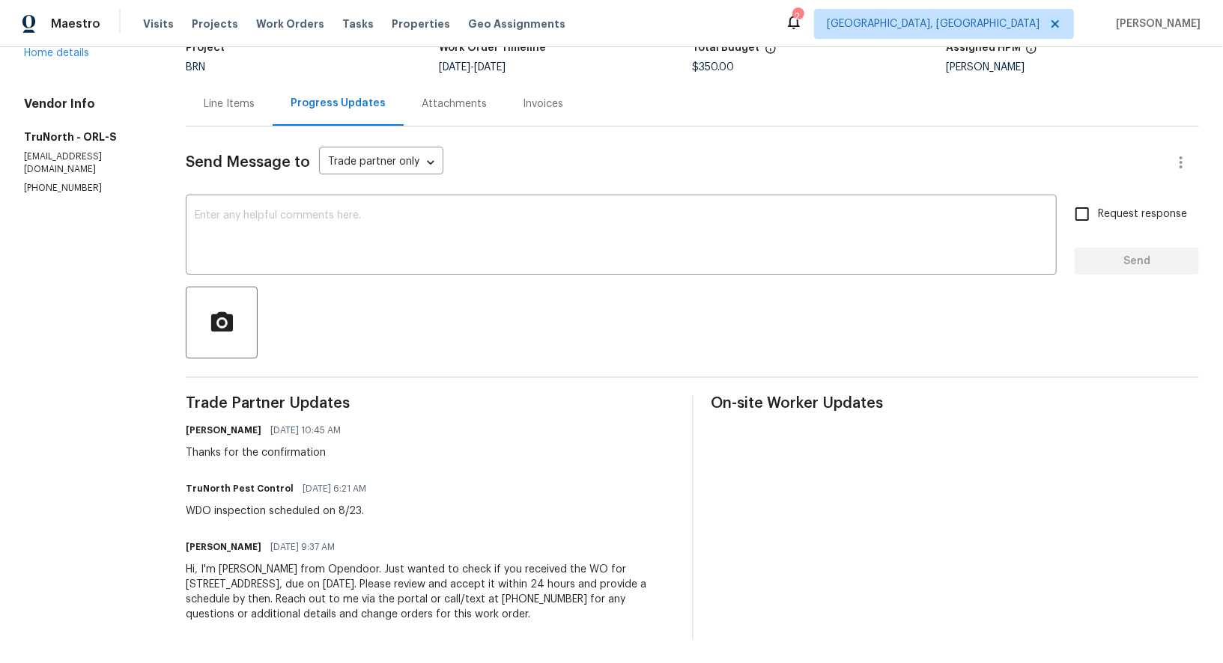
scroll to position [67, 0]
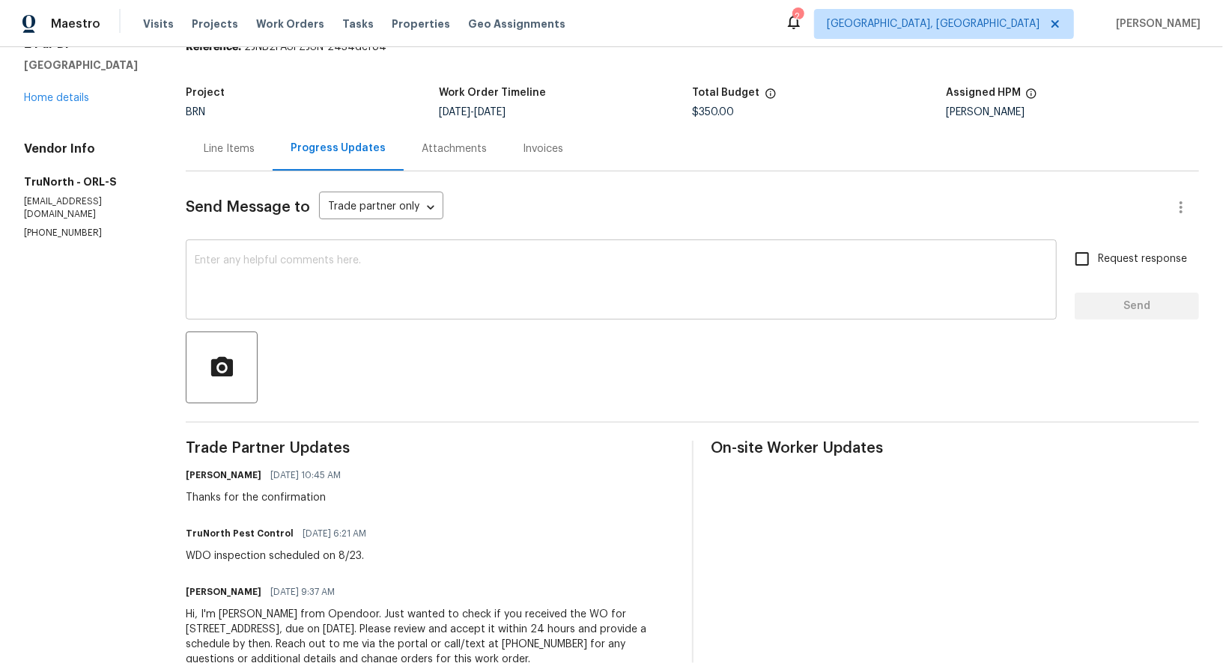
click at [313, 290] on textarea at bounding box center [621, 281] width 853 height 52
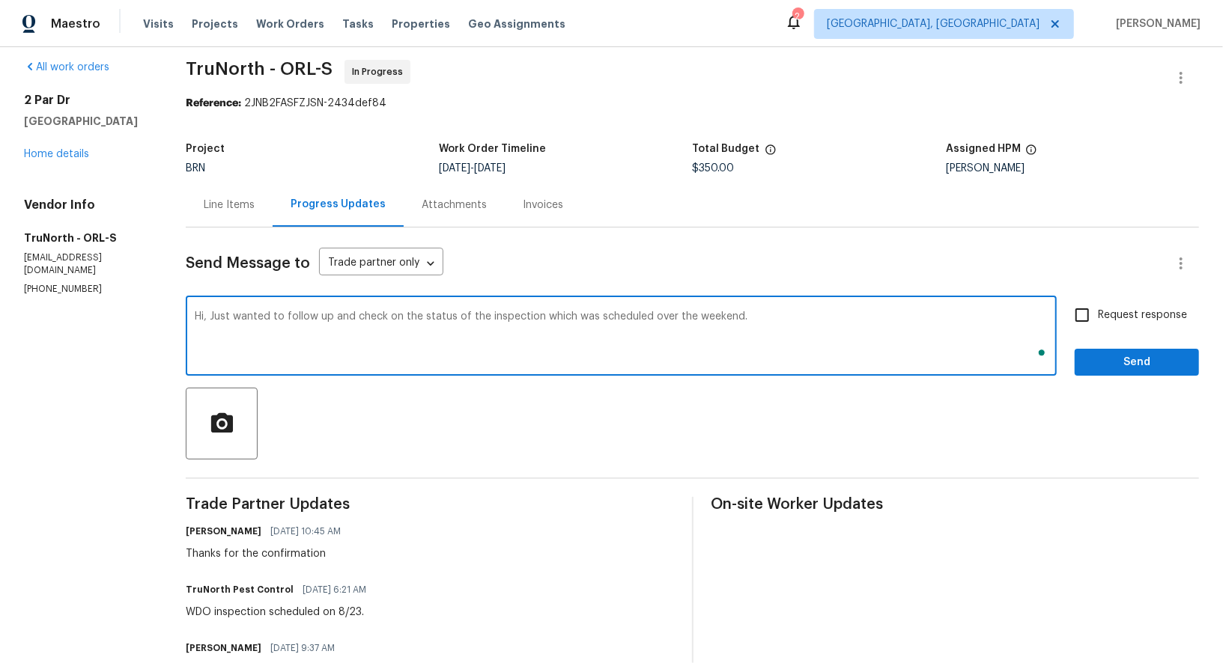
scroll to position [0, 0]
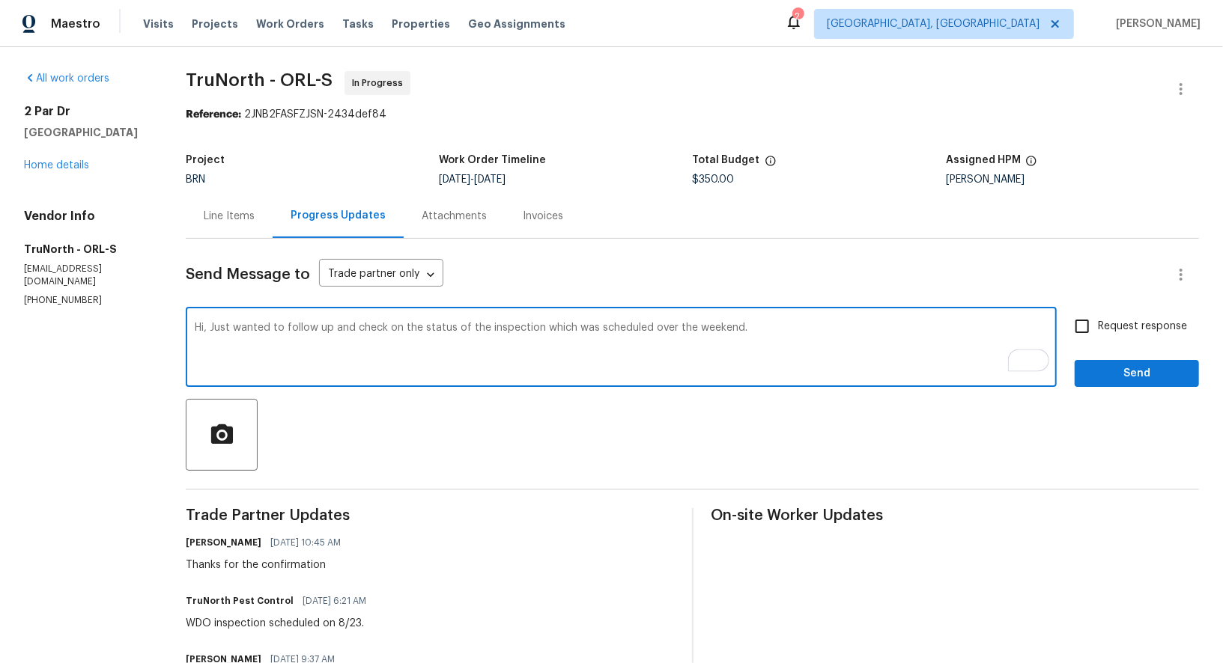
type textarea "Hi, Just wanted to follow up and check on the status of the inspection which wa…"
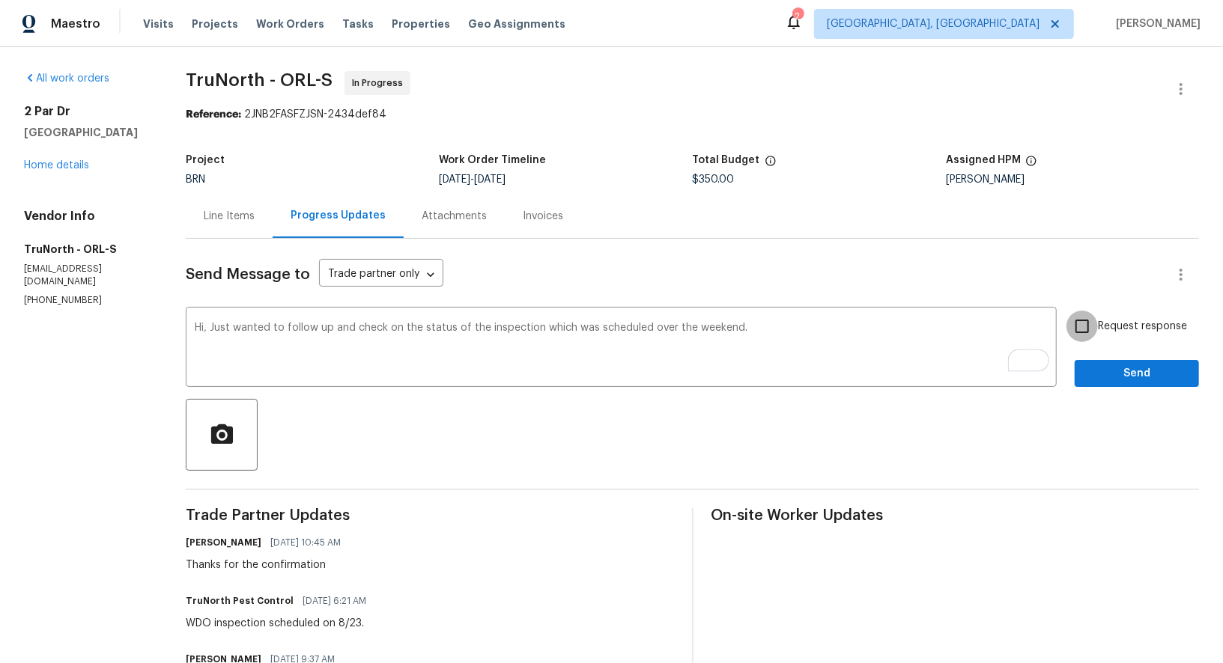
click at [1075, 325] on input "Request response" at bounding box center [1081, 326] width 31 height 31
checkbox input "true"
click at [1121, 365] on span "Send" at bounding box center [1136, 374] width 100 height 19
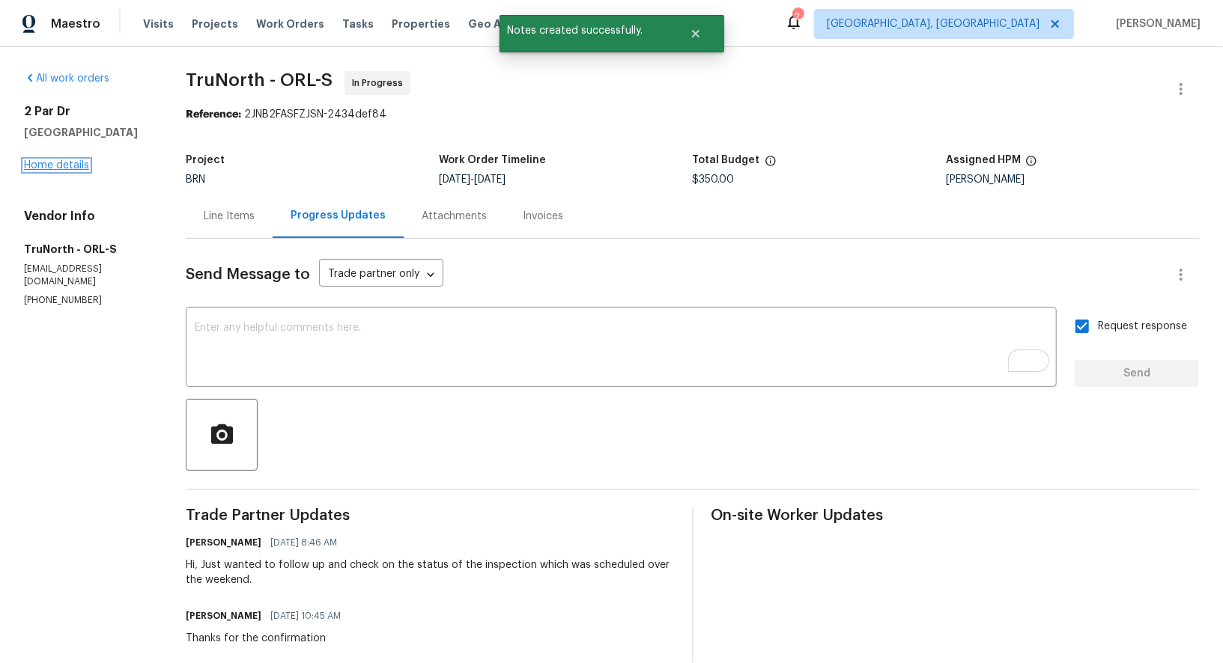
click at [73, 171] on link "Home details" at bounding box center [56, 165] width 65 height 10
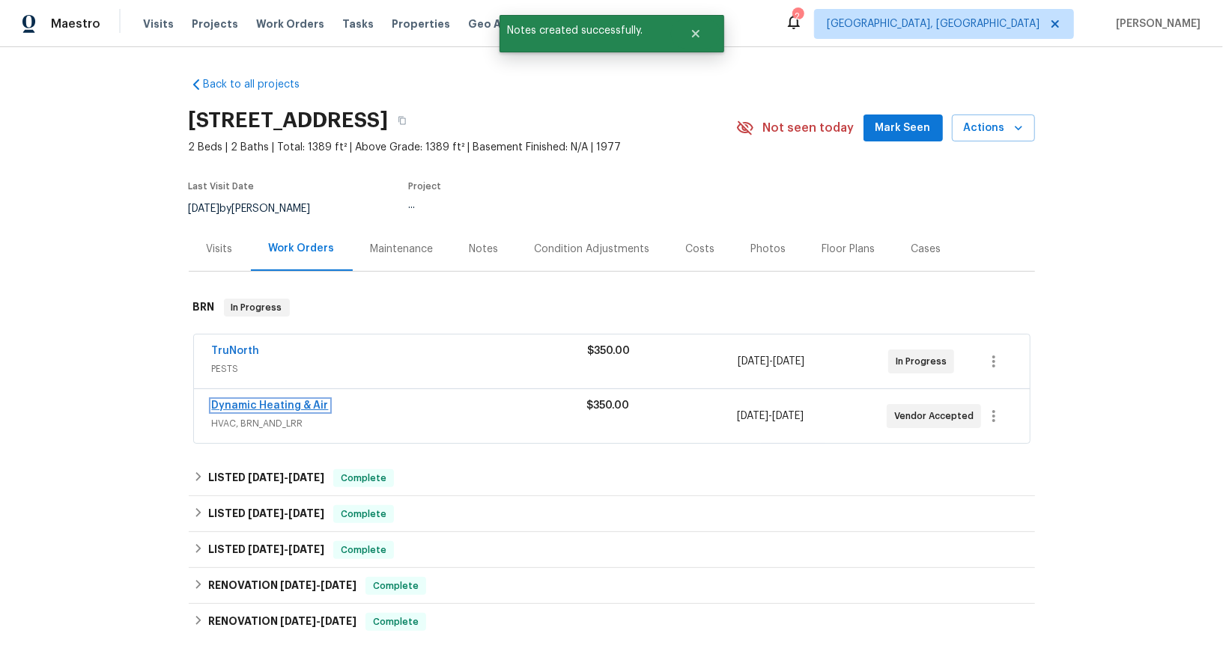
click at [279, 409] on link "Dynamic Heating & Air" at bounding box center [270, 406] width 117 height 10
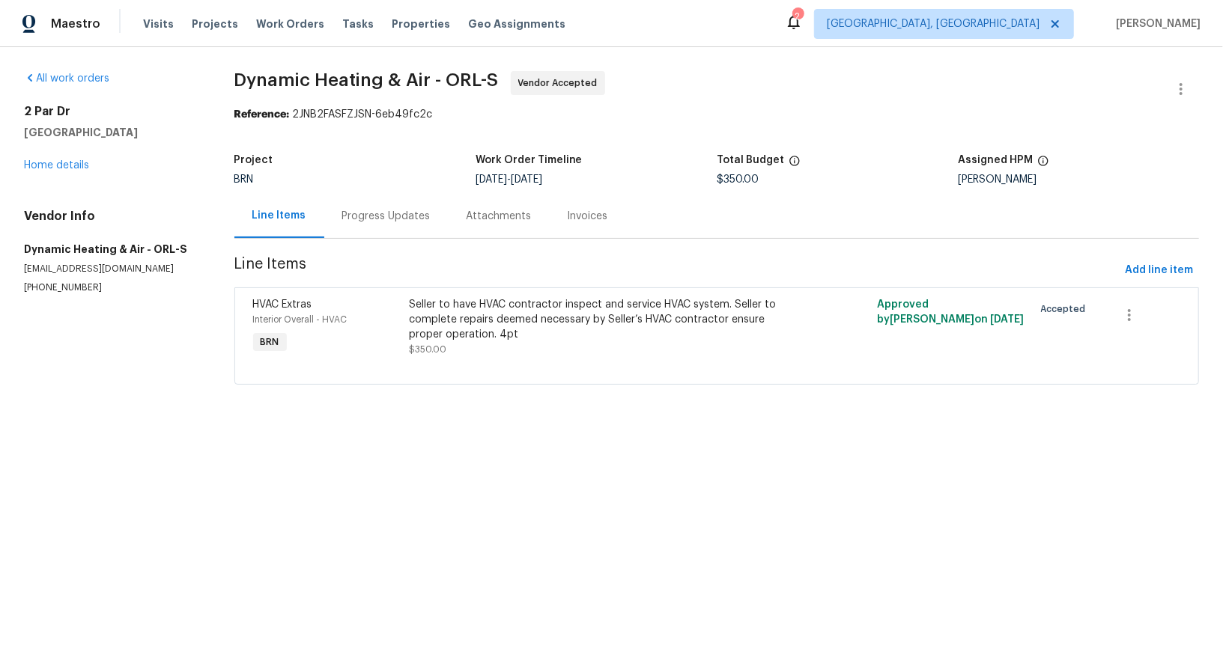
click at [392, 236] on div "Progress Updates" at bounding box center [386, 216] width 124 height 44
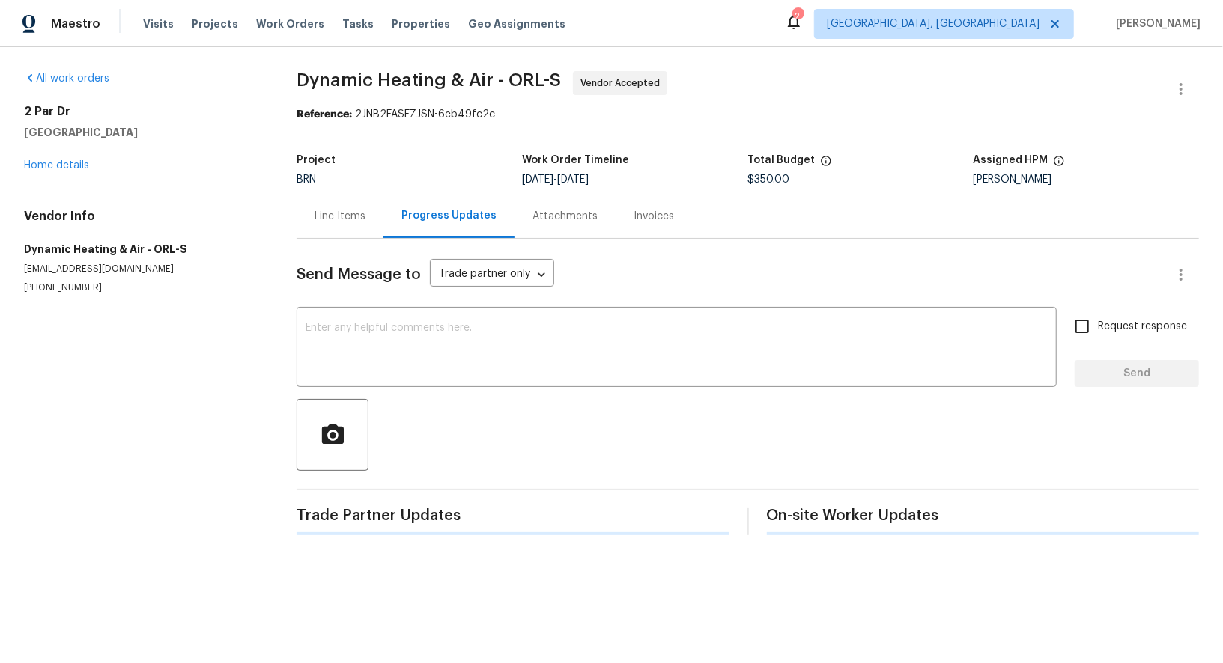
click at [392, 236] on div "Progress Updates" at bounding box center [448, 216] width 131 height 44
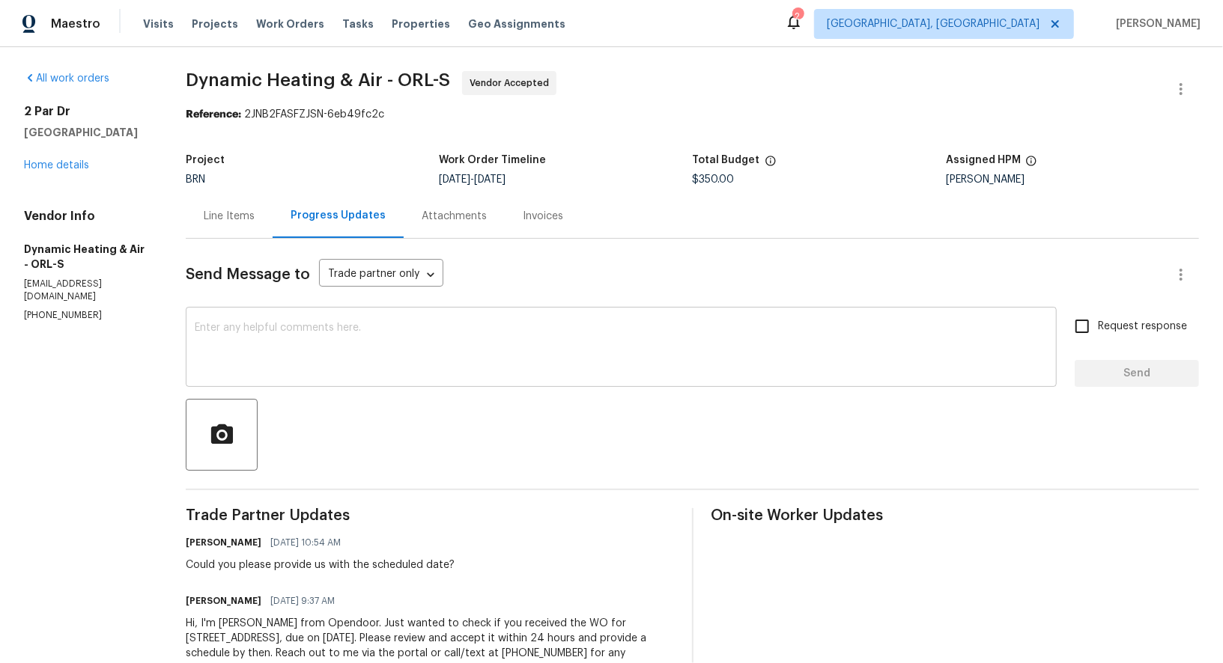
click at [429, 366] on textarea at bounding box center [621, 349] width 853 height 52
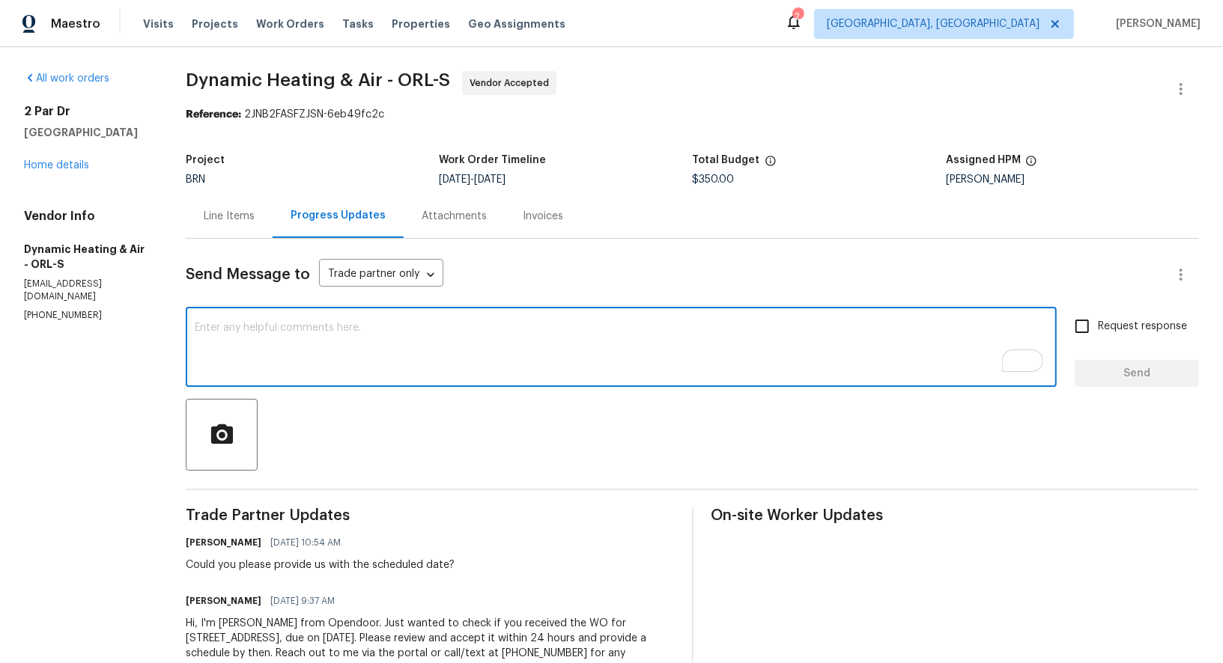
scroll to position [54, 0]
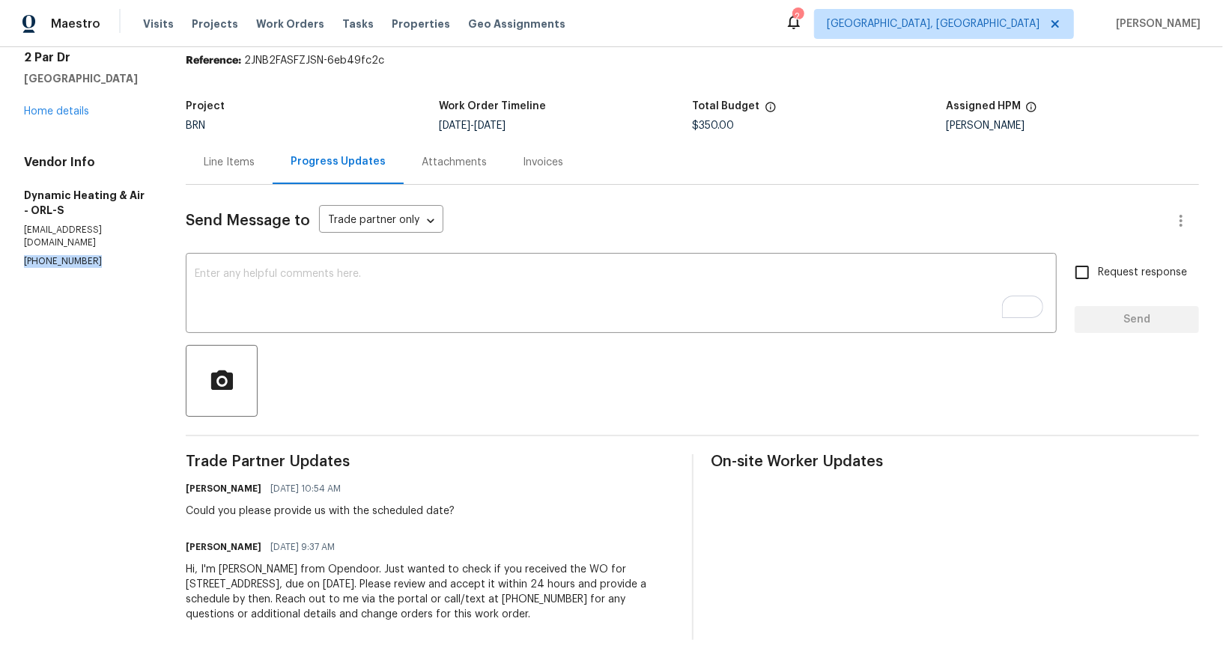
drag, startPoint x: 90, startPoint y: 264, endPoint x: 1, endPoint y: 263, distance: 89.1
click at [1, 263] on div "All work orders 2 Par Dr New Smyrna Beach, FL 32168 Home details Vendor Info Dy…" at bounding box center [611, 328] width 1223 height 671
copy p "[PHONE_NUMBER]"
click at [302, 287] on textarea "To enrich screen reader interactions, please activate Accessibility in Grammarl…" at bounding box center [621, 295] width 853 height 52
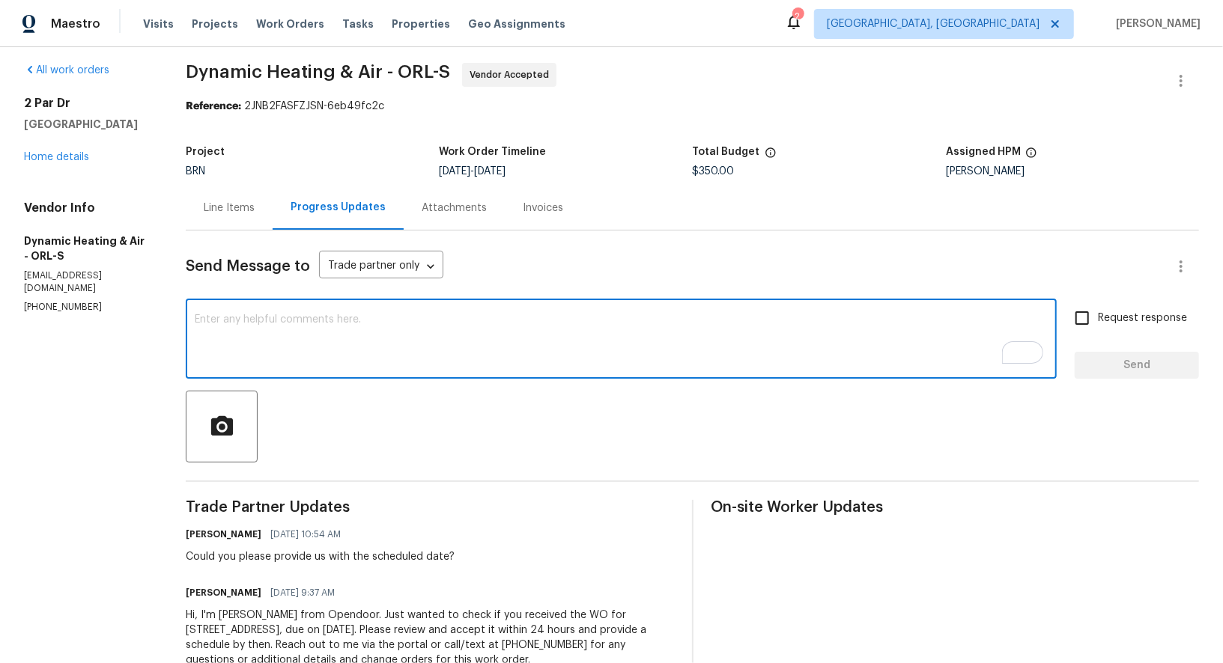
scroll to position [0, 0]
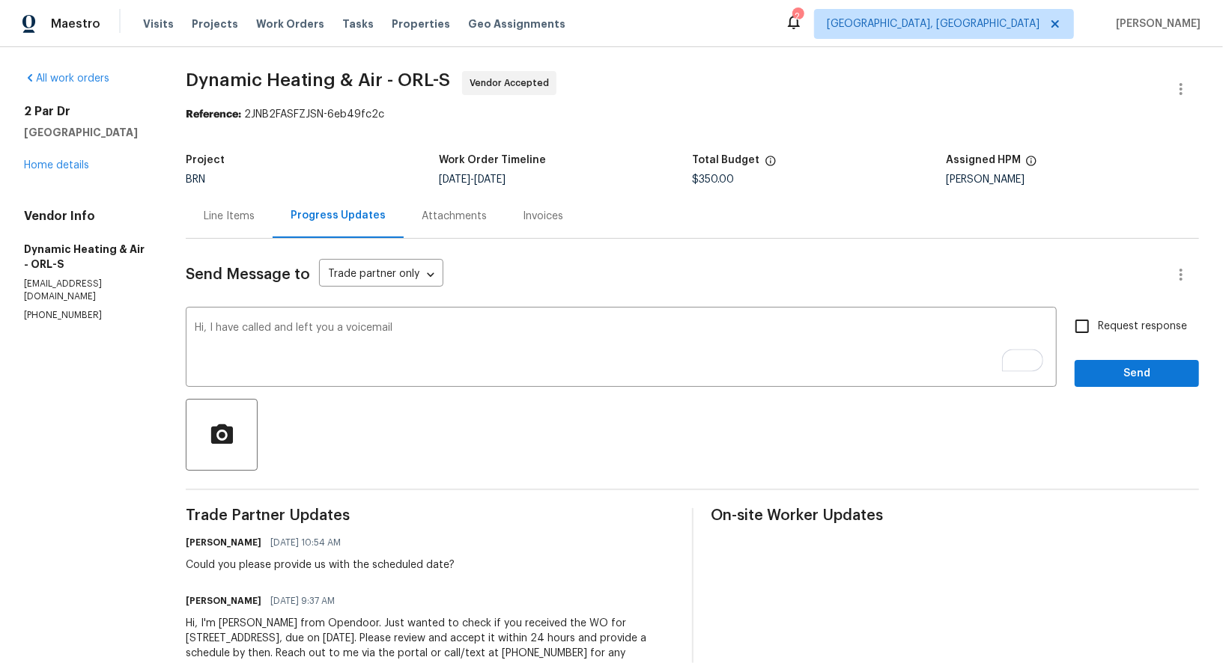
drag, startPoint x: 84, startPoint y: 311, endPoint x: 0, endPoint y: 311, distance: 83.8
click at [0, 311] on div "All work orders 2 Par Dr New Smyrna Beach, FL 32168 Home details Vendor Info Dy…" at bounding box center [611, 382] width 1223 height 671
drag, startPoint x: 86, startPoint y: 321, endPoint x: 0, endPoint y: 321, distance: 86.1
click at [0, 321] on div "All work orders 2 Par Dr New Smyrna Beach, FL 32168 Home details Vendor Info Dy…" at bounding box center [611, 382] width 1223 height 671
copy p "[PHONE_NUMBER]"
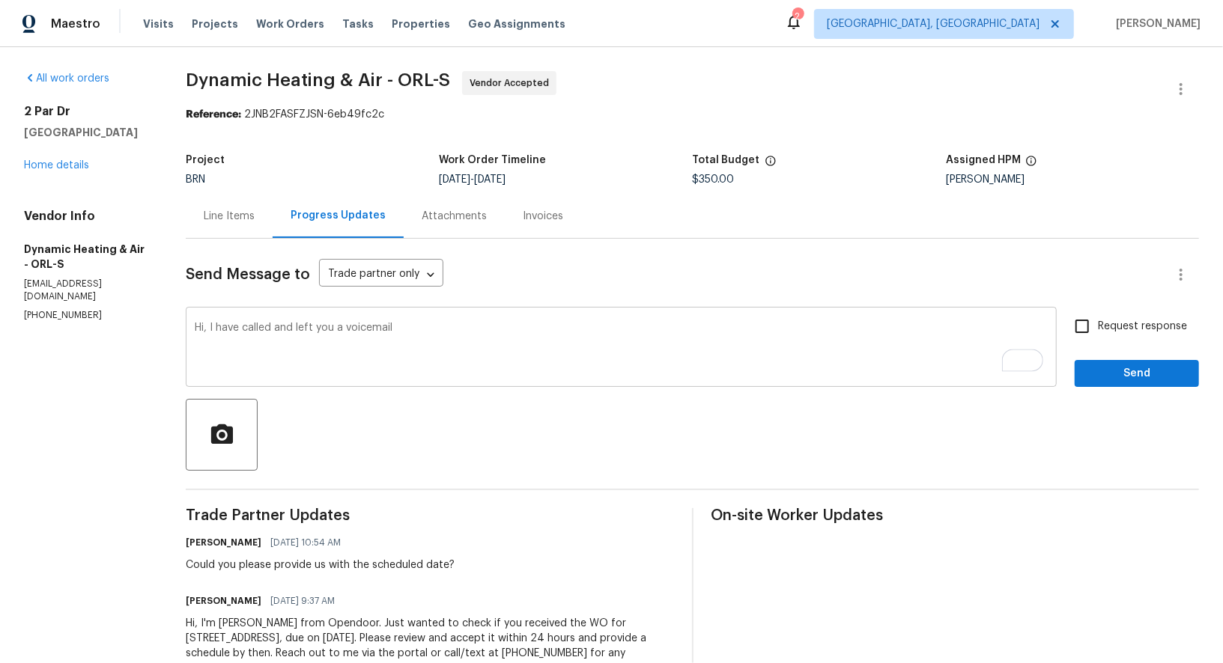
click at [424, 330] on textarea "Hi, I have called and left you a voicemail" at bounding box center [621, 349] width 853 height 52
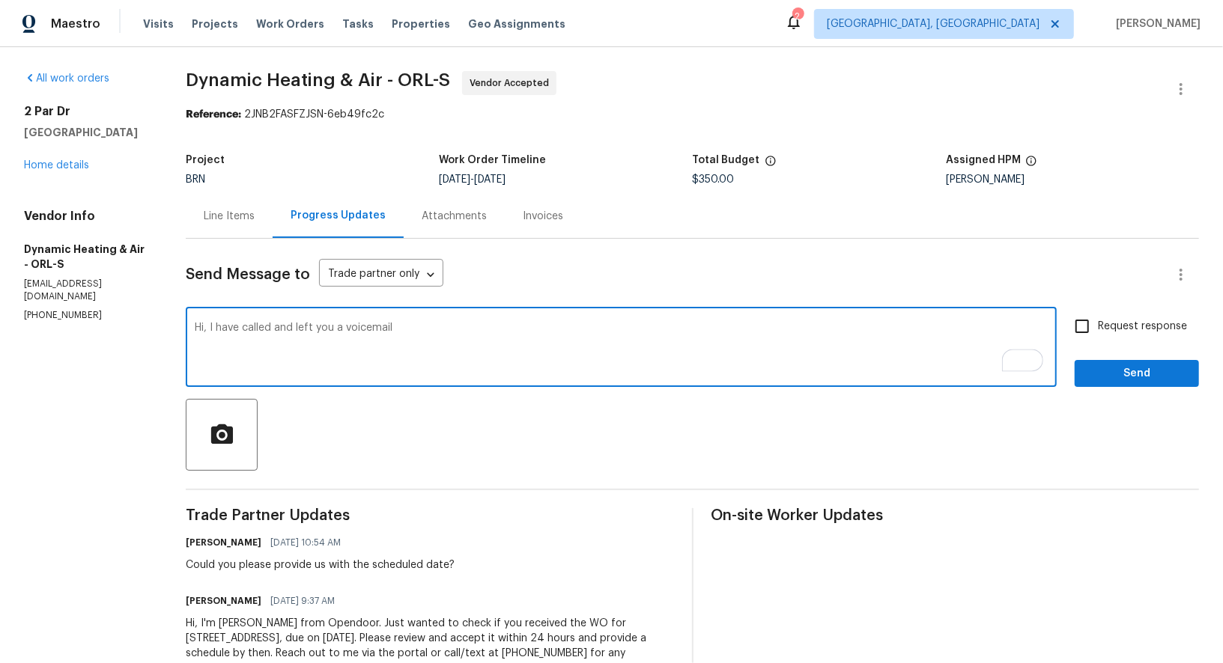
paste textarea "[PHONE_NUMBER]"
type textarea "Hi, I have called and left you a voicemail (407) 417-5719,"
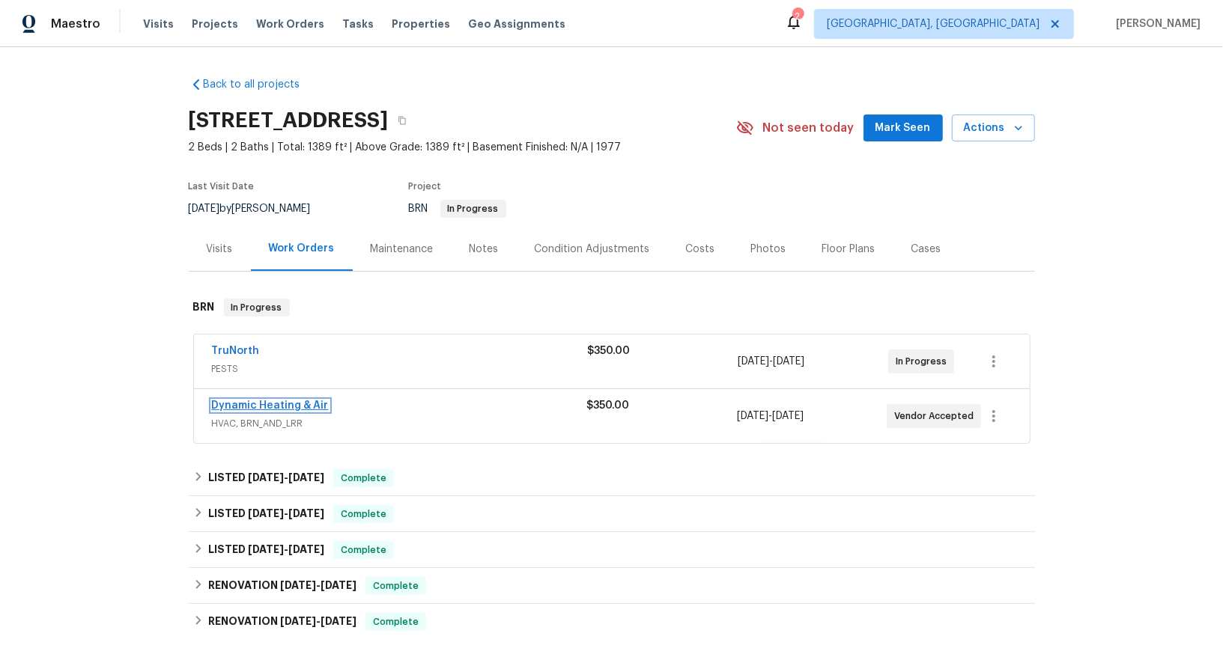
click at [268, 409] on link "Dynamic Heating & Air" at bounding box center [270, 406] width 117 height 10
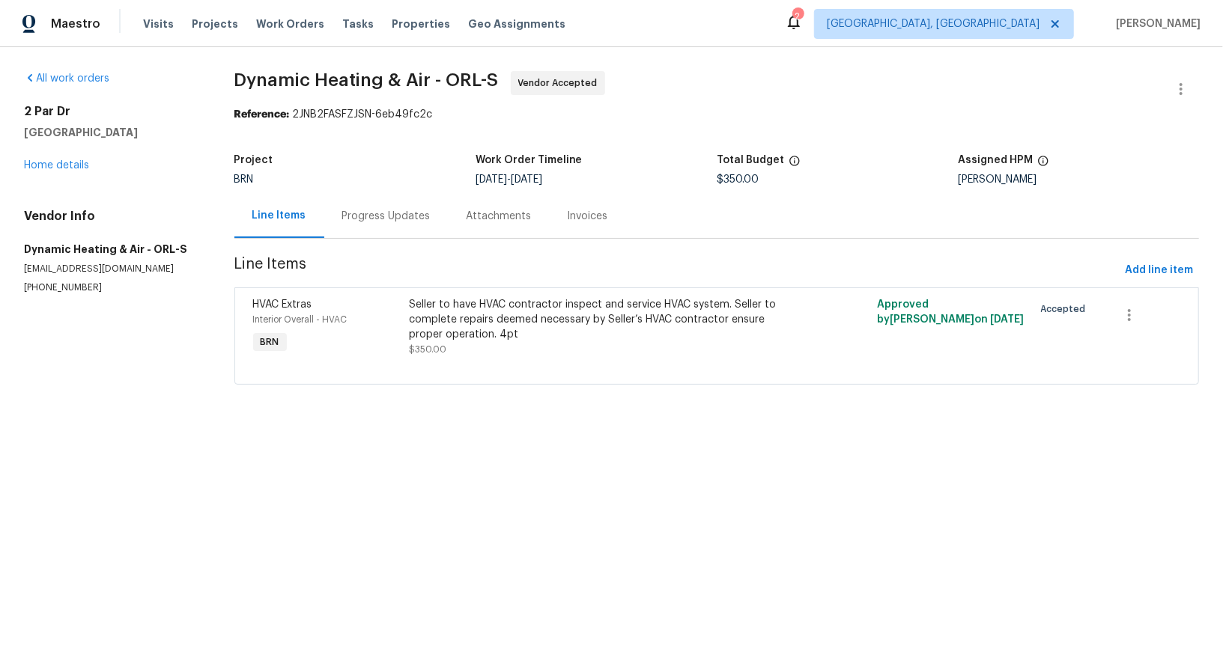
click at [403, 214] on div "Progress Updates" at bounding box center [386, 216] width 88 height 15
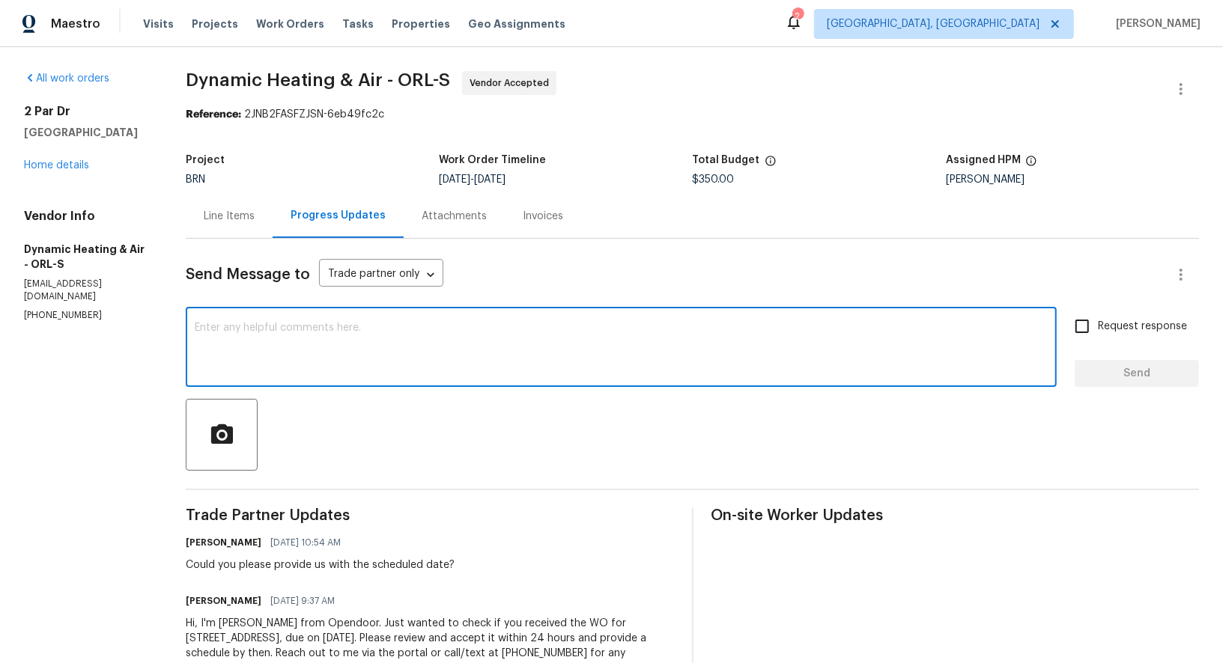
click at [268, 356] on textarea at bounding box center [621, 349] width 853 height 52
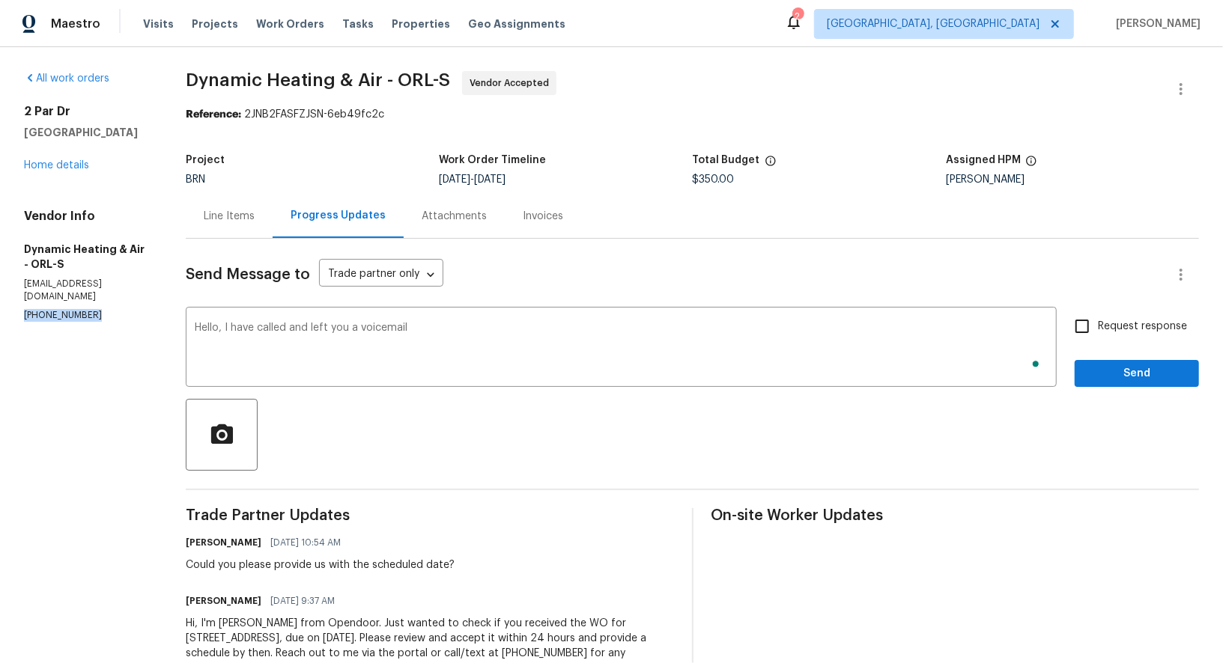
drag, startPoint x: 97, startPoint y: 320, endPoint x: 0, endPoint y: 320, distance: 96.6
click at [0, 320] on div "All work orders [STREET_ADDRESS] Home details Vendor Info Dynamic Heating & Air…" at bounding box center [611, 382] width 1223 height 671
copy p "[PHONE_NUMBER]"
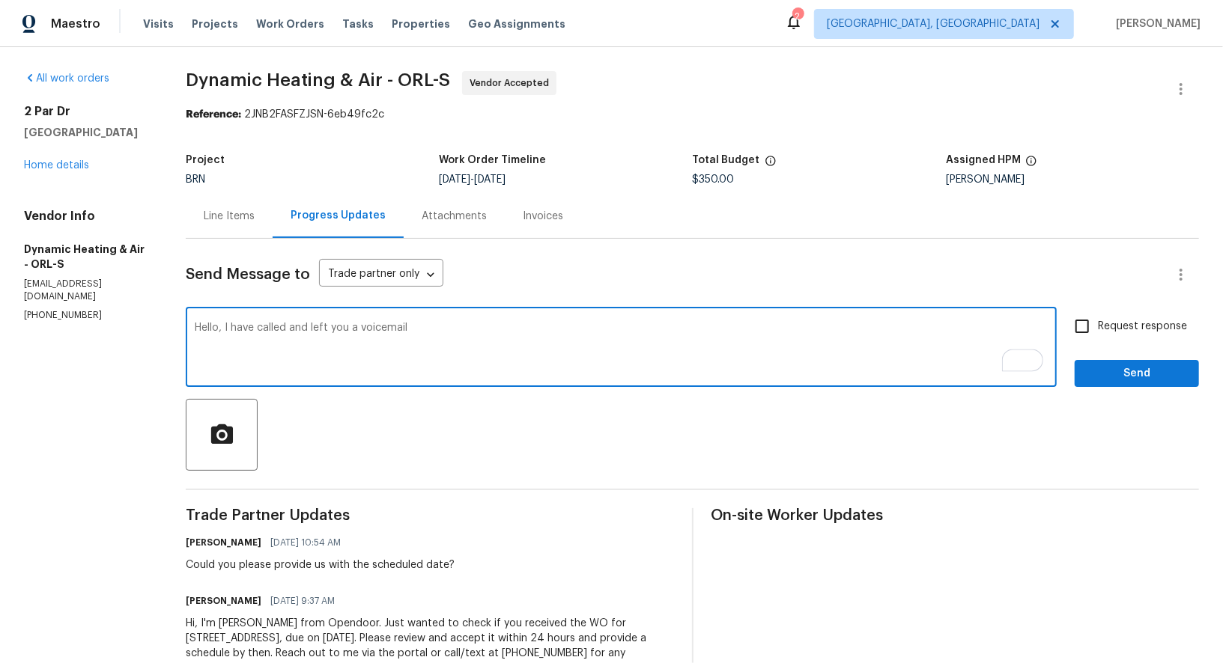
click at [496, 334] on textarea "Hello, I have called and left you a voicemail" at bounding box center [621, 349] width 853 height 52
paste textarea "[PHONE_NUMBER]"
paste textarea "Just a heads up, I need temperature split photos for both heating and cooling s…"
type textarea "Hello, I have called and left you a voicemail [PHONE_NUMBER], Please update me …"
click at [1078, 326] on input "Request response" at bounding box center [1081, 326] width 31 height 31
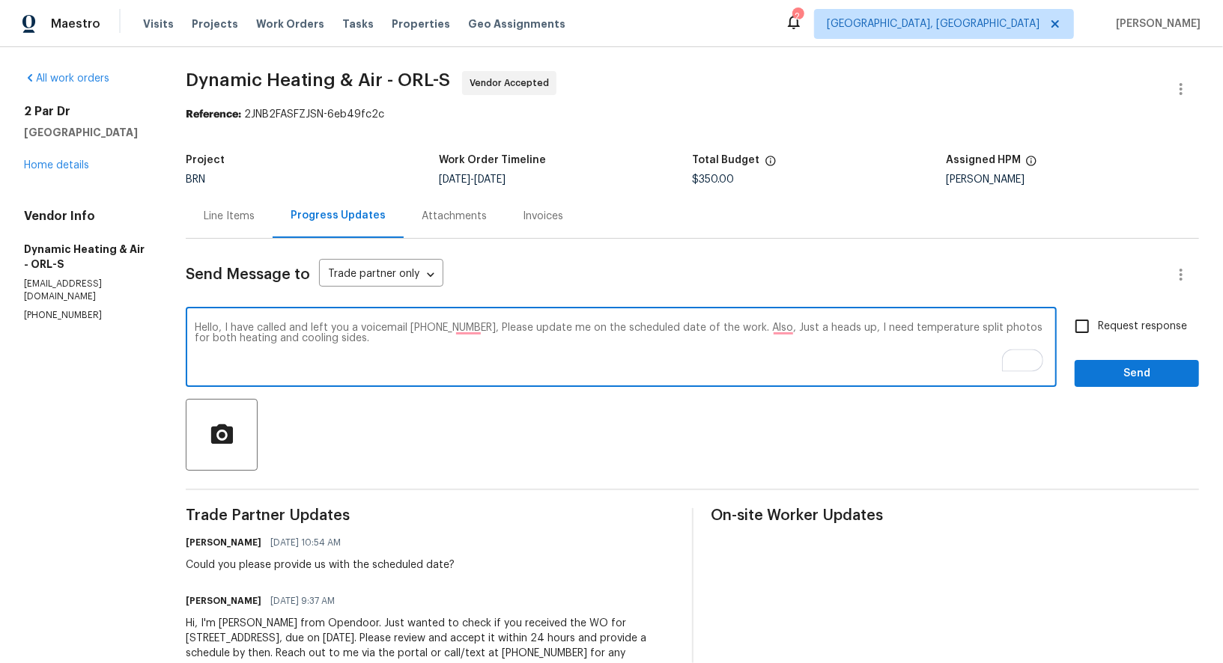
checkbox input "true"
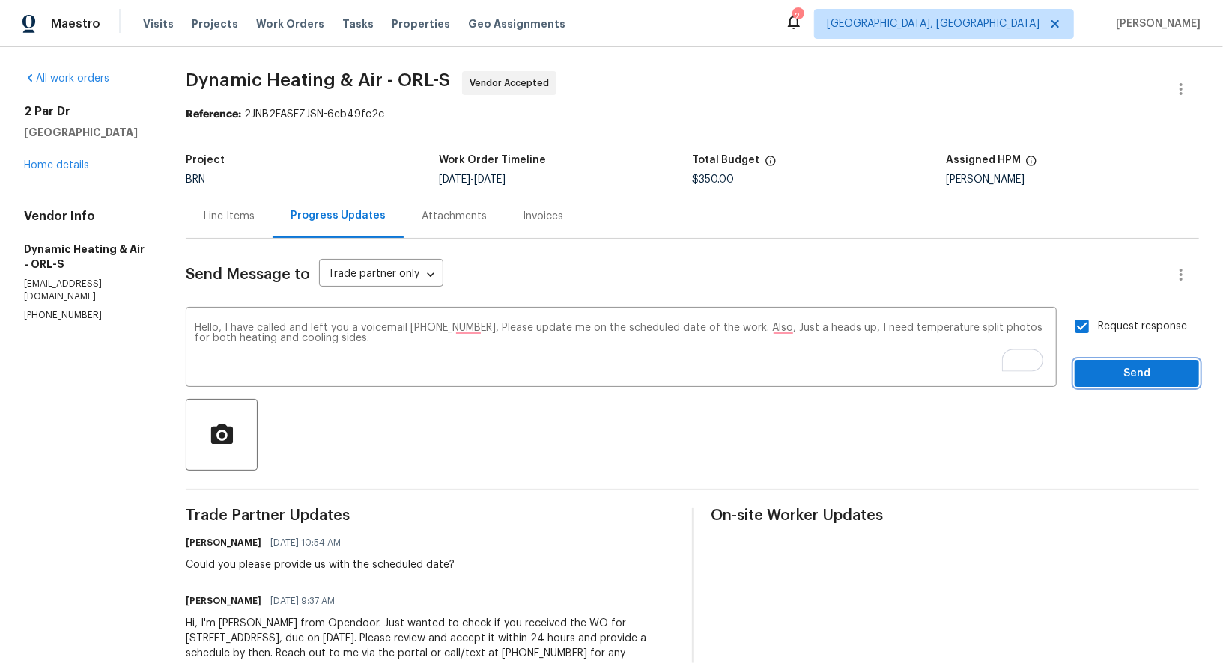
click at [1120, 386] on button "Send" at bounding box center [1136, 374] width 124 height 28
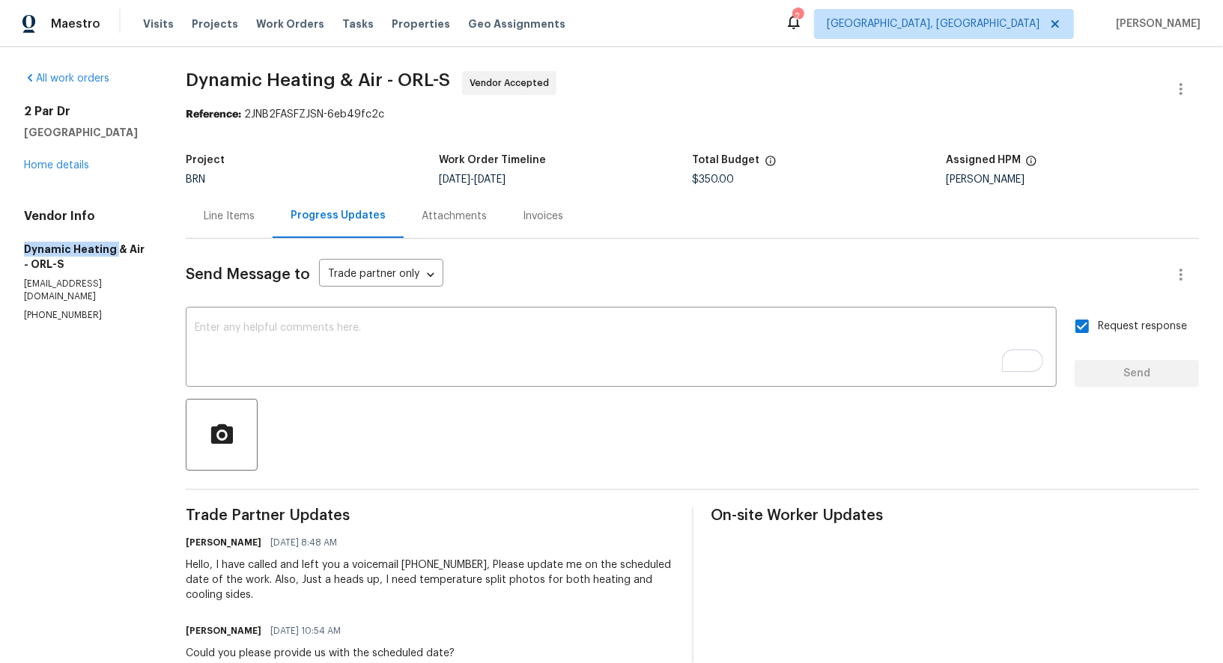
drag, startPoint x: 21, startPoint y: 265, endPoint x: 114, endPoint y: 265, distance: 92.8
click at [113, 267] on div "All work orders [STREET_ADDRESS] Home details Vendor Info Dynamic Heating & Air…" at bounding box center [611, 426] width 1223 height 759
copy h5 "Dynamic Heating"
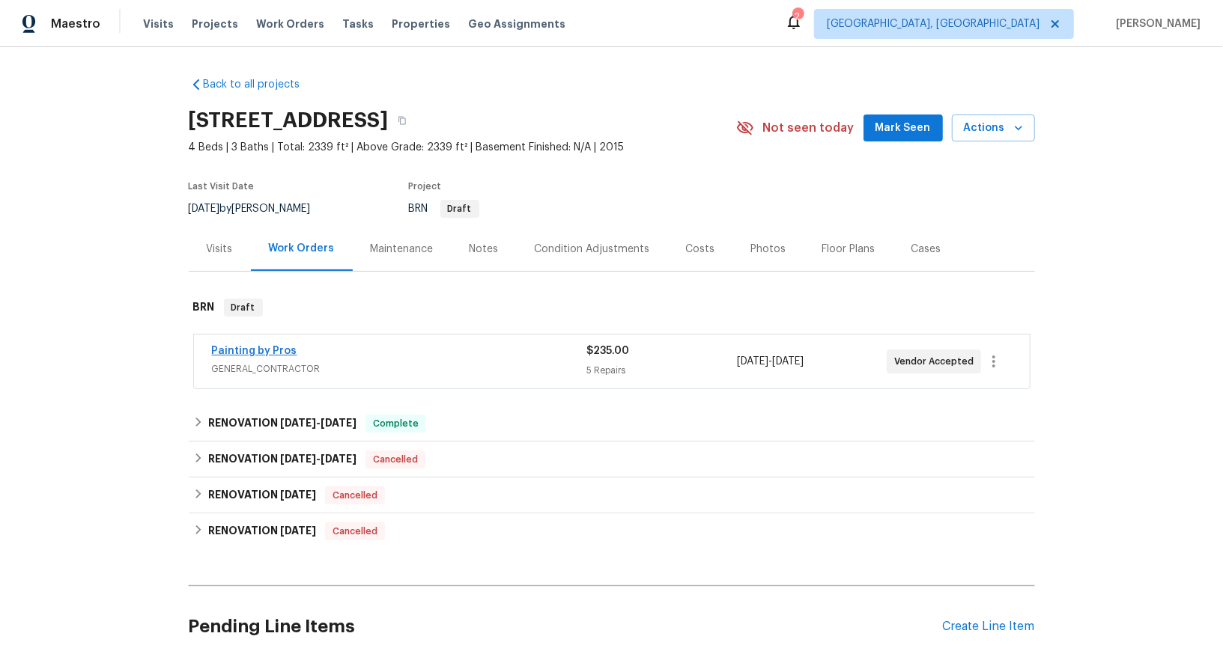
click at [244, 344] on span "Painting by Pros" at bounding box center [254, 351] width 85 height 15
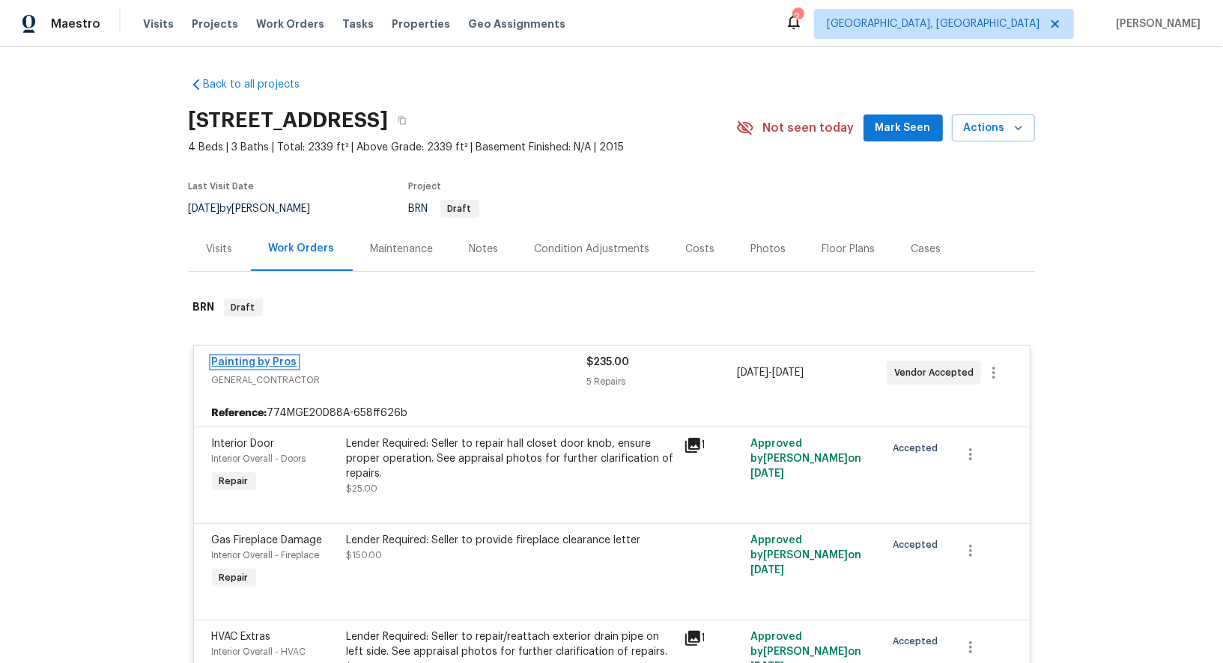
click at [232, 362] on link "Painting by Pros" at bounding box center [254, 362] width 85 height 10
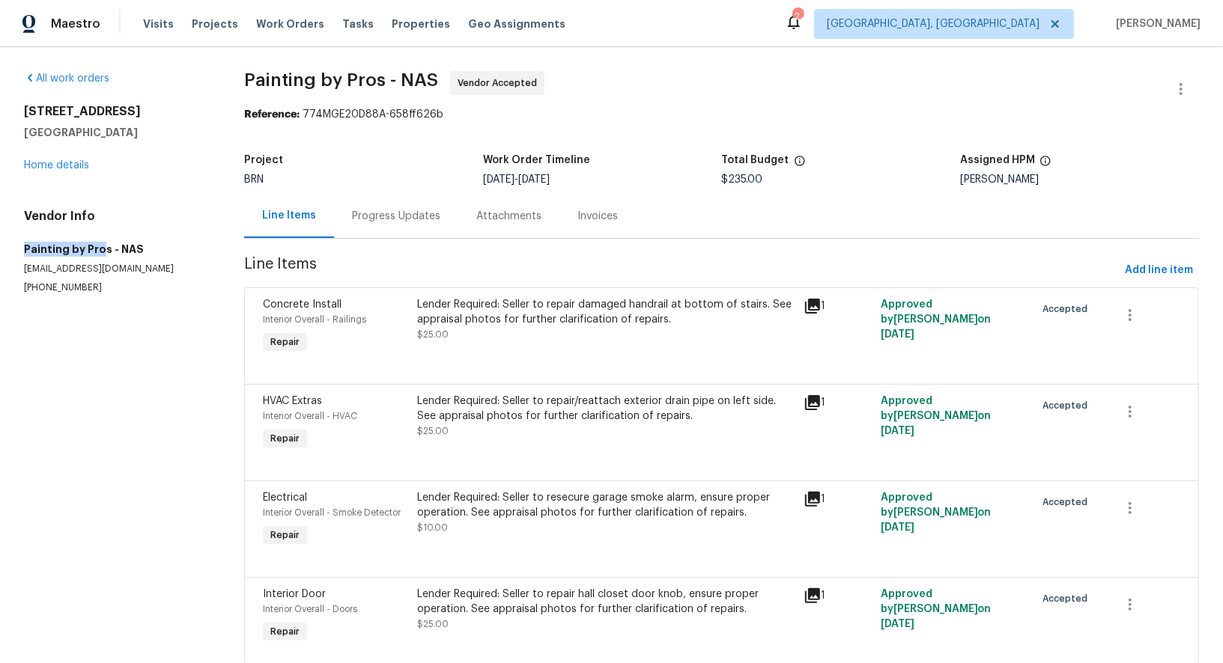
drag, startPoint x: 13, startPoint y: 244, endPoint x: 101, endPoint y: 249, distance: 87.7
click at [101, 249] on div "All work orders 2039 Bandera Dr Clarksville, TN 37042 Home details Vendor Info …" at bounding box center [611, 430] width 1223 height 766
copy h5 "Painting by Pro"
click at [68, 290] on p "(615) 482-2534" at bounding box center [116, 287] width 184 height 13
drag, startPoint x: 19, startPoint y: 246, endPoint x: 103, endPoint y: 246, distance: 83.9
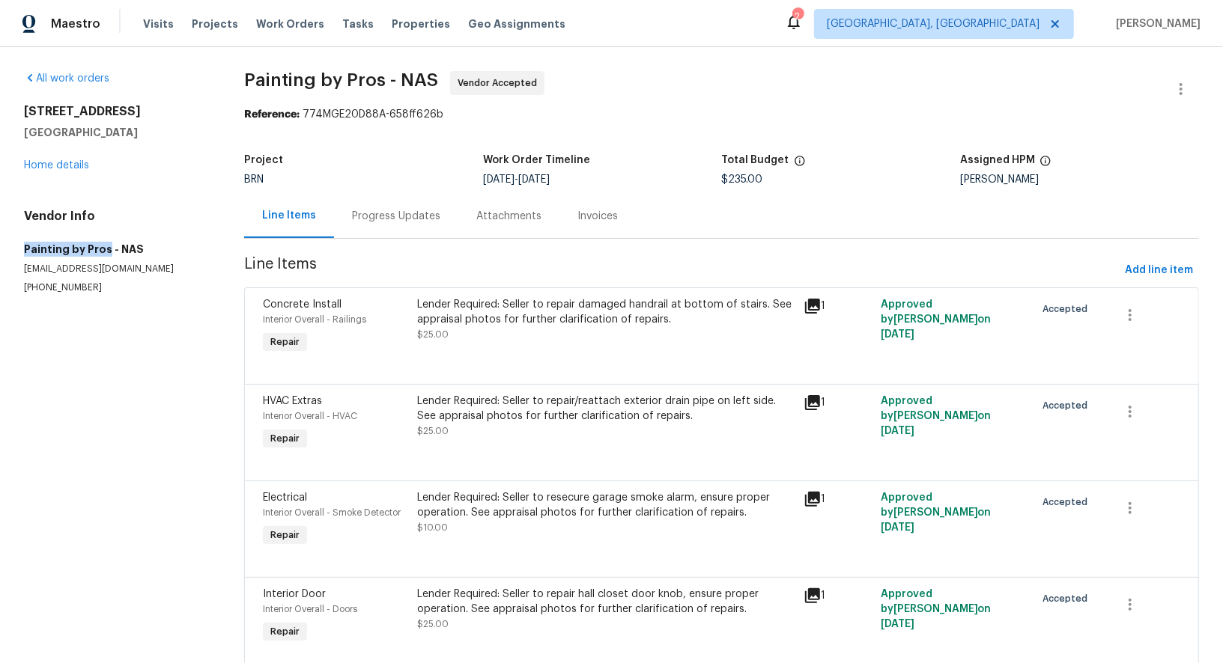
click at [103, 246] on div "All work orders 2039 Bandera Dr Clarksville, TN 37042 Home details Vendor Info …" at bounding box center [611, 430] width 1223 height 766
copy h5 "Painting by Pros"
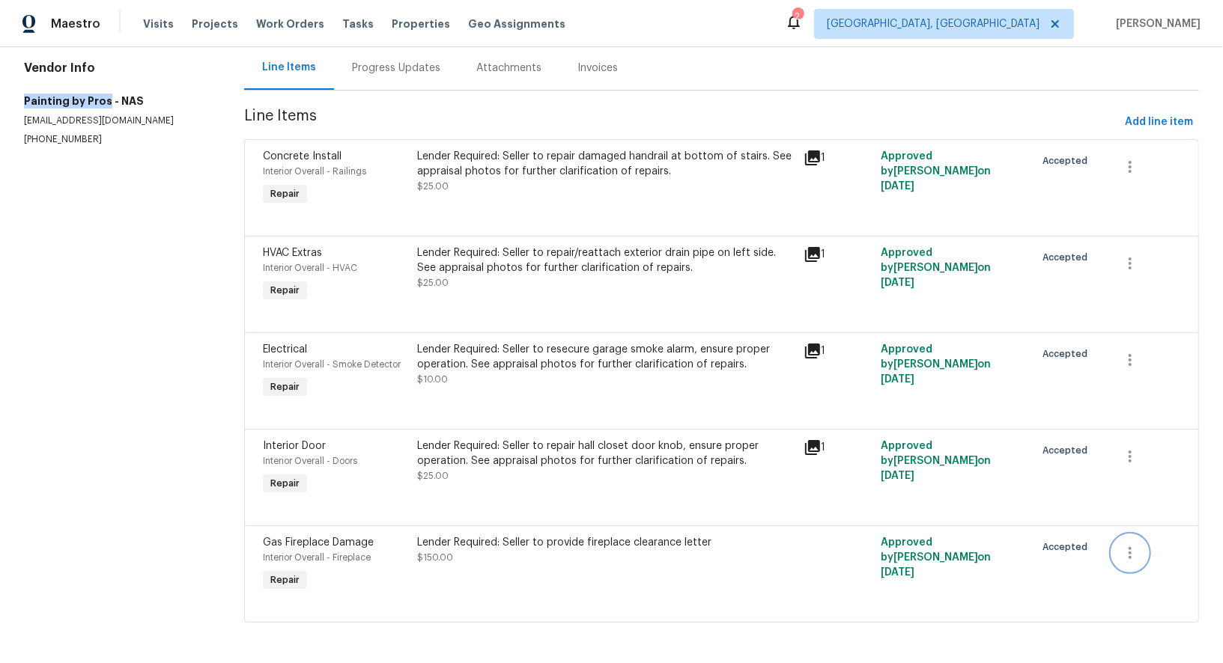
click at [1127, 555] on icon "button" at bounding box center [1130, 553] width 18 height 18
click at [1148, 561] on li "Cancel" at bounding box center [1141, 552] width 58 height 25
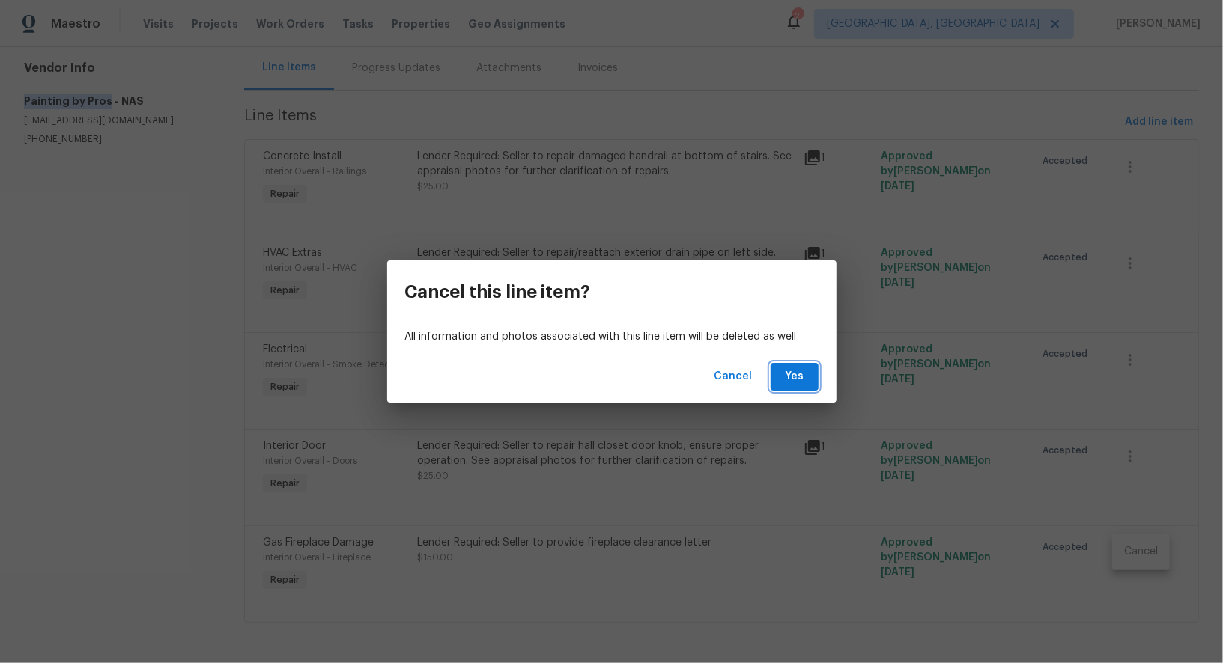
click at [807, 387] on button "Yes" at bounding box center [794, 377] width 48 height 28
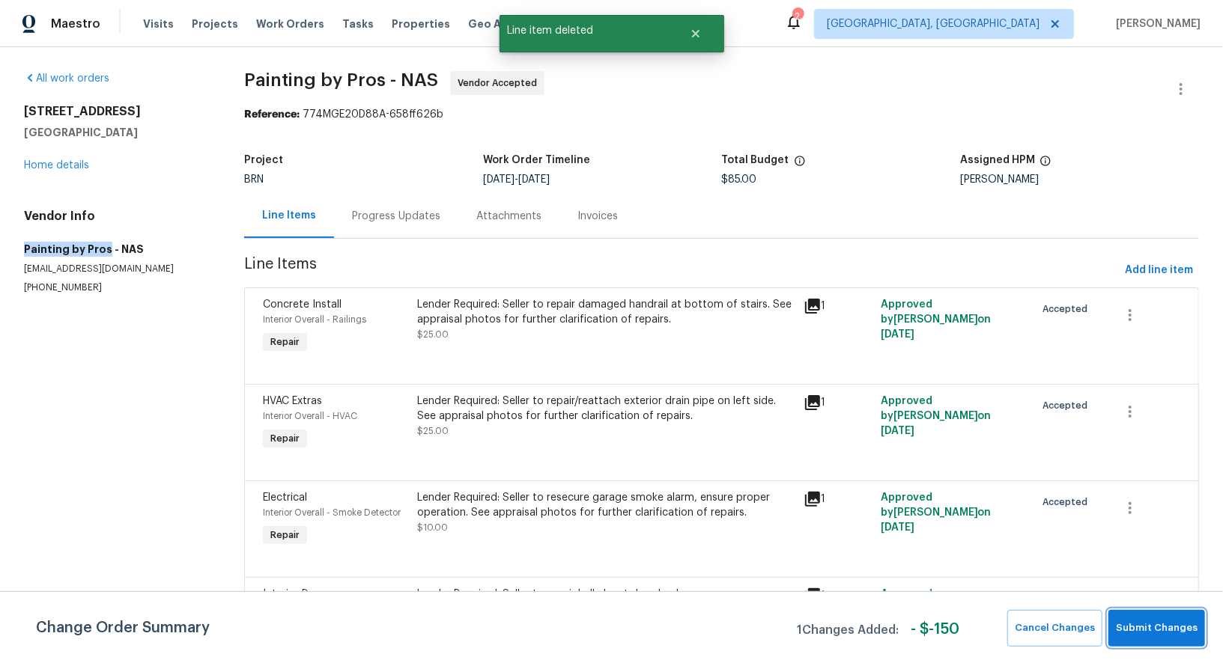
click at [1151, 624] on span "Submit Changes" at bounding box center [1156, 628] width 82 height 17
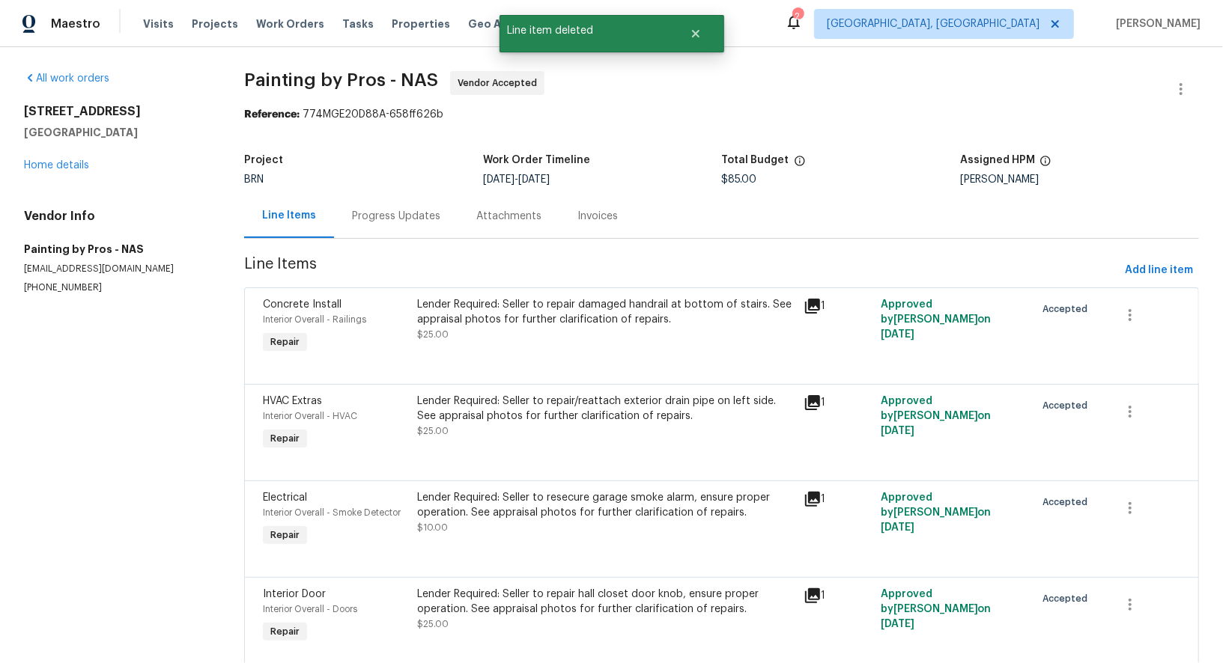
click at [398, 209] on div "Progress Updates" at bounding box center [396, 216] width 88 height 15
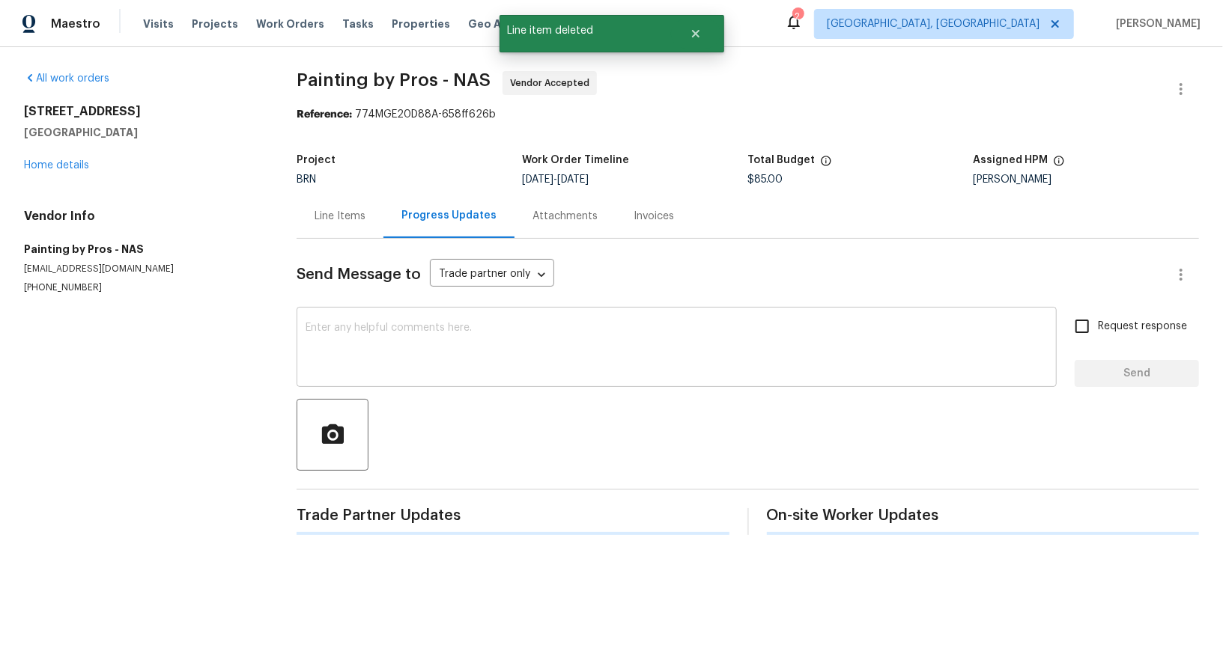
click at [407, 326] on textarea at bounding box center [676, 349] width 742 height 52
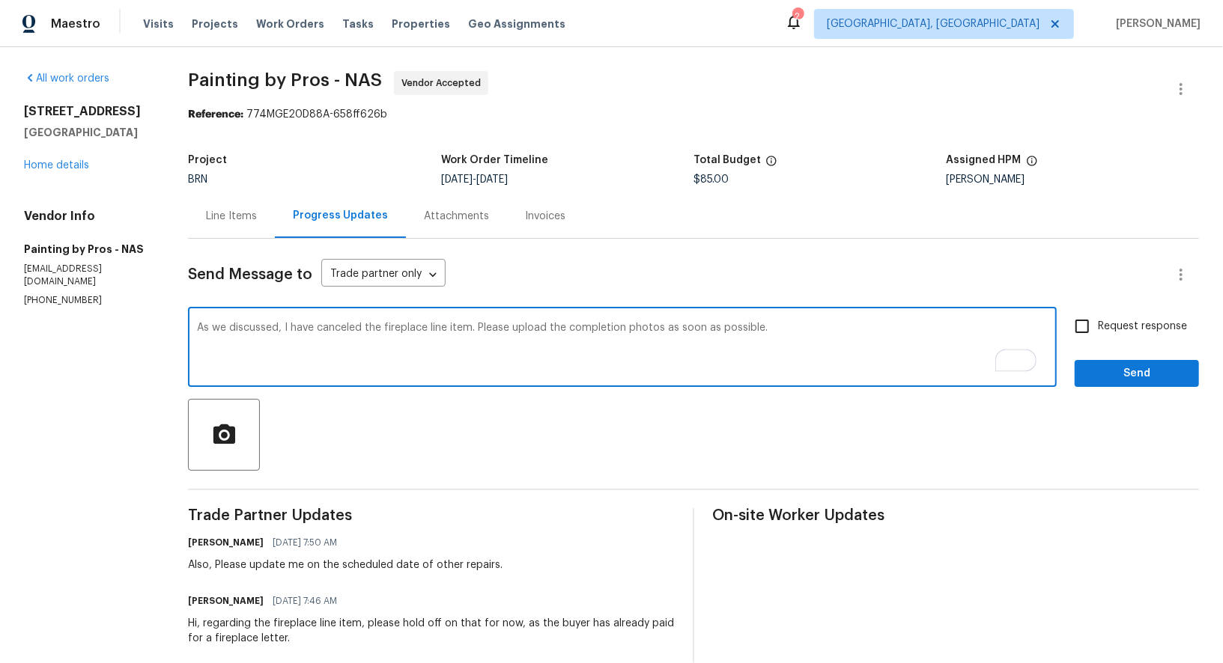
type textarea "As we discussed, I have canceled the fireplace line item. Please upload the com…"
click at [1101, 328] on span "Request response" at bounding box center [1142, 327] width 89 height 16
click at [1098, 328] on input "Request response" at bounding box center [1081, 326] width 31 height 31
checkbox input "true"
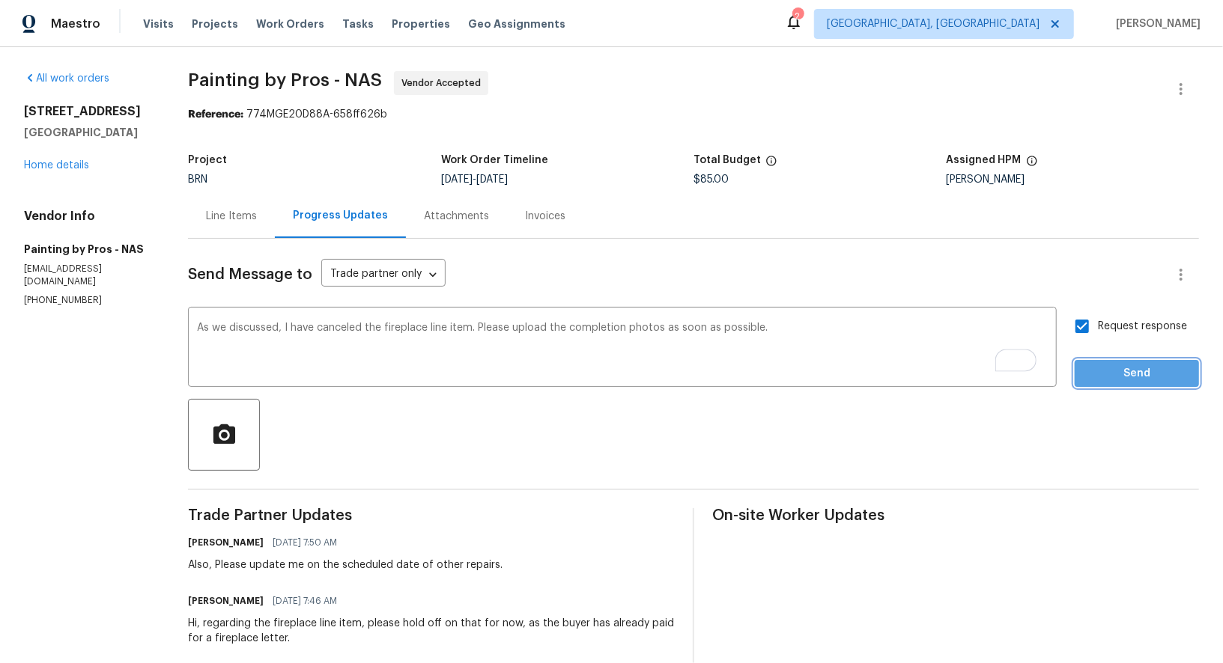
click at [1133, 376] on span "Send" at bounding box center [1136, 374] width 100 height 19
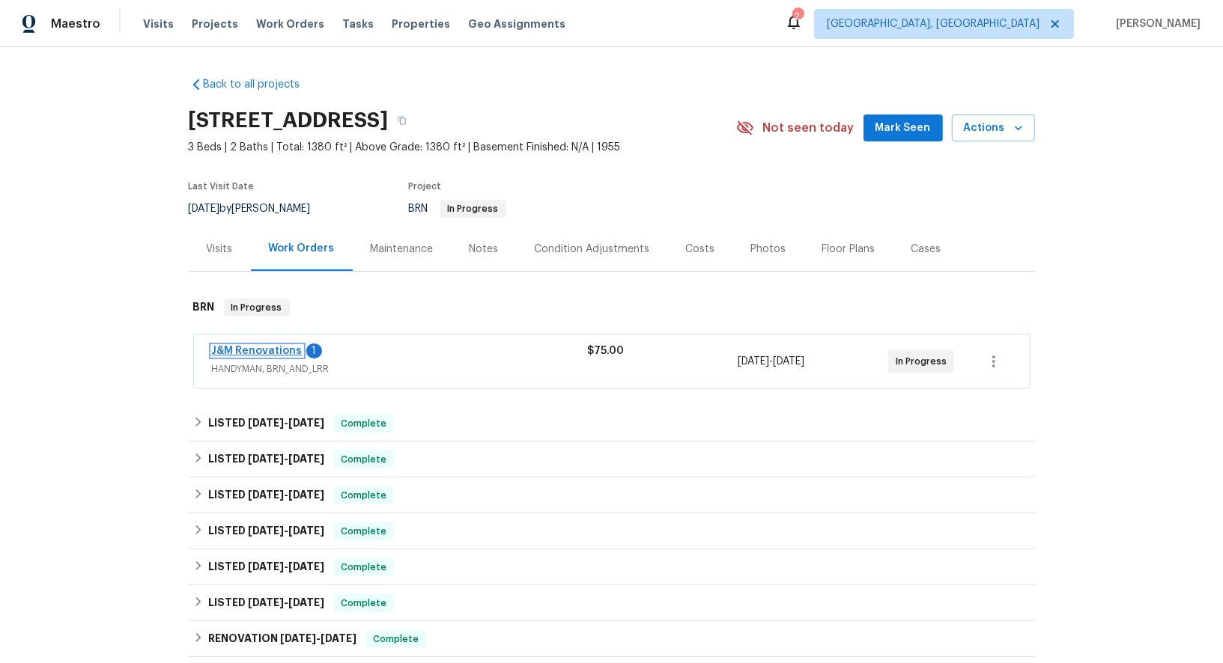
click at [270, 349] on link "J&M Renovations" at bounding box center [257, 351] width 91 height 10
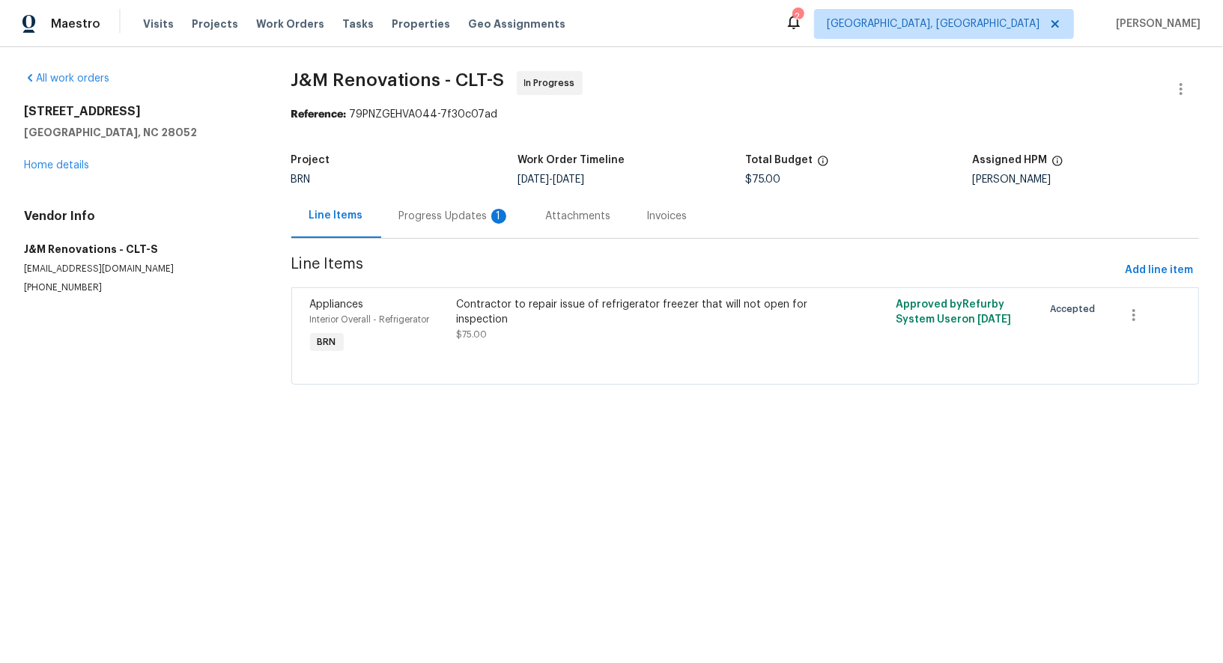
click at [395, 204] on div "Progress Updates 1" at bounding box center [454, 216] width 147 height 44
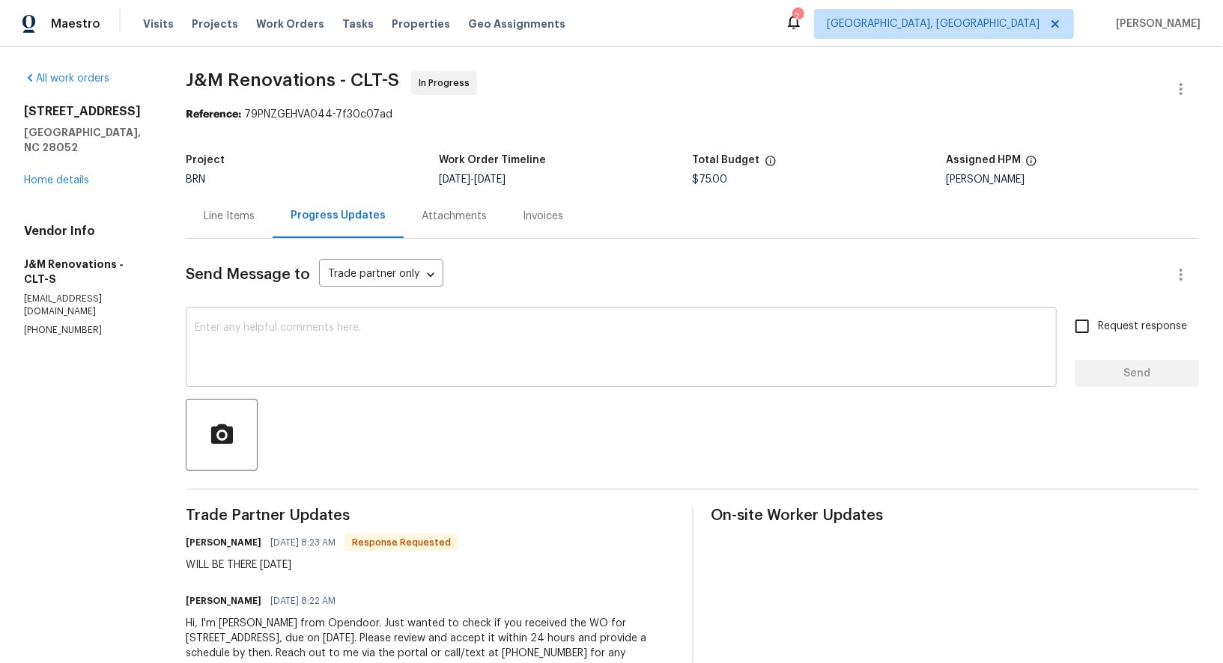
click at [307, 356] on textarea at bounding box center [621, 349] width 853 height 52
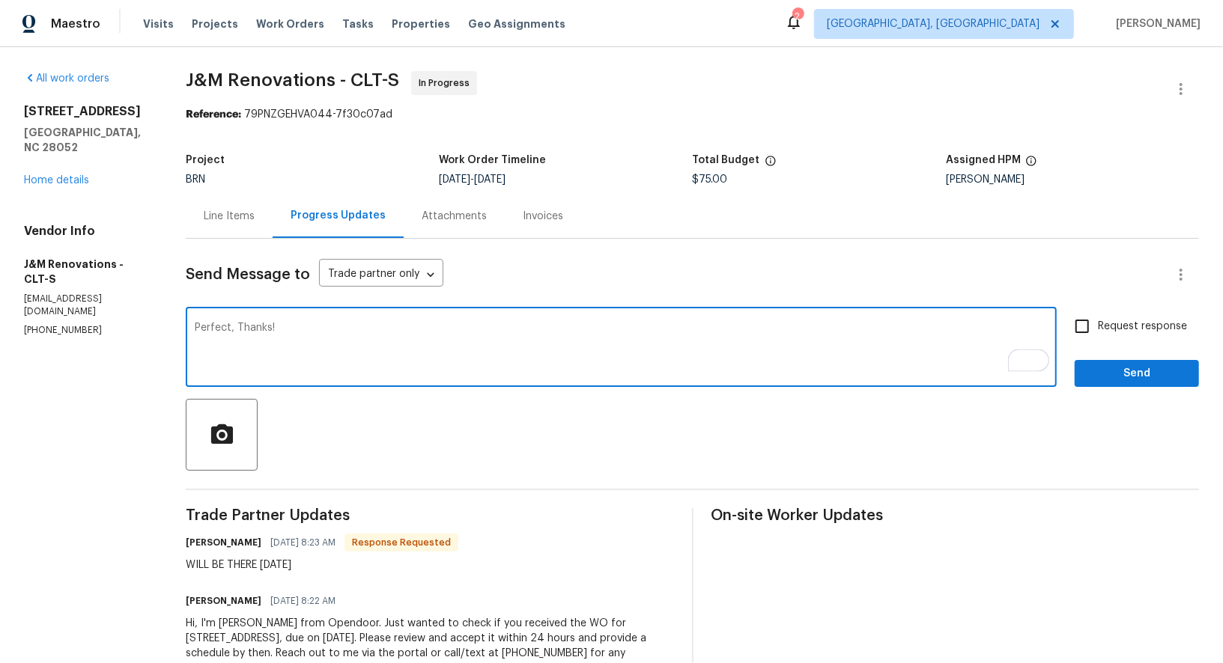
type textarea "Perfect, Thanks!"
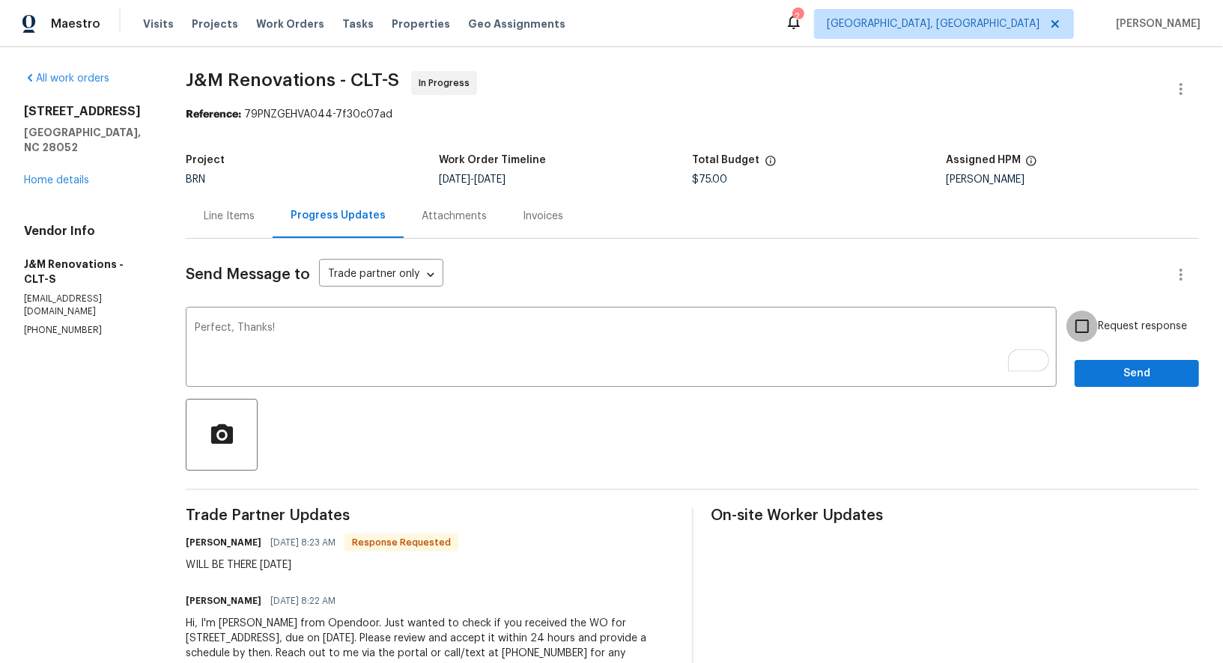
click at [1072, 321] on input "Request response" at bounding box center [1081, 326] width 31 height 31
checkbox input "true"
click at [1095, 347] on div "Request response Send" at bounding box center [1136, 349] width 124 height 76
click at [1095, 352] on div "Request response Send" at bounding box center [1136, 349] width 124 height 76
click at [1095, 365] on span "Send" at bounding box center [1136, 374] width 100 height 19
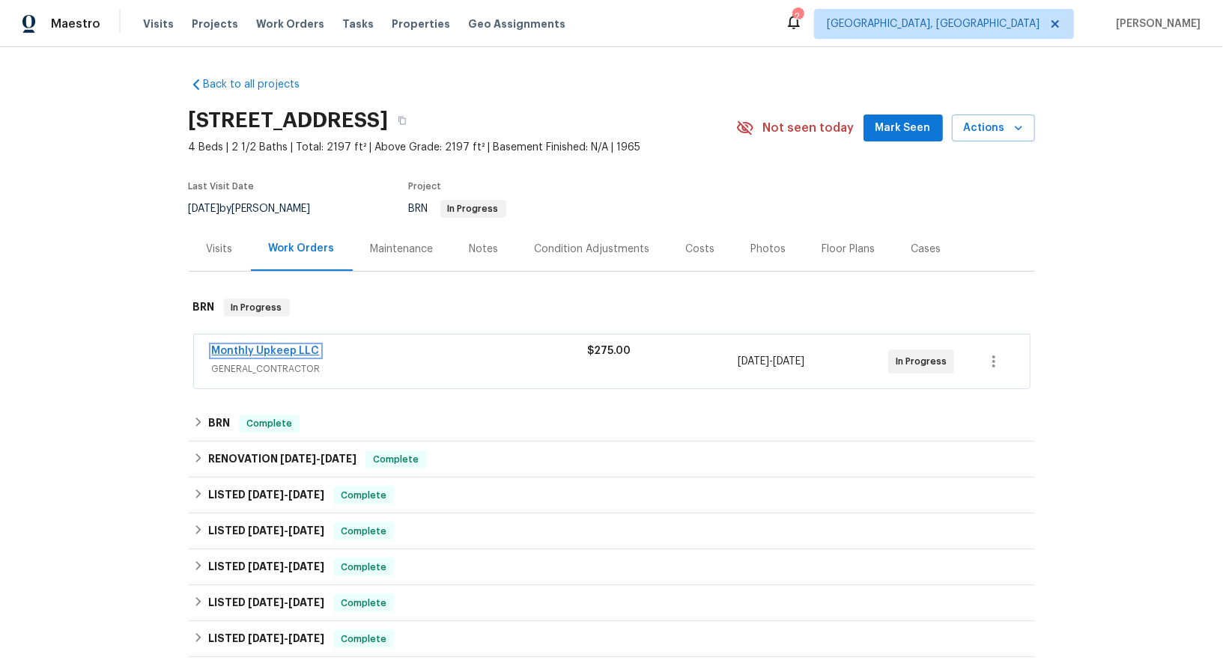
click at [228, 353] on link "Monthly Upkeep LLC" at bounding box center [266, 351] width 108 height 10
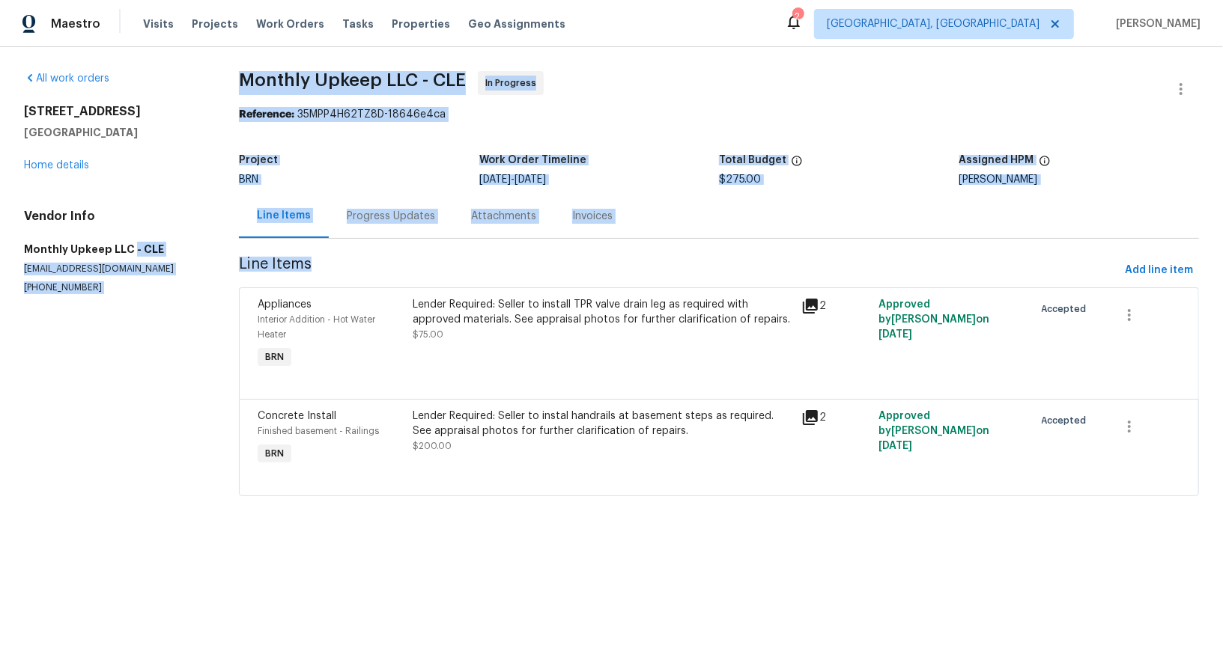
drag, startPoint x: 7, startPoint y: 253, endPoint x: 129, endPoint y: 252, distance: 122.0
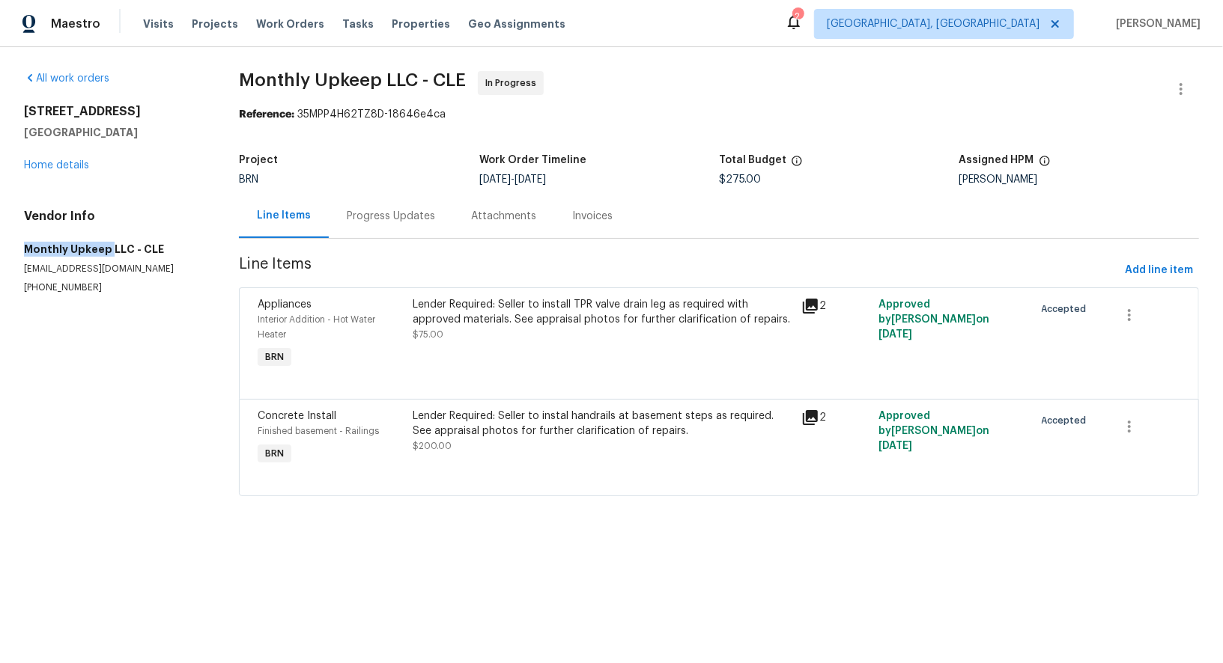
drag, startPoint x: 109, startPoint y: 247, endPoint x: 25, endPoint y: 246, distance: 83.9
click at [25, 246] on h5 "Monthly Upkeep LLC - CLE" at bounding box center [113, 249] width 179 height 15
copy h5 "Monthly Upkeep"
click at [515, 341] on div "Lender Required: Seller to install TPR valve drain leg as required with approve…" at bounding box center [602, 319] width 379 height 45
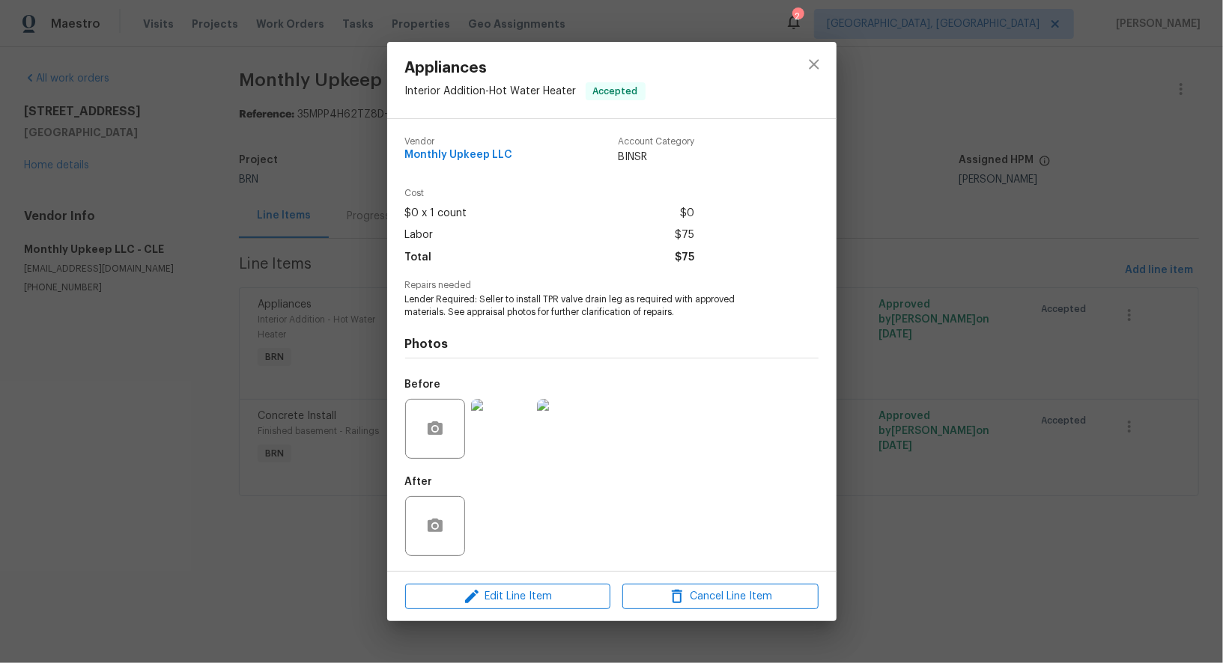
click at [300, 447] on div "Appliances Interior Addition - Hot Water Heater Accepted Vendor Monthly Upkeep …" at bounding box center [611, 331] width 1223 height 663
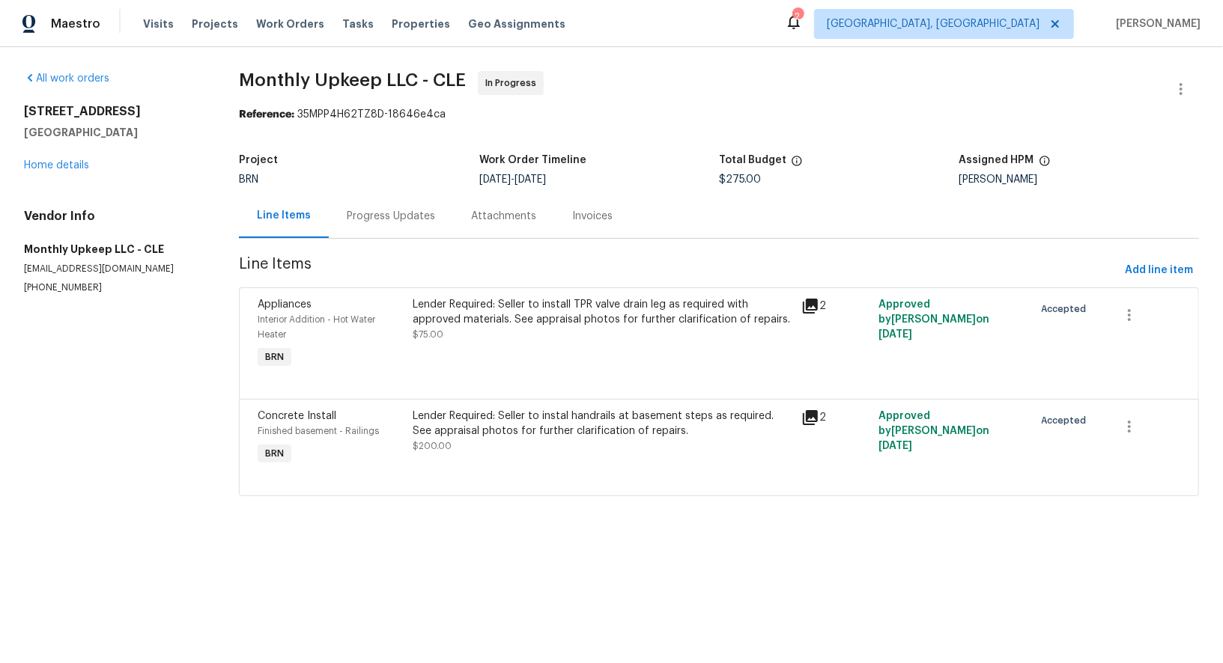
click at [532, 449] on div "Lender Required: Seller to instal handrails at basement steps as required. See …" at bounding box center [602, 431] width 379 height 45
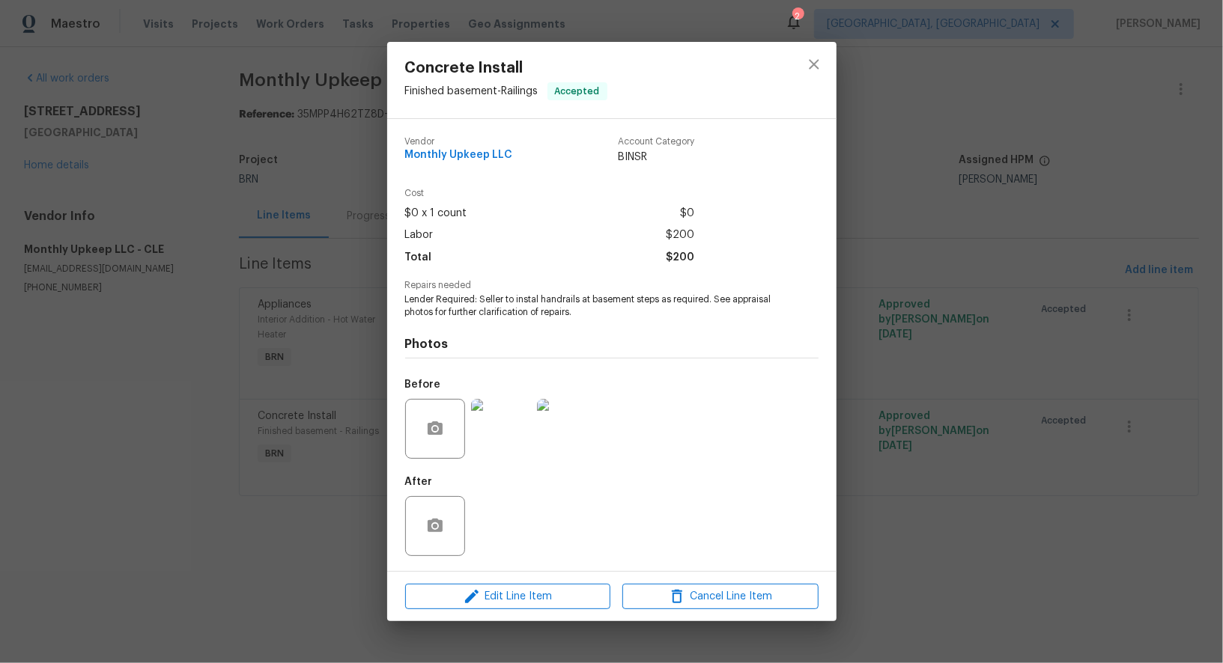
click at [266, 502] on div "Concrete Install Finished basement - Railings Accepted Vendor Monthly Upkeep LL…" at bounding box center [611, 331] width 1223 height 663
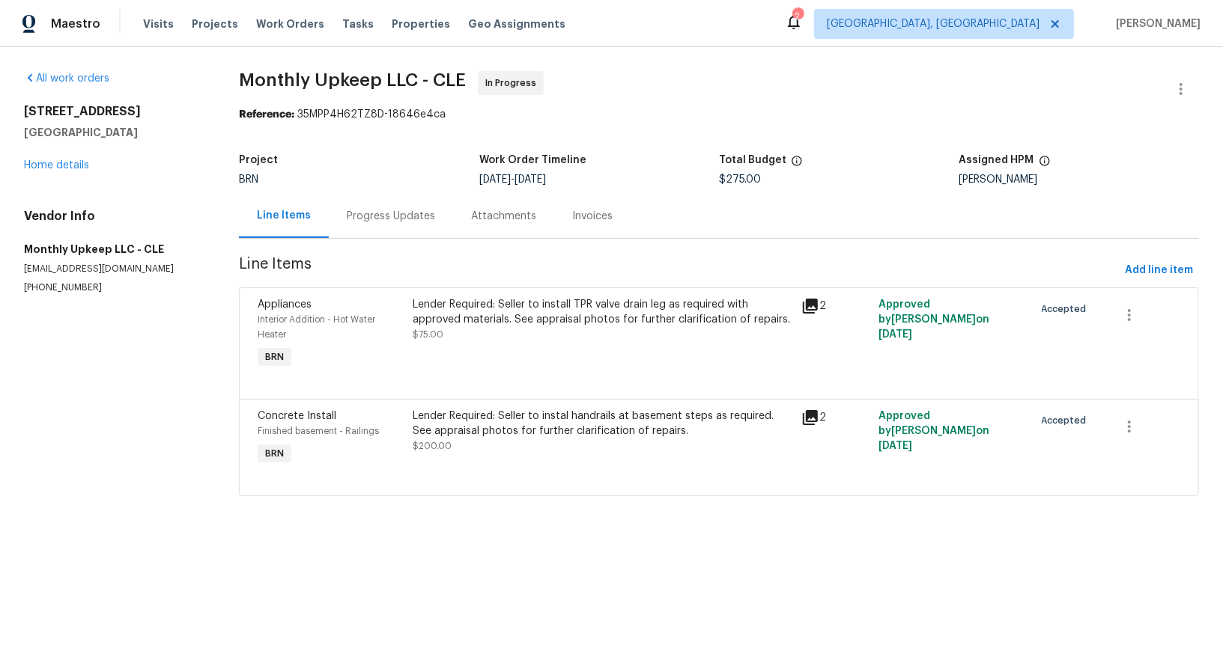
click at [571, 454] on div "Lender Required: Seller to instal handrails at basement steps as required. See …" at bounding box center [602, 431] width 379 height 45
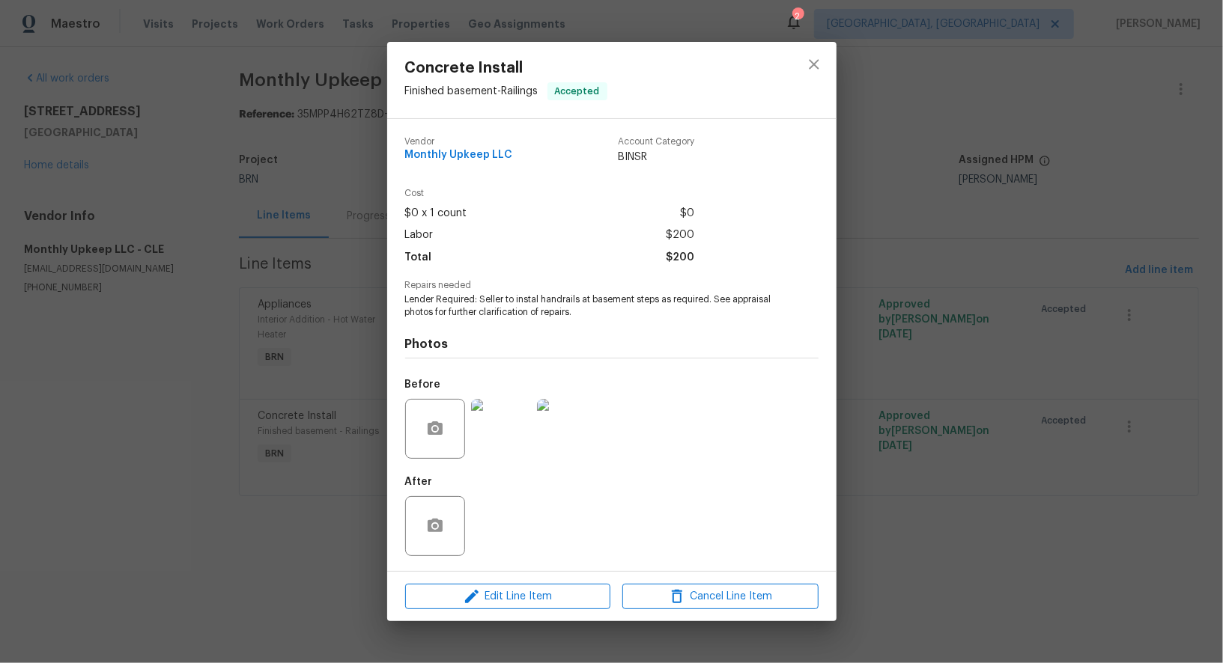
click at [577, 432] on img at bounding box center [567, 429] width 60 height 60
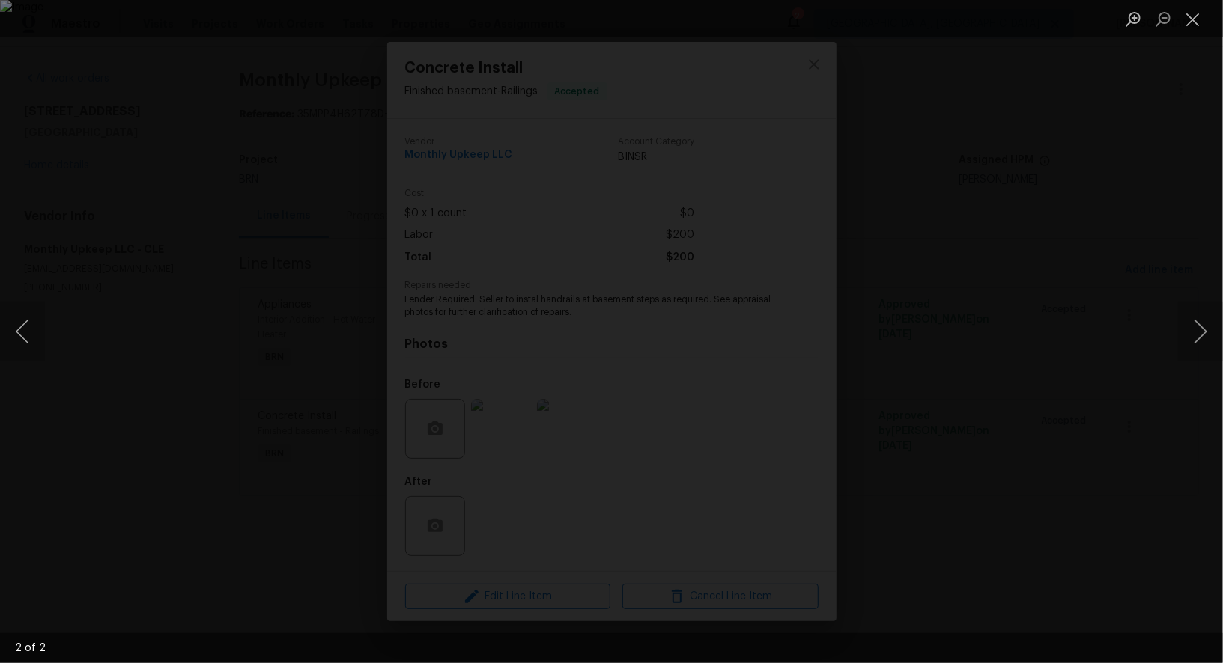
click at [951, 496] on div "Lightbox" at bounding box center [611, 331] width 1223 height 663
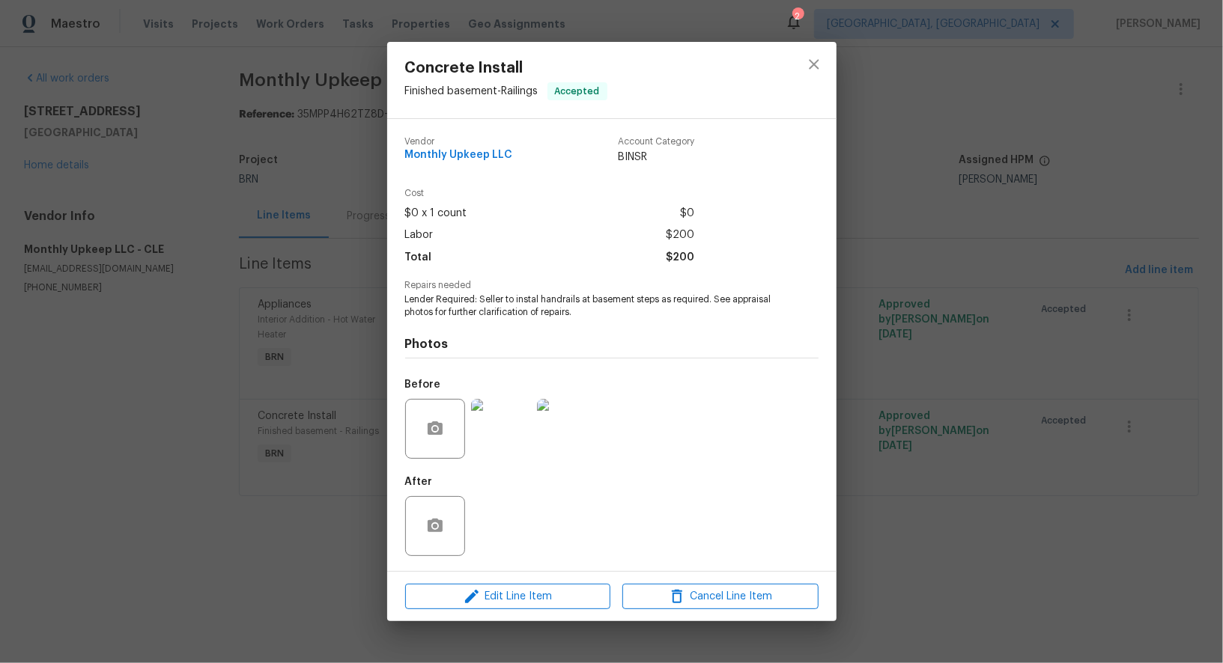
click at [951, 496] on div "Concrete Install Finished basement - Railings Accepted Vendor Monthly Upkeep LL…" at bounding box center [611, 331] width 1223 height 663
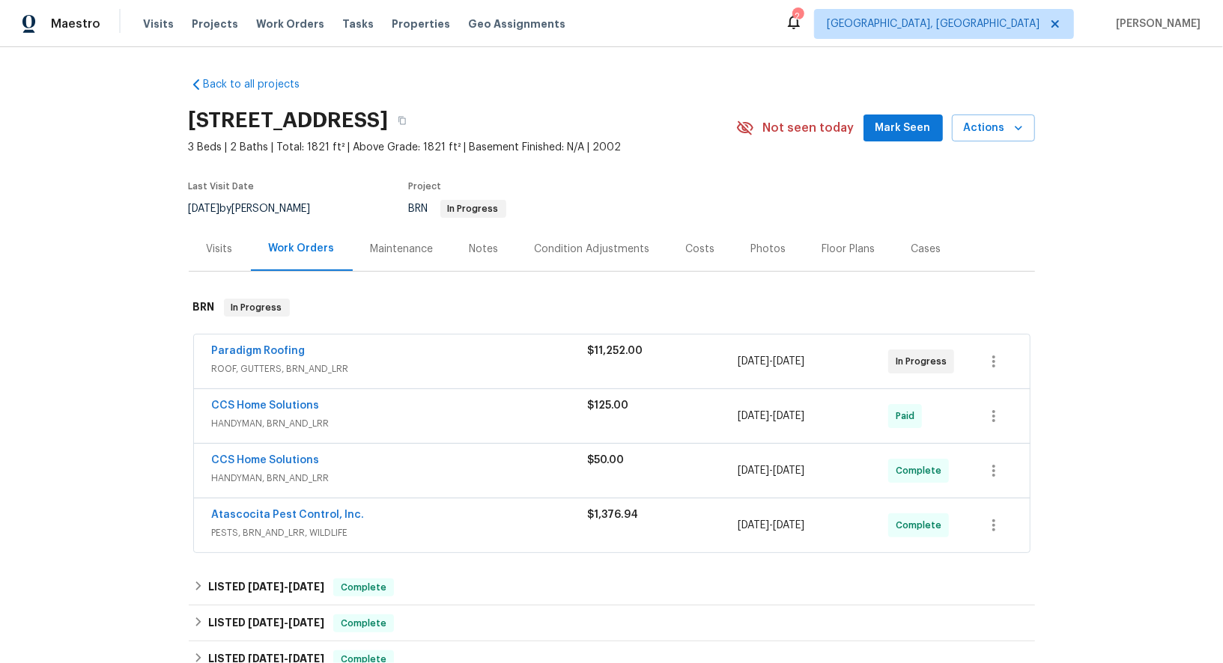
scroll to position [50, 0]
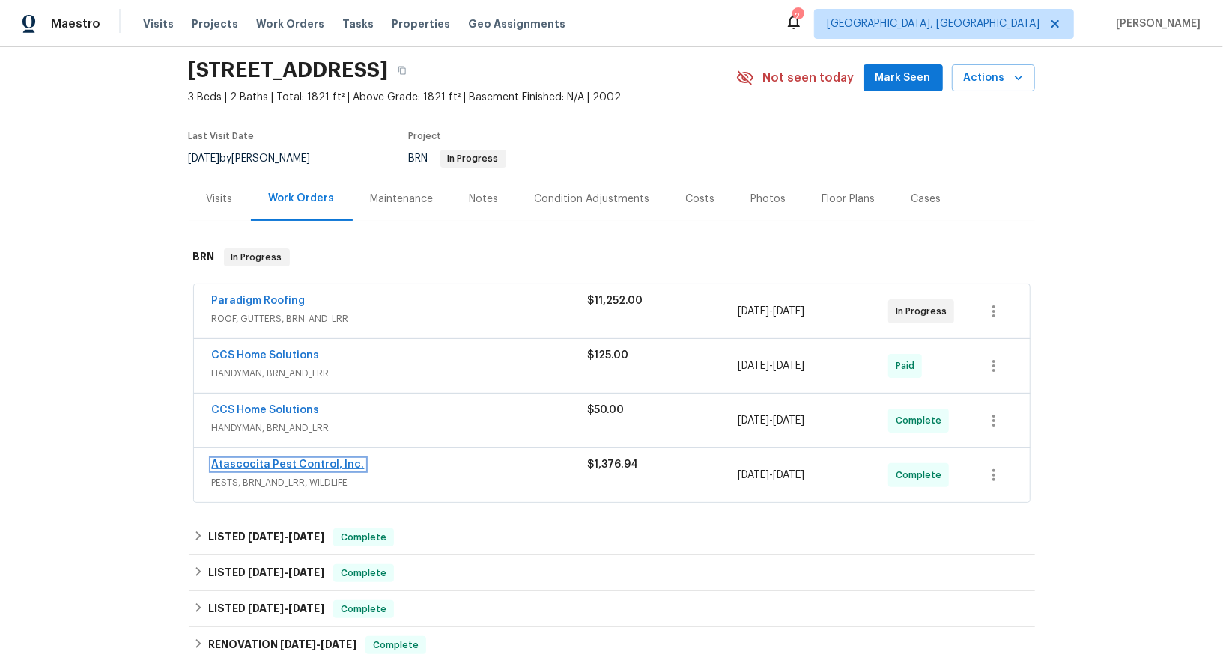
click at [290, 465] on link "Atascocita Pest Control, Inc." at bounding box center [288, 465] width 153 height 10
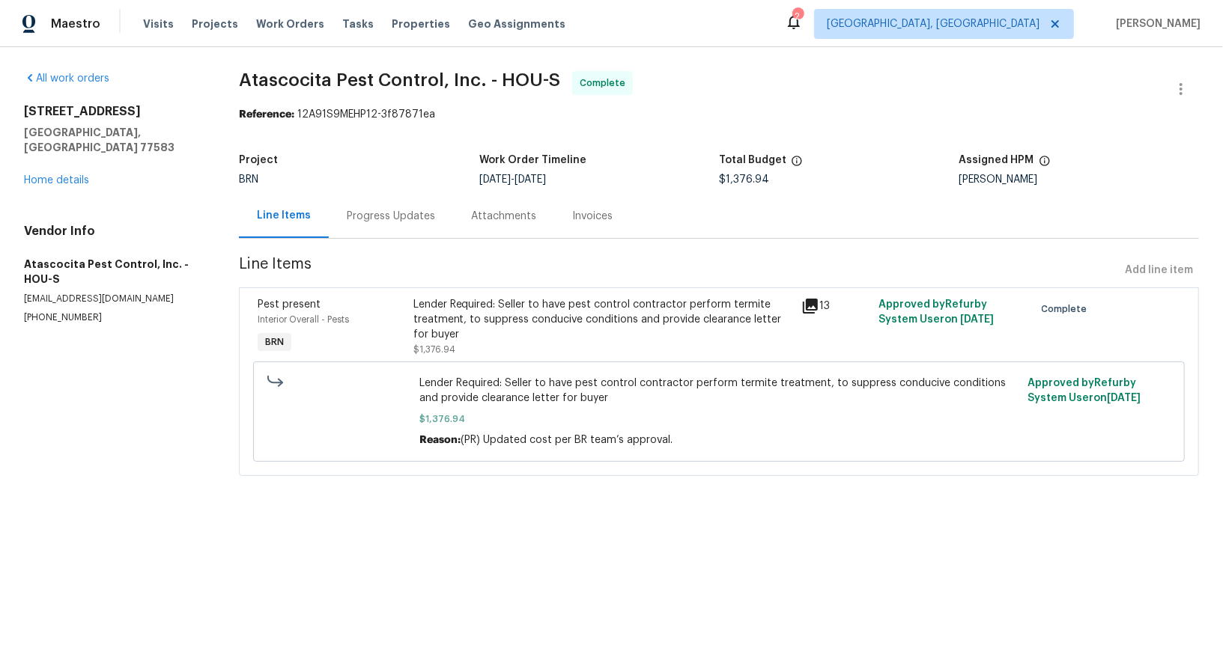
click at [372, 227] on div "Progress Updates" at bounding box center [391, 216] width 124 height 44
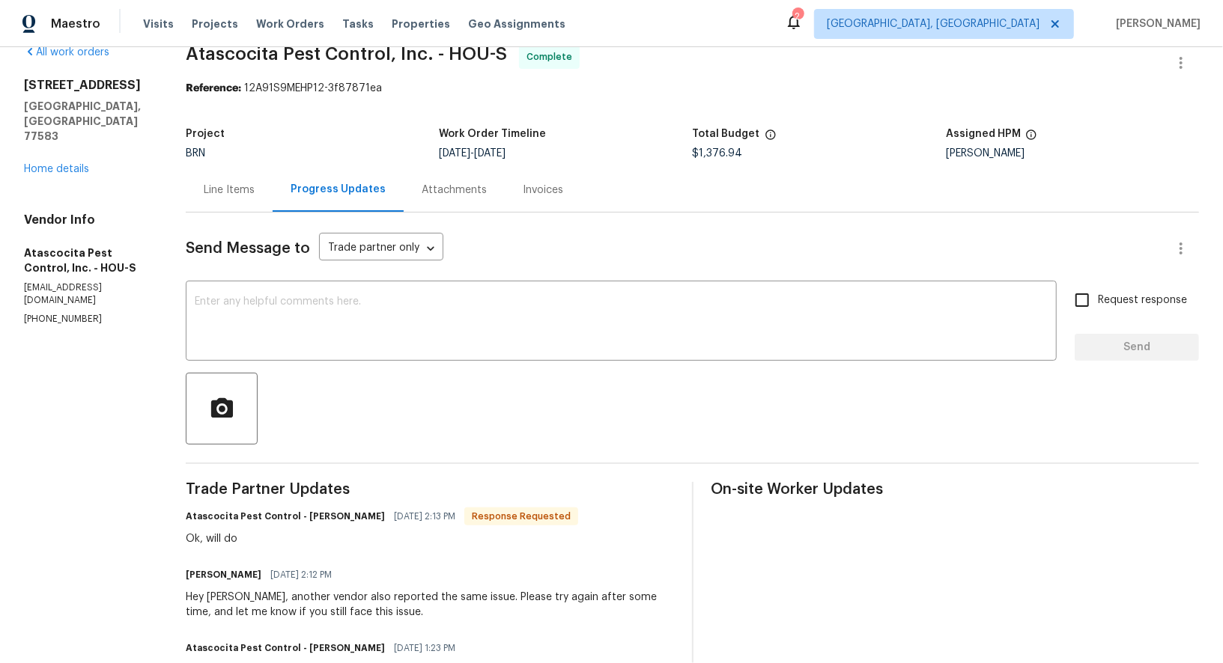
scroll to position [50, 0]
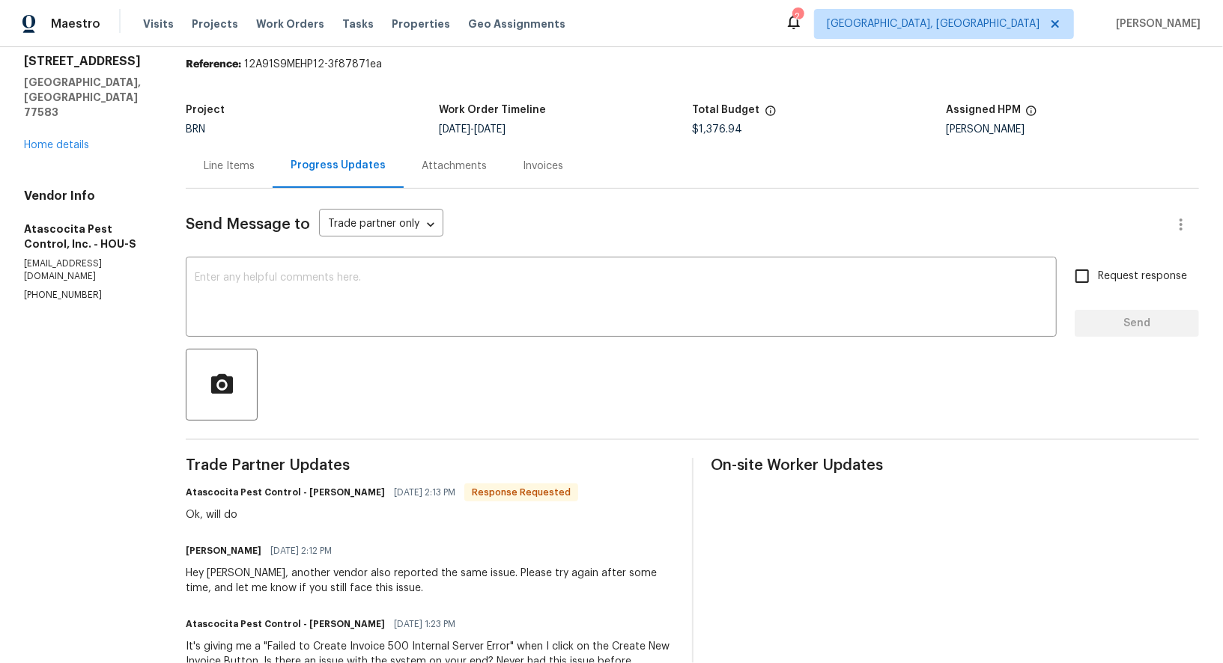
click at [223, 174] on div "Line Items" at bounding box center [229, 166] width 87 height 44
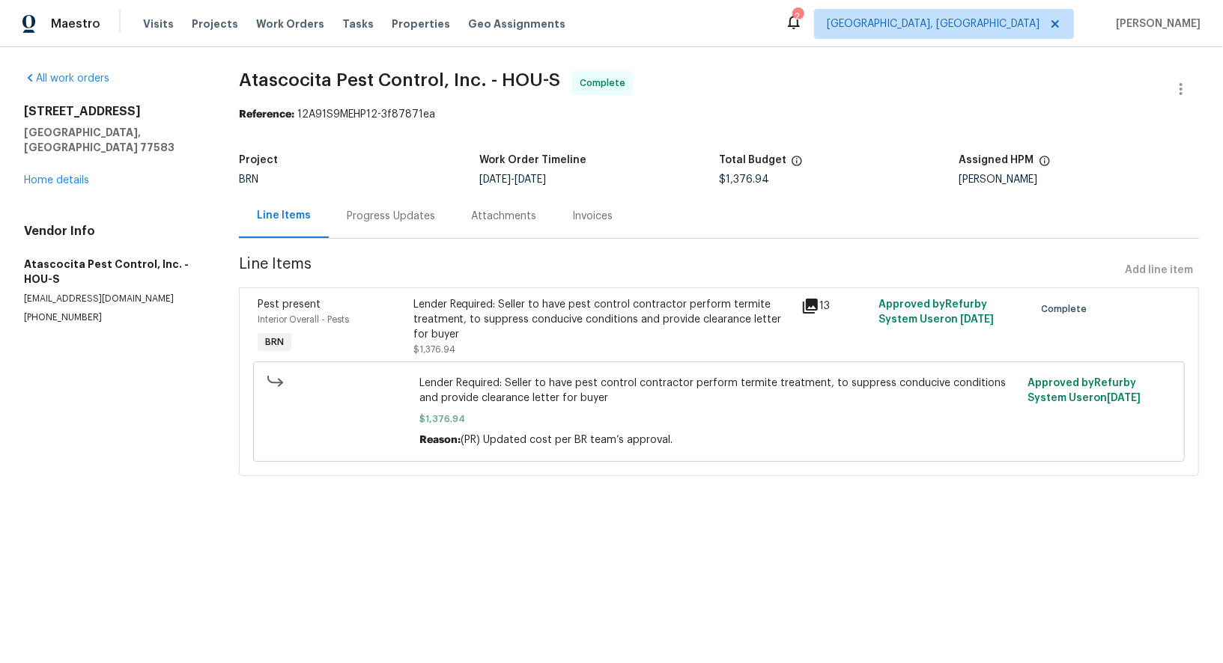
click at [593, 222] on div "Invoices" at bounding box center [592, 216] width 40 height 15
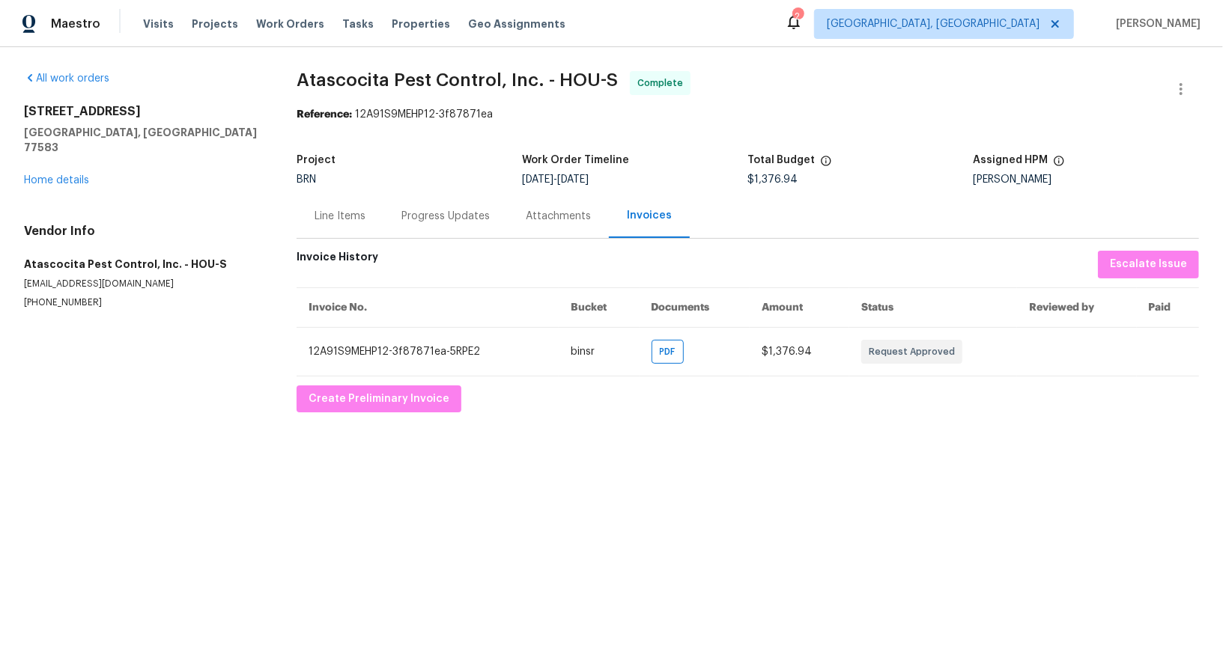
click at [427, 205] on div "Progress Updates" at bounding box center [445, 216] width 124 height 44
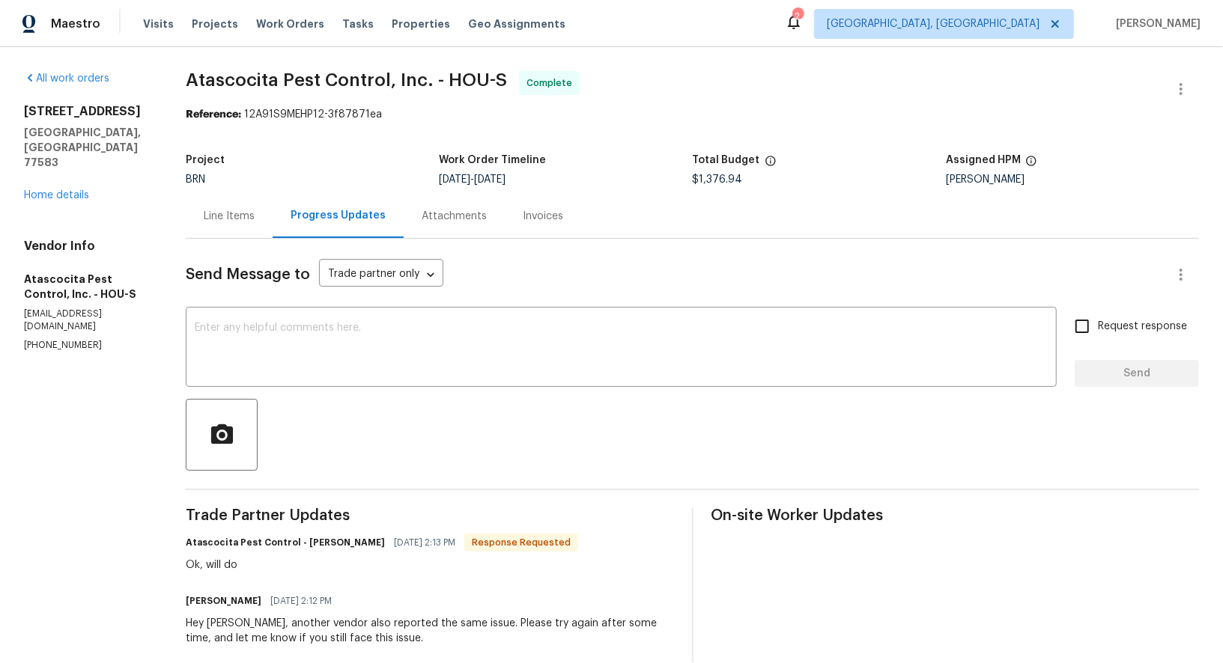
click at [196, 208] on div "Line Items" at bounding box center [229, 216] width 87 height 44
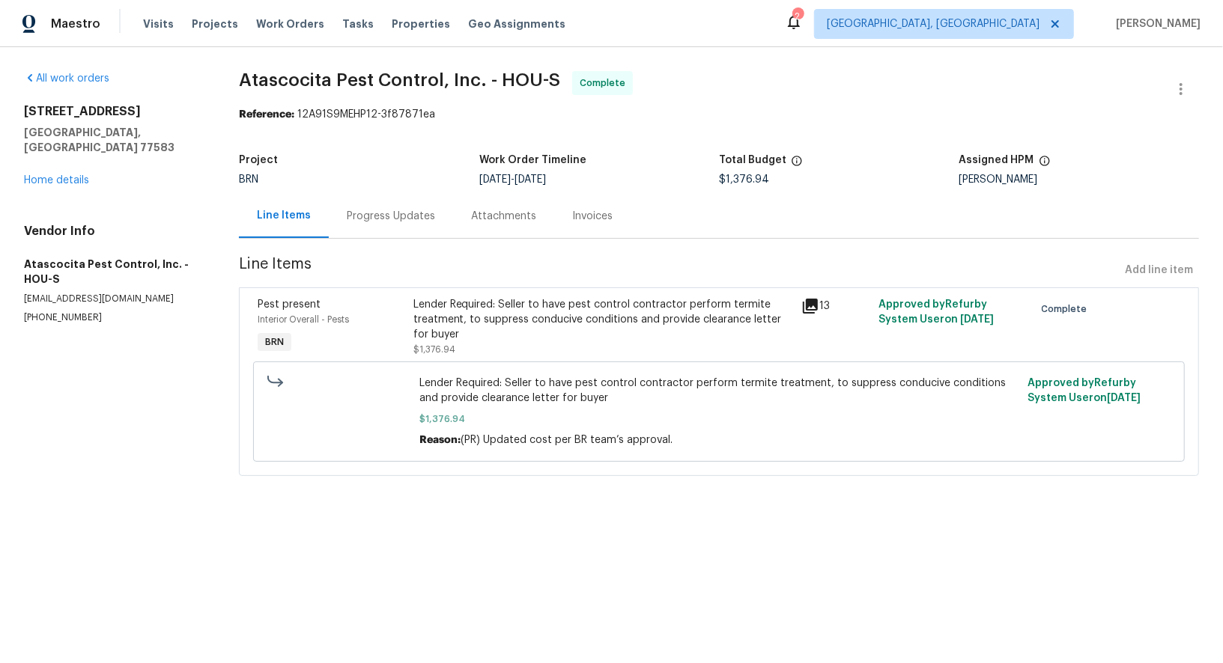
click at [493, 348] on div "Lender Required: Seller to have pest control contractor perform termite treatme…" at bounding box center [602, 327] width 379 height 60
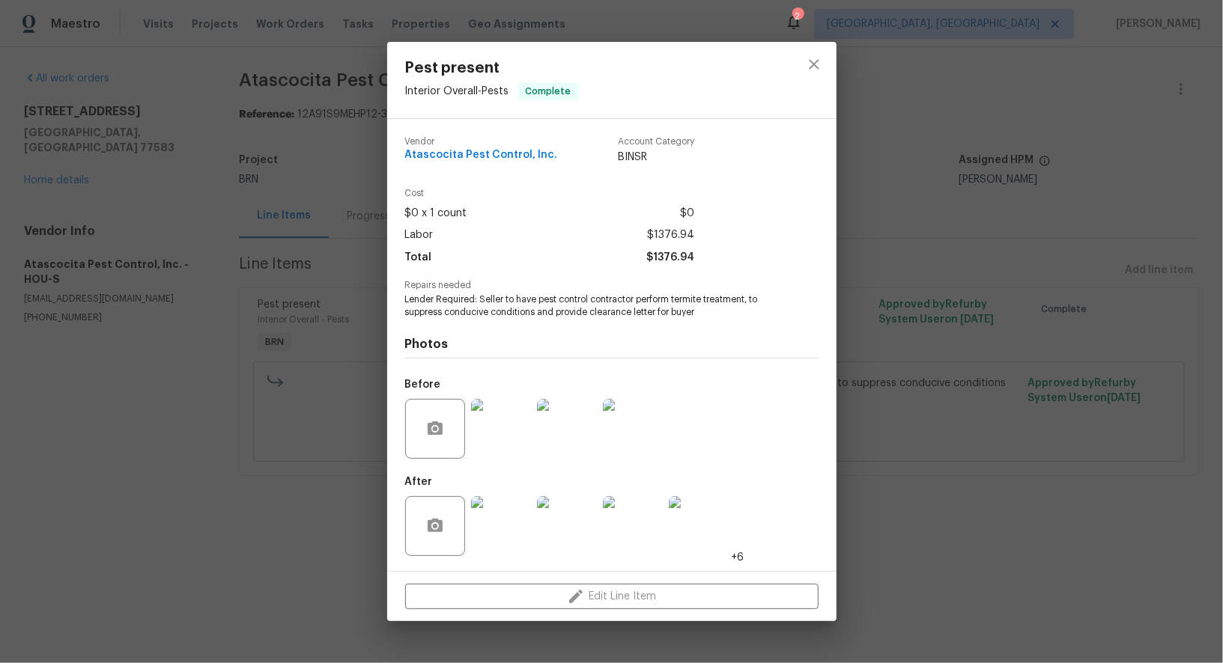
click at [332, 404] on div "Pest present Interior Overall - Pests Complete Vendor Atascocita Pest Control, …" at bounding box center [611, 331] width 1223 height 663
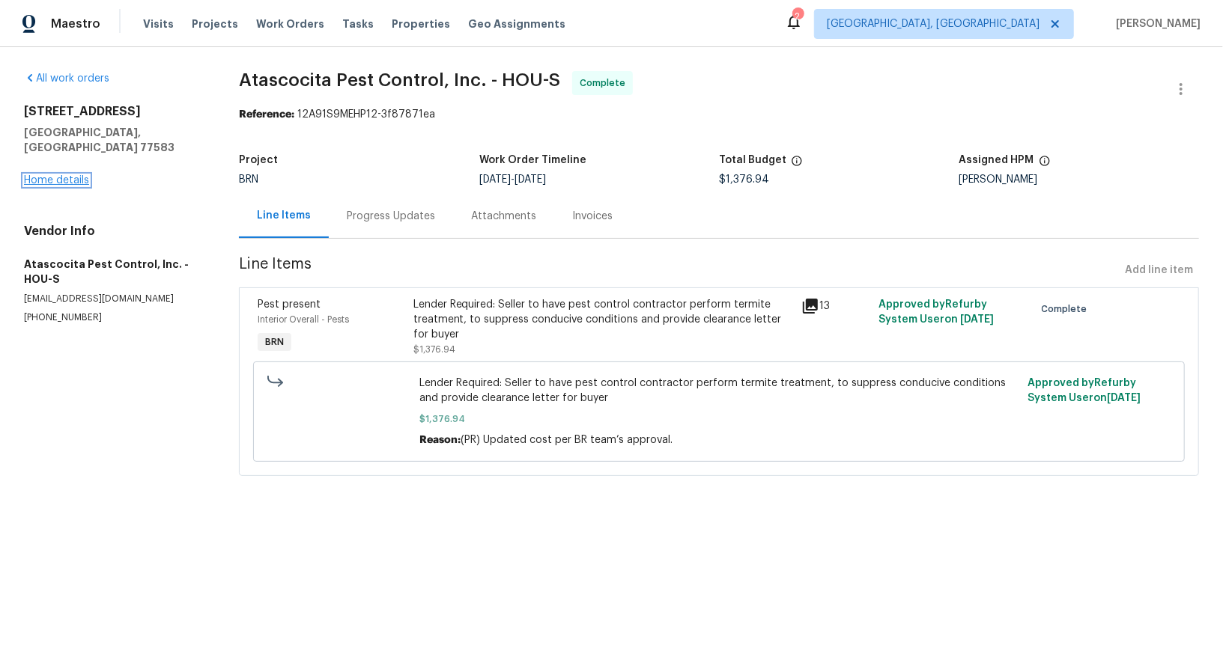
click at [82, 175] on link "Home details" at bounding box center [56, 180] width 65 height 10
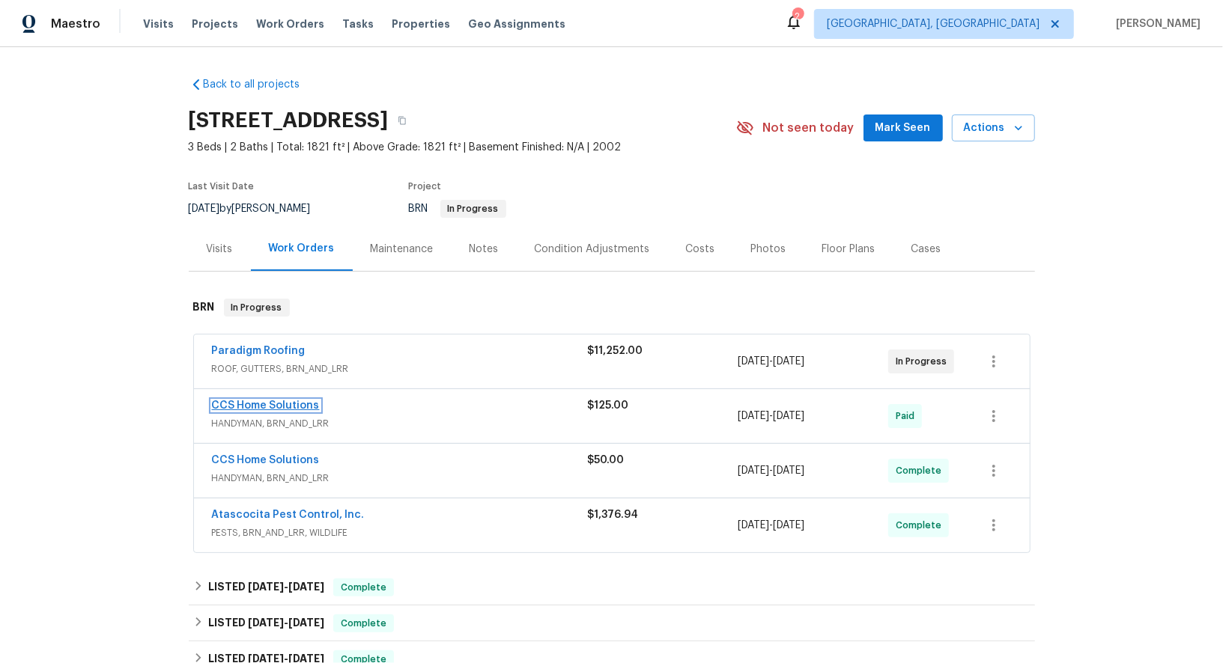
click at [283, 407] on link "CCS Home Solutions" at bounding box center [266, 406] width 108 height 10
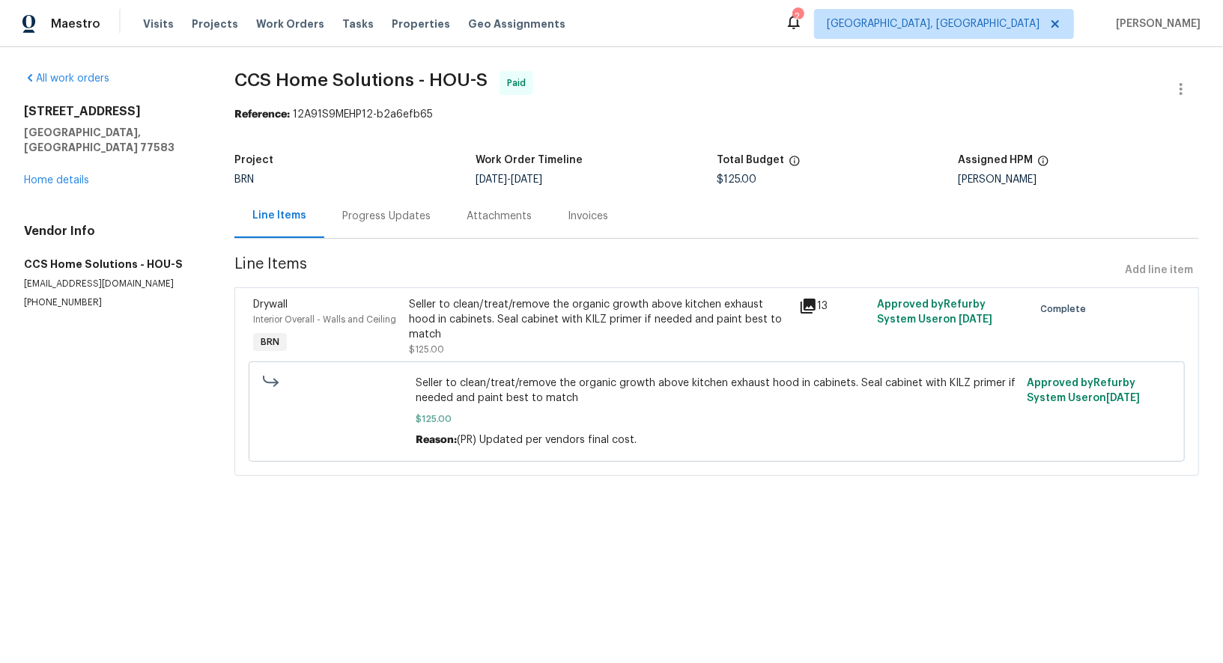
click at [466, 329] on div "Seller to clean/treat/remove the organic growth above kitchen exhaust hood in c…" at bounding box center [600, 327] width 381 height 60
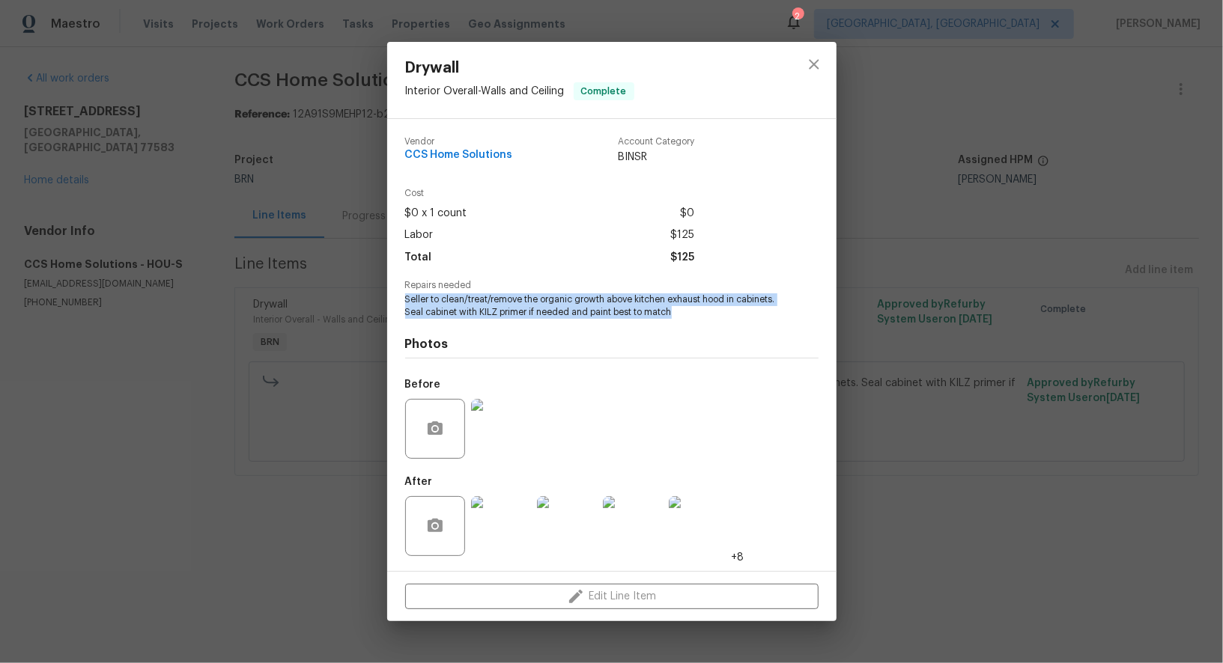
drag, startPoint x: 398, startPoint y: 300, endPoint x: 734, endPoint y: 313, distance: 337.1
click at [734, 313] on div "Vendor CCS Home Solutions Account Category BINSR Cost $0 x 1 count $0 Labor $12…" at bounding box center [611, 345] width 449 height 452
copy span "Seller to clean/treat/remove the organic growth above kitchen exhaust hood in c…"
click at [508, 539] on img at bounding box center [501, 526] width 60 height 60
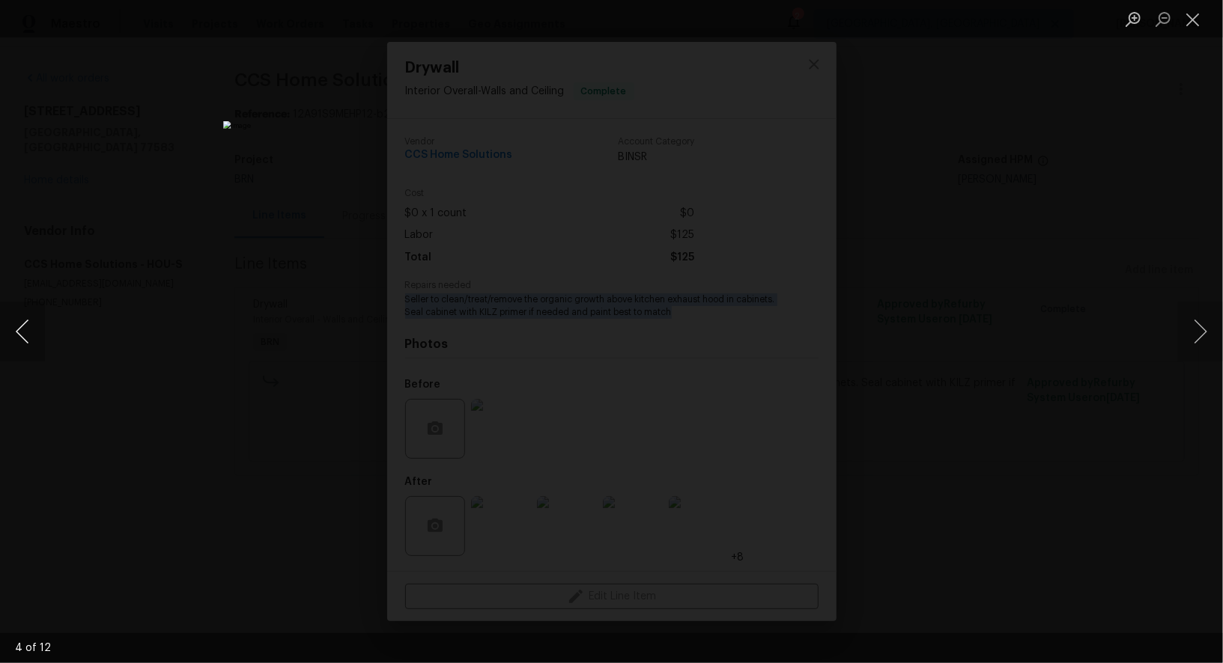
click at [28, 335] on button "Previous image" at bounding box center [22, 332] width 45 height 60
click at [11, 338] on button "Previous image" at bounding box center [22, 332] width 45 height 60
click at [933, 370] on div "Lightbox" at bounding box center [611, 331] width 1223 height 663
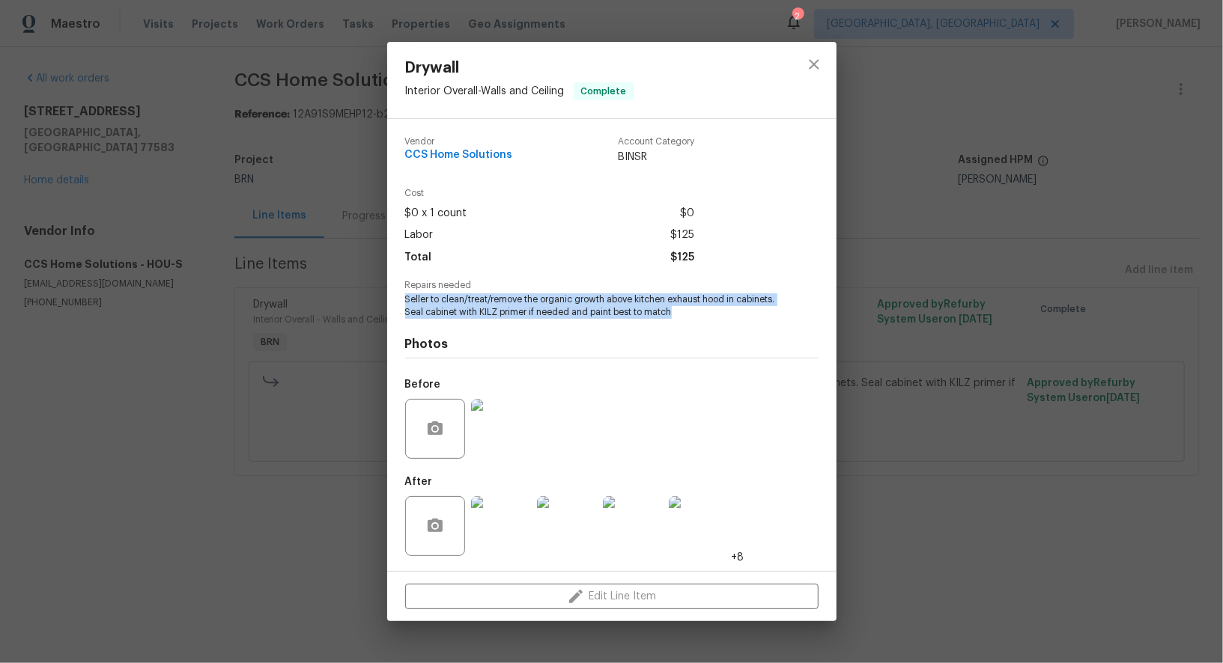
click at [514, 428] on img at bounding box center [501, 429] width 60 height 60
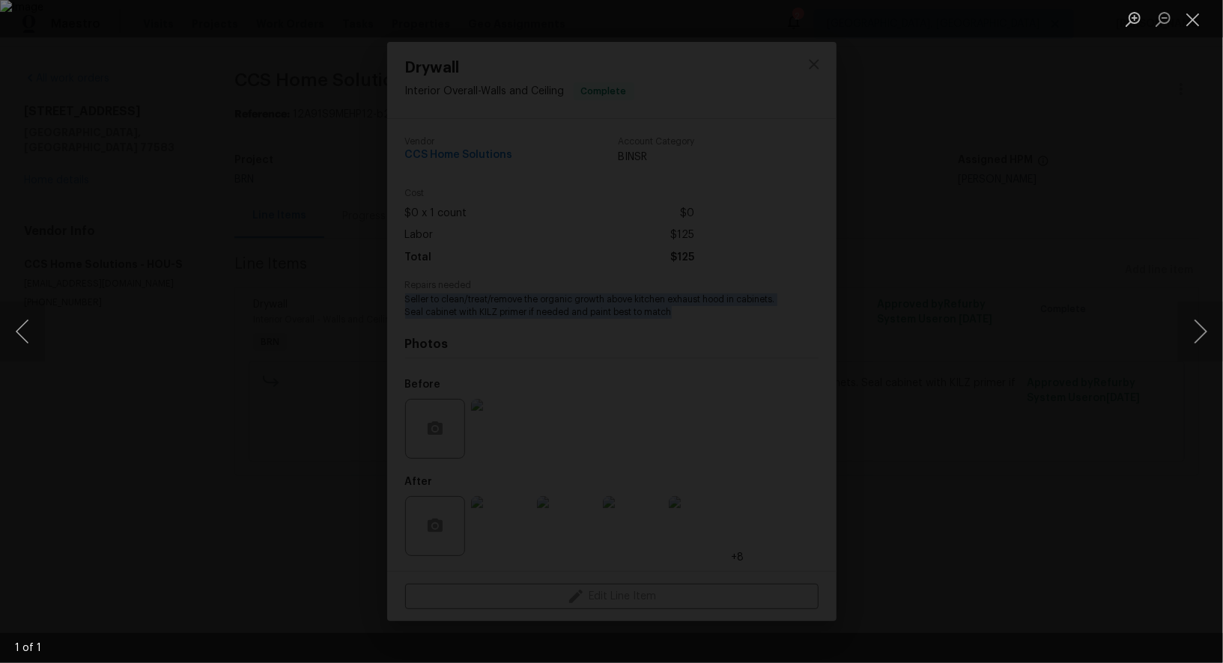
click at [84, 334] on div "Lightbox" at bounding box center [611, 331] width 1223 height 663
click at [84, 334] on div "Drywall Interior Overall - Walls and Ceiling Complete Vendor CCS Home Solutions…" at bounding box center [611, 331] width 1223 height 663
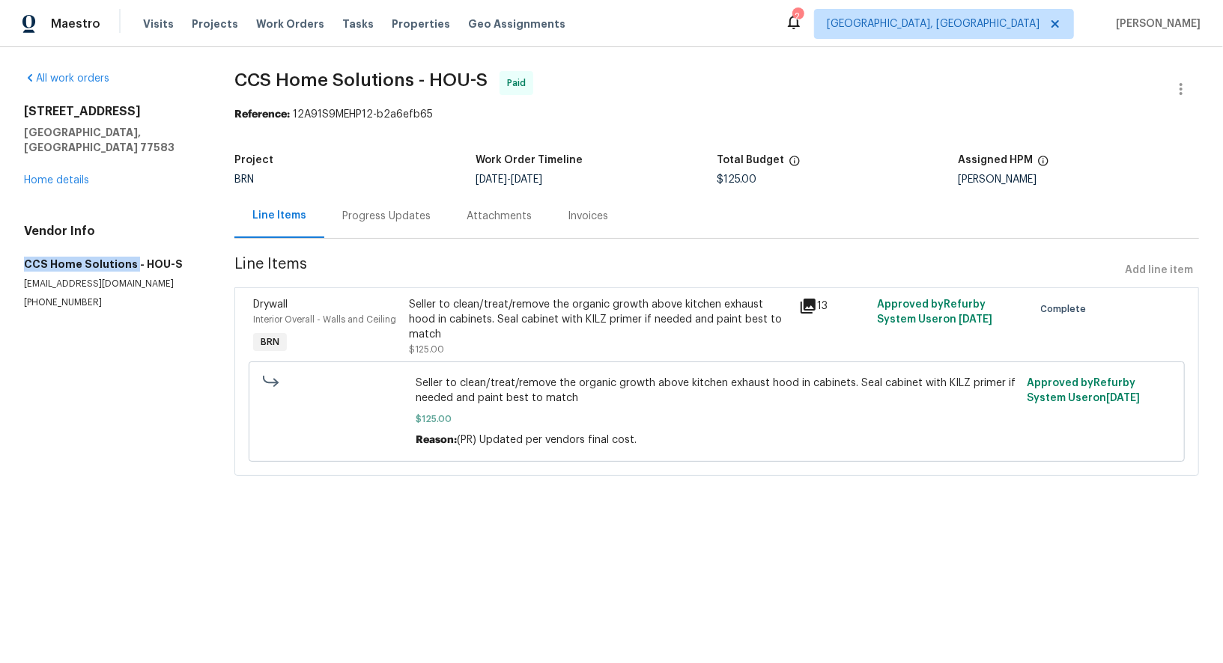
drag, startPoint x: 13, startPoint y: 251, endPoint x: 128, endPoint y: 247, distance: 114.6
click at [129, 247] on div "All work orders 5721 Richfield Park Ct Rosharon, TX 77583 Home details Vendor I…" at bounding box center [611, 282] width 1223 height 471
copy h5 "CCS Home Solutions"
click at [69, 175] on link "Home details" at bounding box center [56, 180] width 65 height 10
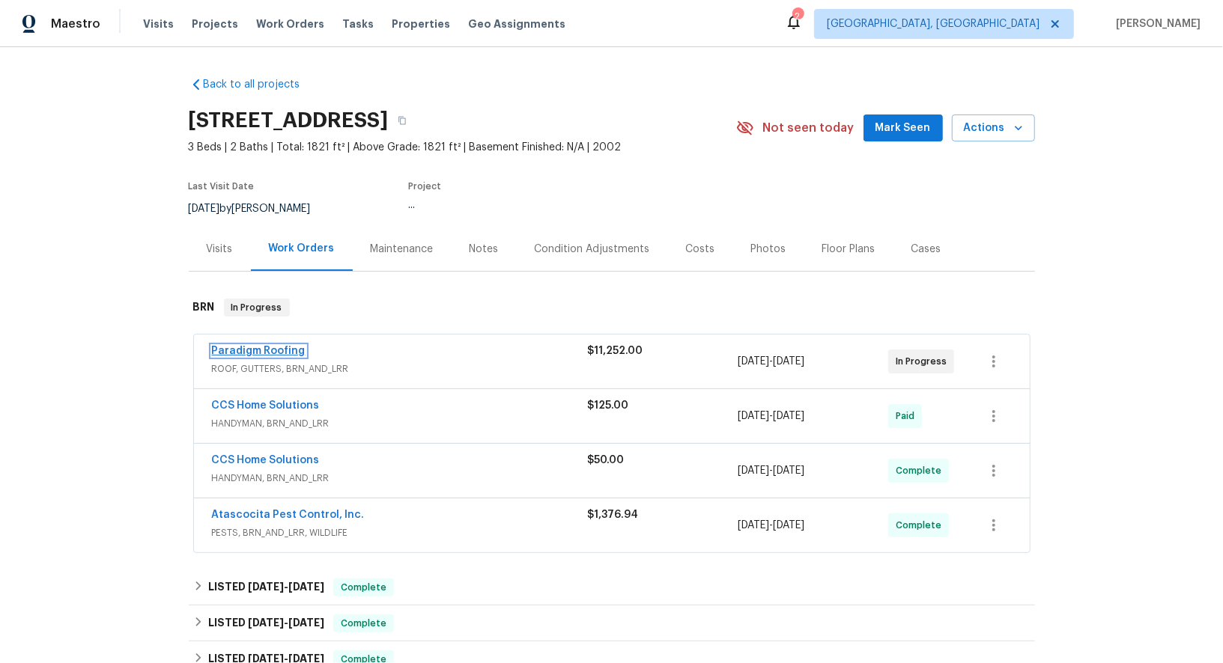
click at [260, 350] on link "Paradigm Roofing" at bounding box center [259, 351] width 94 height 10
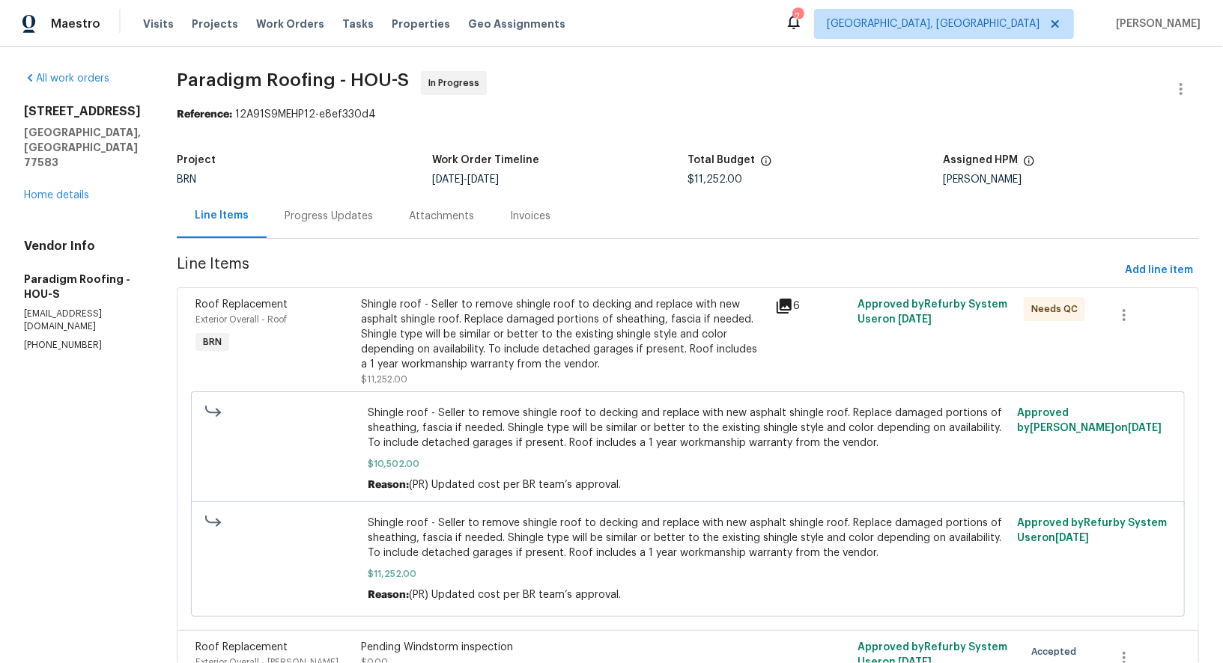
click at [496, 338] on div "Shingle roof - Seller to remove shingle roof to decking and replace with new as…" at bounding box center [563, 334] width 405 height 75
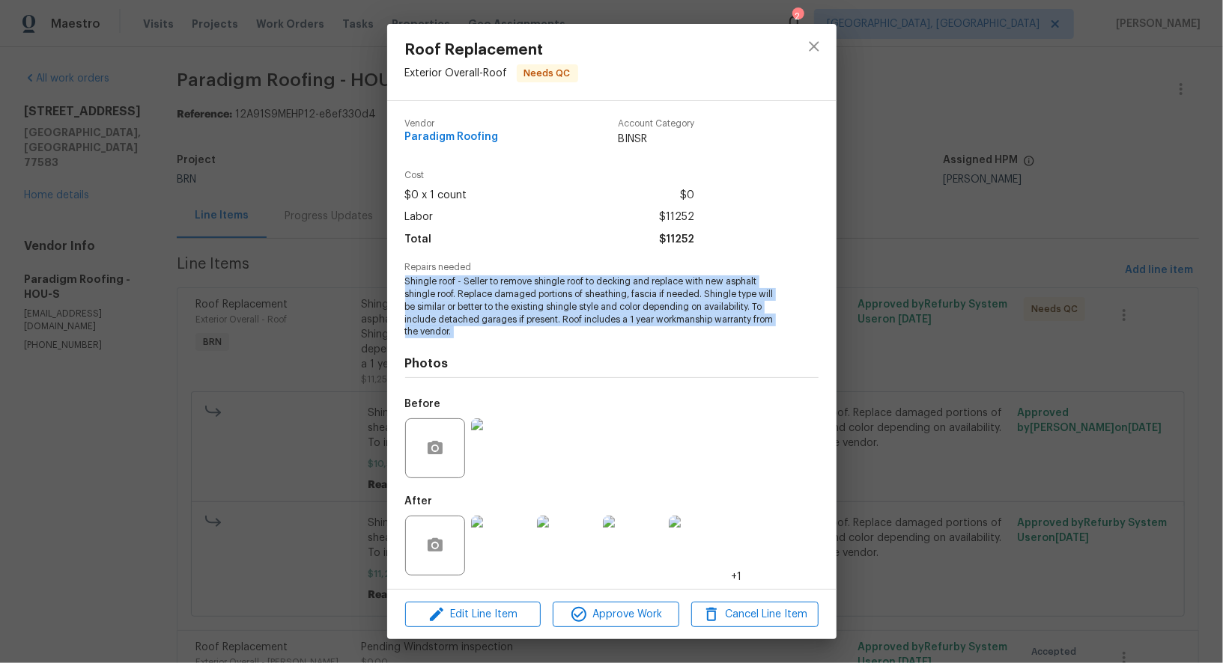
drag, startPoint x: 399, startPoint y: 278, endPoint x: 478, endPoint y: 343, distance: 102.7
click at [478, 344] on div "Vendor Paradigm Roofing Account Category BINSR Cost $0 x 1 count $0 Labor $1125…" at bounding box center [611, 345] width 449 height 488
copy span "Shingle roof - Seller to remove shingle roof to decking and replace with new as…"
click at [498, 448] on img at bounding box center [501, 448] width 60 height 60
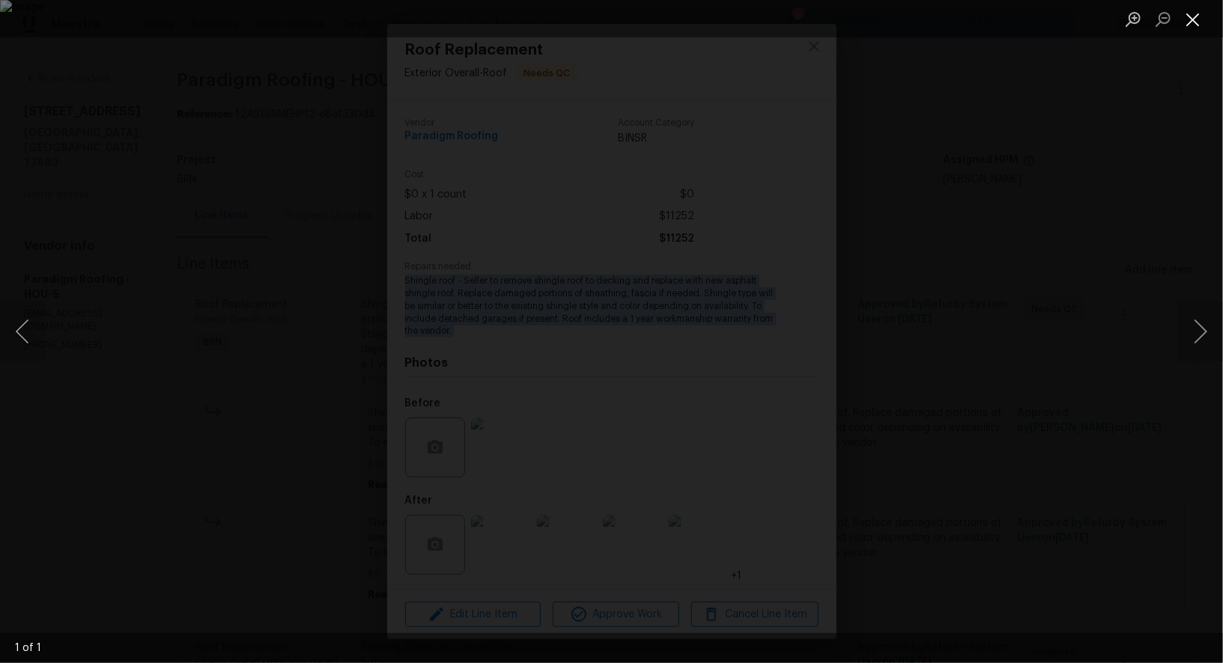
click at [1191, 17] on button "Close lightbox" at bounding box center [1193, 19] width 30 height 26
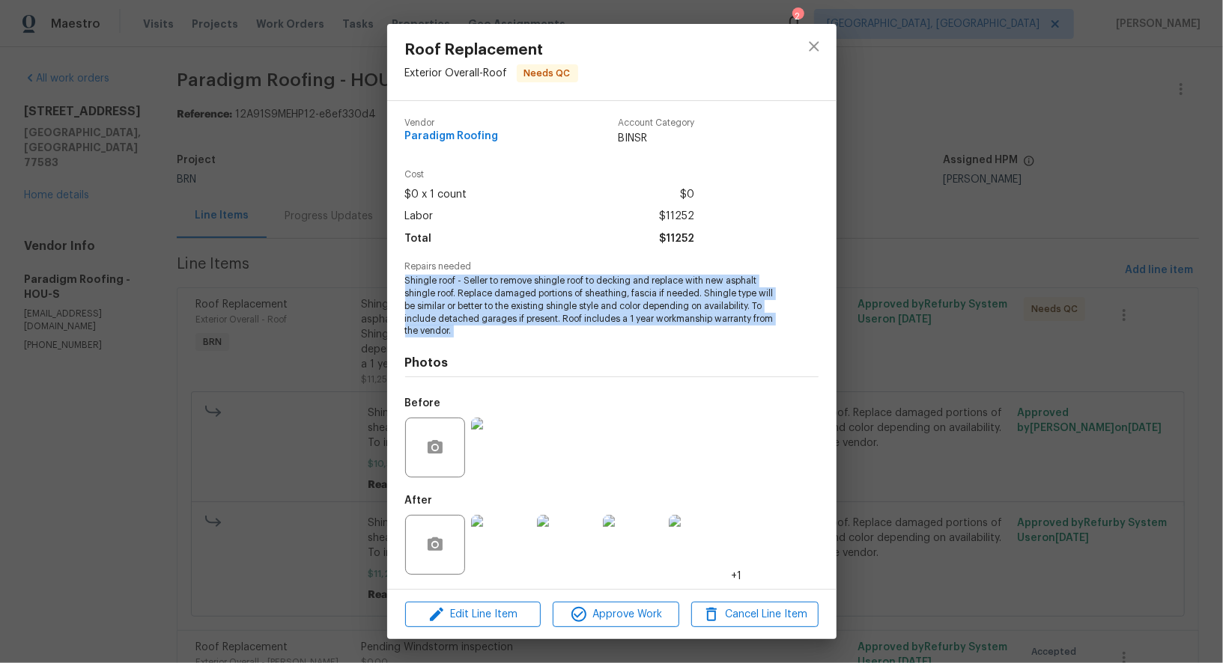
click at [505, 549] on img at bounding box center [501, 545] width 60 height 60
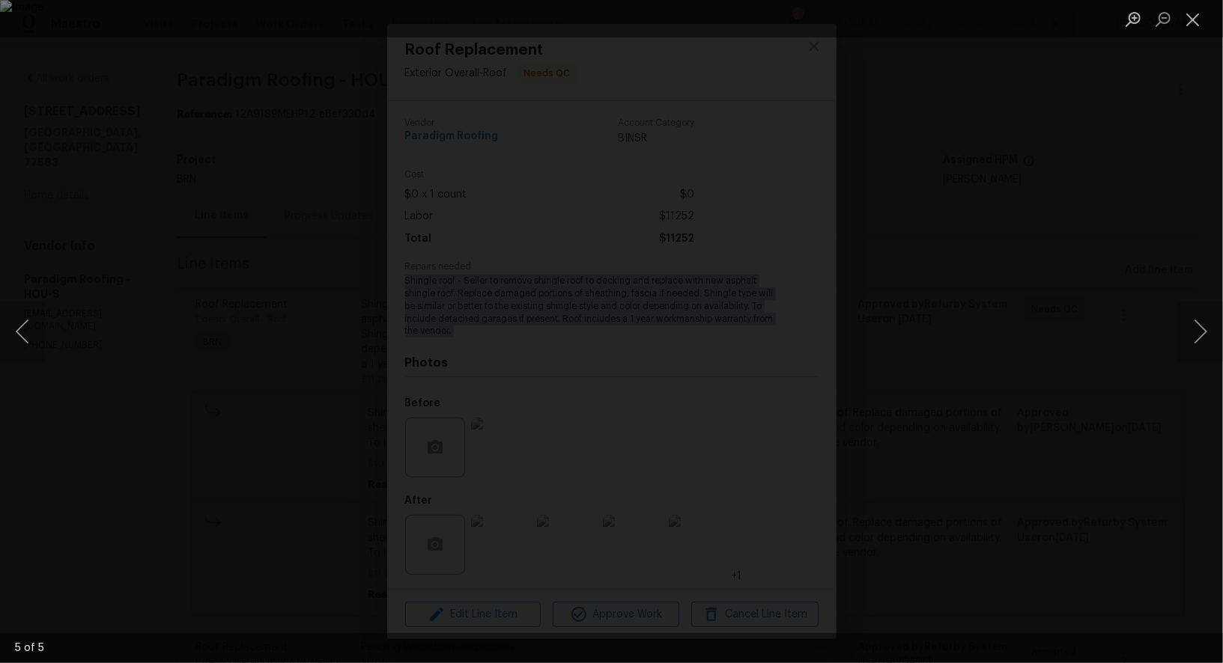
click at [184, 180] on div "Lightbox" at bounding box center [611, 331] width 1223 height 663
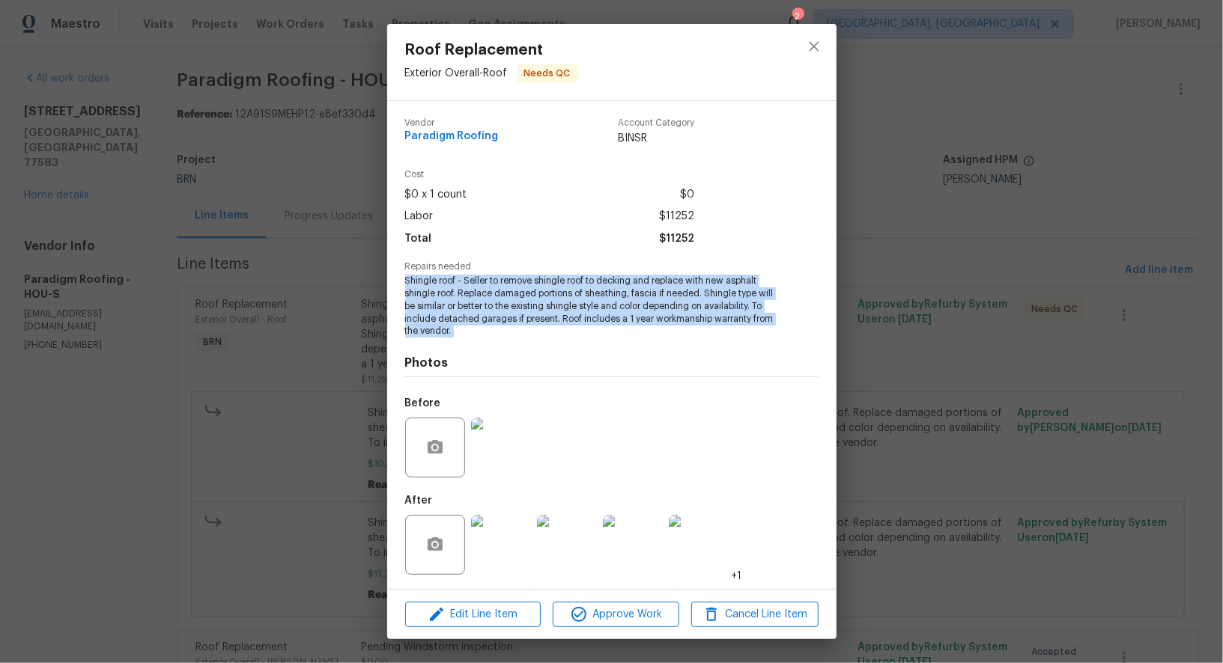
click at [184, 180] on div "Roof Replacement Exterior Overall - Roof Needs QC Vendor Paradigm Roofing Accou…" at bounding box center [611, 331] width 1223 height 663
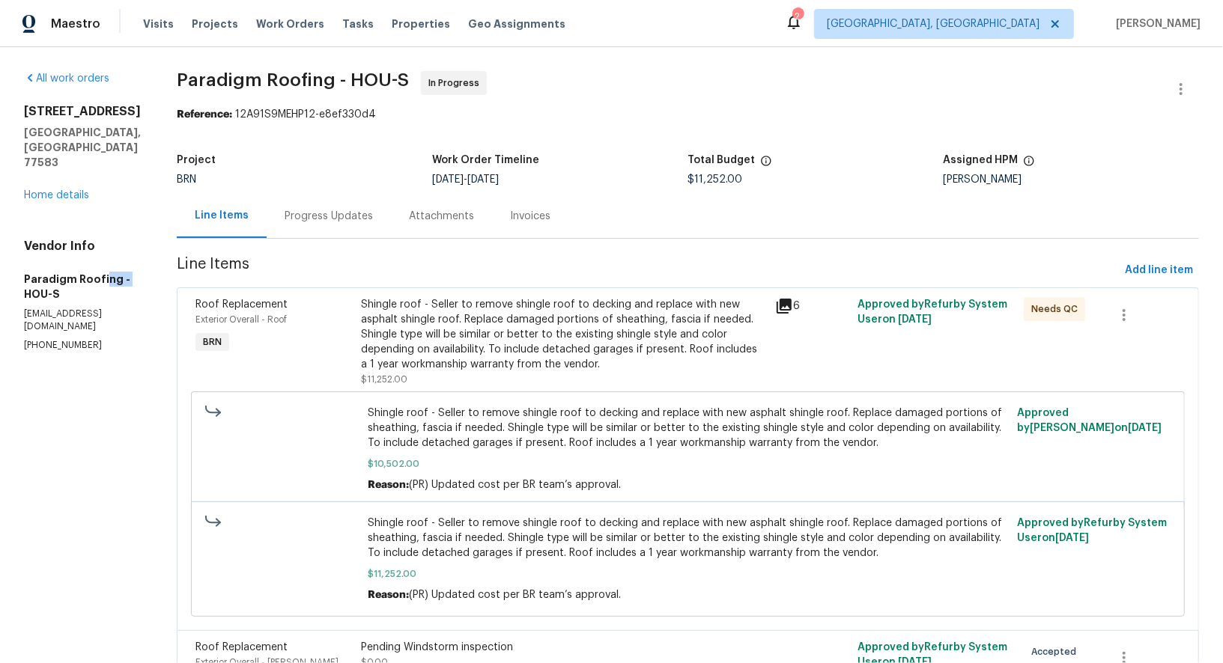
drag, startPoint x: 9, startPoint y: 271, endPoint x: 103, endPoint y: 271, distance: 93.6
click at [103, 271] on div "All work orders 5721 Richfield Park Ct Rosharon, TX 77583 Home details Vendor I…" at bounding box center [611, 415] width 1223 height 737
drag, startPoint x: 16, startPoint y: 264, endPoint x: 114, endPoint y: 264, distance: 97.3
click at [114, 264] on div "All work orders 5721 Richfield Park Ct Rosharon, TX 77583 Home details Vendor I…" at bounding box center [611, 415] width 1223 height 737
copy h5 "Paradigm Roofing"
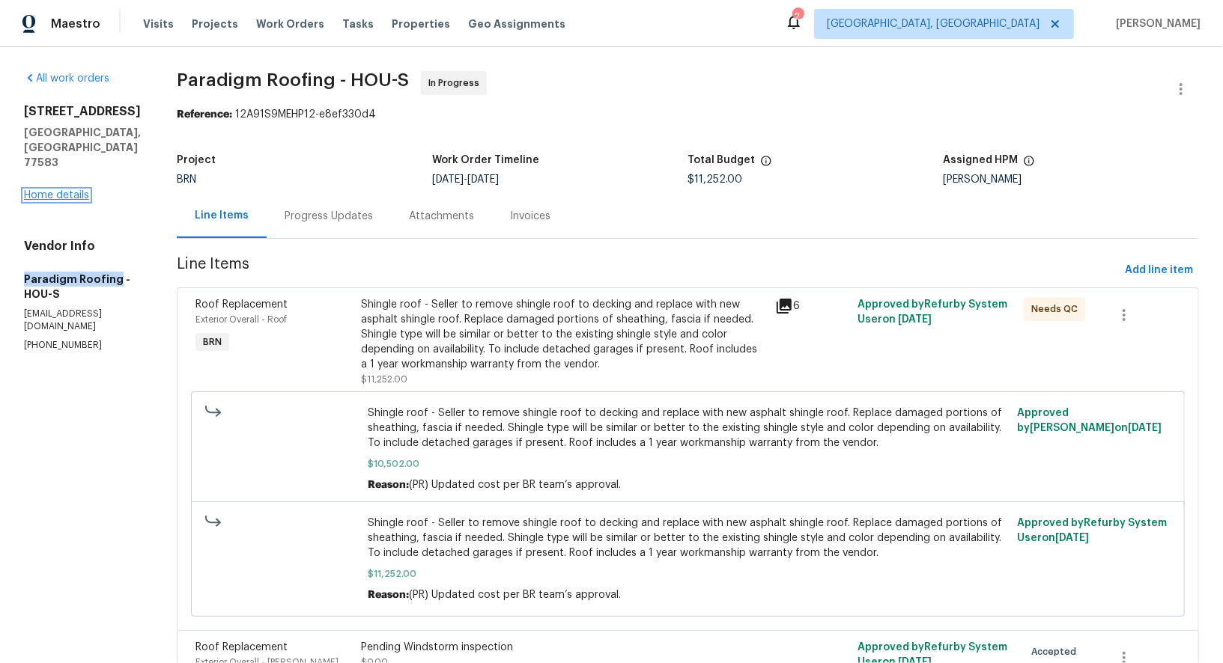
click at [69, 190] on link "Home details" at bounding box center [56, 195] width 65 height 10
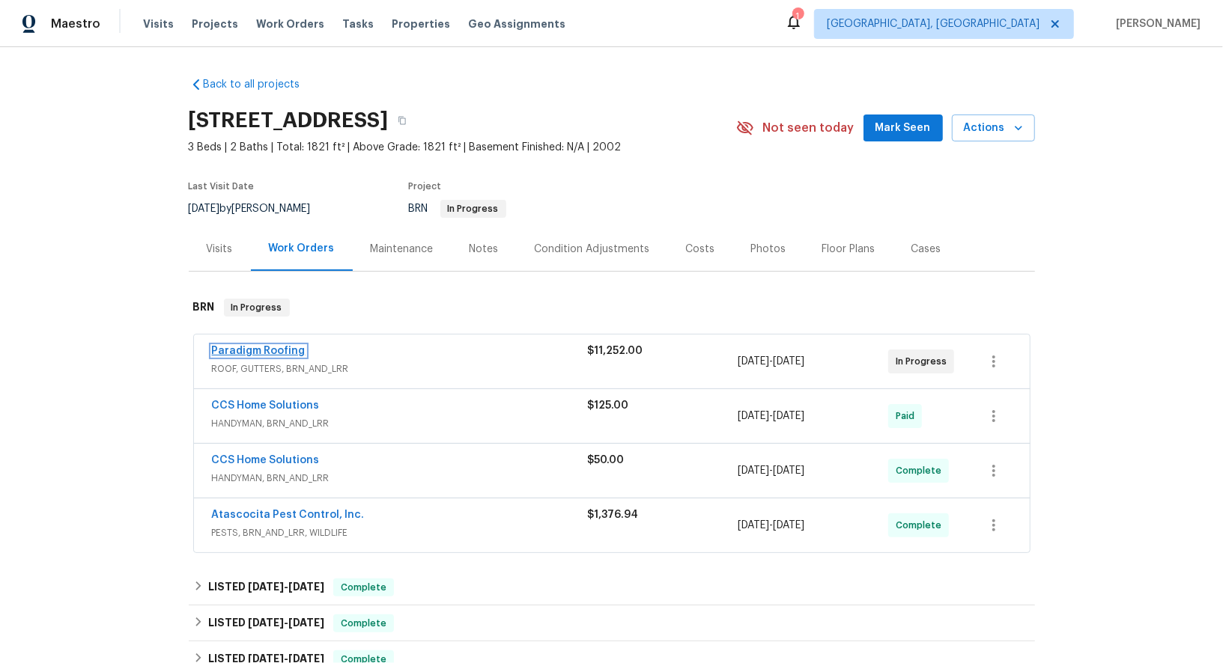
click at [261, 348] on link "Paradigm Roofing" at bounding box center [259, 351] width 94 height 10
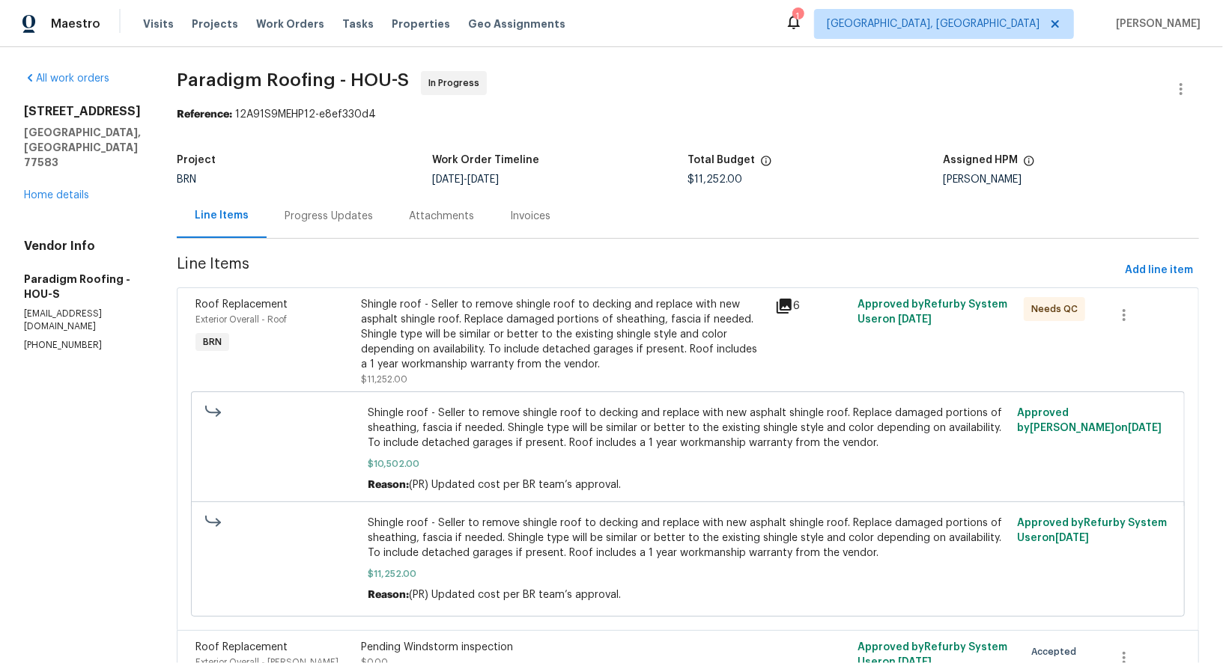
click at [358, 239] on section "Paradigm Roofing - HOU-S In Progress Reference: 12A91S9MEHP12-e8ef330d4 Project…" at bounding box center [688, 415] width 1022 height 689
click at [350, 213] on div "Progress Updates" at bounding box center [328, 216] width 88 height 15
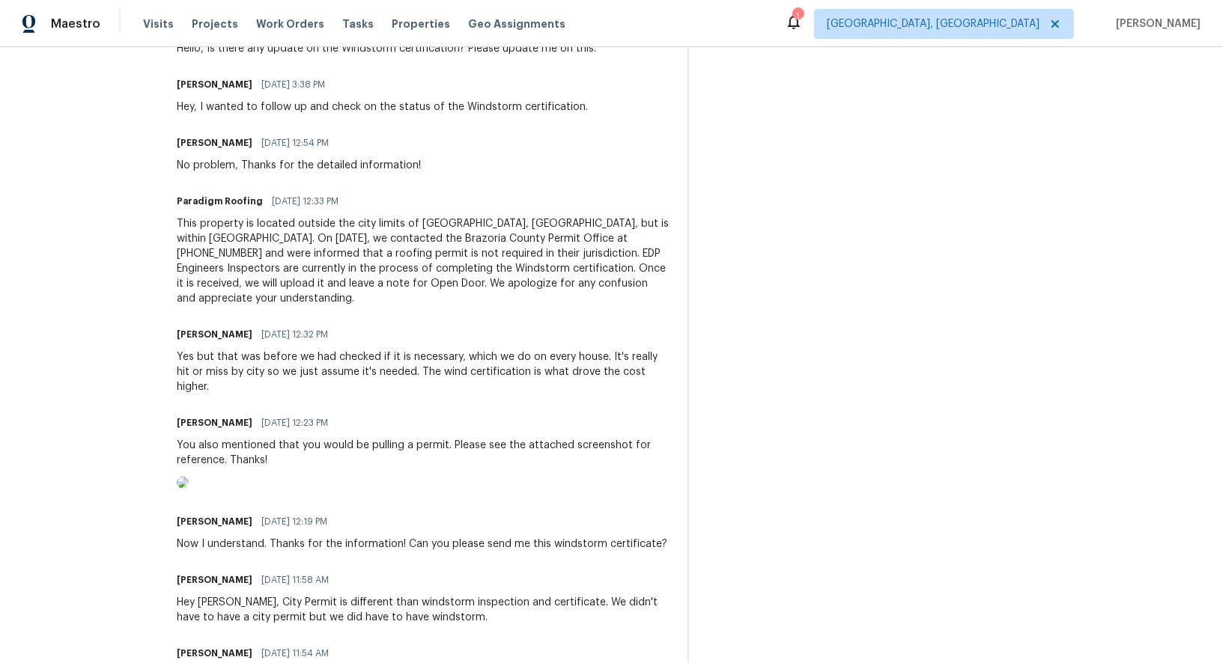
scroll to position [1727, 0]
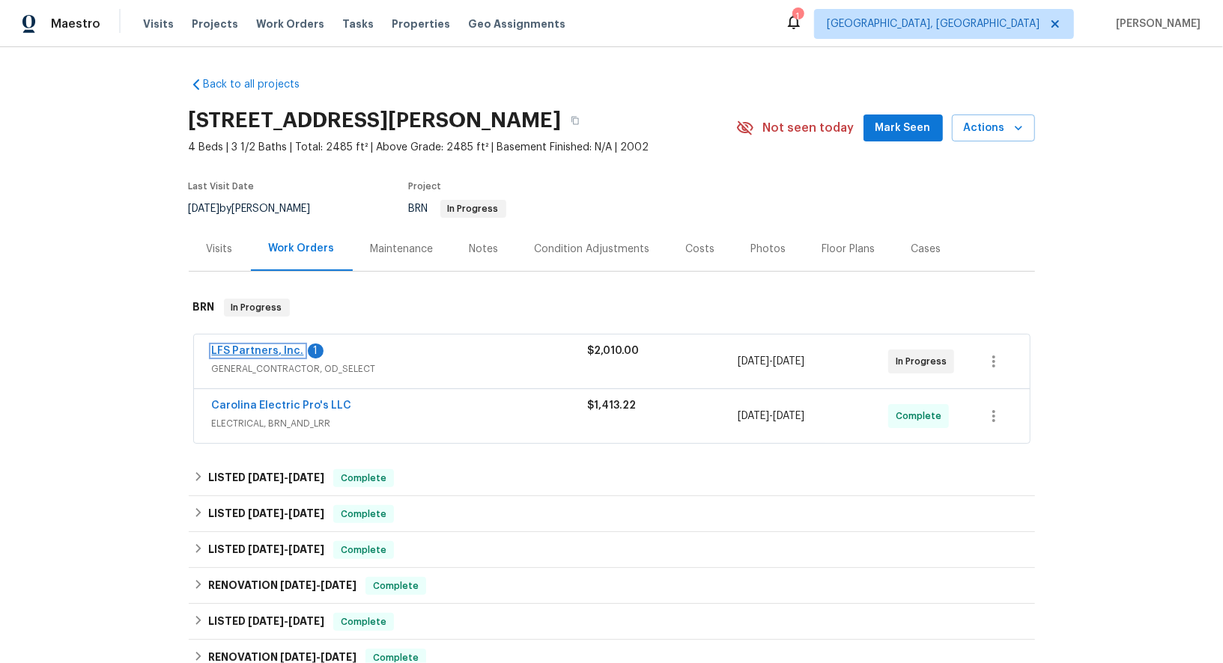
click at [264, 347] on link "LFS Partners, Inc." at bounding box center [258, 351] width 92 height 10
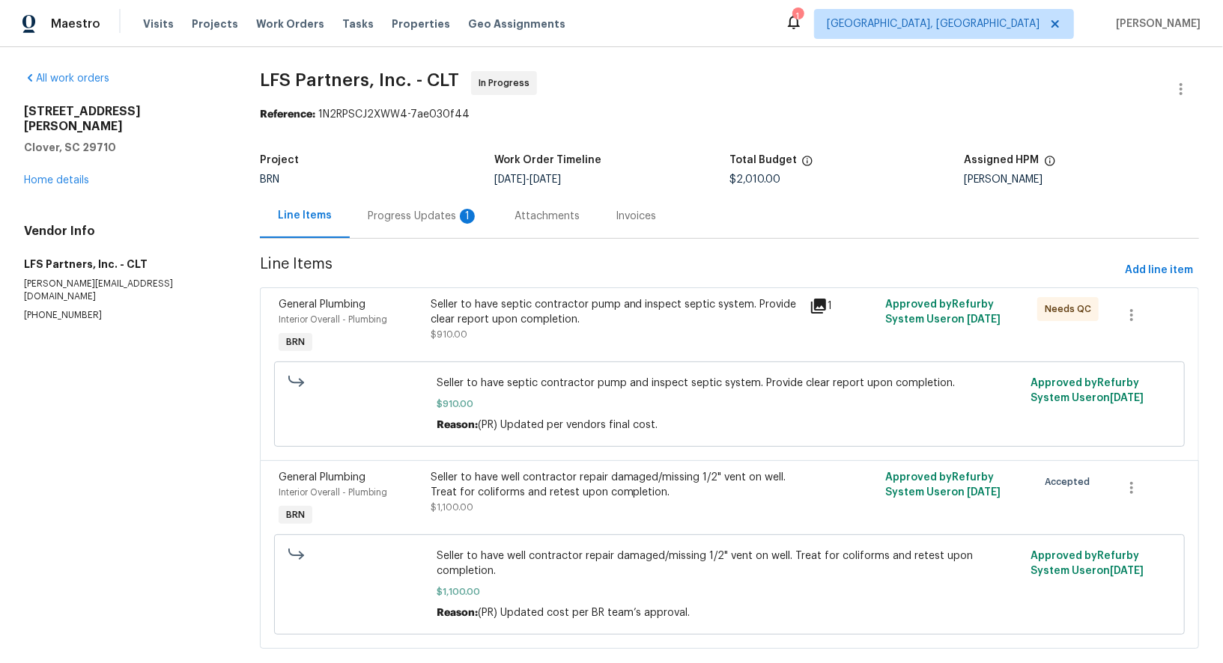
click at [412, 226] on div "Progress Updates 1" at bounding box center [423, 216] width 147 height 44
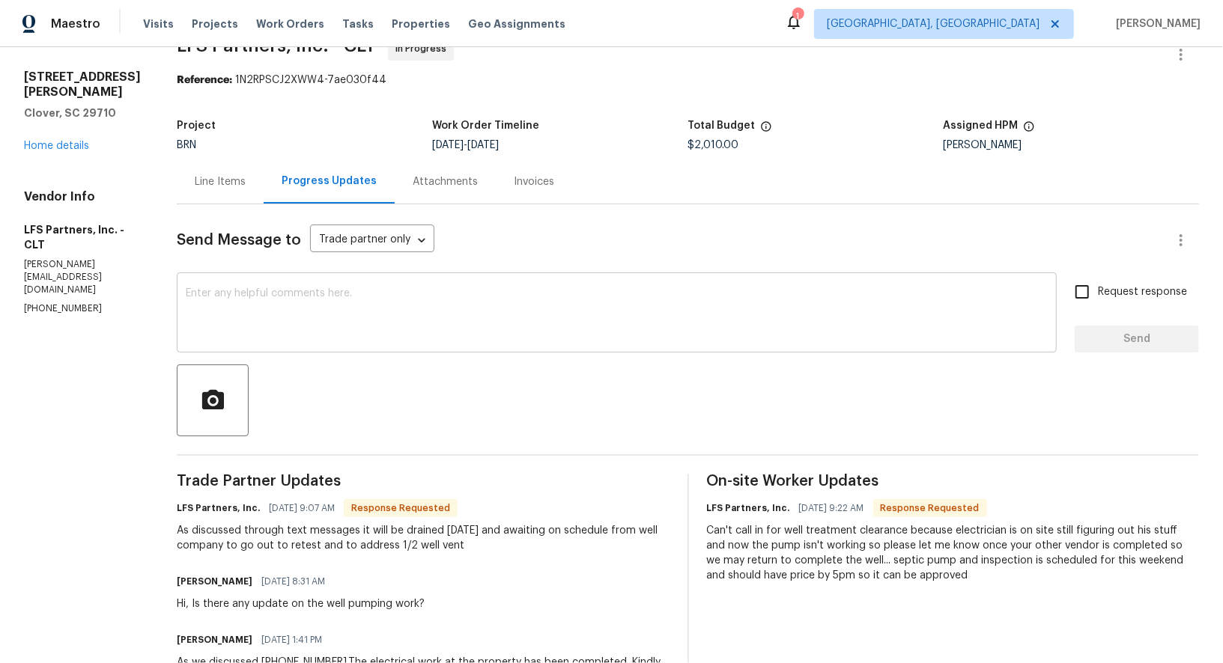
click at [329, 306] on textarea at bounding box center [617, 314] width 862 height 52
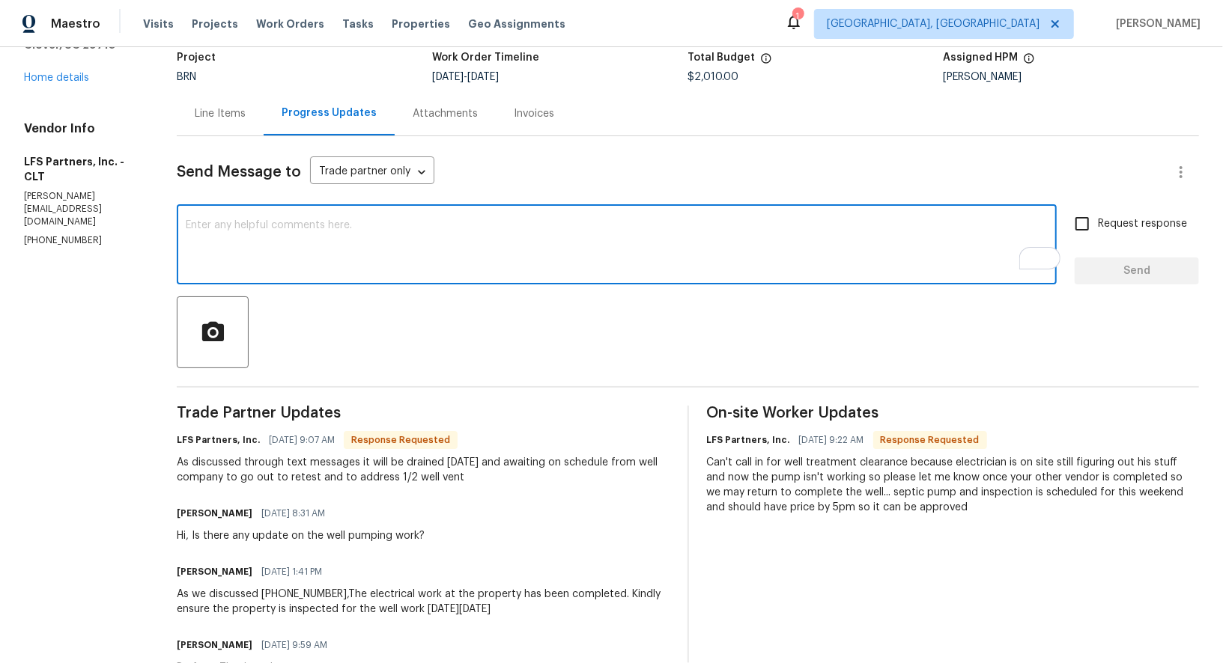
scroll to position [130, 0]
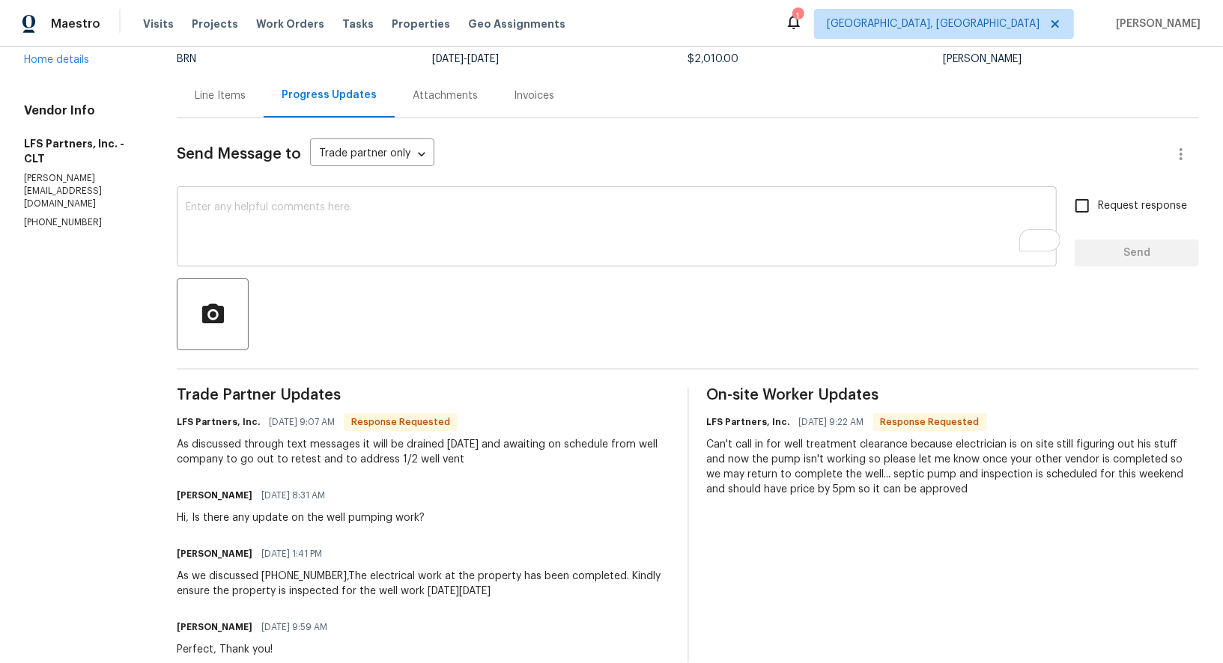
scroll to position [121, 0]
click at [365, 248] on textarea "To enrich screen reader interactions, please activate Accessibility in Grammarl…" at bounding box center [617, 228] width 862 height 52
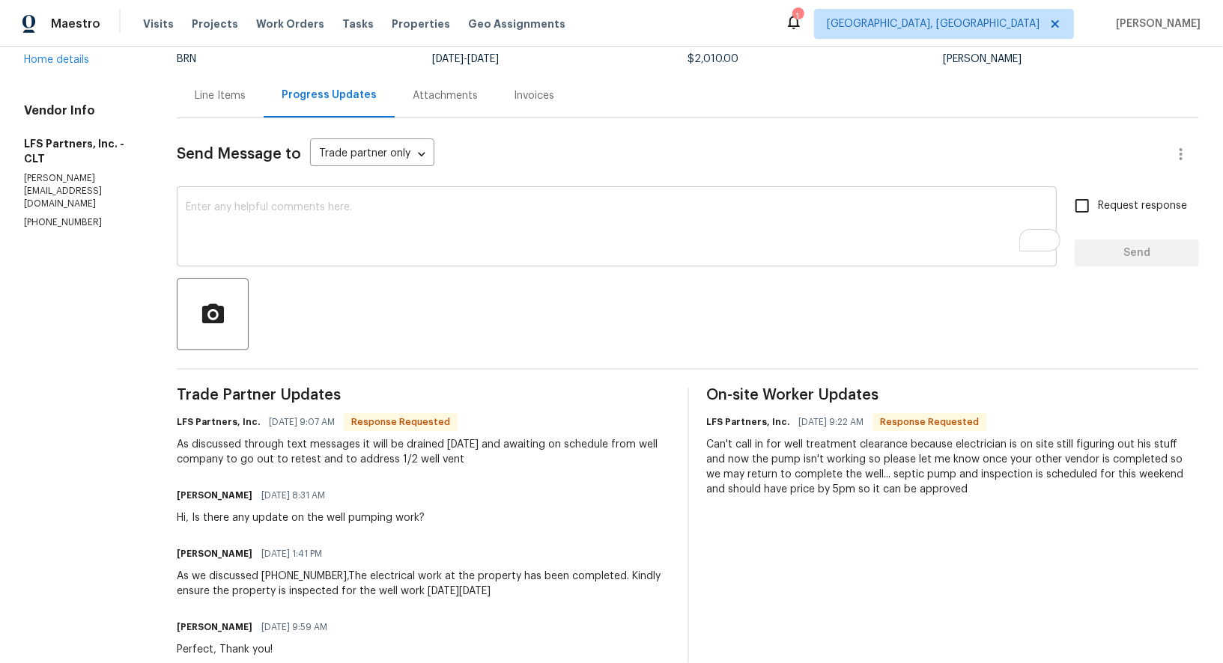
click at [308, 244] on textarea "To enrich screen reader interactions, please activate Accessibility in Grammarl…" at bounding box center [617, 228] width 862 height 52
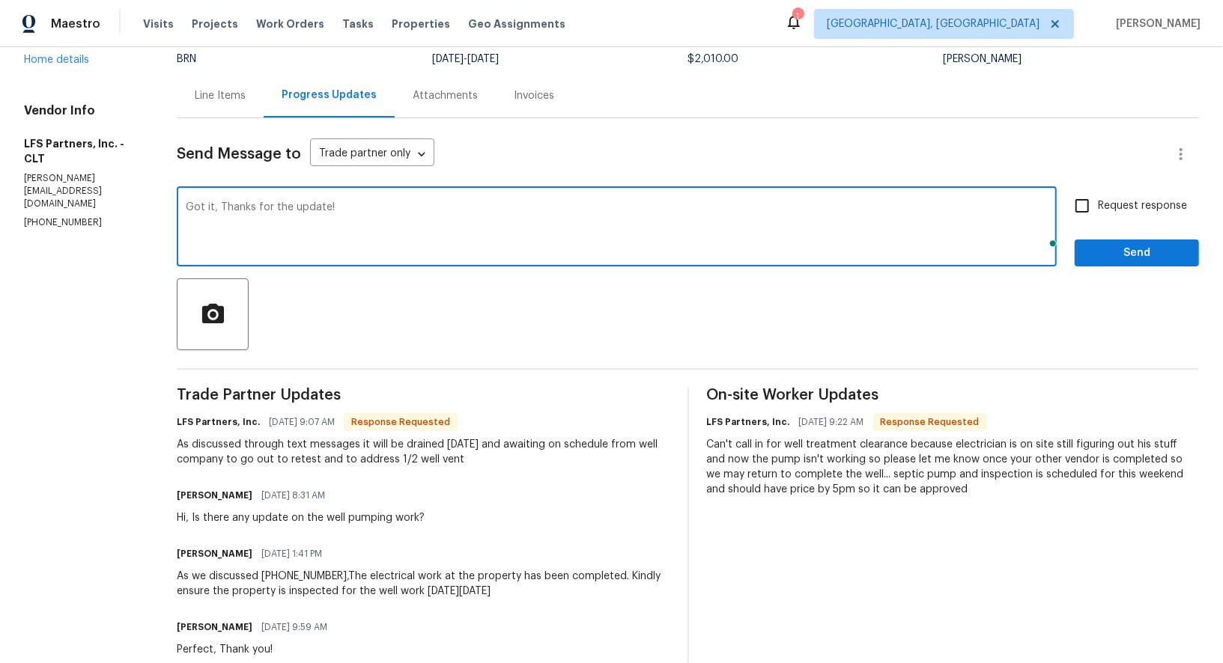
type textarea "Got it, Thanks for the update!"
click at [1090, 219] on input "Request response" at bounding box center [1081, 205] width 31 height 31
checkbox input "true"
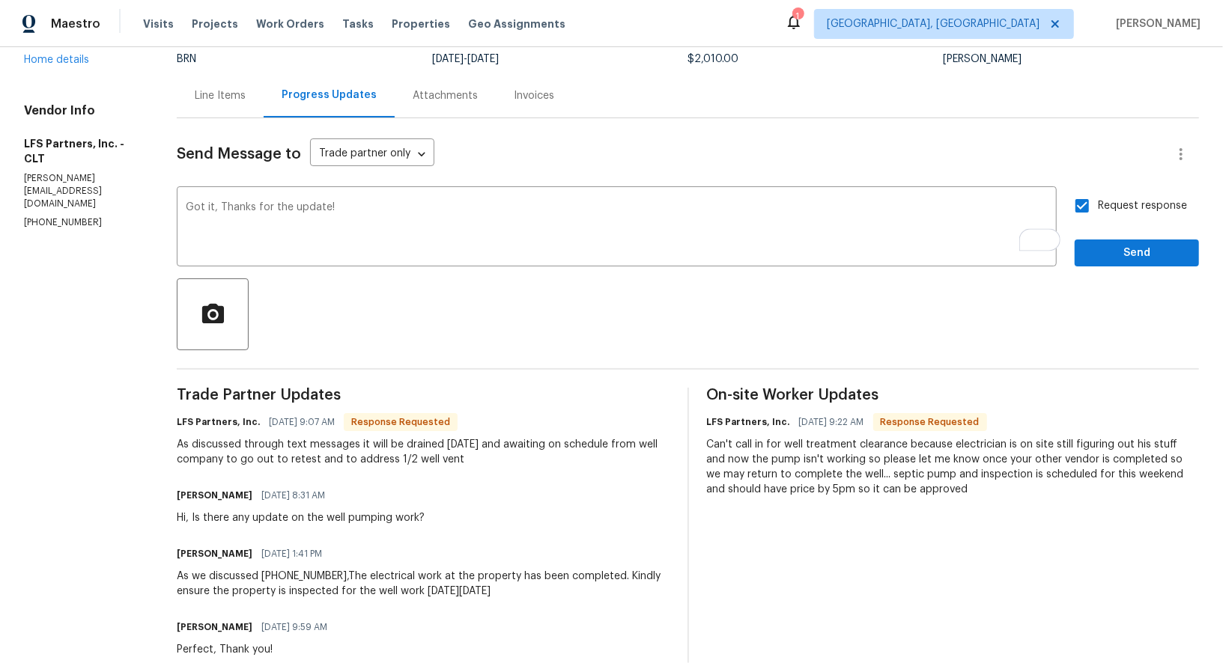
click at [1092, 234] on div "Request response Send" at bounding box center [1136, 228] width 124 height 76
click at [1096, 262] on button "Send" at bounding box center [1136, 254] width 124 height 28
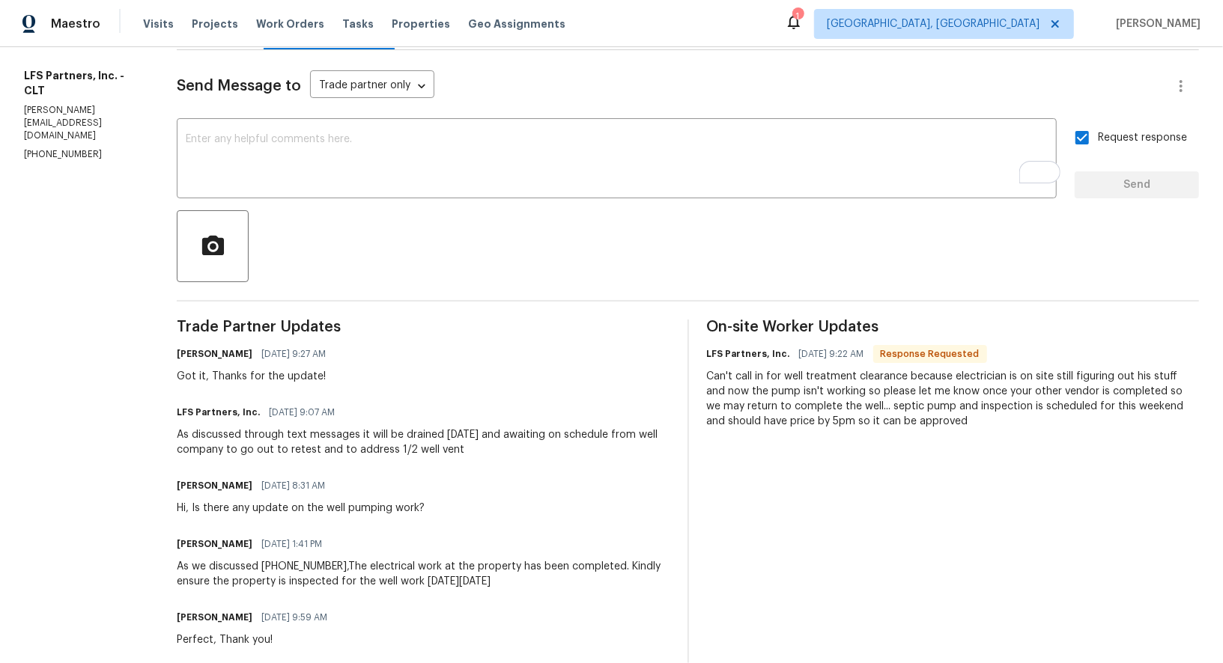
scroll to position [0, 0]
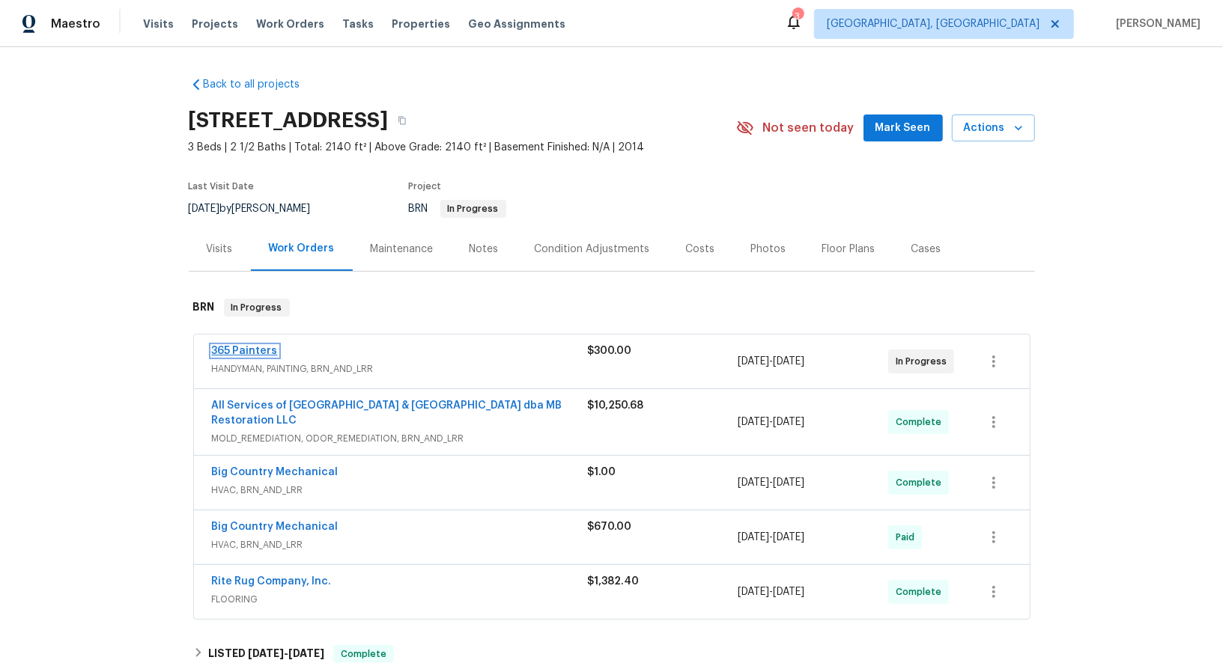
click at [240, 351] on link "365 Painters" at bounding box center [245, 351] width 66 height 10
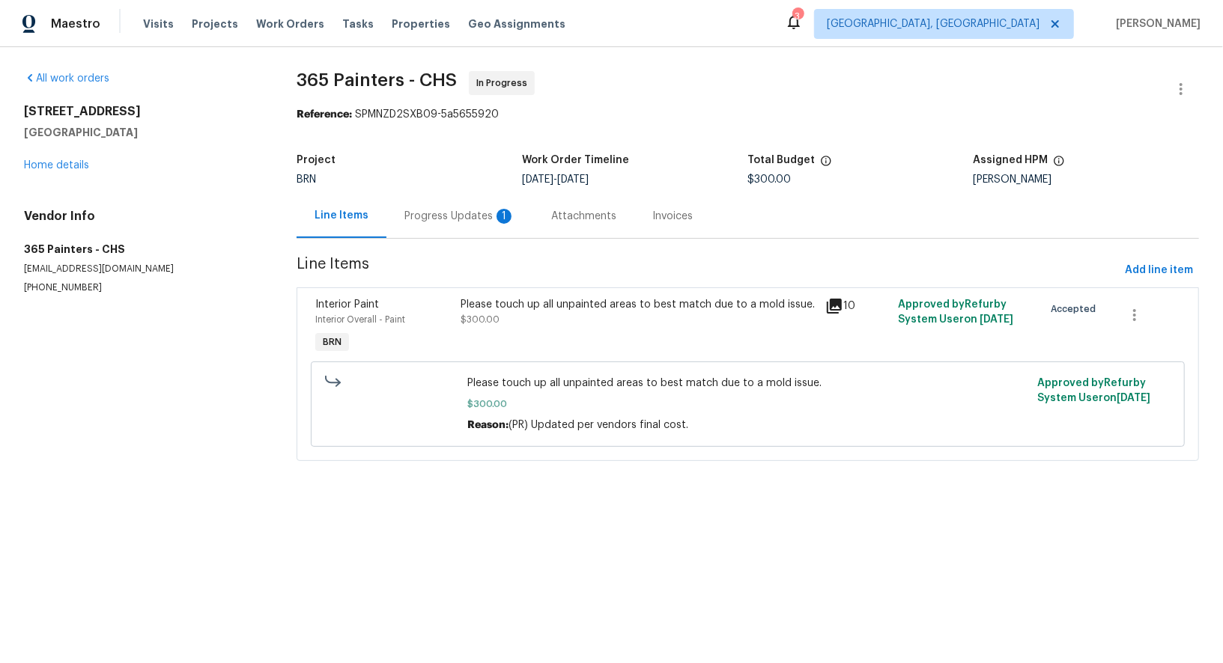
click at [386, 209] on div "Progress Updates 1" at bounding box center [459, 216] width 147 height 44
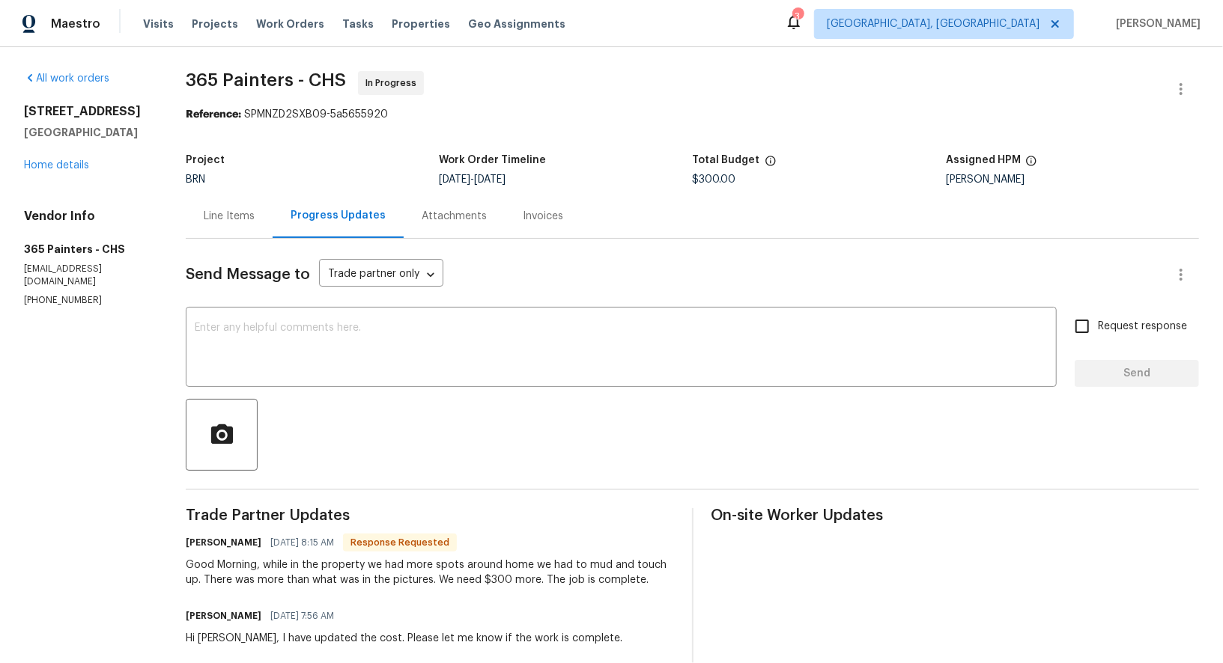
scroll to position [19, 0]
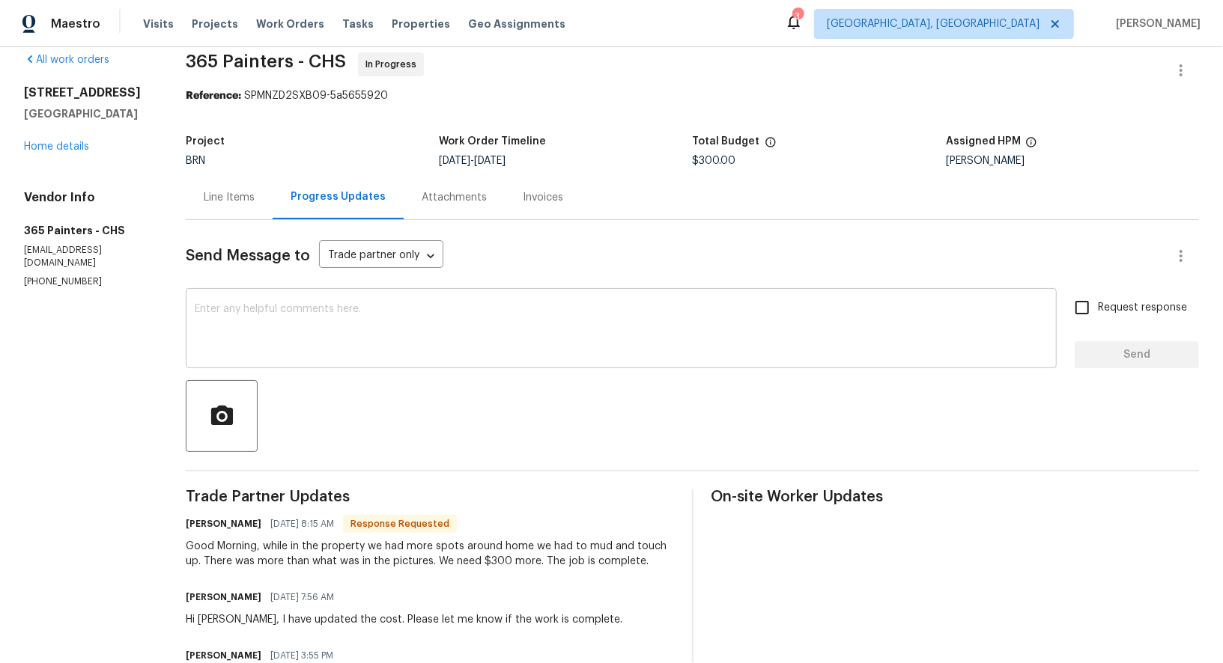
click at [309, 332] on textarea at bounding box center [621, 330] width 853 height 52
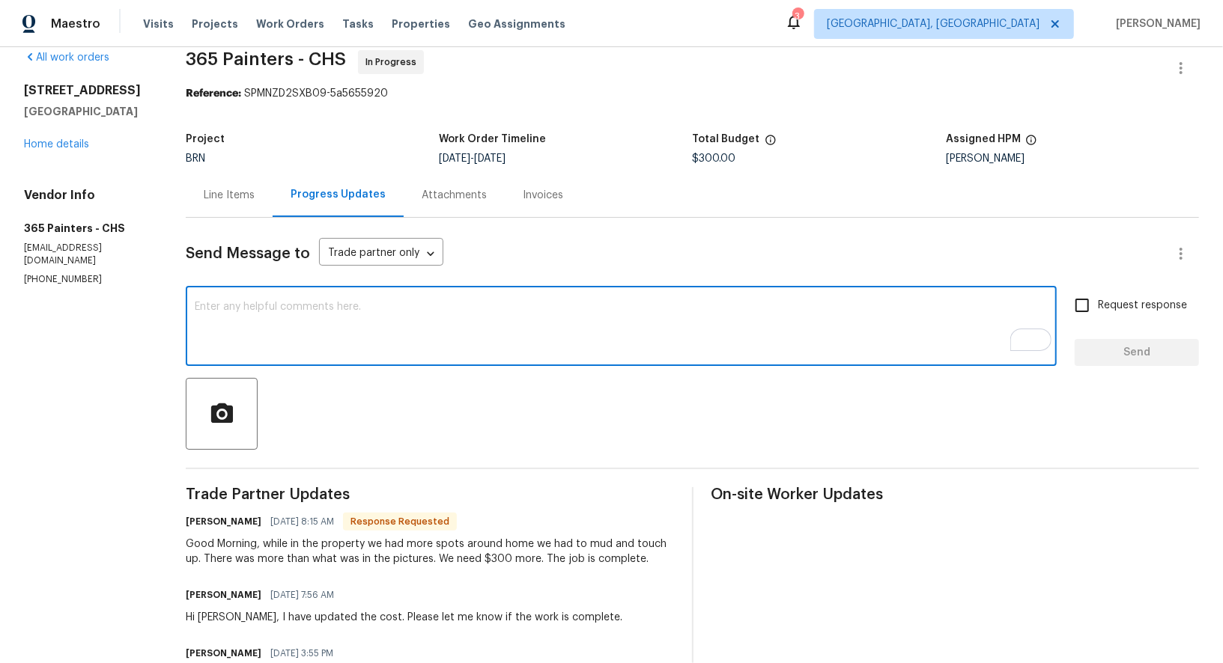
scroll to position [0, 0]
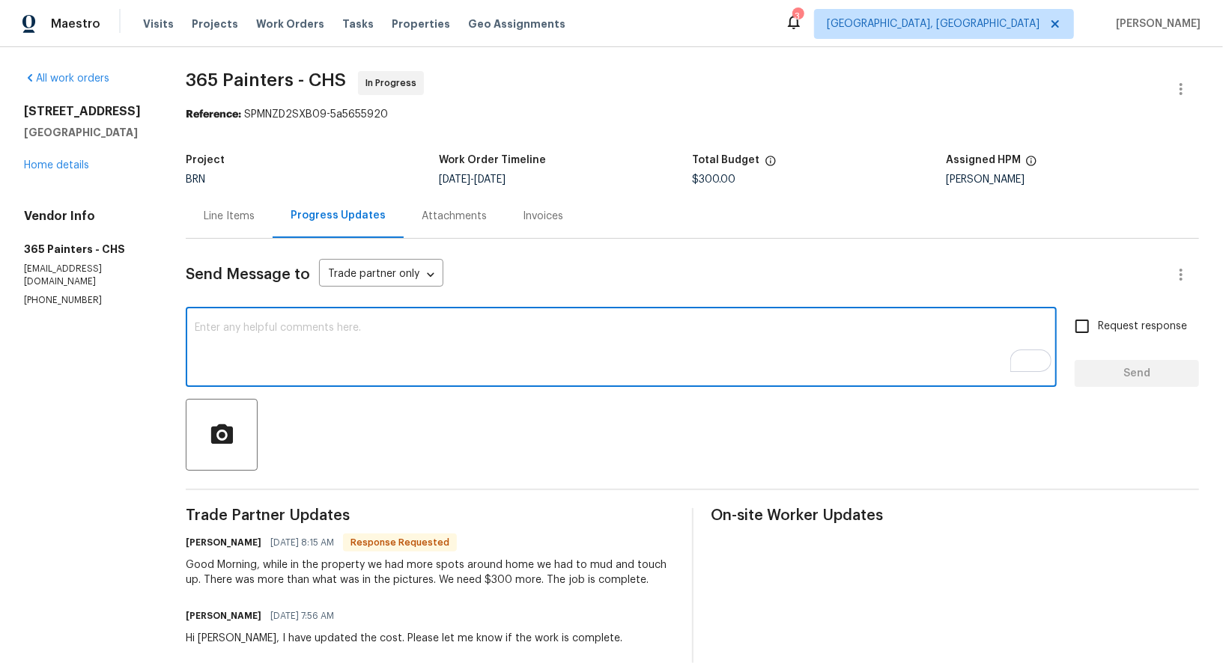
click at [212, 216] on div "Line Items" at bounding box center [229, 216] width 51 height 15
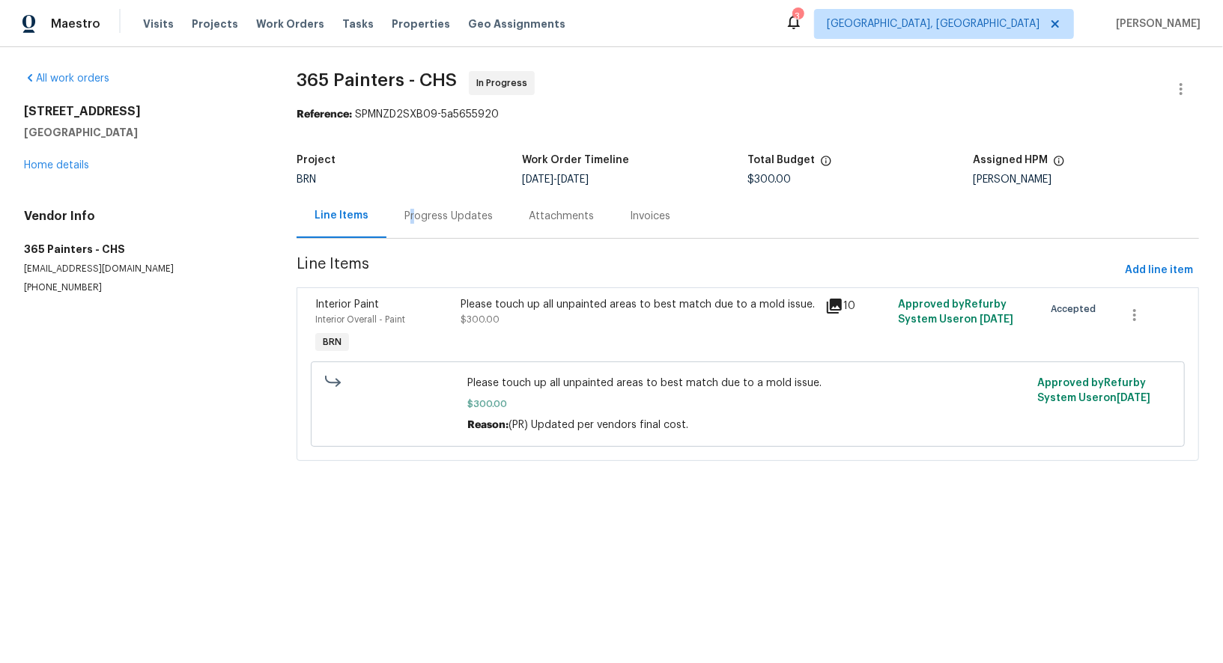
click at [410, 216] on div "Progress Updates" at bounding box center [448, 216] width 88 height 15
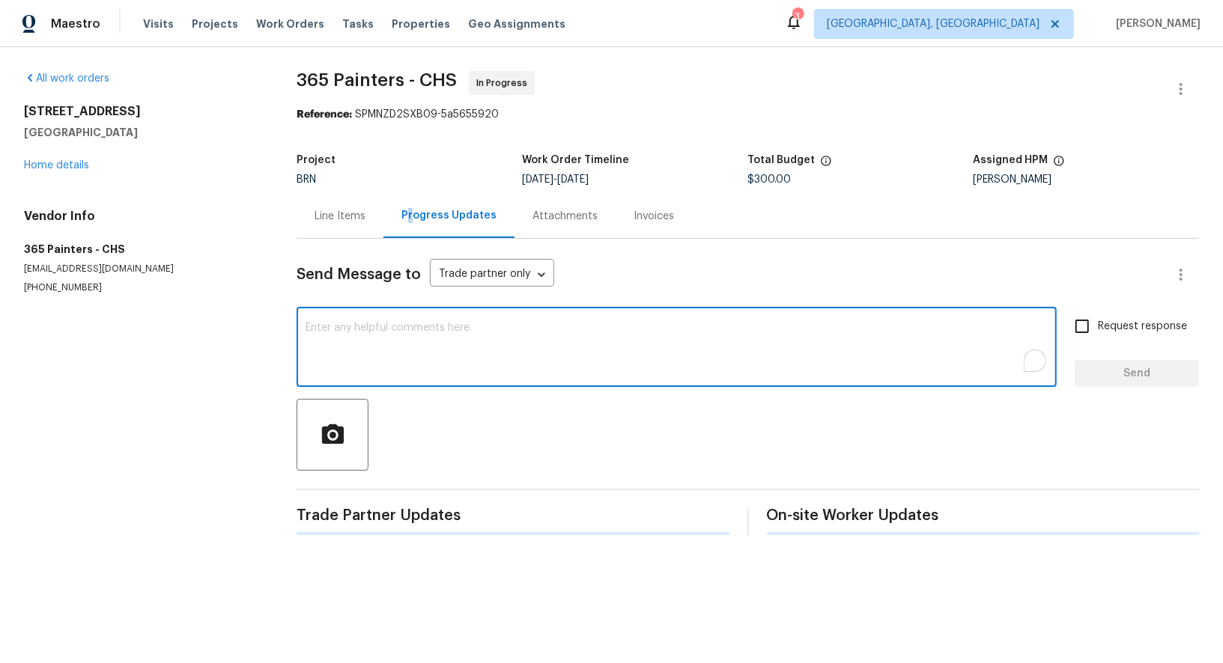
click at [338, 368] on textarea "To enrich screen reader interactions, please activate Accessibility in Grammarl…" at bounding box center [676, 349] width 742 height 52
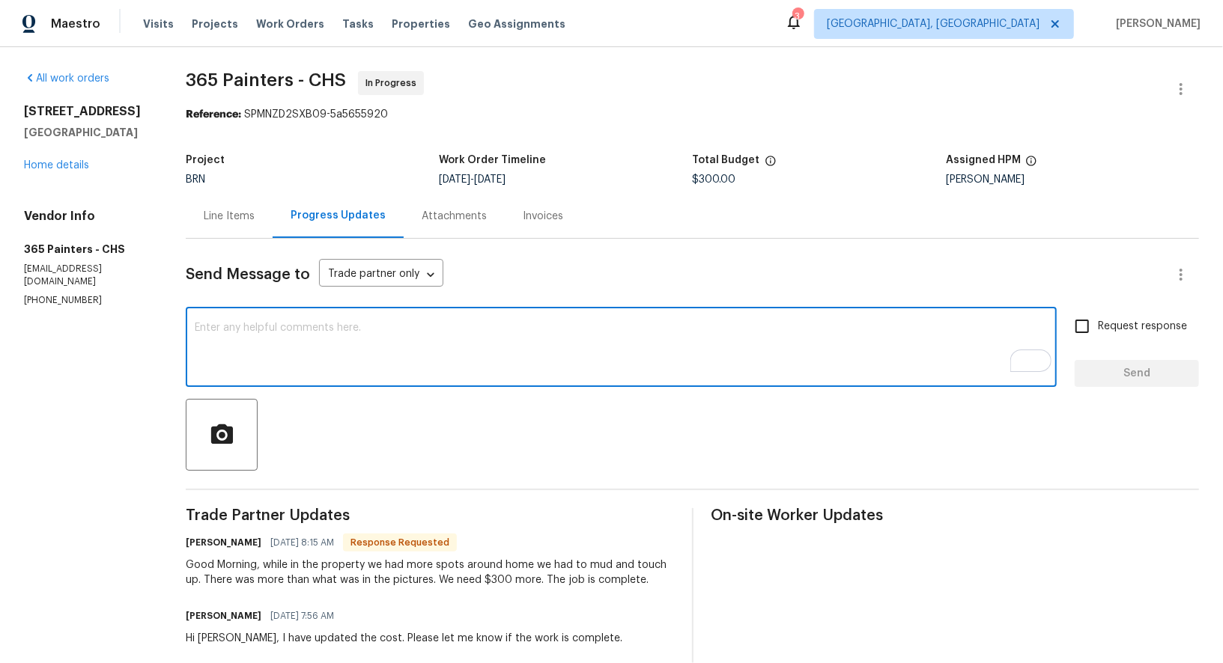
click at [222, 230] on div "Line Items" at bounding box center [229, 216] width 87 height 44
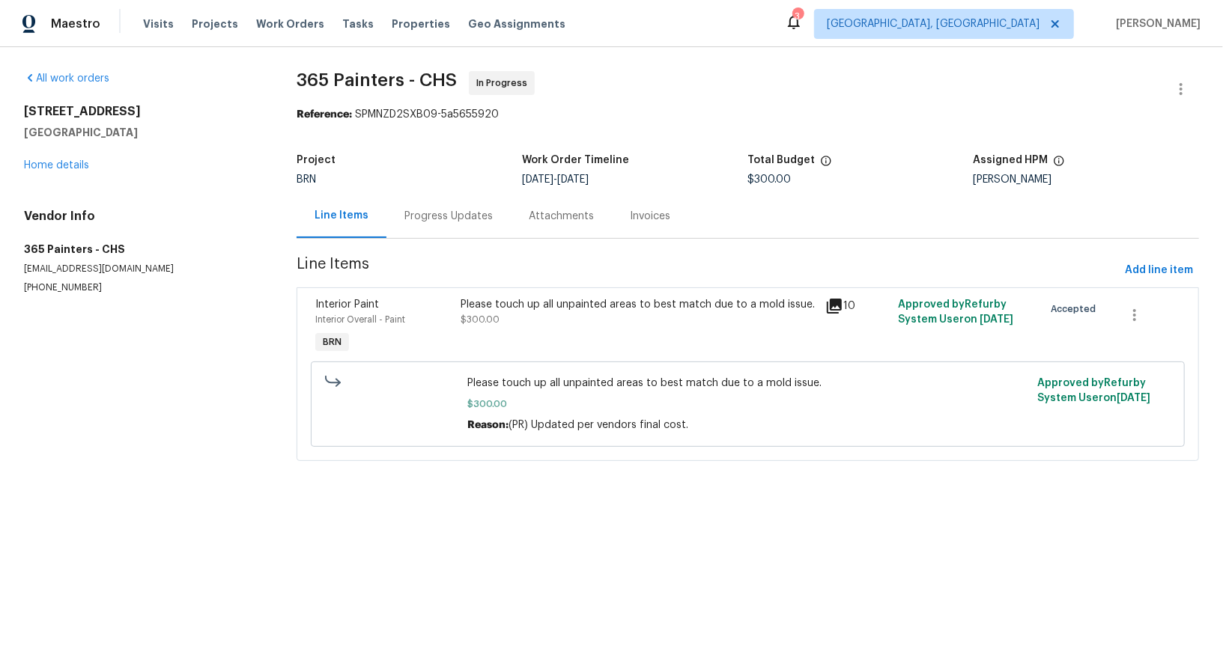
click at [508, 316] on div "Please touch up all unpainted areas to best match due to a mold issue. $300.00" at bounding box center [638, 312] width 355 height 30
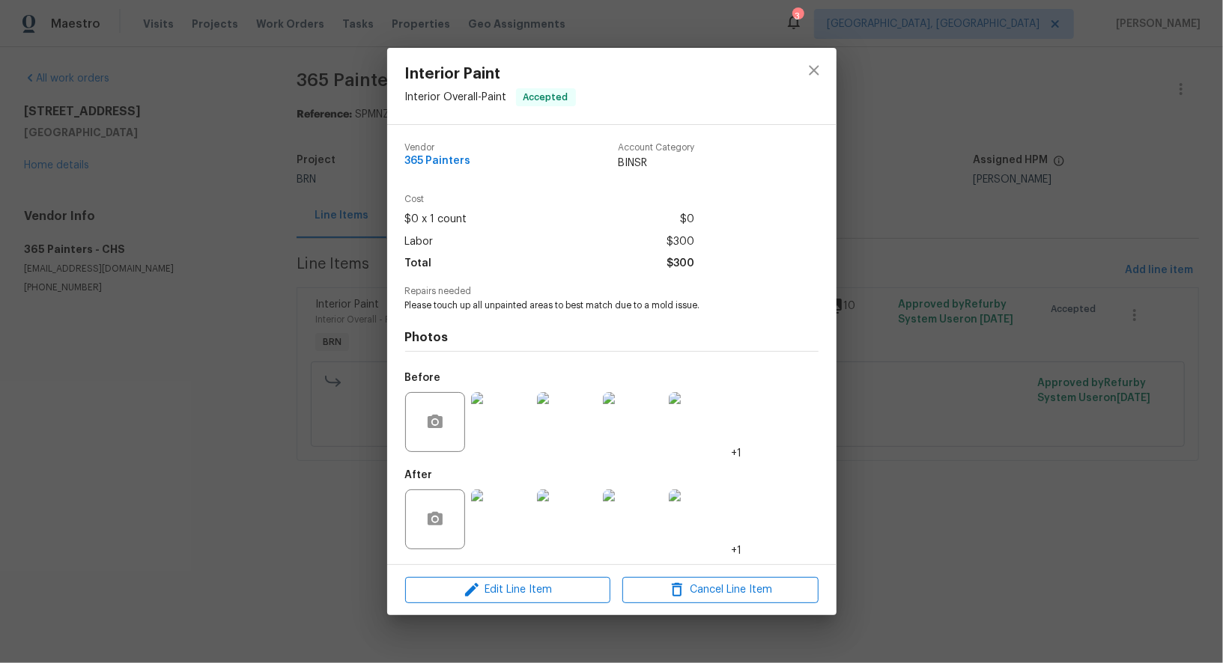
click at [485, 523] on img at bounding box center [501, 520] width 60 height 60
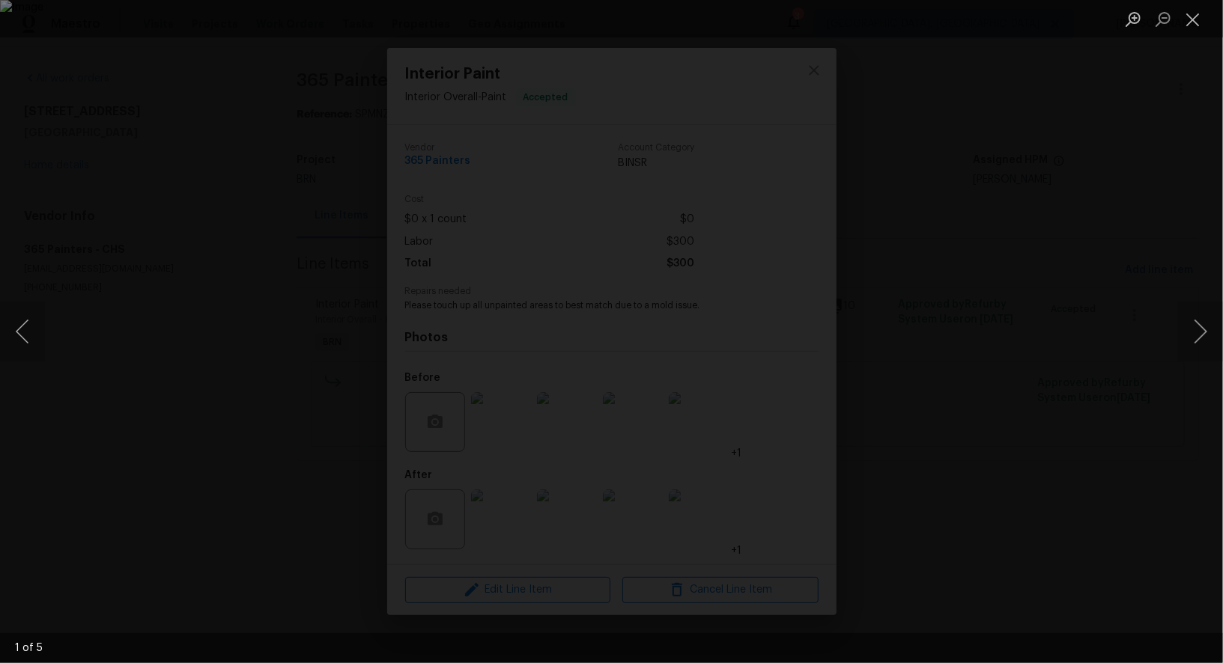
click at [953, 497] on div "Lightbox" at bounding box center [611, 331] width 1223 height 663
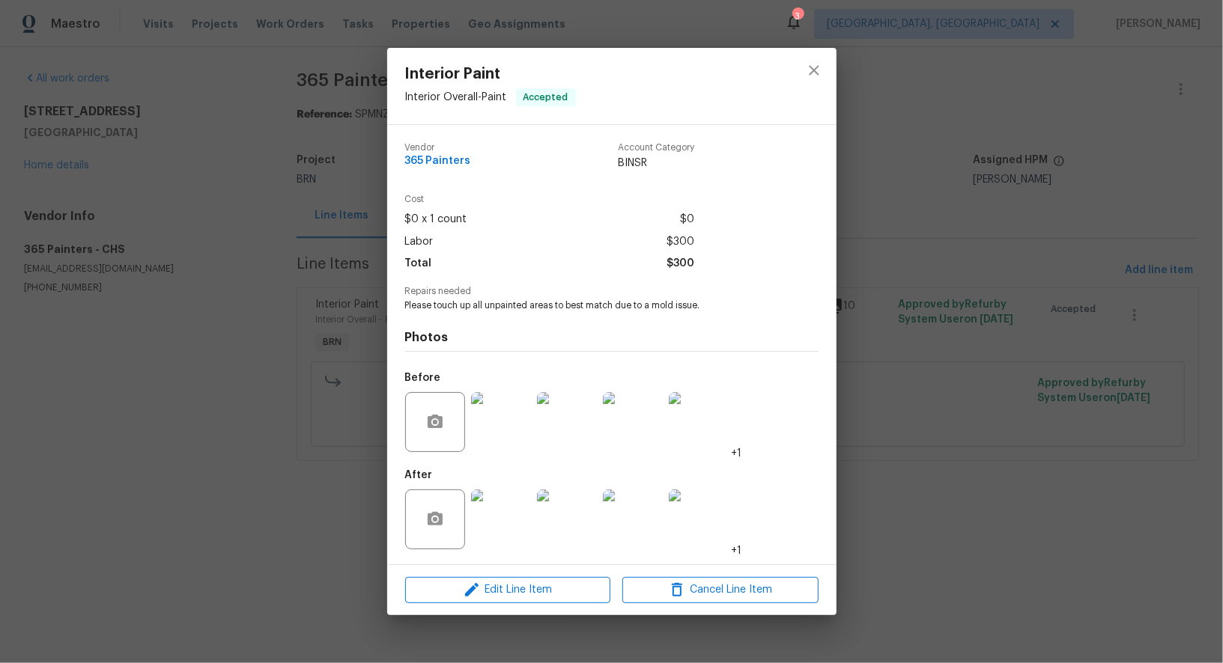
click at [497, 425] on img at bounding box center [501, 422] width 60 height 60
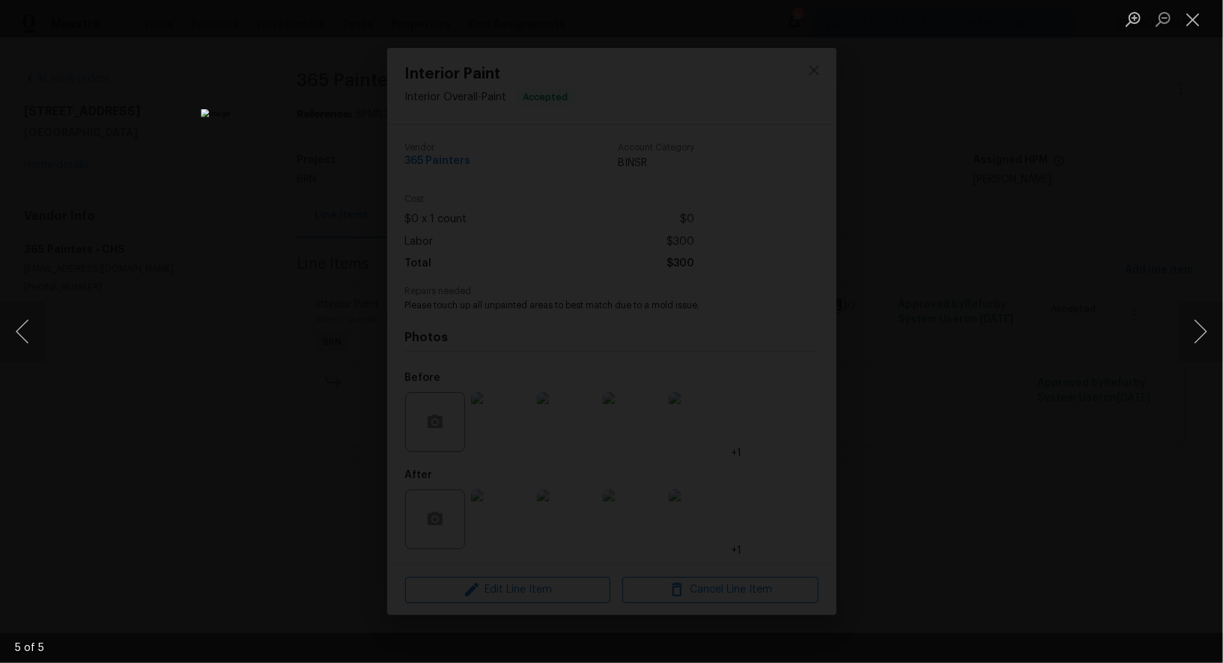
click at [943, 451] on div "Lightbox" at bounding box center [611, 331] width 1223 height 663
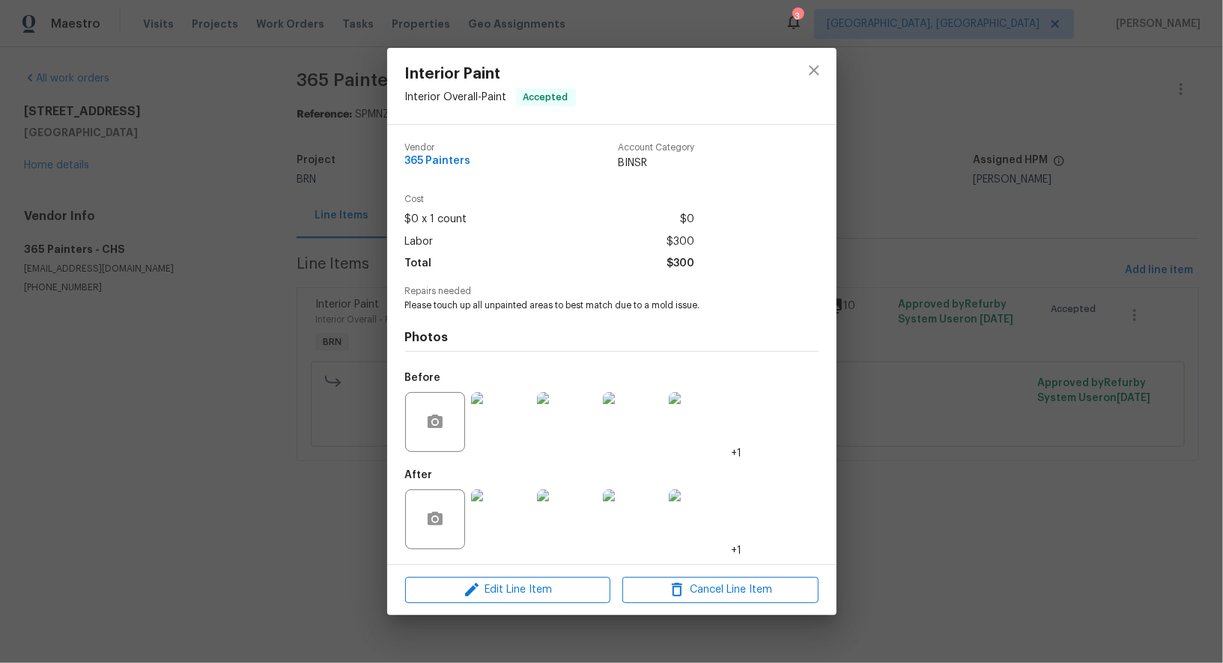
click at [493, 510] on img at bounding box center [501, 520] width 60 height 60
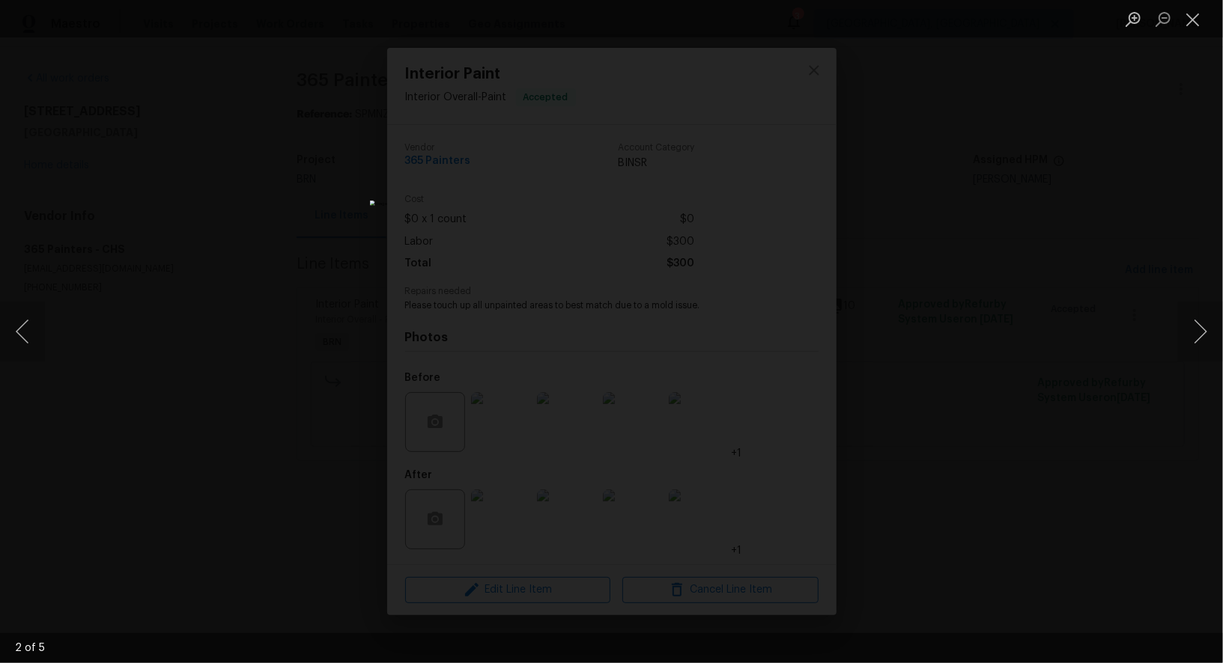
click at [886, 328] on div "Lightbox" at bounding box center [611, 331] width 1223 height 663
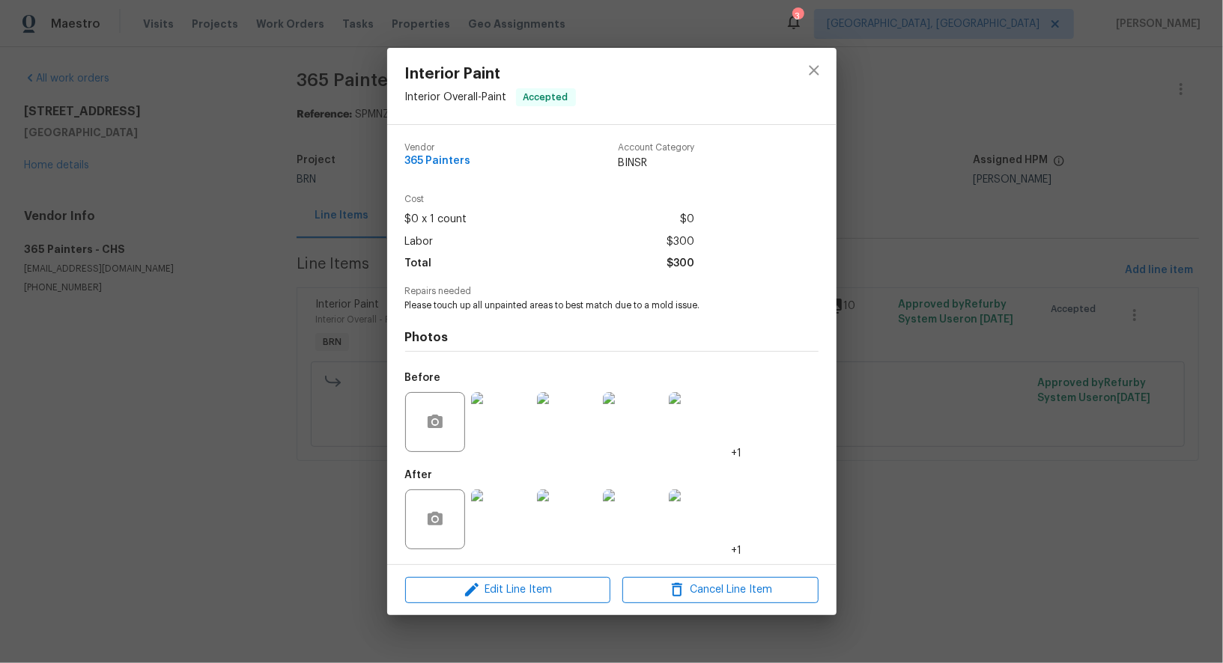
click at [886, 328] on div "Interior Paint Interior Overall - Paint Accepted Vendor 365 Painters Account Ca…" at bounding box center [611, 331] width 1223 height 663
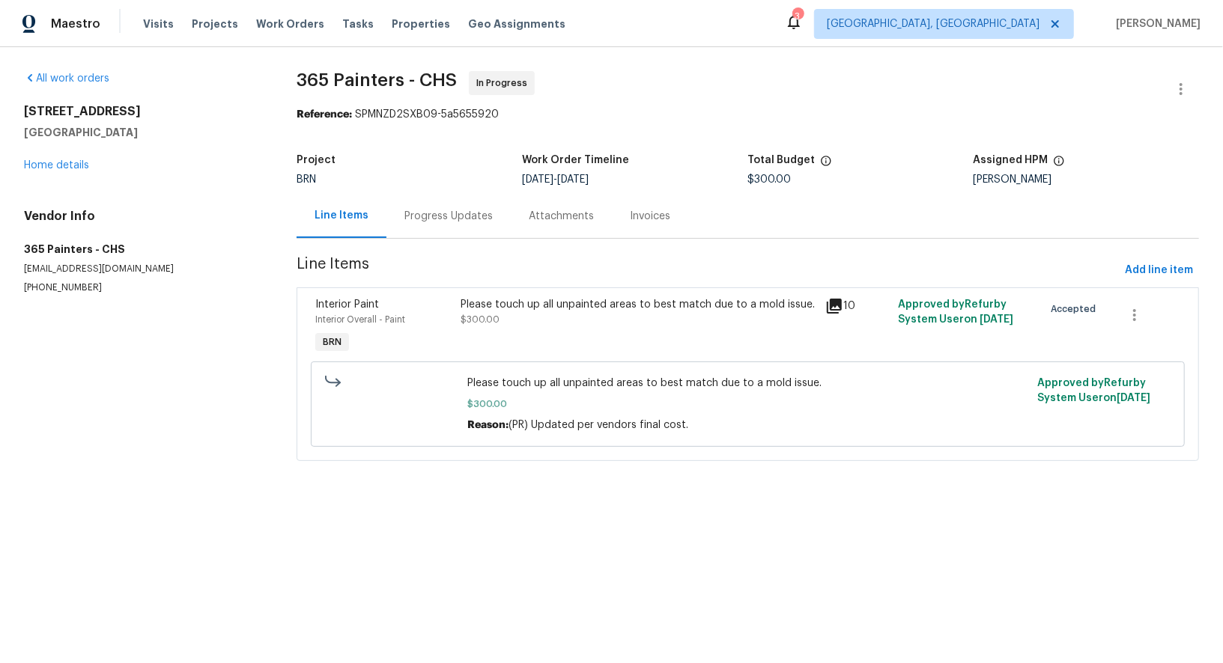
click at [460, 212] on div "Progress Updates" at bounding box center [448, 216] width 88 height 15
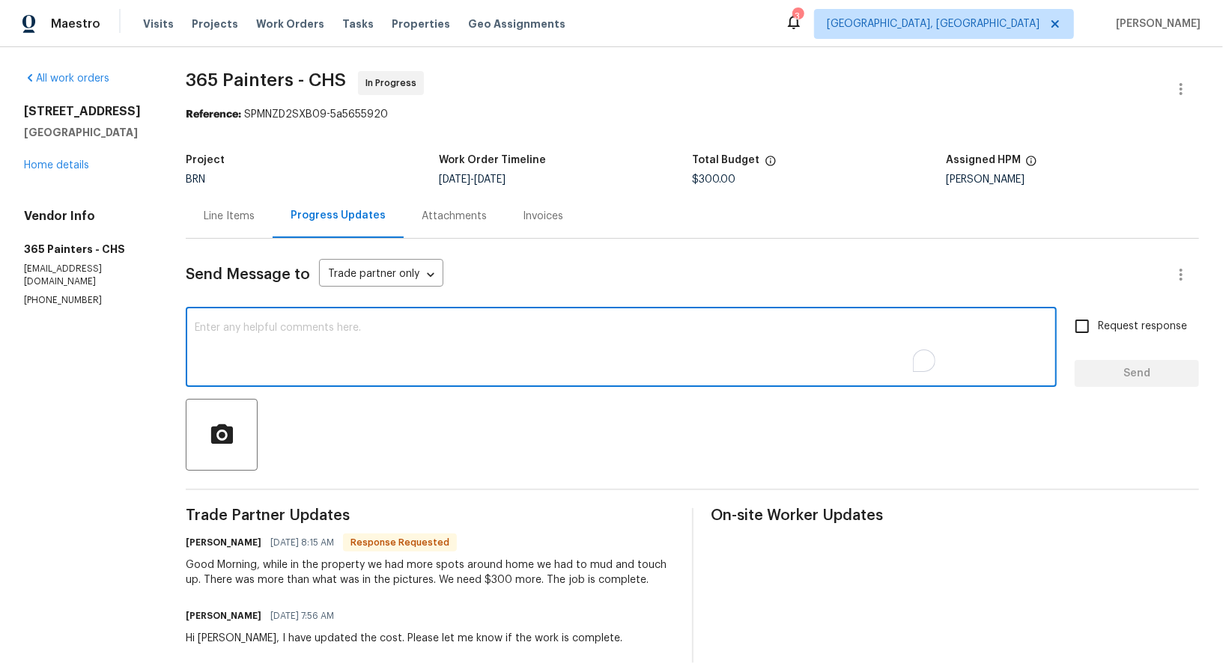
click at [469, 337] on textarea "To enrich screen reader interactions, please activate Accessibility in Grammarl…" at bounding box center [621, 349] width 853 height 52
type textarea "sURE,"
type textarea "Sure, I will check and update the cost shortly. Thanks!"
click at [1095, 336] on input "Request response" at bounding box center [1081, 326] width 31 height 31
checkbox input "true"
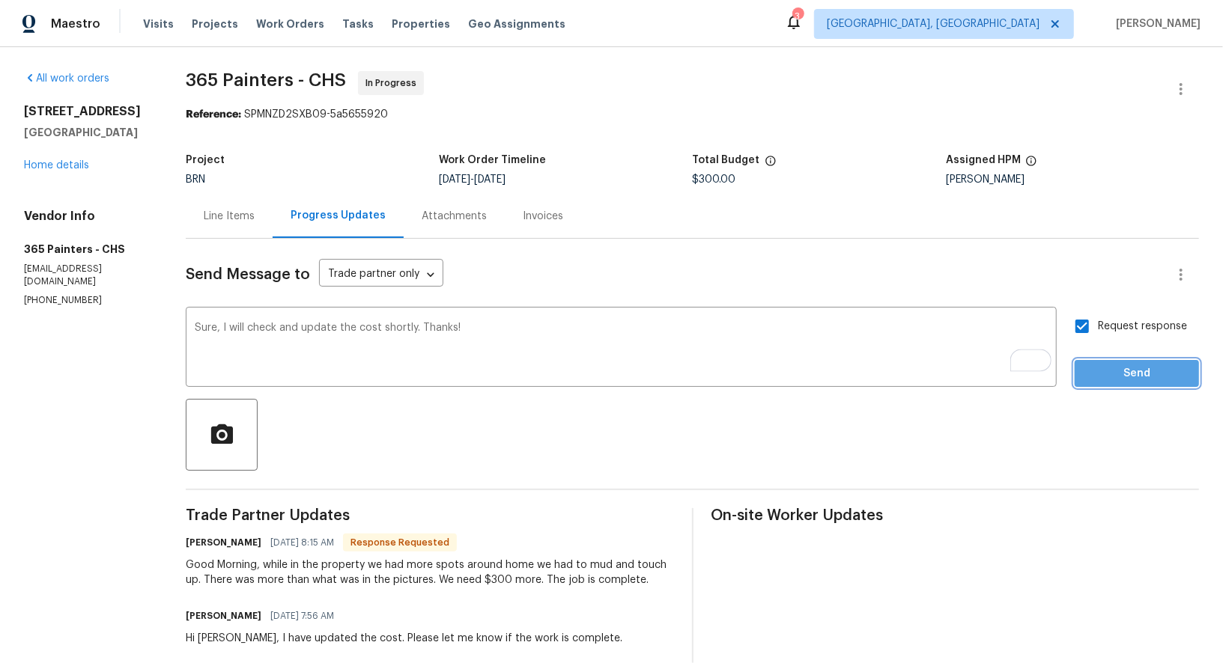
click at [1122, 386] on button "Send" at bounding box center [1136, 374] width 124 height 28
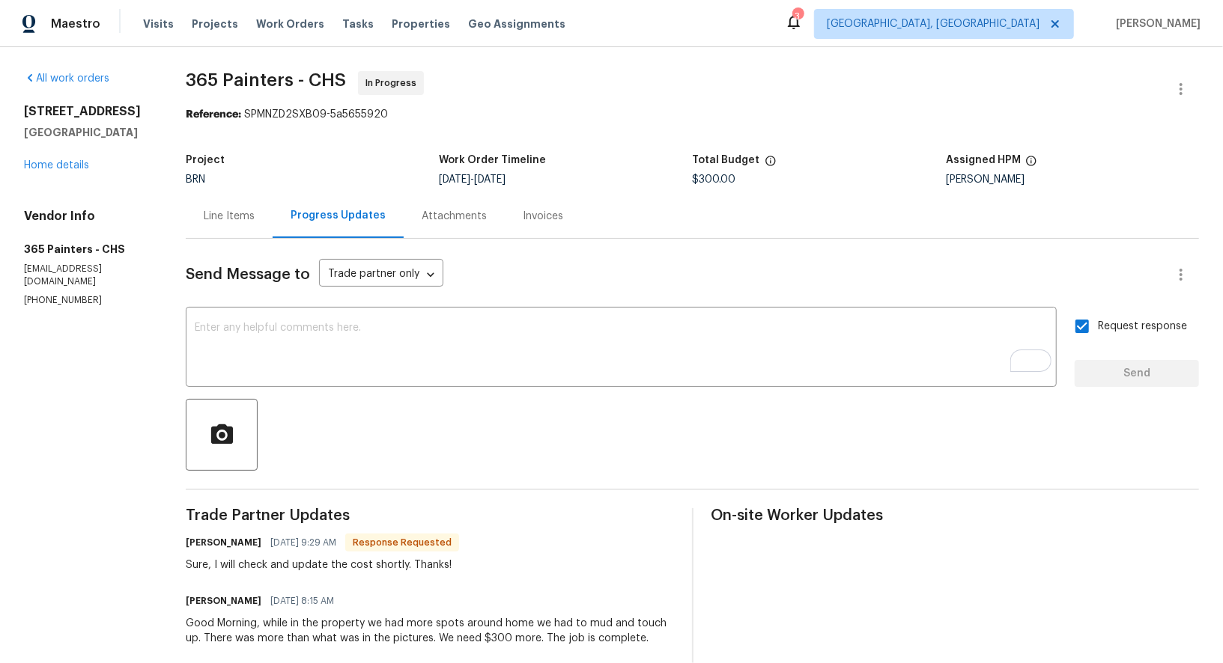
click at [208, 225] on div "Line Items" at bounding box center [229, 216] width 87 height 44
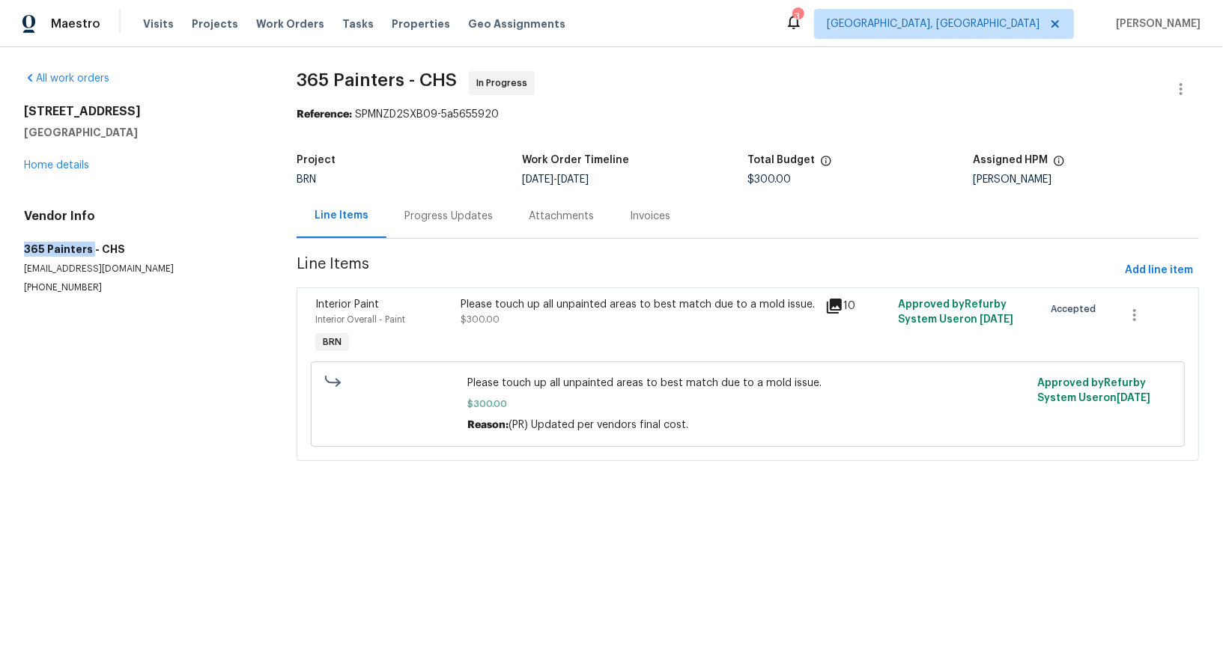
drag, startPoint x: 4, startPoint y: 248, endPoint x: 90, endPoint y: 247, distance: 86.1
click at [91, 247] on div "All work orders [STREET_ADDRESS] Home details Vendor Info 365 Painters - CHS [E…" at bounding box center [611, 275] width 1223 height 456
copy h5 "365 Painters"
click at [495, 327] on div "Please touch up all unpainted areas to best match due to a mold issue. $300.00" at bounding box center [639, 327] width 364 height 69
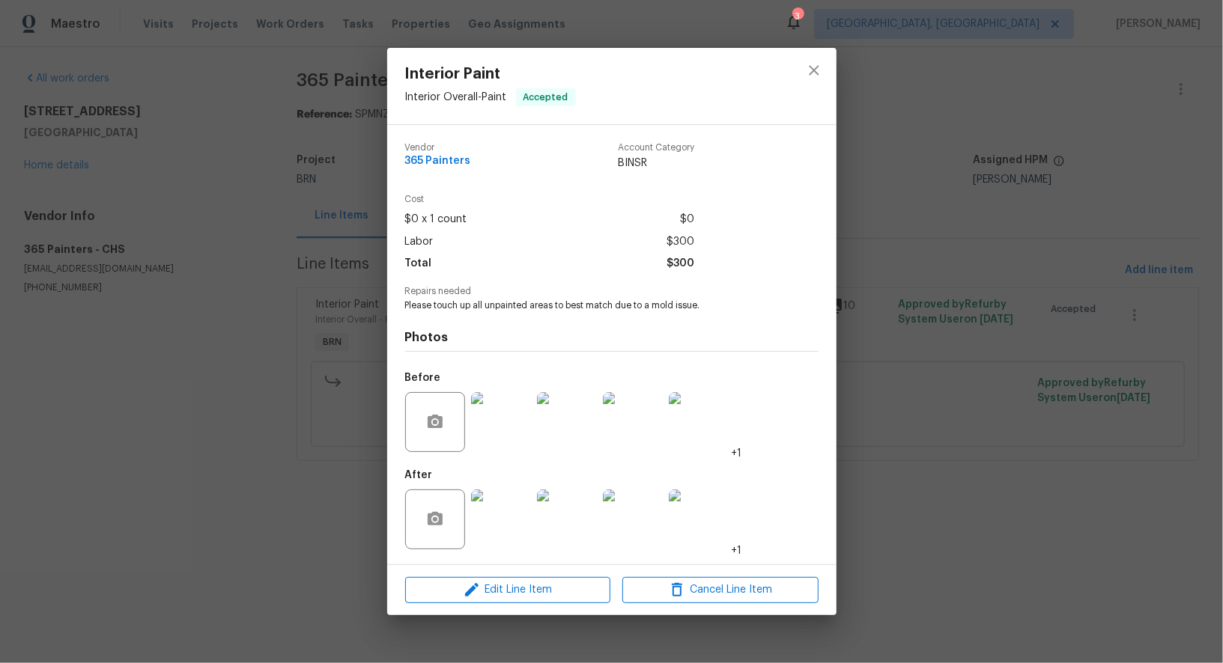
drag, startPoint x: 398, startPoint y: 307, endPoint x: 838, endPoint y: 307, distance: 440.2
click at [838, 307] on div "Interior Paint Interior Overall - Paint Accepted Vendor 365 Painters Account Ca…" at bounding box center [611, 331] width 1223 height 663
drag, startPoint x: 404, startPoint y: 308, endPoint x: 722, endPoint y: 304, distance: 318.2
click at [722, 304] on div "Vendor 365 Painters Account Category BINSR Cost $0 x 1 count $0 Labor $300 Tota…" at bounding box center [611, 344] width 449 height 439
copy span "Please touch up all unpainted areas to best match due to a mold issue."
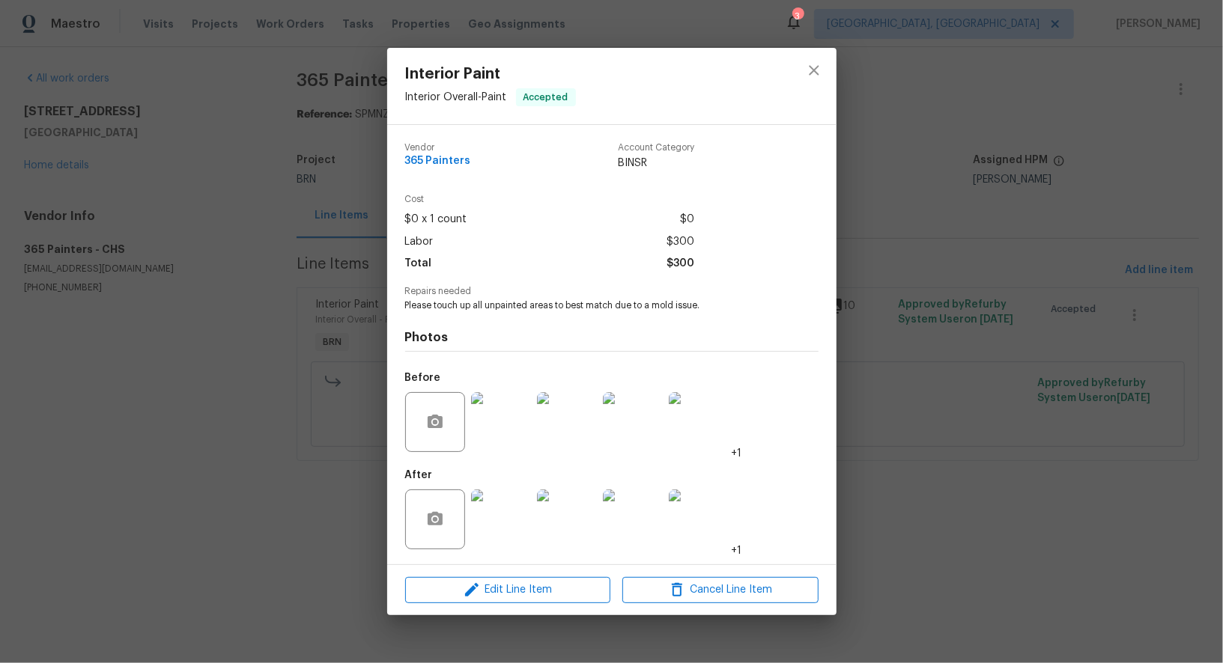
click at [275, 67] on div "Interior Paint Interior Overall - Paint Accepted Vendor 365 Painters Account Ca…" at bounding box center [611, 331] width 1223 height 663
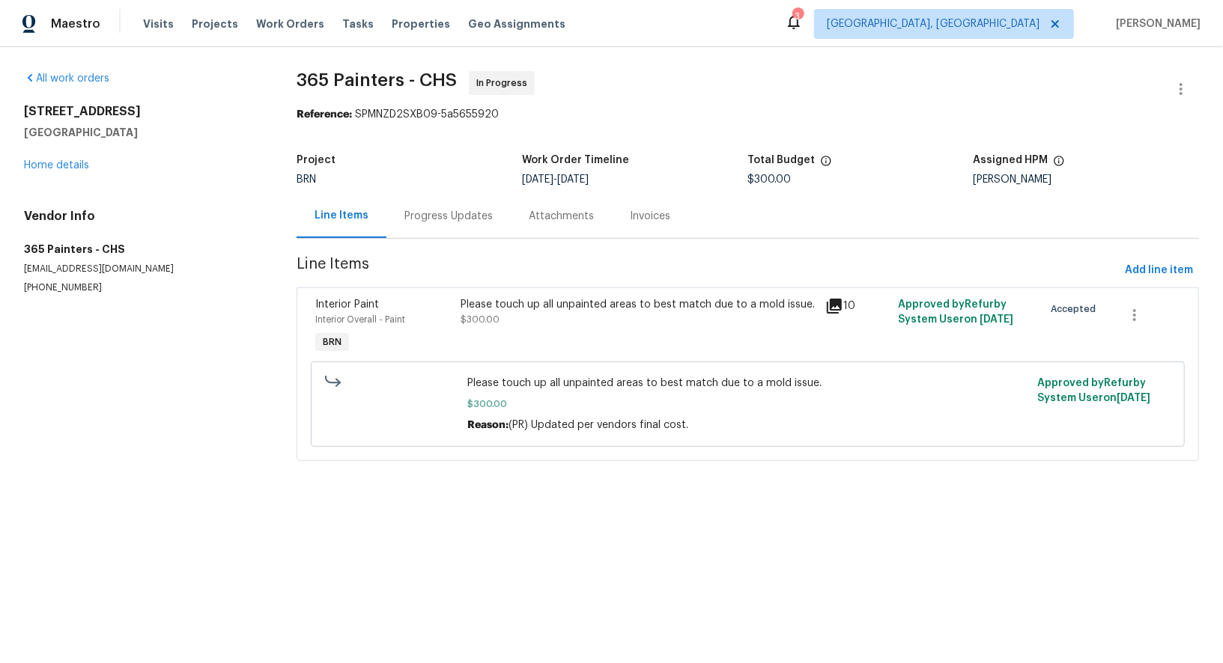
click at [422, 179] on div "BRN" at bounding box center [408, 179] width 225 height 10
click at [429, 196] on div "Progress Updates" at bounding box center [448, 216] width 124 height 44
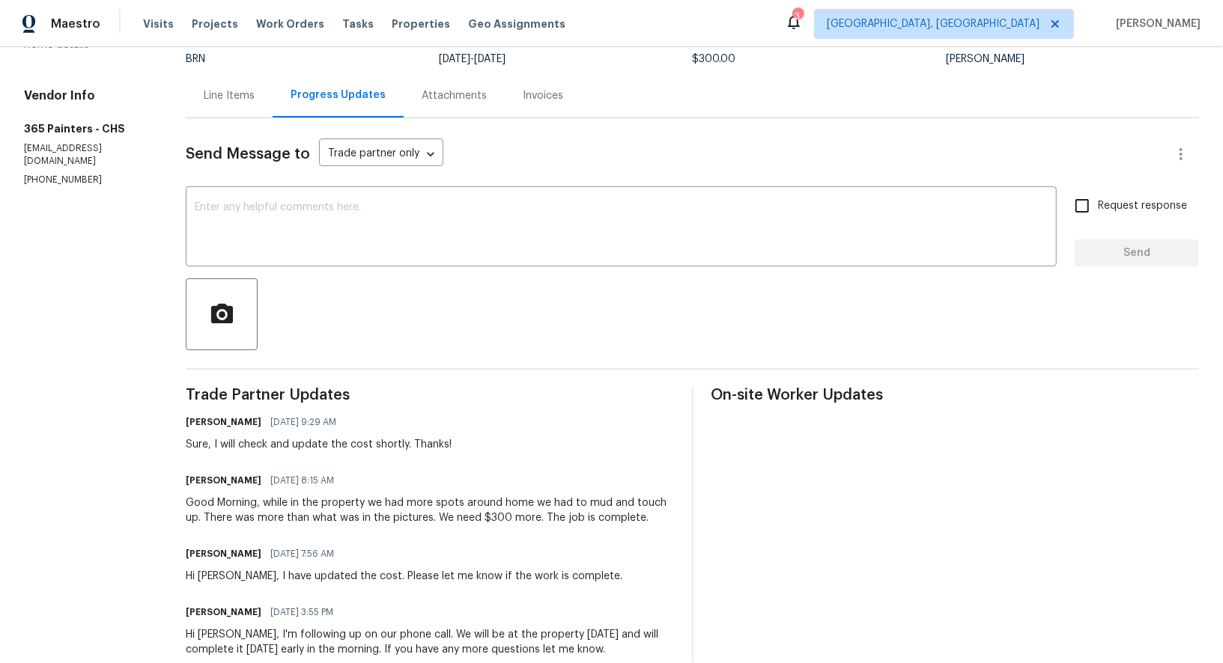
scroll to position [376, 0]
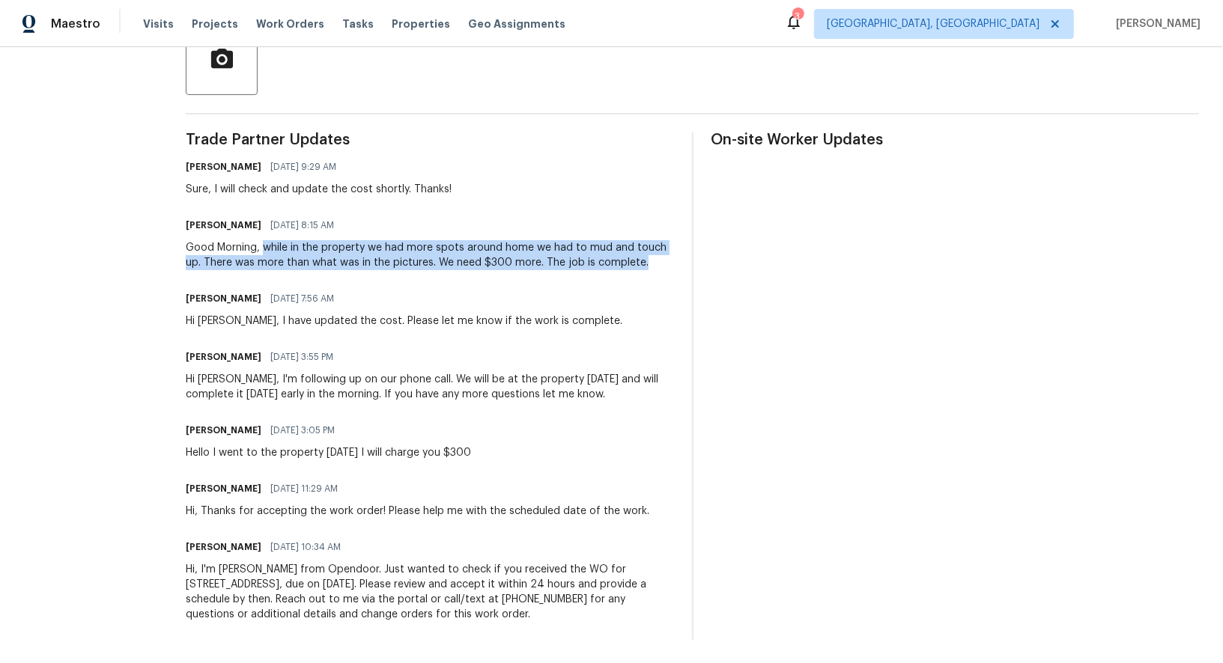
drag, startPoint x: 258, startPoint y: 246, endPoint x: 666, endPoint y: 270, distance: 409.5
click at [666, 270] on div "Trade Partner Updates [PERSON_NAME] R [DATE] 9:29 AM Sure, I will check and upd…" at bounding box center [429, 387] width 487 height 508
copy div "while in the property we had more spots around home we had to mud and touch up.…"
